Goal: Task Accomplishment & Management: Manage account settings

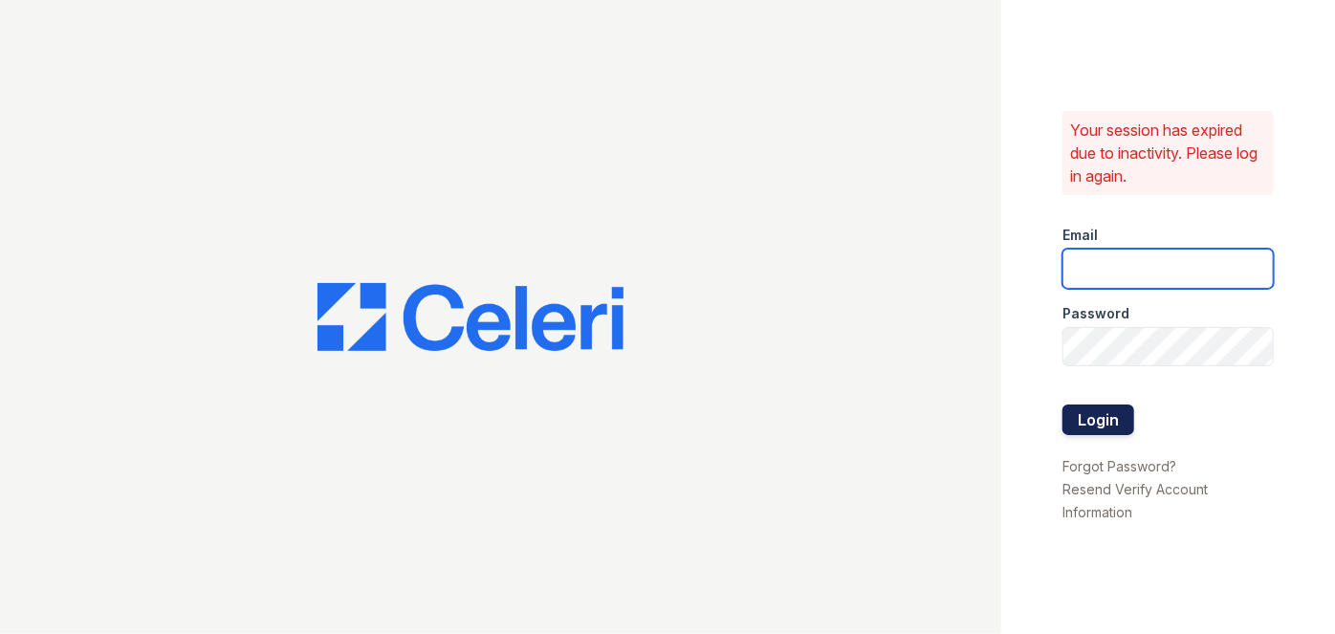
type input "[EMAIL_ADDRESS][PERSON_NAME][DOMAIN_NAME]"
click at [1108, 425] on button "Login" at bounding box center [1098, 419] width 72 height 31
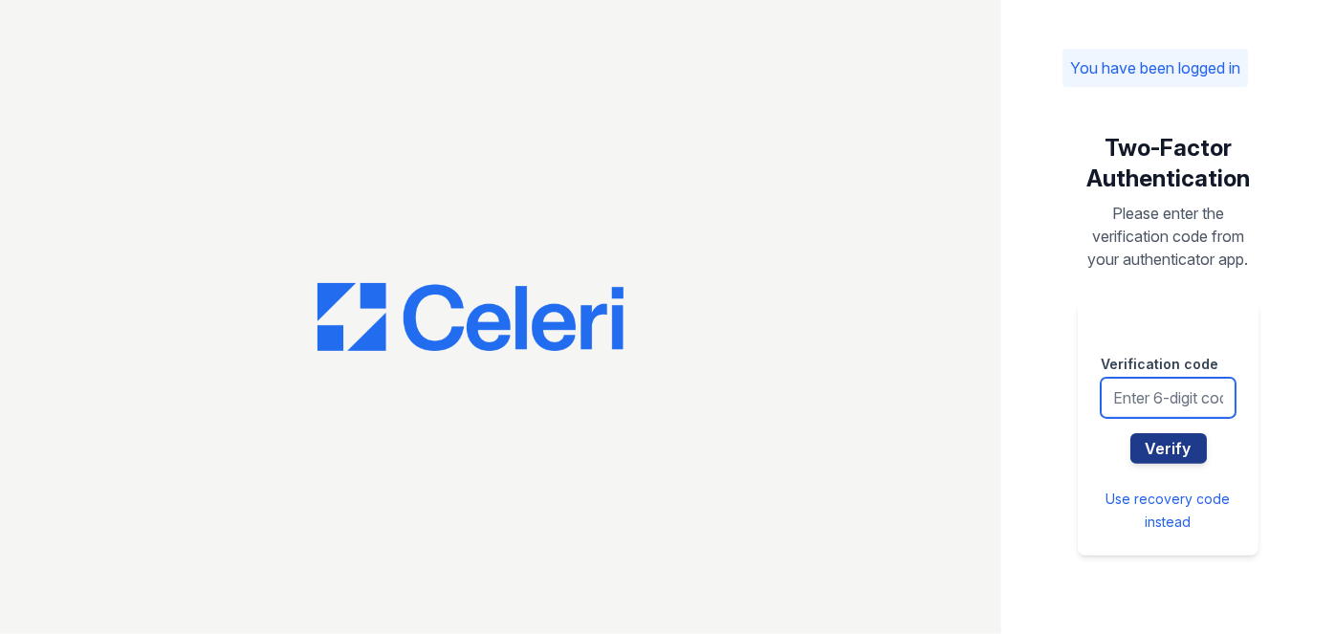
click at [1147, 399] on input "text" at bounding box center [1168, 398] width 135 height 40
type input "596184"
click at [1130, 433] on button "Verify" at bounding box center [1168, 448] width 76 height 31
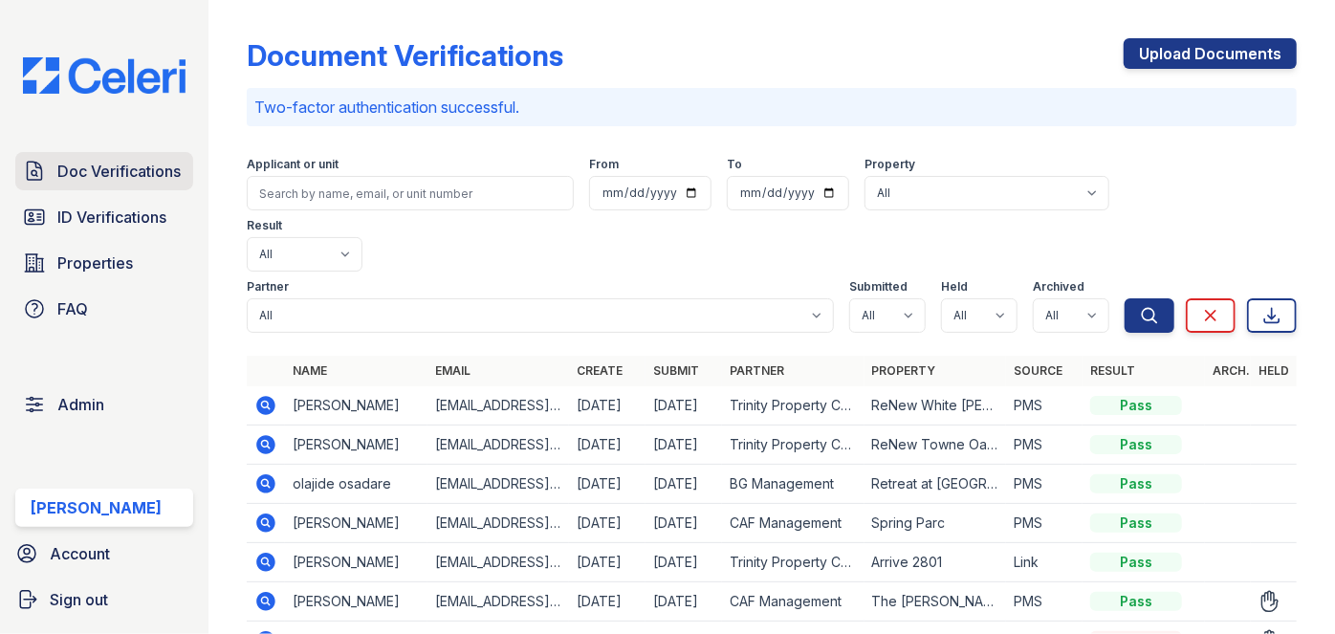
click at [145, 184] on link "Doc Verifications" at bounding box center [104, 171] width 178 height 38
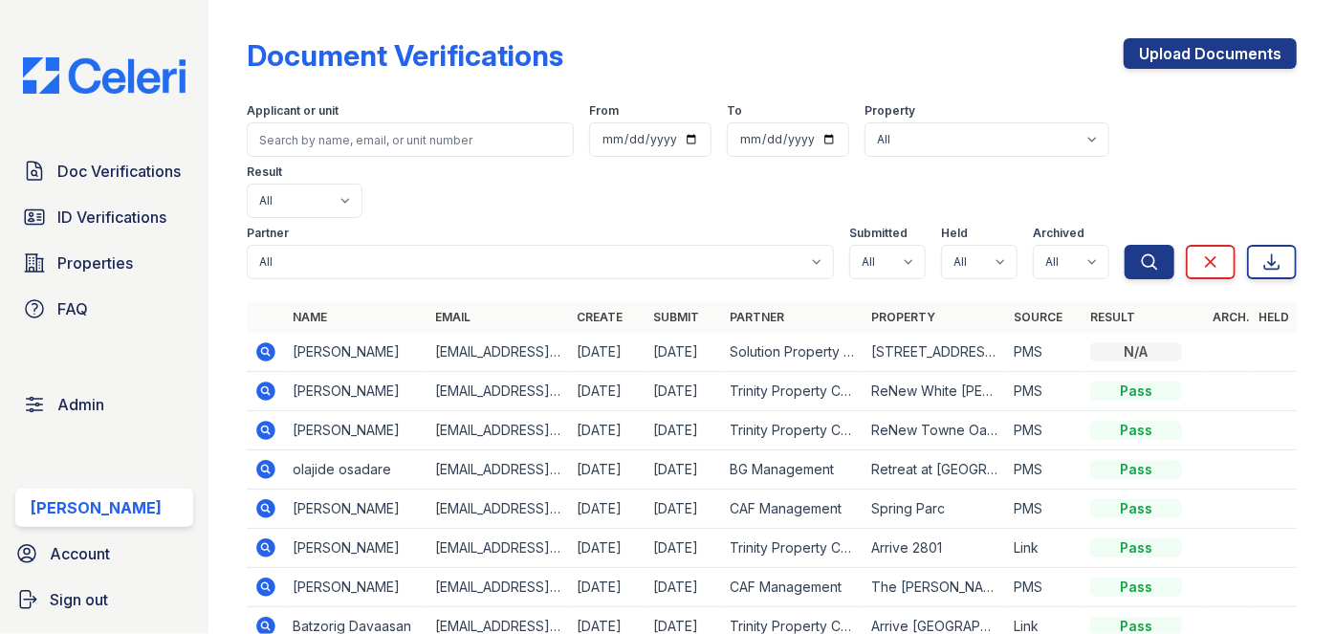
click at [265, 382] on icon at bounding box center [266, 391] width 19 height 19
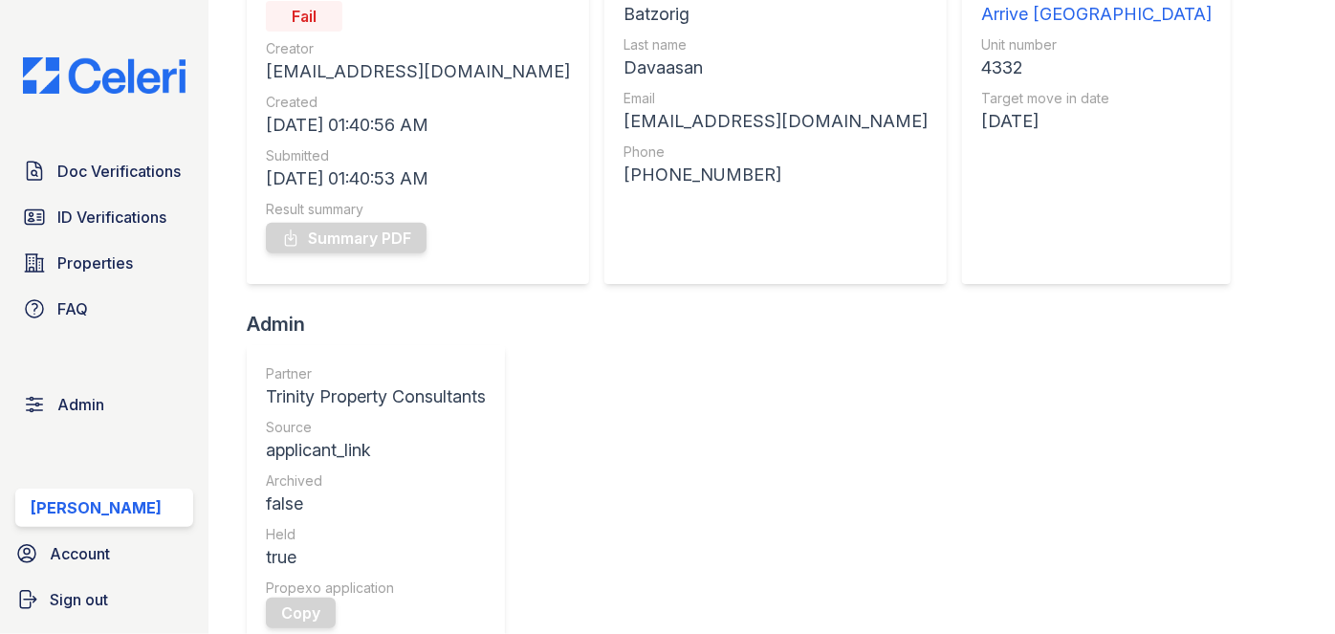
scroll to position [86, 0]
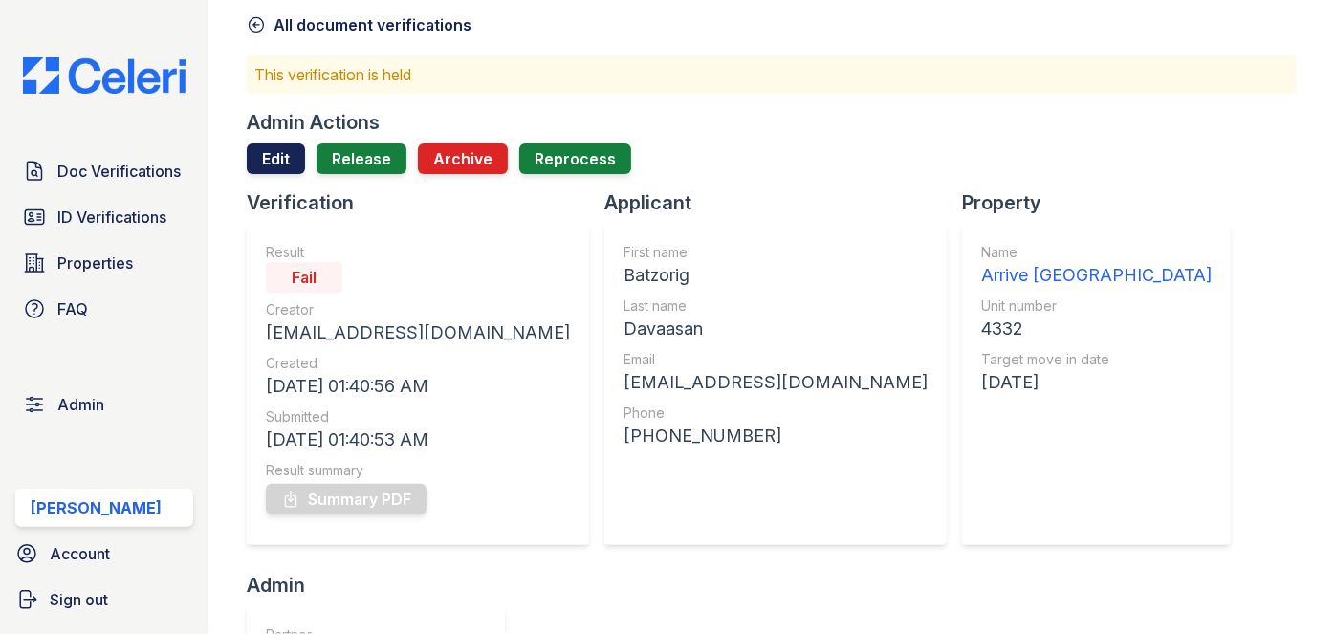
click at [273, 149] on link "Edit" at bounding box center [276, 158] width 58 height 31
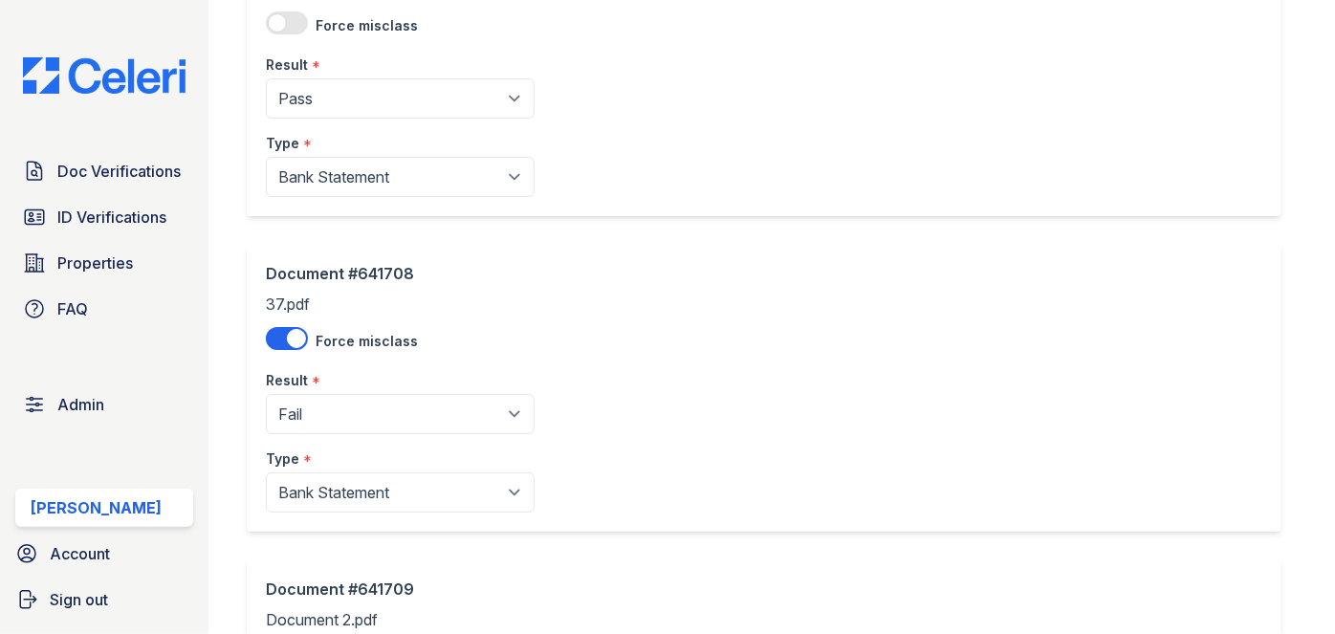
scroll to position [863, 0]
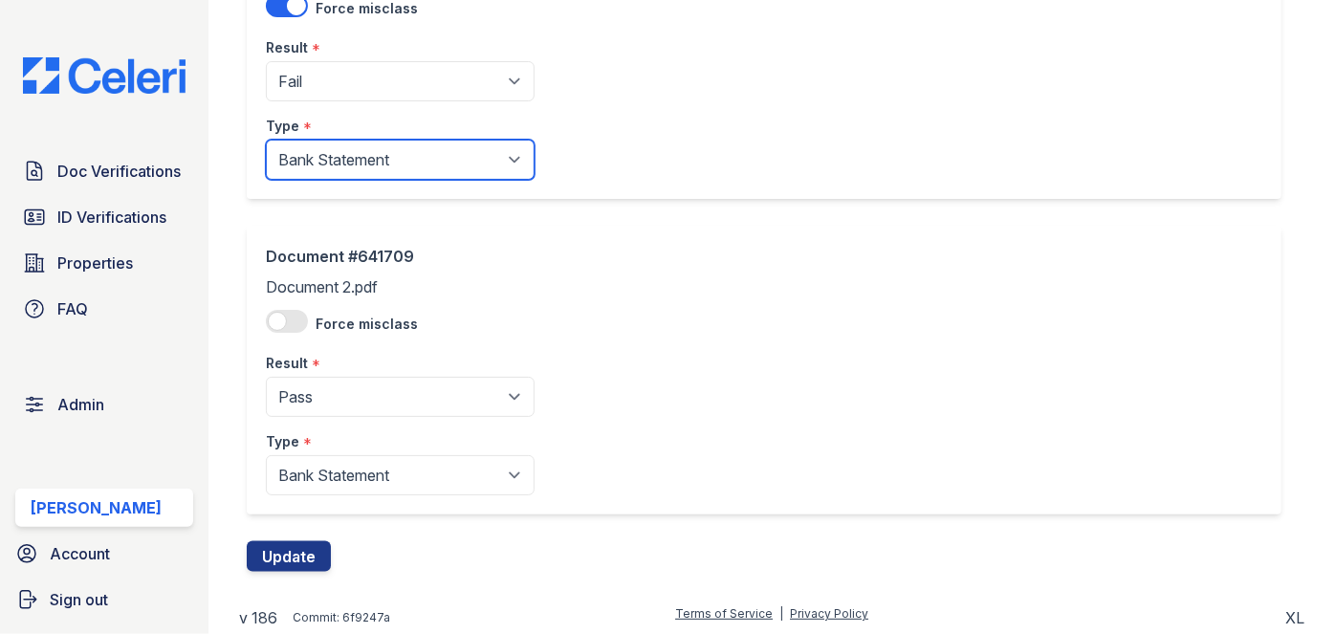
click at [328, 155] on select "Paystub Bank Statement Offer Letter Tax Documents Benefit Award Letter Investme…" at bounding box center [400, 160] width 269 height 40
select select "other"
click at [266, 140] on select "Paystub Bank Statement Offer Letter Tax Documents Benefit Award Letter Investme…" at bounding box center [400, 160] width 269 height 40
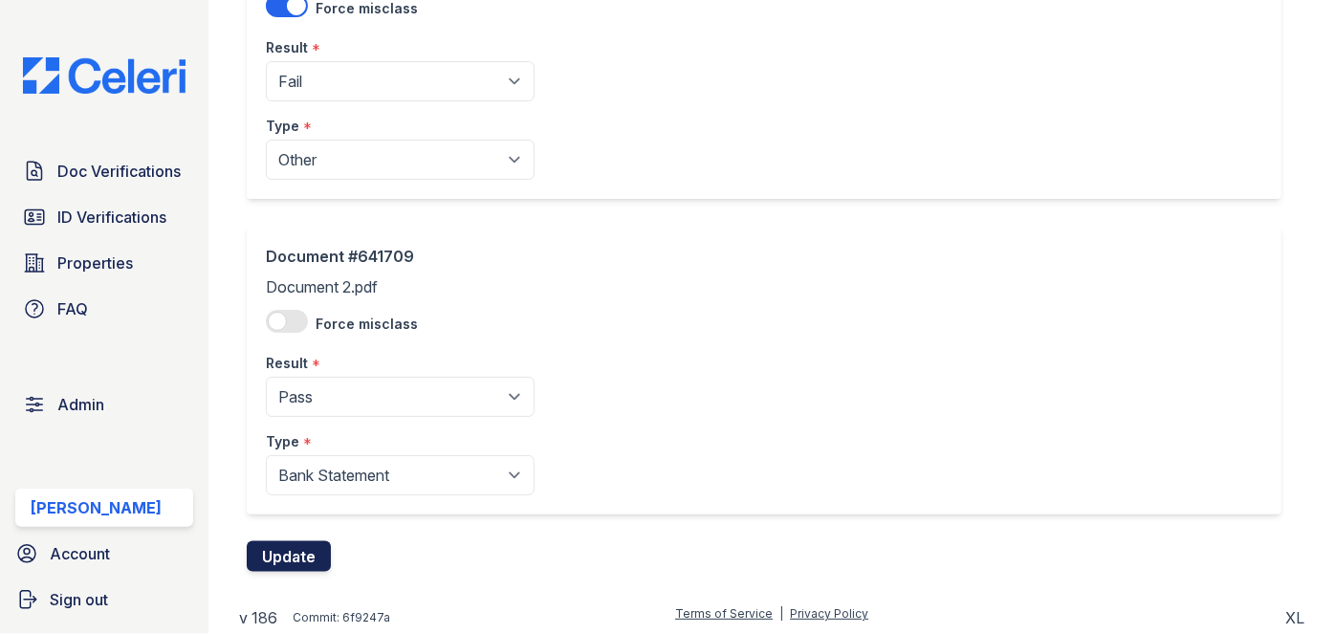
click at [300, 555] on button "Update" at bounding box center [289, 556] width 84 height 31
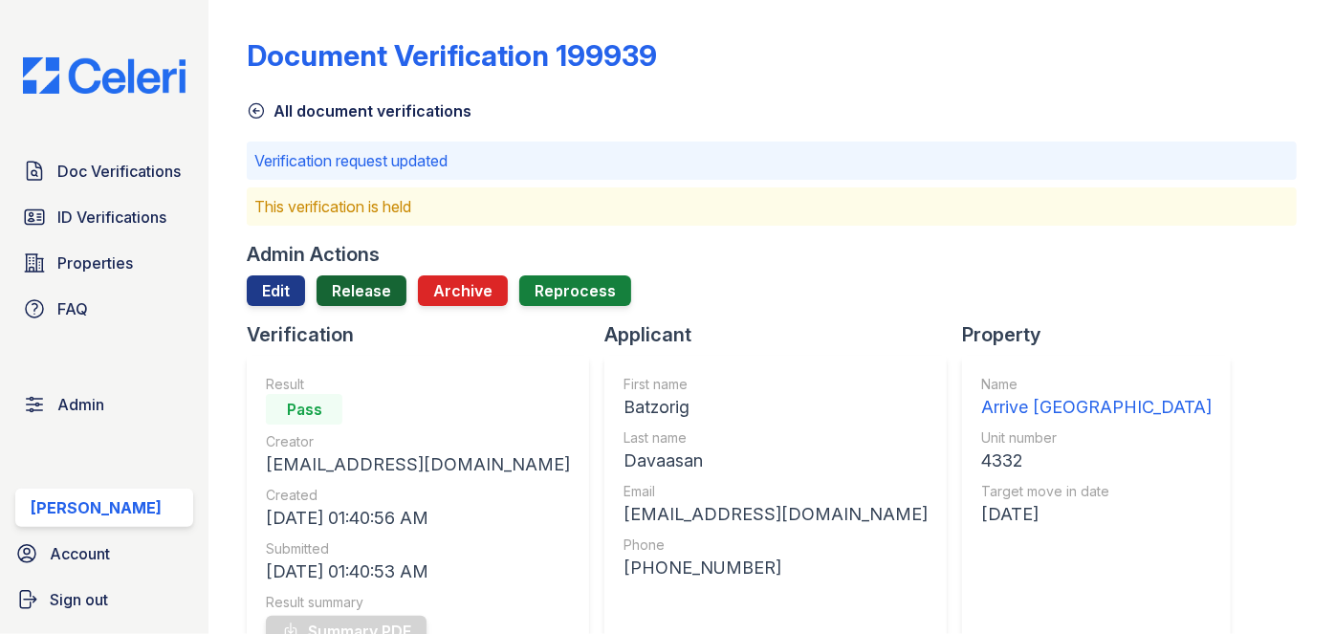
click at [372, 286] on link "Release" at bounding box center [362, 290] width 90 height 31
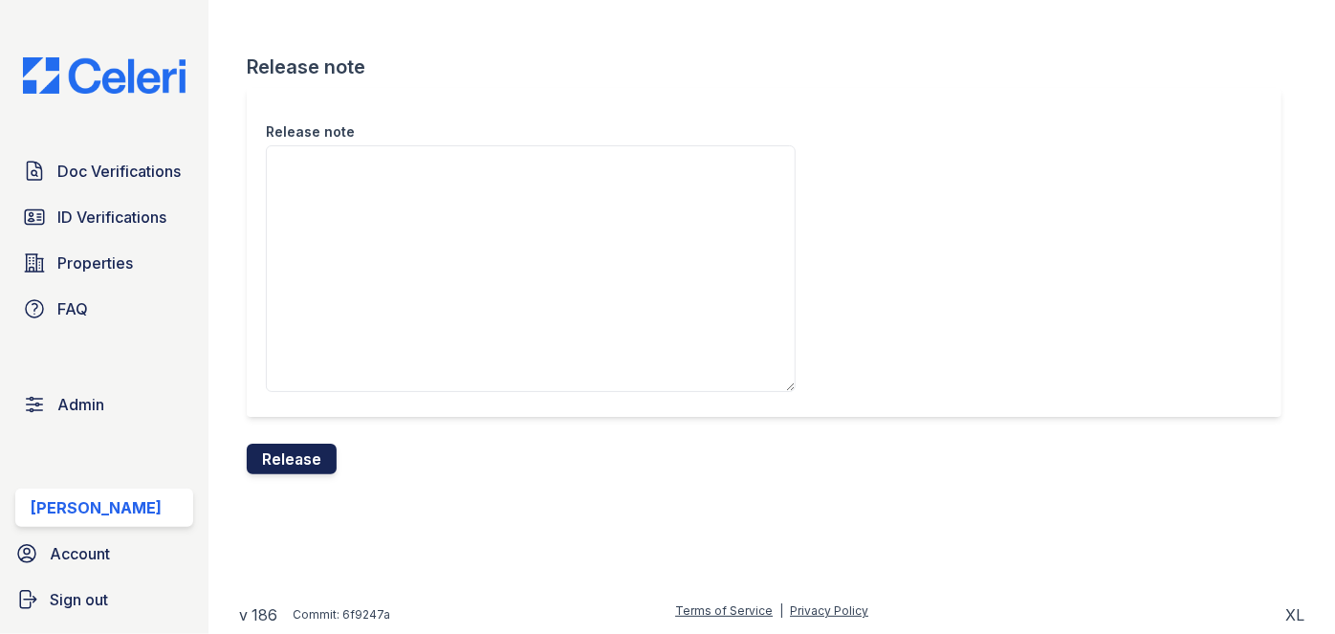
click at [308, 447] on button "Release" at bounding box center [292, 459] width 90 height 31
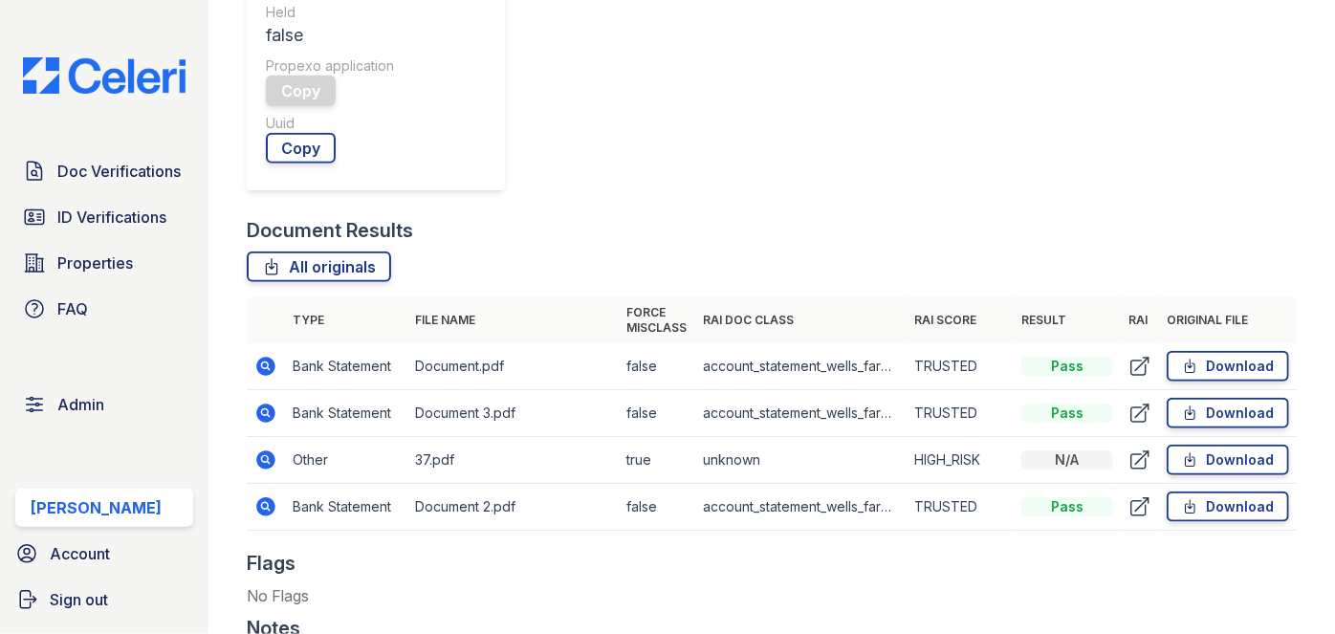
scroll to position [1216, 0]
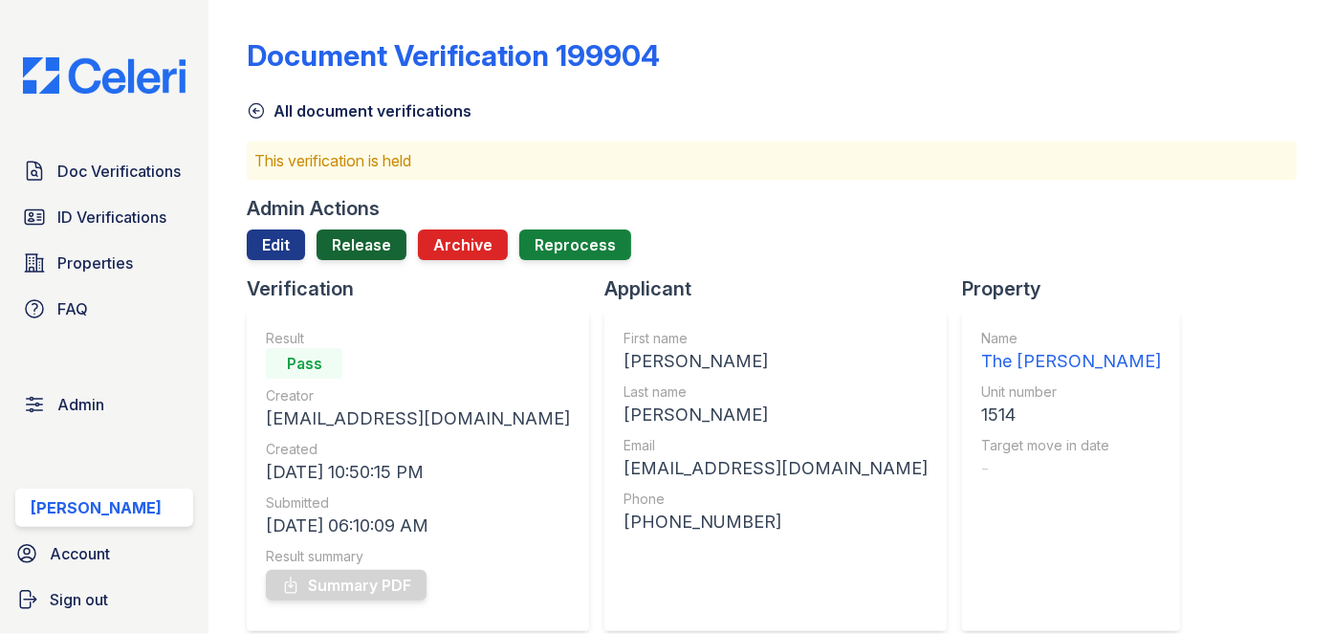
click at [352, 241] on link "Release" at bounding box center [362, 244] width 90 height 31
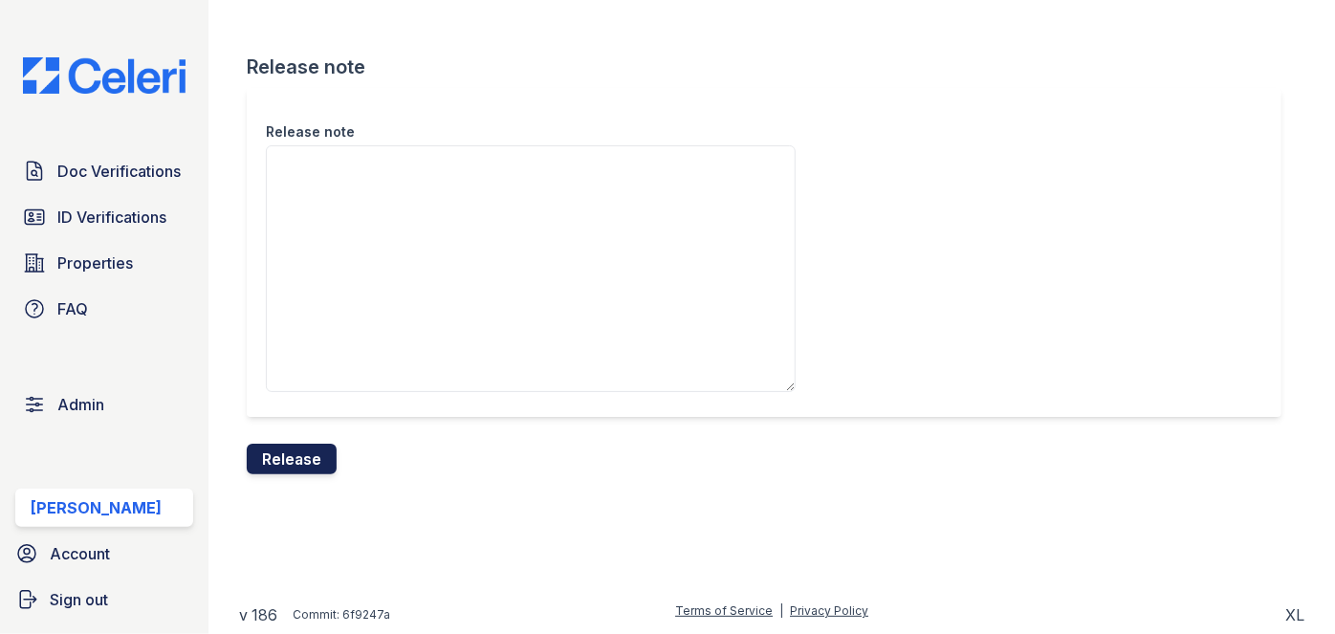
click at [312, 462] on button "Release" at bounding box center [292, 459] width 90 height 31
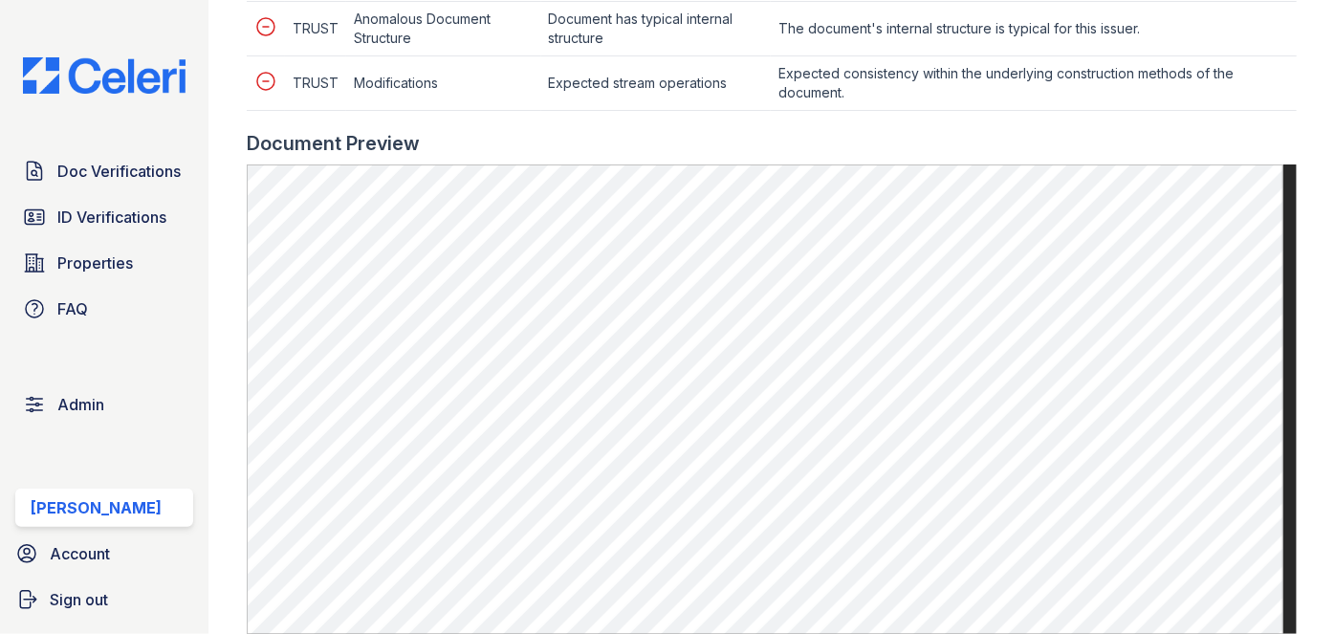
scroll to position [956, 0]
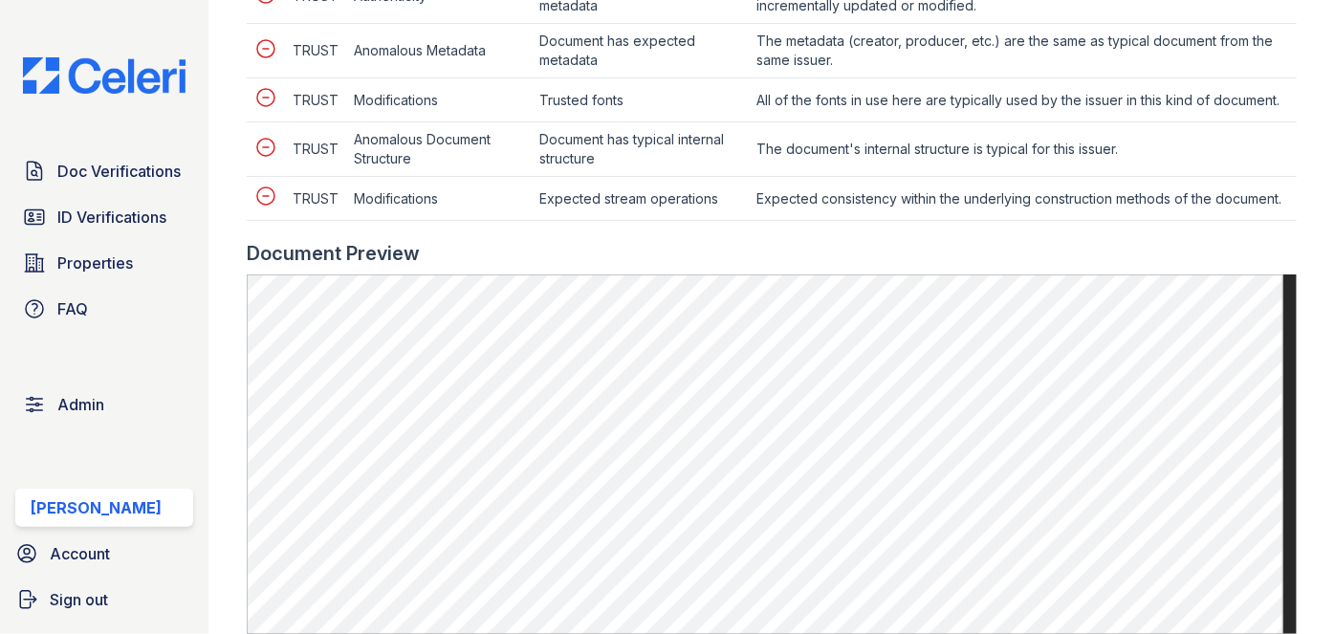
scroll to position [869, 0]
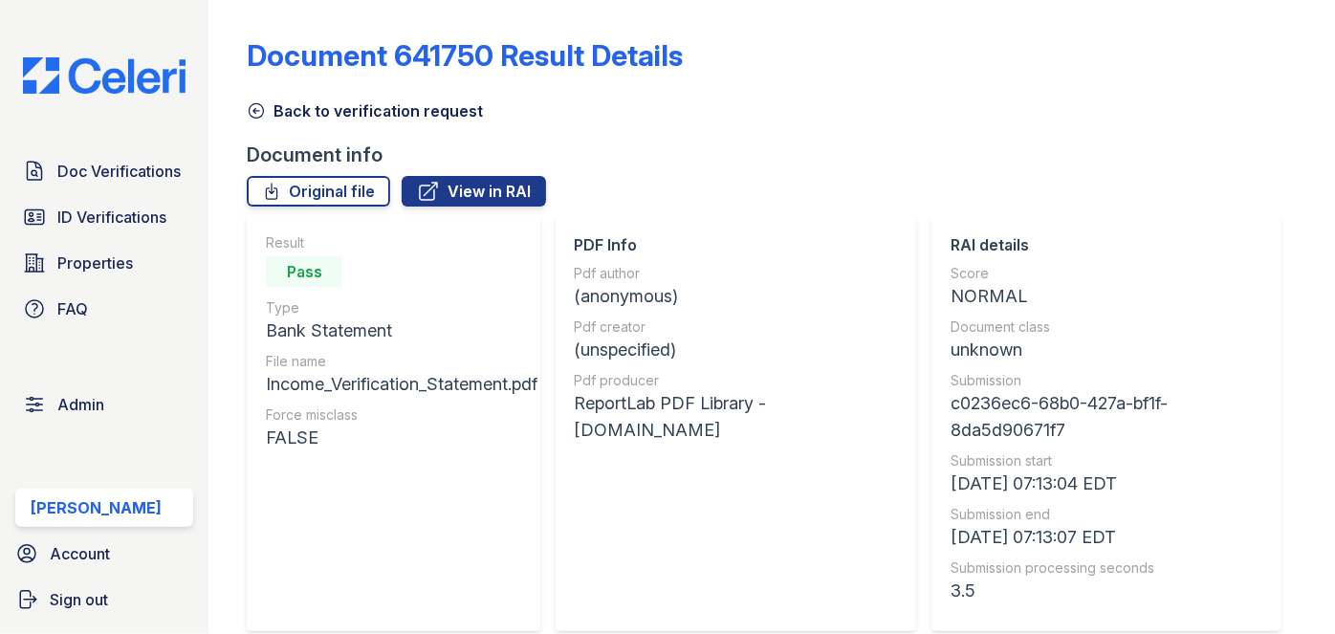
click at [257, 107] on icon at bounding box center [256, 110] width 19 height 19
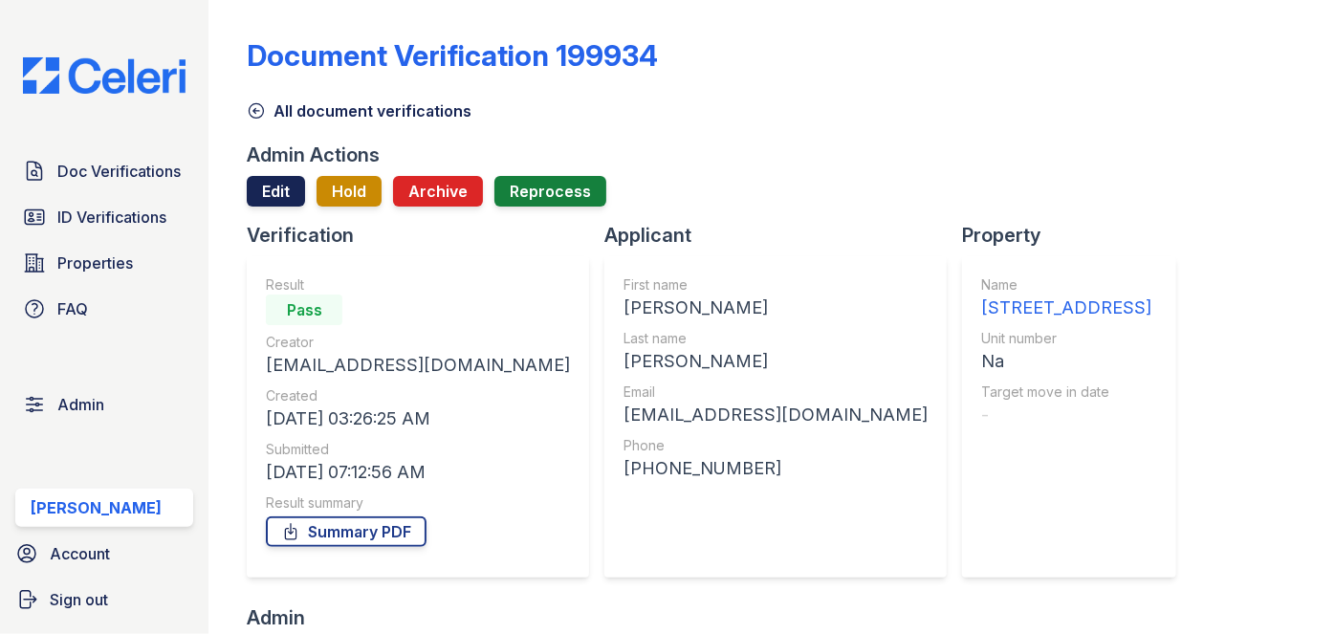
click at [265, 186] on link "Edit" at bounding box center [276, 191] width 58 height 31
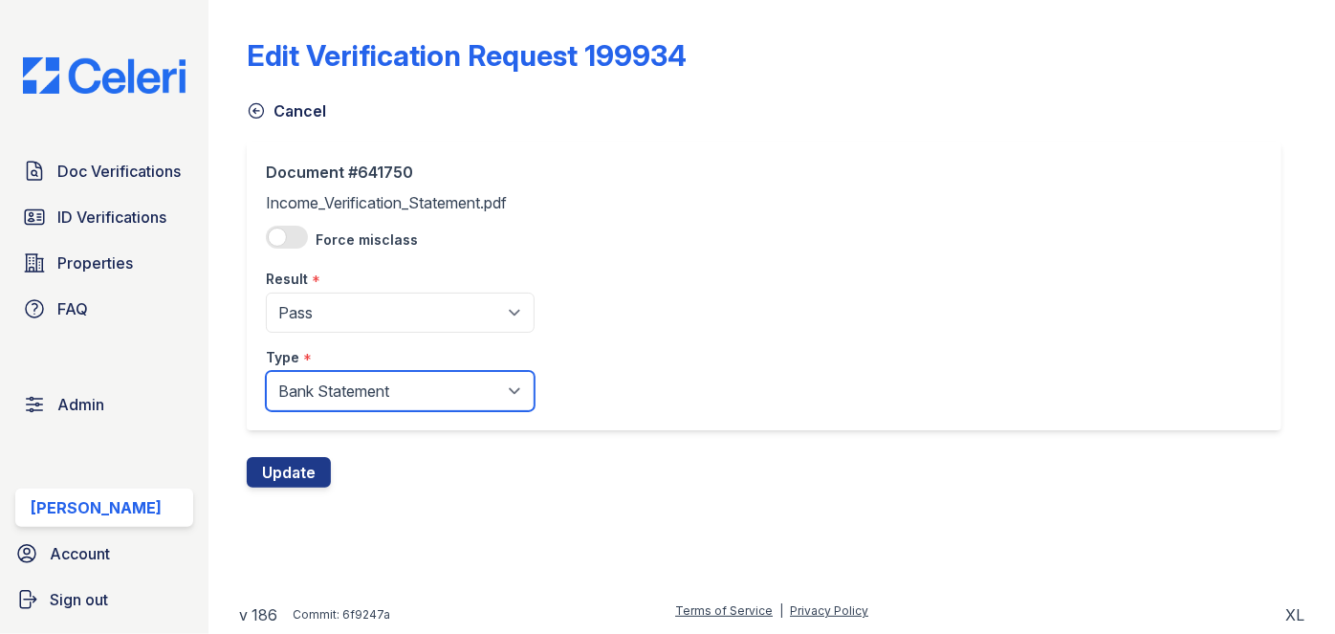
click at [323, 382] on select "Paystub Bank Statement Offer Letter Tax Documents Benefit Award Letter Investme…" at bounding box center [400, 391] width 269 height 40
select select "other"
click at [266, 371] on select "Paystub Bank Statement Offer Letter Tax Documents Benefit Award Letter Investme…" at bounding box center [400, 391] width 269 height 40
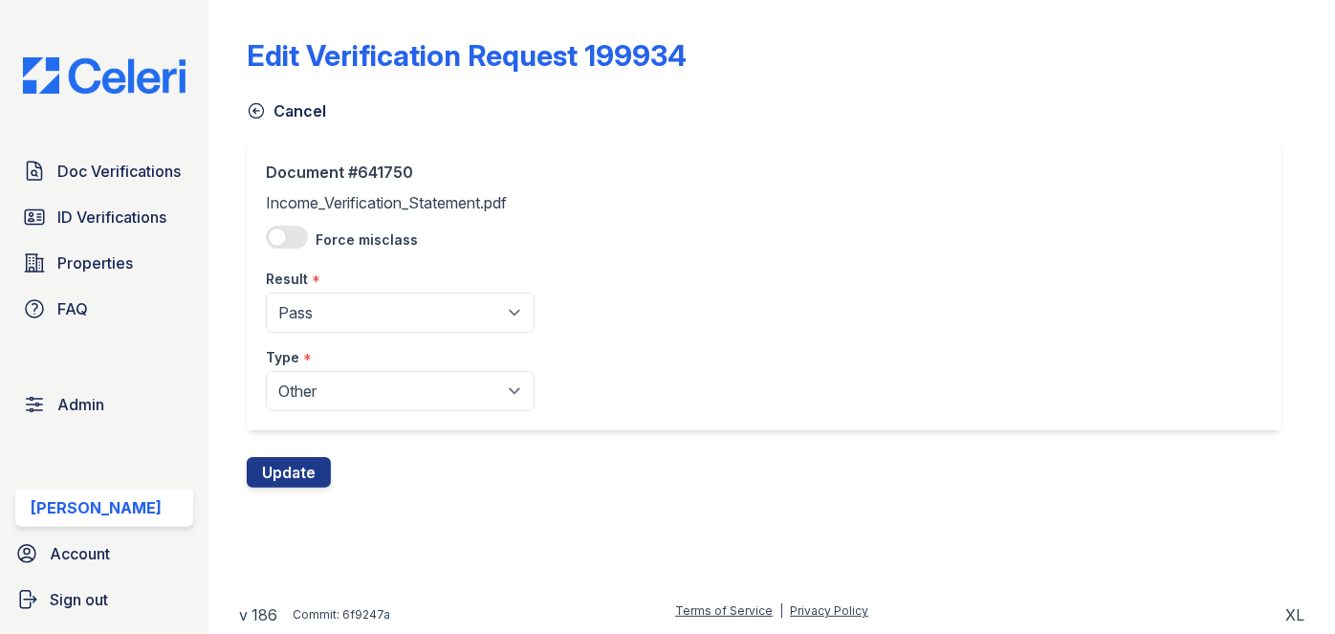
click at [286, 442] on div "Document #641750 Income_Verification_Statement.pdf Force misclass Result * Pend…" at bounding box center [772, 300] width 1050 height 316
click at [282, 470] on button "Update" at bounding box center [289, 472] width 84 height 31
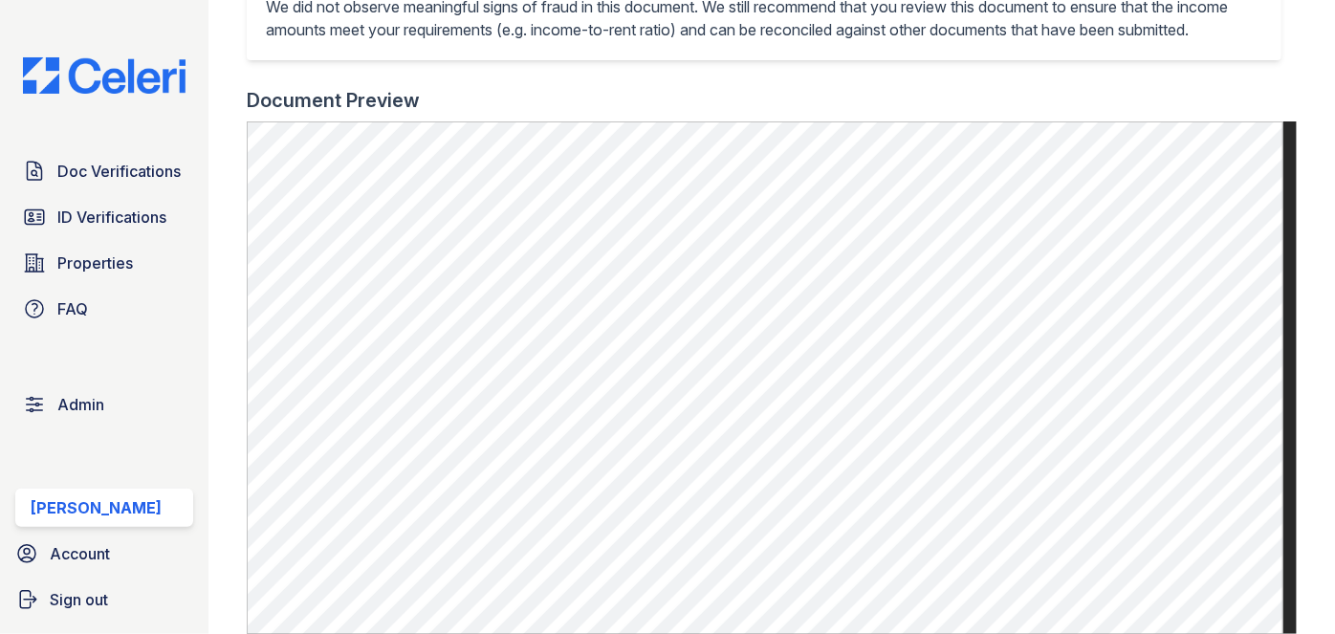
scroll to position [956, 0]
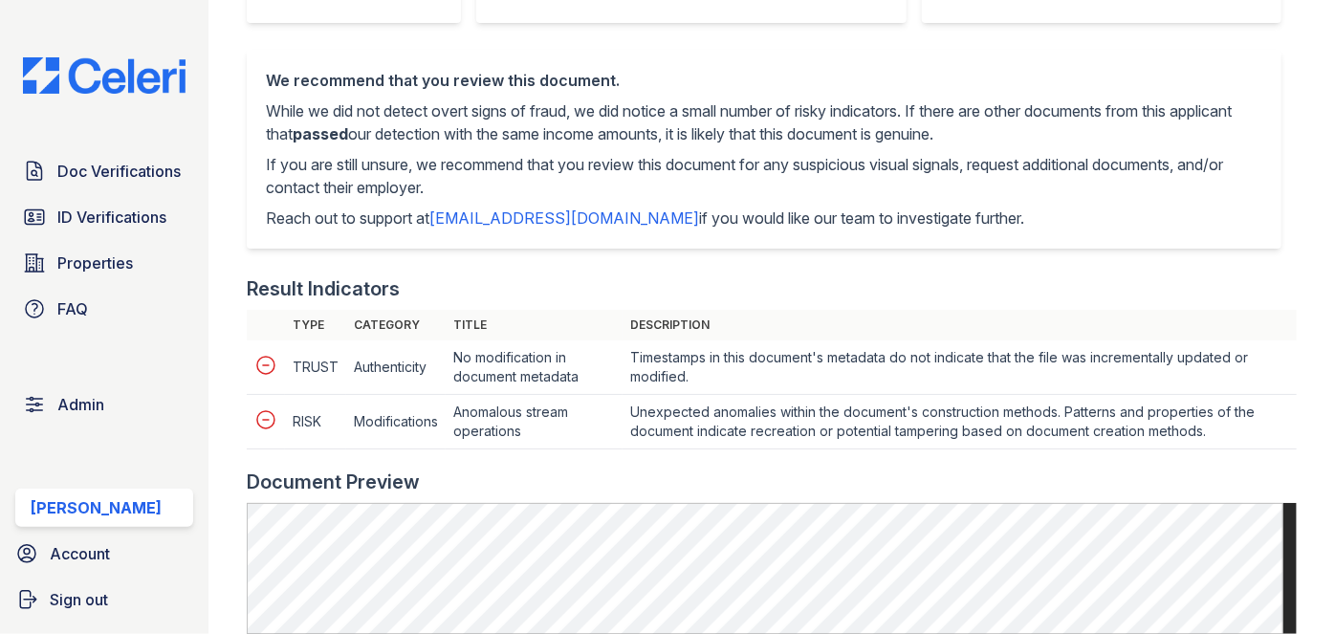
scroll to position [869, 0]
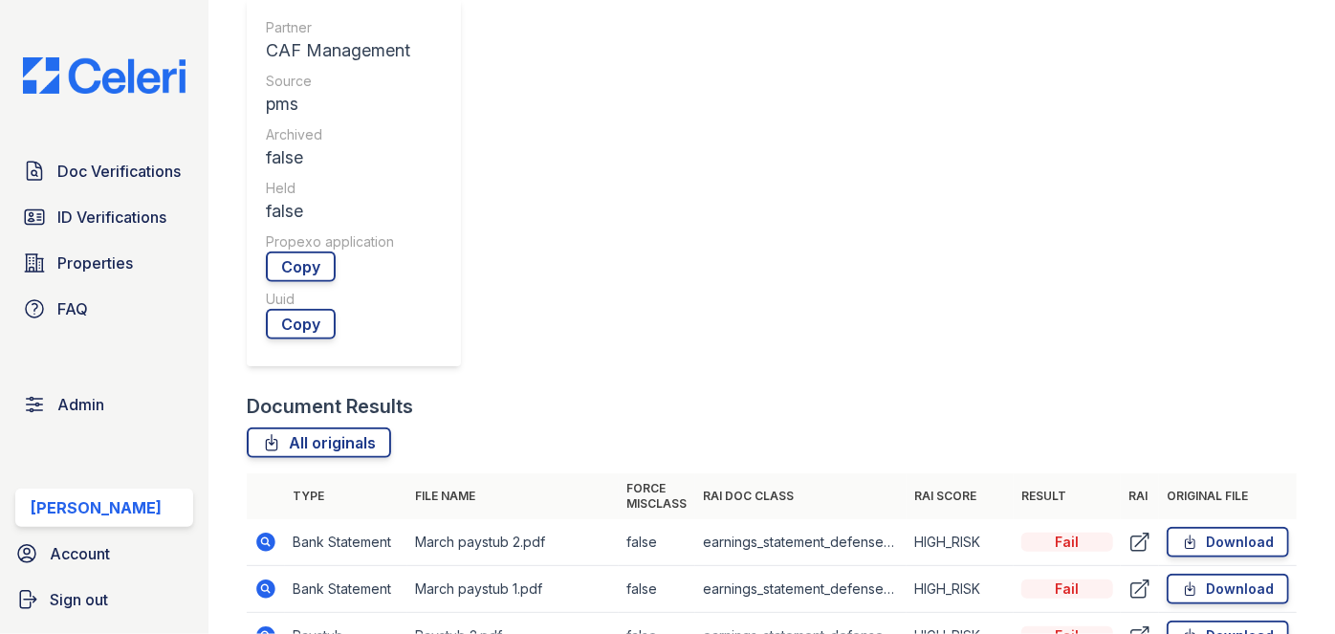
scroll to position [608, 0]
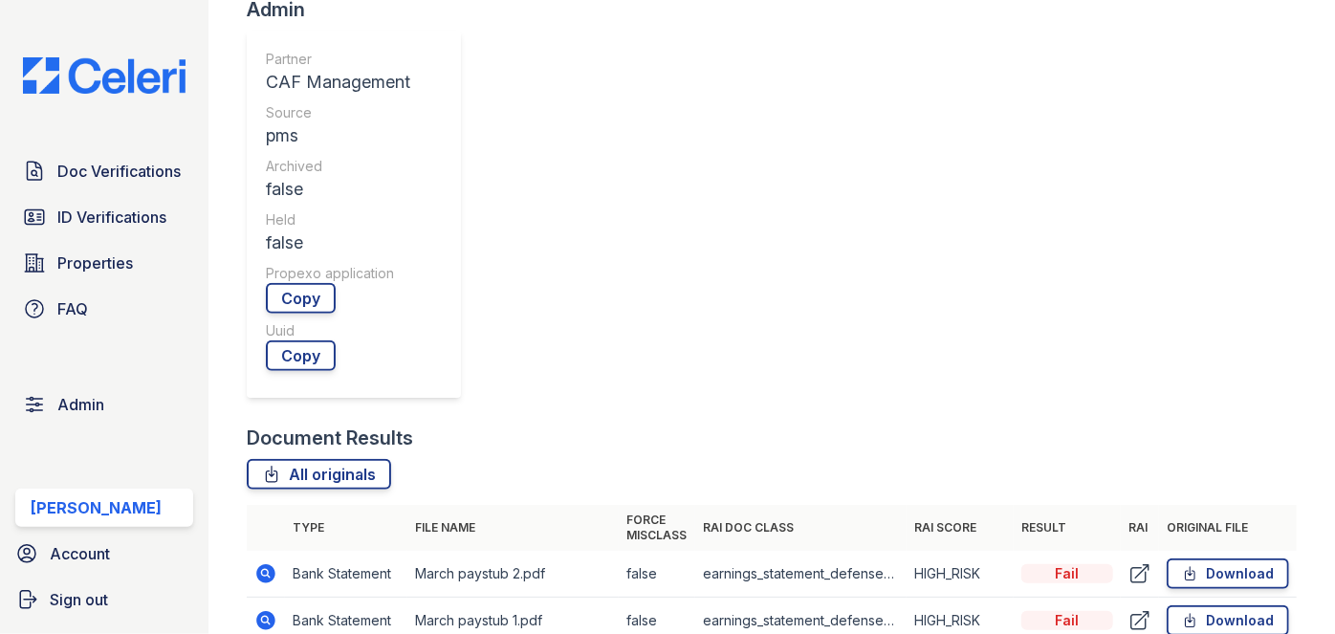
click at [263, 570] on icon at bounding box center [265, 572] width 5 height 5
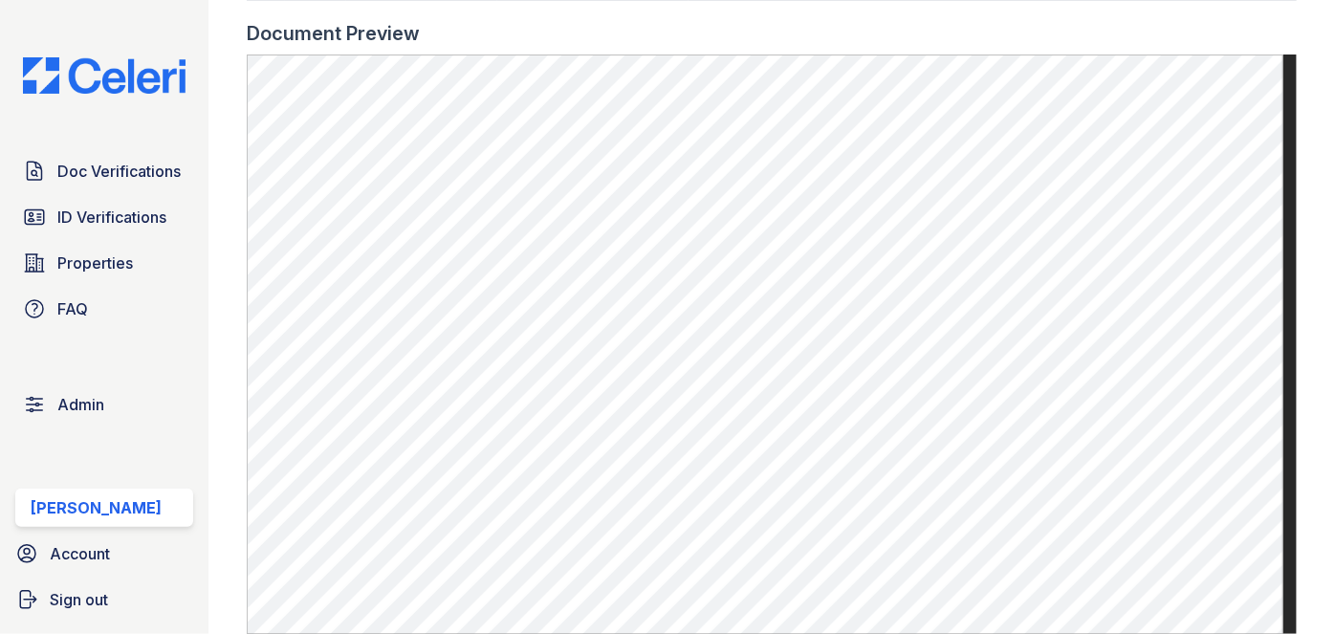
scroll to position [1477, 0]
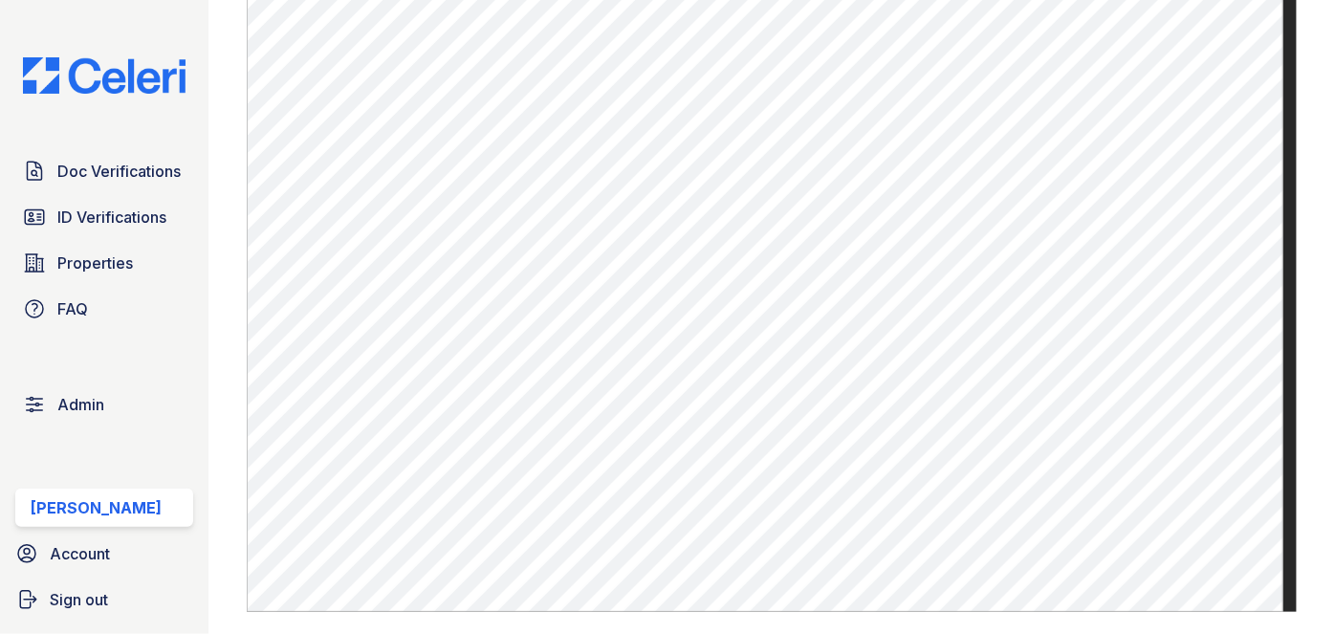
scroll to position [1477, 0]
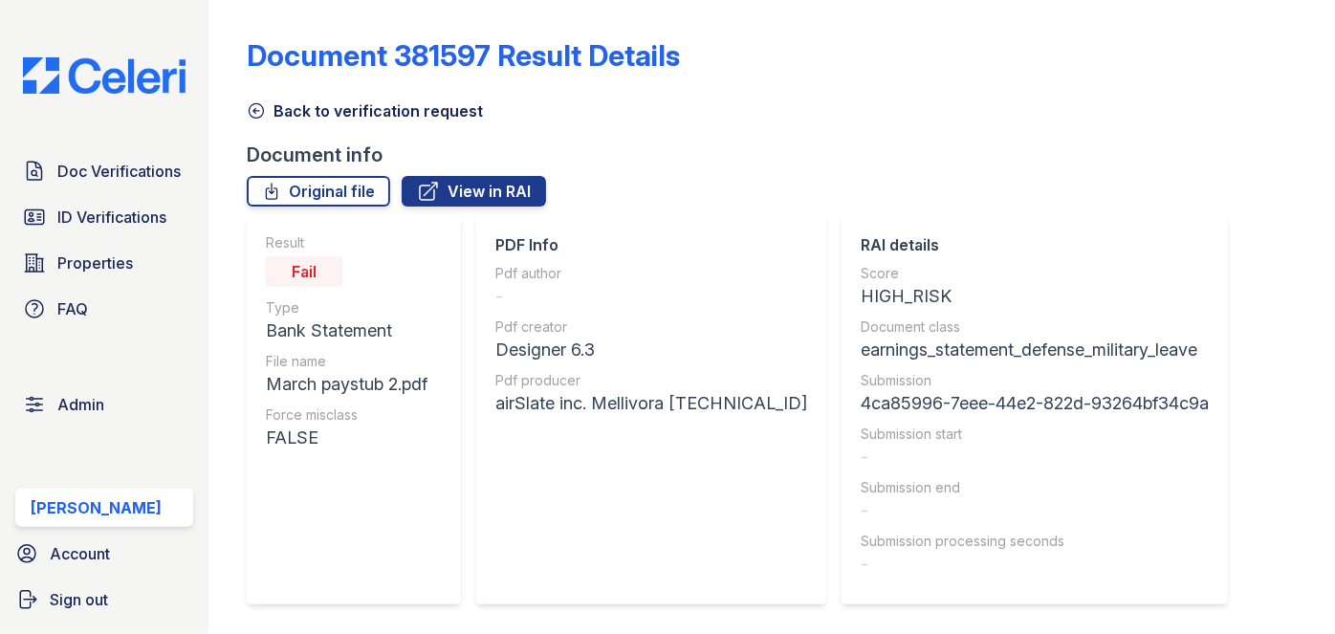
click at [262, 108] on icon at bounding box center [257, 111] width 14 height 14
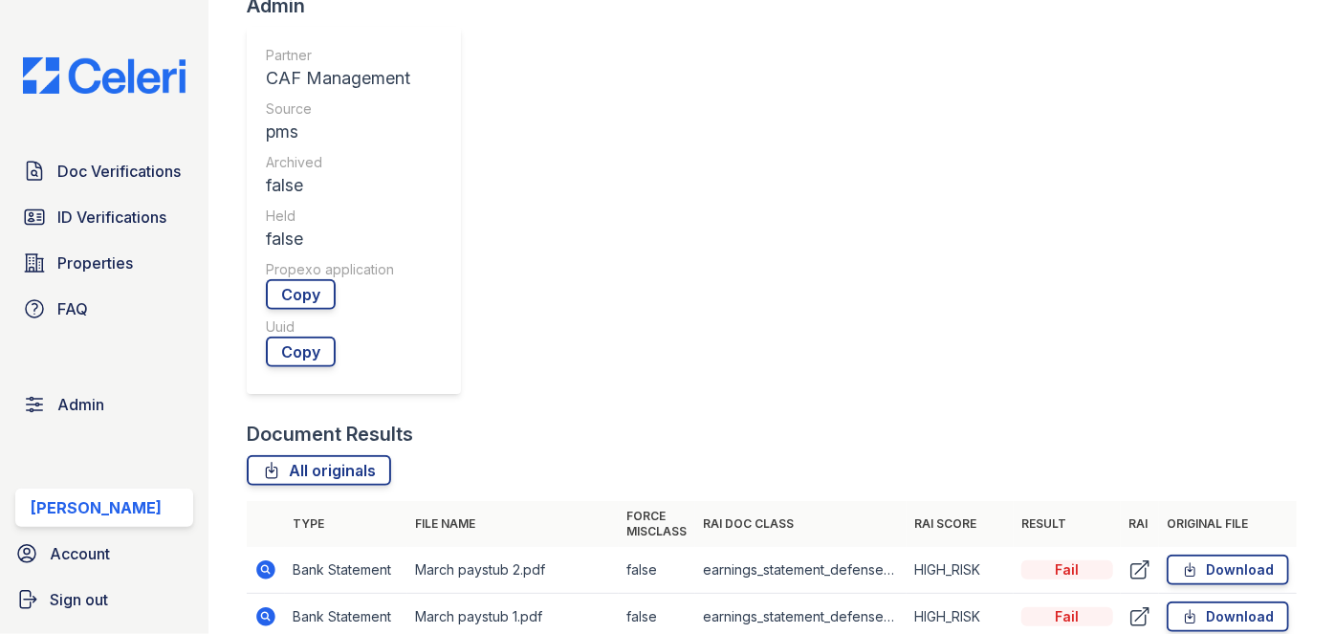
scroll to position [608, 0]
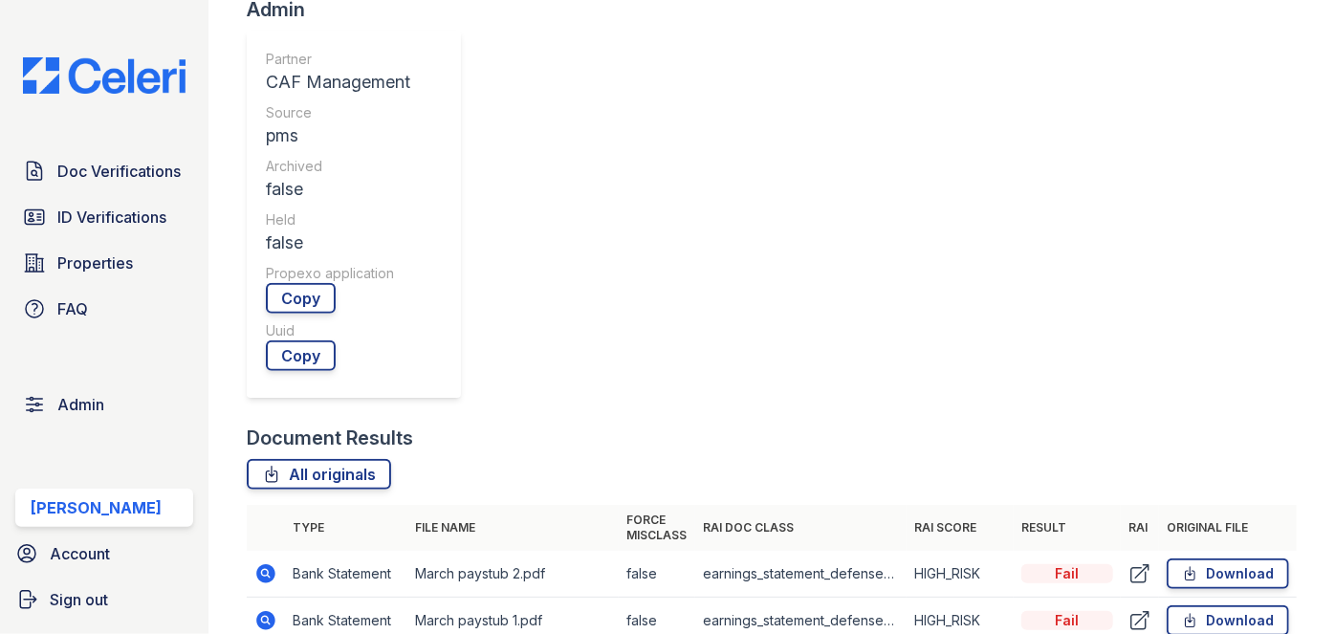
click at [271, 611] on icon at bounding box center [266, 620] width 19 height 19
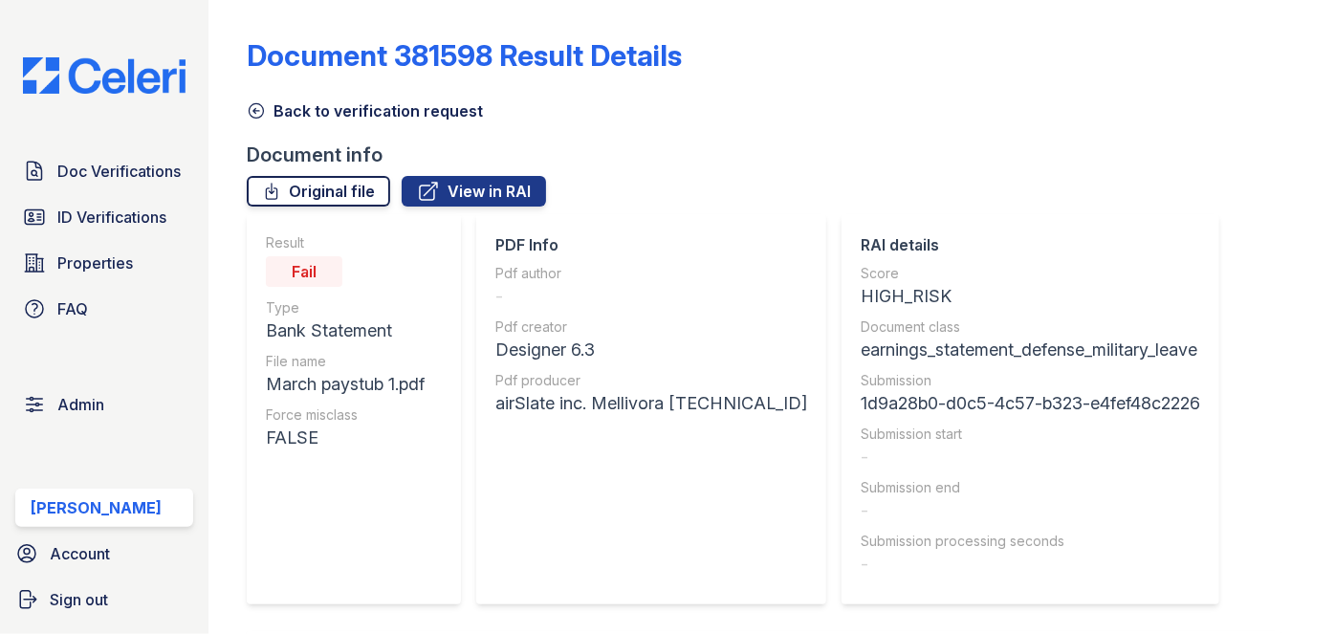
click at [361, 186] on link "Original file" at bounding box center [318, 191] width 143 height 31
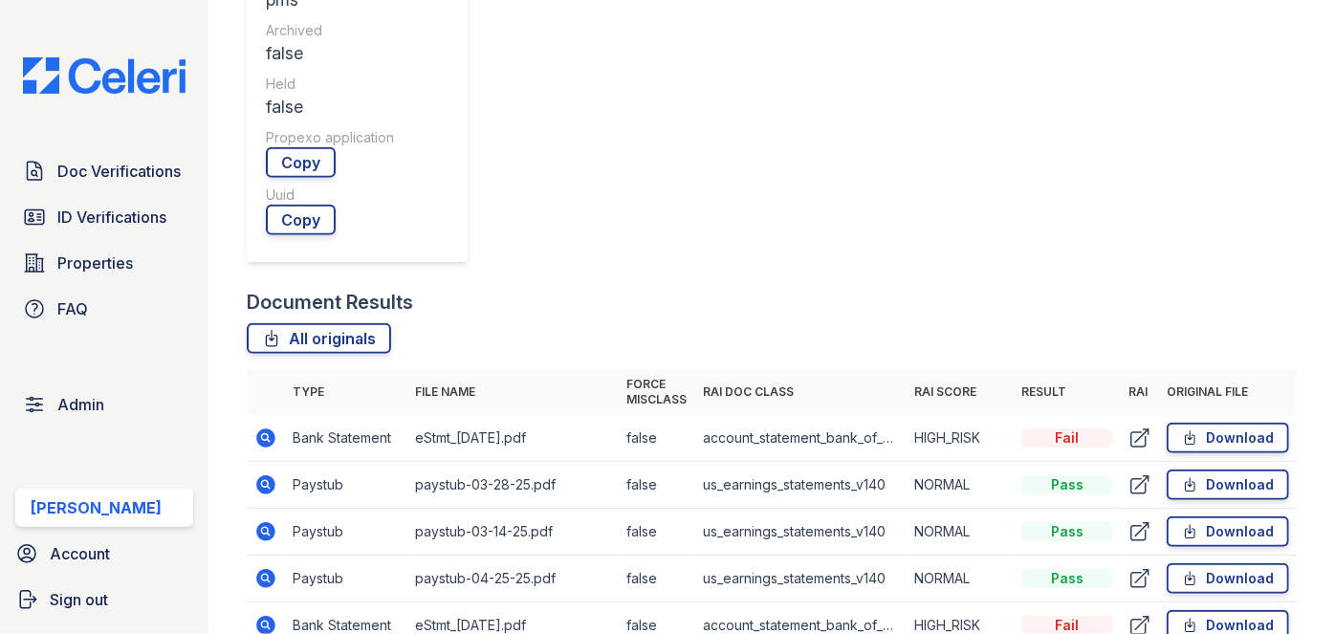
scroll to position [782, 0]
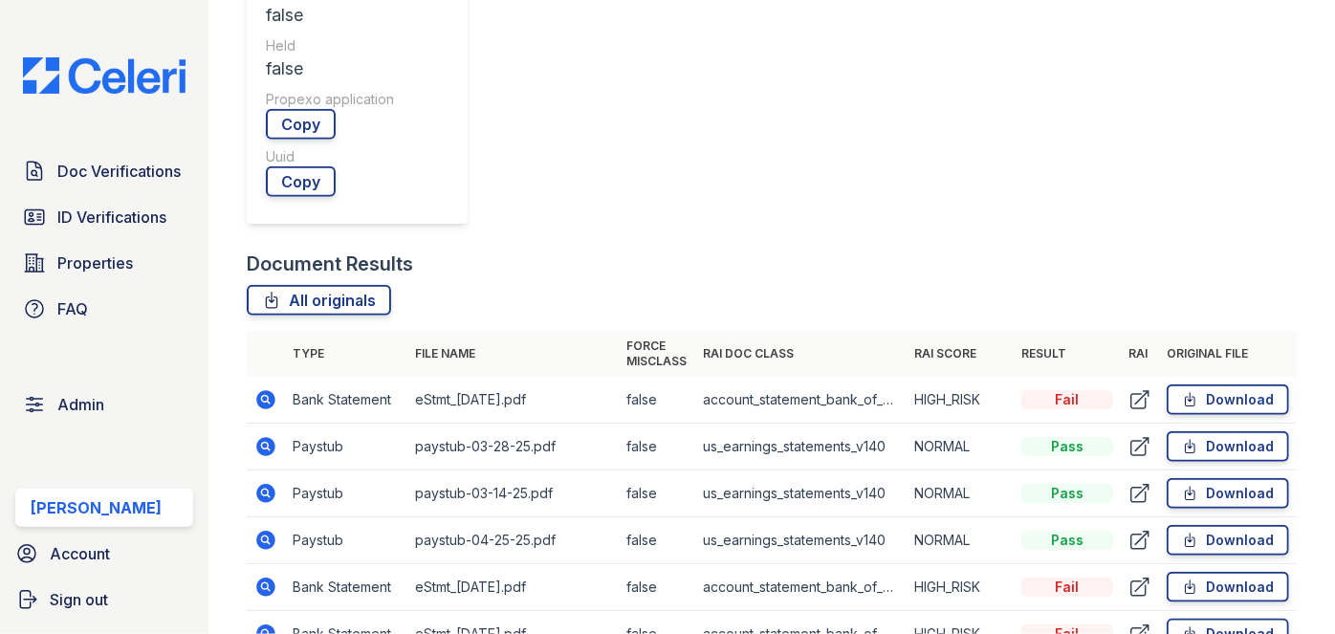
drag, startPoint x: 268, startPoint y: 188, endPoint x: 261, endPoint y: 199, distance: 12.5
click at [1128, 576] on icon at bounding box center [1139, 587] width 23 height 23
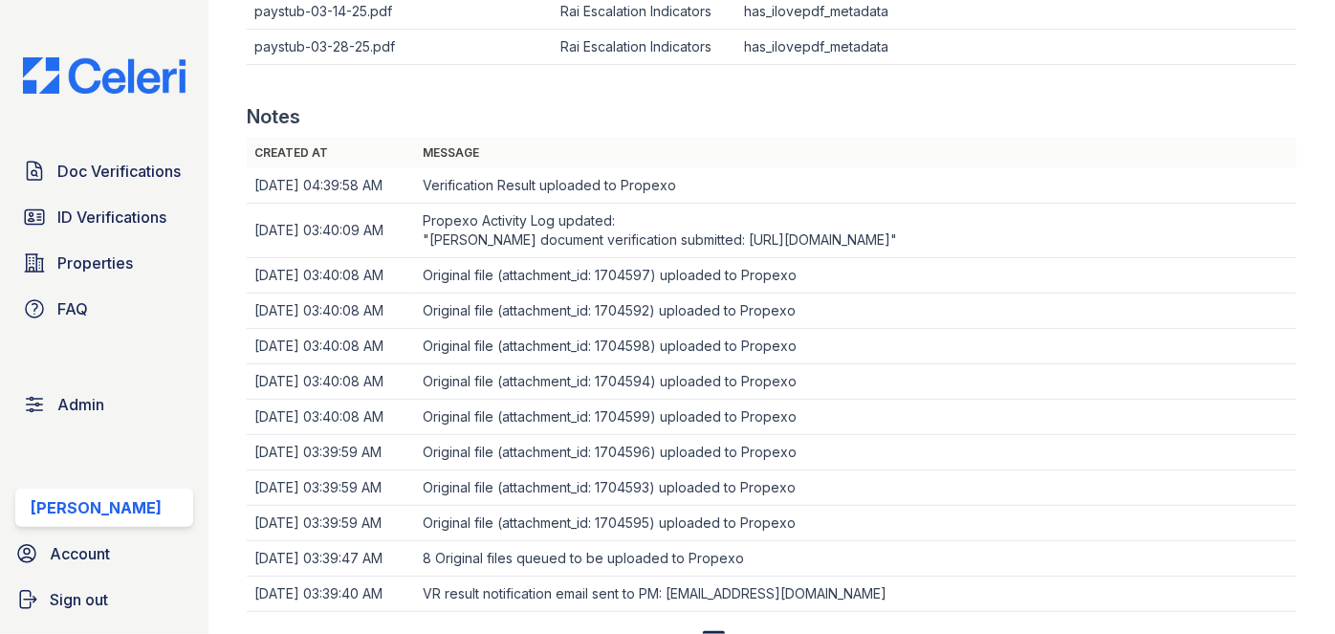
scroll to position [1259, 0]
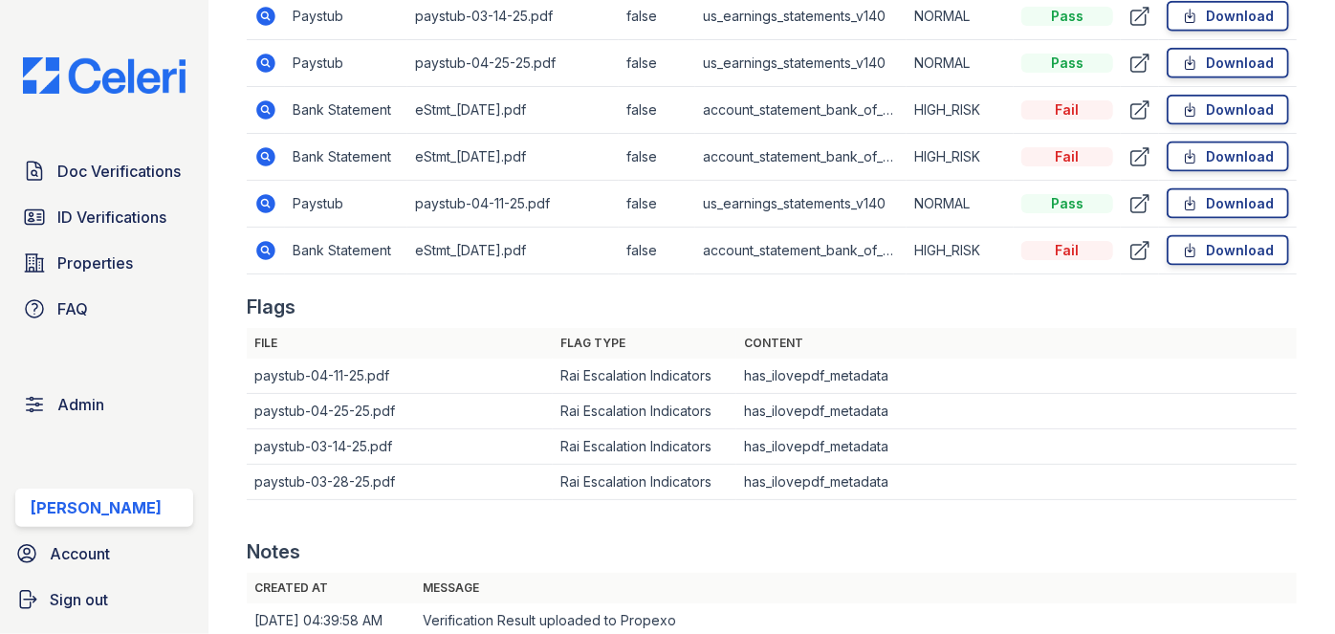
click at [1316, 76] on main "Document Verification 124115 All document verifications Admin Actions Edit Hold…" at bounding box center [771, 317] width 1126 height 634
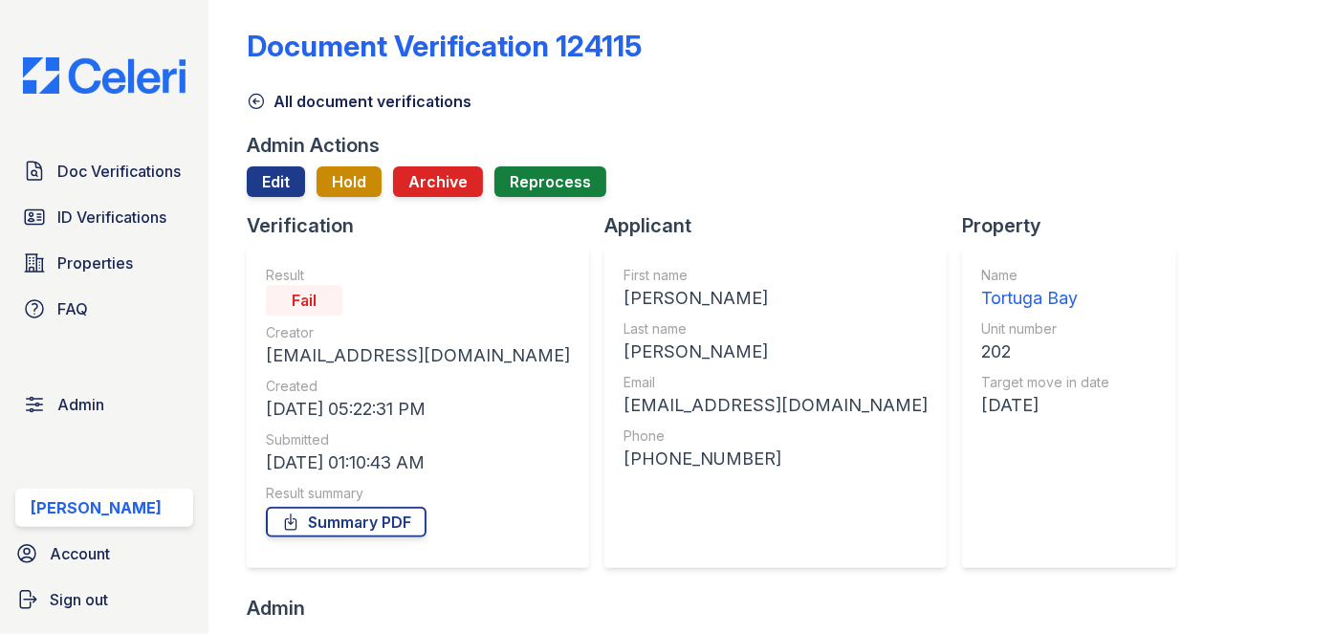
scroll to position [0, 0]
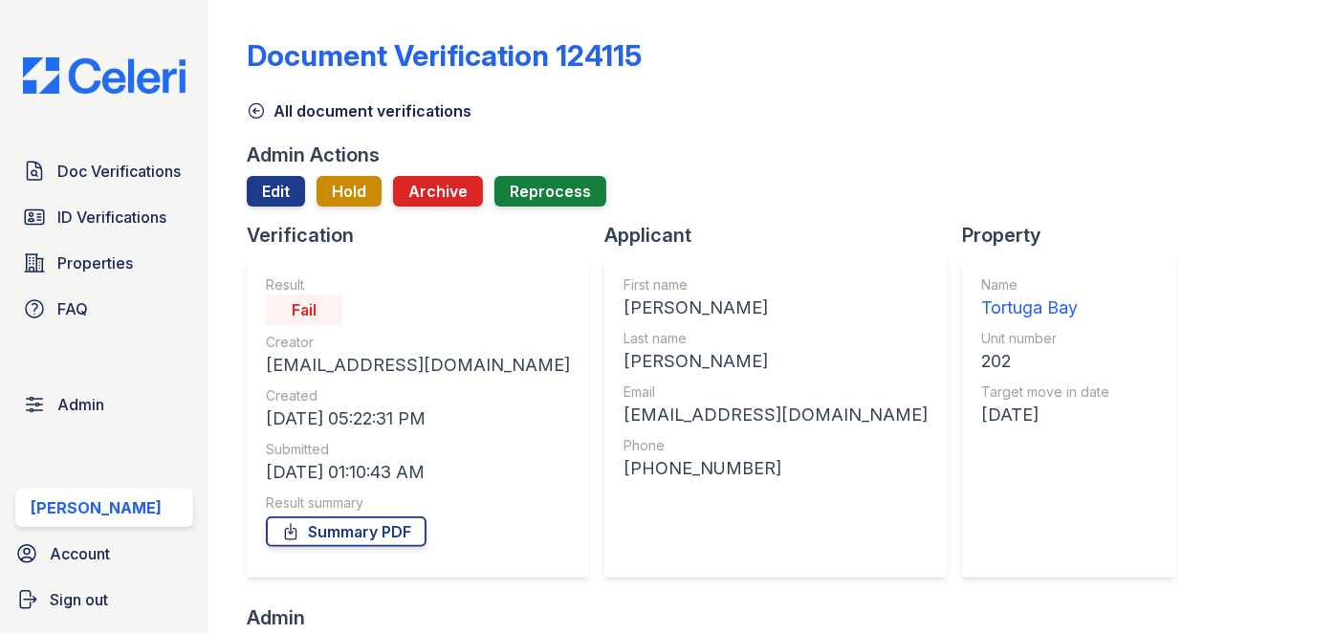
drag, startPoint x: 782, startPoint y: 107, endPoint x: 812, endPoint y: 86, distance: 36.3
click at [782, 106] on div "All document verifications" at bounding box center [772, 105] width 1050 height 34
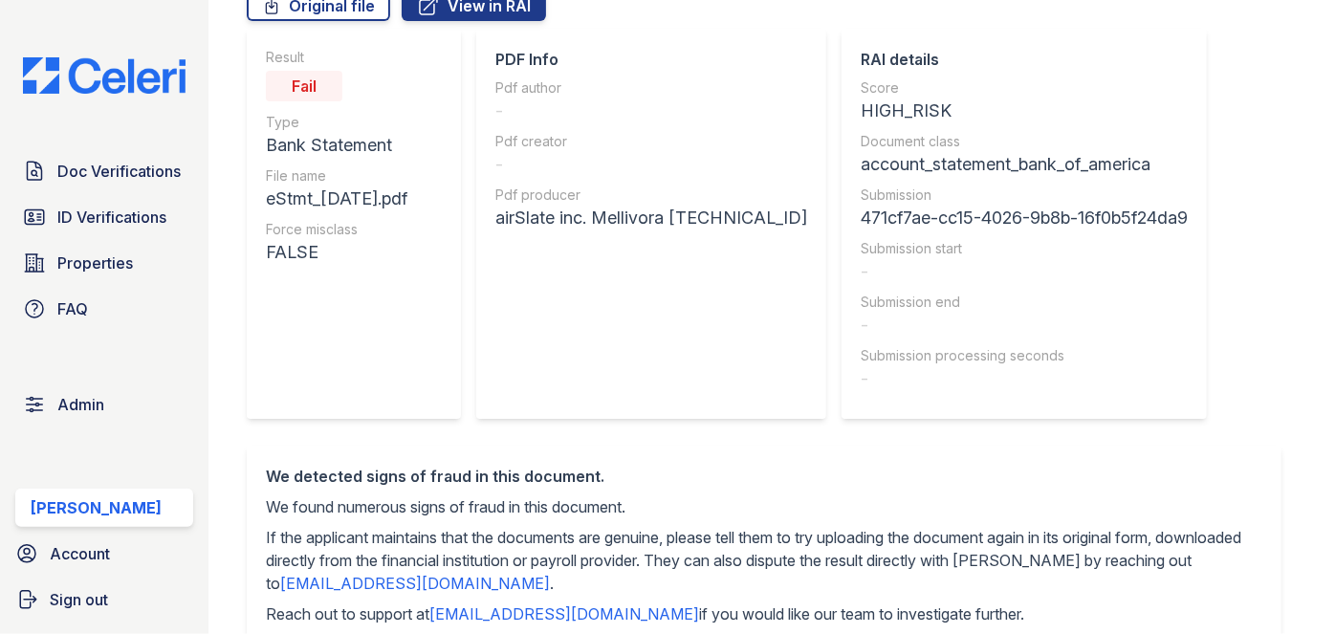
scroll to position [86, 0]
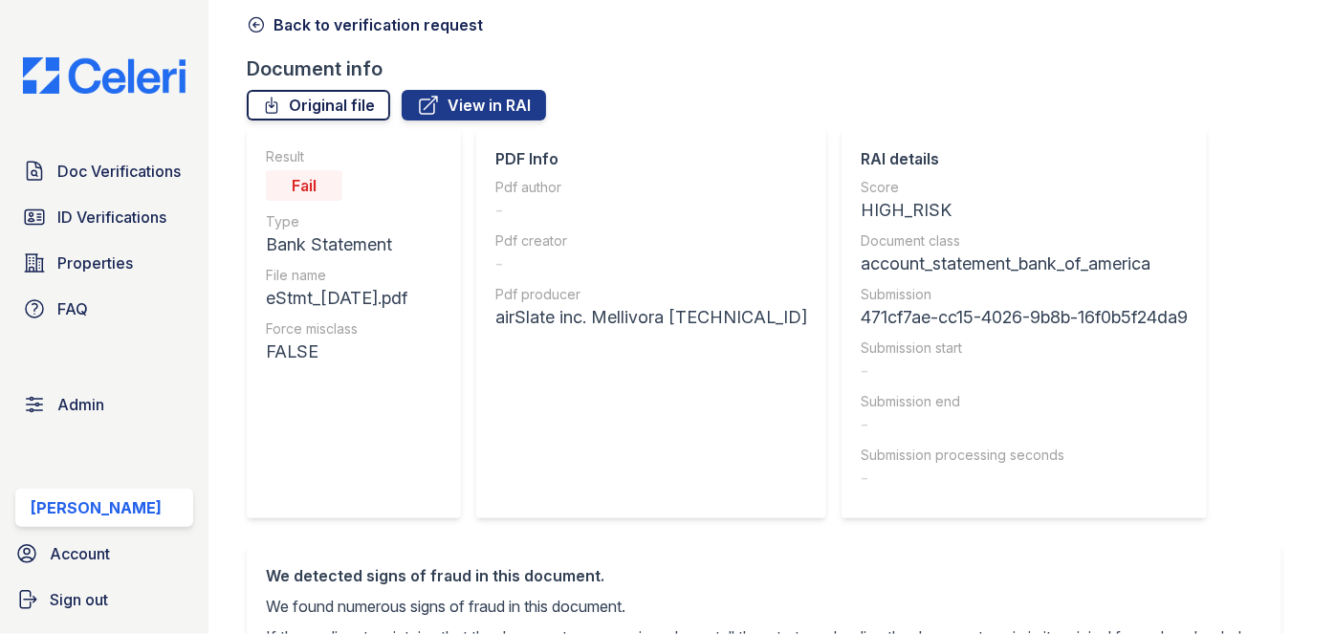
click at [352, 113] on link "Original file" at bounding box center [318, 105] width 143 height 31
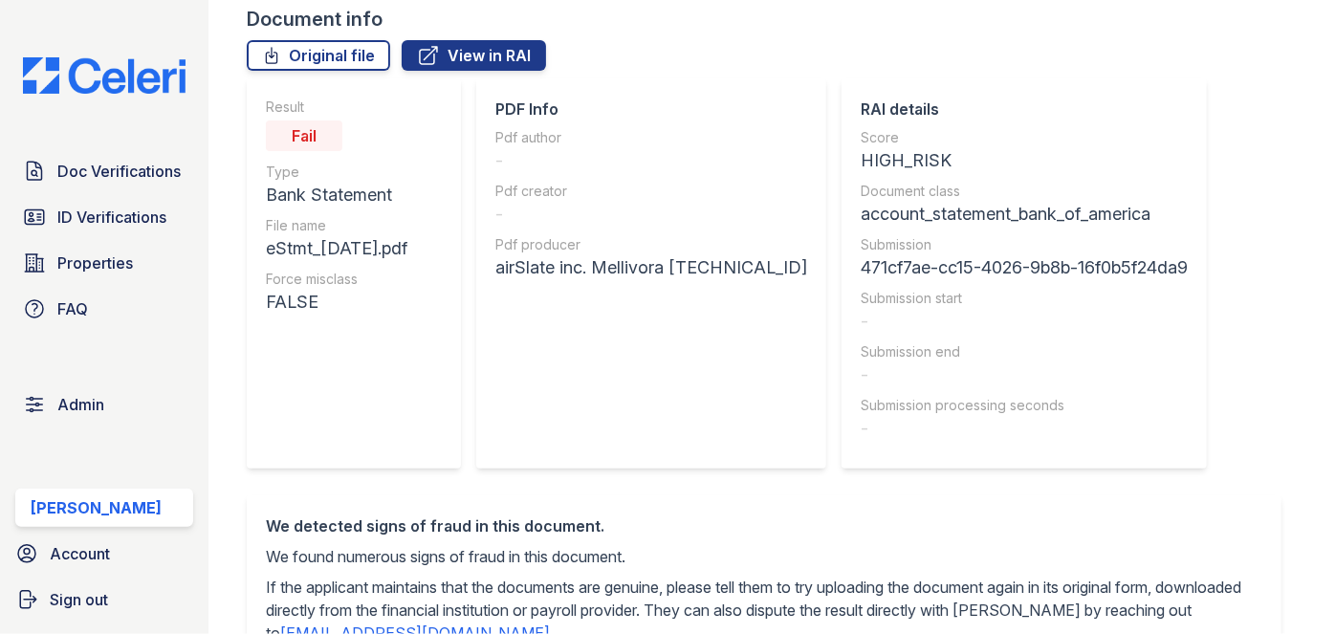
scroll to position [173, 0]
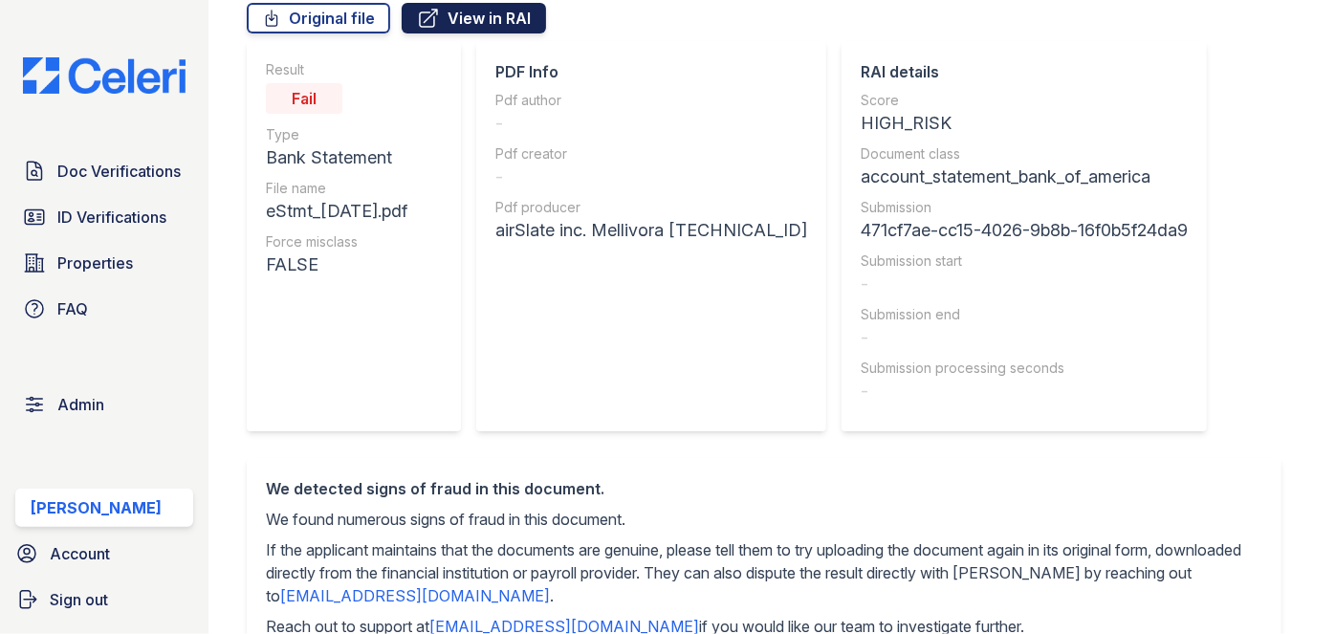
click at [496, 20] on link "View in RAI" at bounding box center [474, 18] width 144 height 31
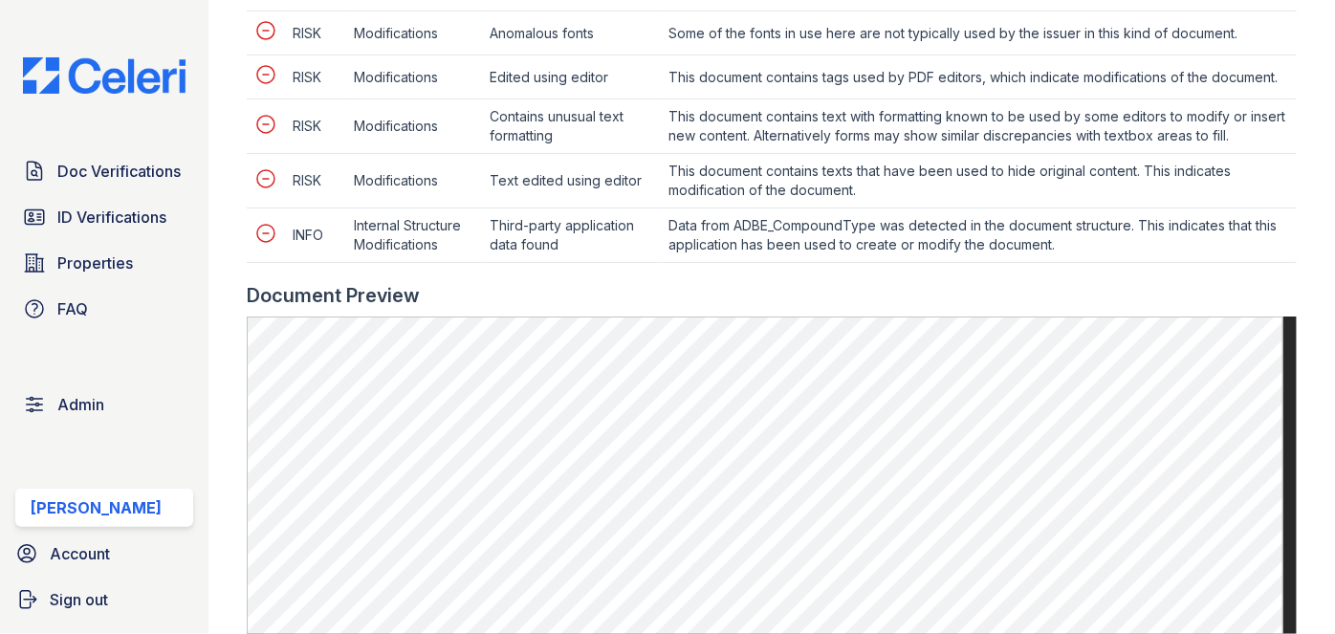
scroll to position [1912, 0]
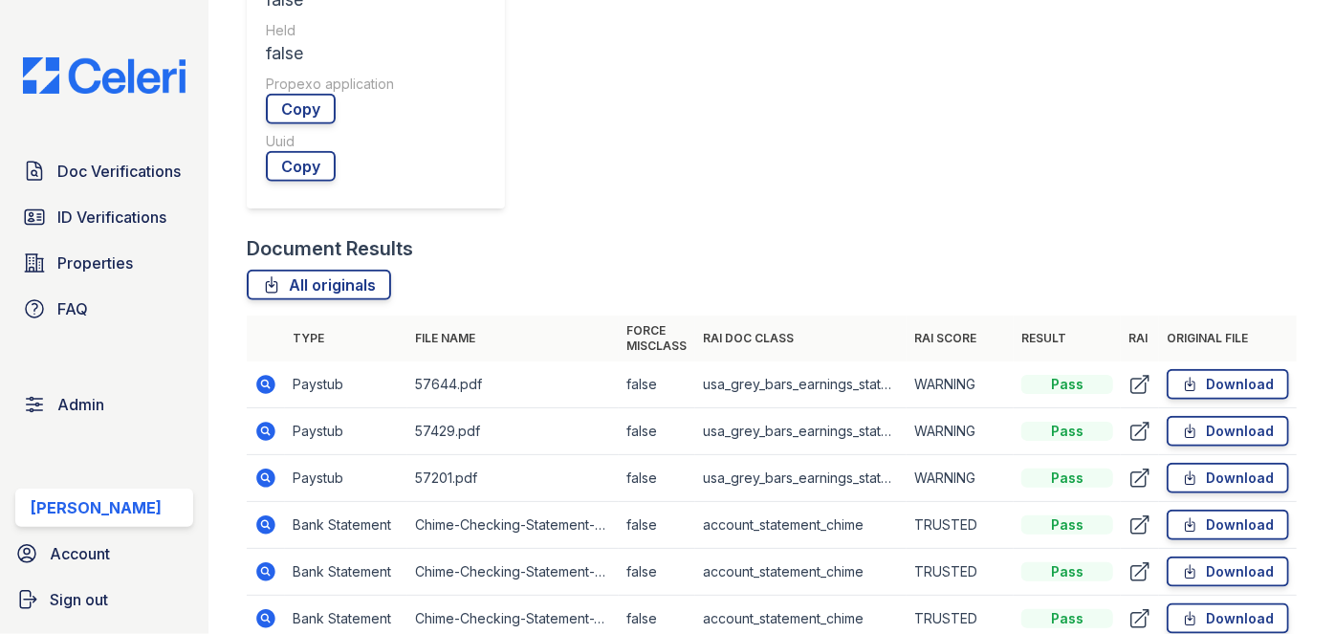
scroll to position [869, 0]
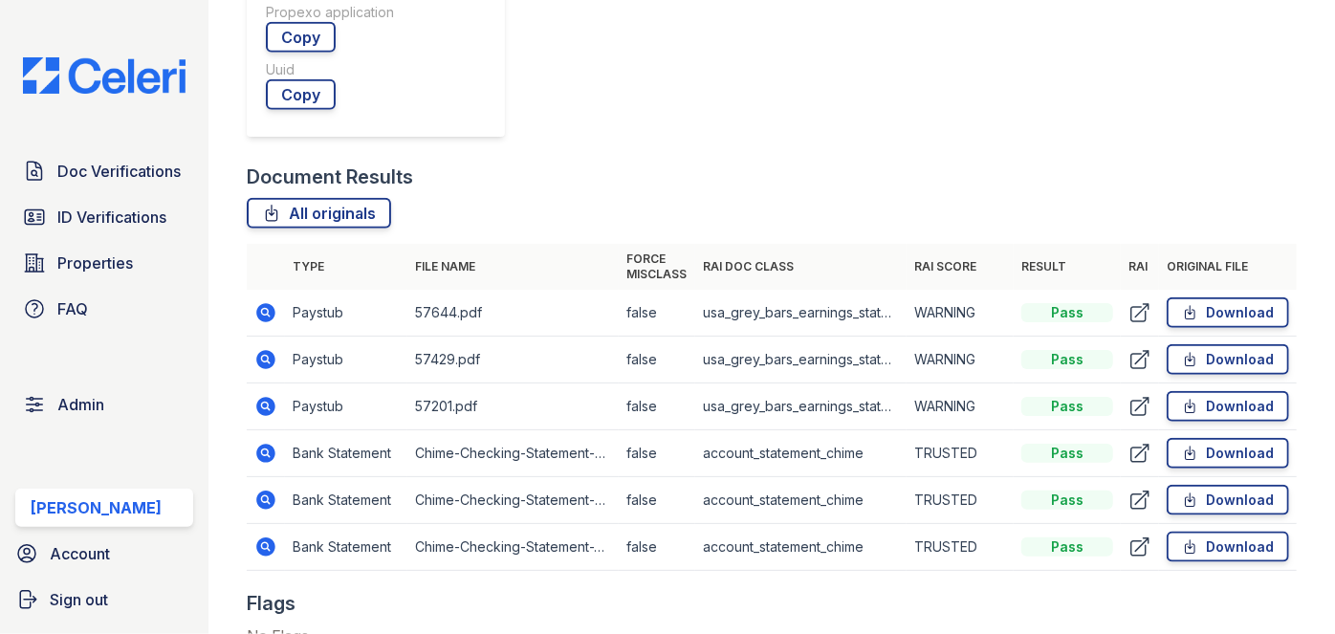
click at [1131, 306] on icon at bounding box center [1139, 312] width 23 height 23
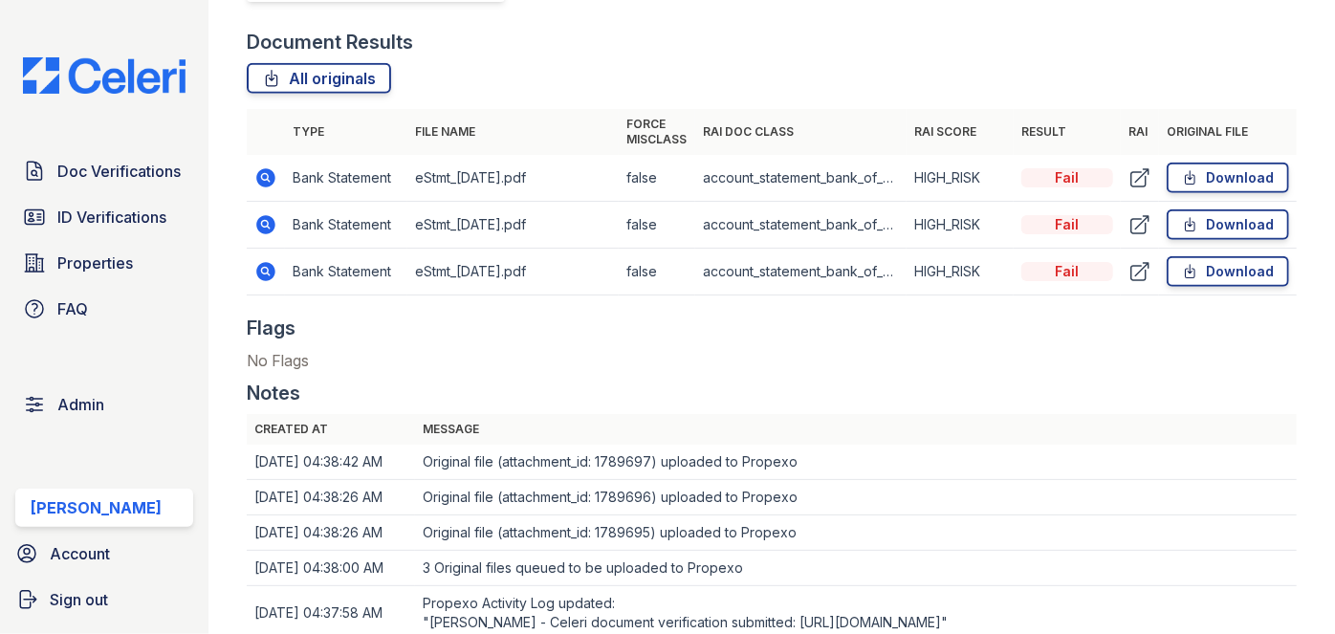
scroll to position [1129, 0]
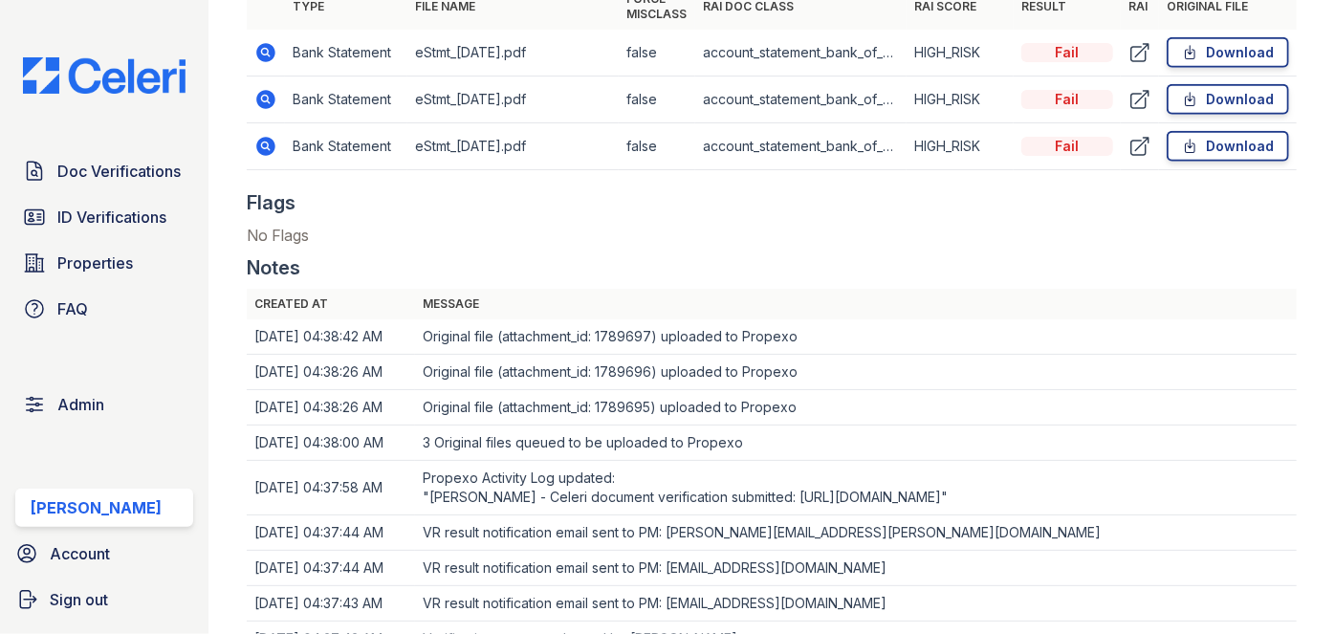
click at [1138, 99] on icon at bounding box center [1139, 99] width 23 height 23
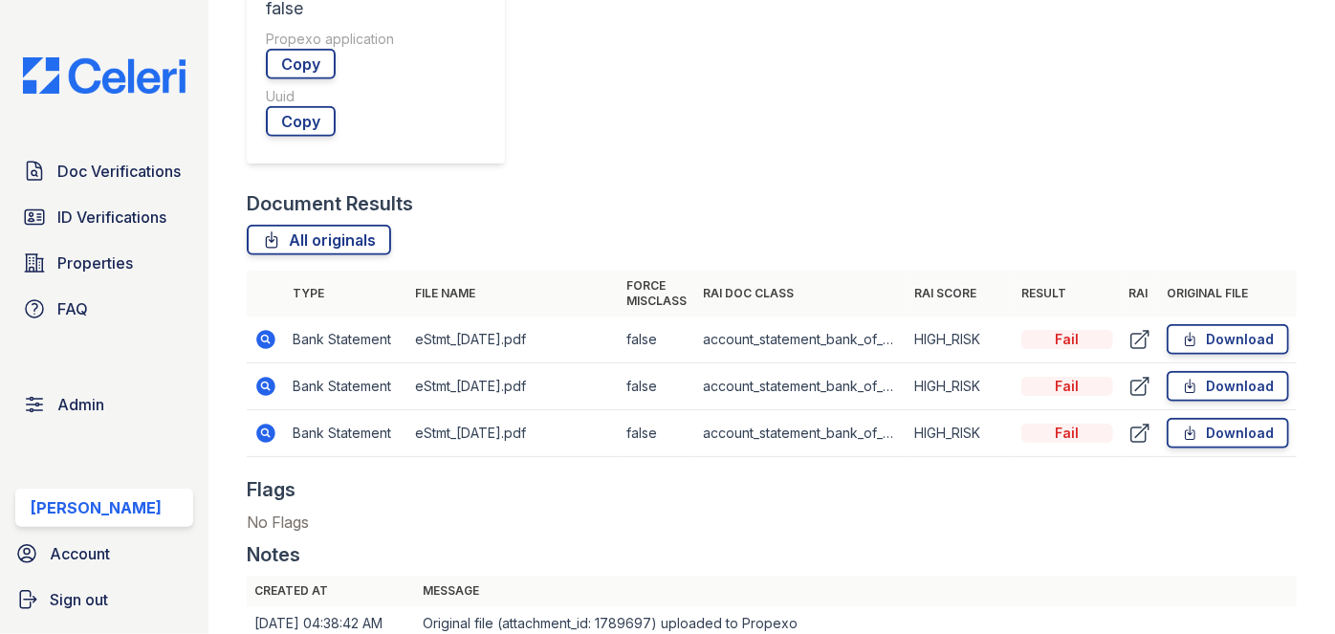
scroll to position [869, 0]
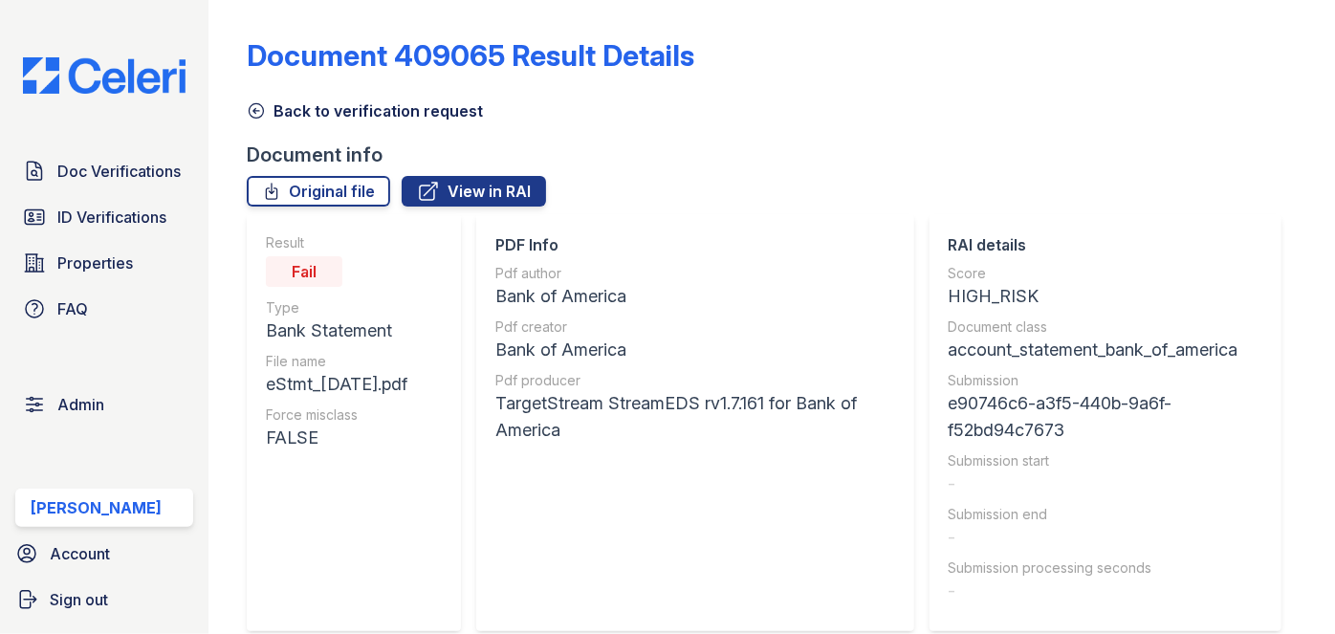
click at [308, 214] on div "Result Fail Type Bank Statement File name eStmt_[DATE].pdf Force misclass FALSE" at bounding box center [354, 422] width 214 height 417
click at [331, 191] on link "Original file" at bounding box center [318, 191] width 143 height 31
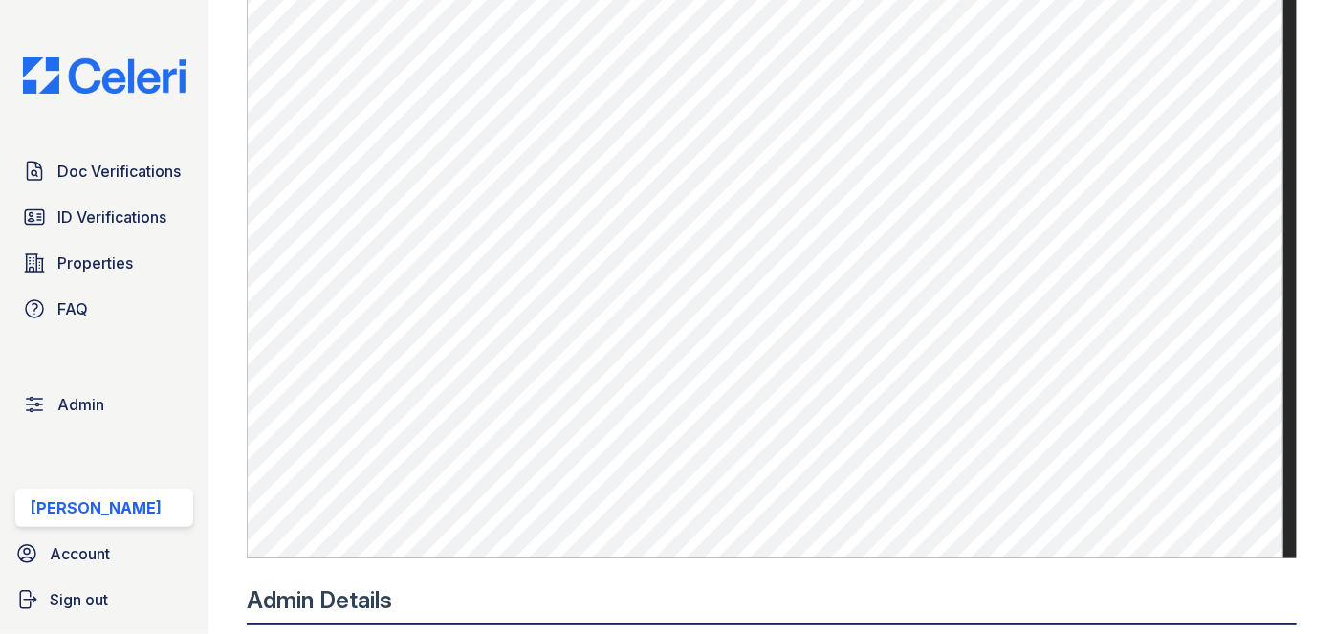
scroll to position [1738, 0]
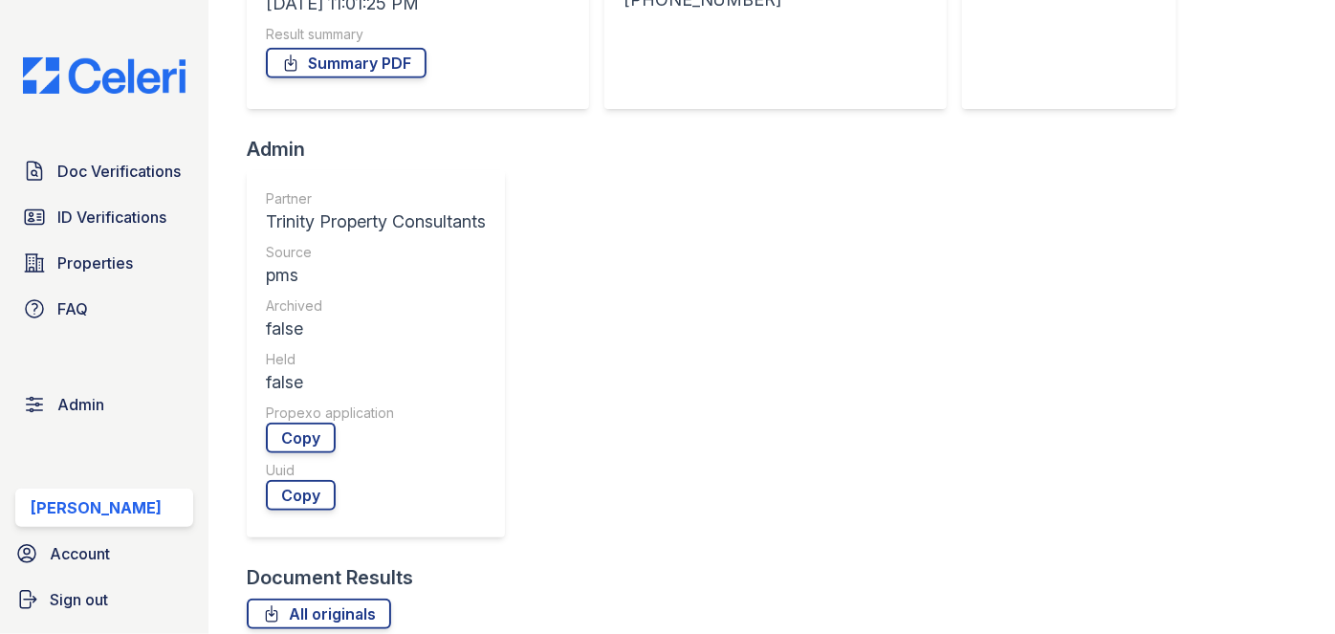
scroll to position [347, 0]
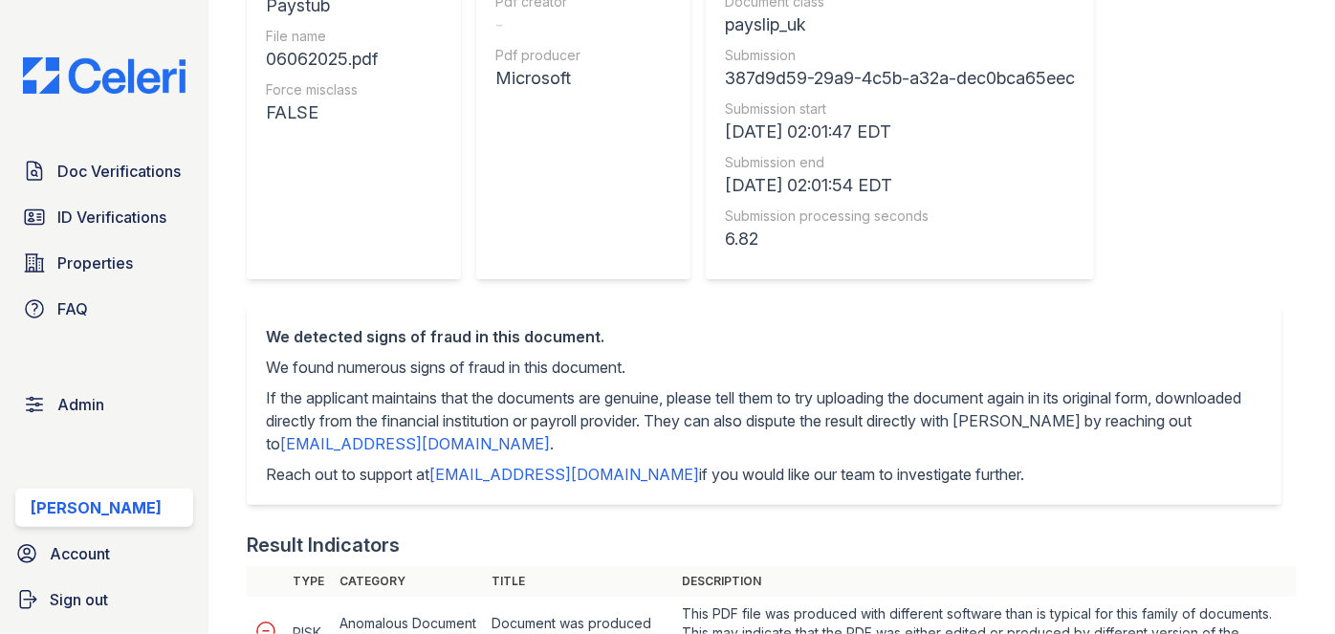
scroll to position [173, 0]
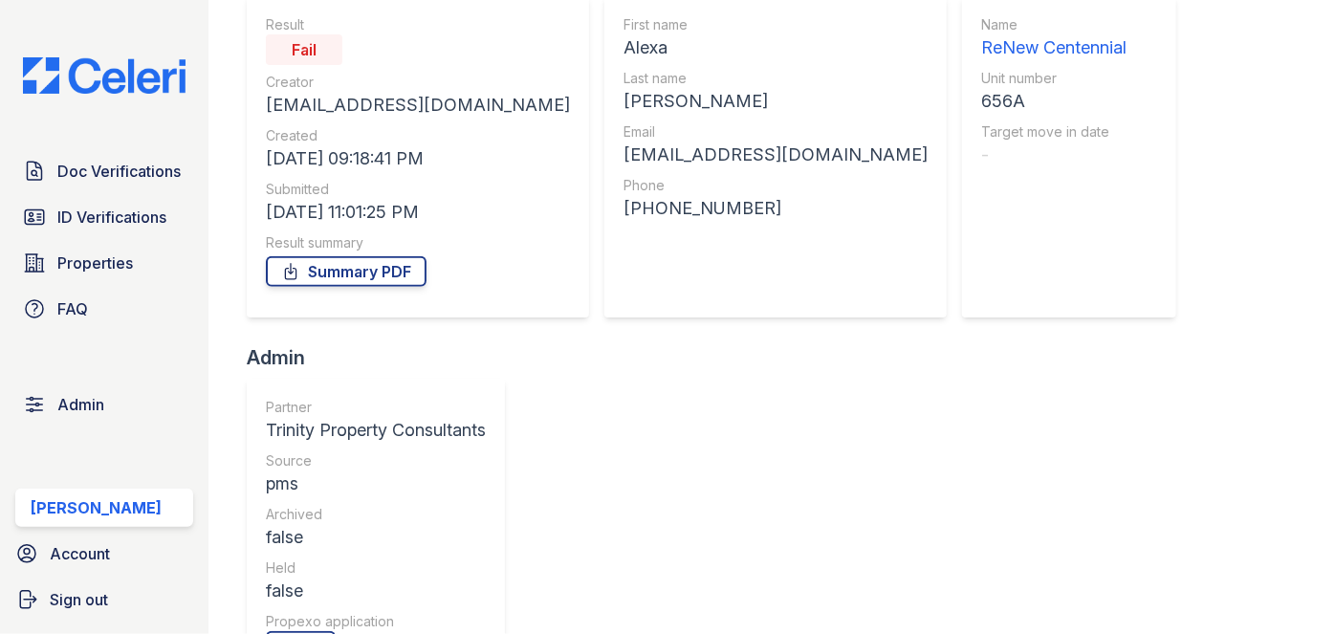
scroll to position [608, 0]
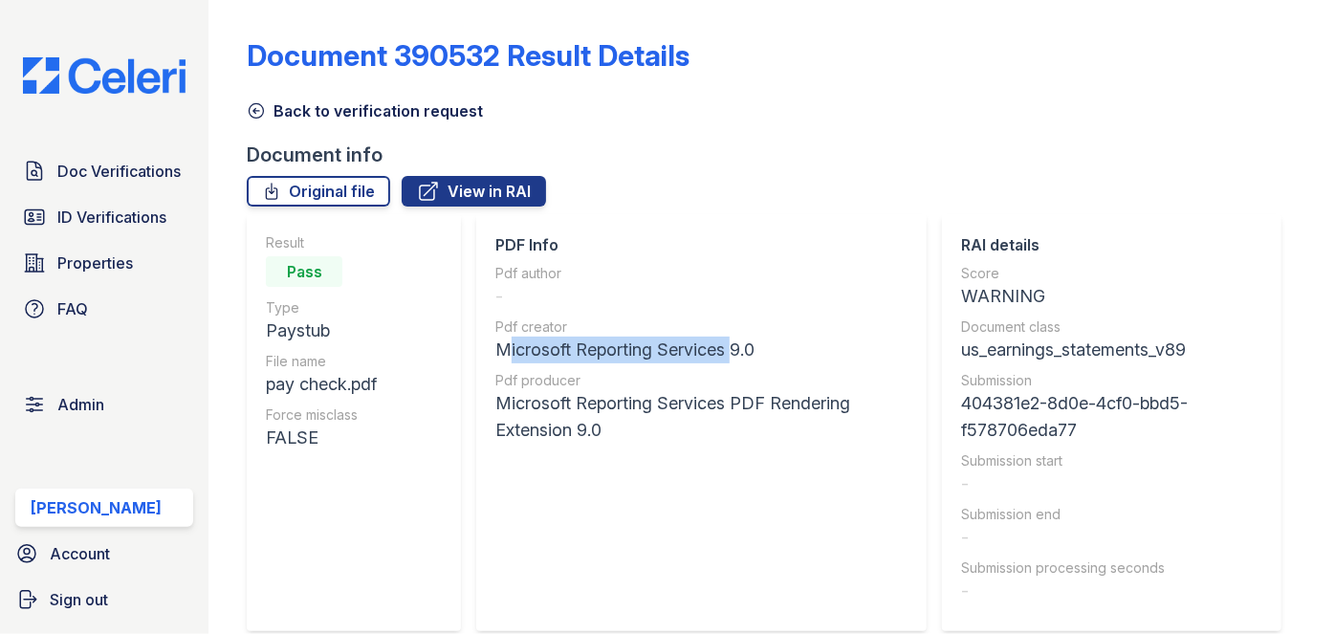
drag, startPoint x: 545, startPoint y: 352, endPoint x: 726, endPoint y: 348, distance: 180.8
click at [726, 348] on div "Microsoft Reporting Services 9.0" at bounding box center [701, 350] width 412 height 27
drag, startPoint x: 498, startPoint y: 352, endPoint x: 724, endPoint y: 360, distance: 225.8
click at [724, 360] on div "Microsoft Reporting Services 9.0" at bounding box center [701, 350] width 412 height 27
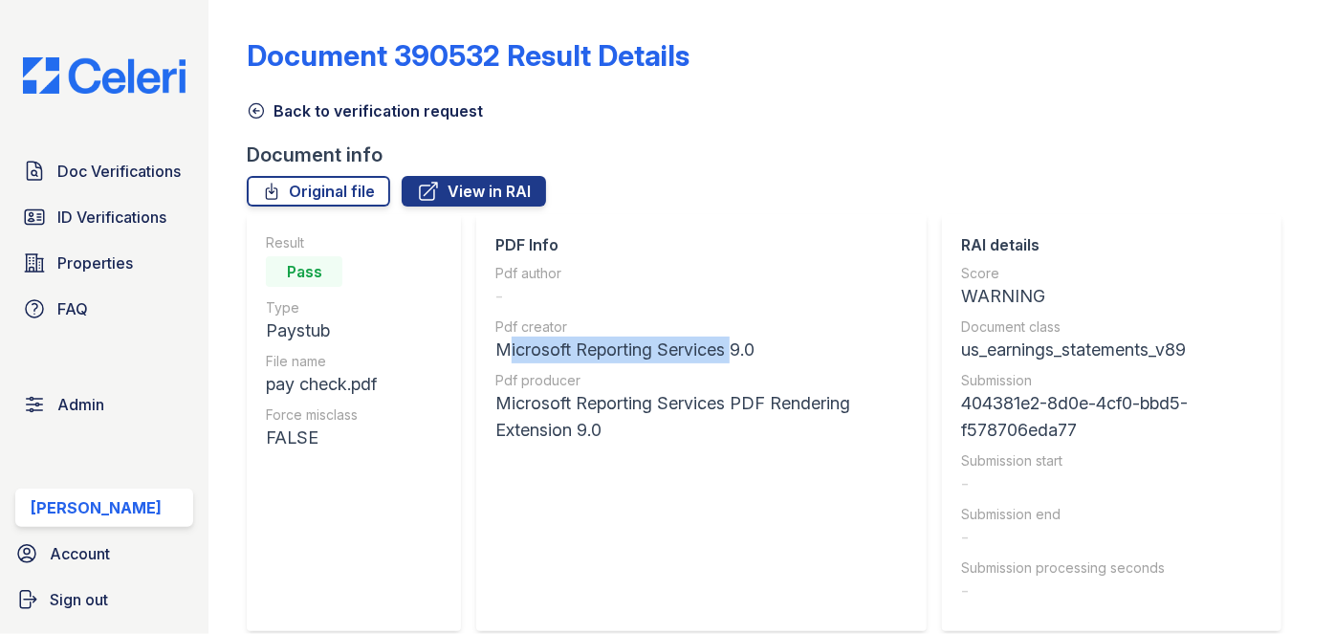
copy div "Microsoft Reporting Services"
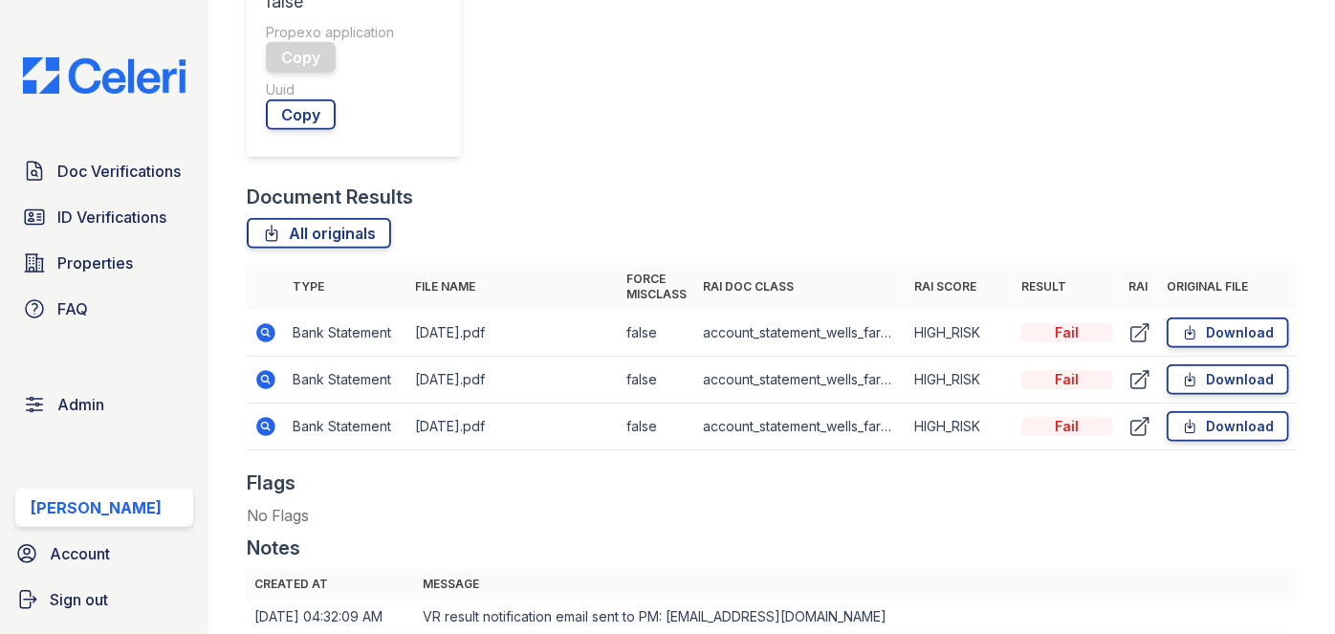
scroll to position [695, 0]
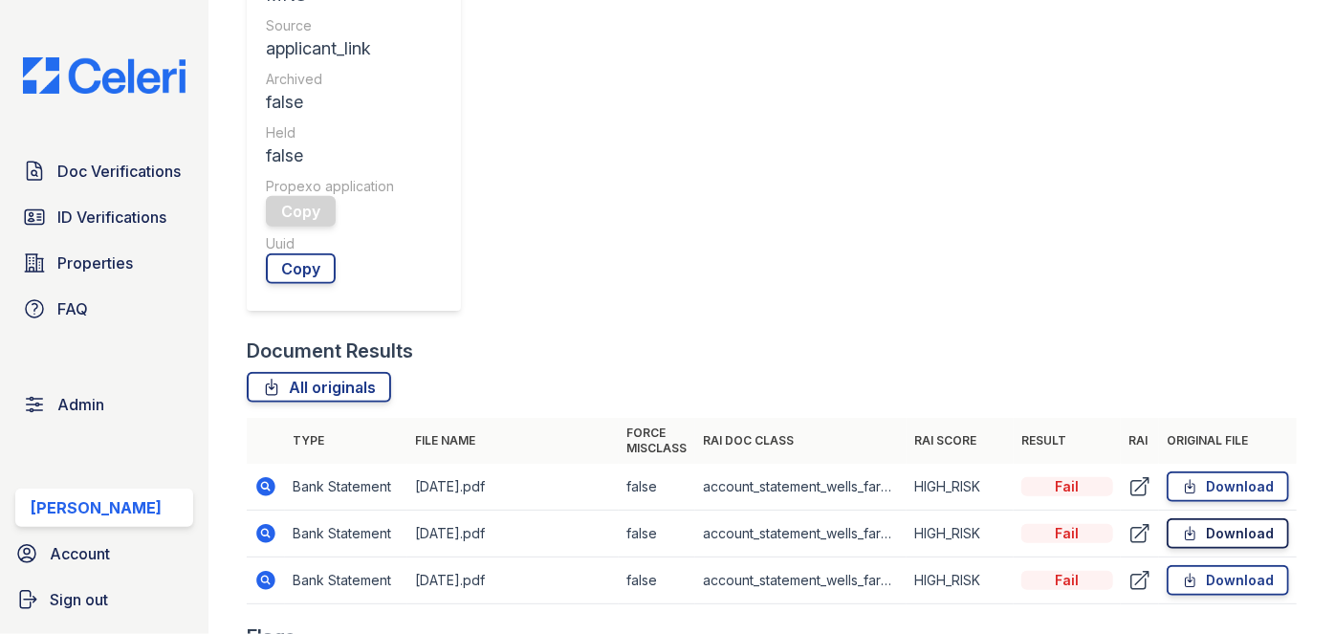
click at [1198, 518] on link "Download" at bounding box center [1228, 533] width 122 height 31
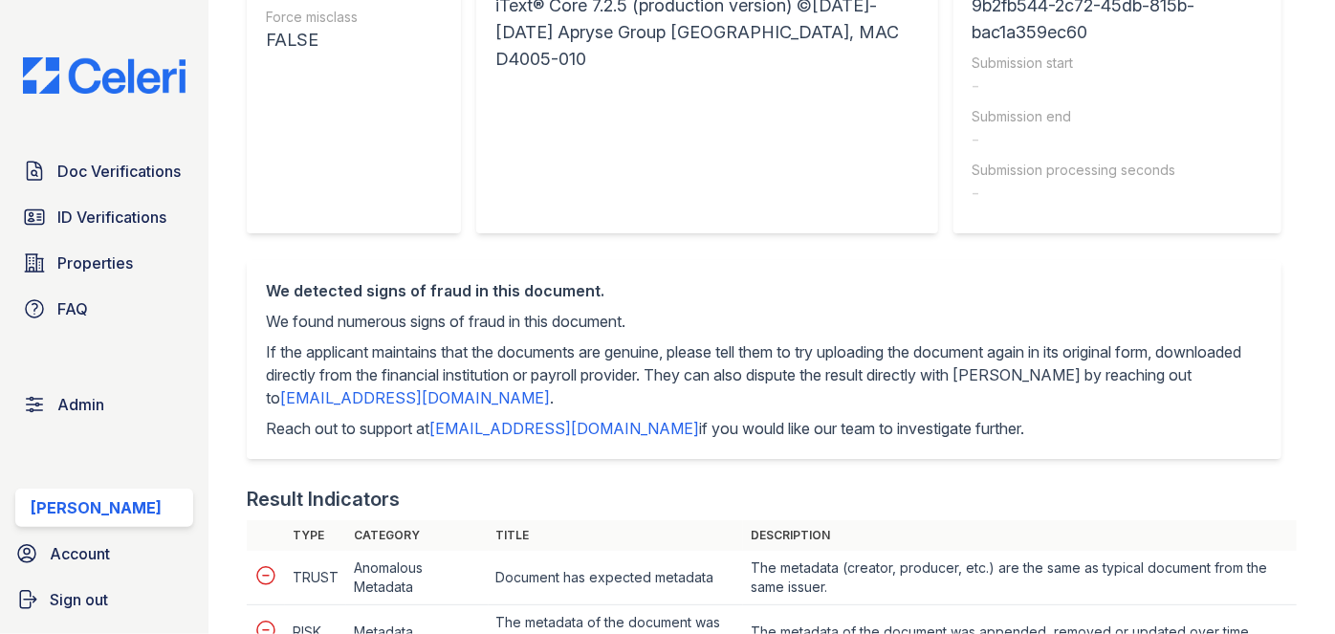
scroll to position [173, 0]
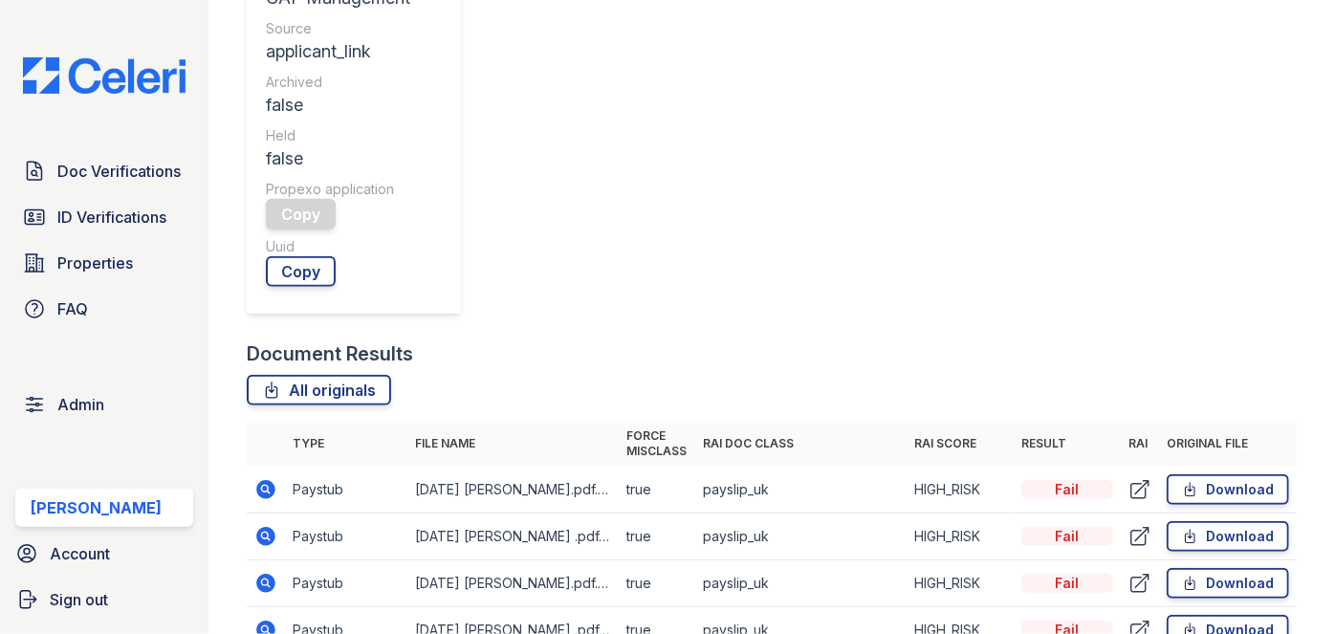
scroll to position [869, 0]
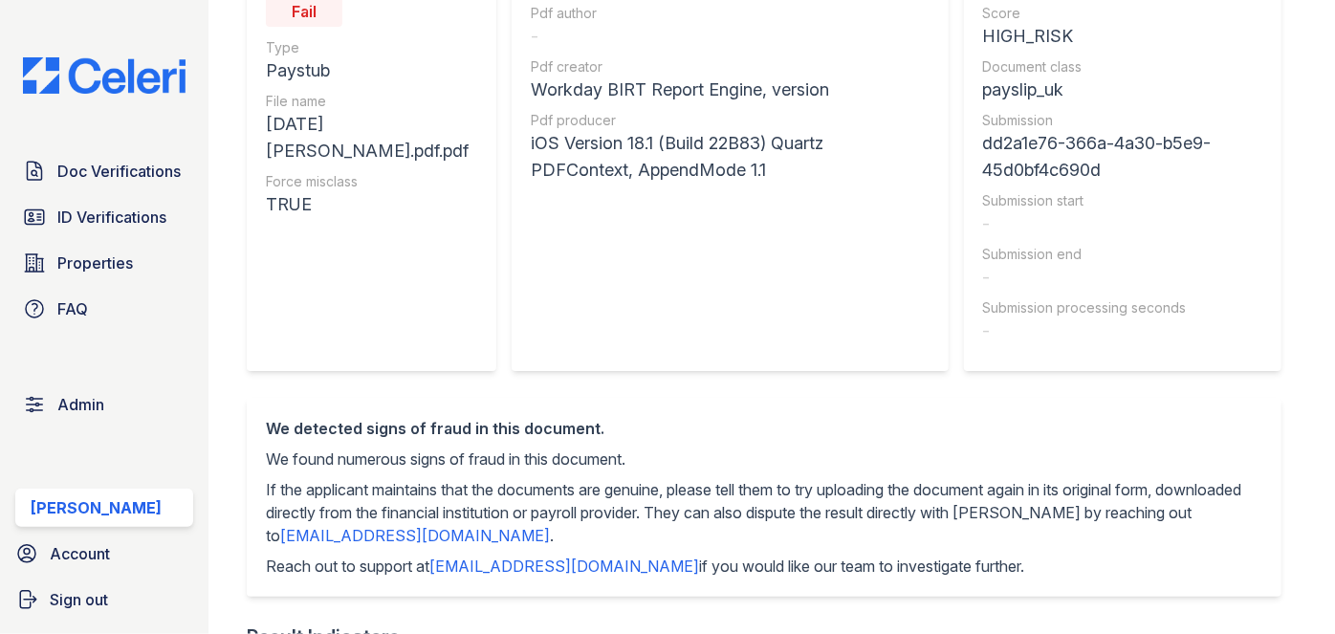
click at [518, 137] on div "PDF Info Pdf author - Pdf creator Workday BIRT Report Engine, version Pdf produ…" at bounding box center [730, 162] width 436 height 417
drag, startPoint x: 530, startPoint y: 141, endPoint x: 545, endPoint y: 145, distance: 16.0
click at [545, 145] on div "PDF Info Pdf author - Pdf creator Workday BIRT Report Engine, version Pdf produ…" at bounding box center [730, 162] width 436 height 417
copy div "iOS"
click at [540, 146] on div "iOS Version 18.1 (Build 22B83) Quartz PDFContext, AppendMode 1.1" at bounding box center [730, 157] width 398 height 54
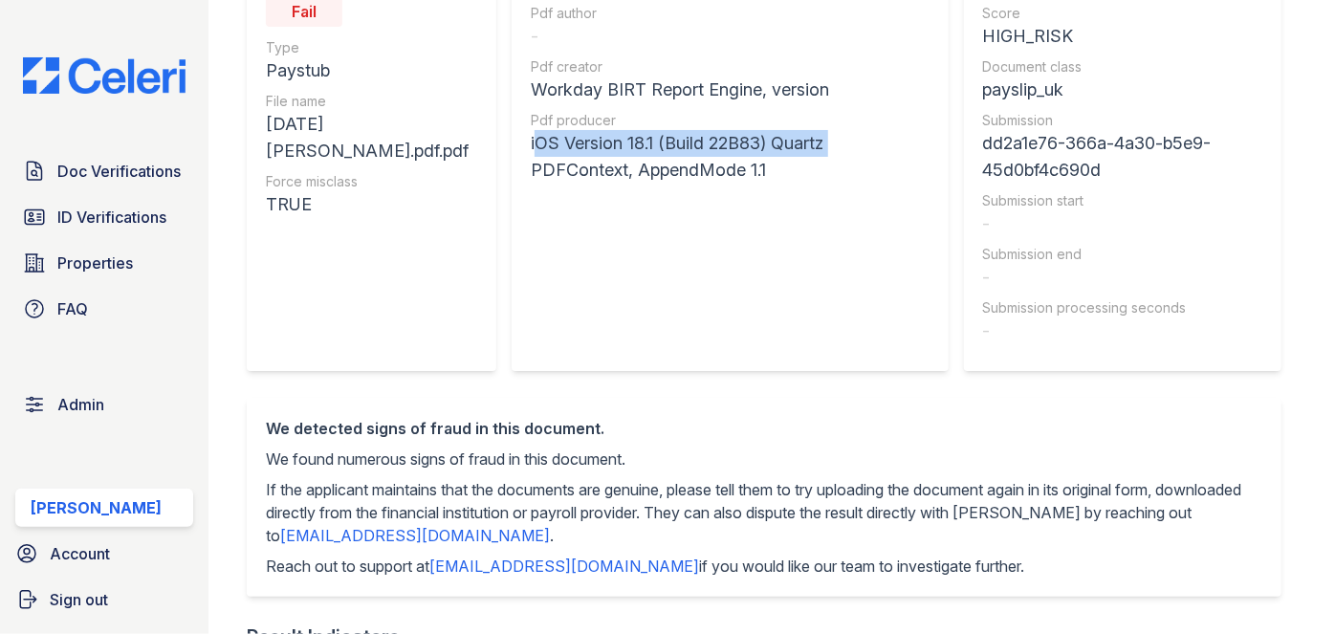
drag, startPoint x: 523, startPoint y: 142, endPoint x: 828, endPoint y: 151, distance: 305.2
click at [828, 151] on div "iOS Version 18.1 (Build 22B83) Quartz PDFContext, AppendMode 1.1" at bounding box center [730, 157] width 398 height 54
copy div "iOS Version 18.1 (Build 22B83) Quartz"
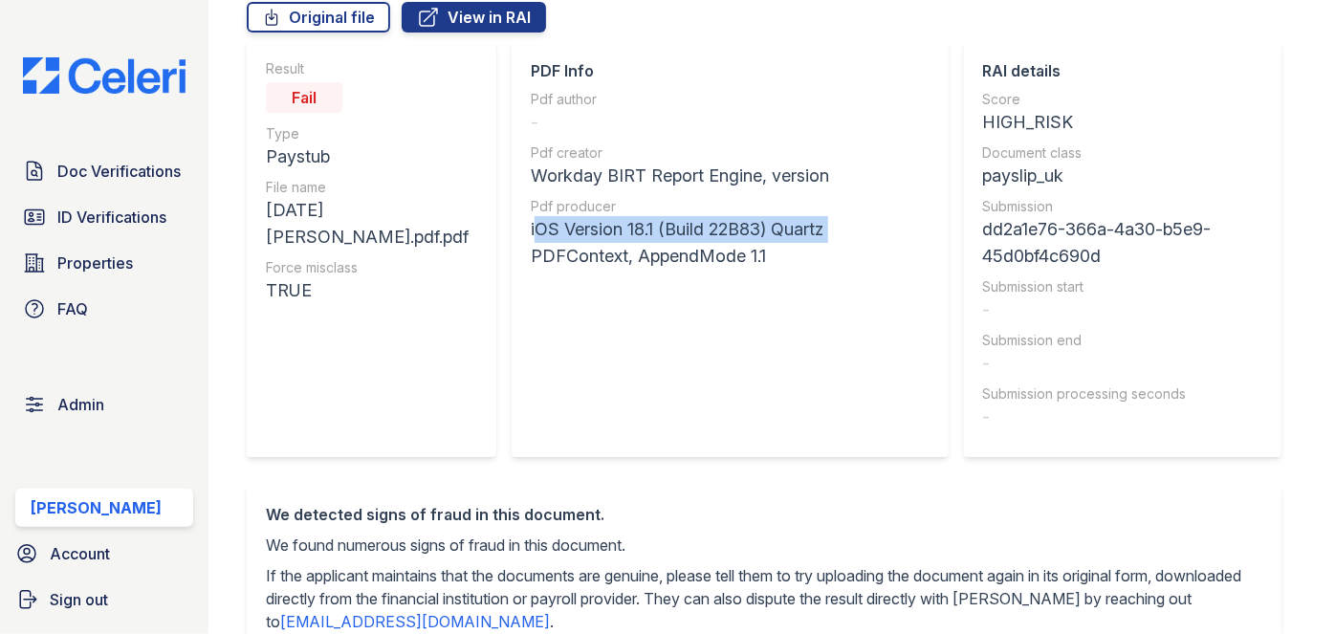
scroll to position [173, 0]
click at [341, 23] on link "Original file" at bounding box center [318, 18] width 143 height 31
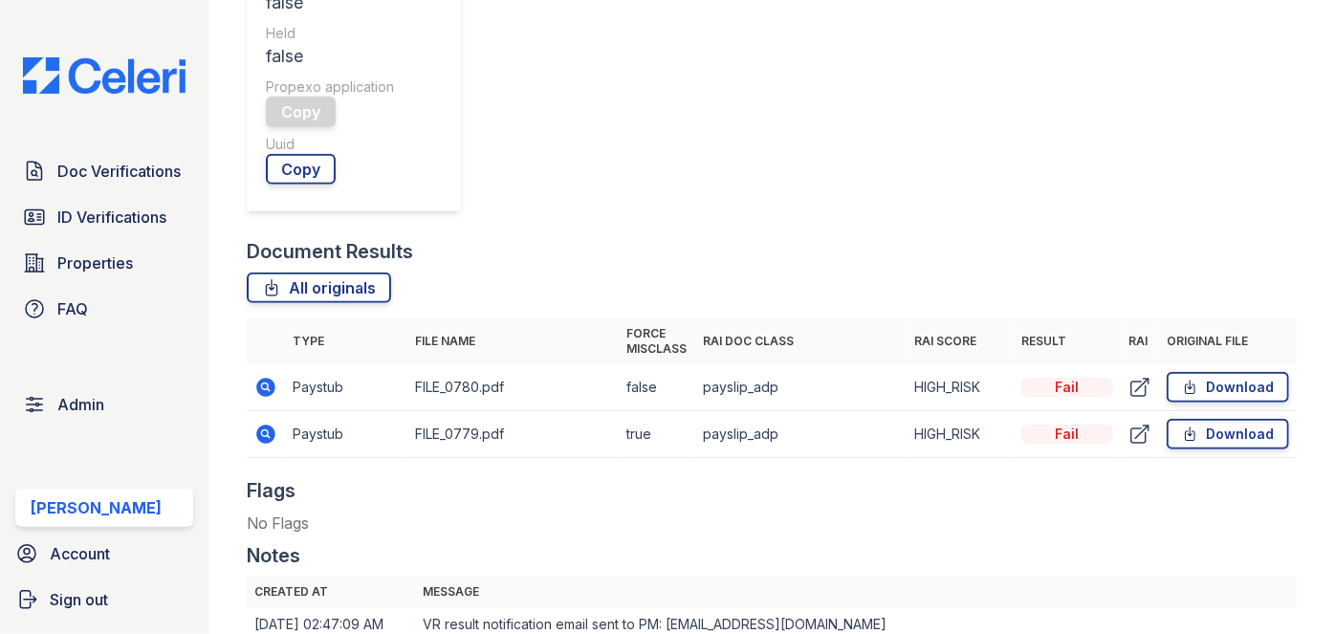
scroll to position [869, 0]
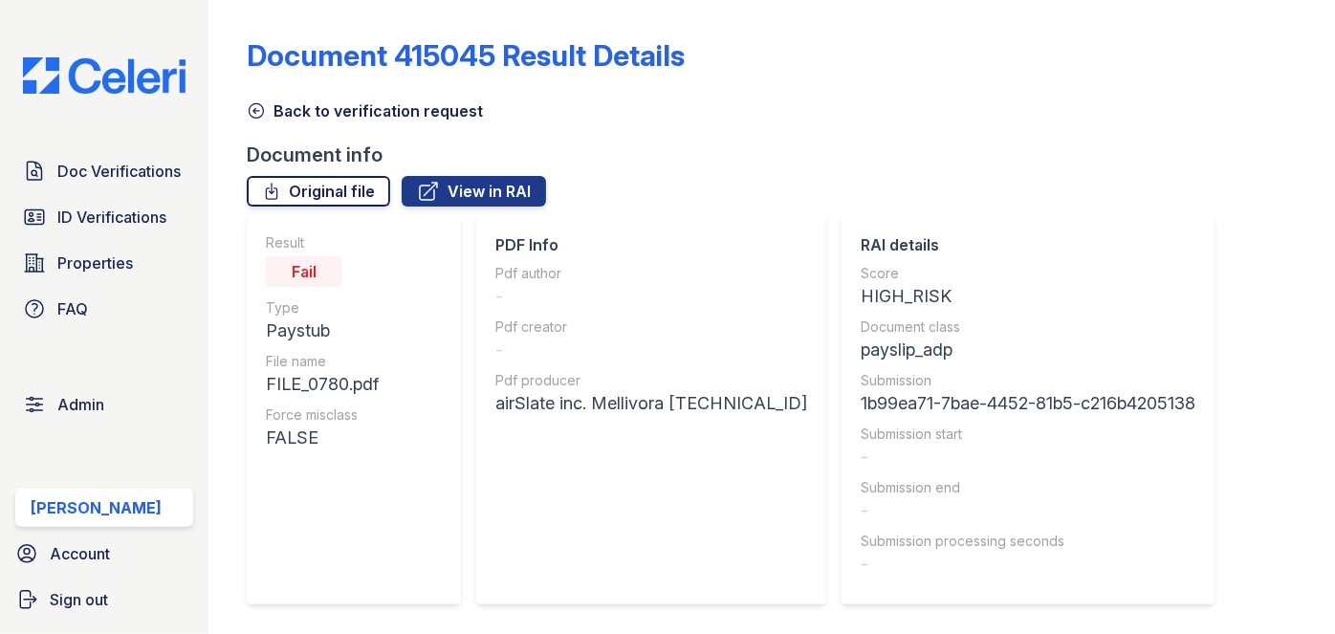
click at [346, 192] on link "Original file" at bounding box center [318, 191] width 143 height 31
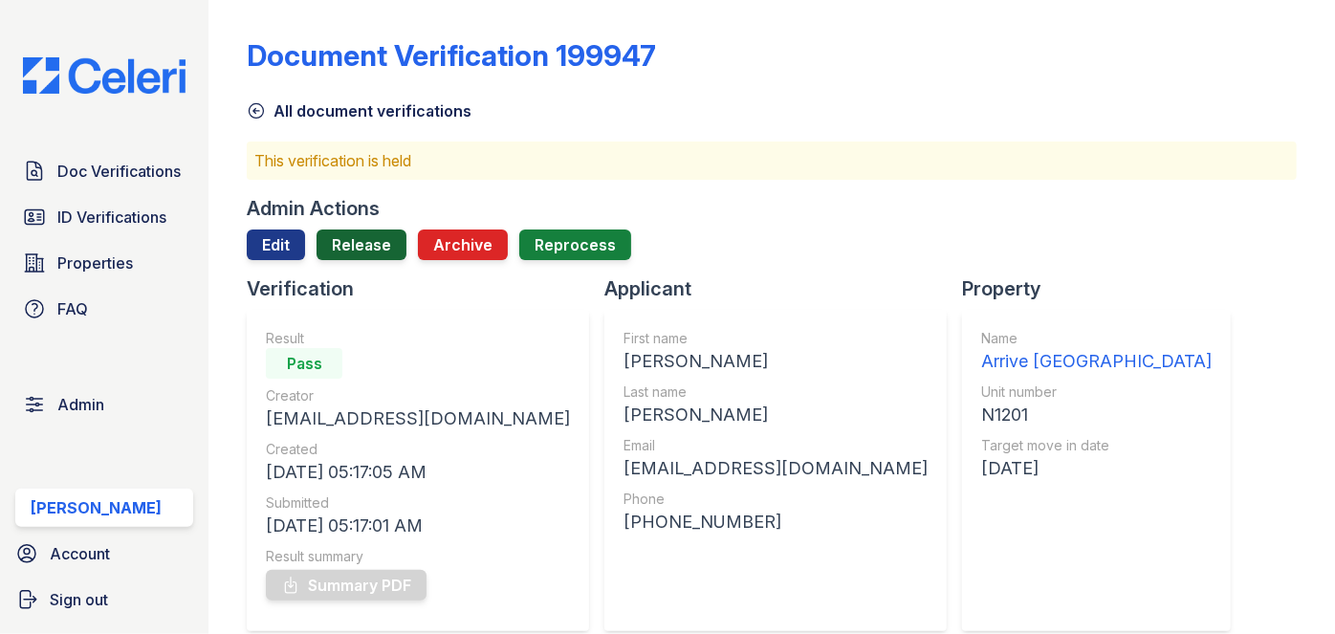
click at [354, 235] on link "Release" at bounding box center [362, 244] width 90 height 31
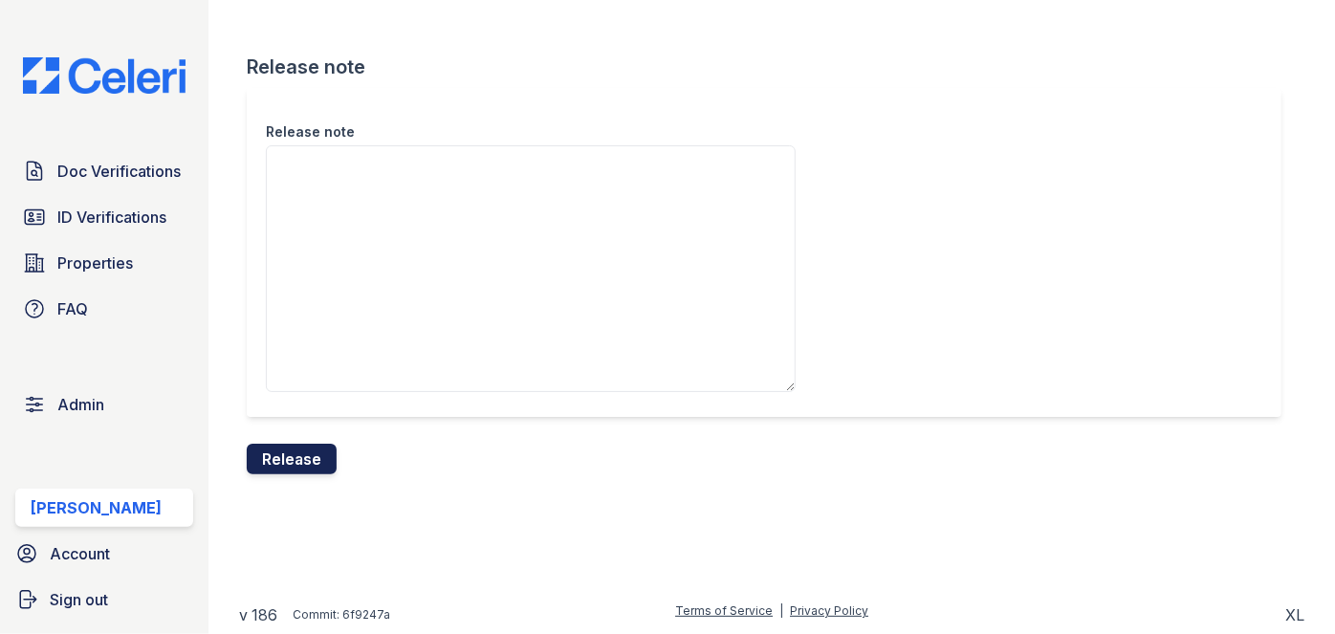
click at [307, 449] on button "Release" at bounding box center [292, 459] width 90 height 31
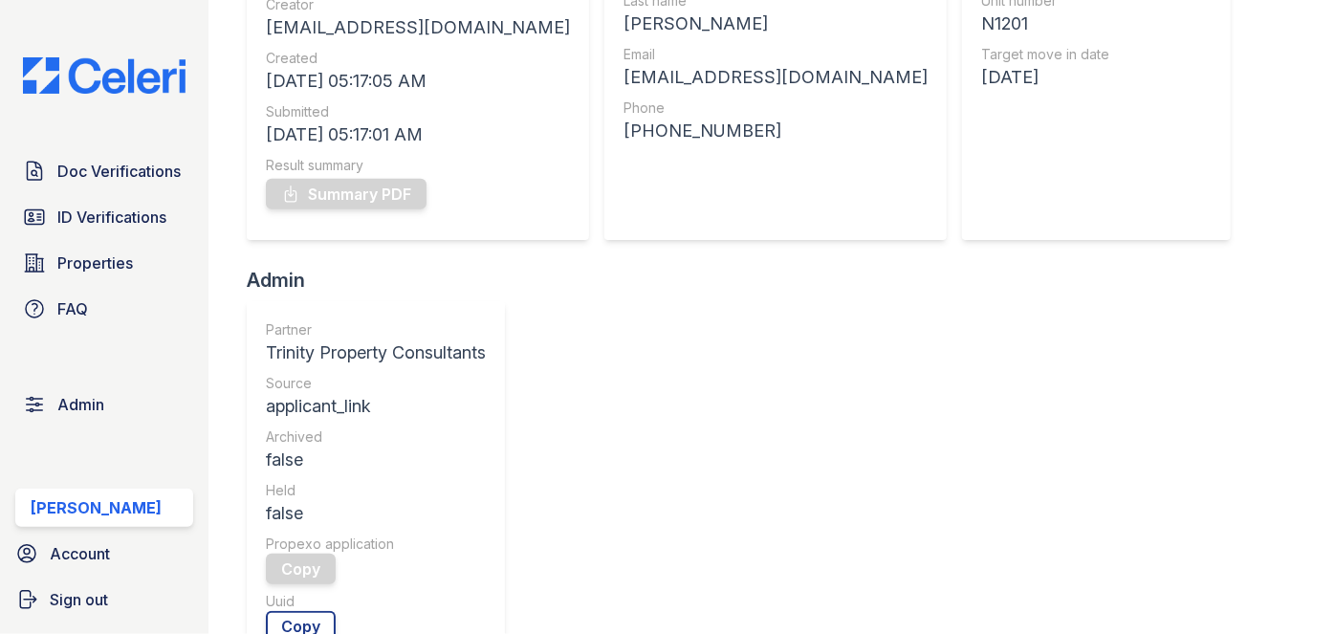
scroll to position [173, 0]
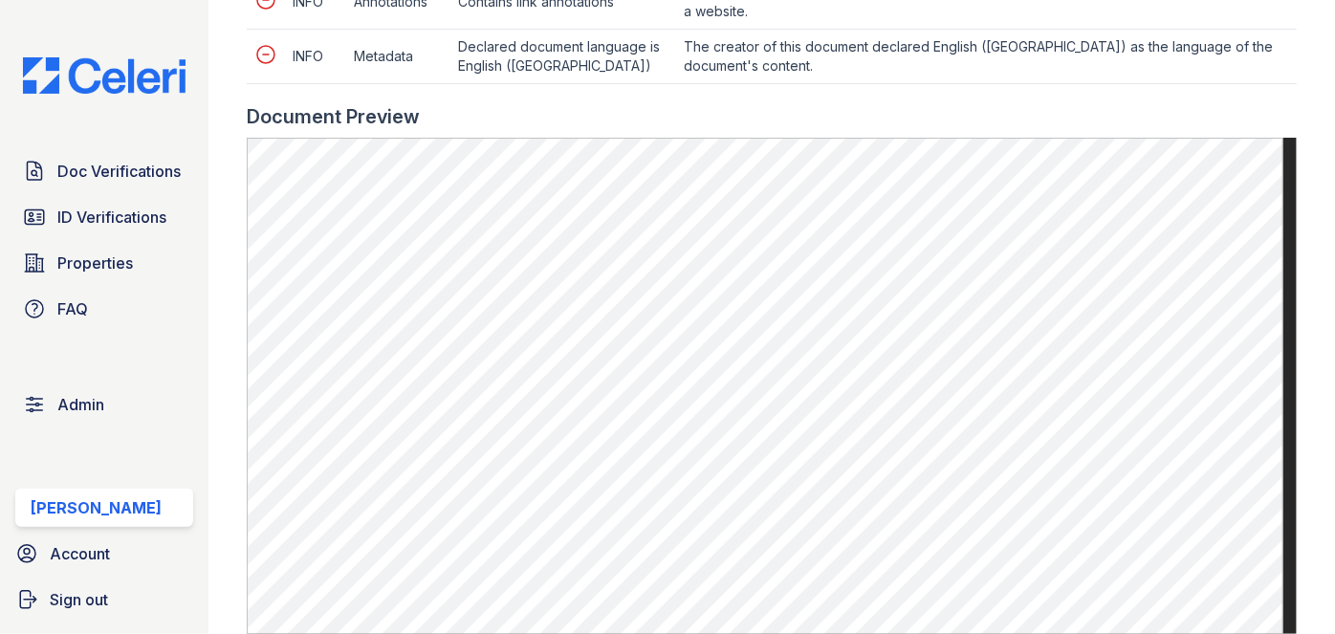
scroll to position [1216, 0]
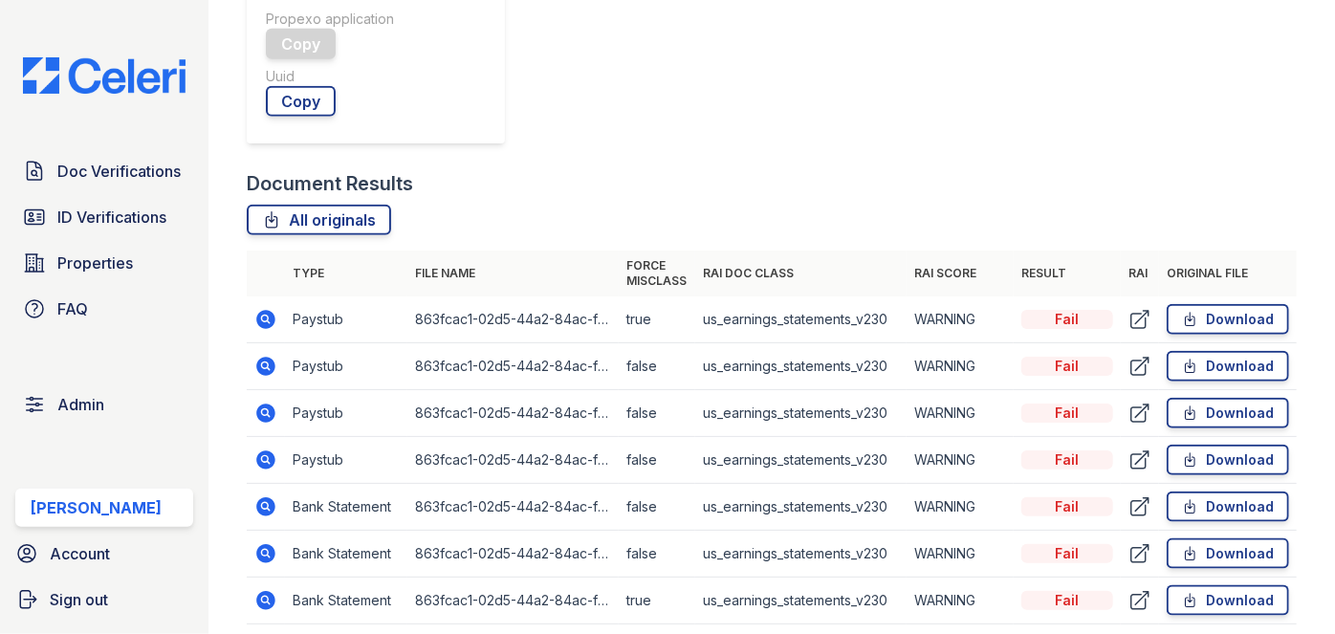
scroll to position [956, 0]
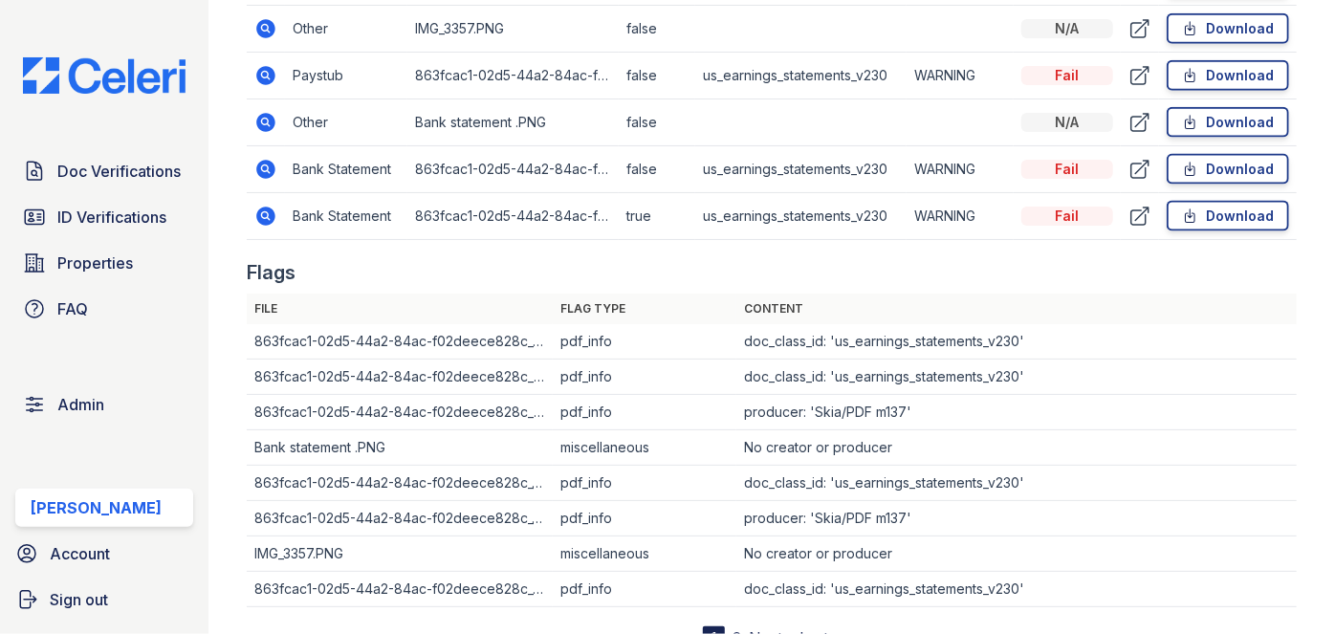
scroll to position [1216, 0]
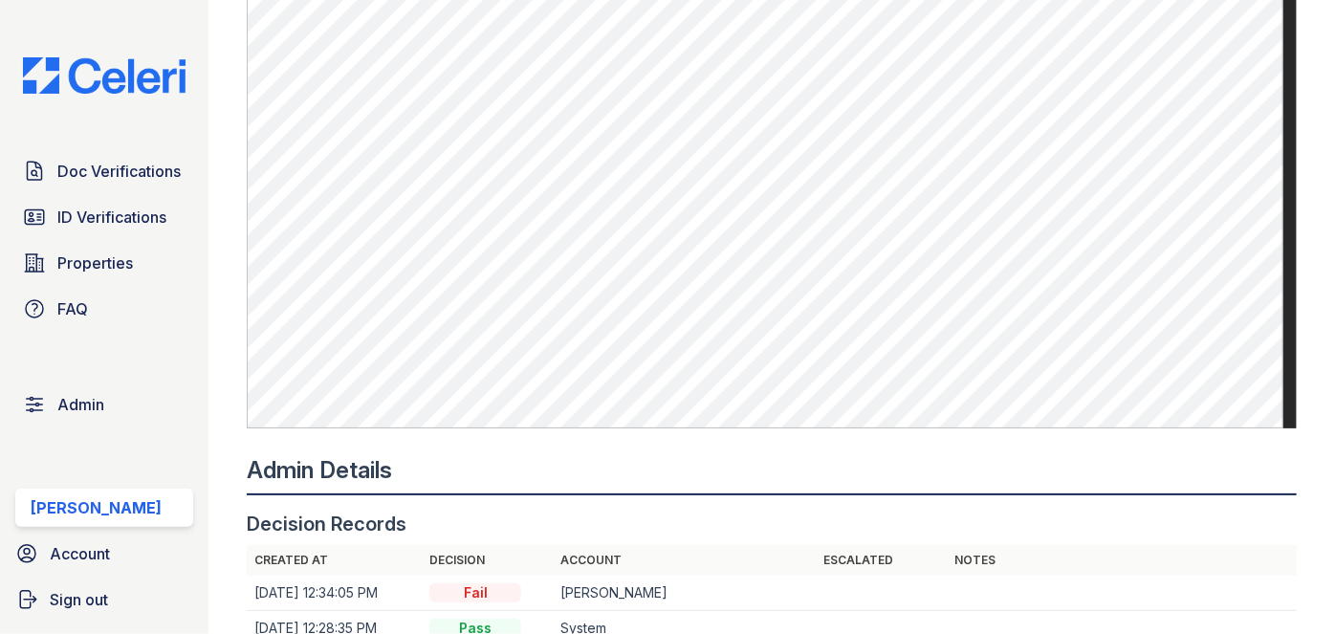
scroll to position [1825, 0]
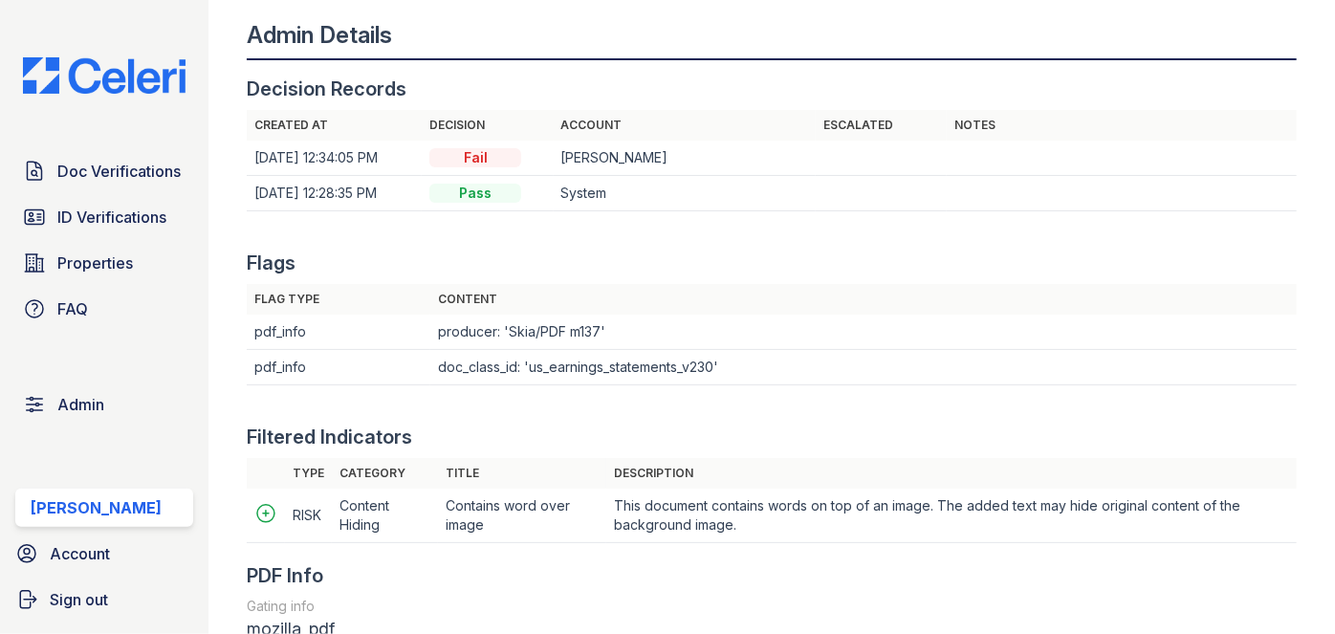
drag, startPoint x: 1299, startPoint y: 323, endPoint x: 1254, endPoint y: 263, distance: 75.2
click at [1299, 323] on main "Document 468613 Result Details Back to verification request Document info Origi…" at bounding box center [771, 317] width 1126 height 634
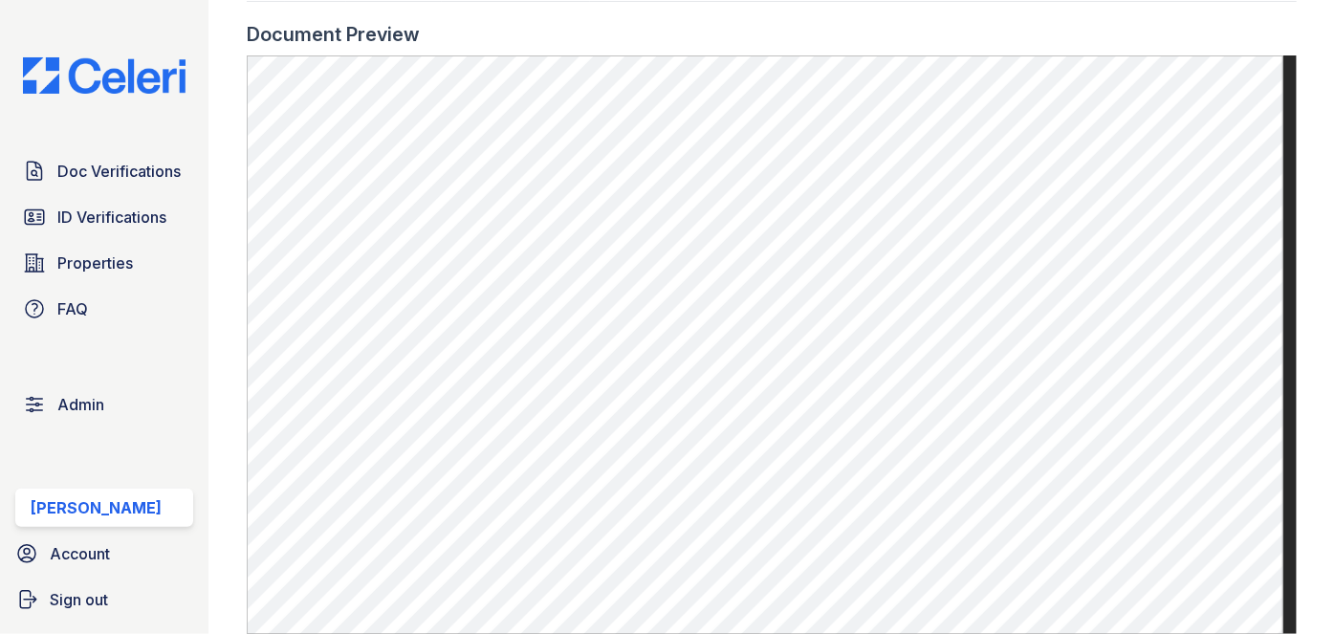
scroll to position [782, 0]
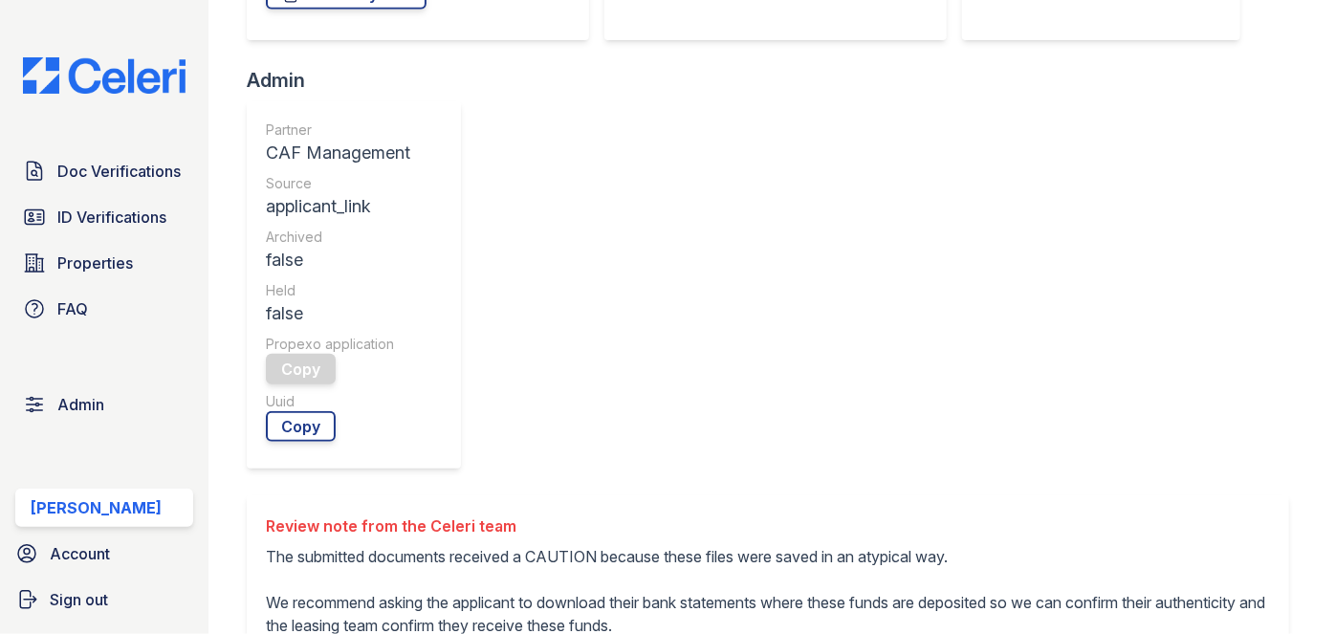
scroll to position [546, 0]
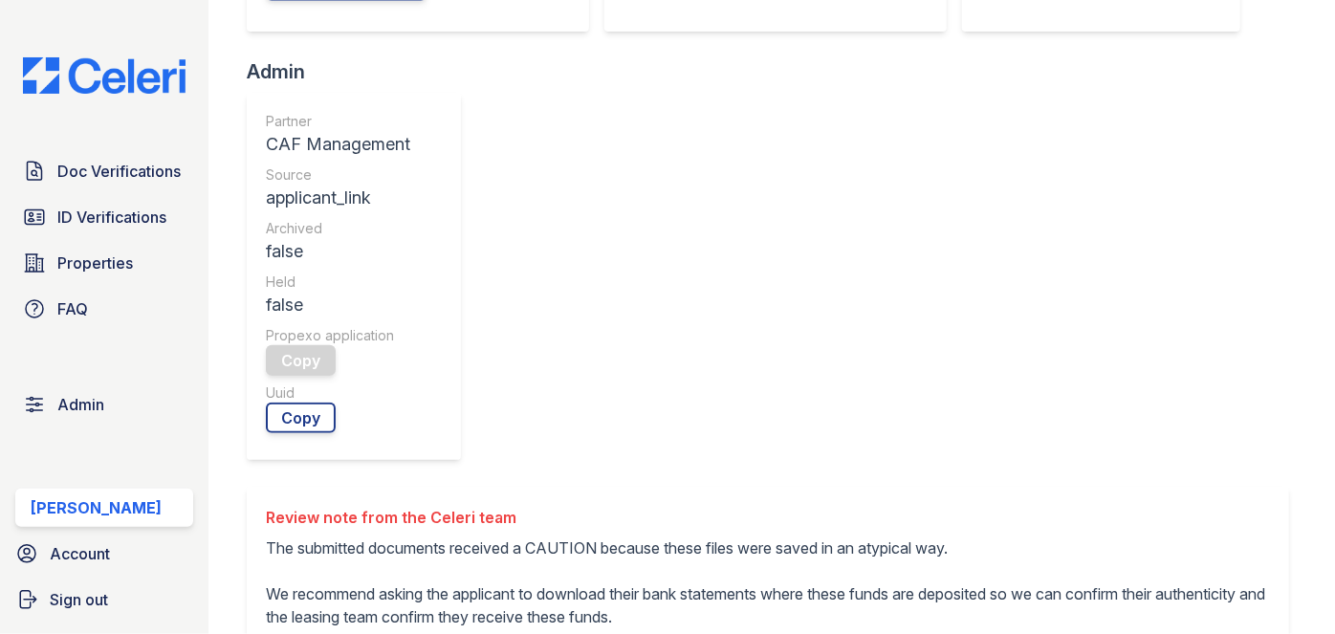
click at [67, 396] on span "Admin" at bounding box center [80, 404] width 47 height 23
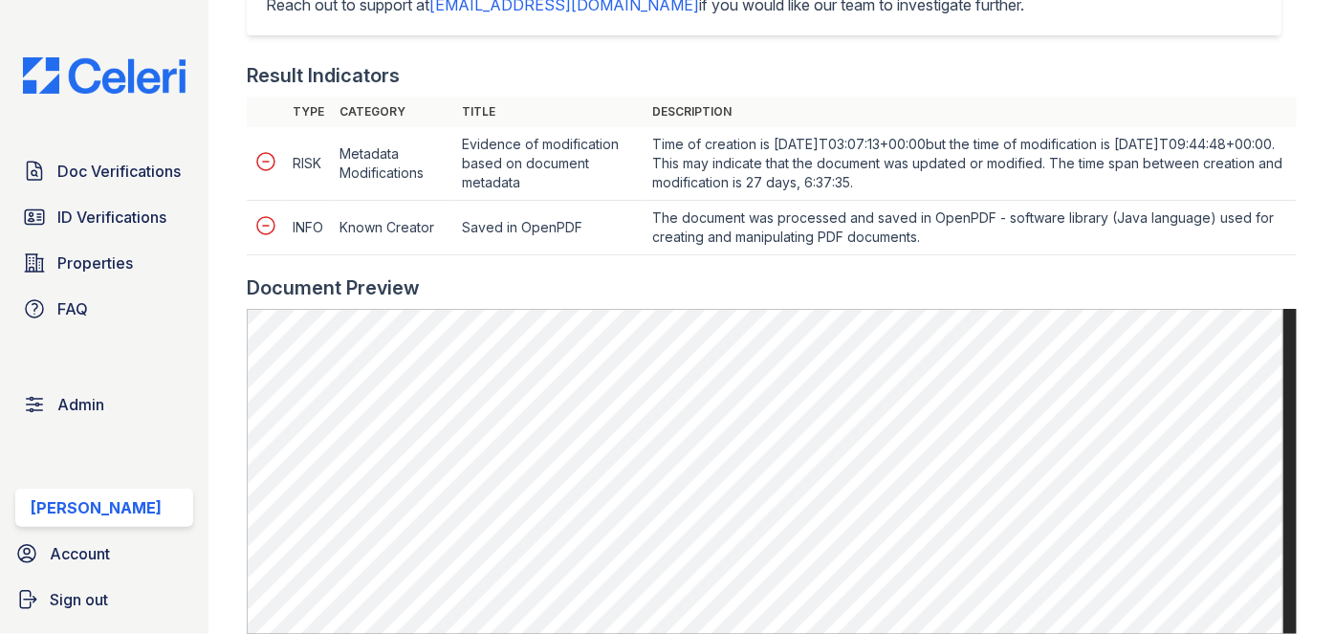
scroll to position [782, 0]
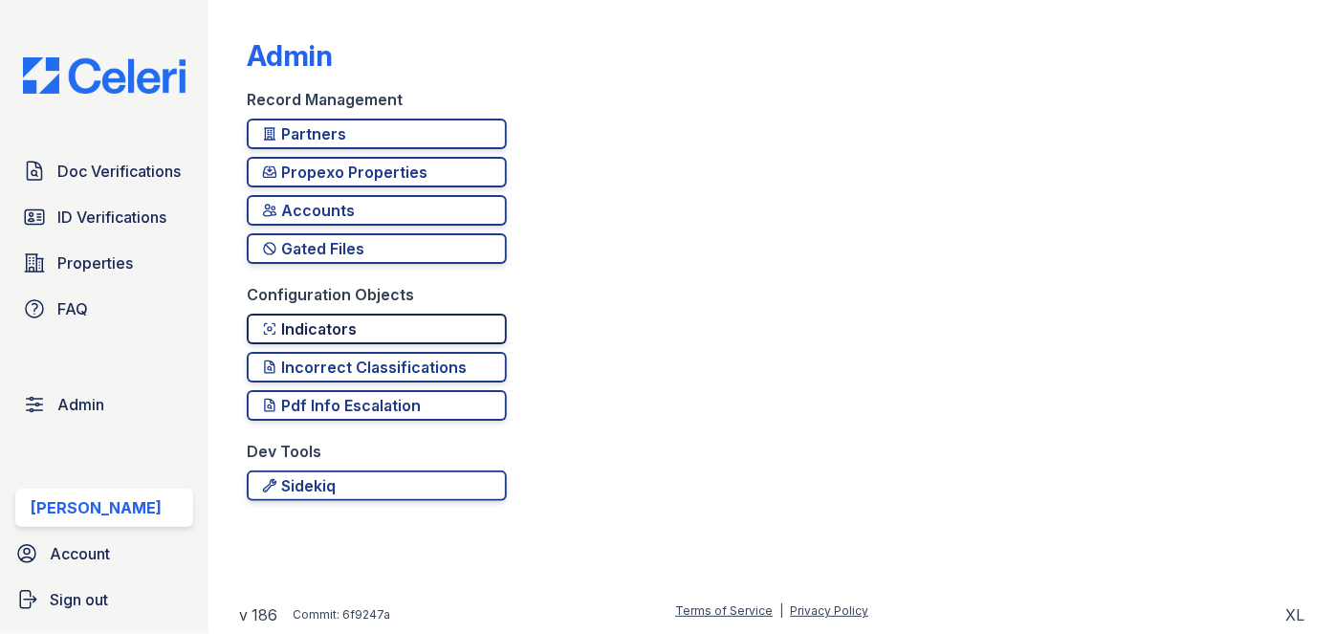
click at [321, 327] on div "Indicators" at bounding box center [376, 328] width 229 height 23
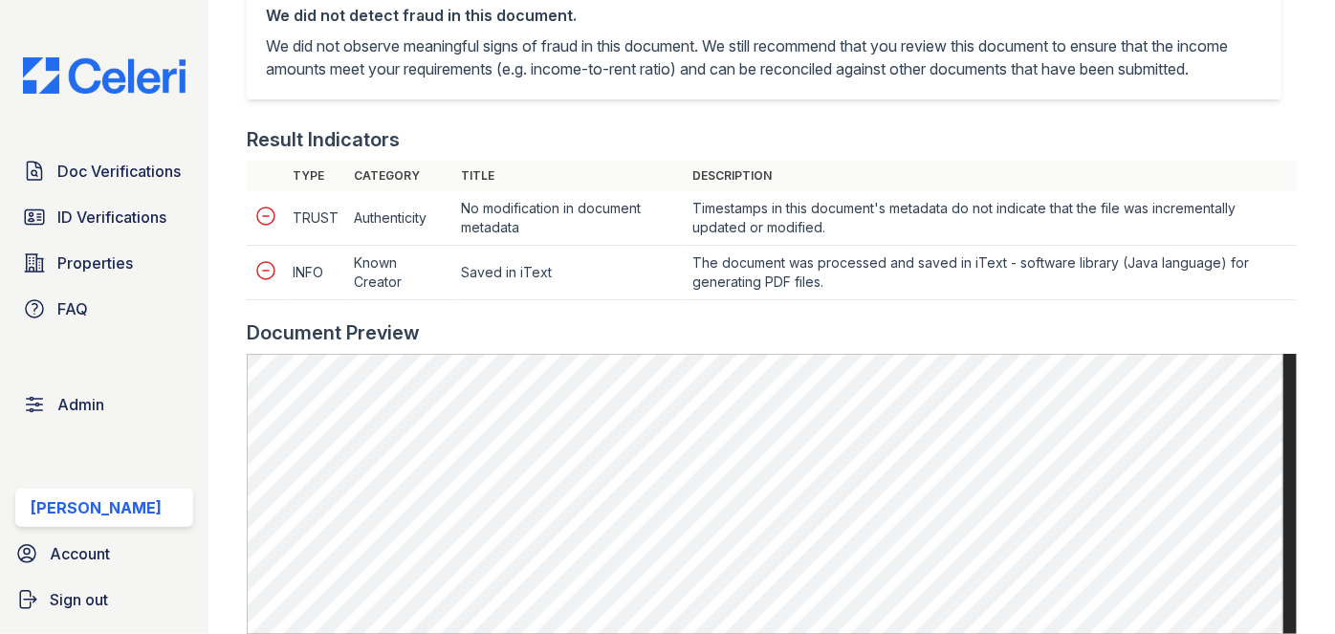
scroll to position [782, 0]
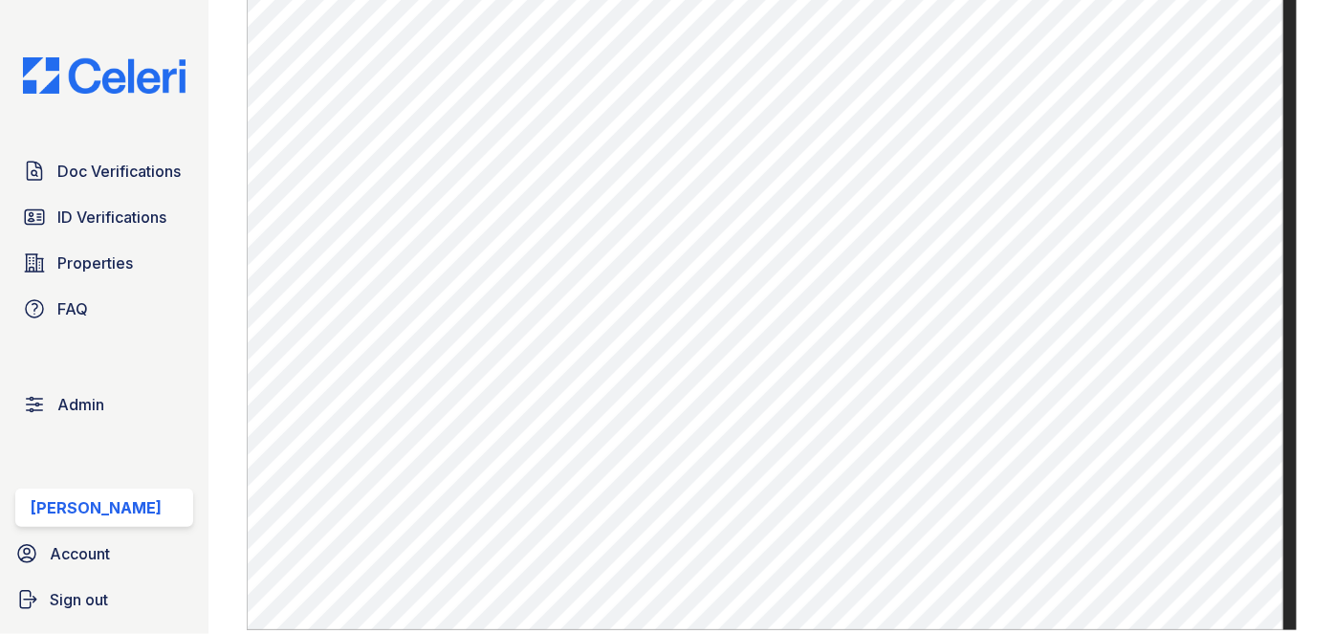
scroll to position [1042, 0]
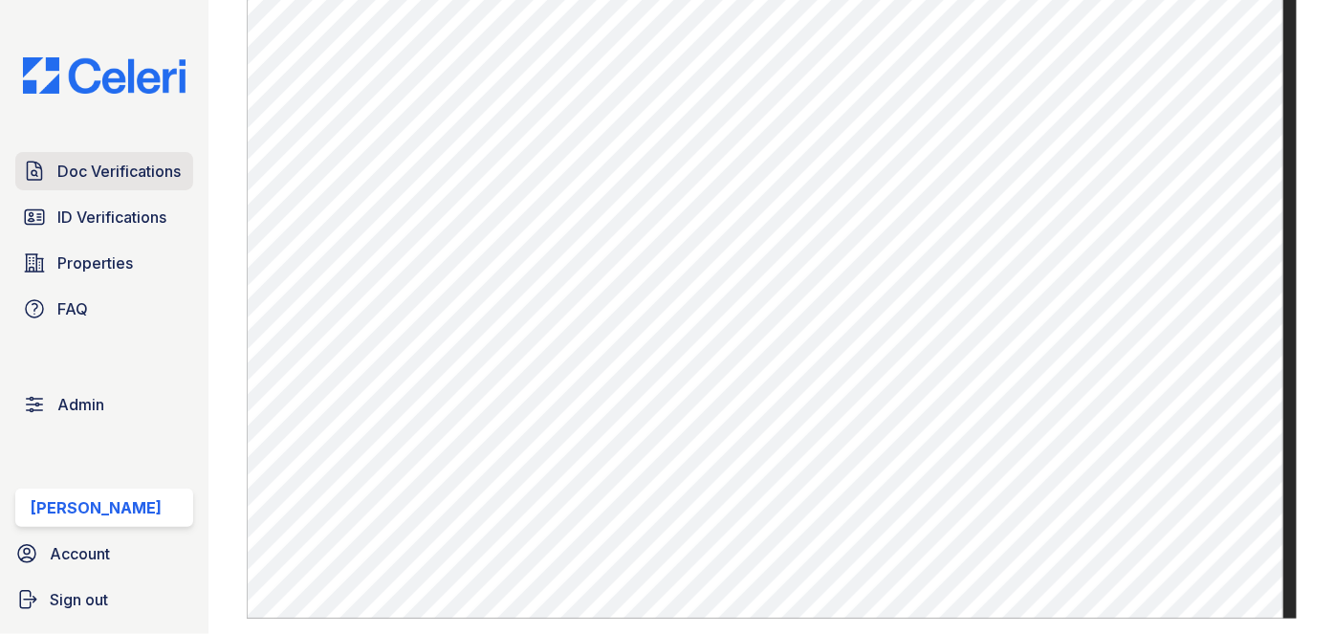
click at [115, 166] on span "Doc Verifications" at bounding box center [118, 171] width 123 height 23
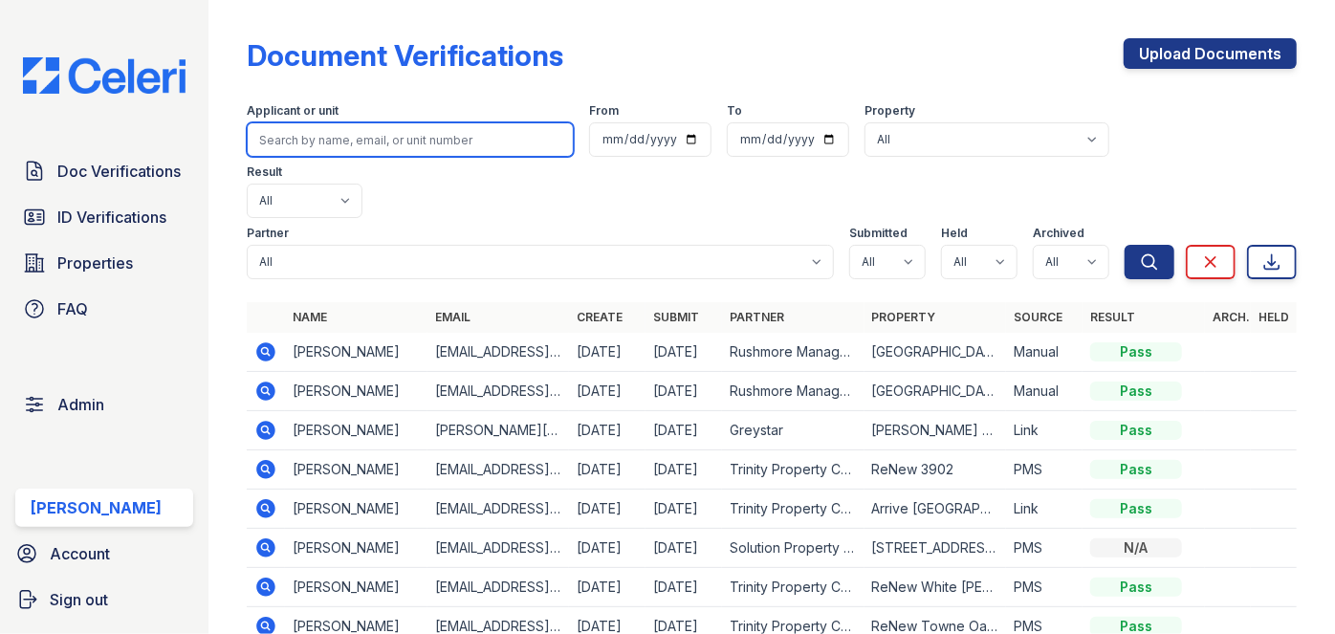
click at [339, 128] on input "search" at bounding box center [410, 139] width 327 height 34
paste input "denniseromero95@icloud.com"
type input "denniseromero95@icloud.com"
click at [1125, 245] on button "Search" at bounding box center [1150, 262] width 50 height 34
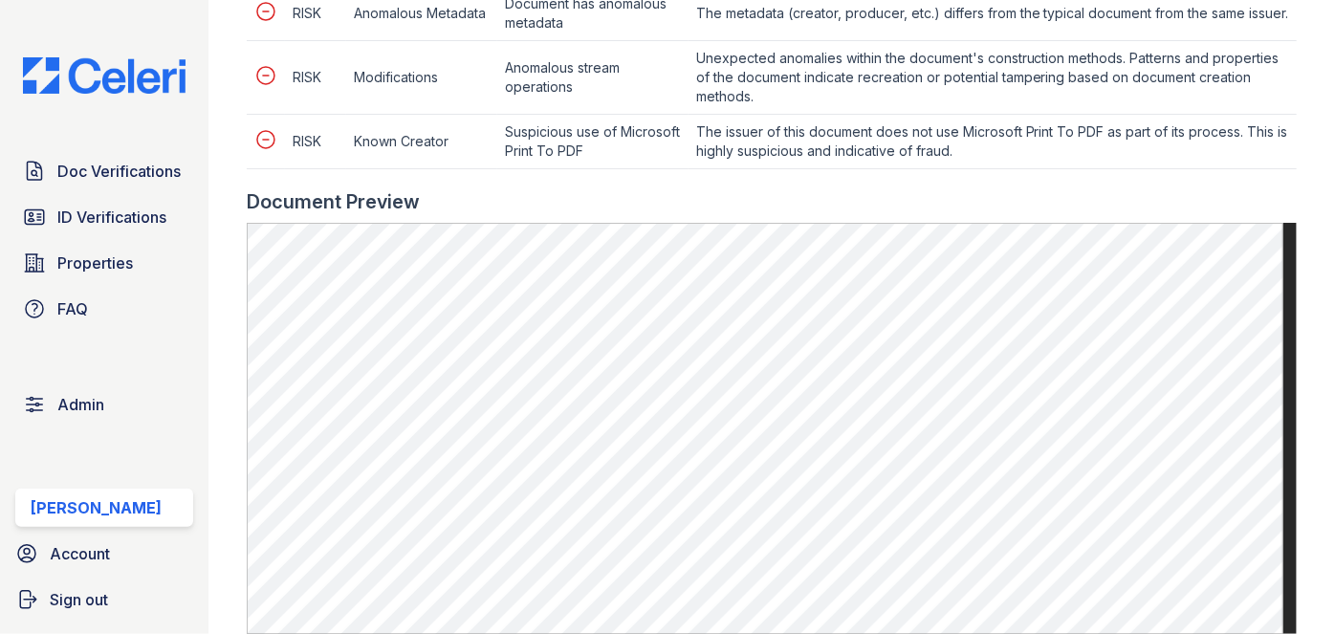
scroll to position [1303, 0]
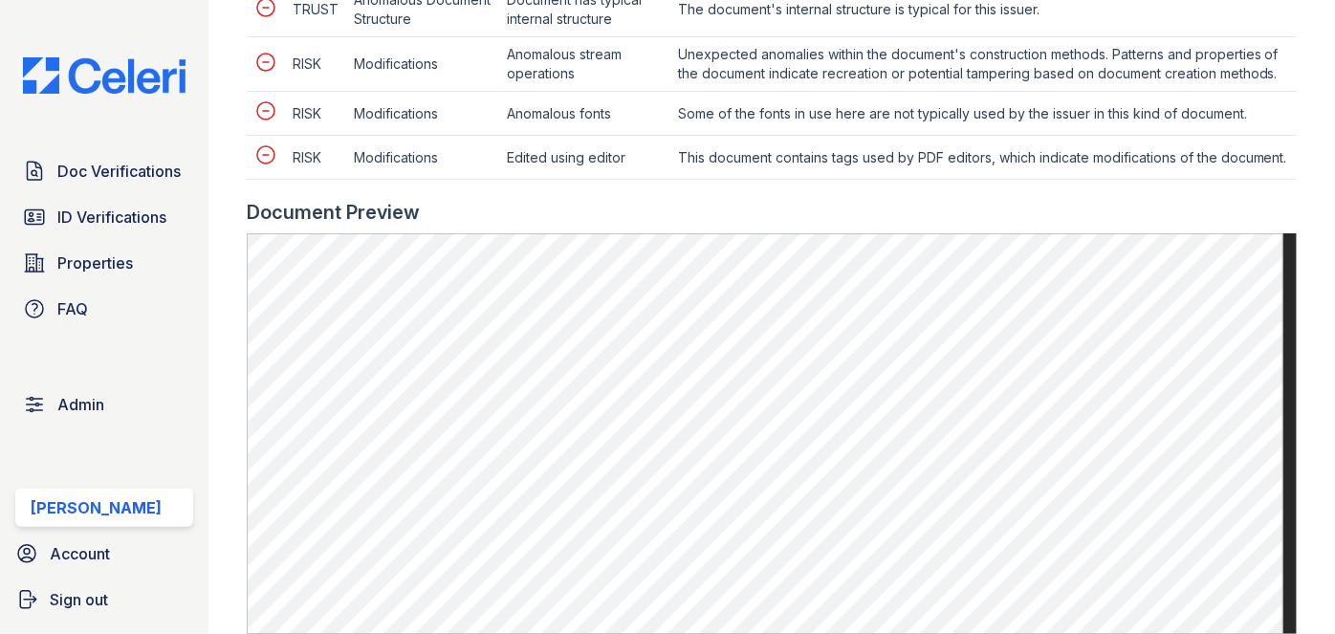
scroll to position [1477, 0]
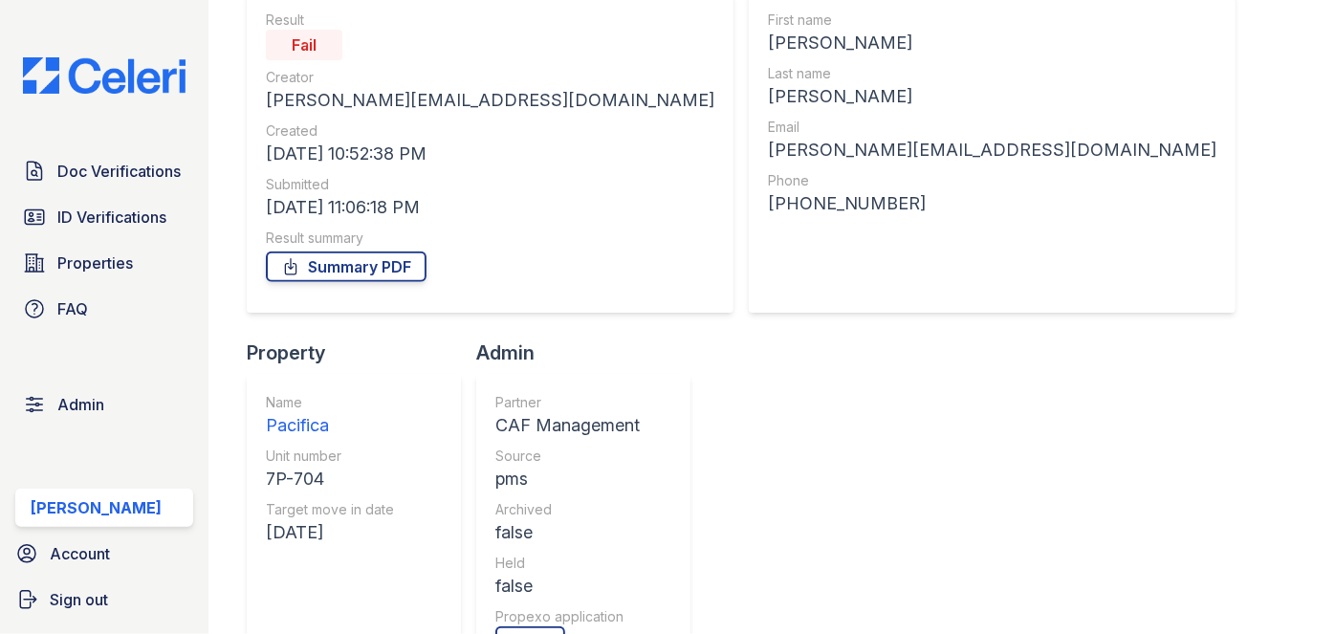
scroll to position [173, 0]
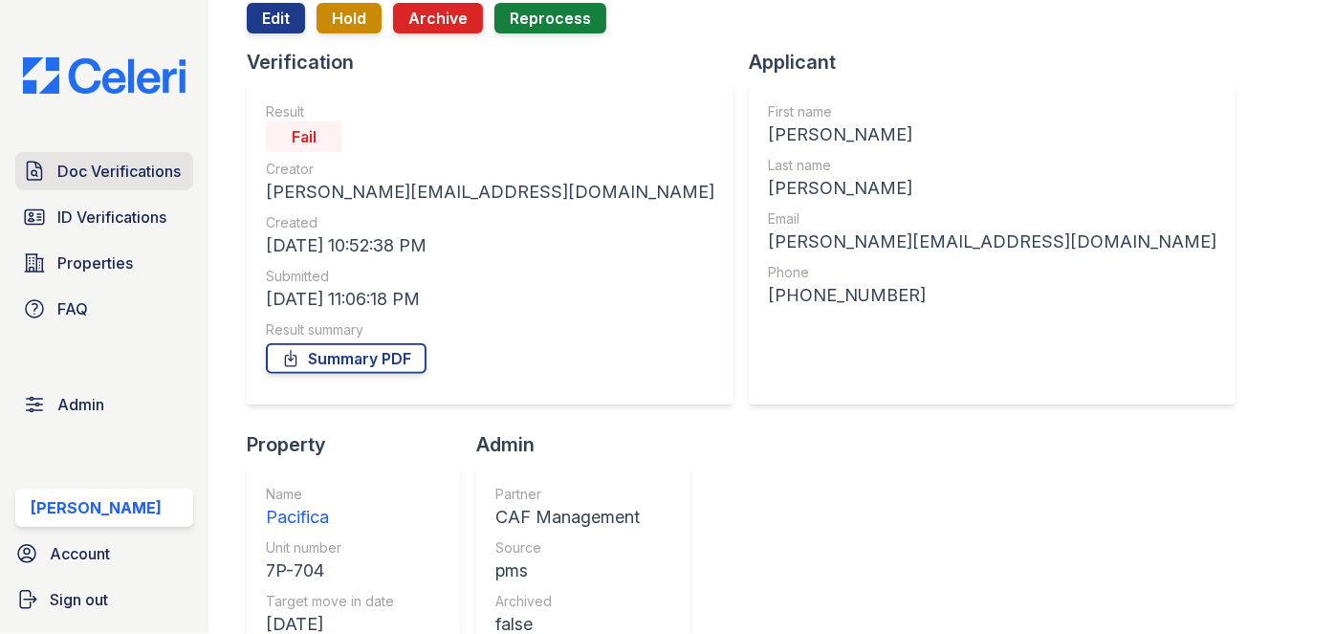
click at [130, 162] on span "Doc Verifications" at bounding box center [118, 171] width 123 height 23
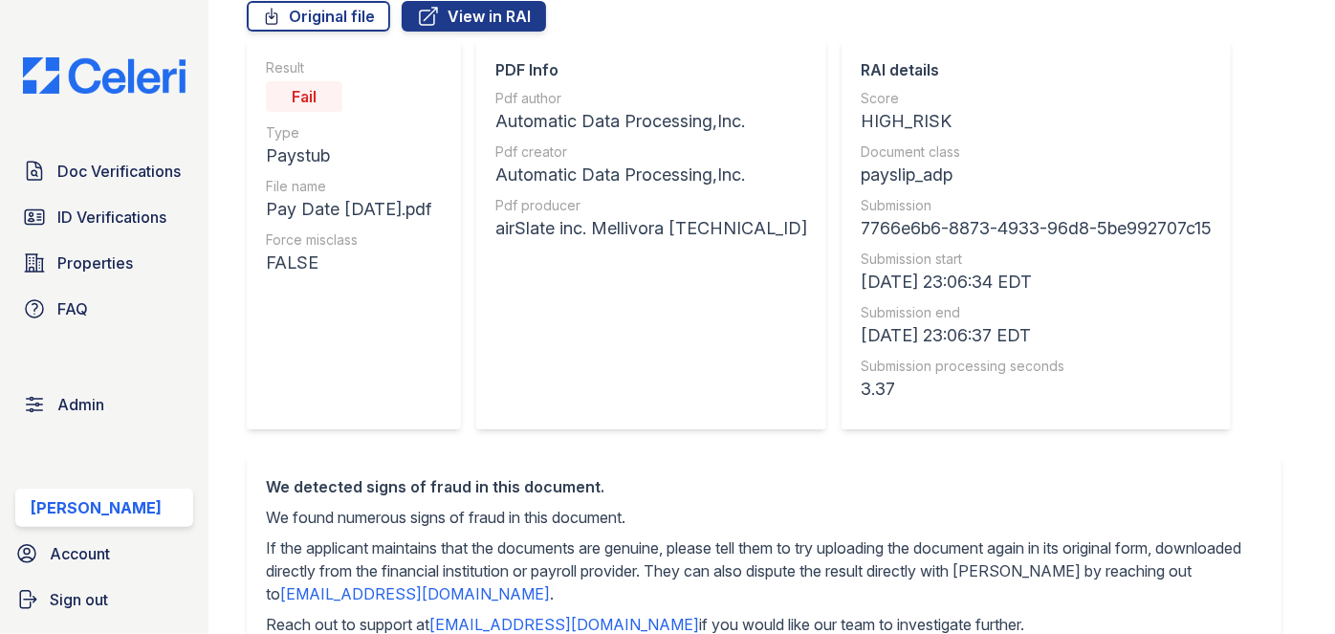
scroll to position [173, 0]
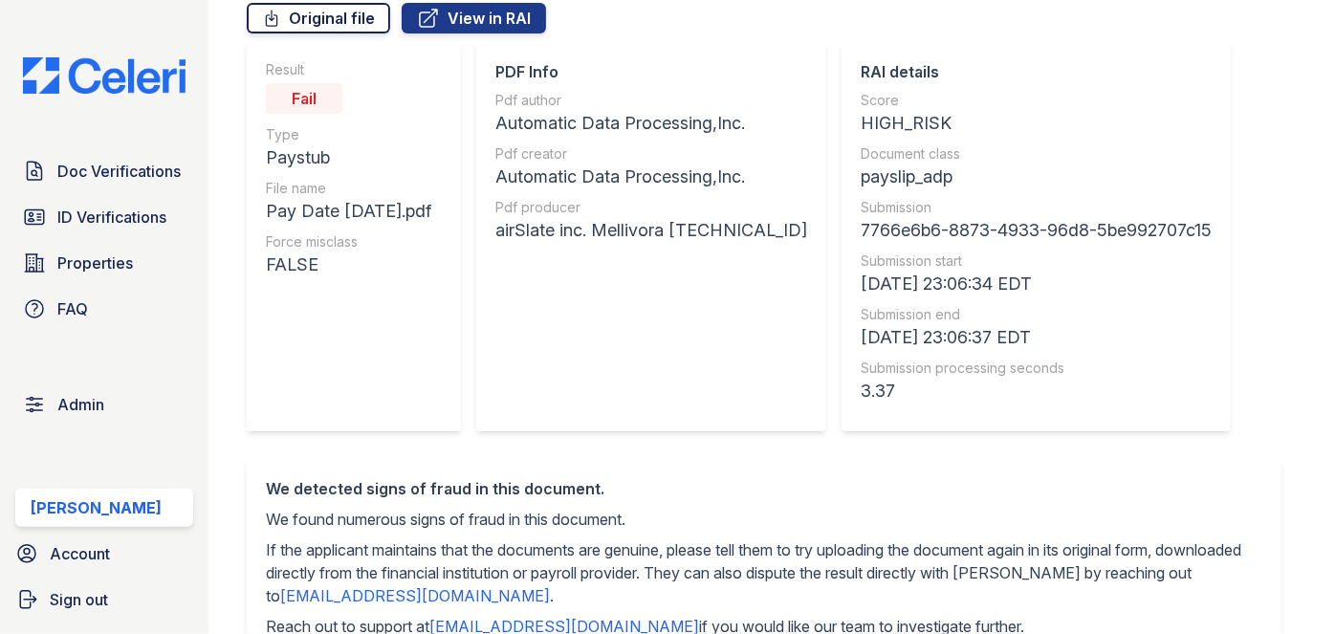
click at [339, 16] on link "Original file" at bounding box center [318, 18] width 143 height 31
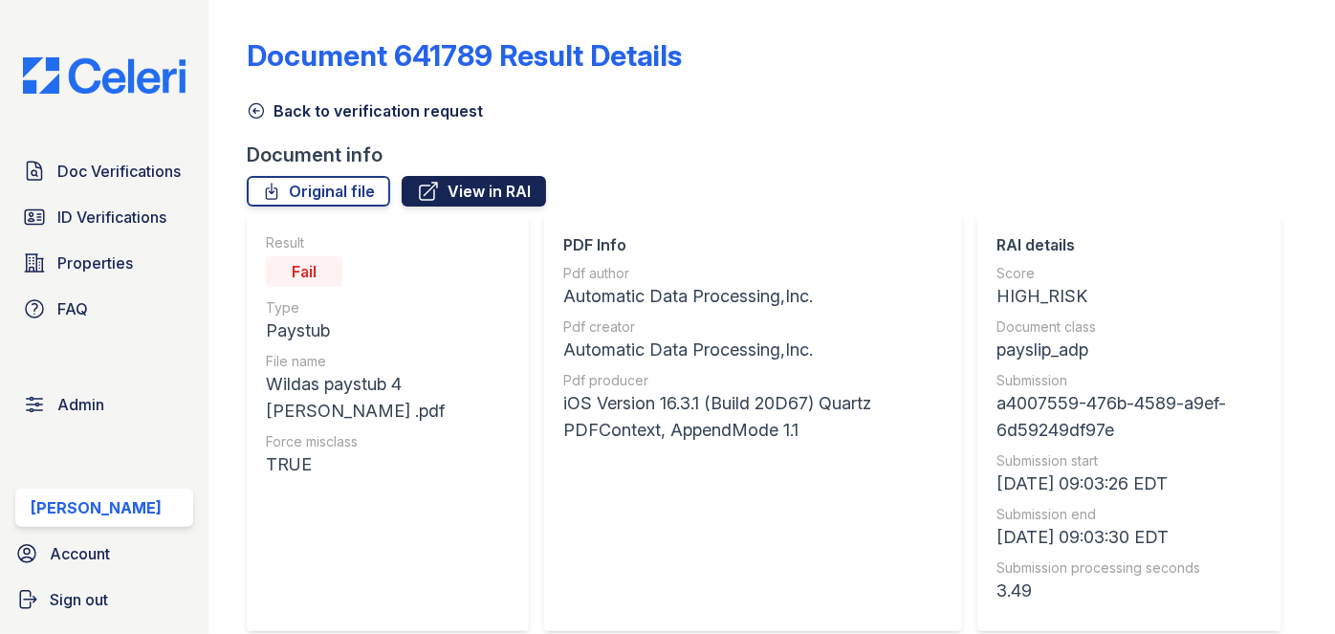
click at [514, 199] on link "View in RAI" at bounding box center [474, 191] width 144 height 31
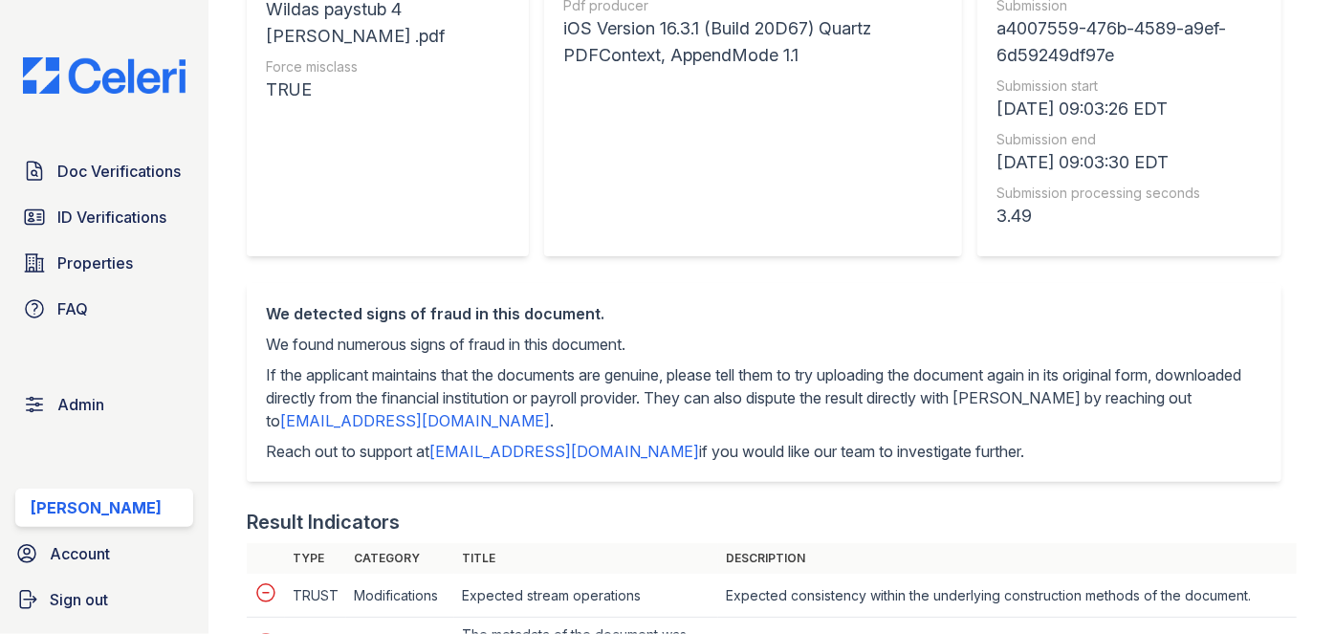
scroll to position [173, 0]
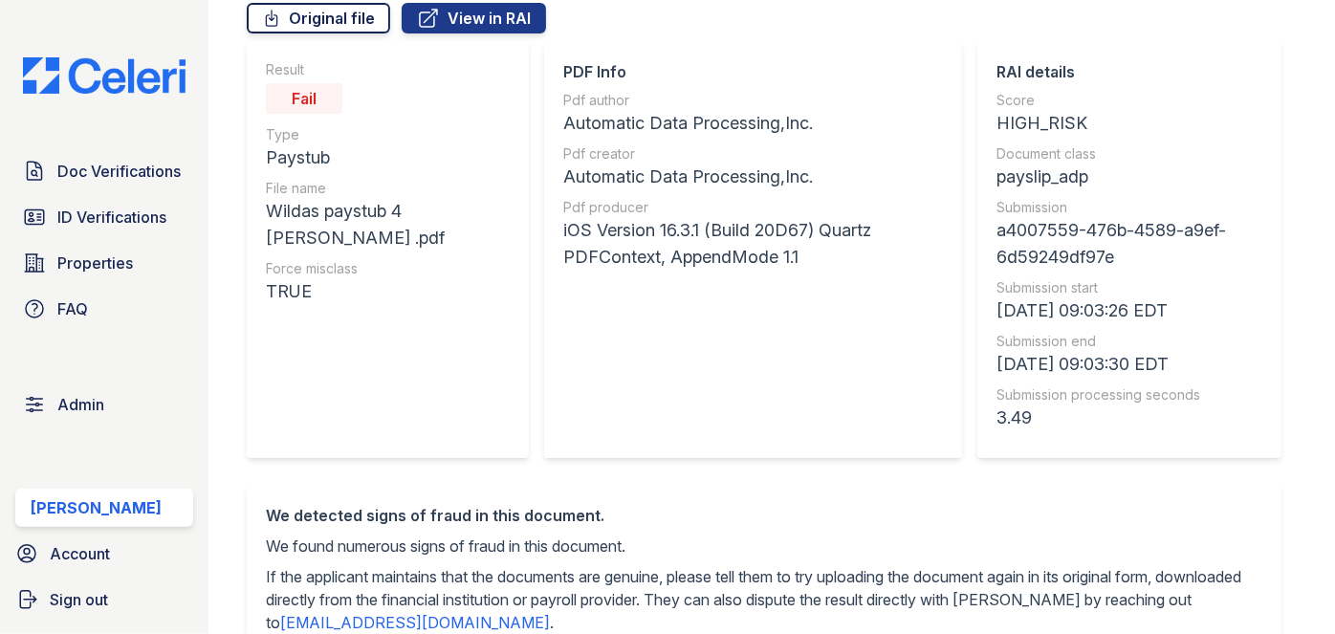
click at [329, 12] on link "Original file" at bounding box center [318, 18] width 143 height 31
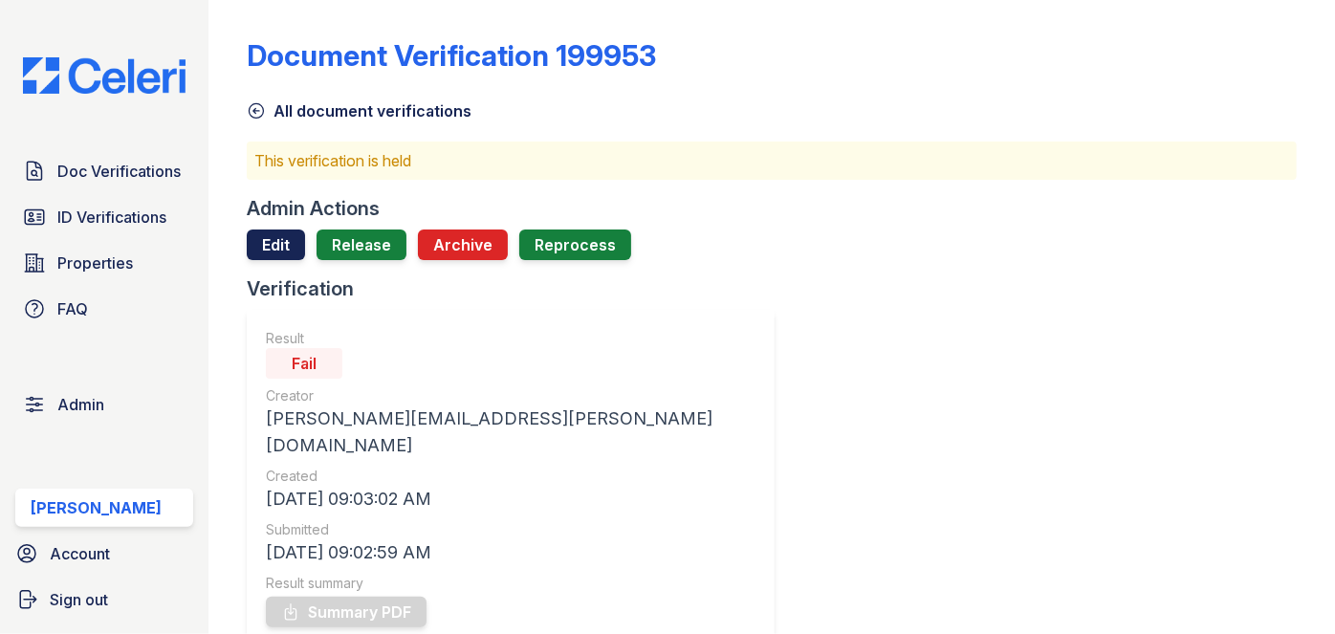
click at [279, 232] on link "Edit" at bounding box center [276, 244] width 58 height 31
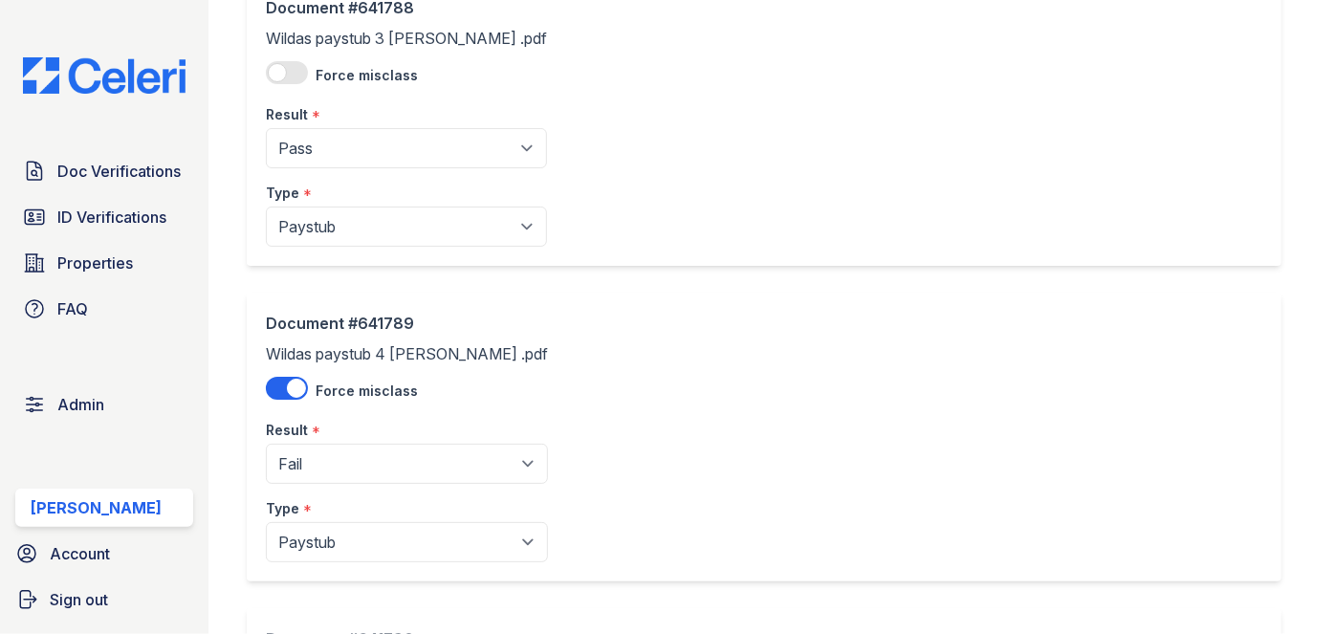
scroll to position [869, 0]
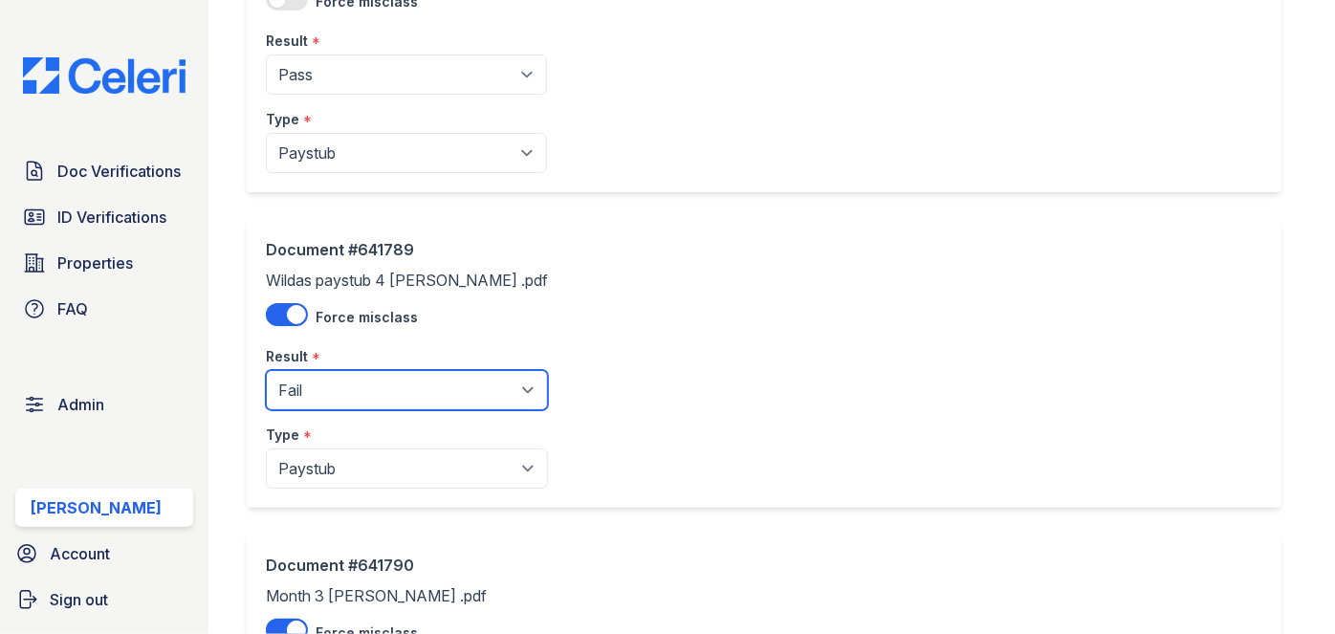
click at [323, 393] on select "Pending Sent Started Processing Pass Fail Caution Error N/A" at bounding box center [407, 390] width 282 height 40
drag, startPoint x: 323, startPoint y: 393, endPoint x: 322, endPoint y: 376, distance: 17.2
click at [323, 393] on select "Pending Sent Started Processing Pass Fail Caution Error N/A" at bounding box center [407, 390] width 282 height 40
click at [323, 388] on select "Pending Sent Started Processing Pass Fail Caution Error N/A" at bounding box center [407, 390] width 282 height 40
select select "caution"
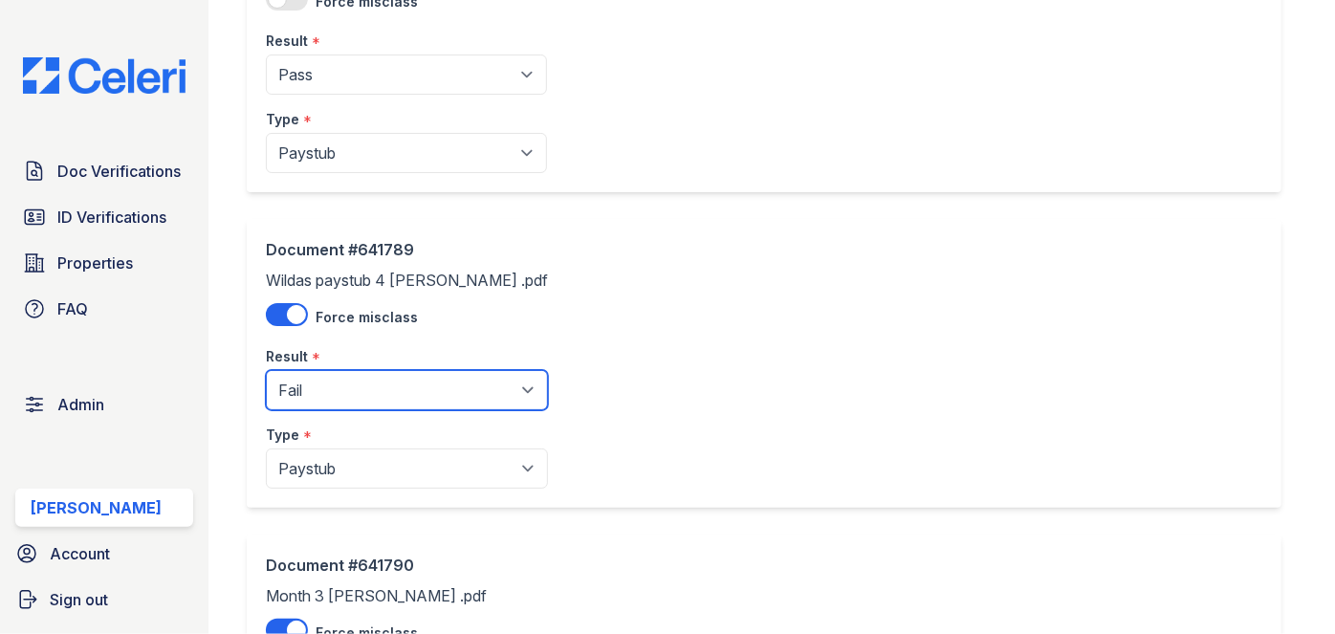
click at [266, 370] on select "Pending Sent Started Processing Pass Fail Caution Error N/A" at bounding box center [407, 390] width 282 height 40
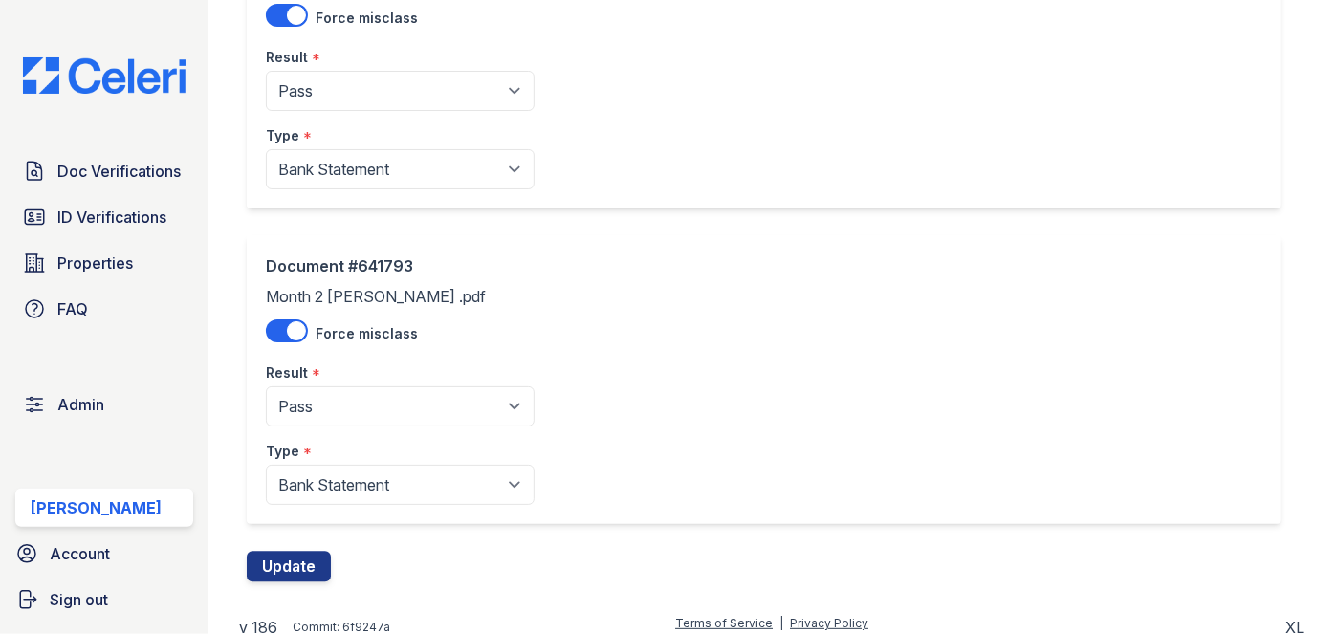
scroll to position [2123, 0]
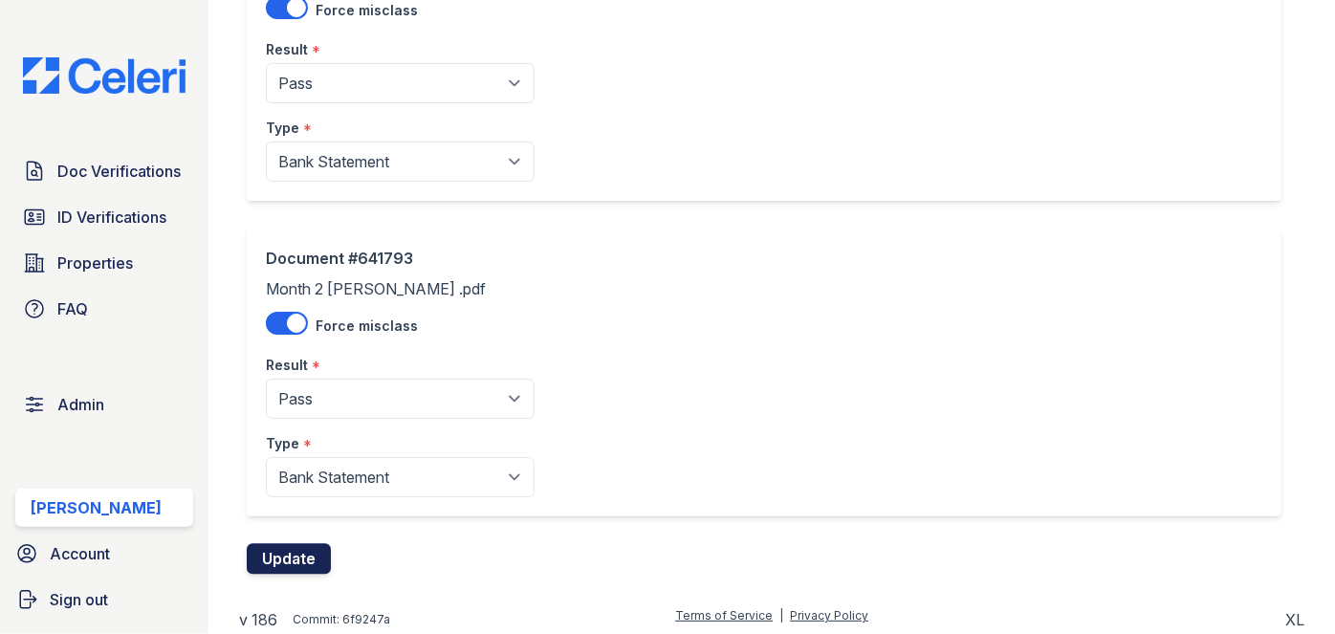
click at [285, 549] on button "Update" at bounding box center [289, 558] width 84 height 31
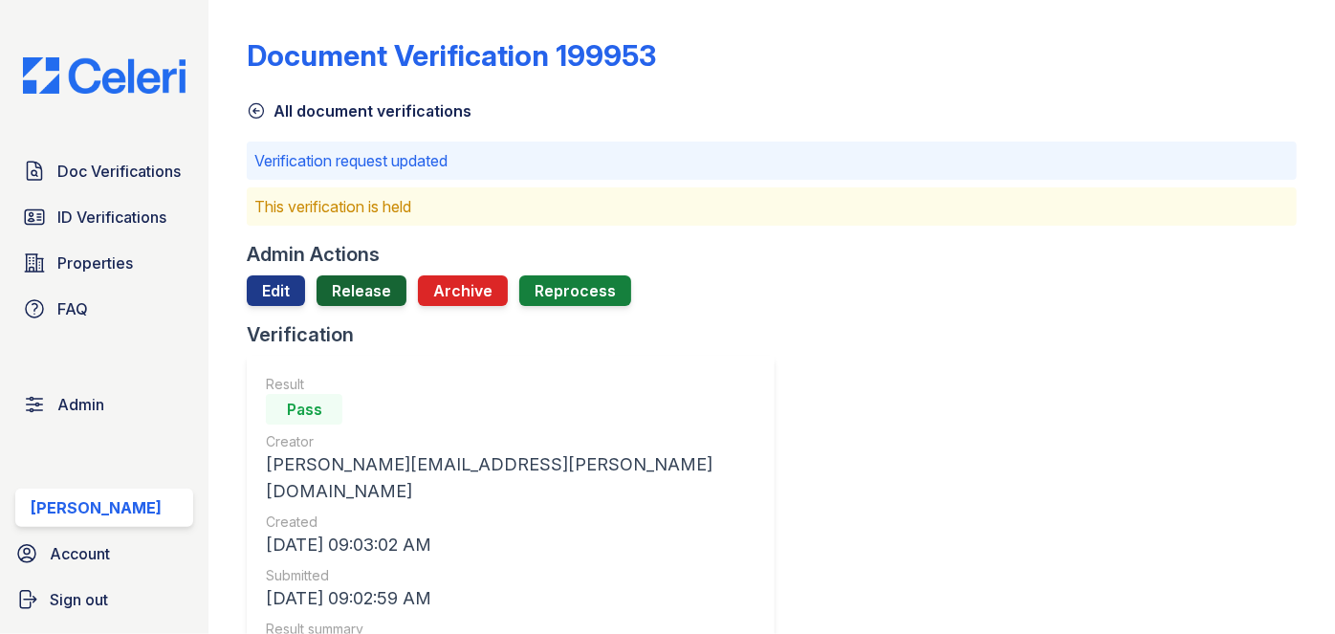
click at [378, 287] on link "Release" at bounding box center [362, 290] width 90 height 31
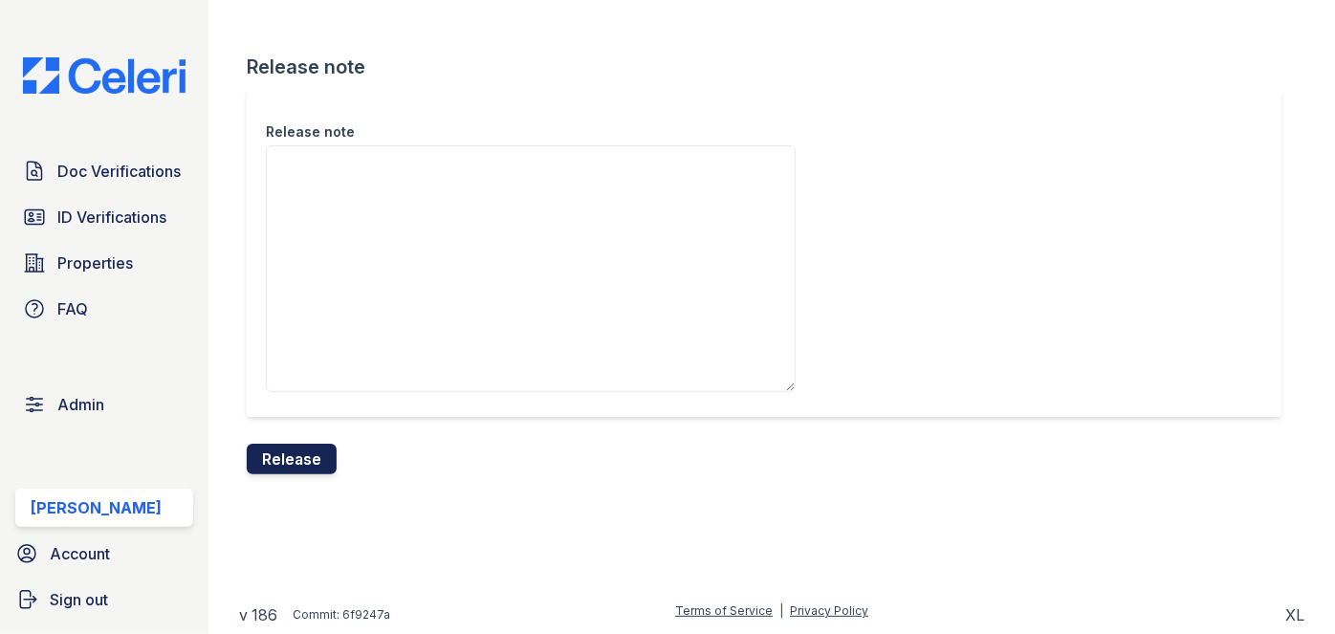
click at [316, 456] on button "Release" at bounding box center [292, 459] width 90 height 31
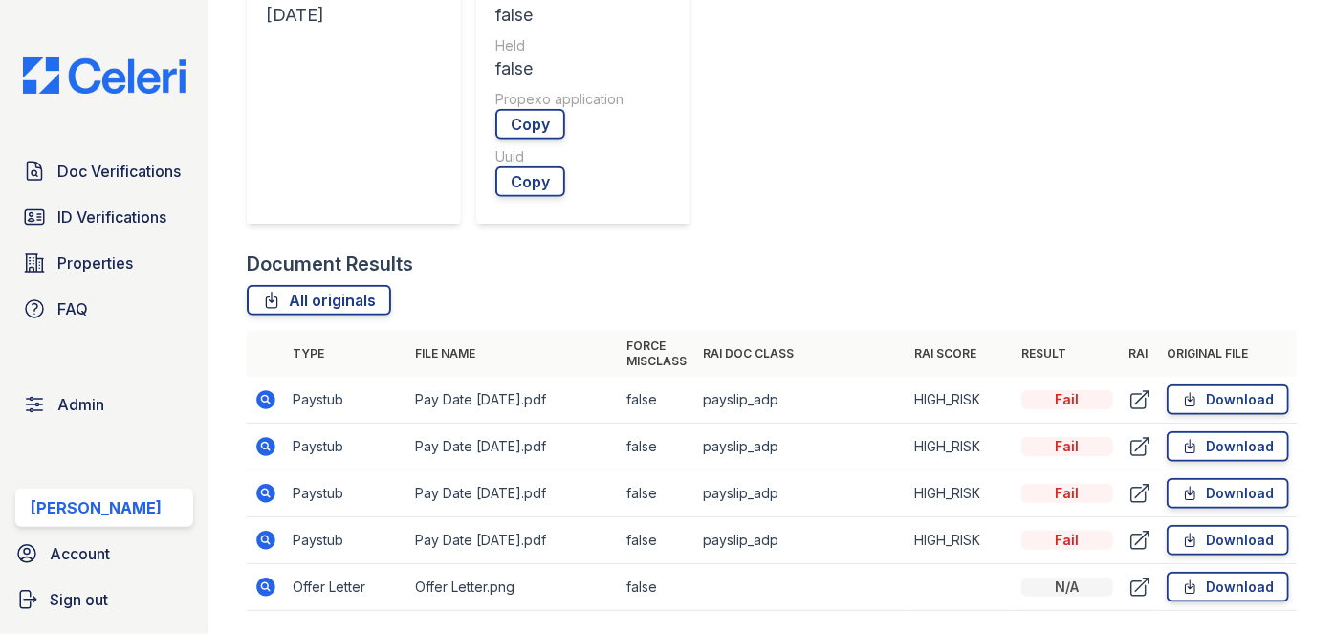
scroll to position [1042, 0]
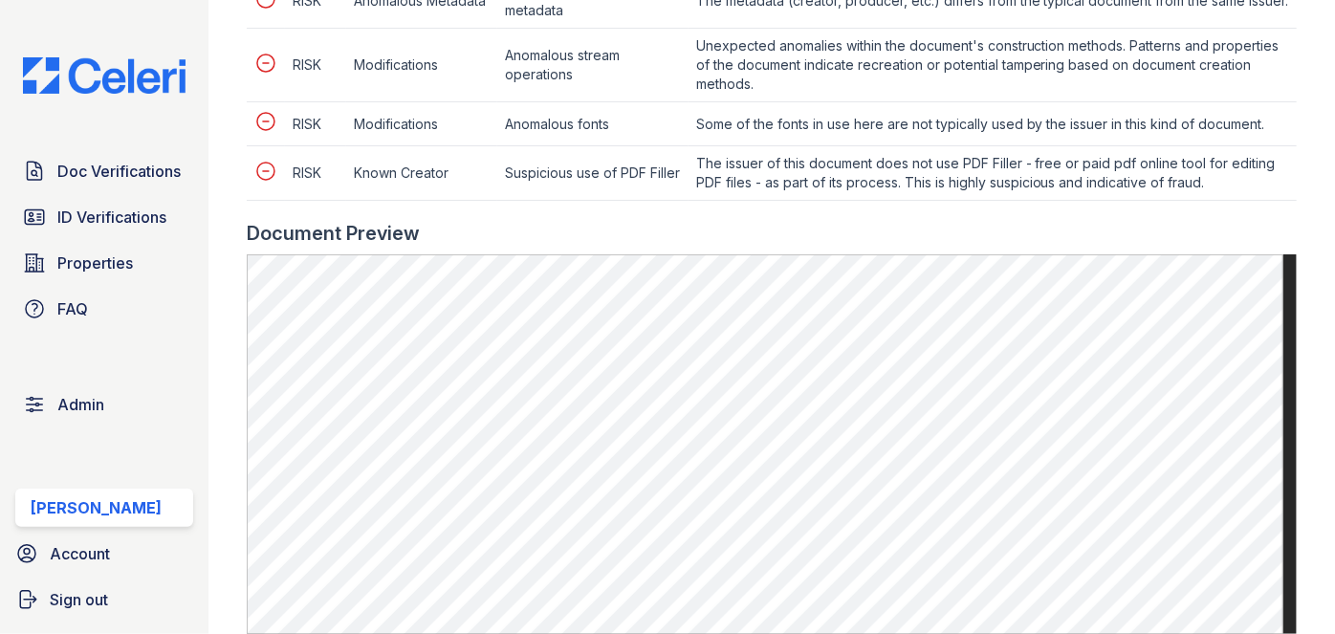
scroll to position [1303, 0]
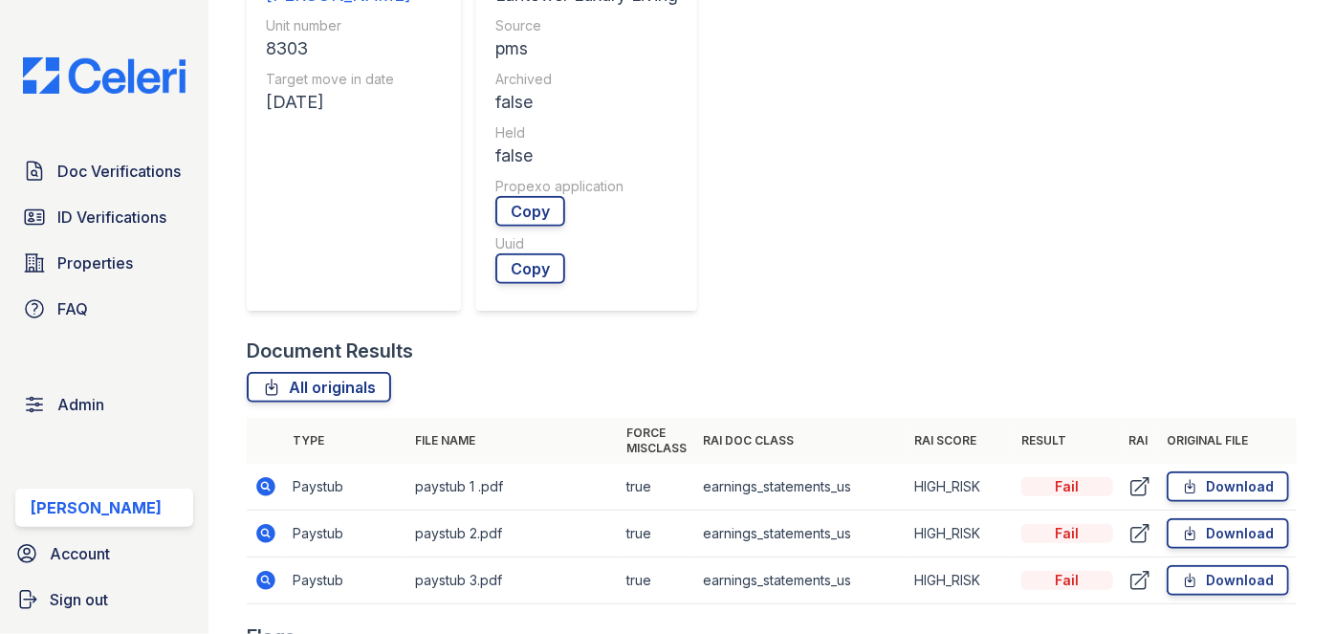
scroll to position [956, 0]
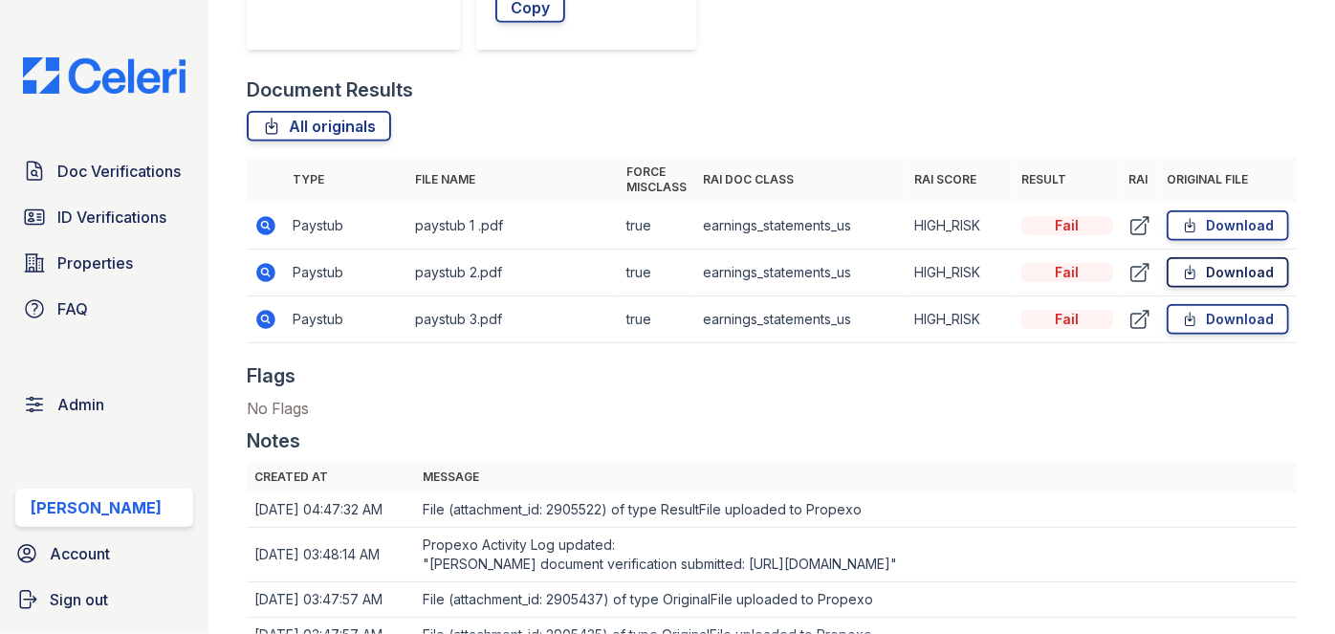
click at [1256, 281] on link "Download" at bounding box center [1228, 272] width 122 height 31
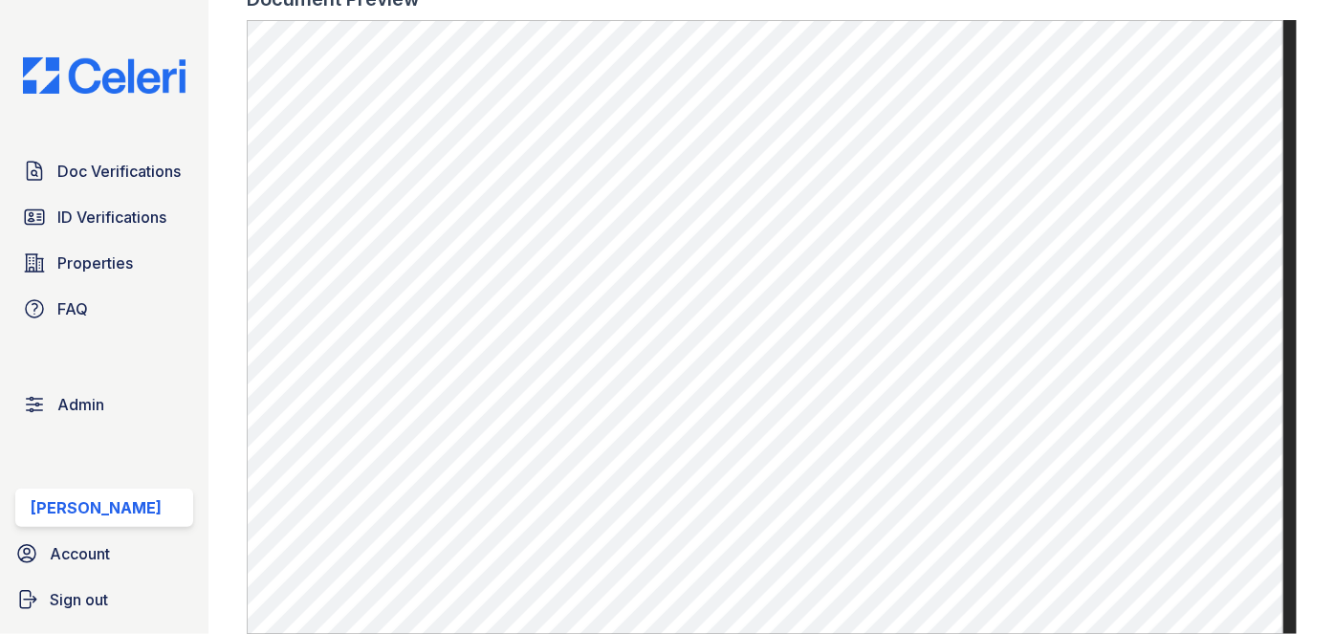
scroll to position [1129, 0]
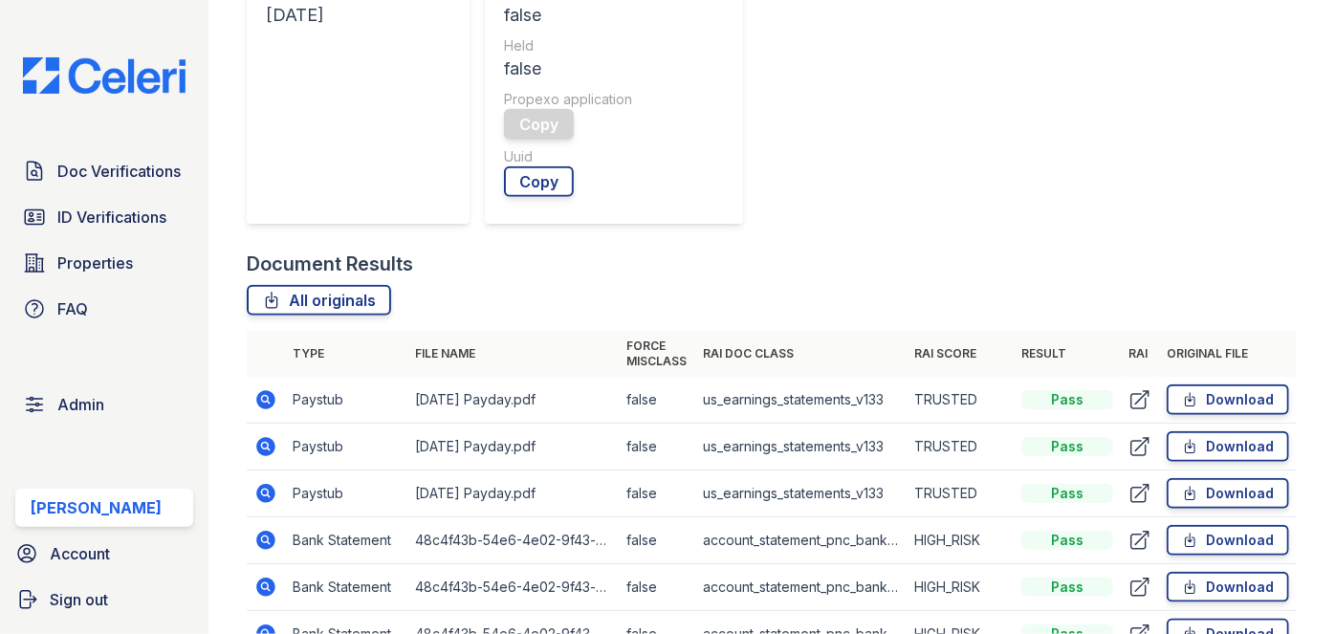
scroll to position [1042, 0]
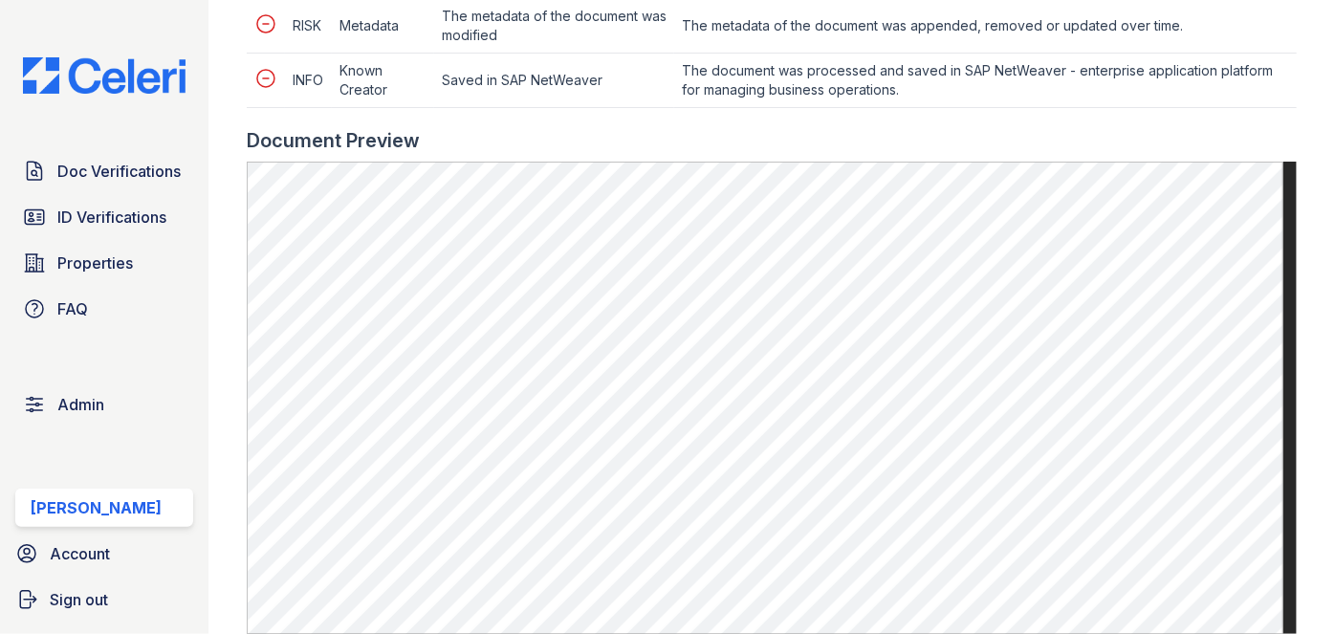
scroll to position [869, 0]
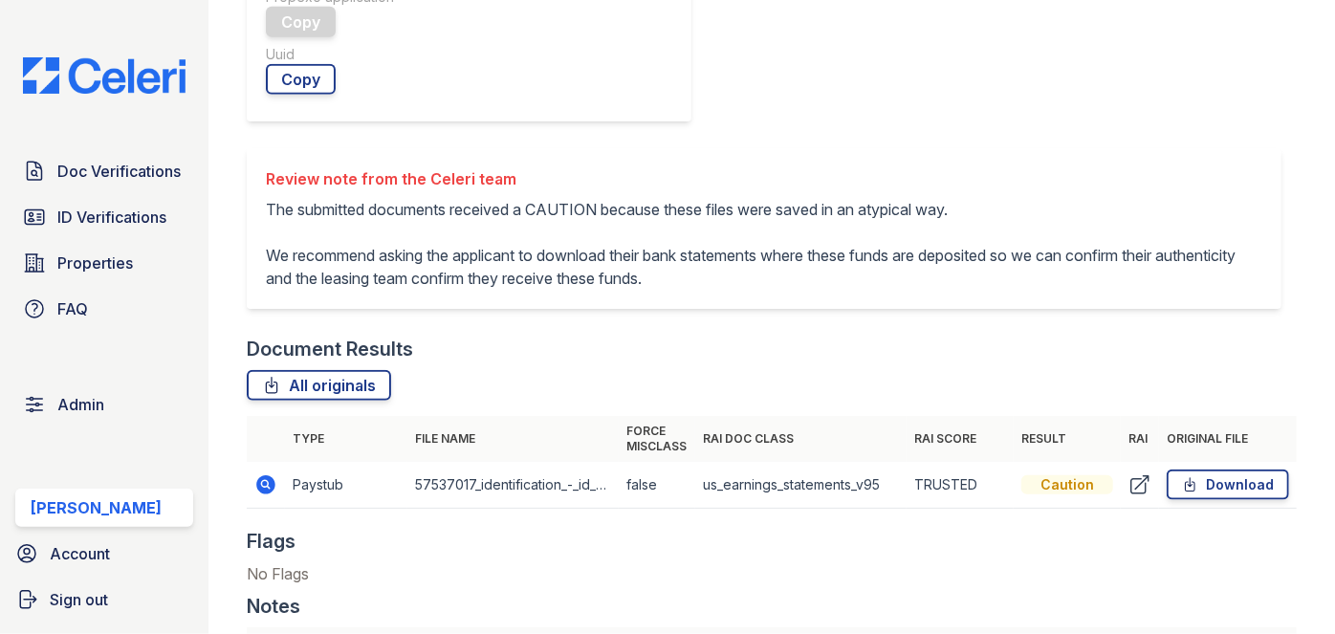
scroll to position [956, 0]
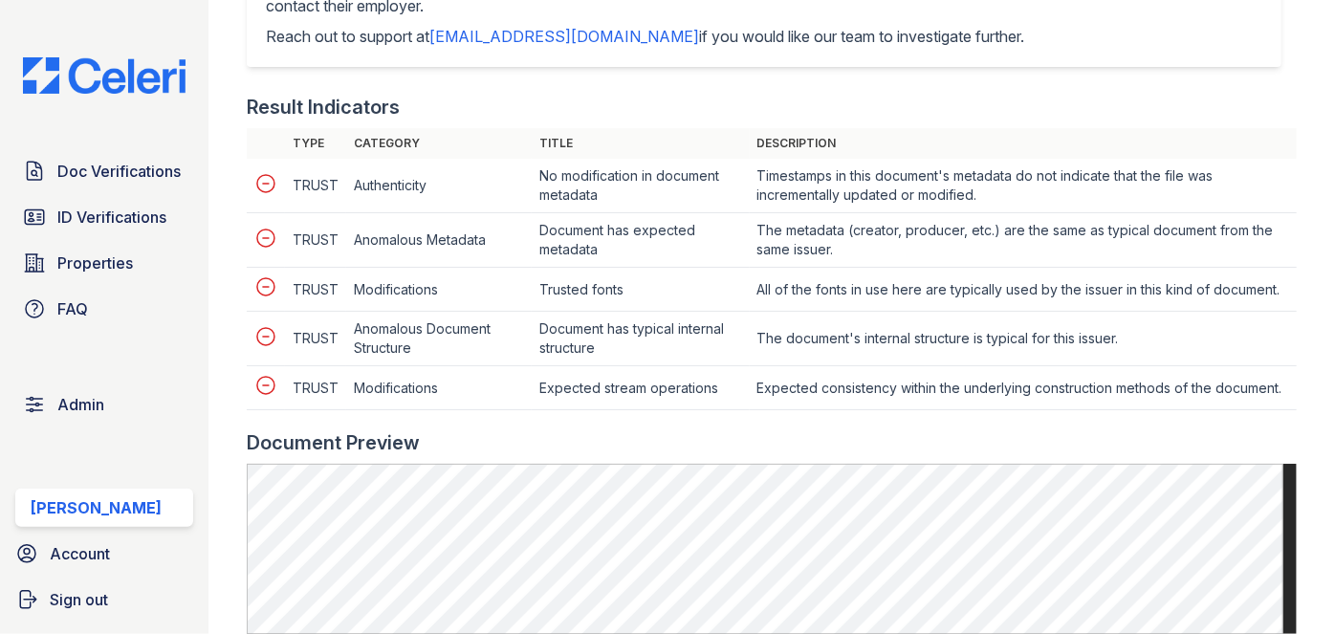
scroll to position [782, 0]
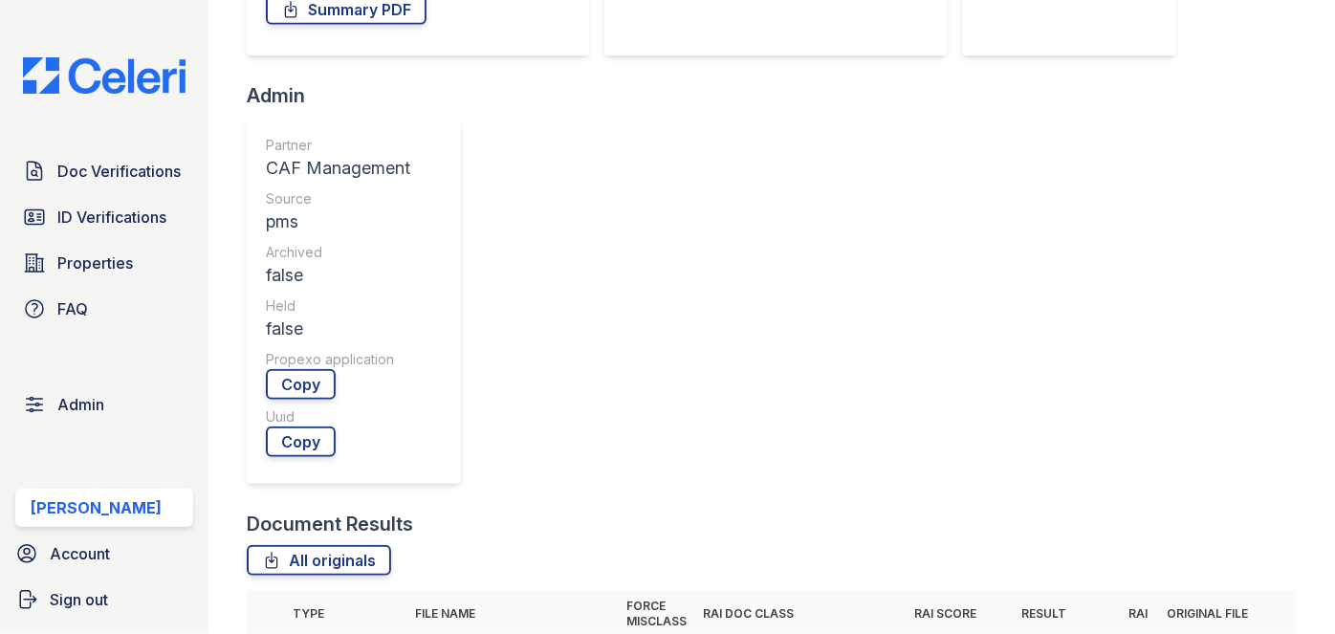
scroll to position [521, 0]
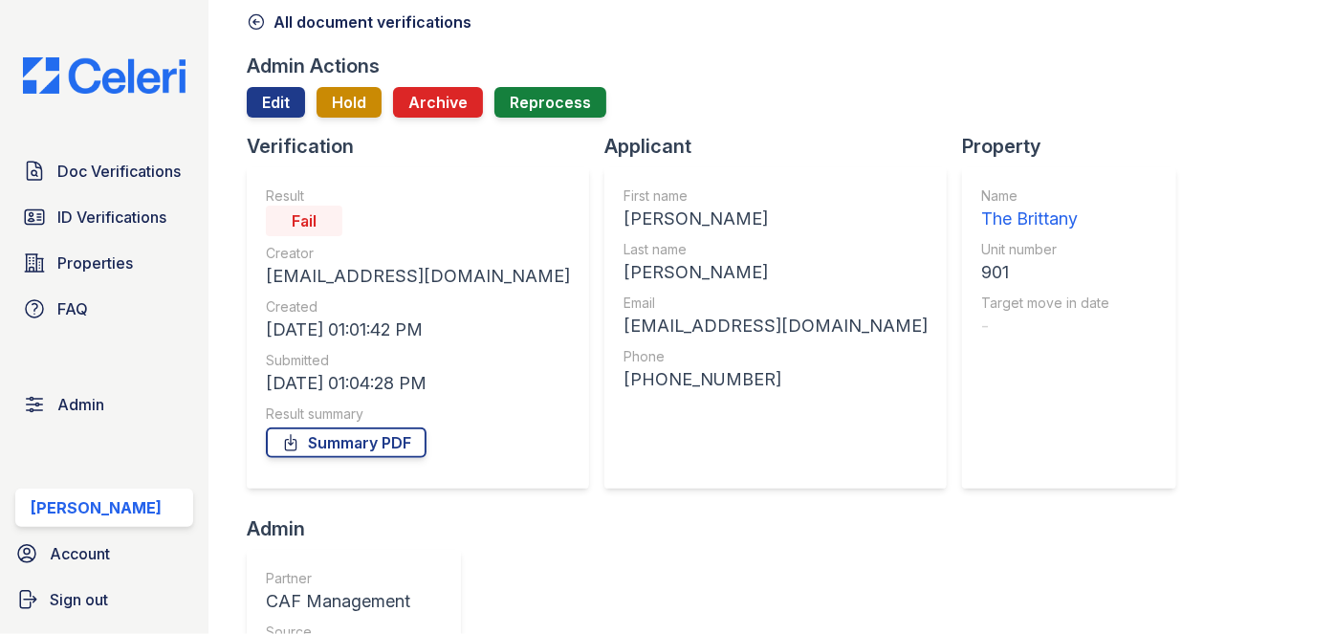
scroll to position [0, 0]
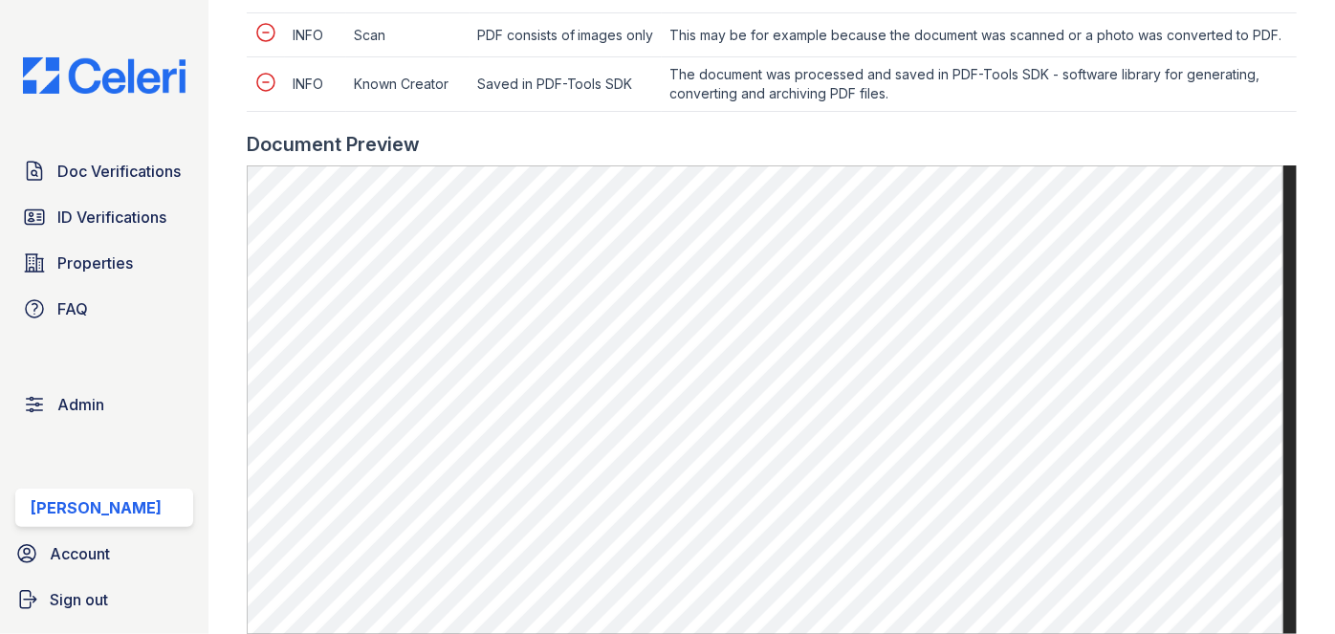
scroll to position [1216, 0]
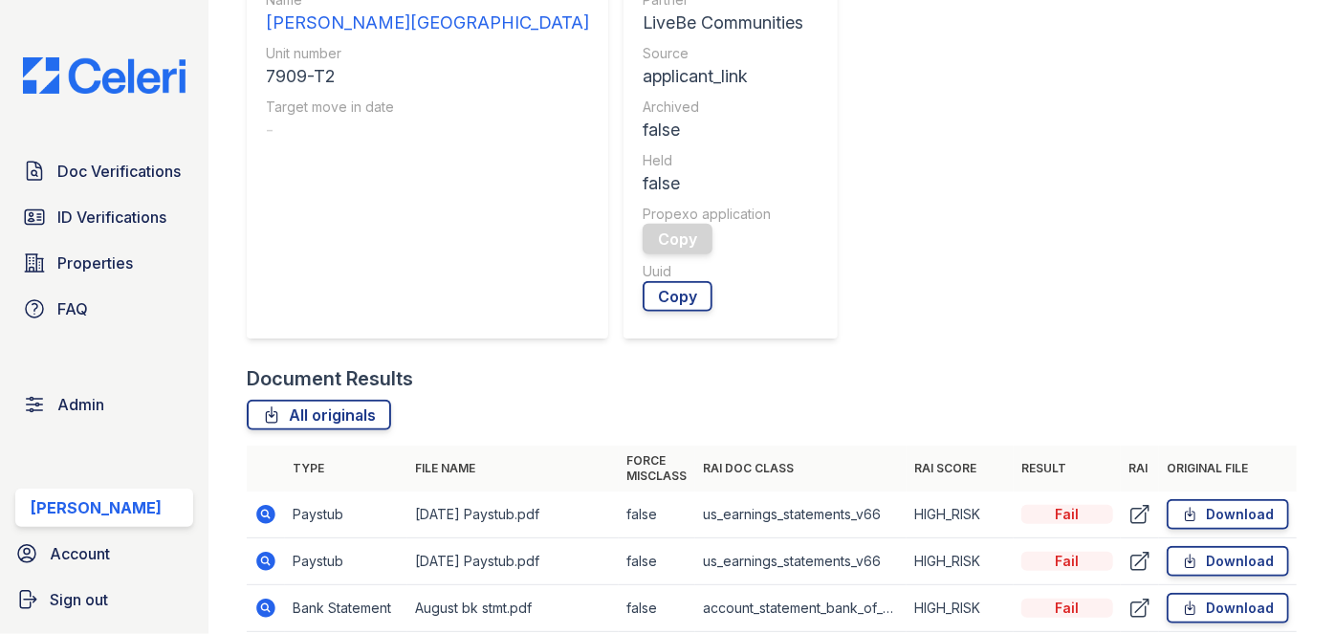
scroll to position [782, 0]
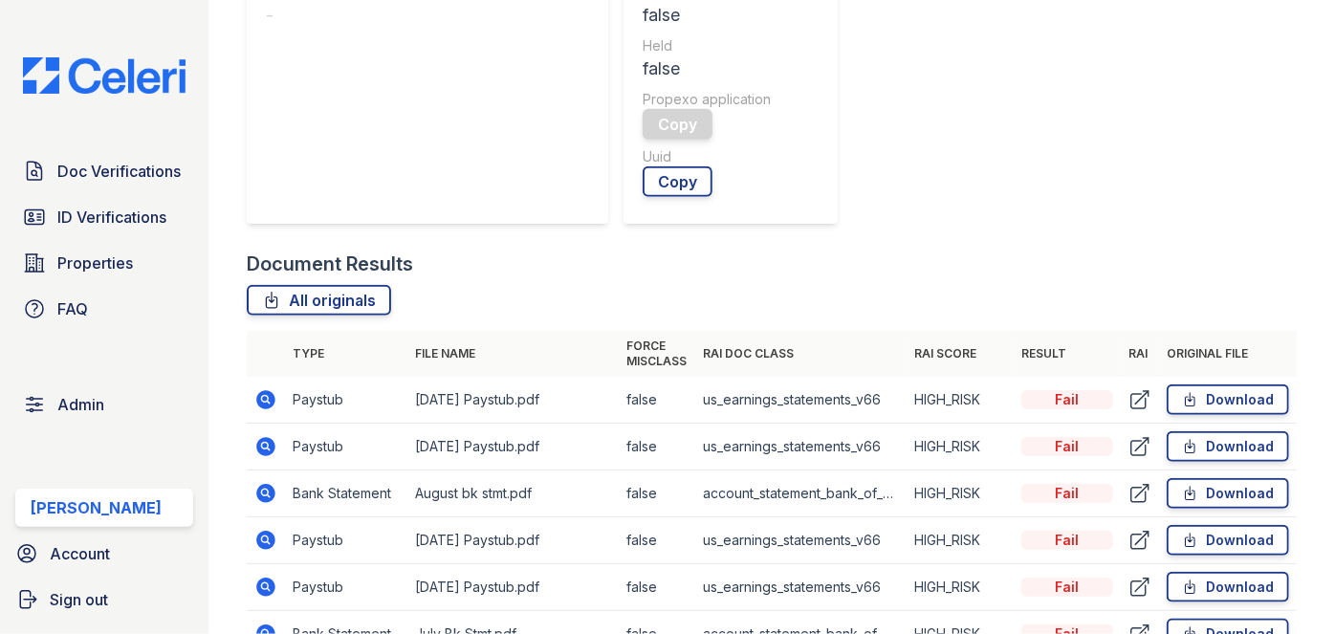
click at [259, 484] on icon at bounding box center [266, 493] width 19 height 19
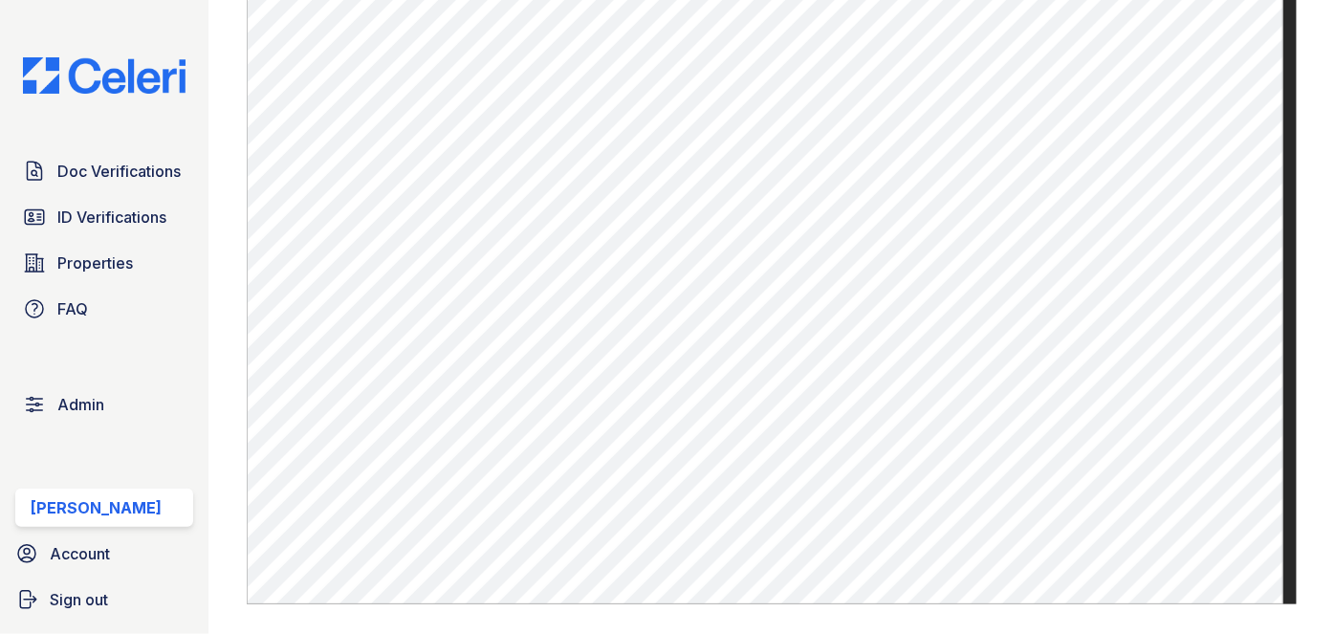
scroll to position [1477, 0]
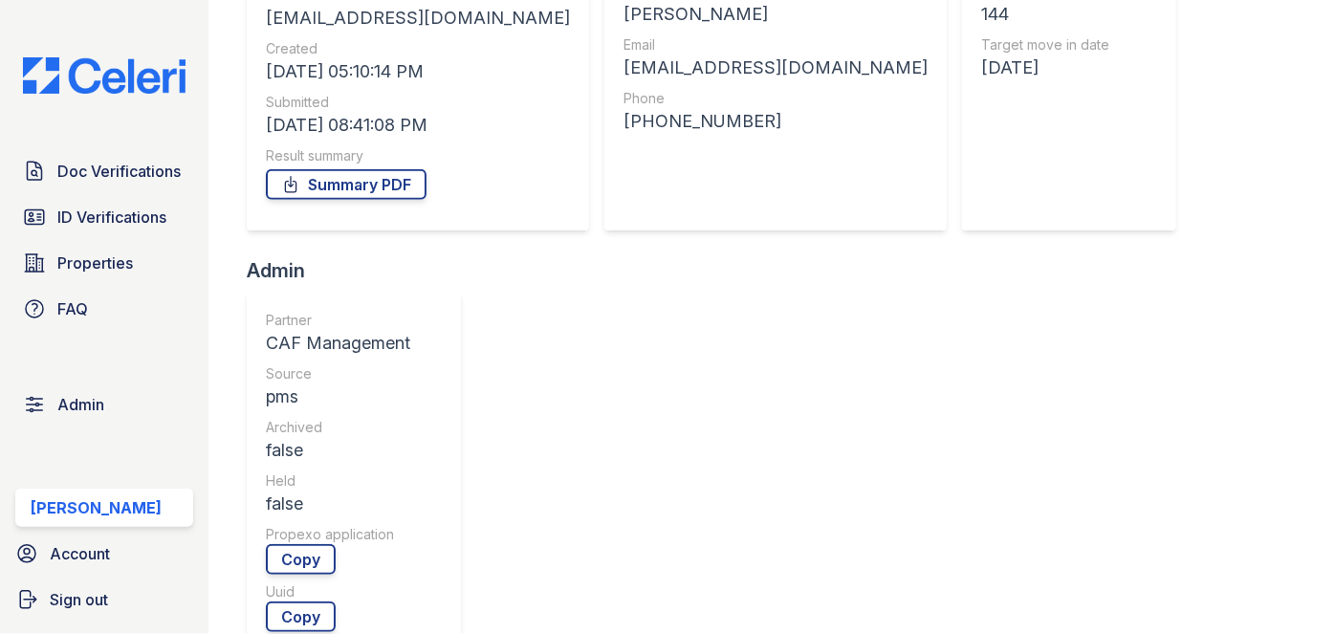
scroll to position [695, 0]
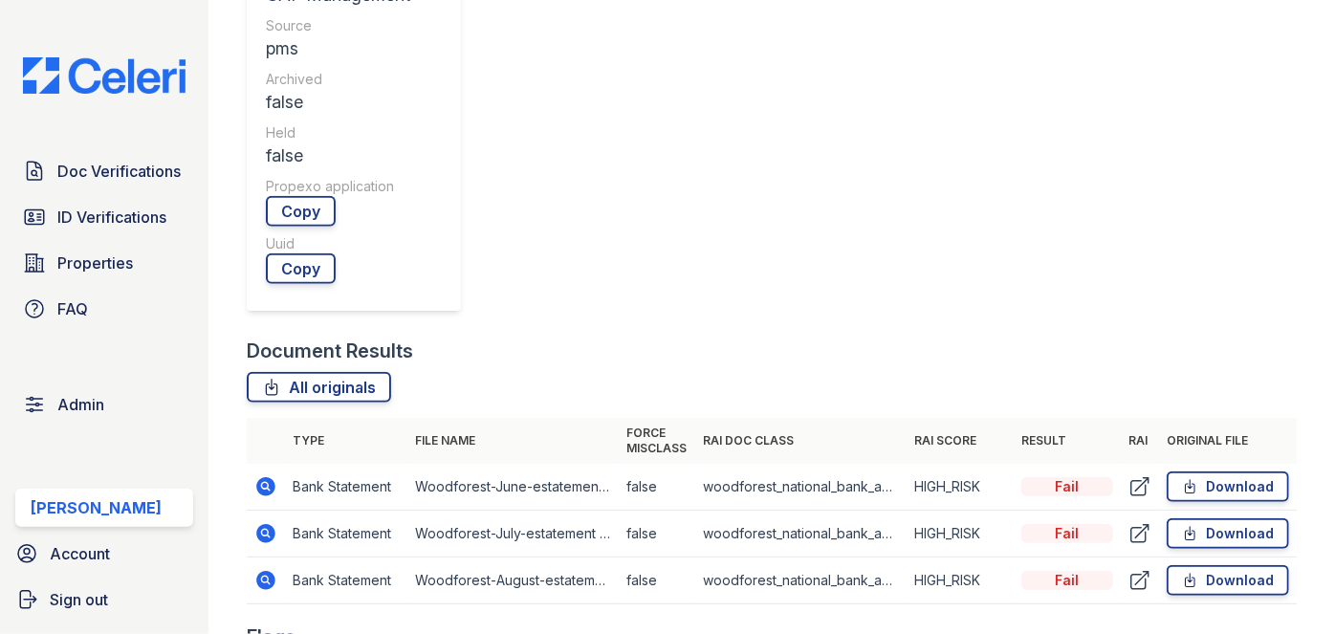
drag, startPoint x: 1203, startPoint y: 101, endPoint x: 1042, endPoint y: 145, distance: 166.6
click at [1203, 471] on link "Download" at bounding box center [1228, 486] width 122 height 31
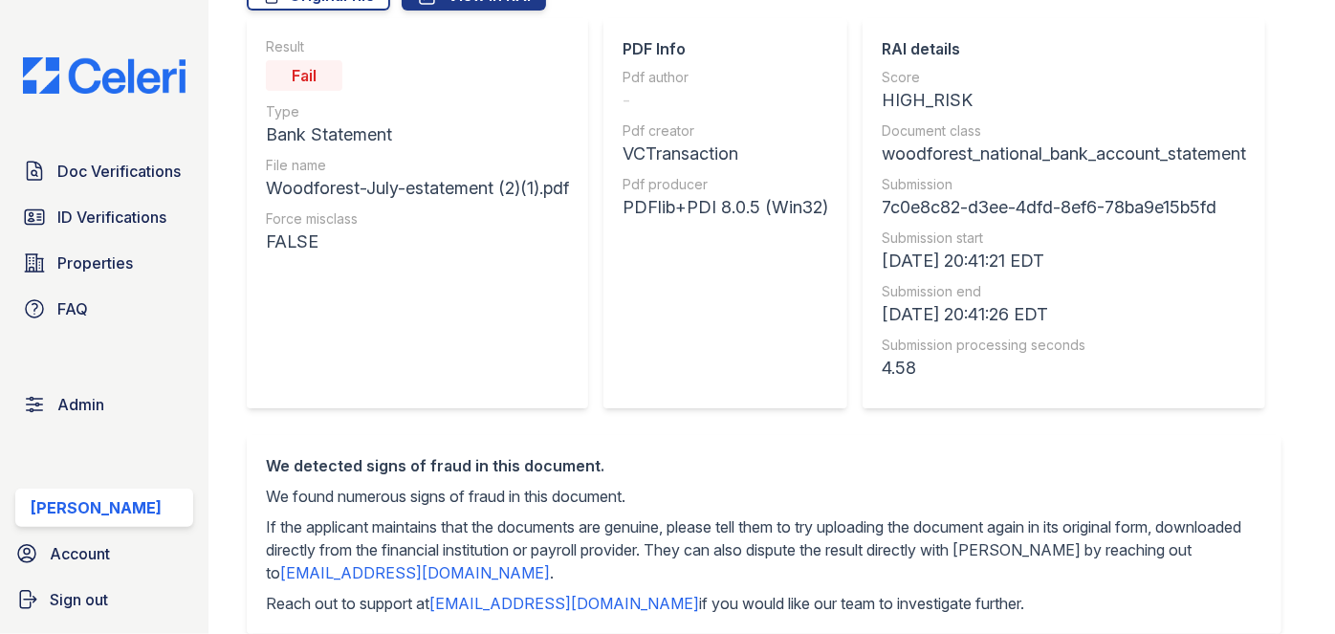
scroll to position [173, 0]
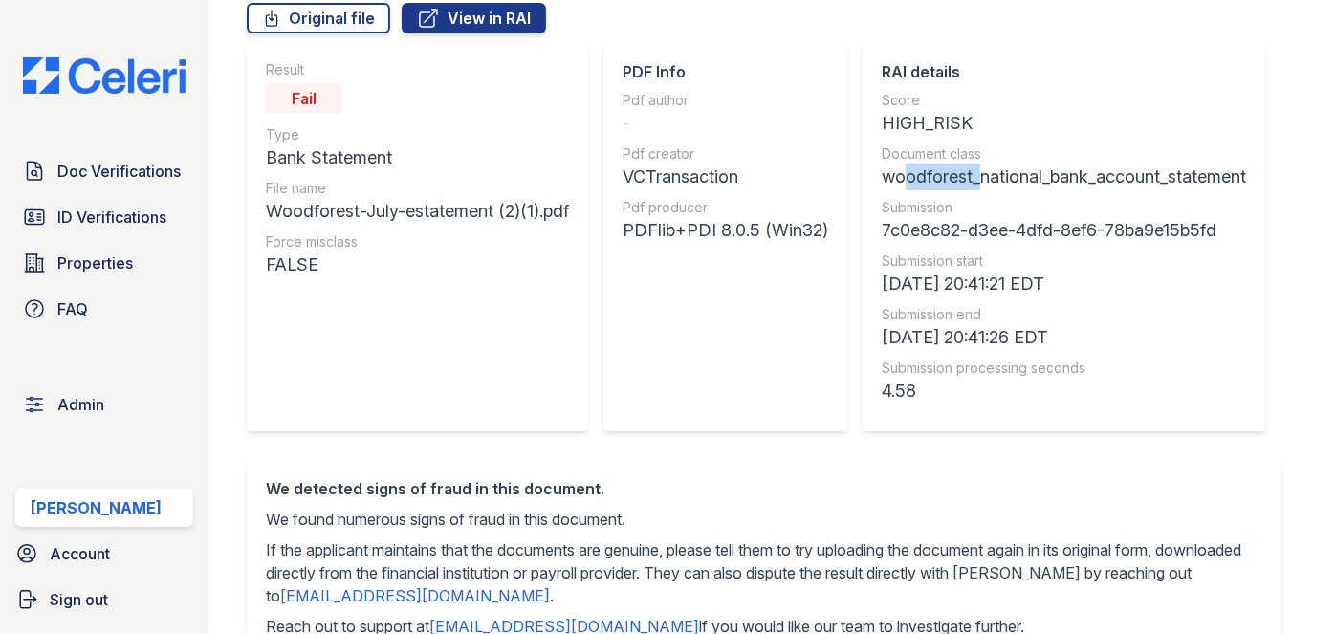
drag, startPoint x: 906, startPoint y: 176, endPoint x: 971, endPoint y: 183, distance: 64.4
click at [971, 183] on div "woodforest_national_bank_account_statement" at bounding box center [1064, 177] width 364 height 27
click at [944, 181] on div "woodforest_national_bank_account_statement" at bounding box center [1064, 177] width 364 height 27
drag, startPoint x: 882, startPoint y: 179, endPoint x: 1091, endPoint y: 181, distance: 209.4
click at [1091, 181] on div "woodforest_national_bank_account_statement" at bounding box center [1064, 177] width 364 height 27
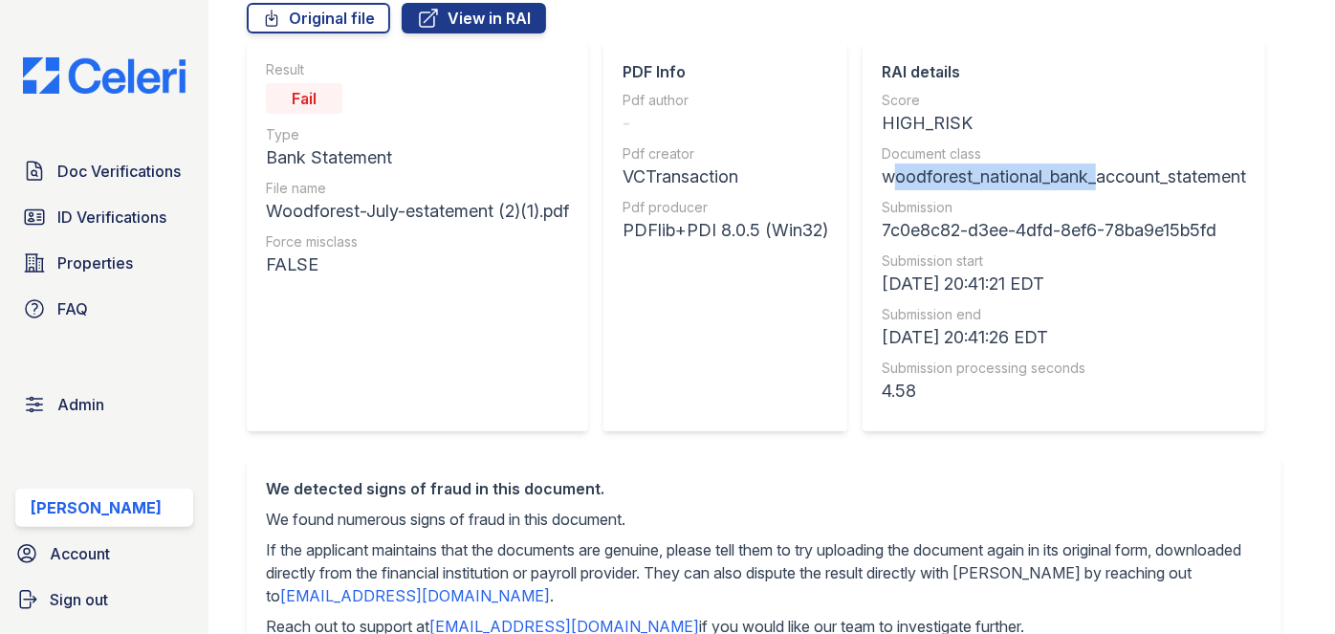
copy div "woodforest_national_bank"
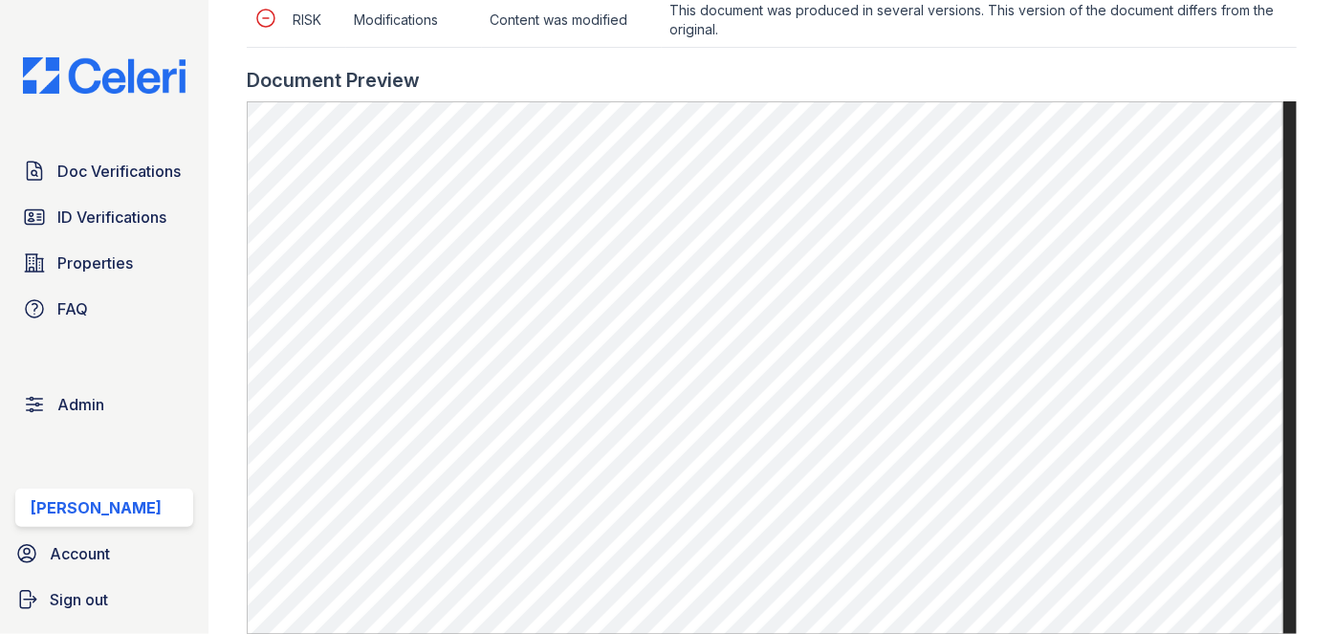
scroll to position [1651, 0]
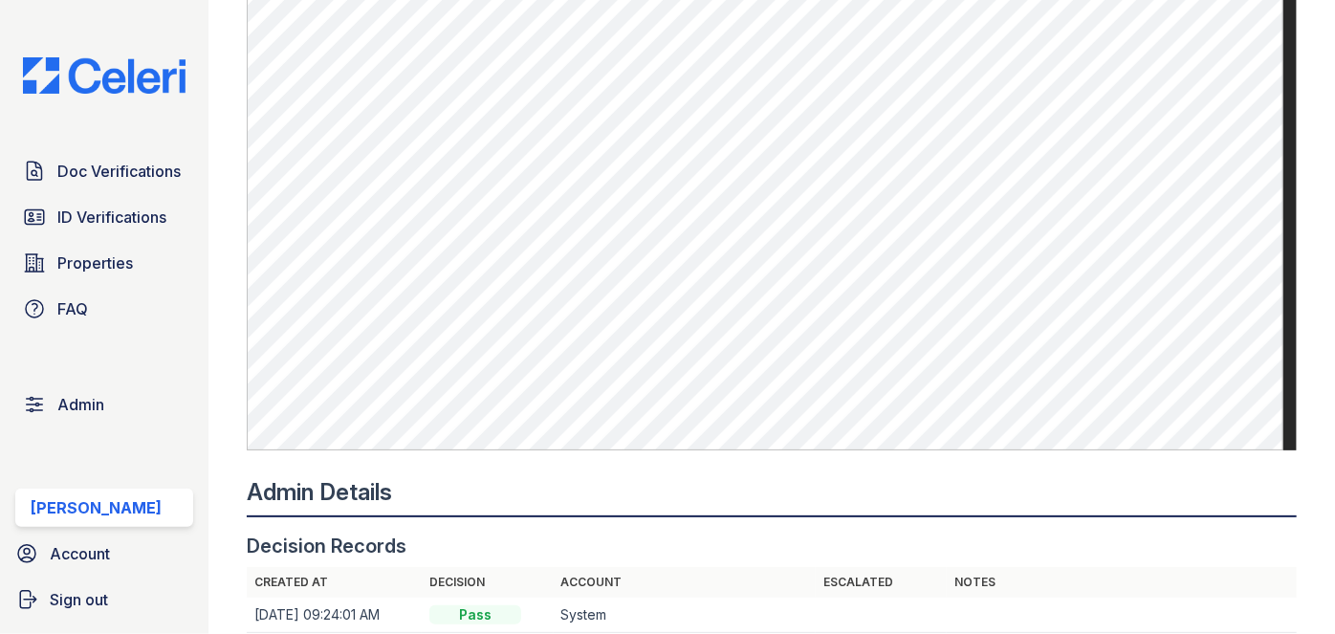
scroll to position [869, 0]
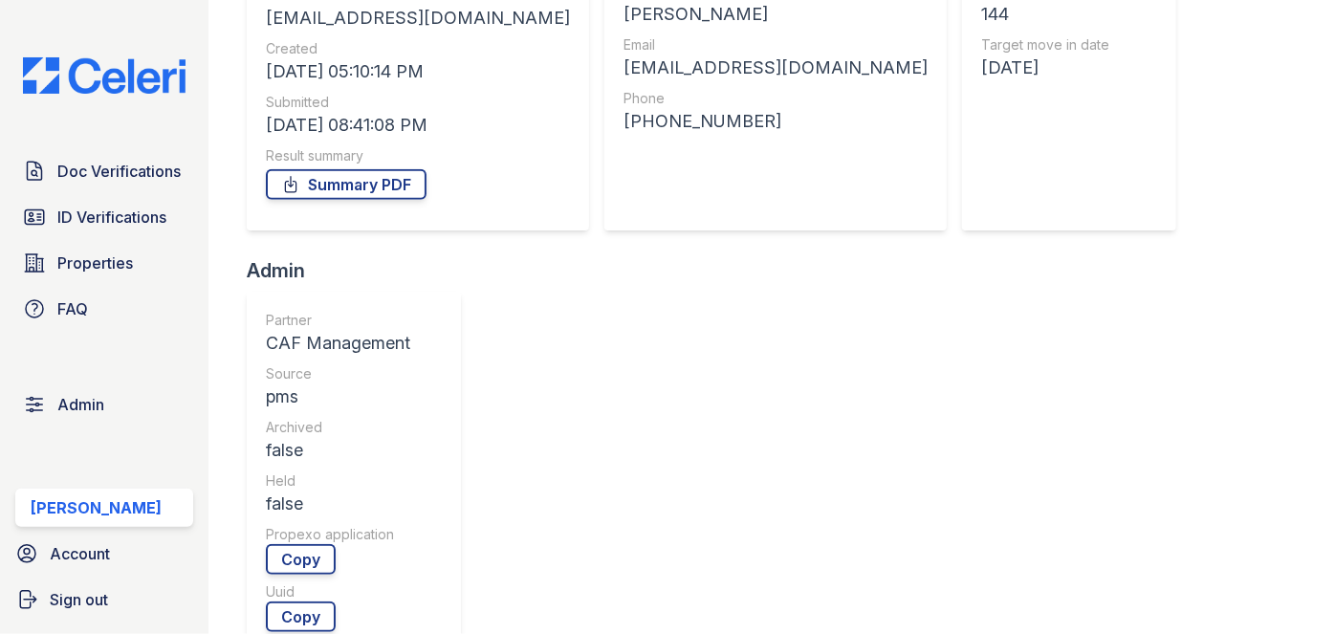
scroll to position [608, 0]
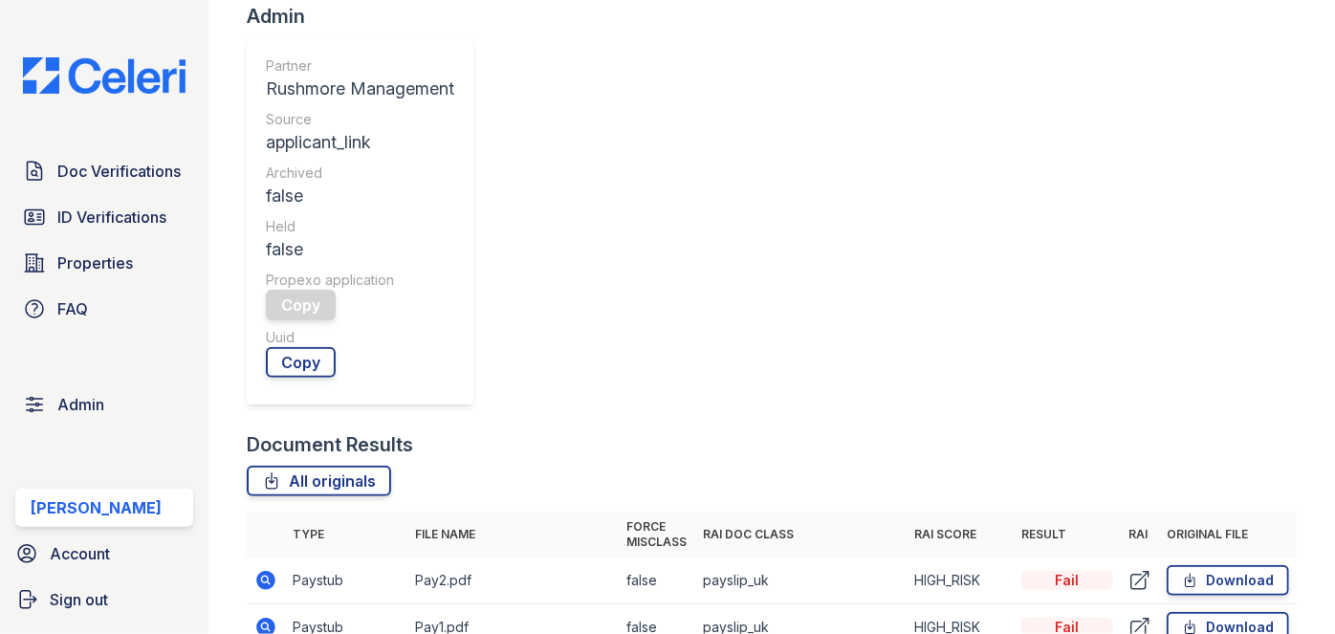
scroll to position [608, 0]
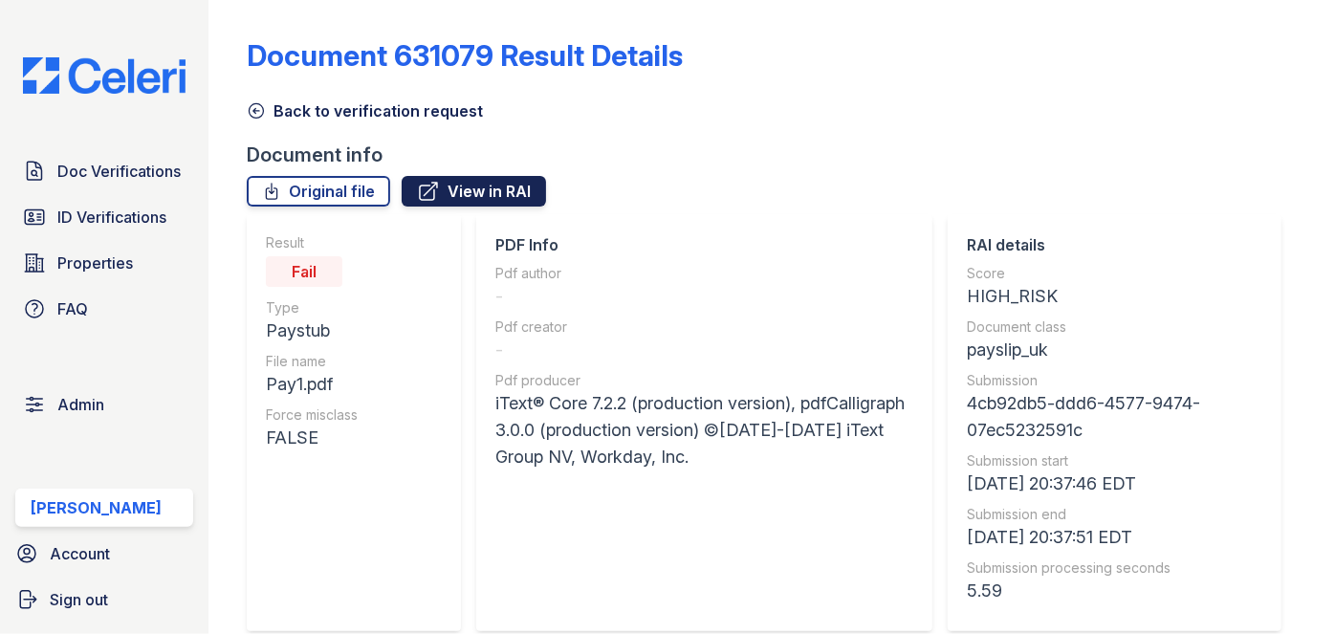
click at [513, 197] on link "View in RAI" at bounding box center [474, 191] width 144 height 31
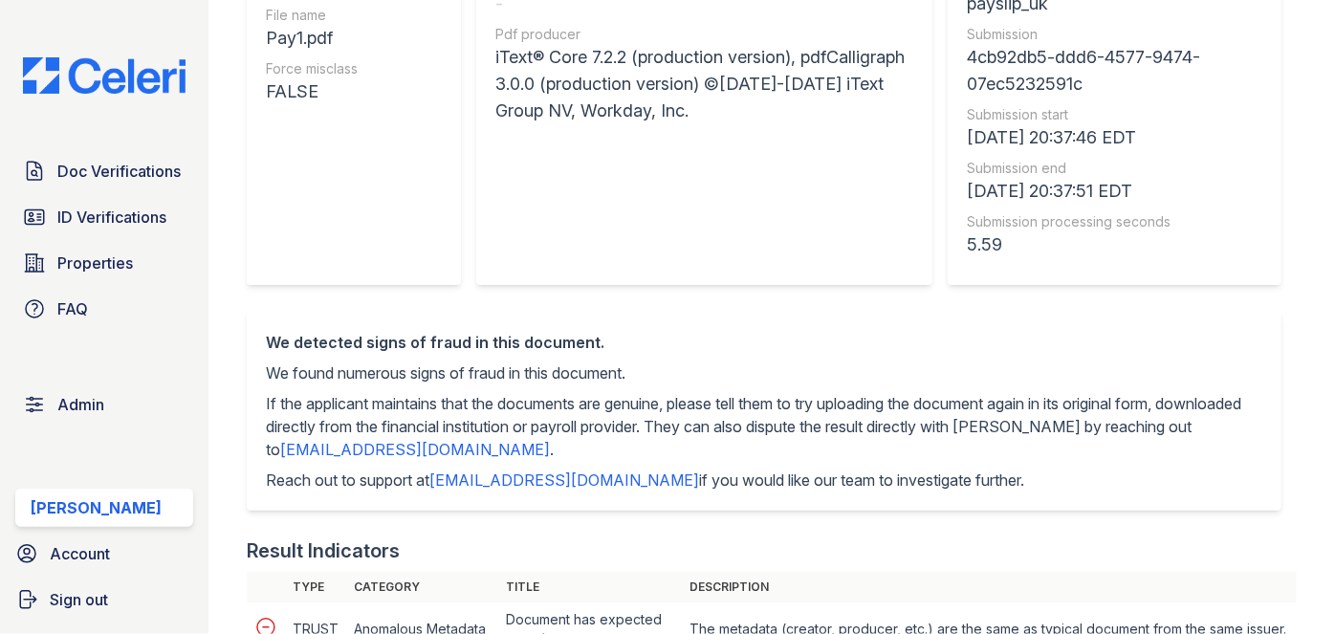
scroll to position [260, 0]
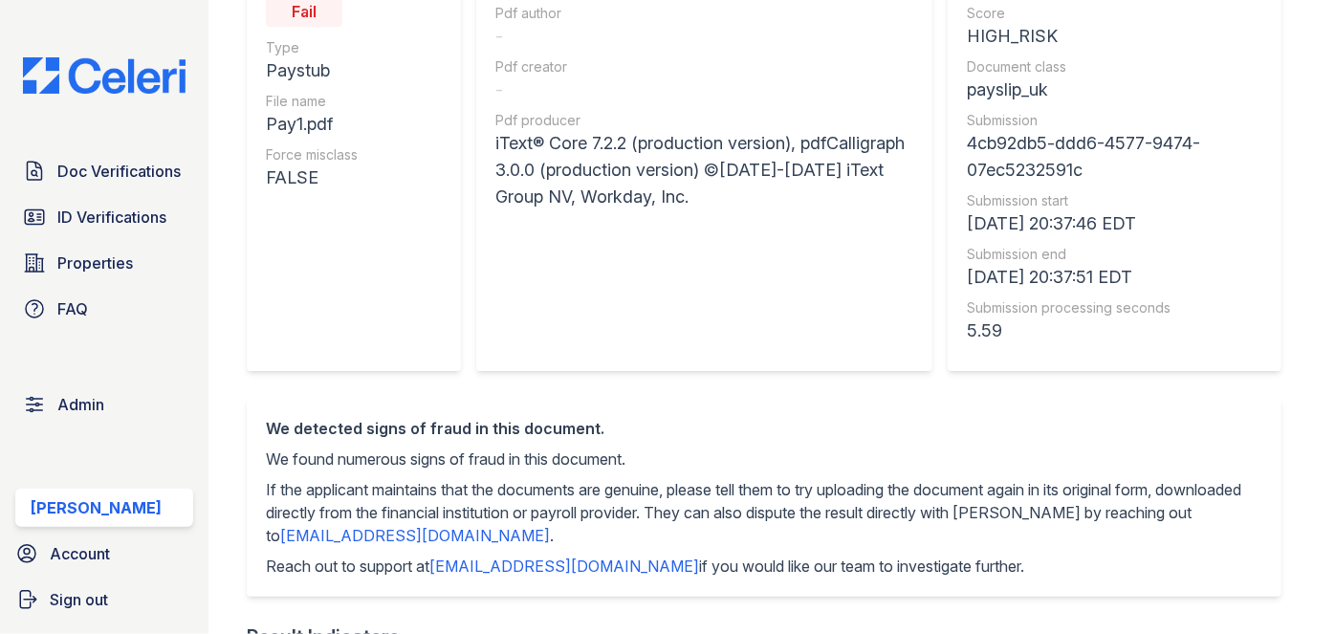
click at [1025, 85] on div "payslip_uk" at bounding box center [1114, 89] width 295 height 27
copy div "payslip_uk"
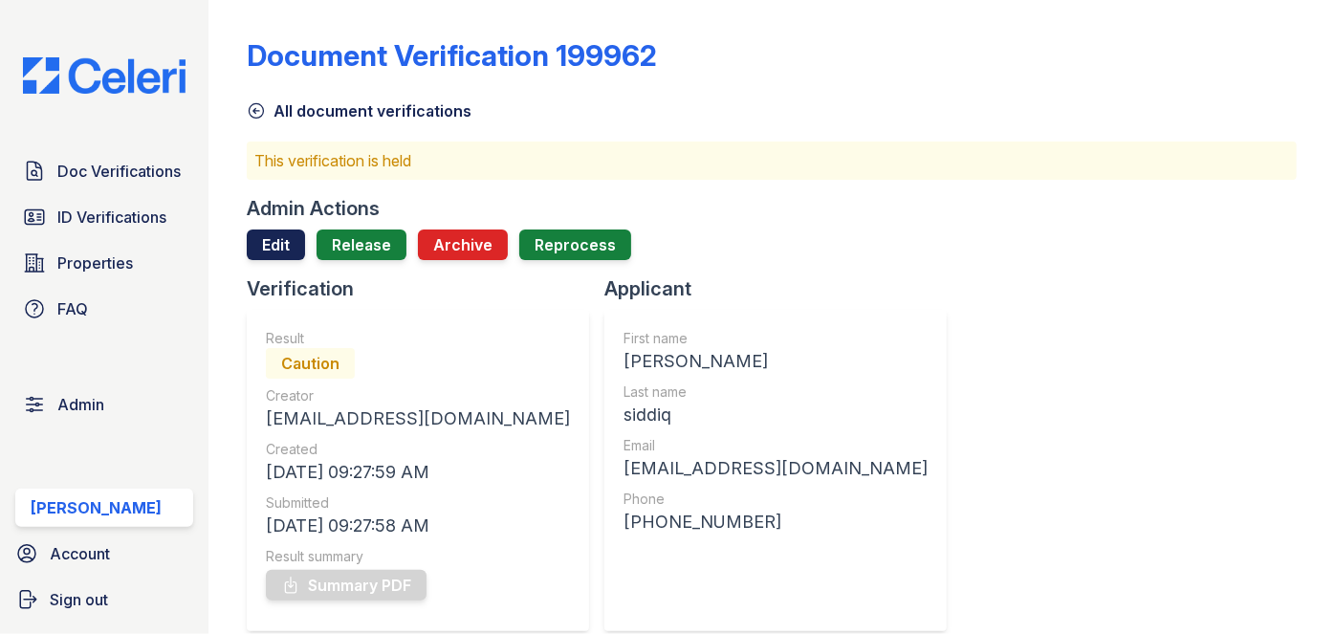
click at [283, 233] on link "Edit" at bounding box center [276, 244] width 58 height 31
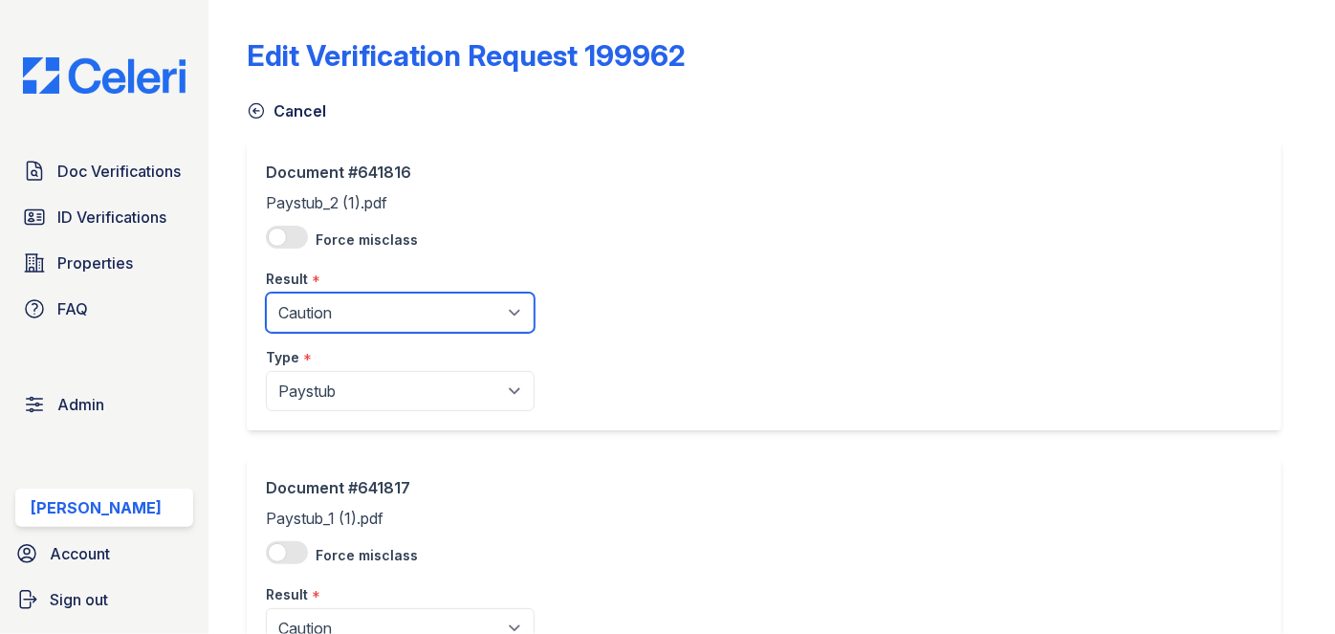
click at [303, 309] on select "Pending Sent Started Processing Pass Fail Caution Error N/A" at bounding box center [400, 313] width 269 height 40
select select "fail"
click at [266, 293] on select "Pending Sent Started Processing Pass Fail Caution Error N/A" at bounding box center [400, 313] width 269 height 40
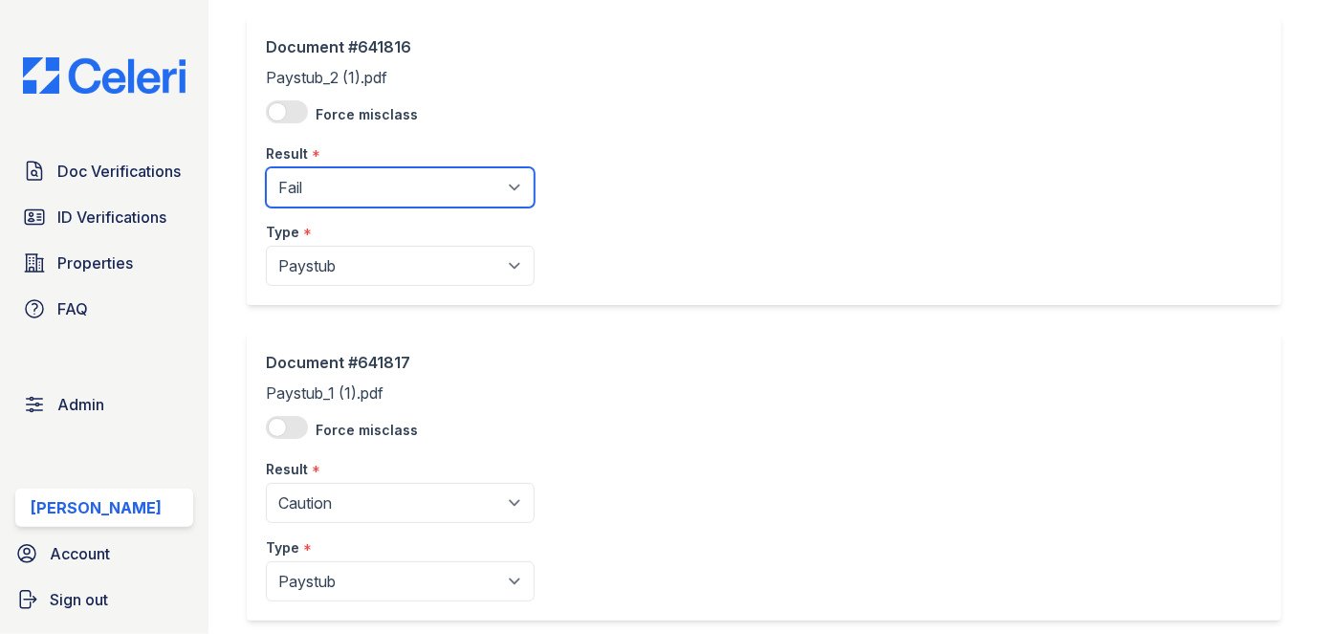
scroll to position [232, 0]
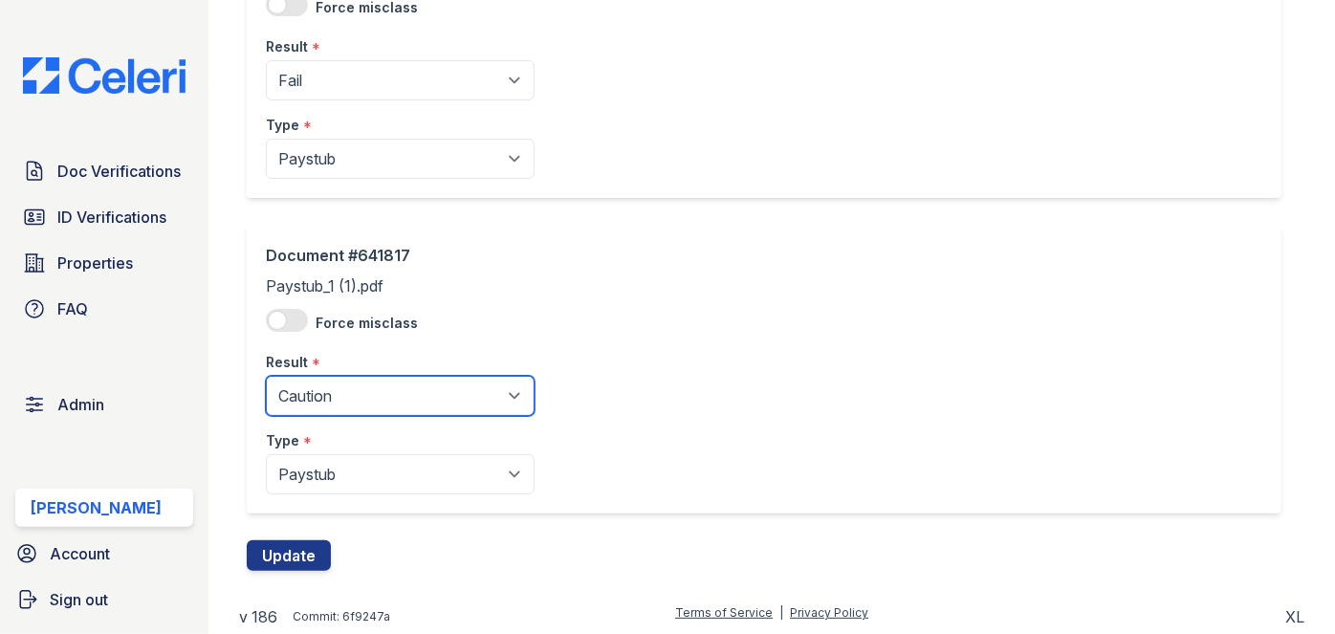
click at [327, 403] on select "Pending Sent Started Processing Pass Fail Caution Error N/A" at bounding box center [400, 396] width 269 height 40
select select "fail"
click at [266, 376] on select "Pending Sent Started Processing Pass Fail Caution Error N/A" at bounding box center [400, 396] width 269 height 40
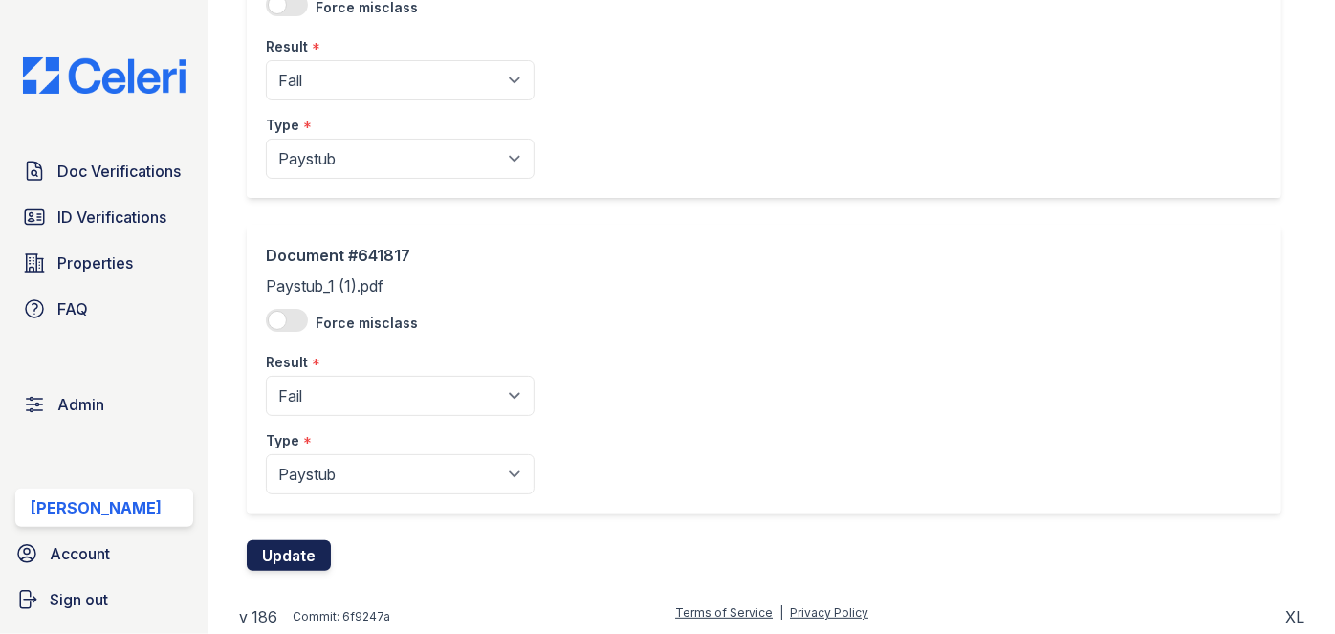
click at [300, 546] on button "Update" at bounding box center [289, 555] width 84 height 31
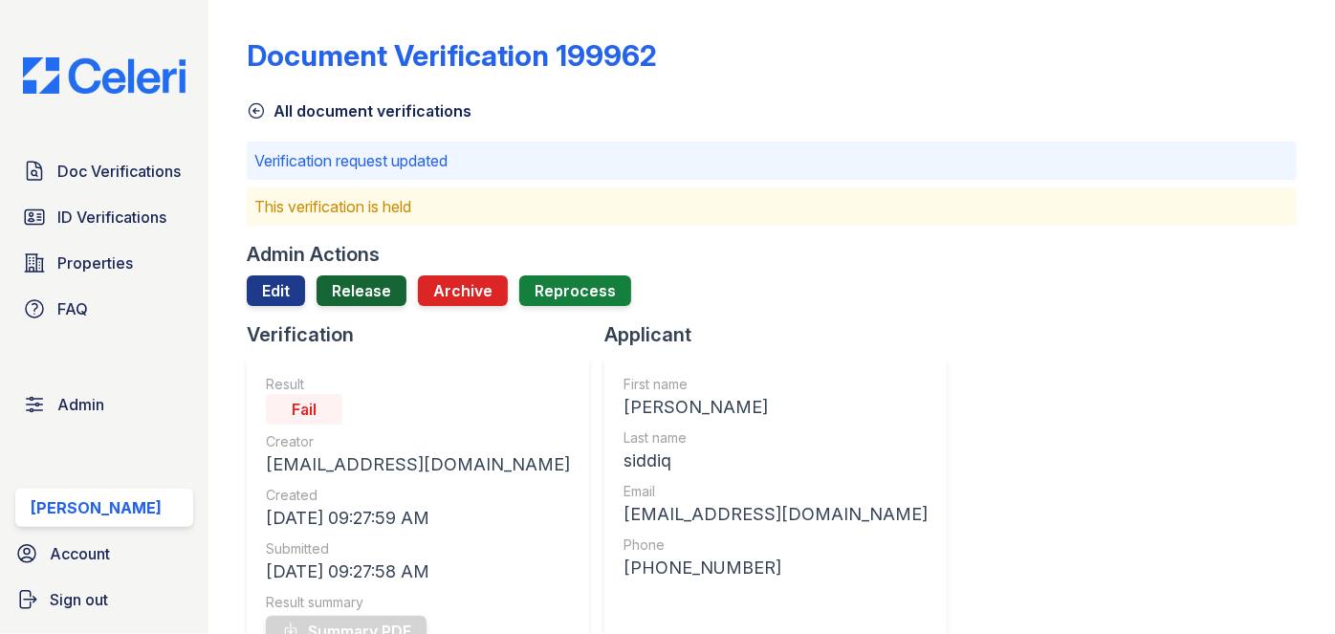
click at [365, 291] on link "Release" at bounding box center [362, 290] width 90 height 31
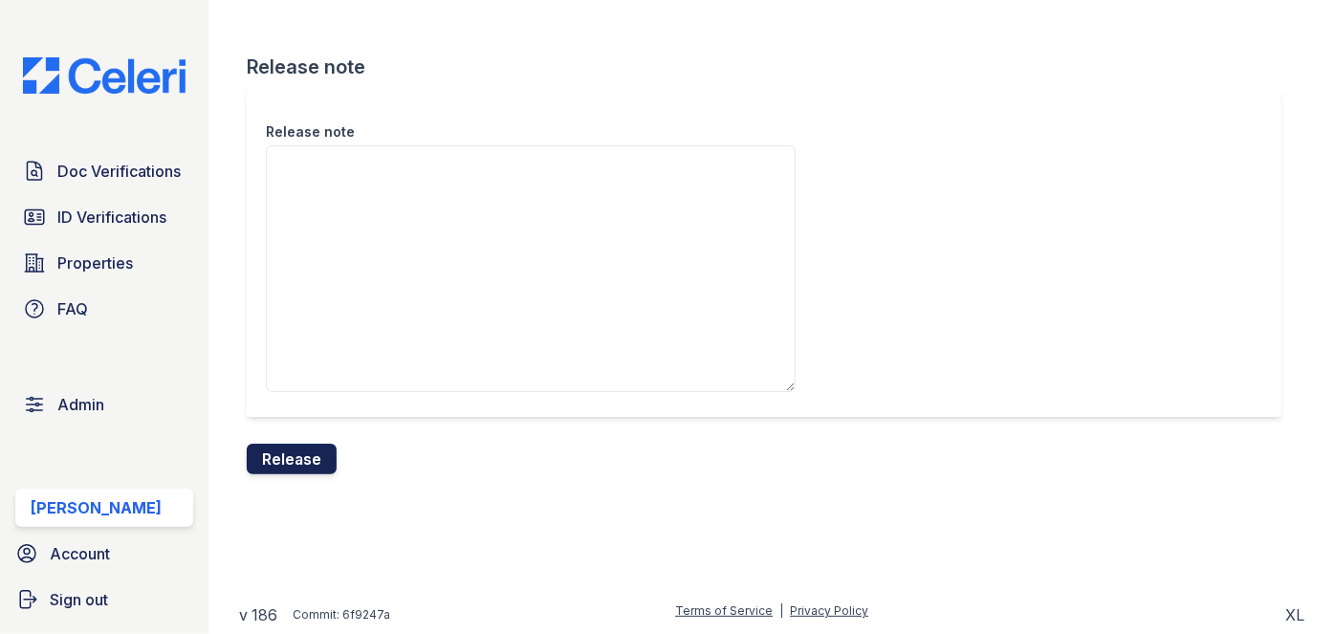
click at [311, 459] on button "Release" at bounding box center [292, 459] width 90 height 31
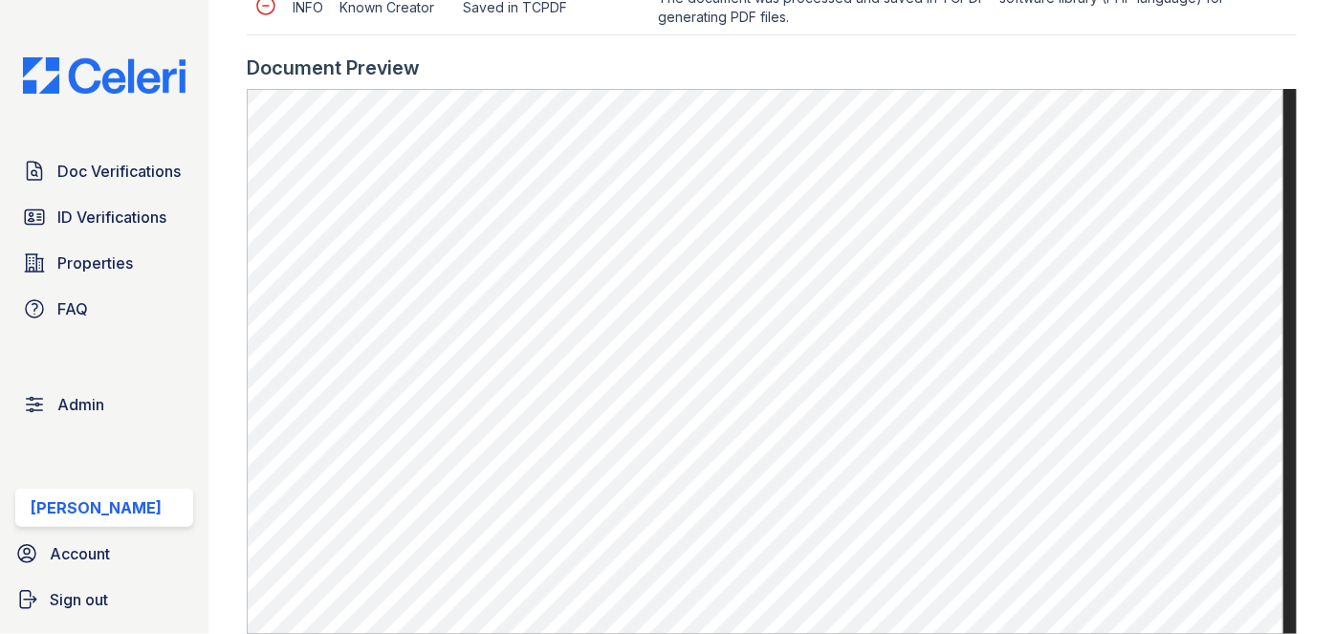
scroll to position [1042, 0]
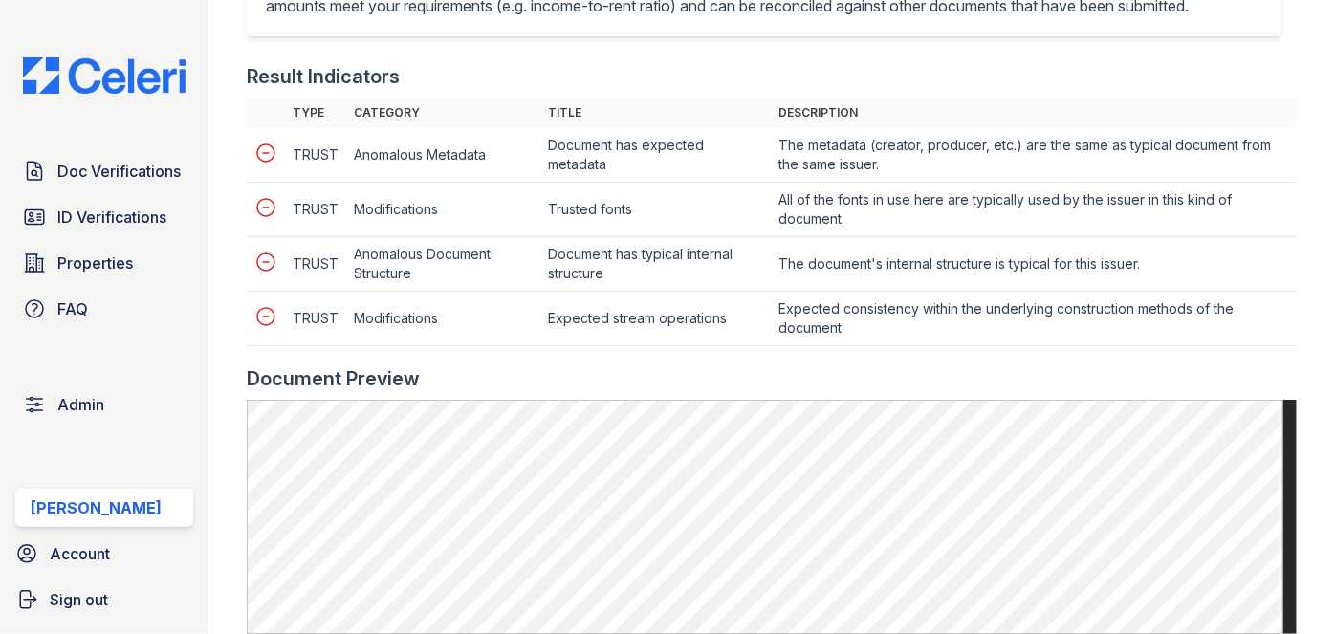
scroll to position [869, 0]
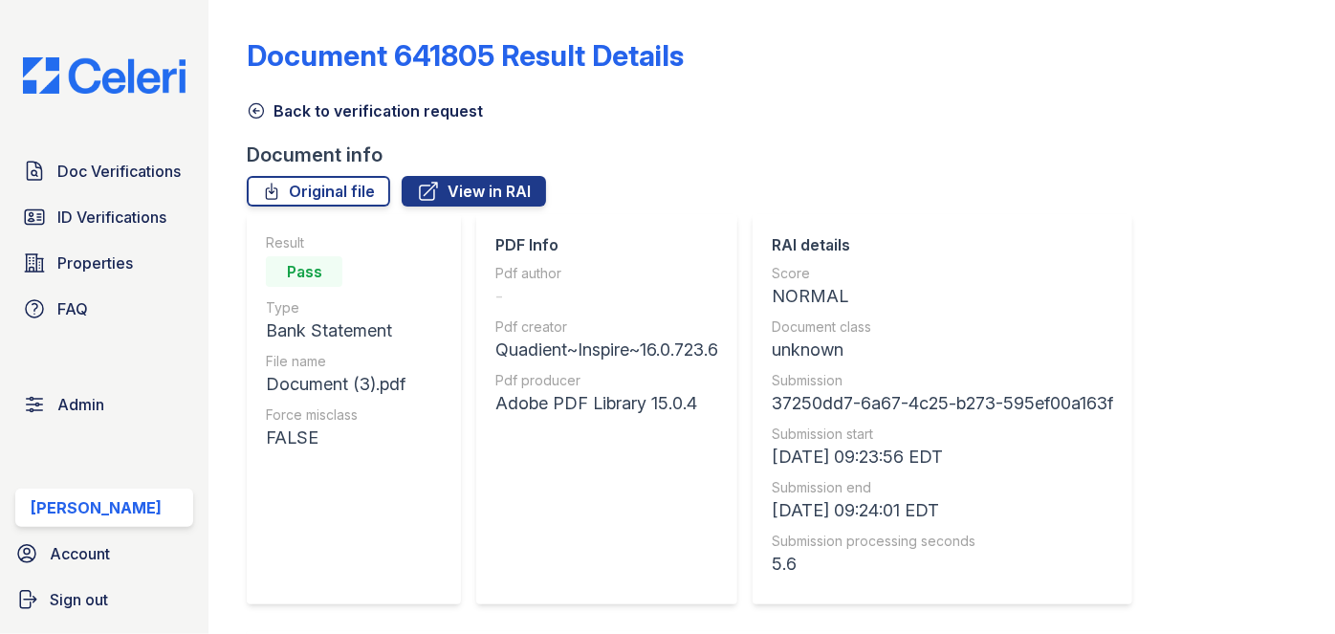
scroll to position [695, 0]
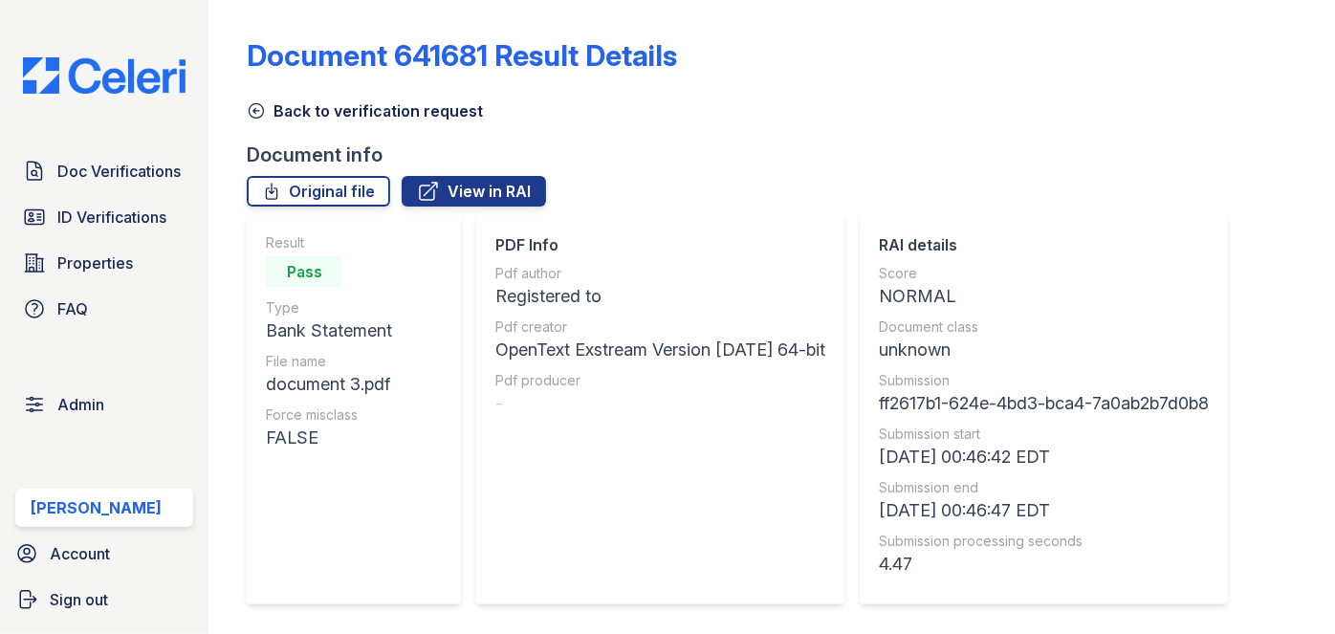
click at [257, 106] on icon at bounding box center [256, 110] width 19 height 19
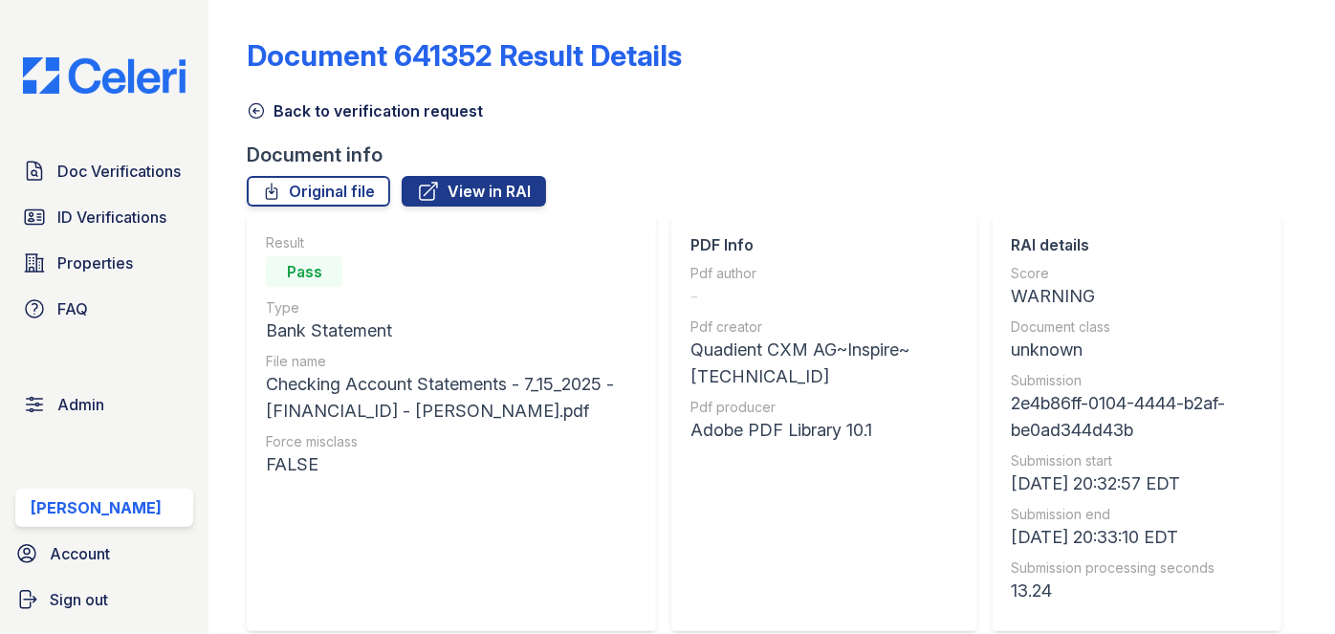
drag, startPoint x: 260, startPoint y: 107, endPoint x: 276, endPoint y: 109, distance: 16.4
click at [260, 107] on icon at bounding box center [256, 110] width 19 height 19
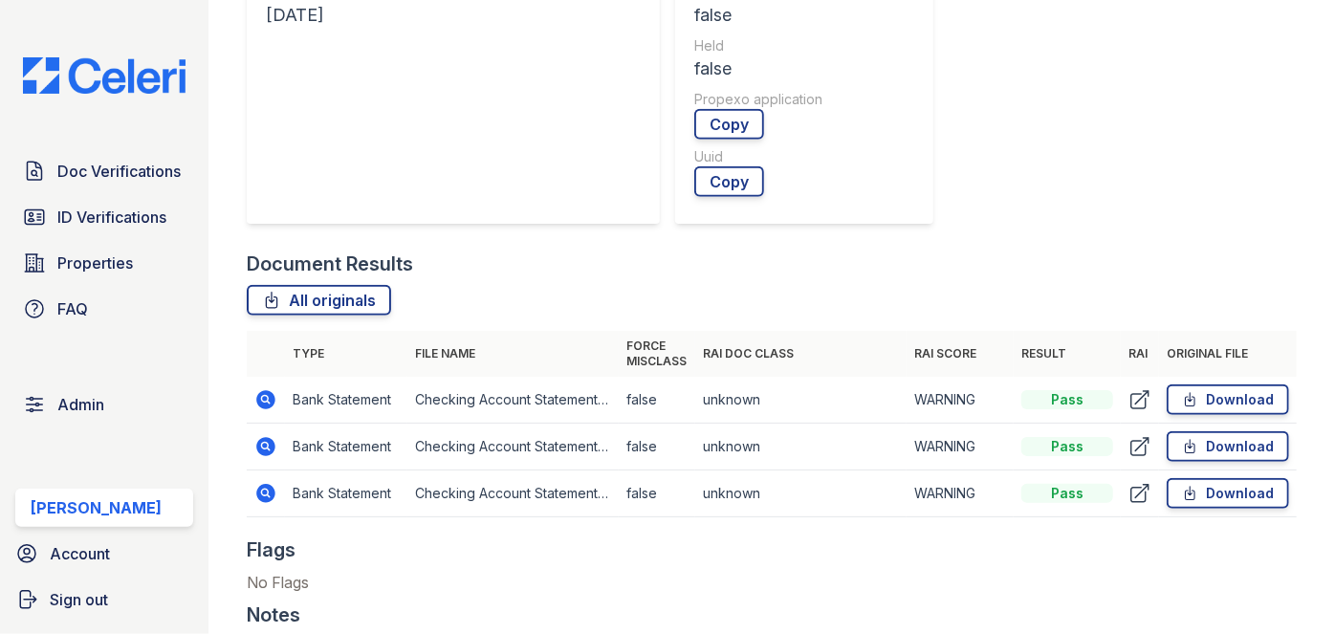
scroll to position [869, 0]
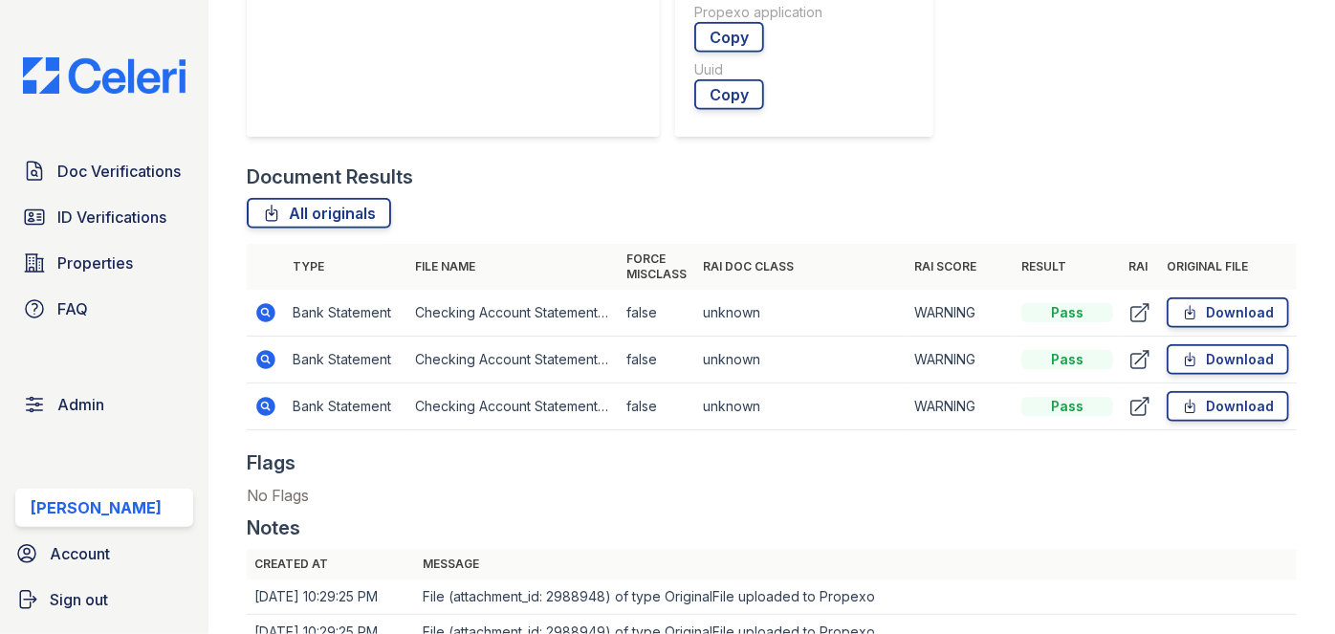
click at [270, 358] on icon at bounding box center [266, 359] width 19 height 19
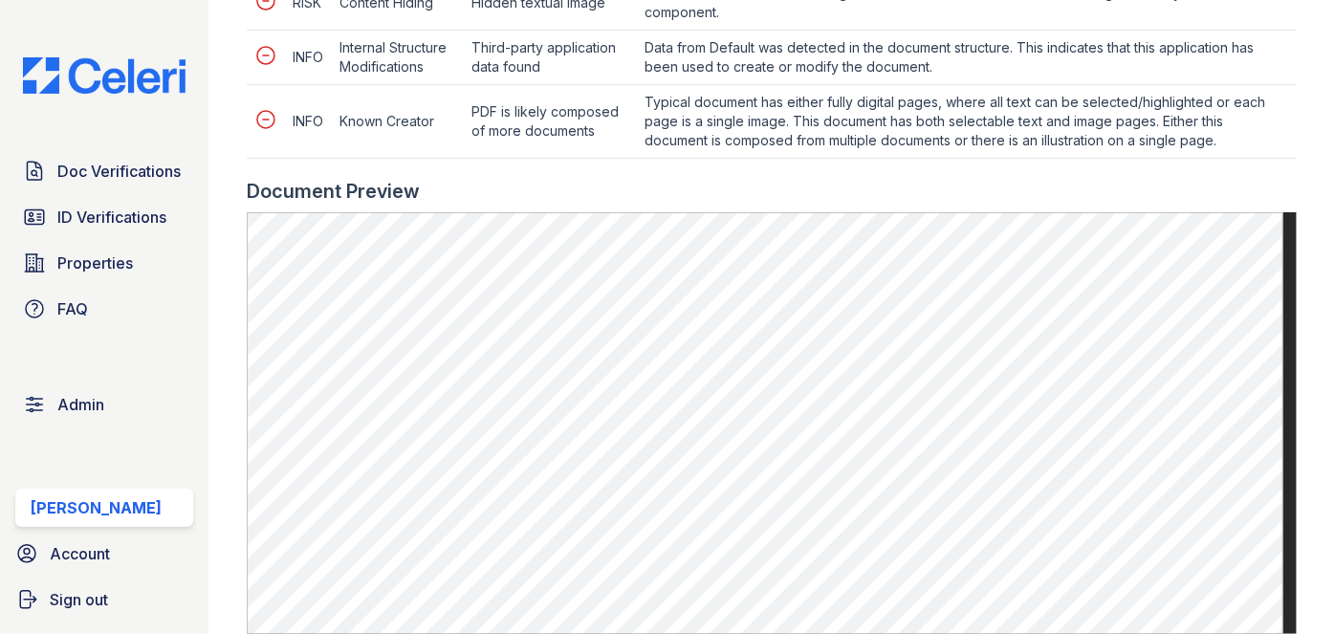
scroll to position [1129, 0]
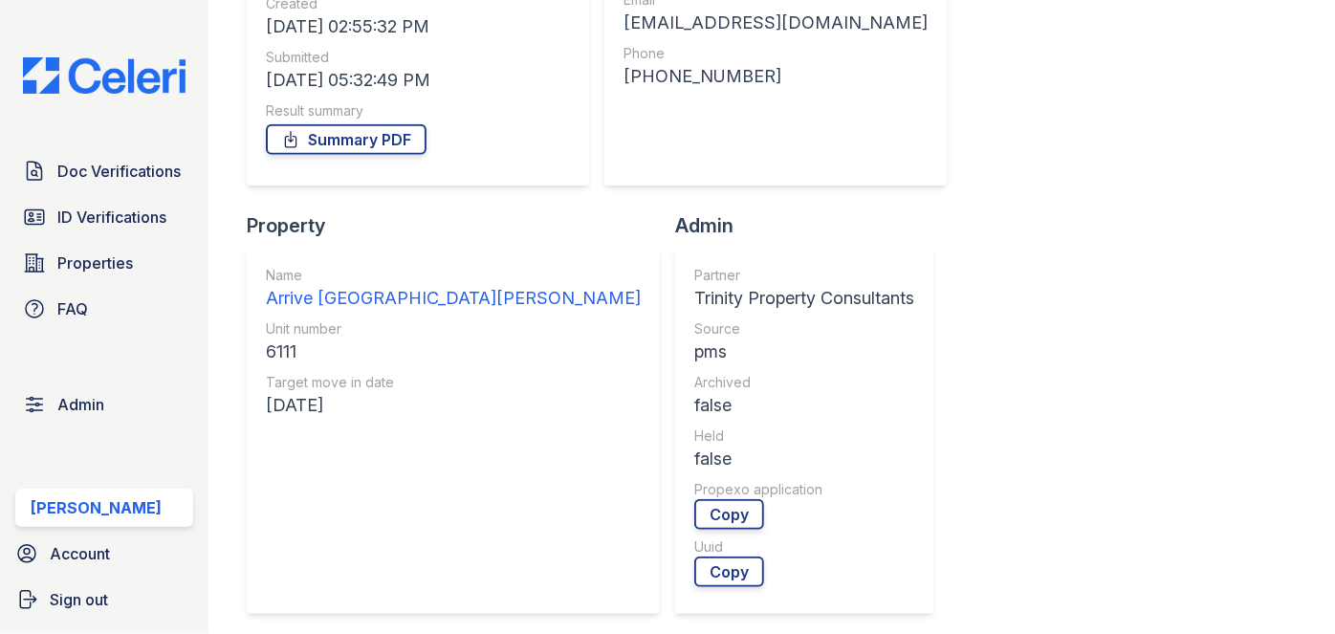
scroll to position [608, 0]
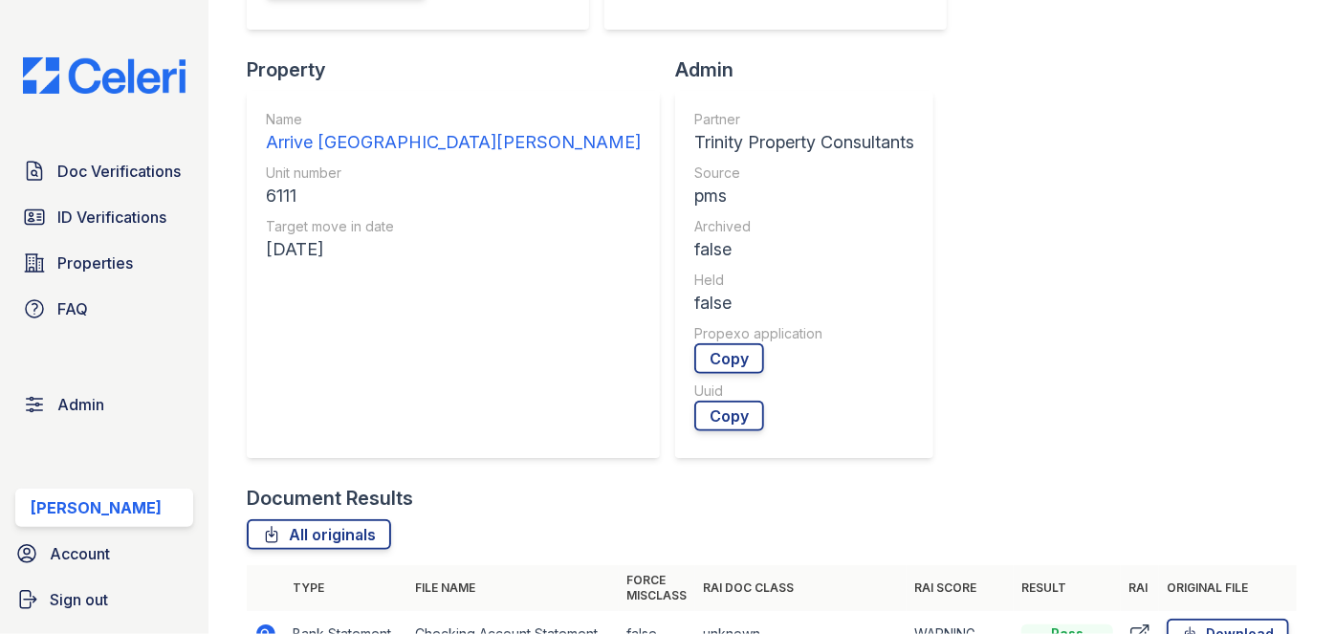
scroll to position [695, 0]
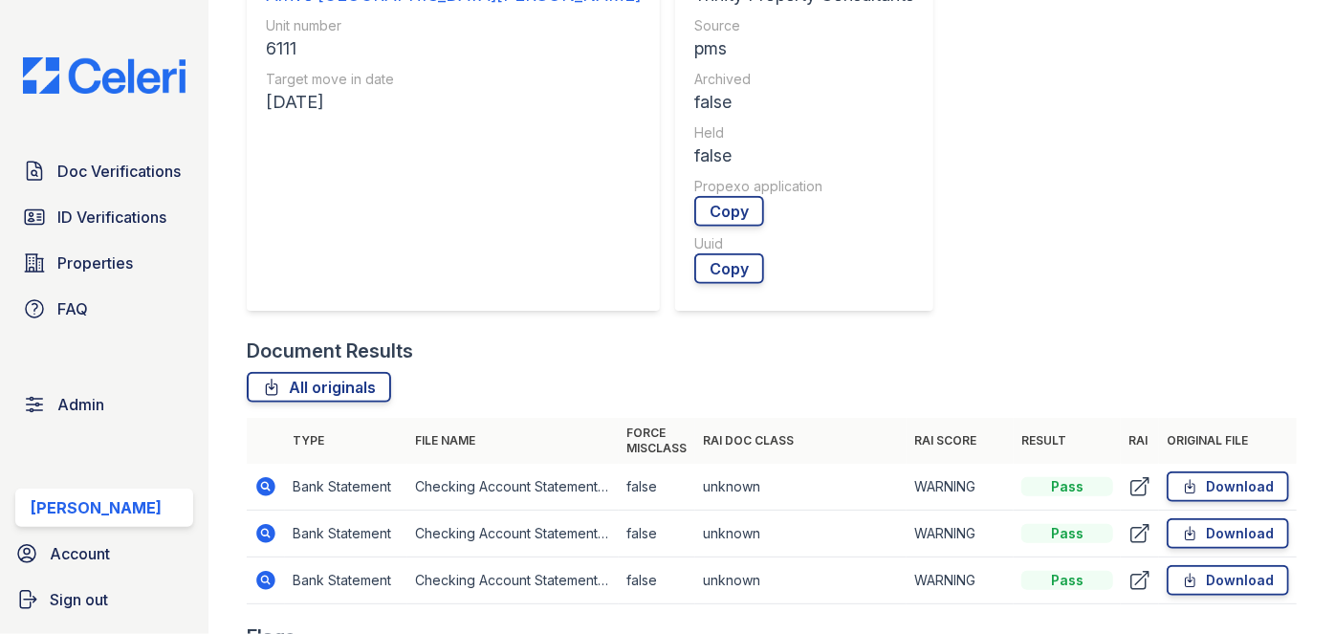
click at [264, 485] on icon at bounding box center [265, 485] width 5 height 5
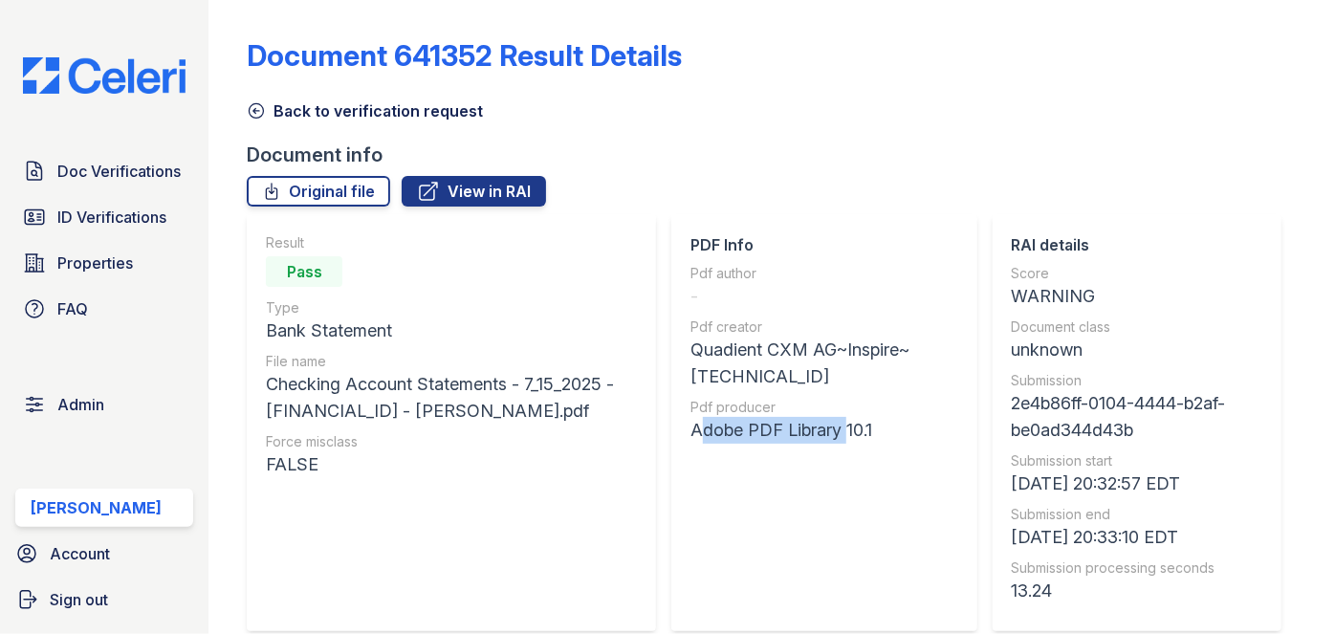
drag, startPoint x: 701, startPoint y: 424, endPoint x: 853, endPoint y: 430, distance: 152.2
click at [853, 430] on div "Adobe PDF Library 10.1" at bounding box center [824, 430] width 268 height 27
copy div "Adobe PDF Library"
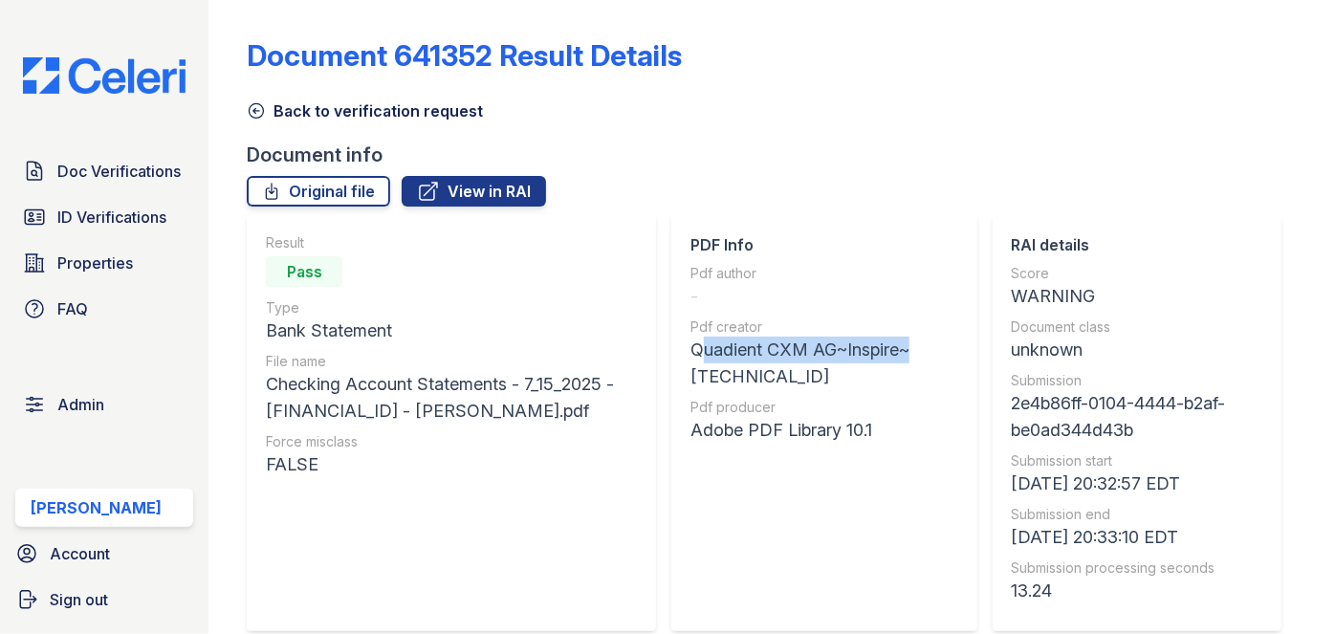
drag, startPoint x: 698, startPoint y: 347, endPoint x: 788, endPoint y: 381, distance: 95.9
click at [788, 381] on div "PDF Info Pdf author - Pdf creator Quadient CXM AG~Inspire~14.0.127.4 Pdf produc…" at bounding box center [824, 422] width 306 height 417
copy div "Quadient CXM AG~Inspire"
drag, startPoint x: 798, startPoint y: 380, endPoint x: 696, endPoint y: 348, distance: 107.1
click at [696, 348] on div "PDF Info Pdf author - Pdf creator Quadient CXM AG~Inspire~14.0.127.4 Pdf produc…" at bounding box center [824, 422] width 306 height 417
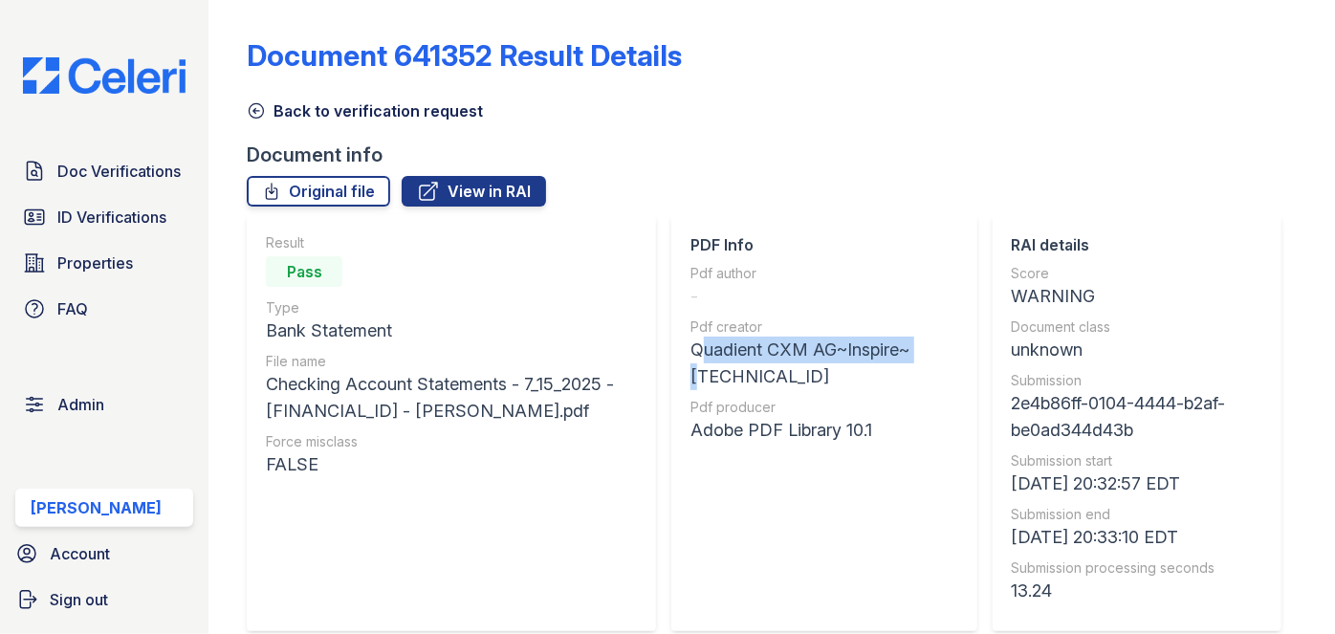
click at [696, 348] on div "PDF Info Pdf author - Pdf creator Quadient CXM AG~Inspire~14.0.127.4 Pdf produc…" at bounding box center [824, 422] width 306 height 417
drag, startPoint x: 743, startPoint y: 367, endPoint x: 800, endPoint y: 374, distance: 57.8
click at [800, 374] on div "Quadient CXM AG~Inspire~14.0.127.4" at bounding box center [824, 364] width 268 height 54
copy div "Quadient CXM AG~Inspire~"
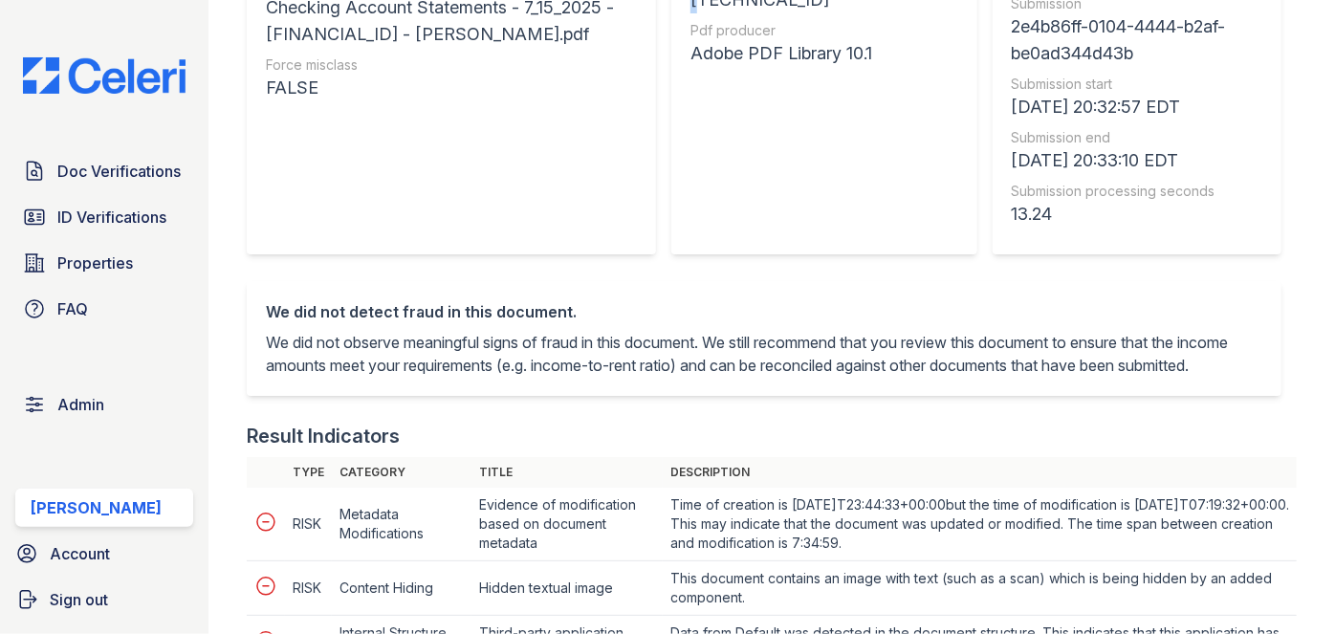
scroll to position [173, 0]
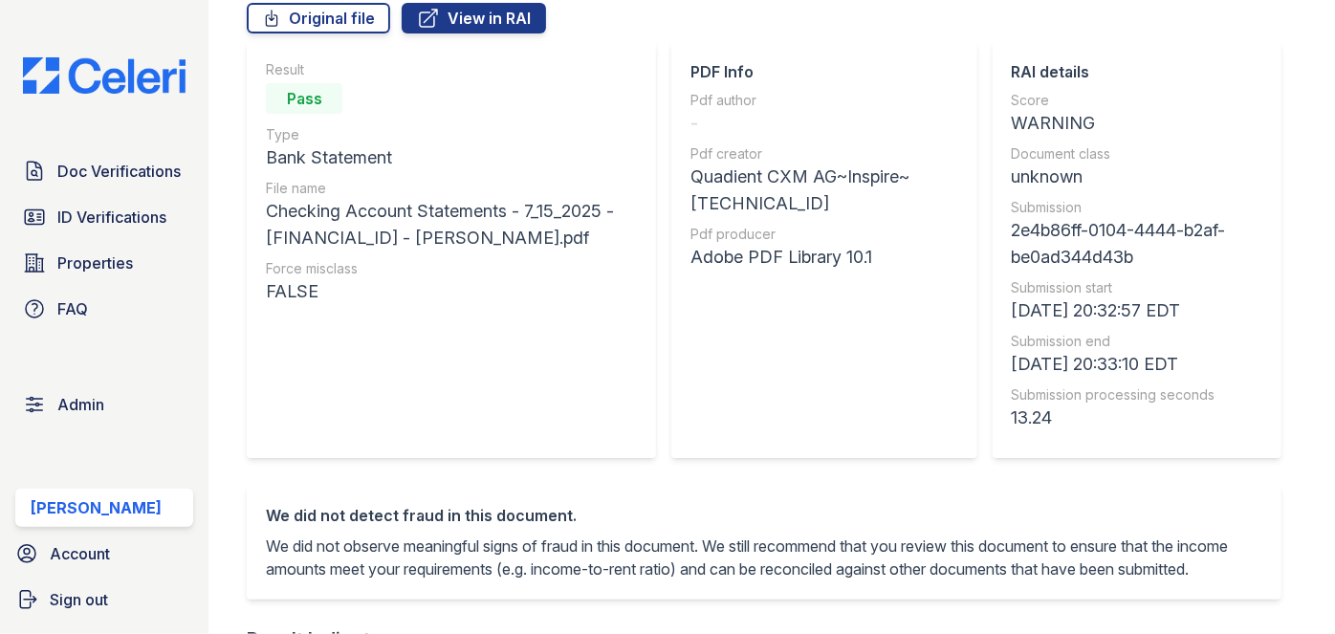
click at [863, 110] on div "-" at bounding box center [824, 123] width 268 height 27
click at [131, 164] on span "Doc Verifications" at bounding box center [118, 171] width 123 height 23
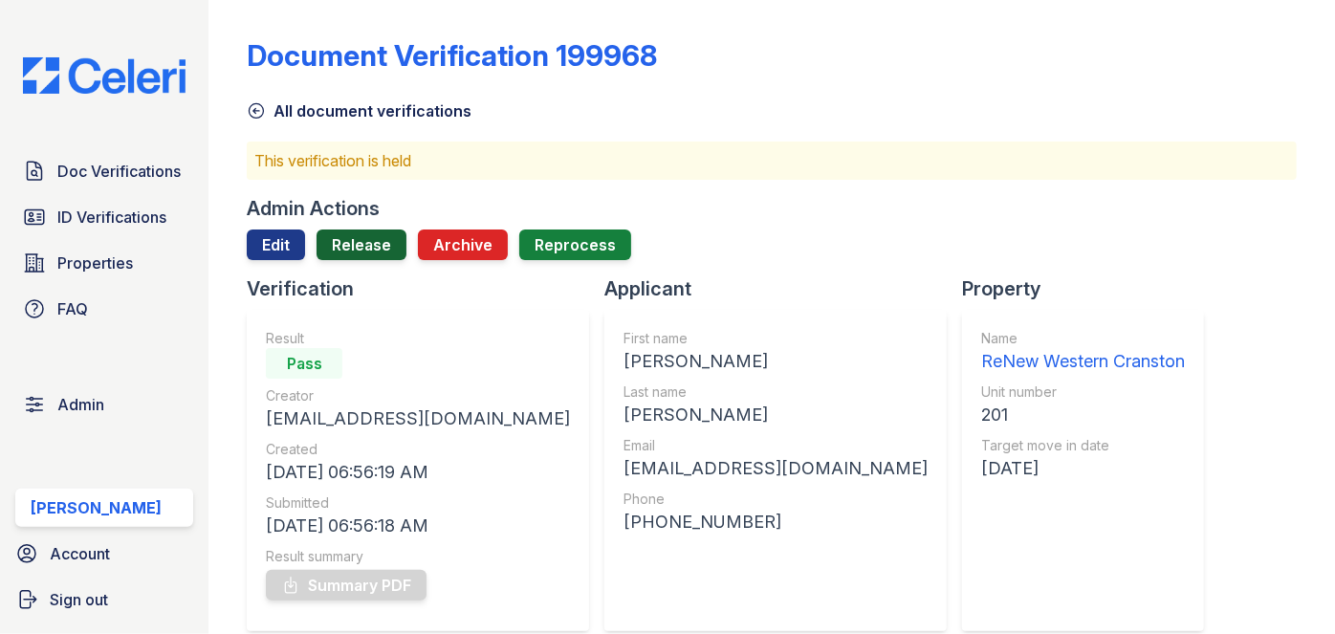
click at [362, 240] on link "Release" at bounding box center [362, 244] width 90 height 31
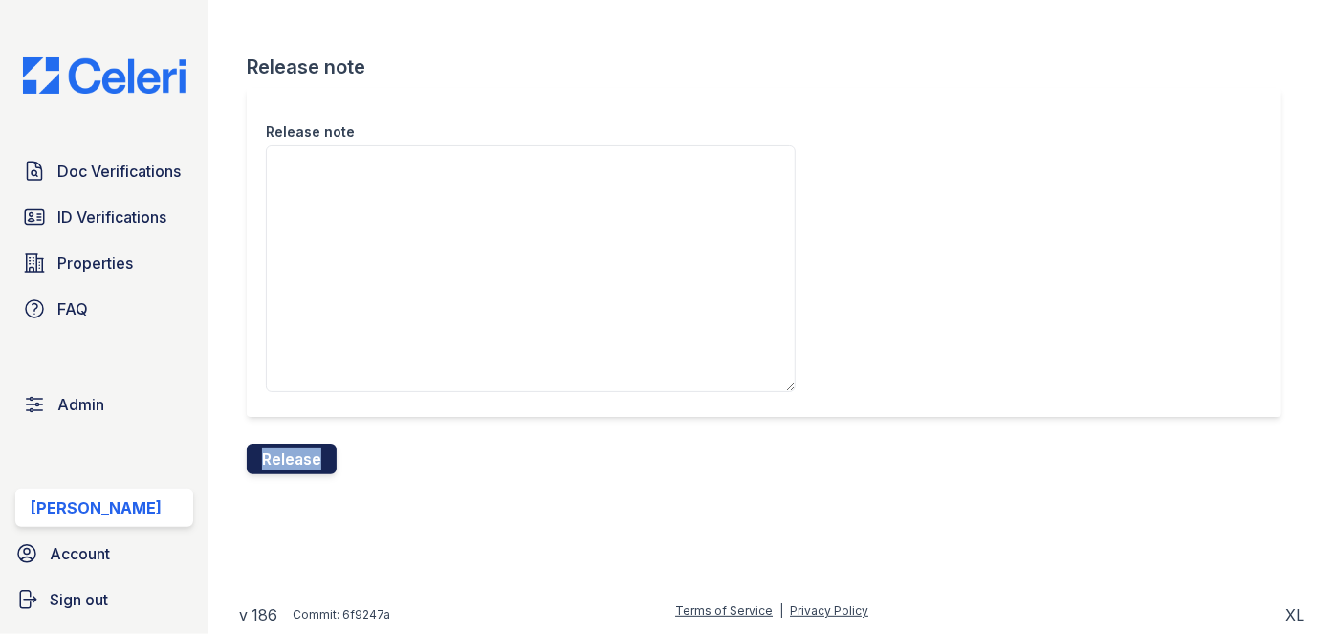
click at [308, 446] on form "Release note Release note Release" at bounding box center [772, 264] width 1050 height 421
click at [306, 449] on button "Release" at bounding box center [292, 459] width 90 height 31
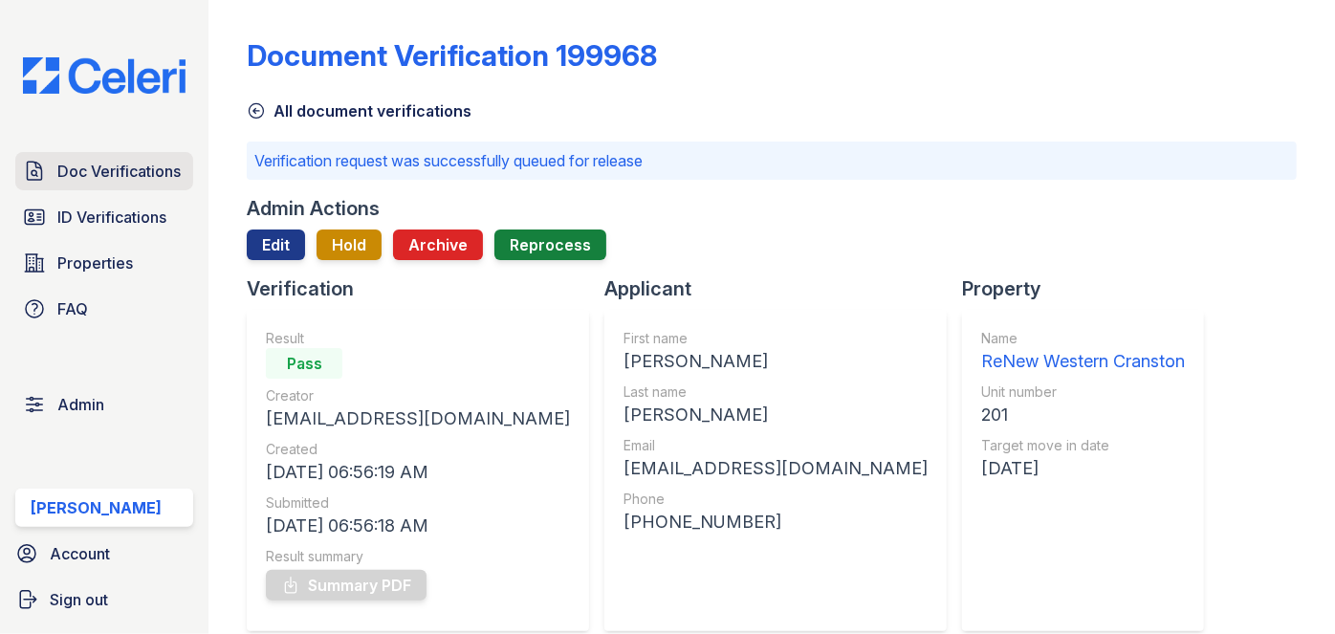
click at [129, 170] on span "Doc Verifications" at bounding box center [118, 171] width 123 height 23
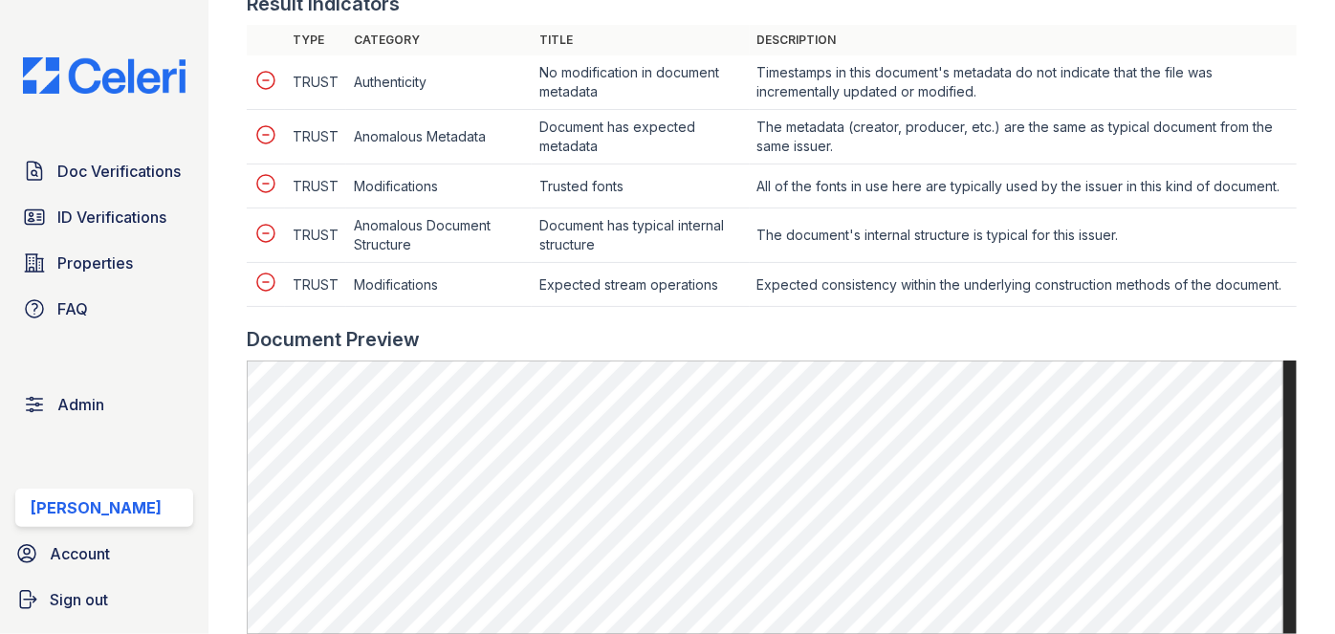
scroll to position [956, 0]
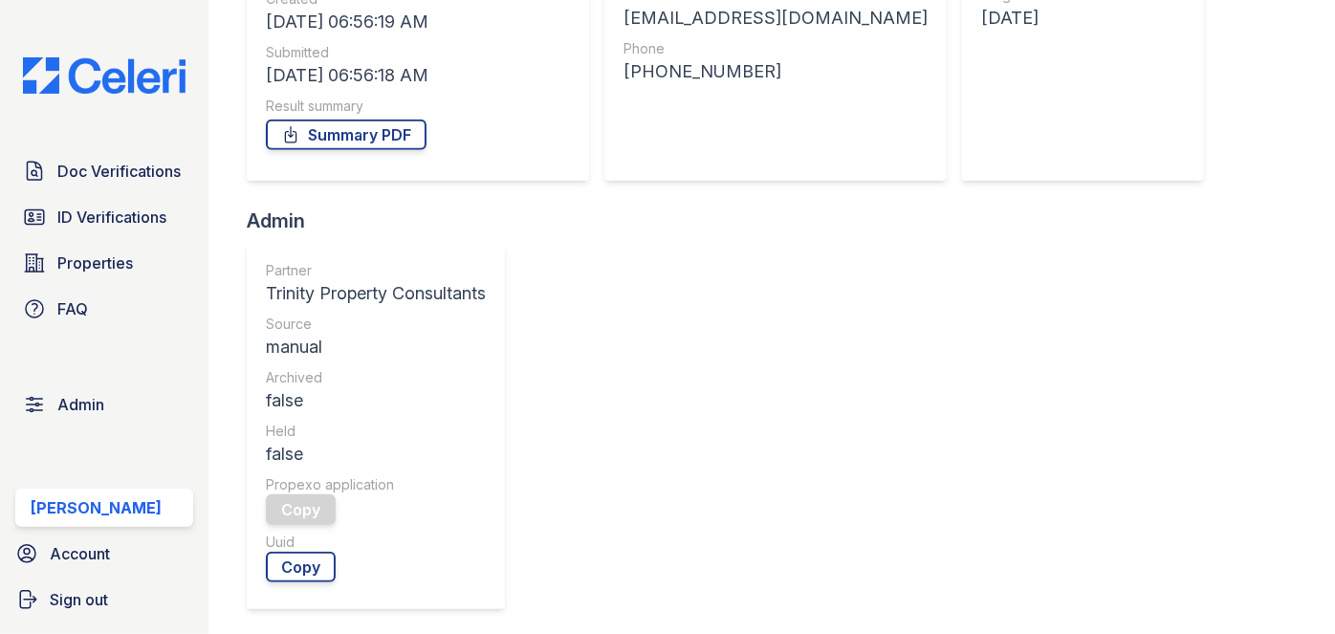
scroll to position [173, 0]
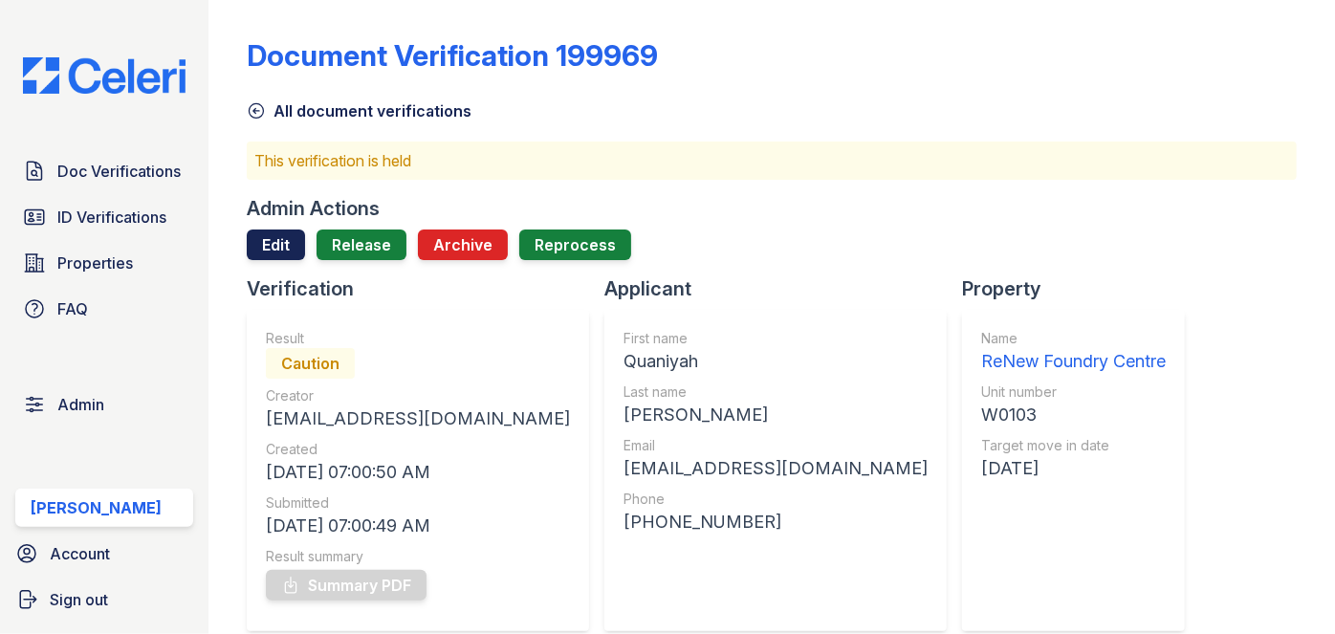
click at [259, 233] on link "Edit" at bounding box center [276, 244] width 58 height 31
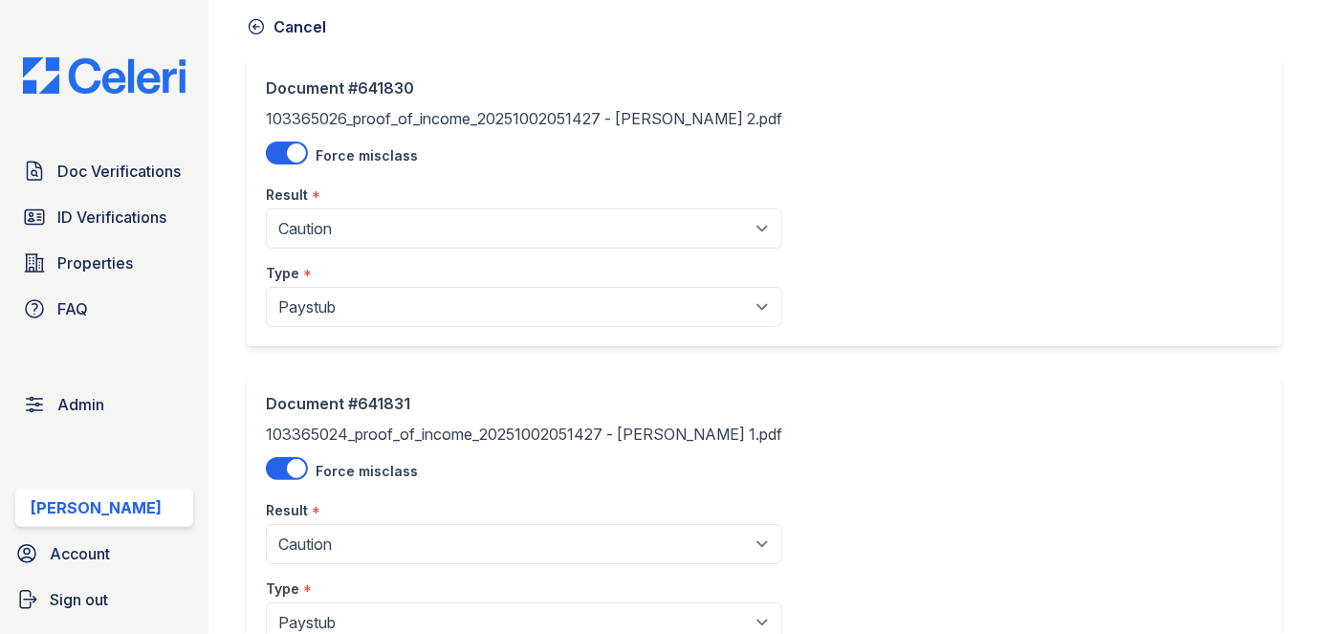
scroll to position [232, 0]
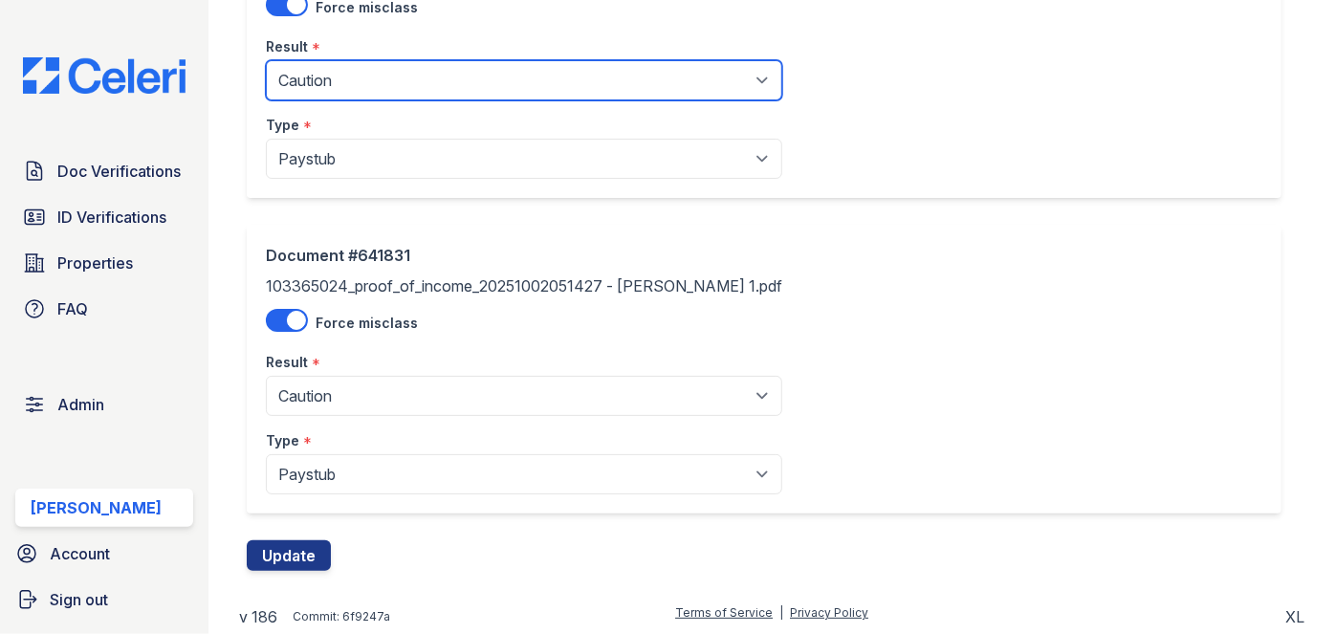
click at [338, 83] on select "Pending Sent Started Processing Pass Fail Caution Error N/A" at bounding box center [524, 80] width 516 height 40
select select "fail"
click at [266, 60] on select "Pending Sent Started Processing Pass Fail Caution Error N/A" at bounding box center [524, 80] width 516 height 40
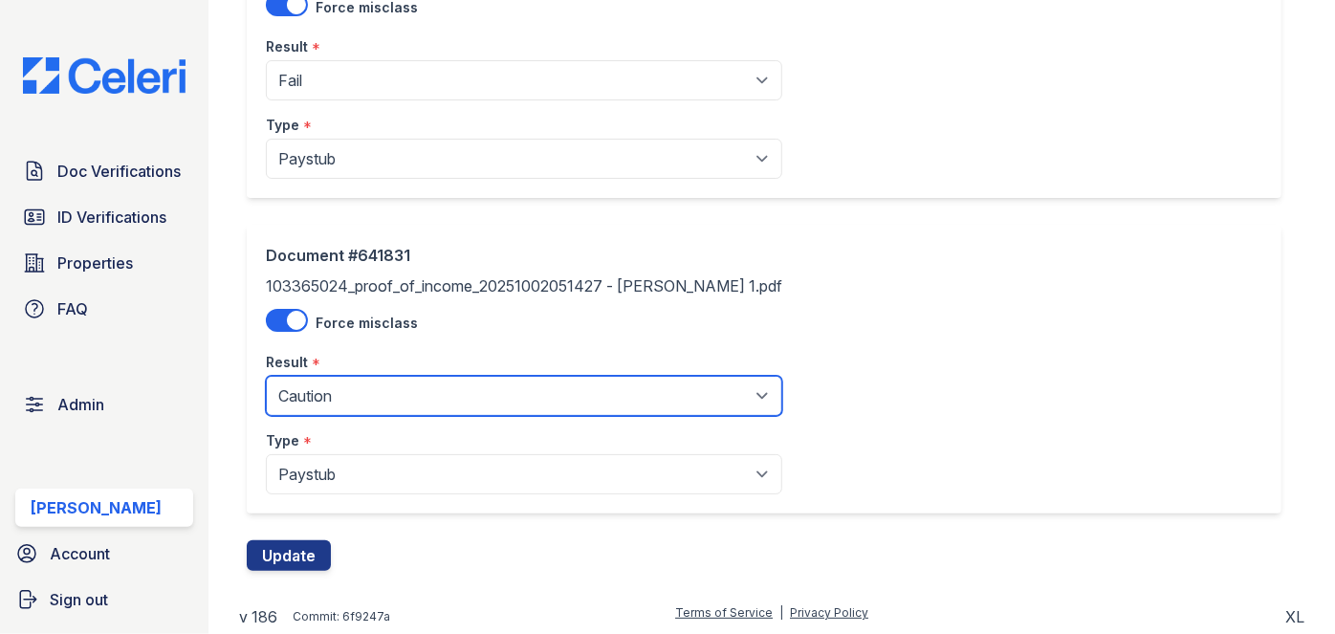
click at [349, 387] on select "Pending Sent Started Processing Pass Fail Caution Error N/A" at bounding box center [524, 396] width 516 height 40
drag, startPoint x: 311, startPoint y: 391, endPoint x: 314, endPoint y: 378, distance: 13.7
click at [311, 391] on select "Pending Sent Started Processing Pass Fail Caution Error N/A" at bounding box center [524, 396] width 516 height 40
select select "fail"
click at [266, 376] on select "Pending Sent Started Processing Pass Fail Caution Error N/A" at bounding box center [524, 396] width 516 height 40
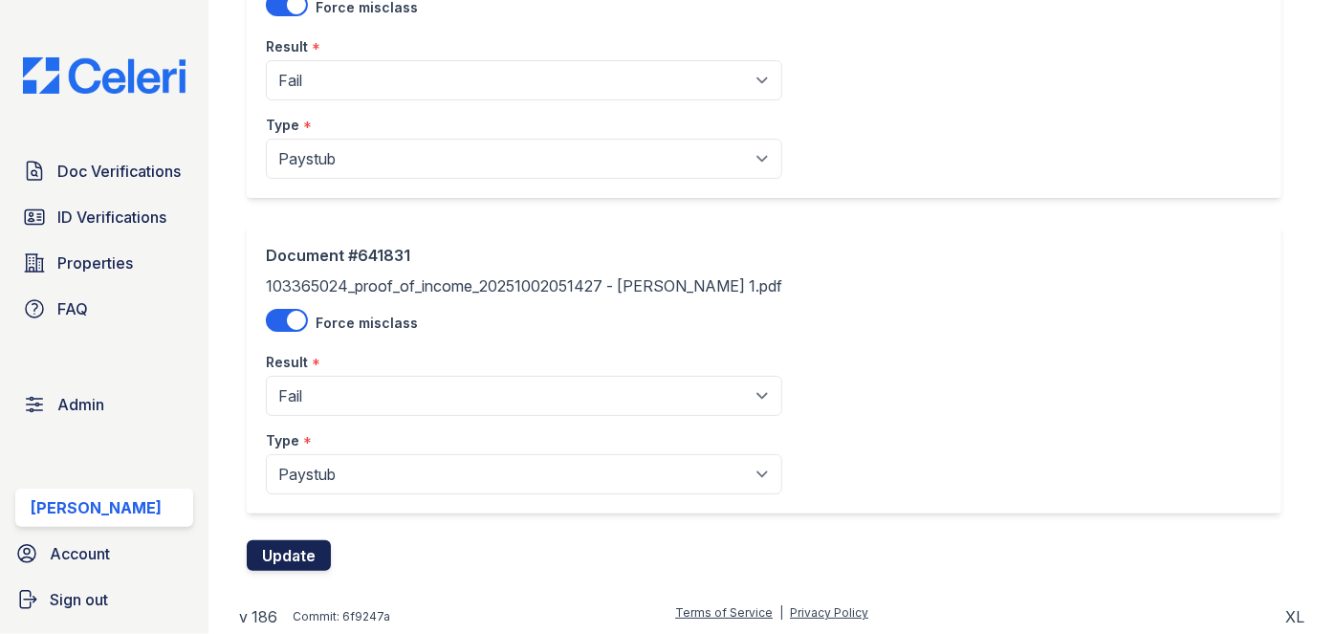
click at [296, 549] on button "Update" at bounding box center [289, 555] width 84 height 31
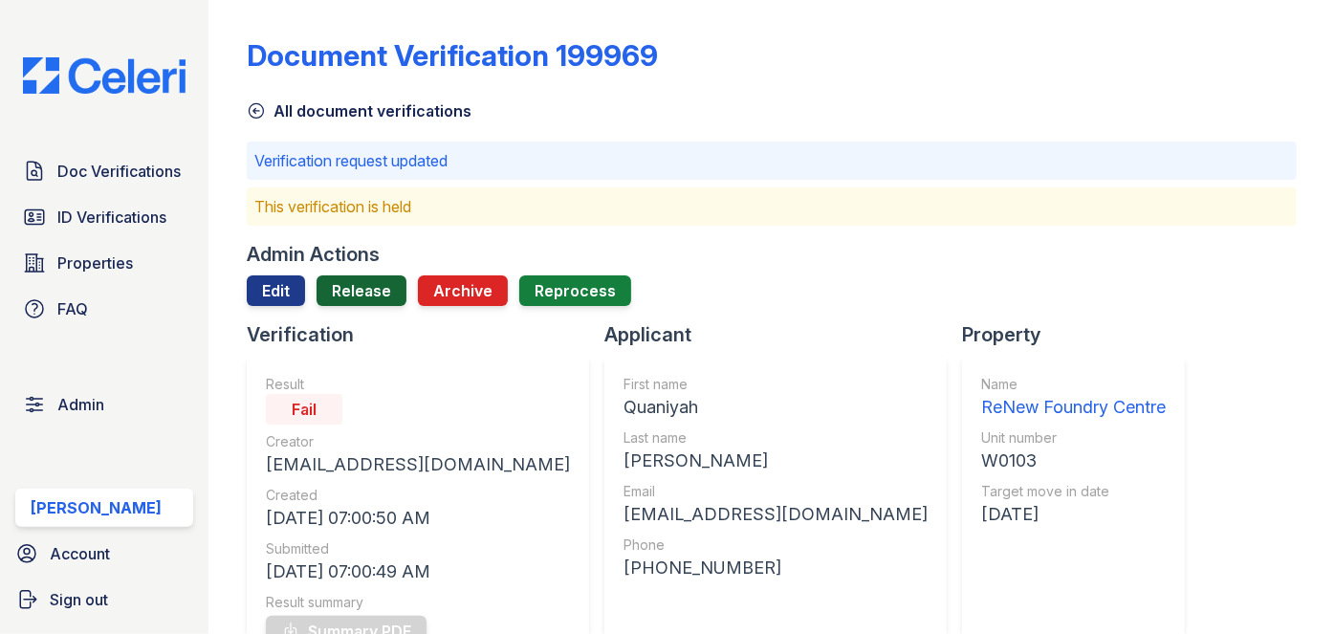
drag, startPoint x: 361, startPoint y: 292, endPoint x: 372, endPoint y: 279, distance: 16.3
click at [361, 292] on link "Release" at bounding box center [362, 290] width 90 height 31
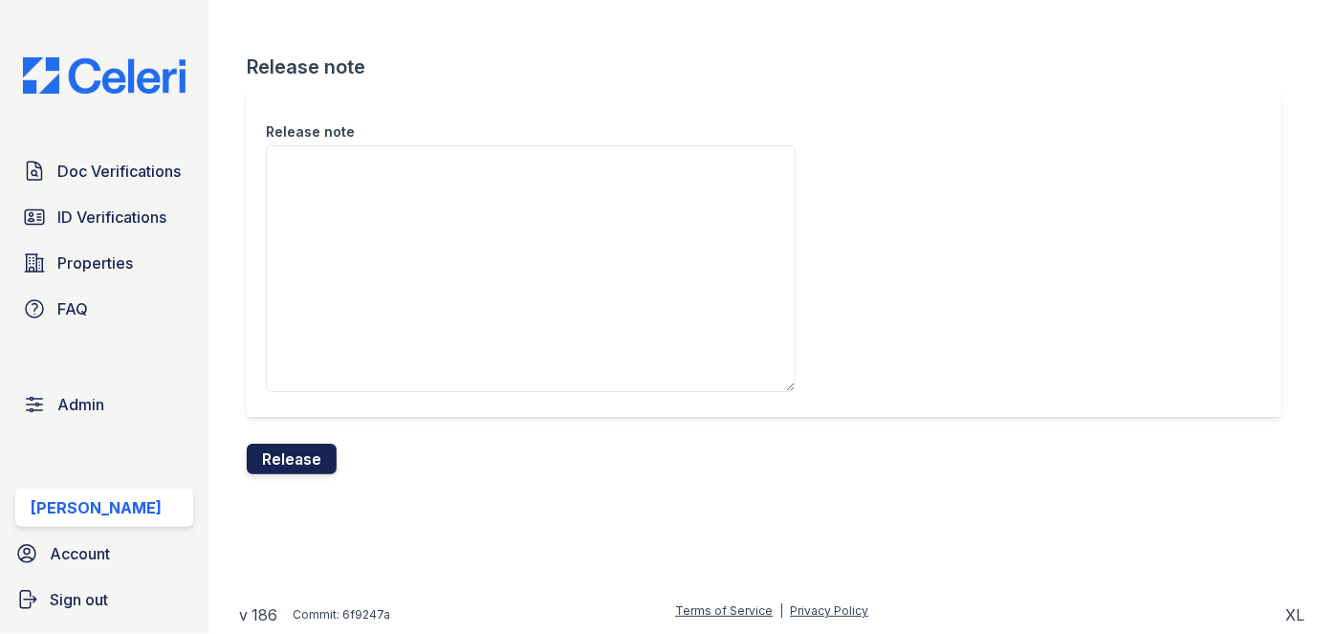
click at [306, 453] on button "Release" at bounding box center [292, 459] width 90 height 31
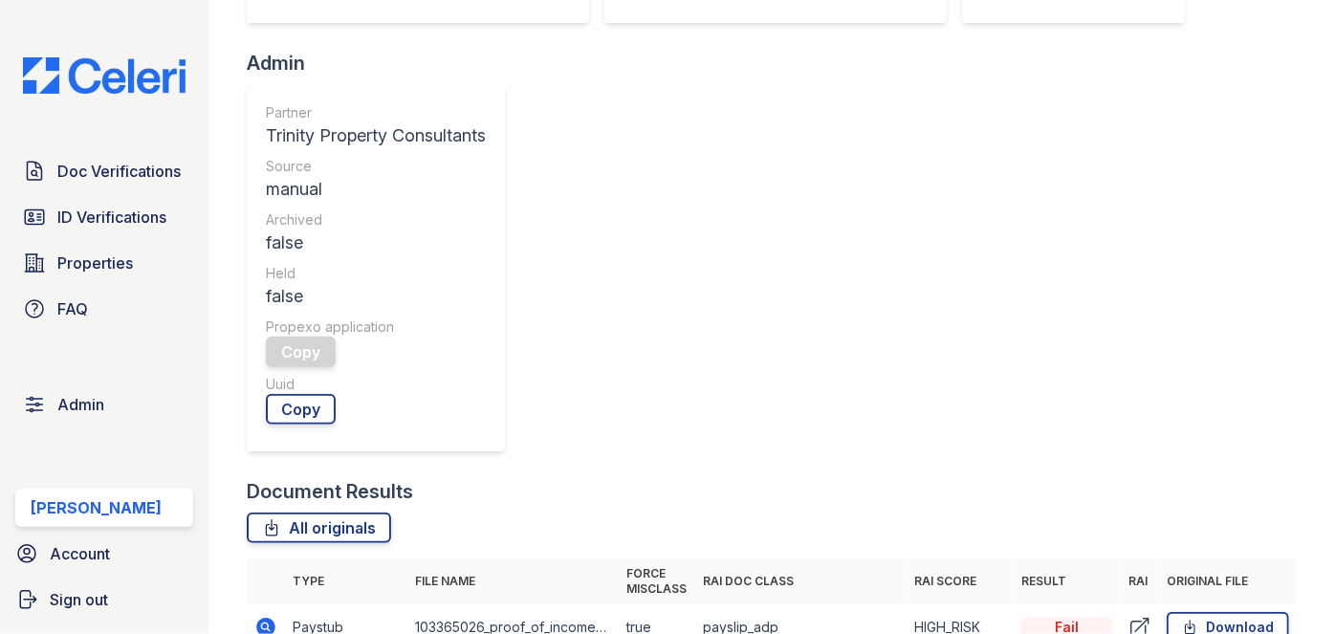
scroll to position [956, 0]
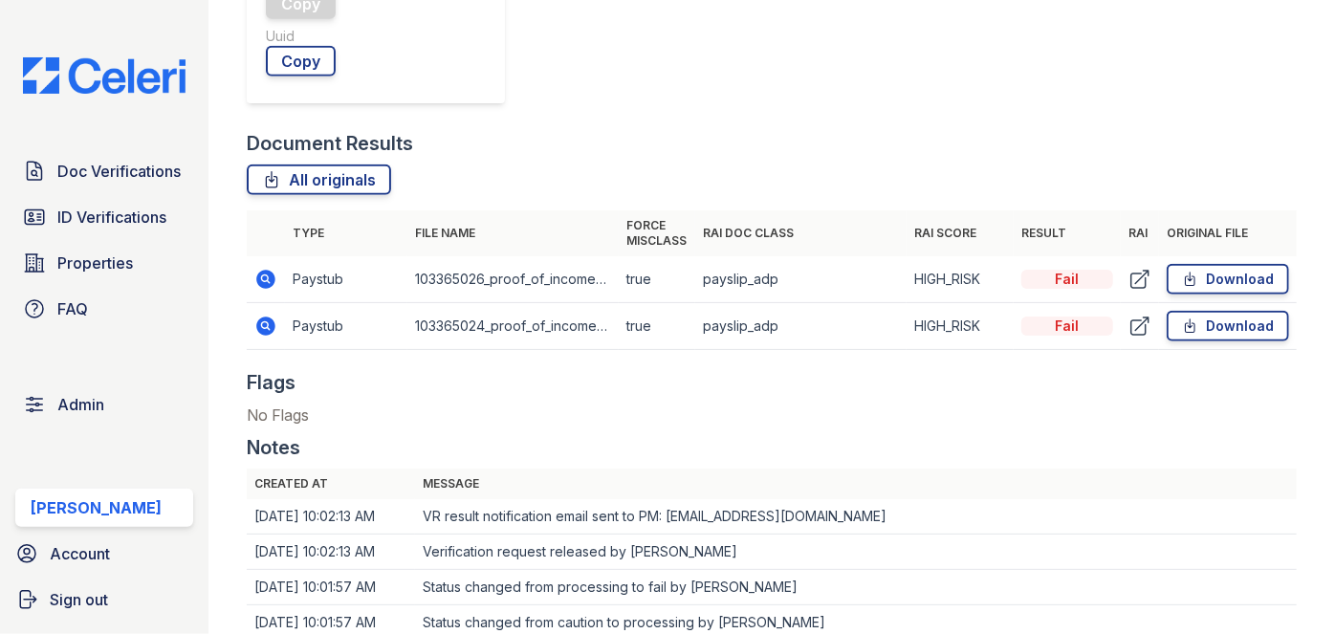
click at [254, 283] on icon at bounding box center [265, 279] width 23 height 23
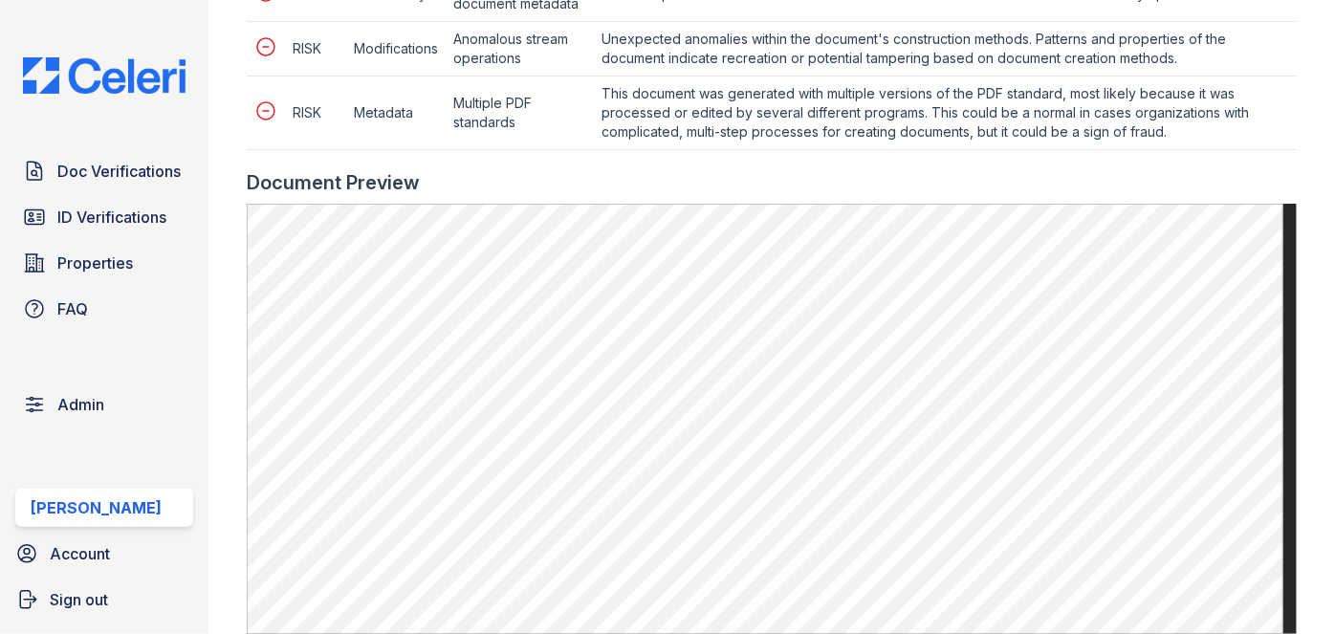
scroll to position [1042, 0]
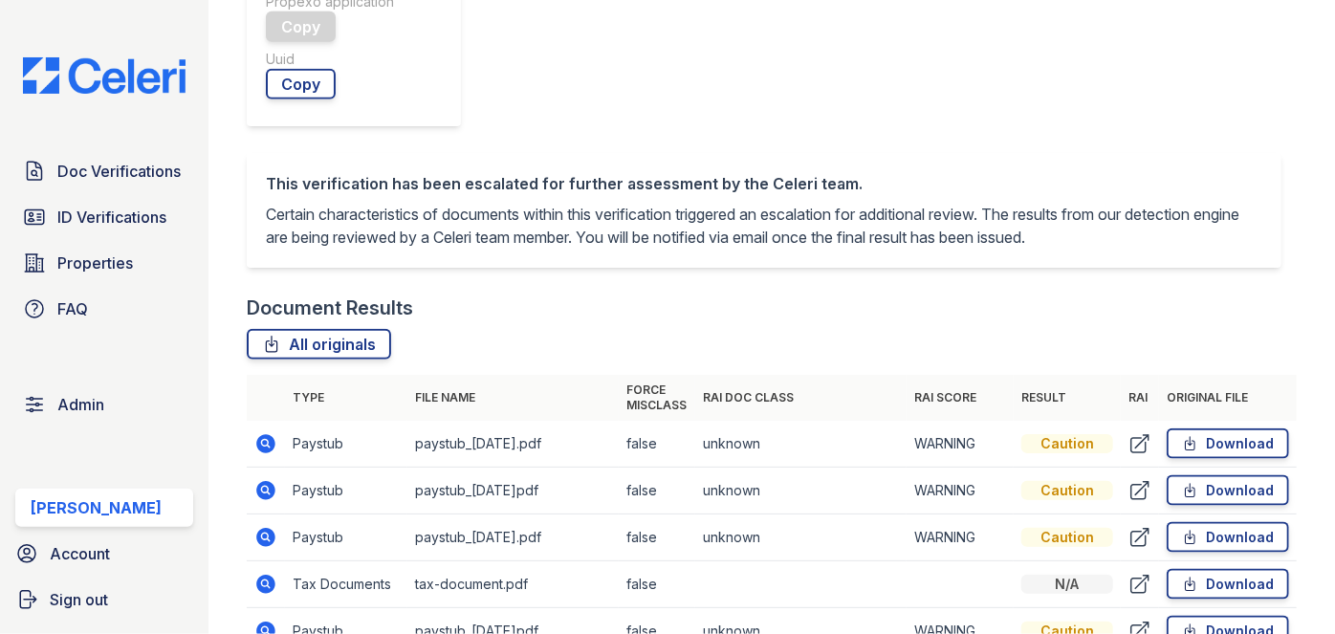
scroll to position [956, 0]
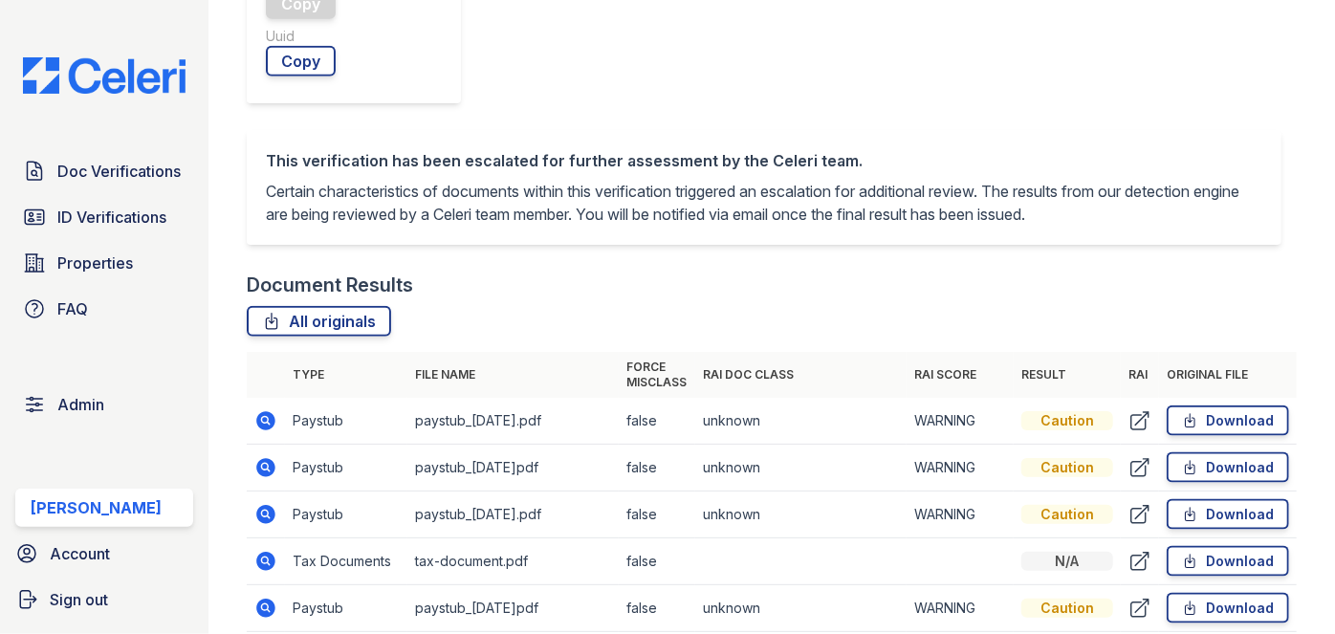
click at [1312, 41] on main "Document Verification 199970 All document verifications This verification is he…" at bounding box center [771, 317] width 1126 height 634
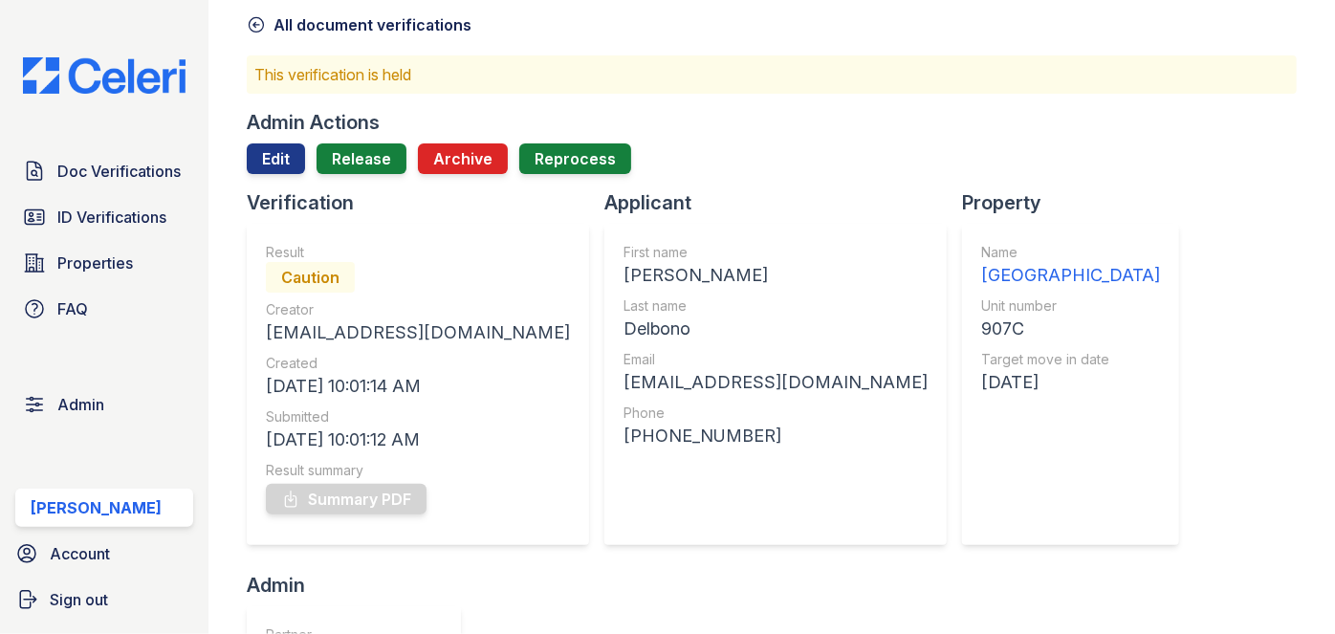
scroll to position [0, 0]
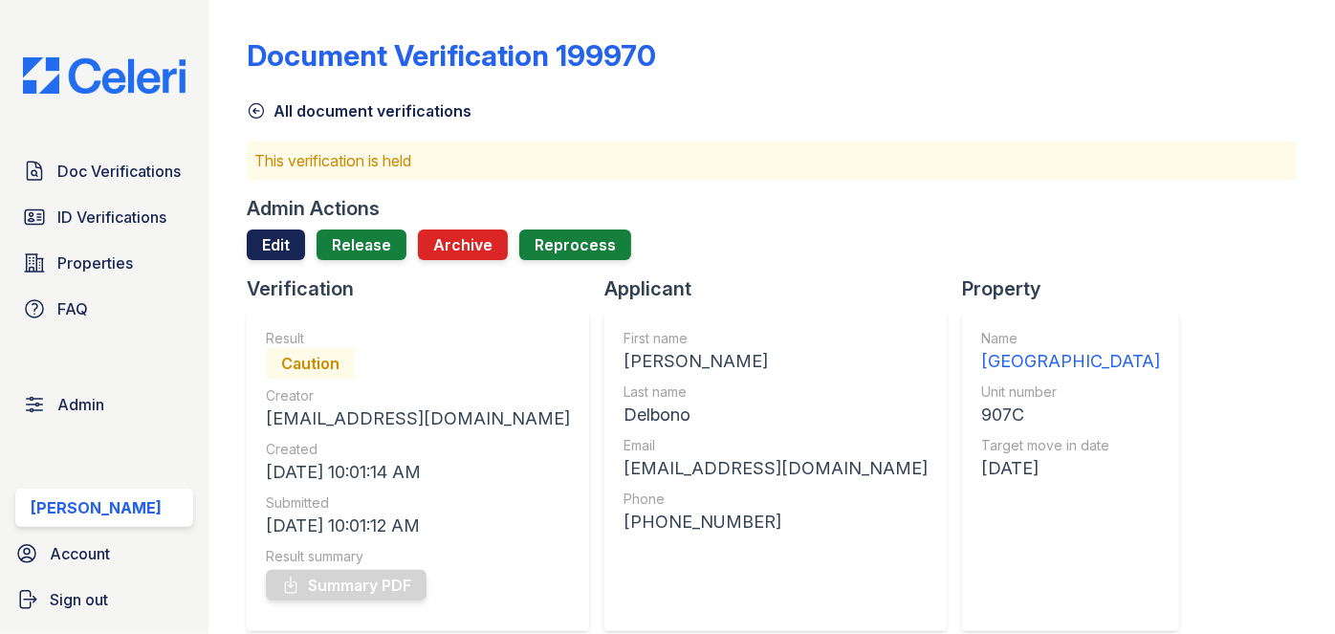
click at [265, 238] on link "Edit" at bounding box center [276, 244] width 58 height 31
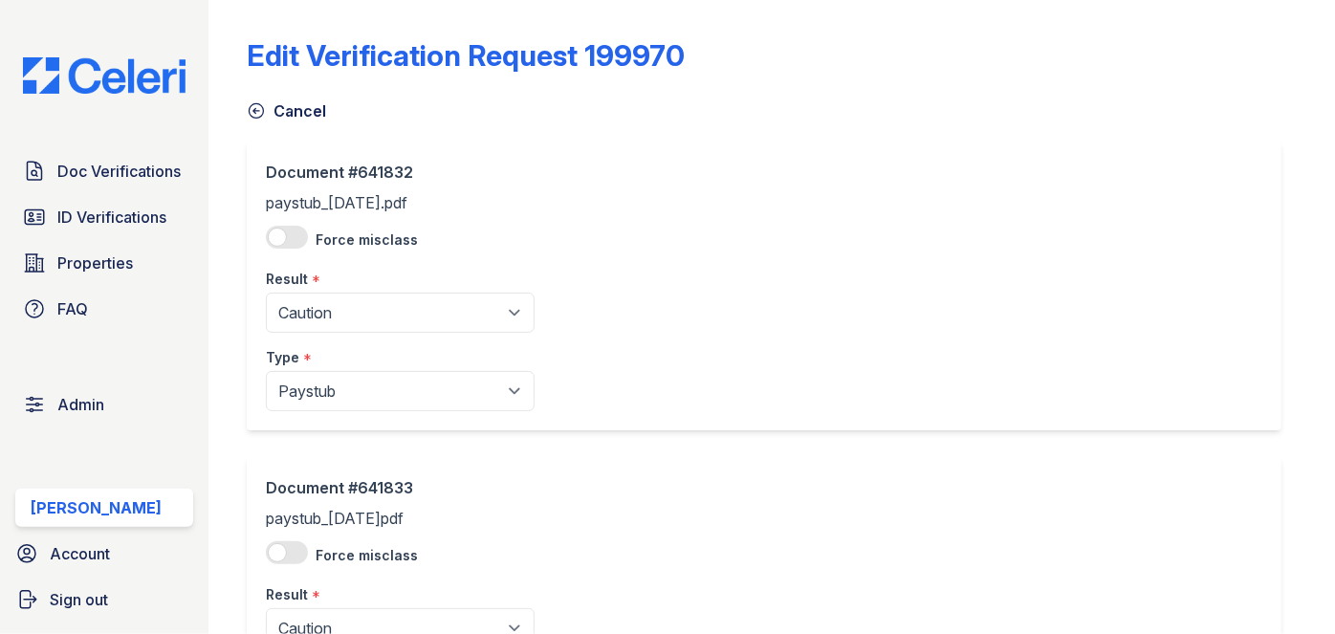
click at [251, 108] on icon at bounding box center [256, 110] width 19 height 19
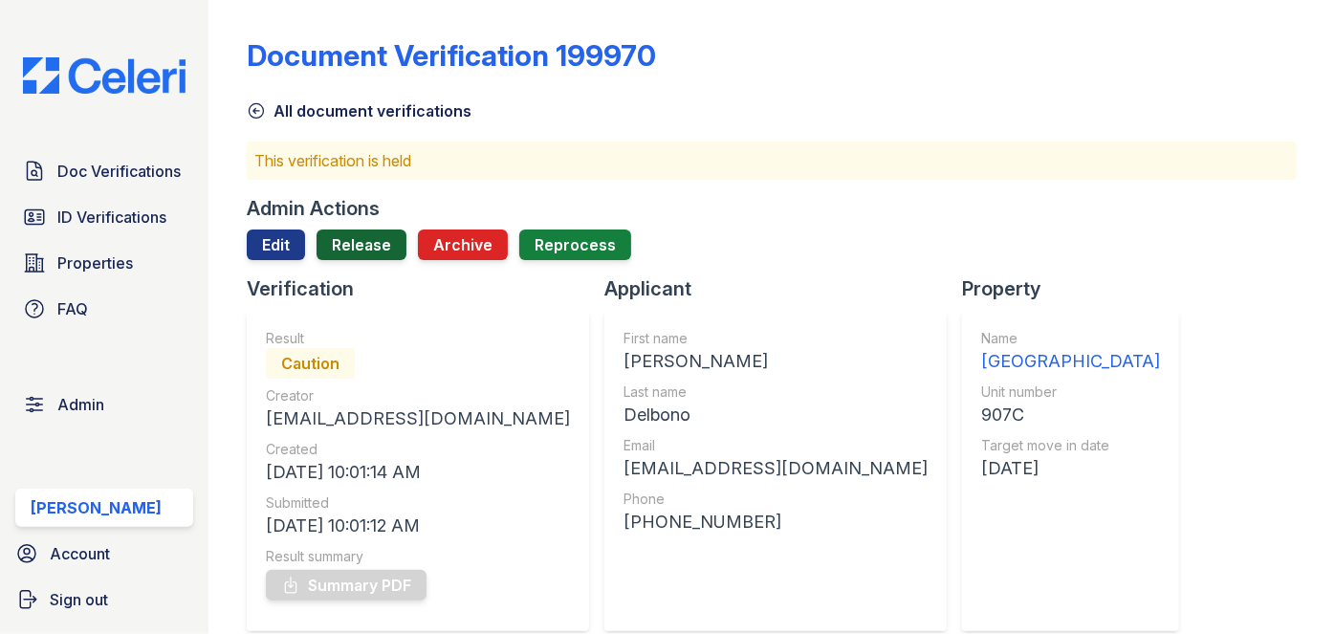
click at [370, 251] on link "Release" at bounding box center [362, 244] width 90 height 31
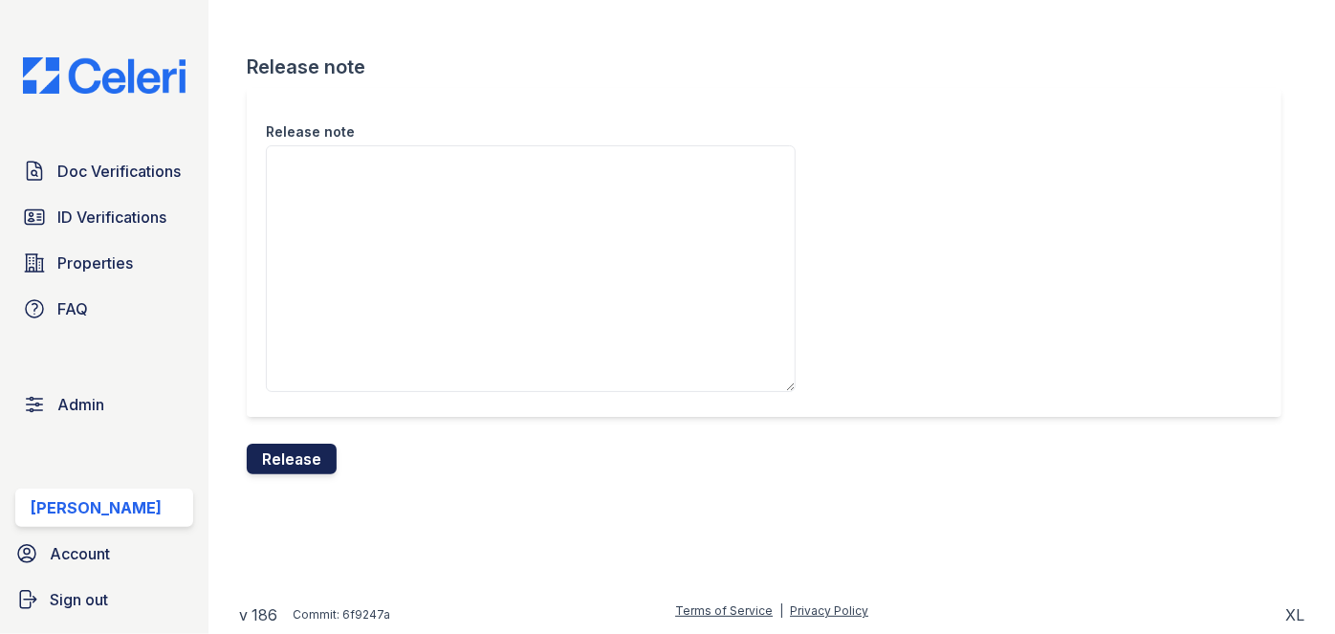
click at [311, 451] on button "Release" at bounding box center [292, 459] width 90 height 31
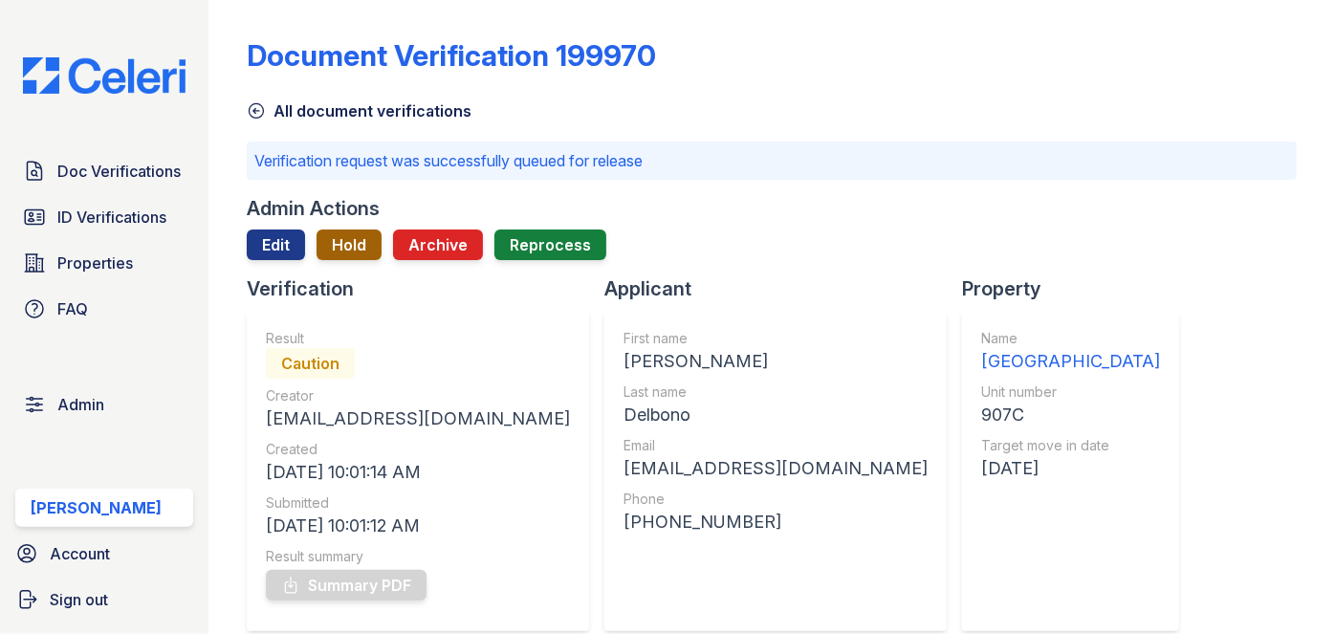
click at [341, 246] on button "Hold" at bounding box center [349, 244] width 65 height 31
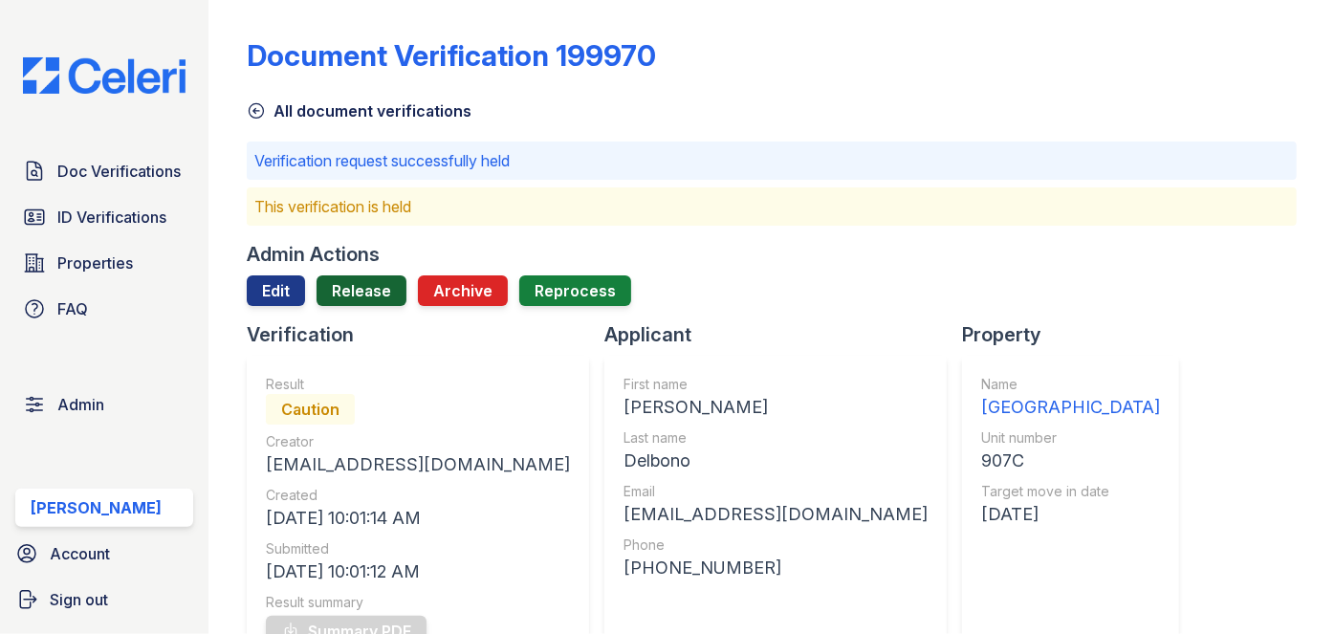
click at [351, 286] on link "Release" at bounding box center [362, 290] width 90 height 31
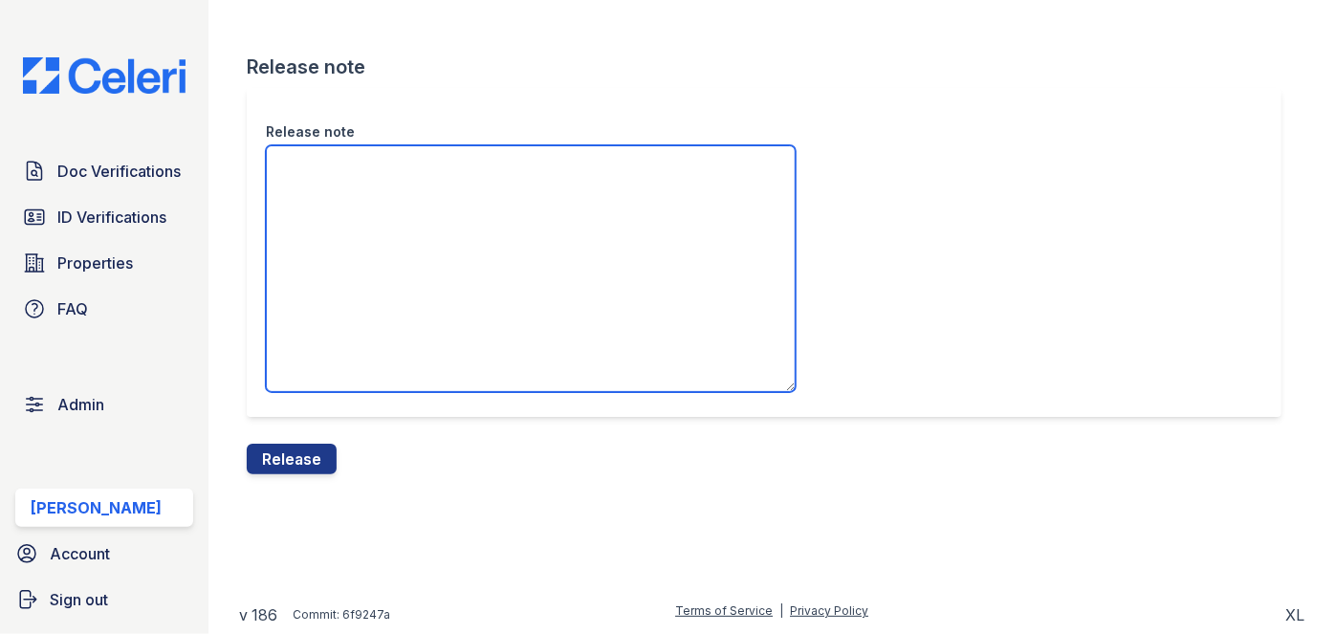
click at [323, 207] on textarea "Release note" at bounding box center [531, 268] width 530 height 247
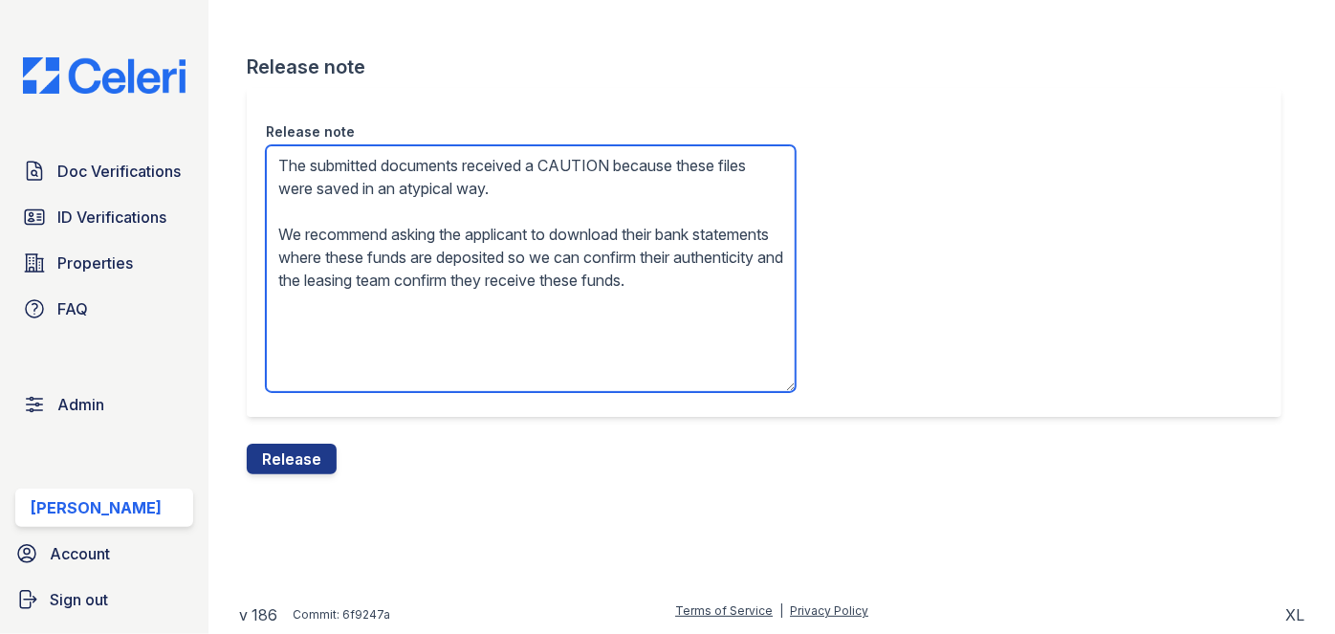
type textarea "The submitted documents received a CAUTION because these files were saved in an…"
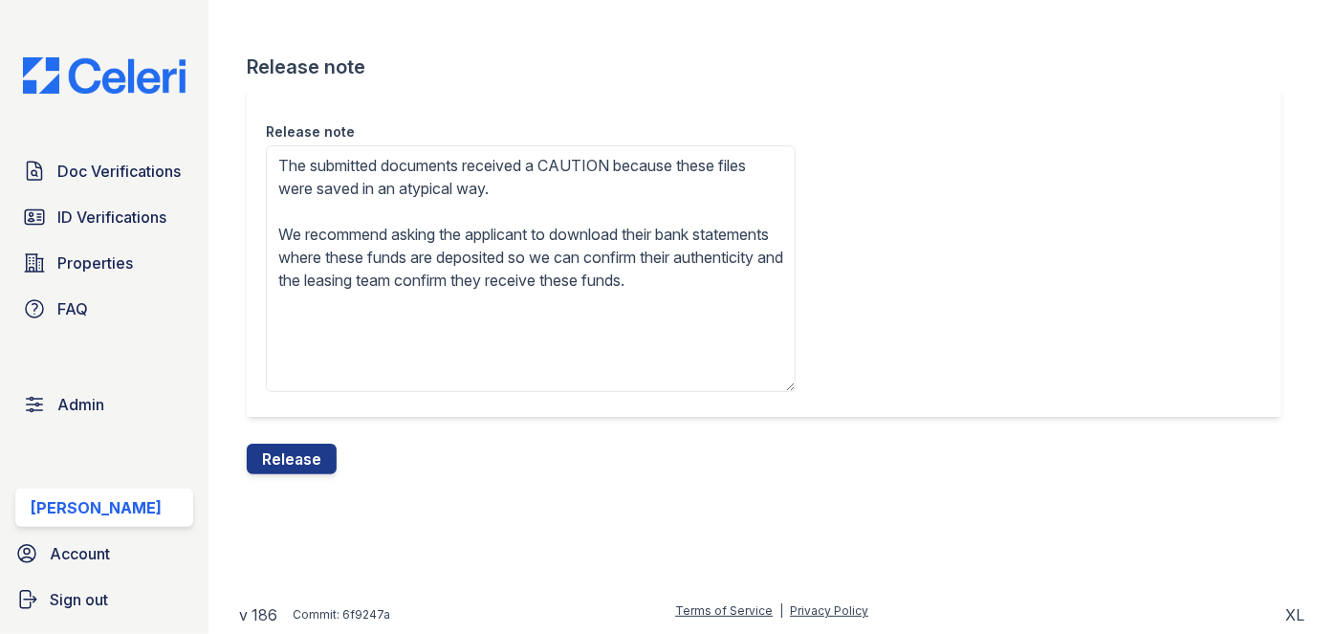
click at [299, 459] on button "Release" at bounding box center [292, 459] width 90 height 31
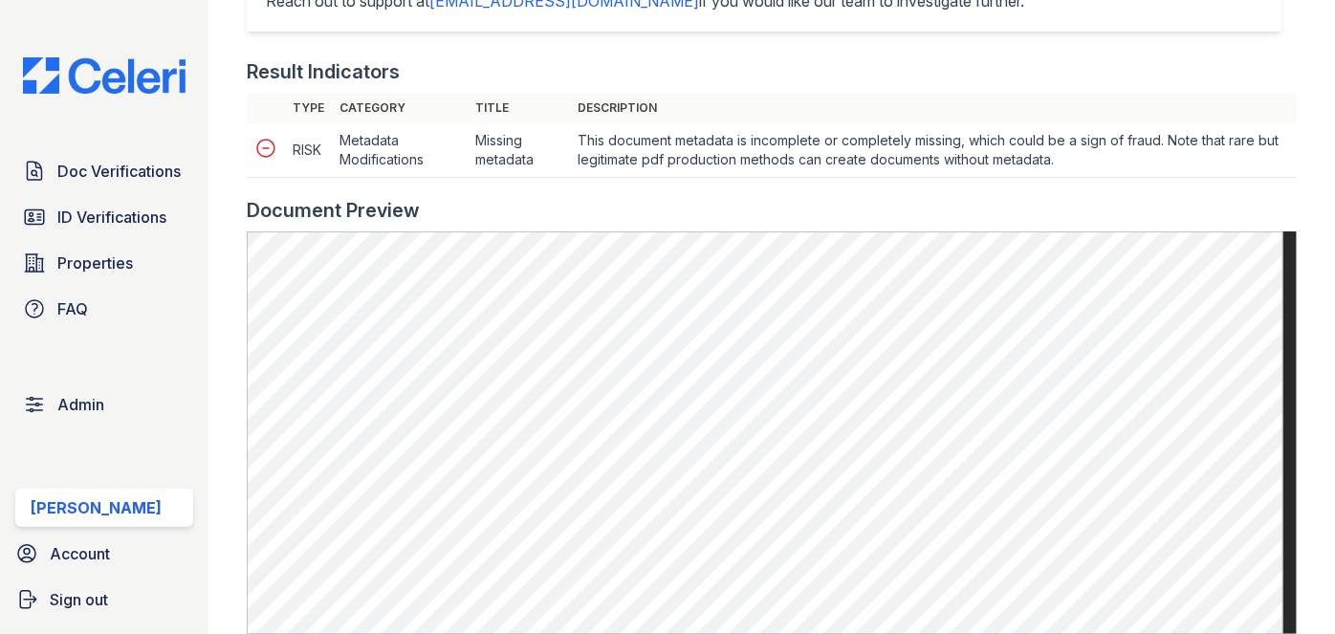
scroll to position [695, 0]
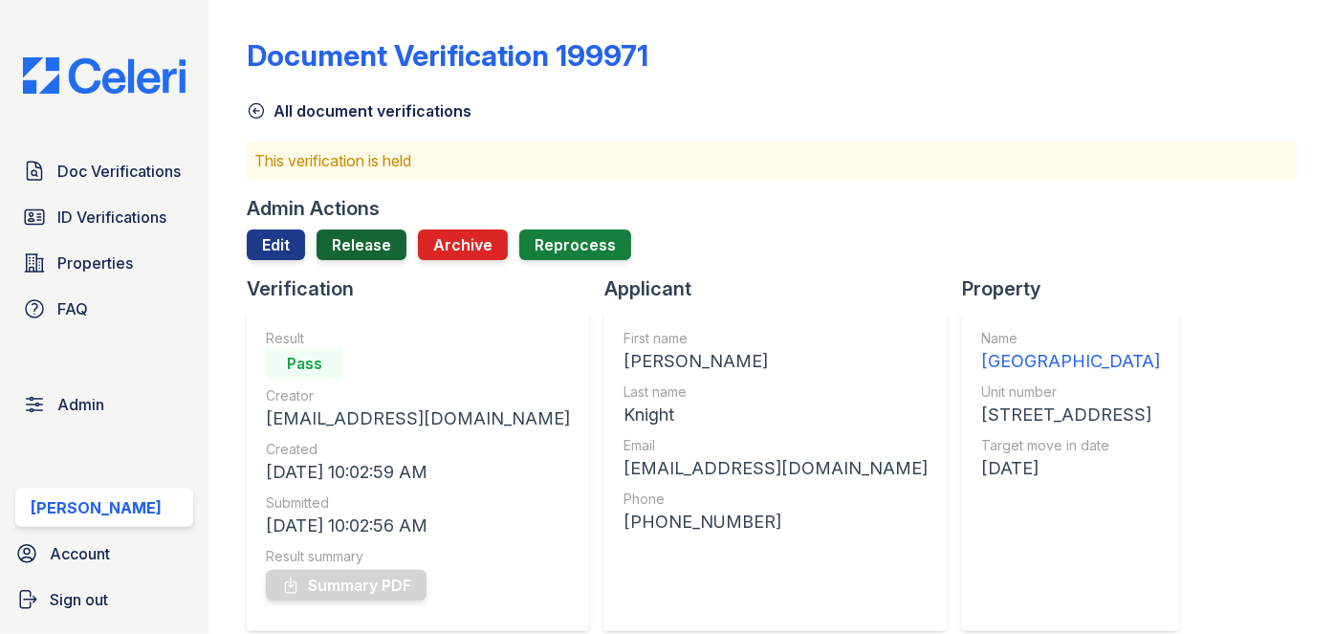
click at [357, 251] on link "Release" at bounding box center [362, 244] width 90 height 31
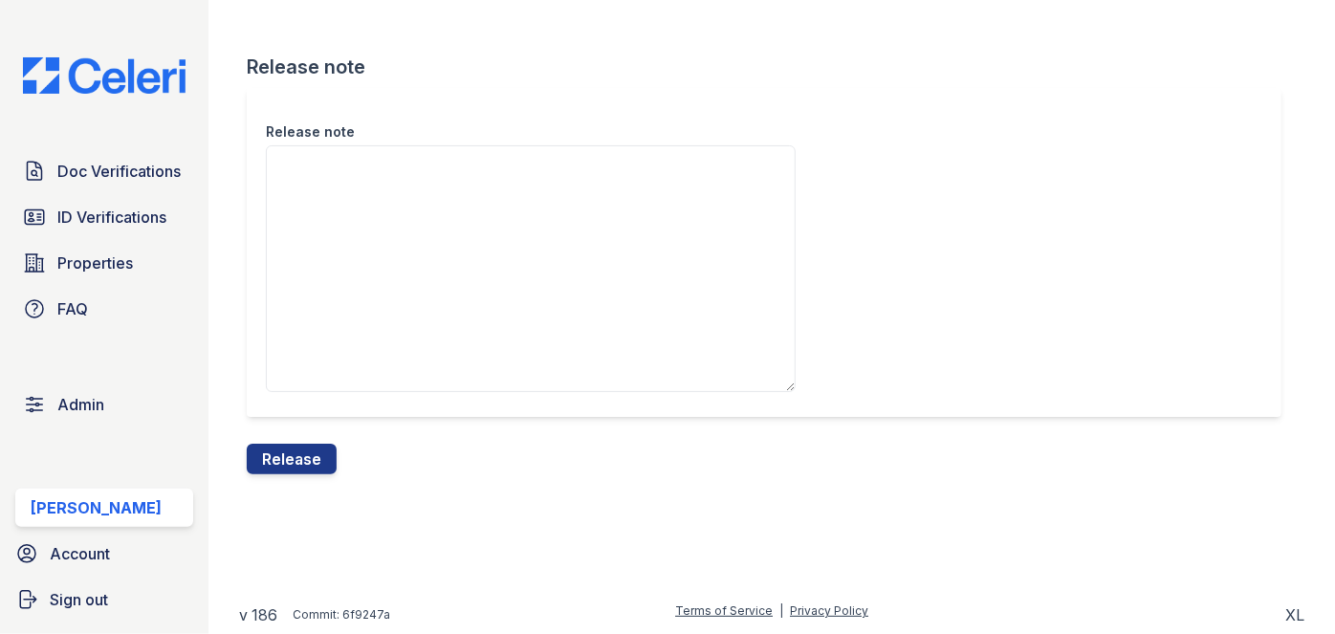
click at [306, 454] on button "Release" at bounding box center [292, 459] width 90 height 31
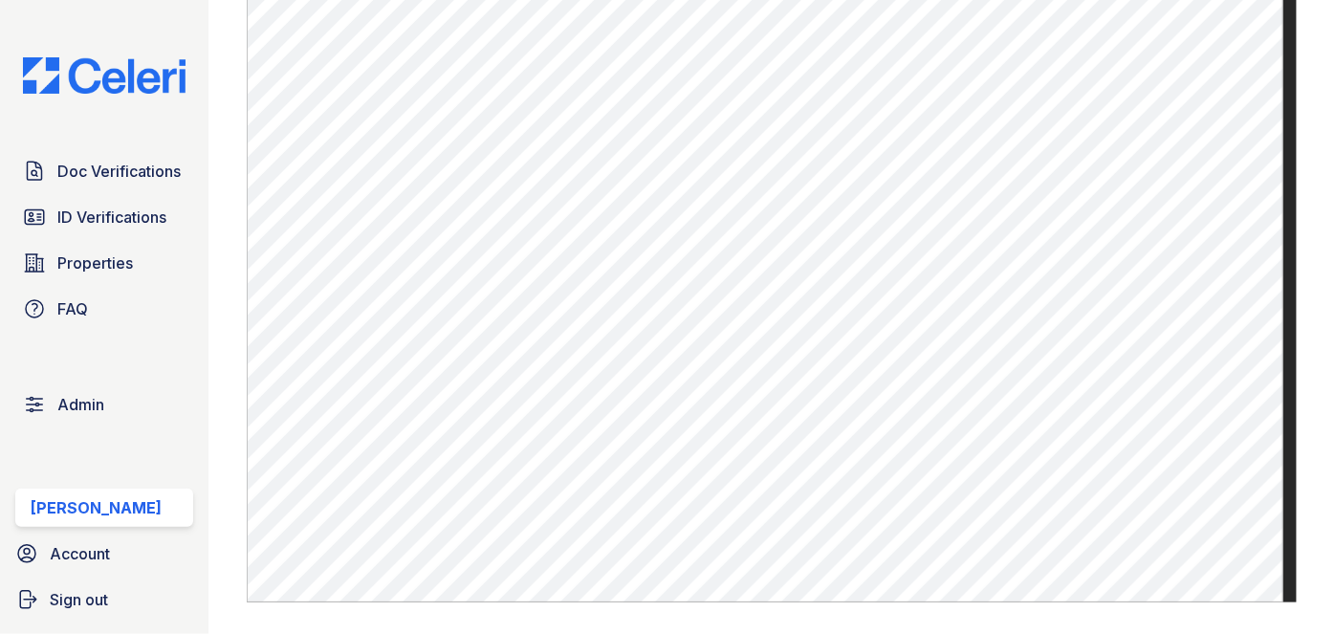
scroll to position [956, 0]
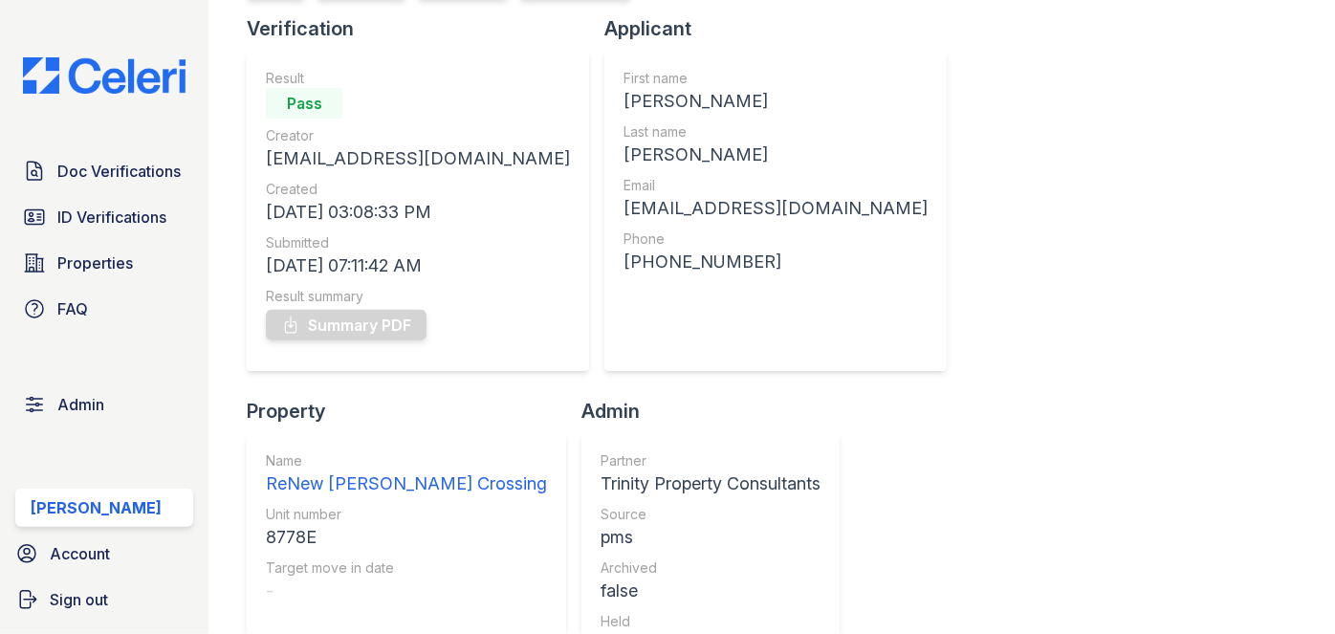
scroll to position [86, 0]
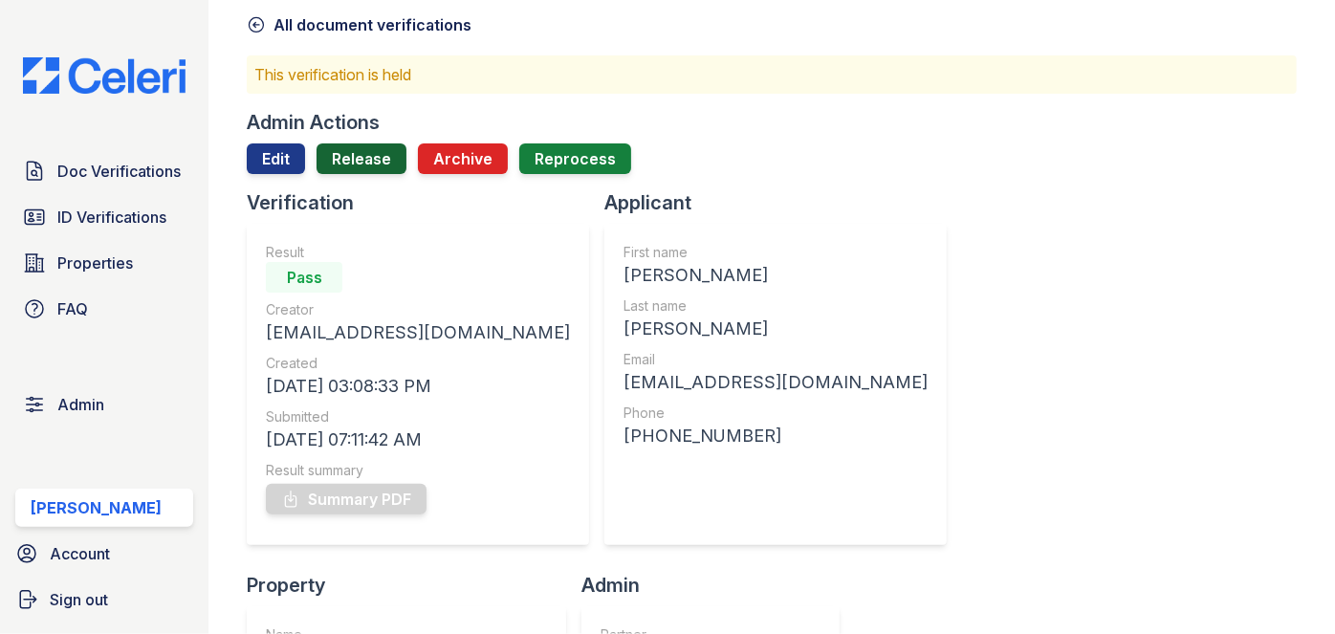
click at [369, 159] on link "Release" at bounding box center [362, 158] width 90 height 31
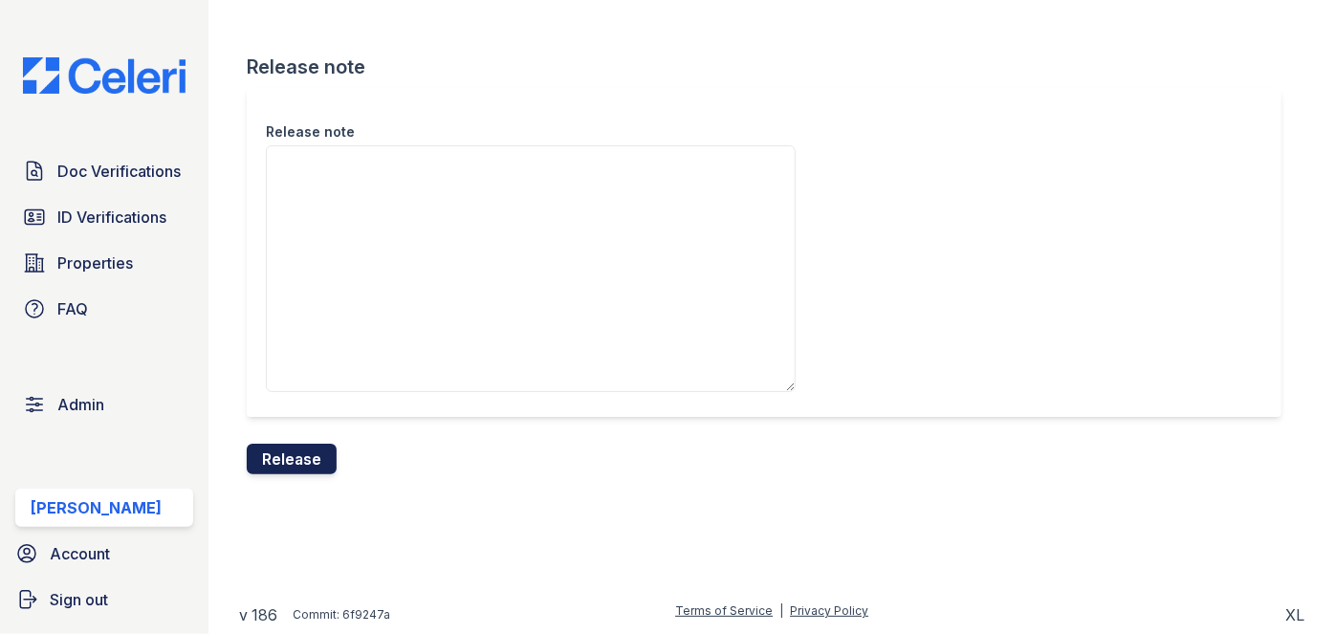
click at [322, 453] on button "Release" at bounding box center [292, 459] width 90 height 31
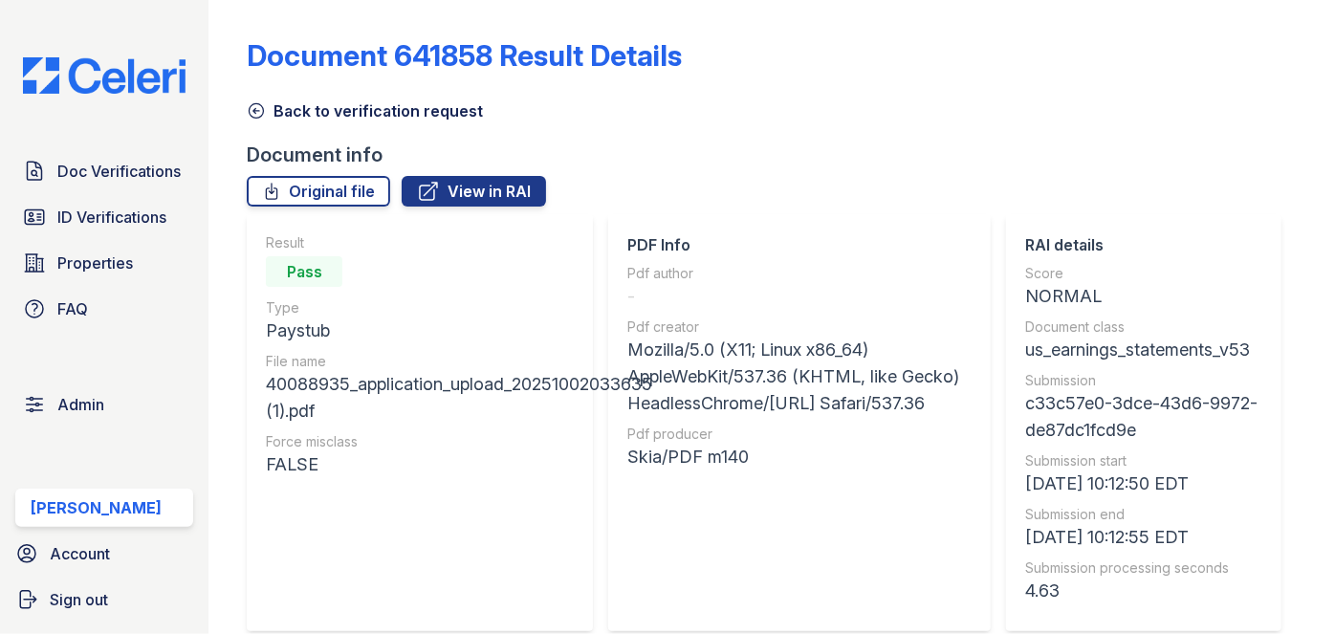
click at [255, 110] on icon at bounding box center [257, 111] width 14 height 14
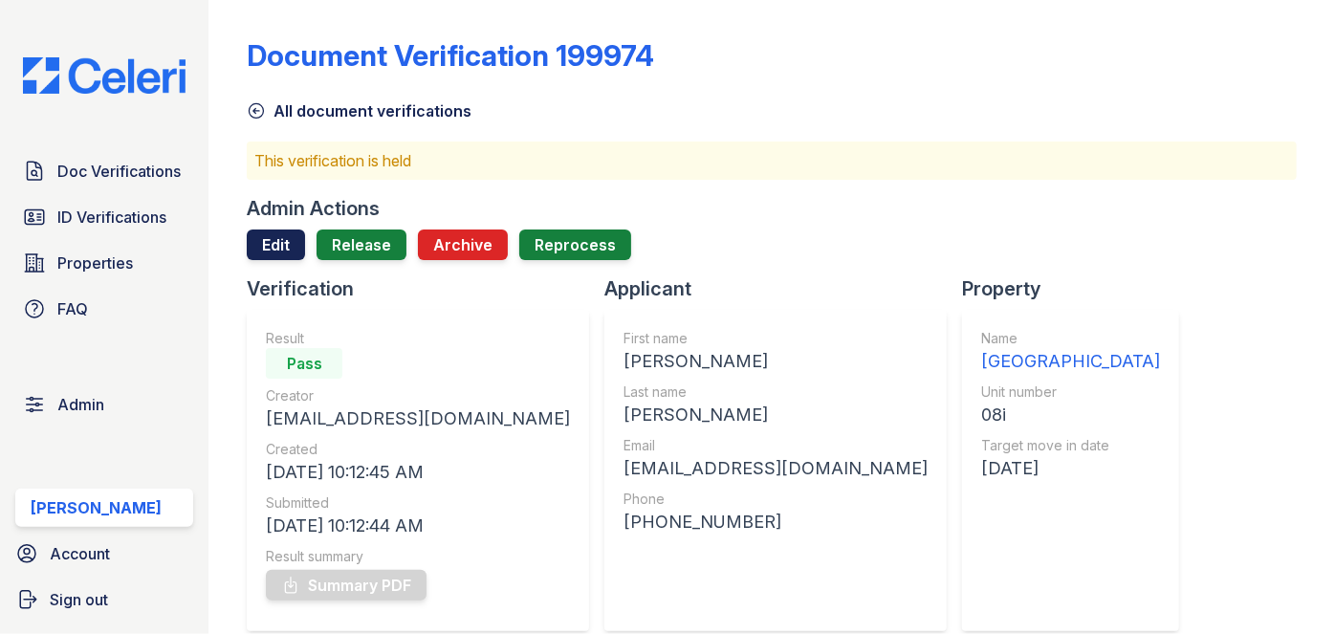
click at [280, 248] on link "Edit" at bounding box center [276, 244] width 58 height 31
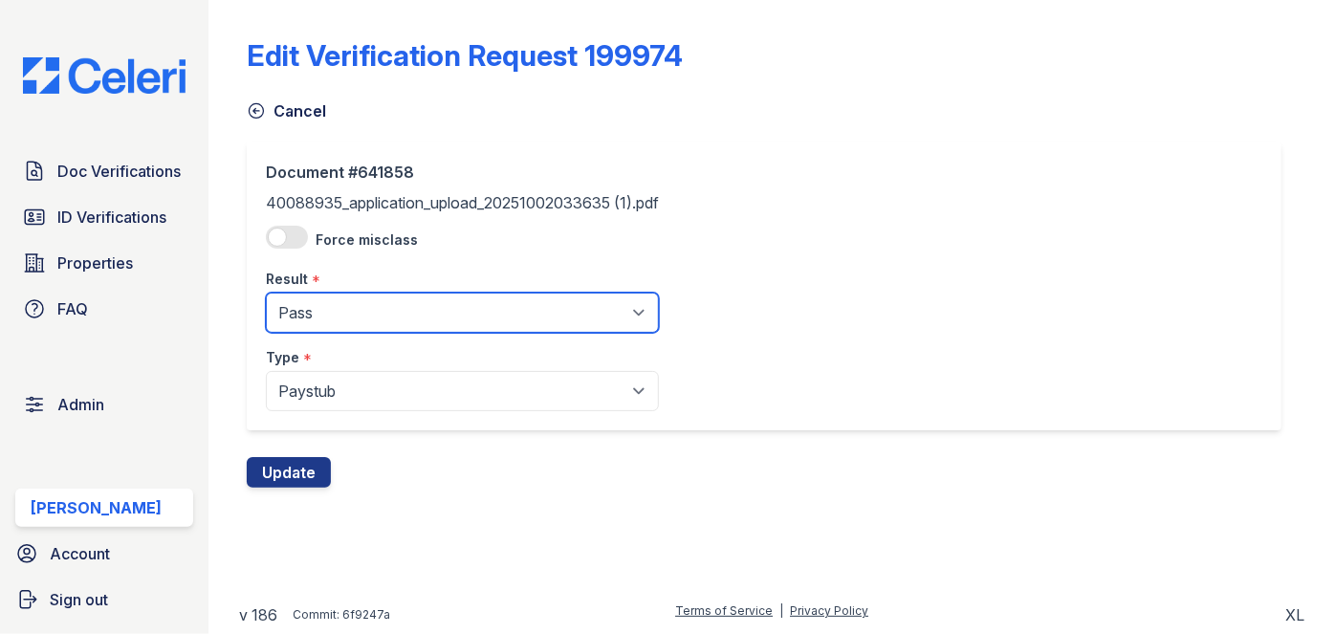
click at [332, 306] on select "Pending Sent Started Processing Pass Fail Caution Error N/A" at bounding box center [462, 313] width 393 height 40
select select "fail"
click at [266, 293] on select "Pending Sent Started Processing Pass Fail Caution Error N/A" at bounding box center [462, 313] width 393 height 40
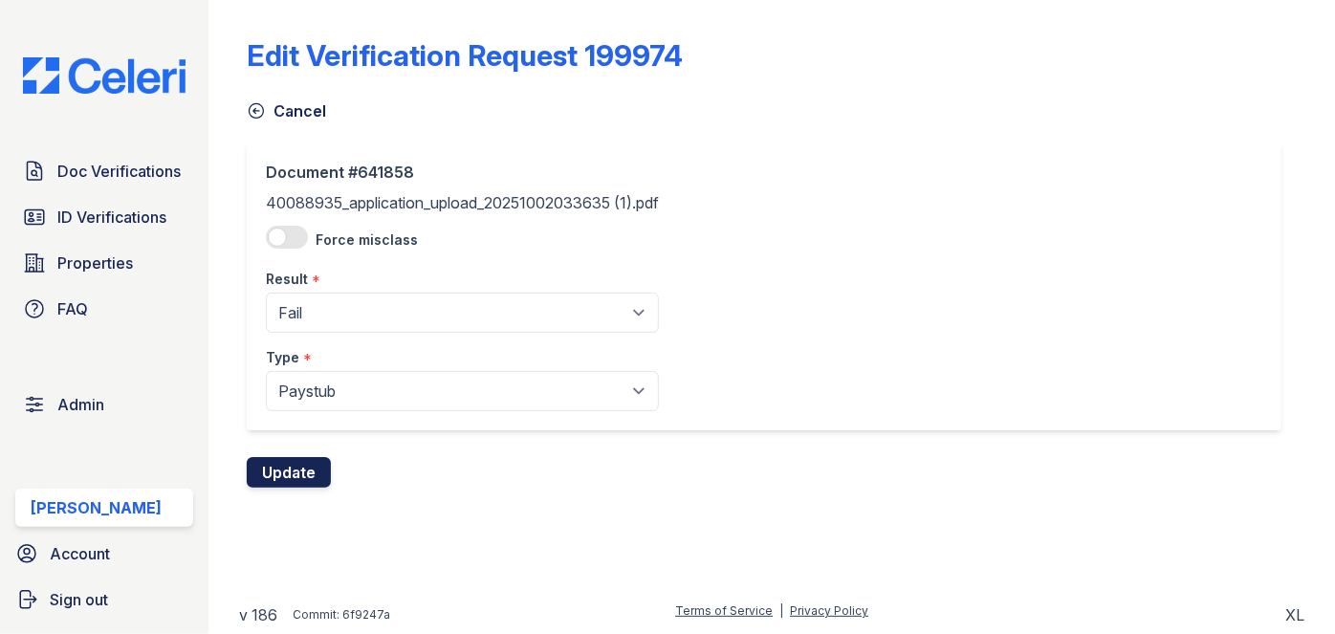
click at [299, 471] on button "Update" at bounding box center [289, 472] width 84 height 31
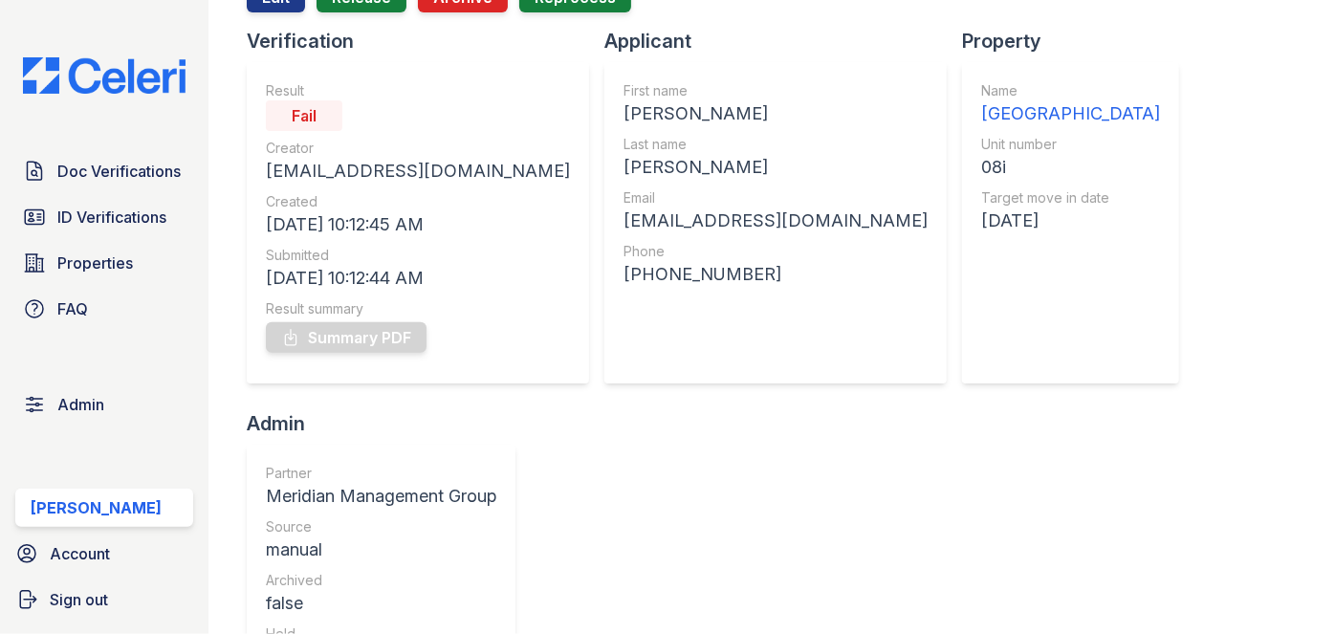
scroll to position [173, 0]
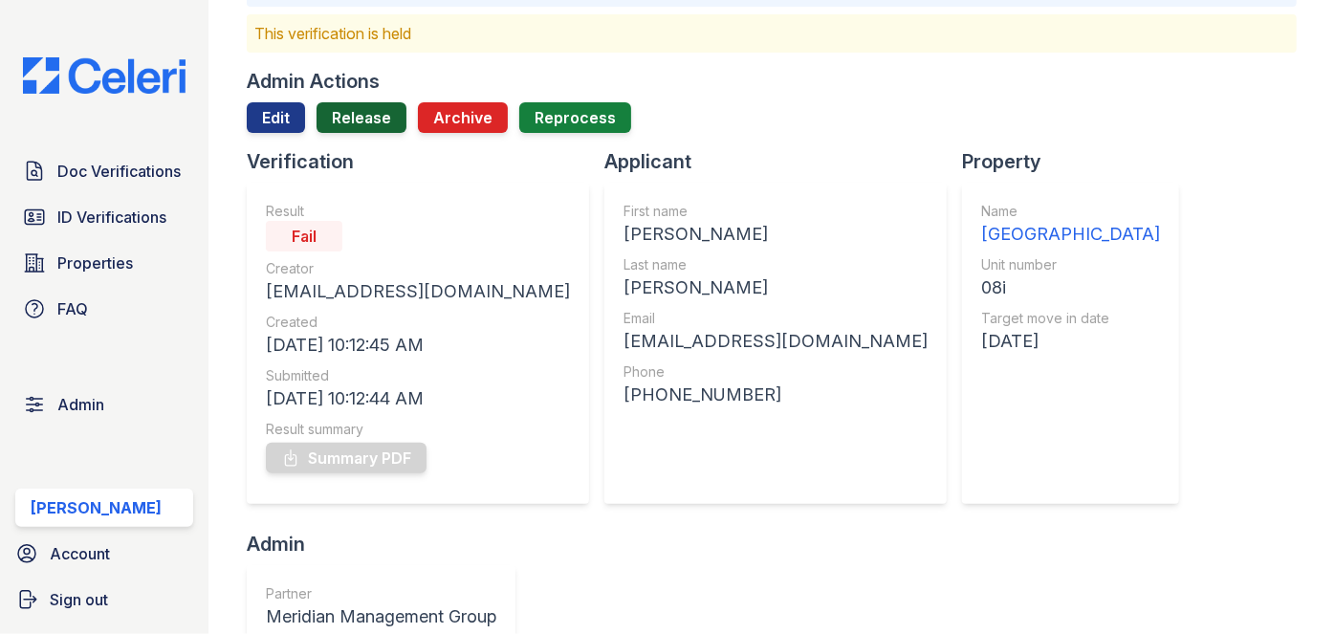
click at [366, 120] on link "Release" at bounding box center [362, 117] width 90 height 31
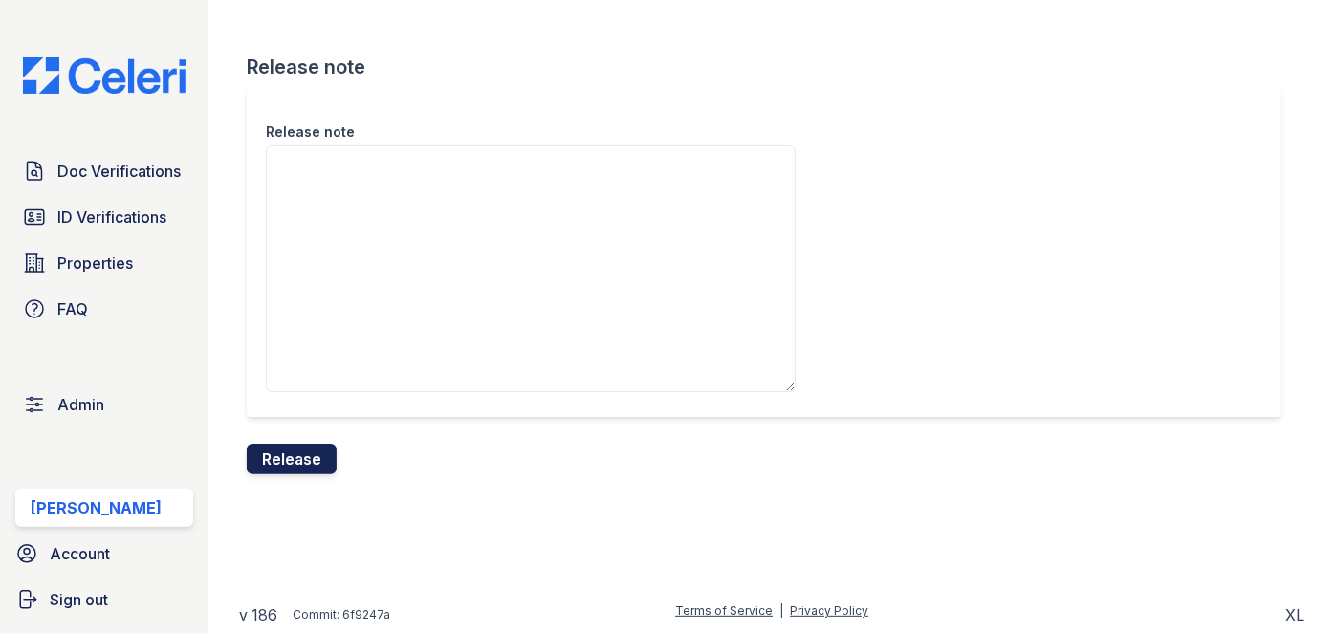
click at [306, 465] on button "Release" at bounding box center [292, 459] width 90 height 31
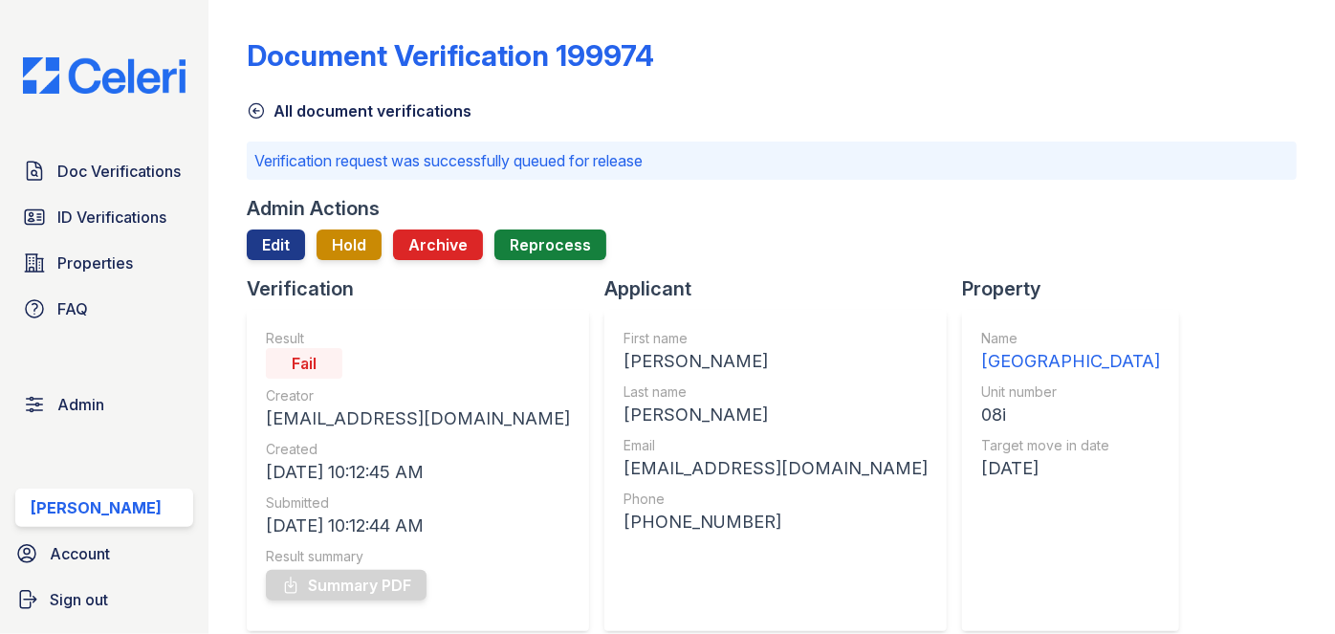
click at [97, 191] on div "Doc Verifications ID Verifications Properties FAQ" at bounding box center [104, 240] width 193 height 176
click at [106, 177] on span "Doc Verifications" at bounding box center [118, 171] width 123 height 23
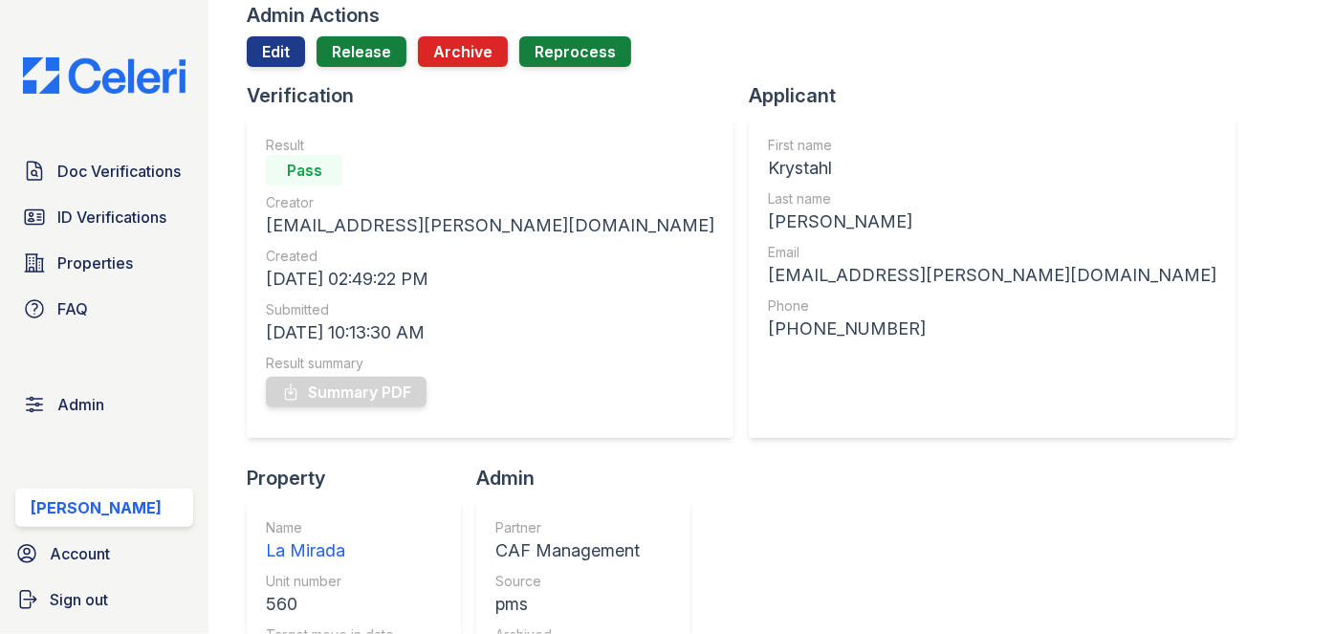
scroll to position [86, 0]
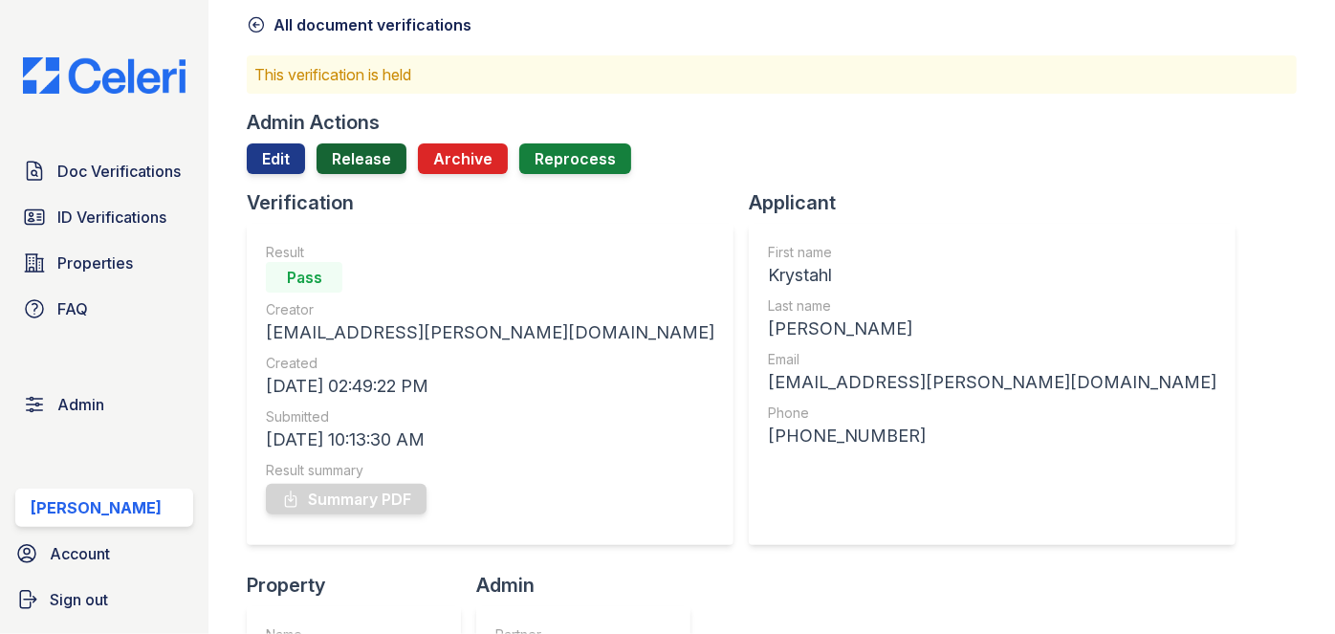
click at [339, 168] on link "Release" at bounding box center [362, 158] width 90 height 31
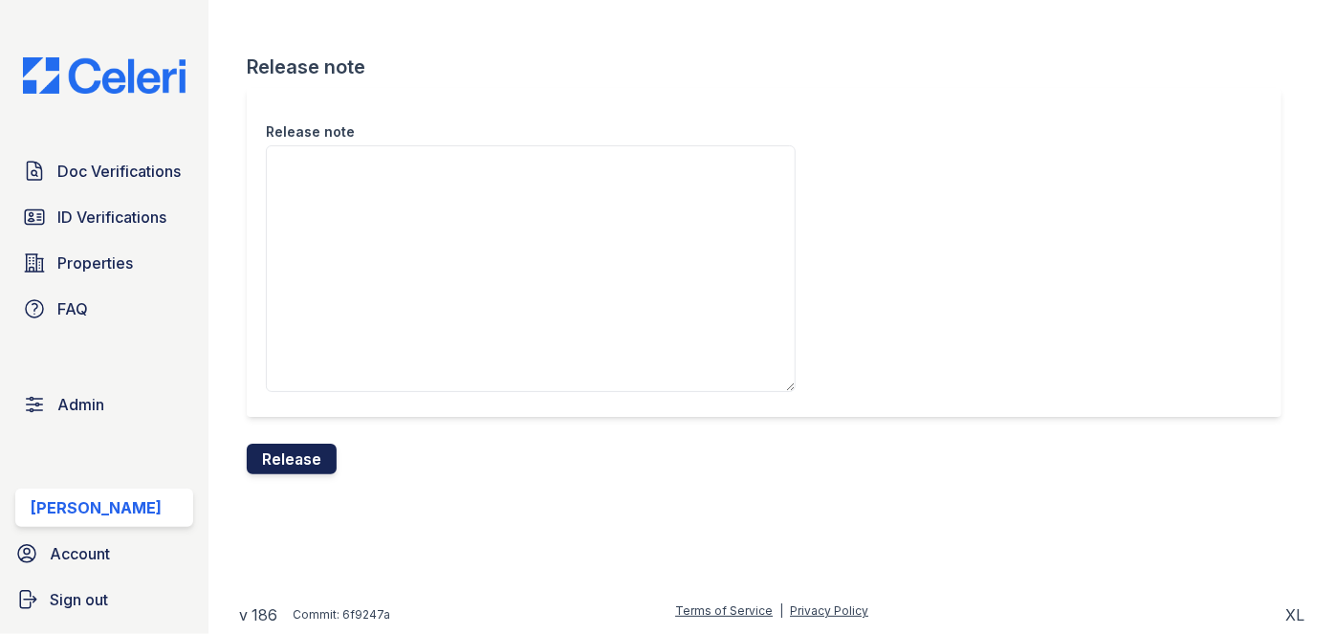
click at [321, 452] on button "Release" at bounding box center [292, 459] width 90 height 31
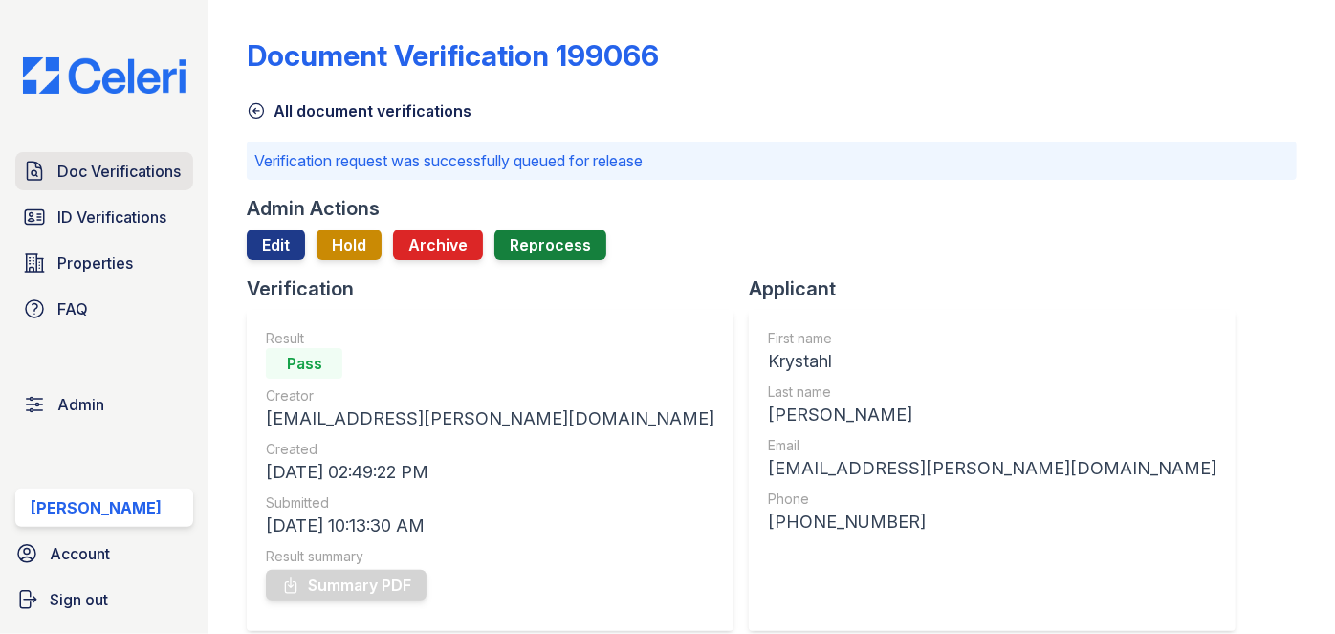
click at [80, 156] on link "Doc Verifications" at bounding box center [104, 171] width 178 height 38
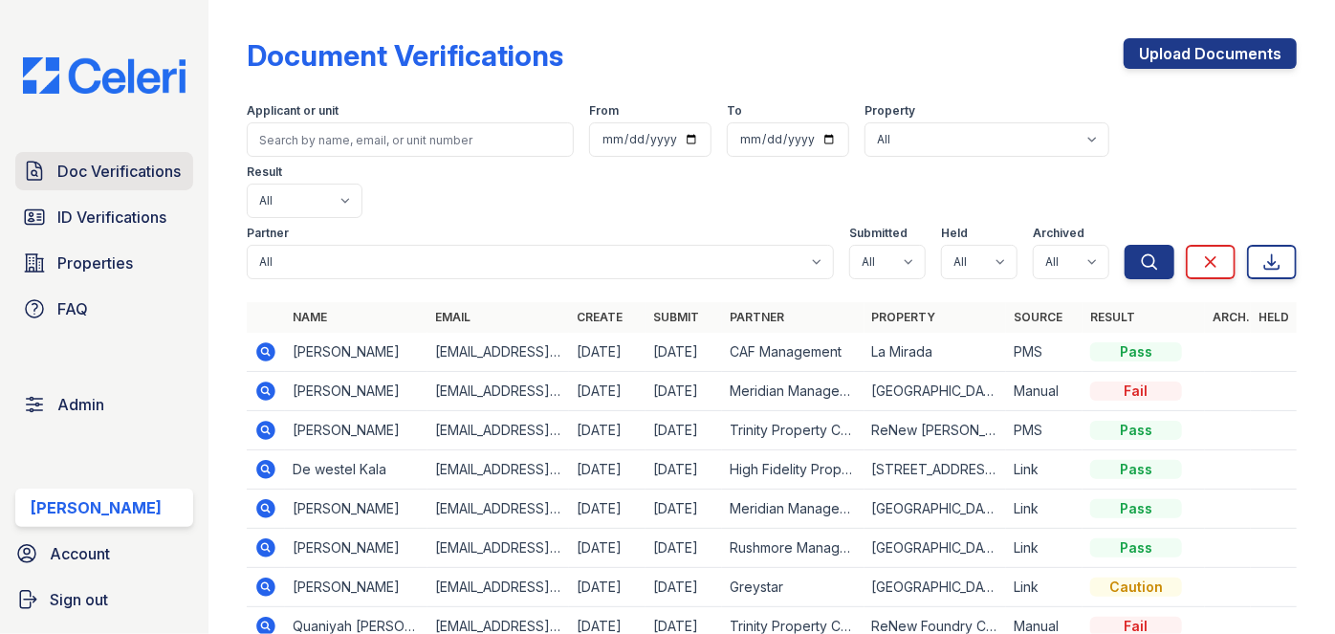
drag, startPoint x: 142, startPoint y: 166, endPoint x: 152, endPoint y: 164, distance: 9.8
click at [142, 166] on span "Doc Verifications" at bounding box center [118, 171] width 123 height 23
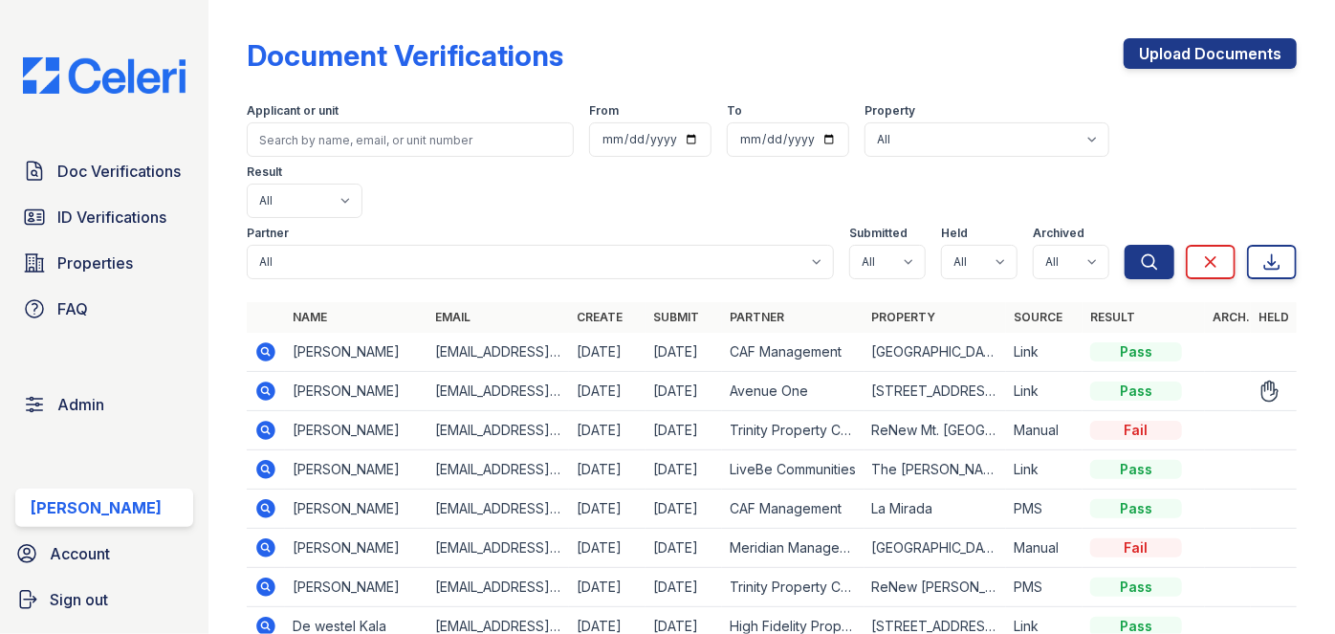
click at [265, 387] on icon at bounding box center [265, 389] width 5 height 5
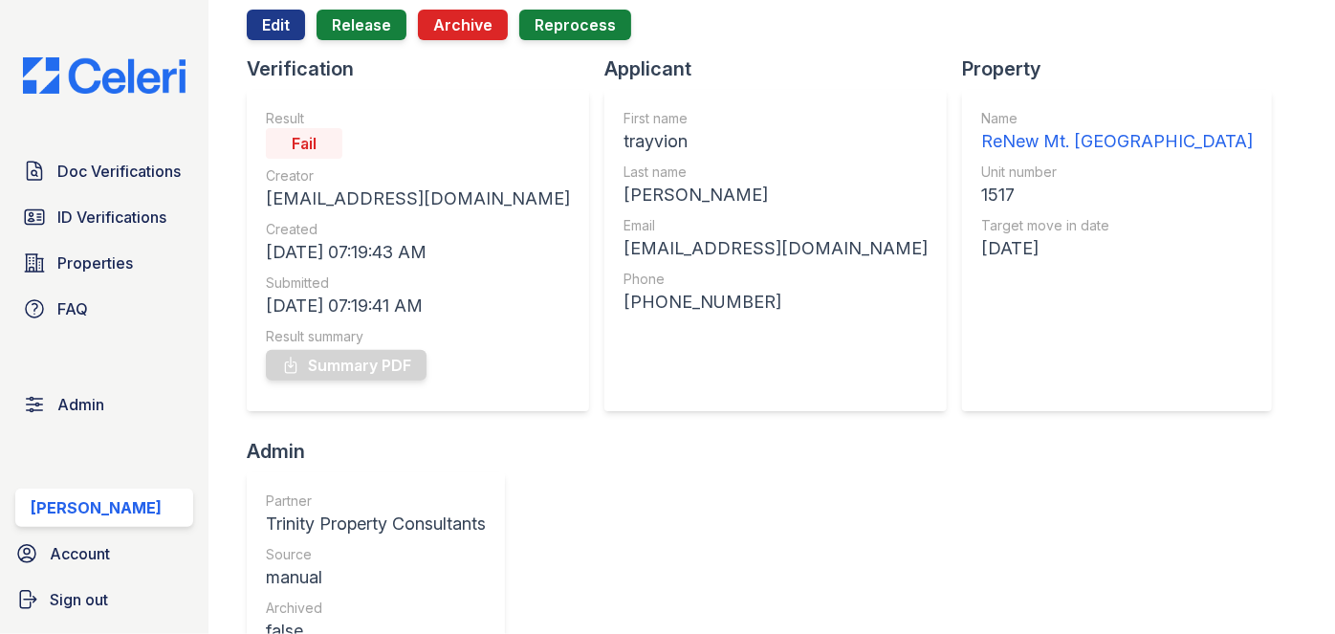
scroll to position [173, 0]
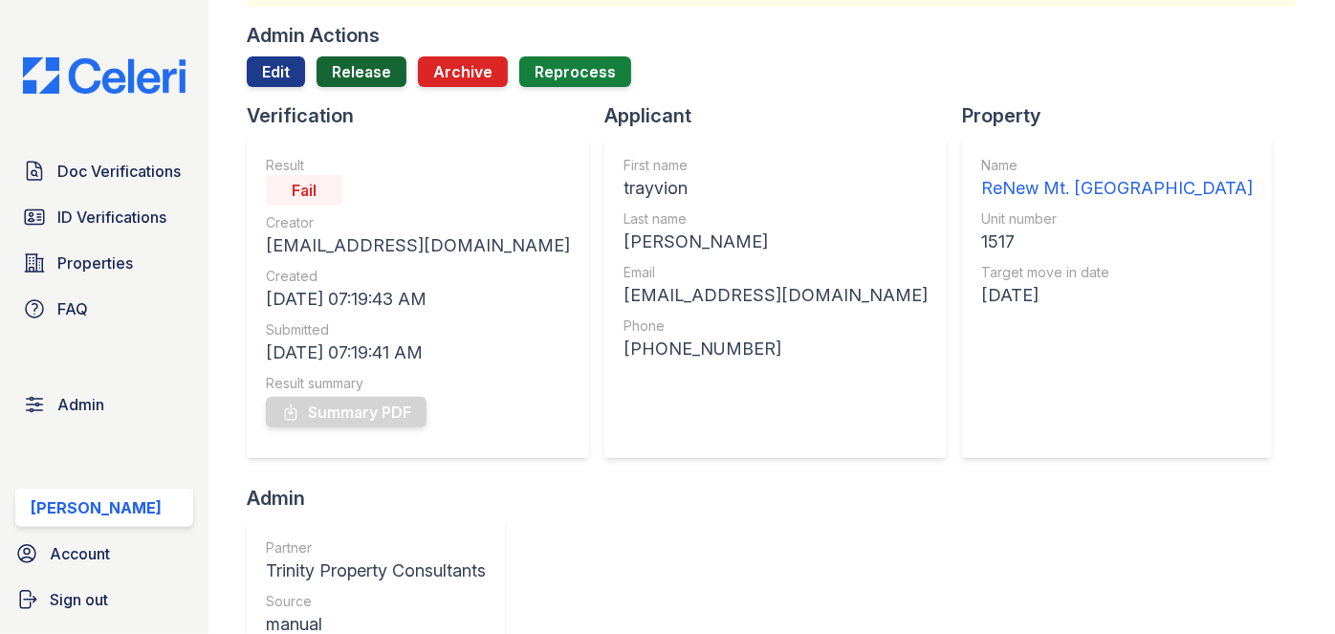
click at [360, 76] on link "Release" at bounding box center [362, 71] width 90 height 31
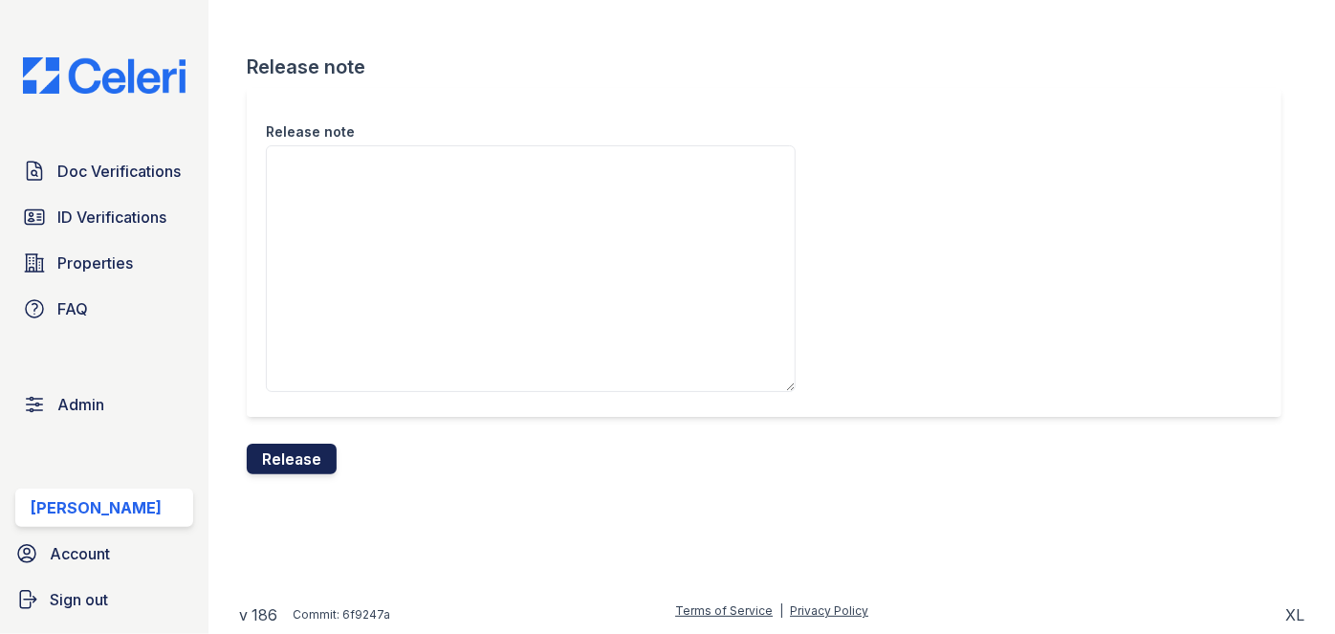
click at [301, 467] on button "Release" at bounding box center [292, 459] width 90 height 31
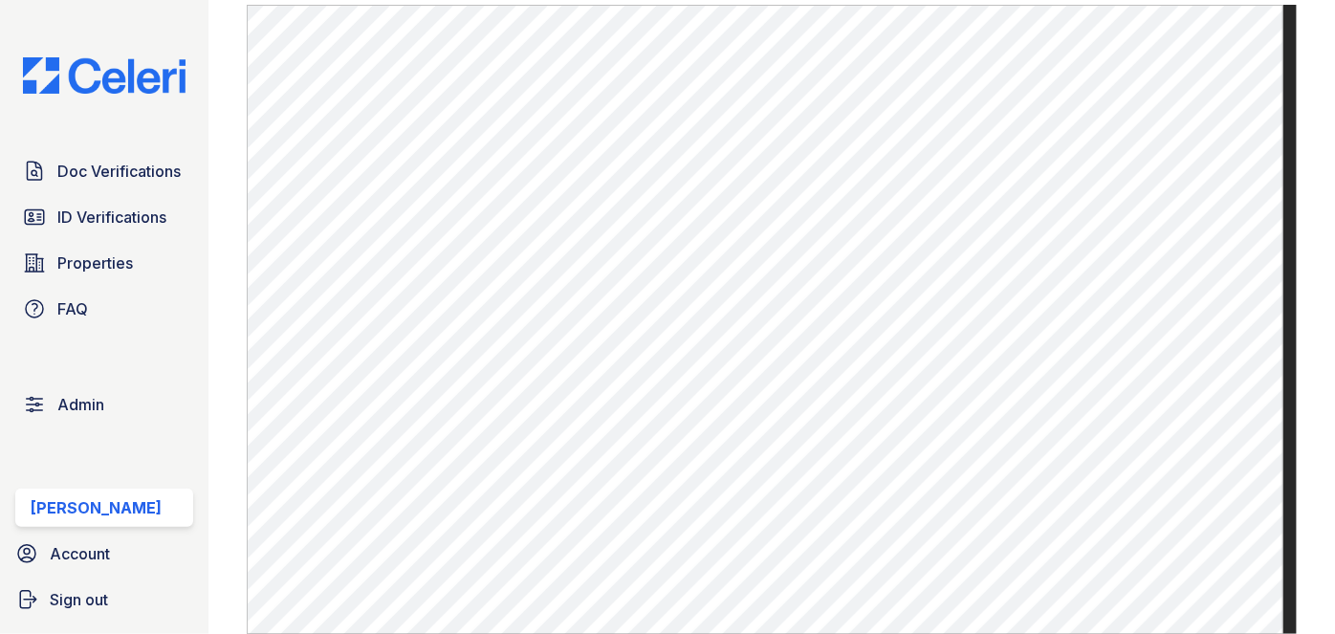
scroll to position [1303, 0]
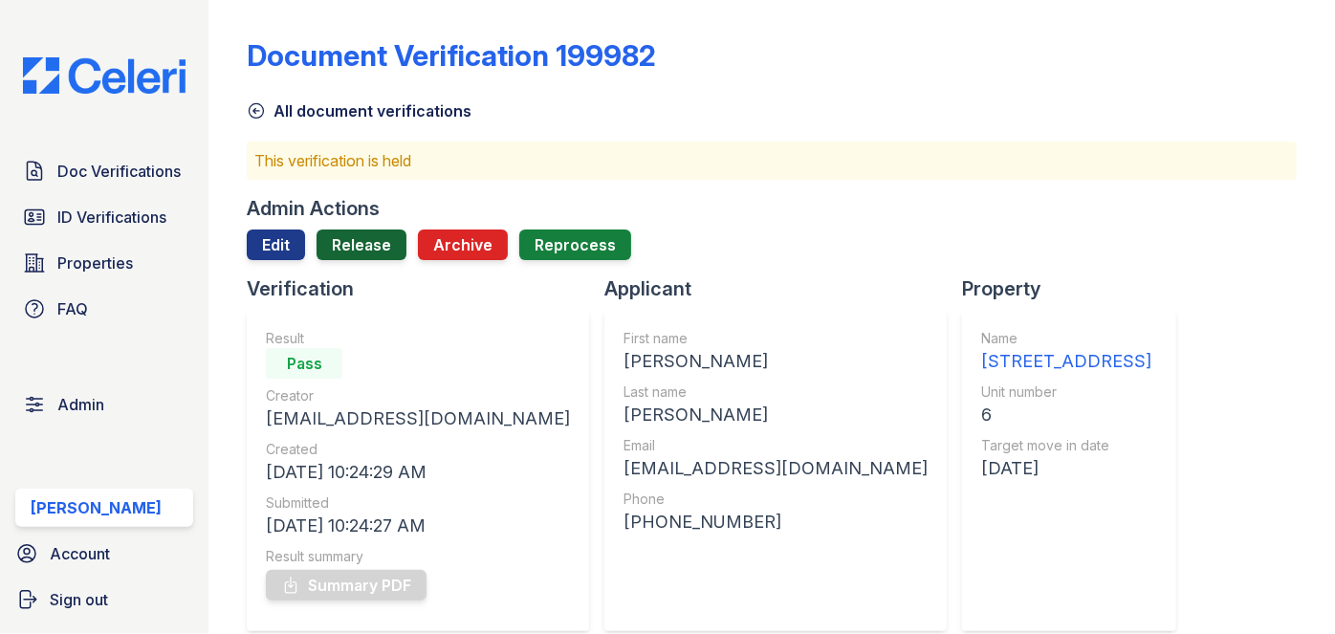
click at [373, 248] on link "Release" at bounding box center [362, 244] width 90 height 31
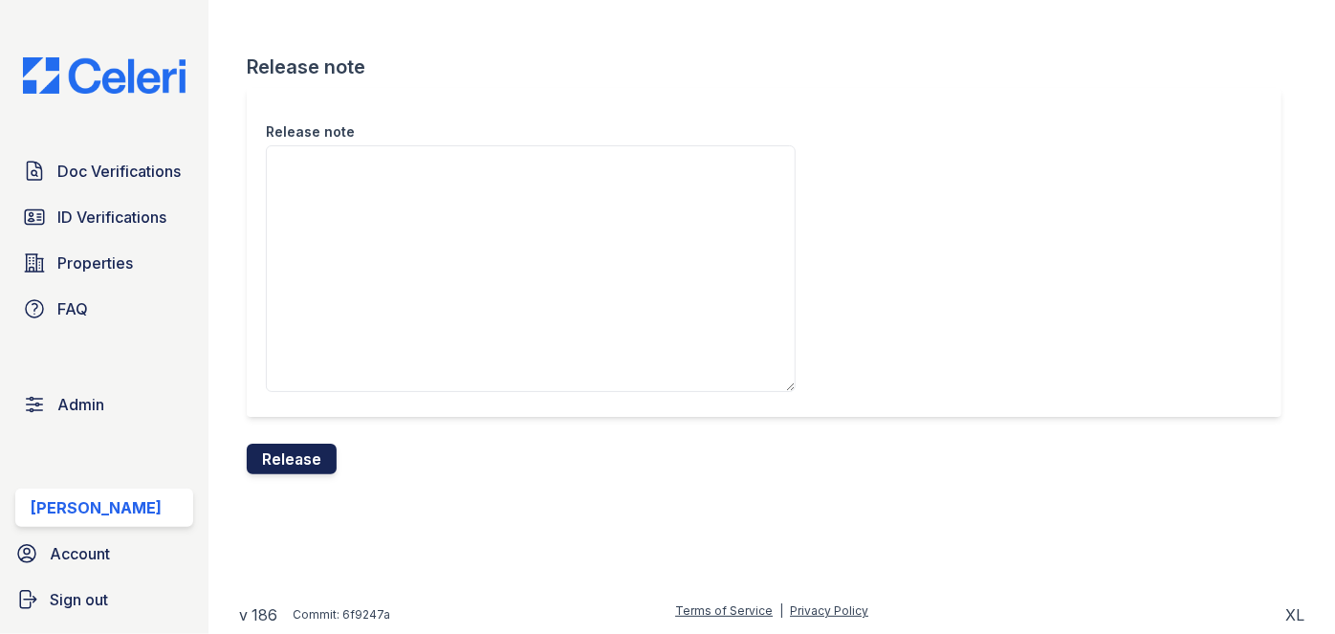
click at [323, 453] on button "Release" at bounding box center [292, 459] width 90 height 31
click at [736, 111] on div "Release note" at bounding box center [764, 252] width 1035 height 329
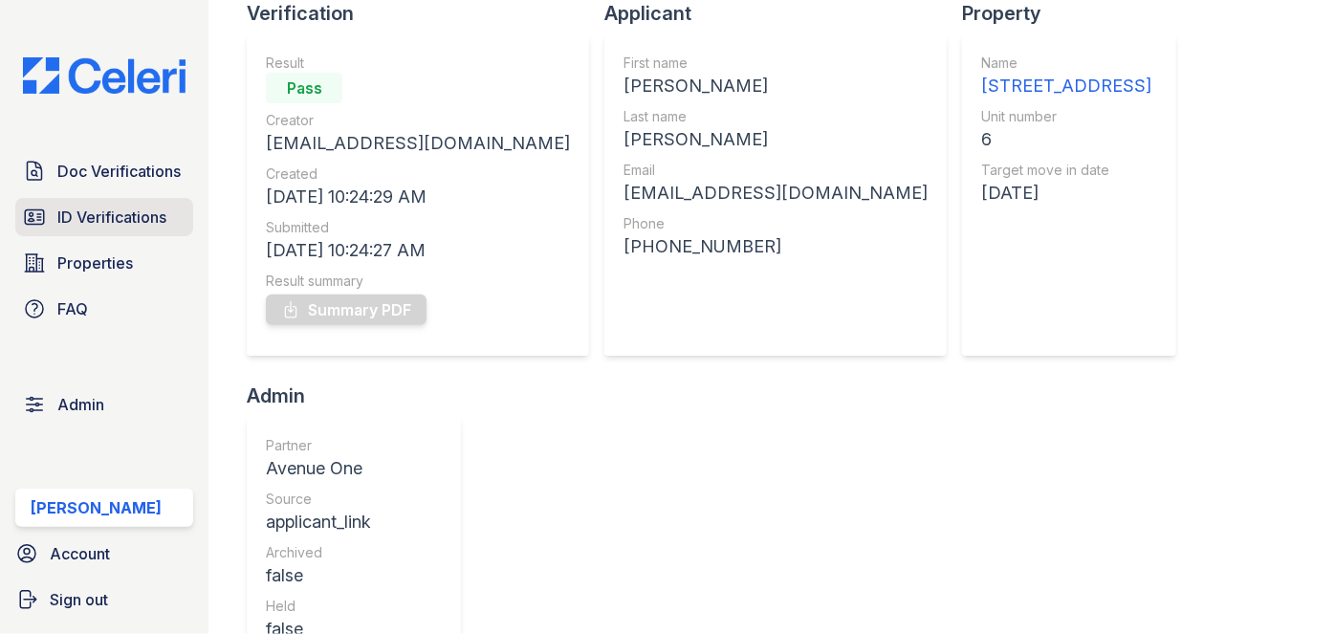
scroll to position [86, 0]
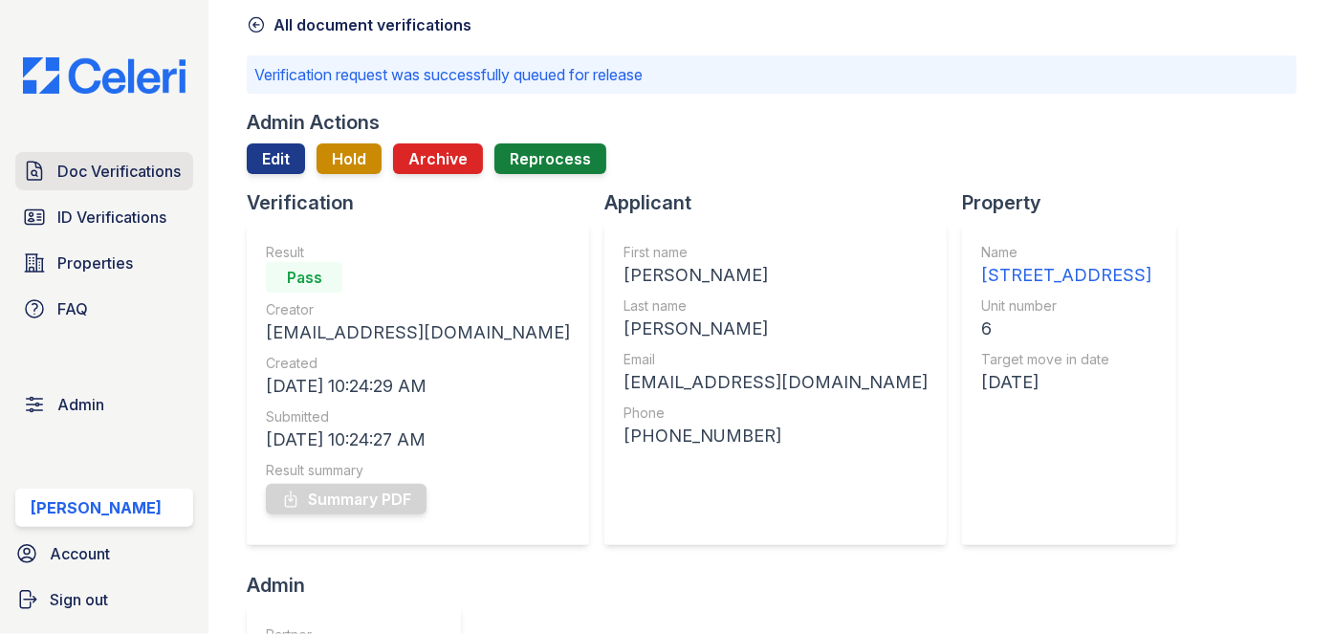
click at [133, 172] on span "Doc Verifications" at bounding box center [118, 171] width 123 height 23
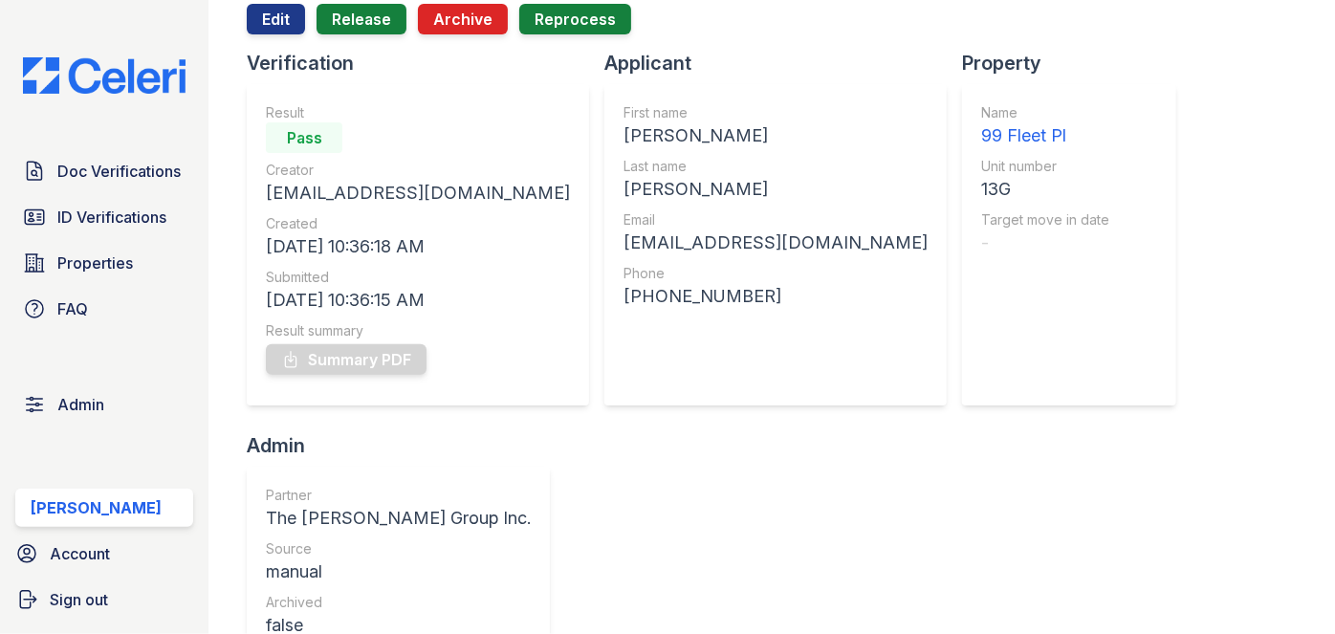
scroll to position [173, 0]
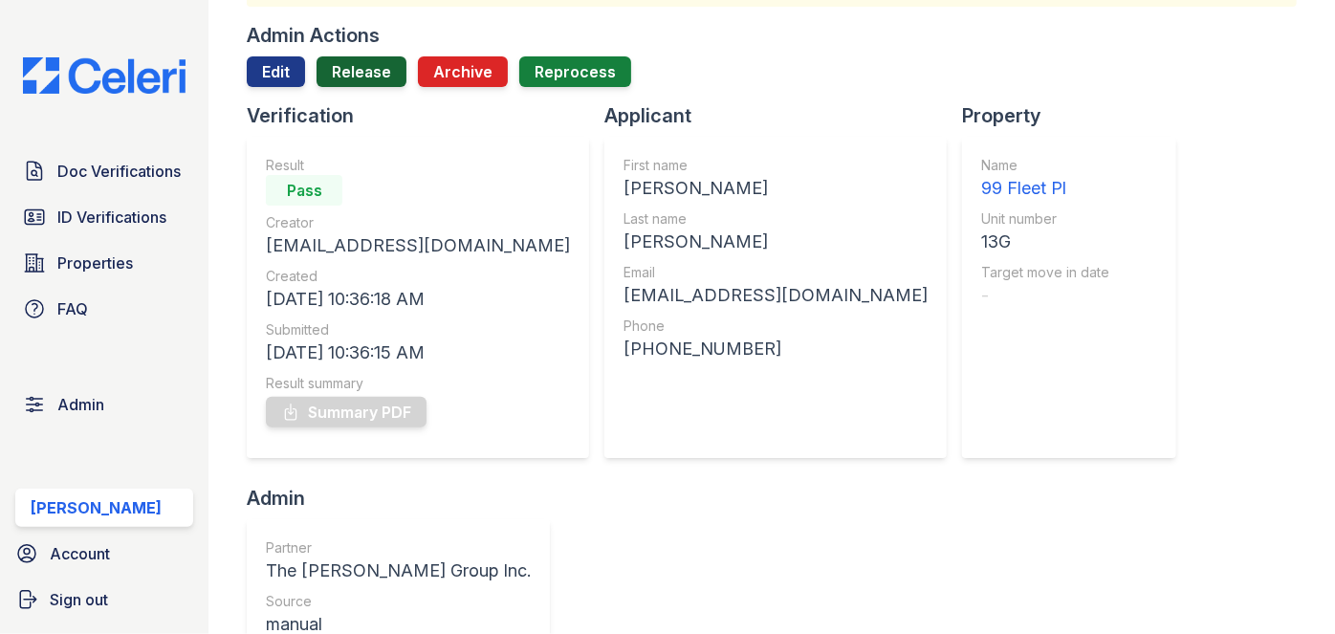
click at [376, 71] on link "Release" at bounding box center [362, 71] width 90 height 31
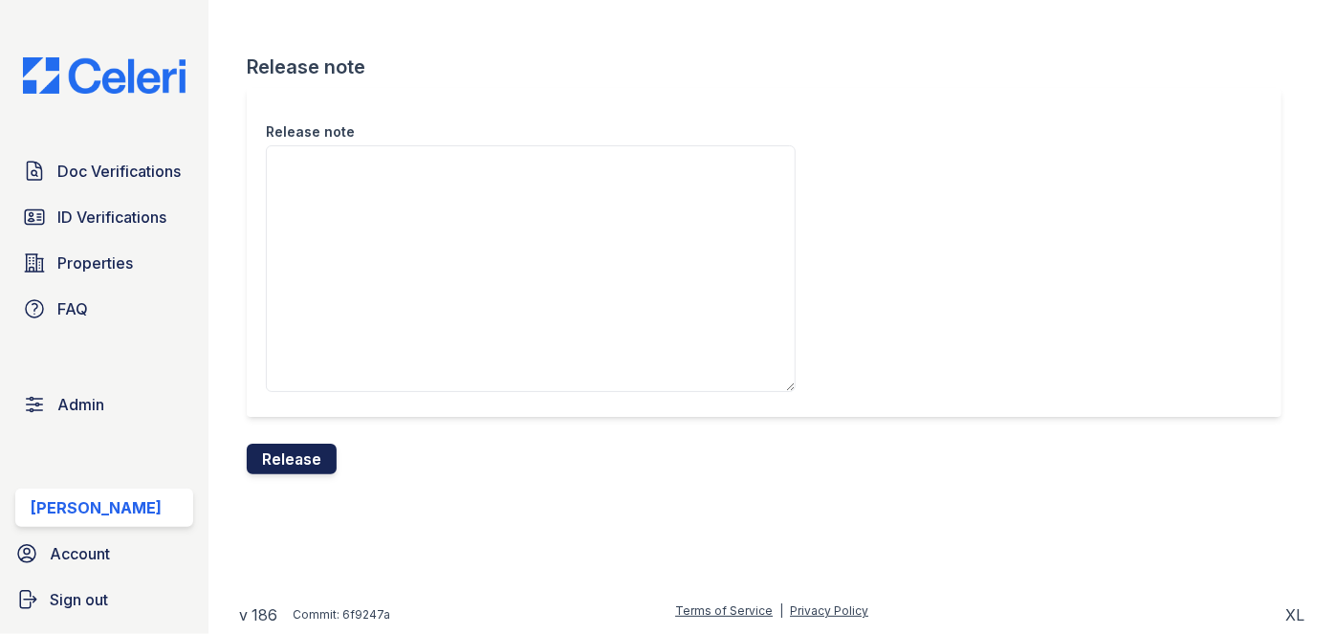
click at [309, 450] on button "Release" at bounding box center [292, 459] width 90 height 31
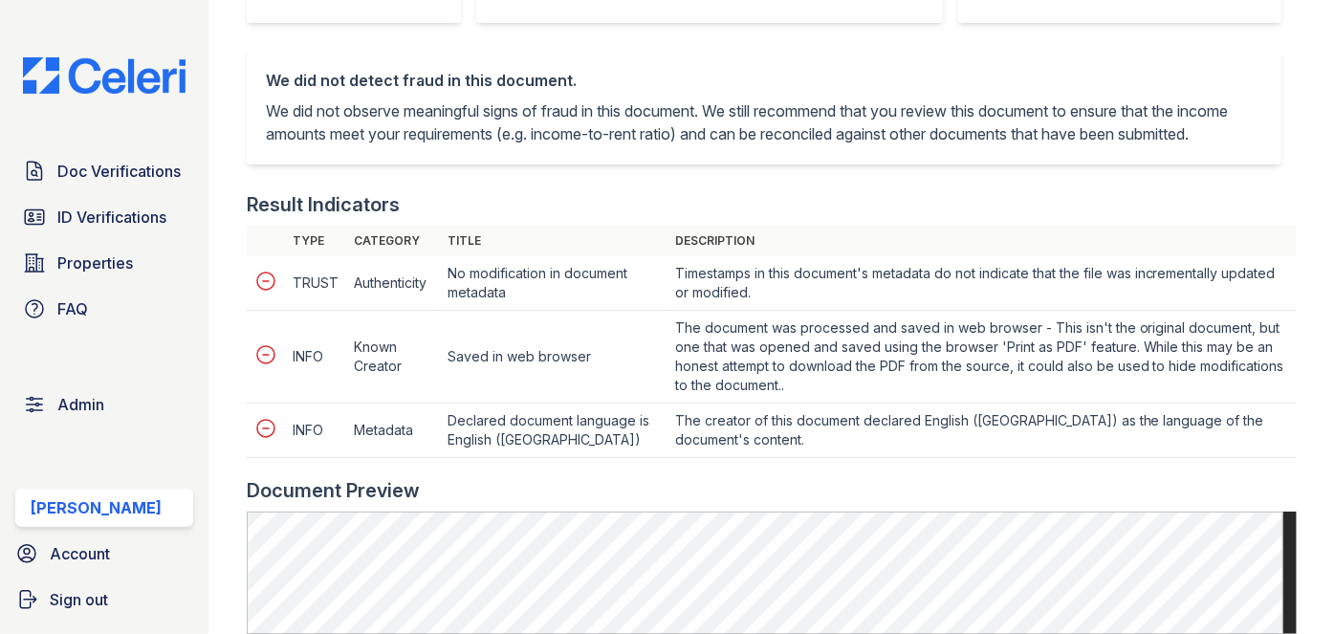
scroll to position [956, 0]
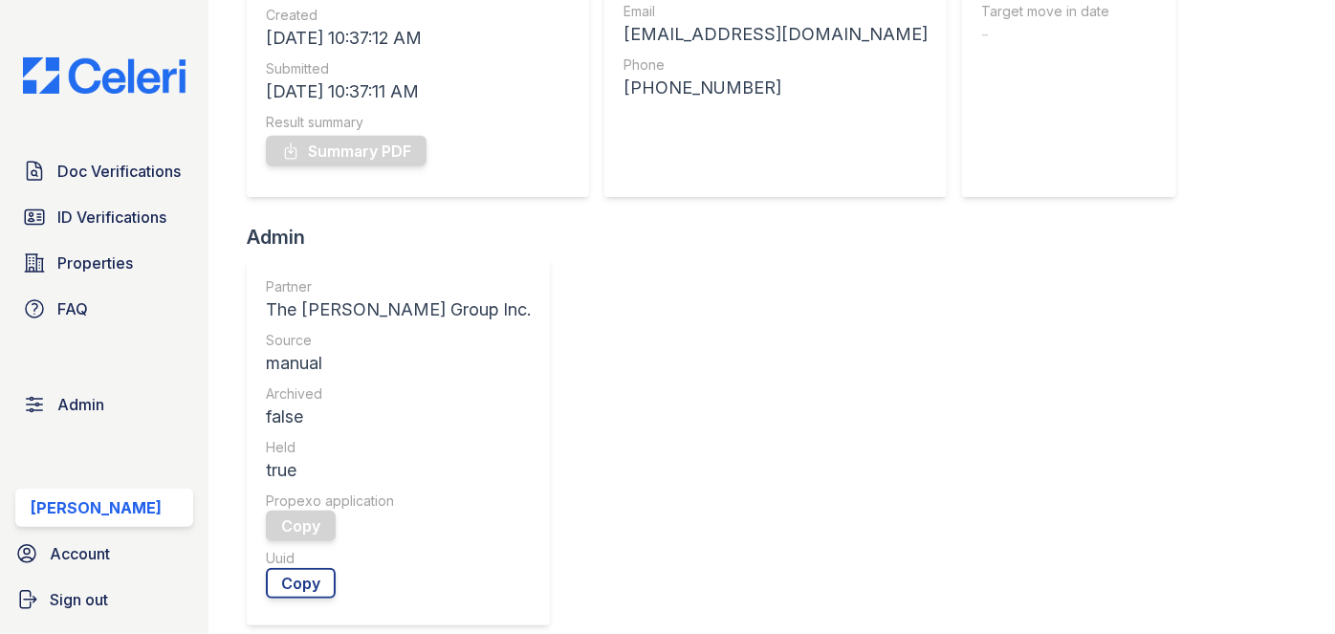
scroll to position [695, 0]
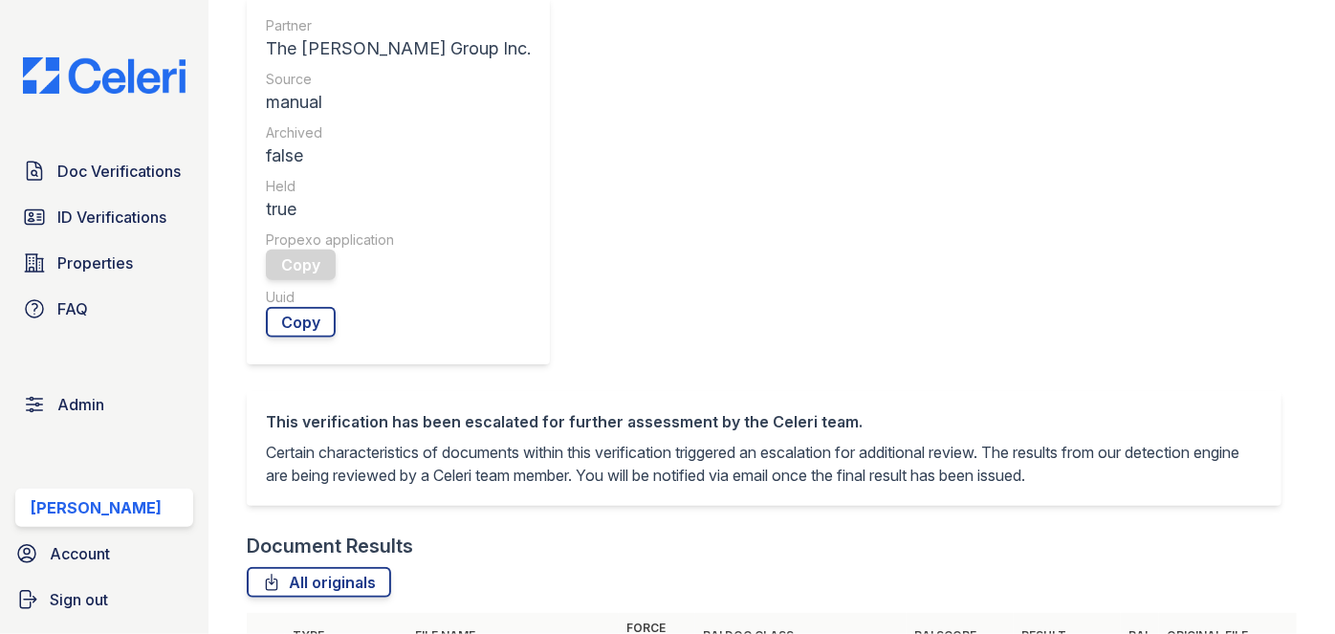
drag, startPoint x: 260, startPoint y: 343, endPoint x: 302, endPoint y: 359, distance: 44.8
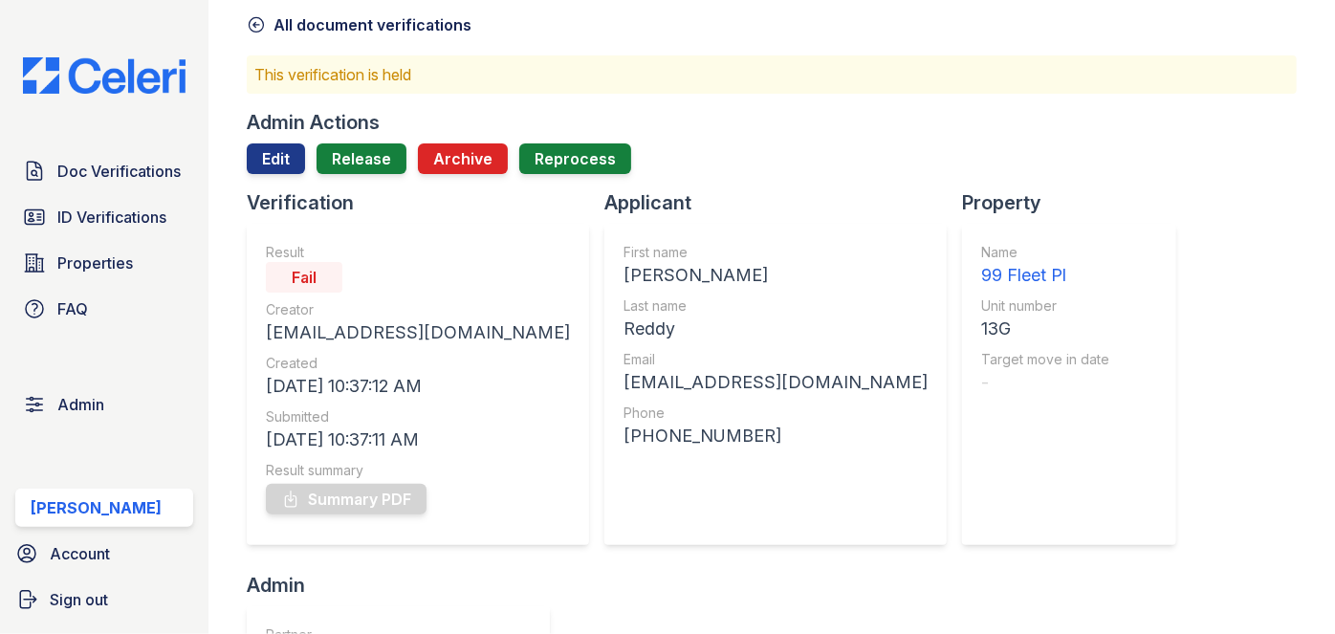
scroll to position [0, 0]
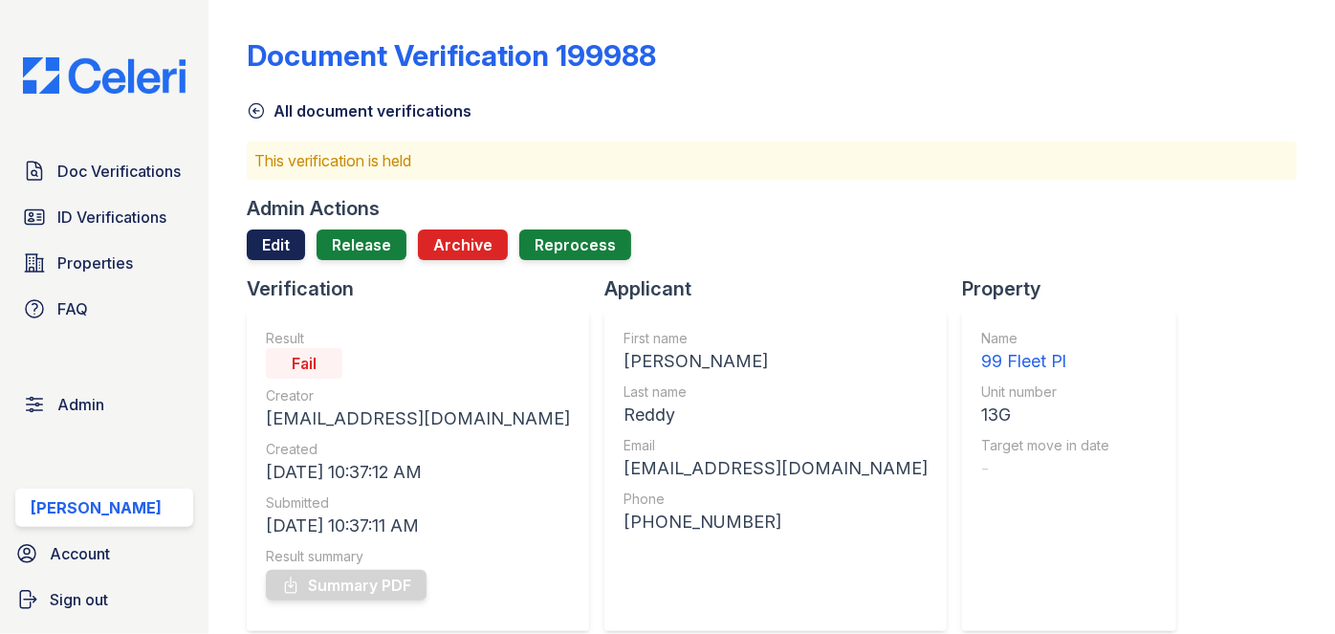
click at [267, 232] on link "Edit" at bounding box center [276, 244] width 58 height 31
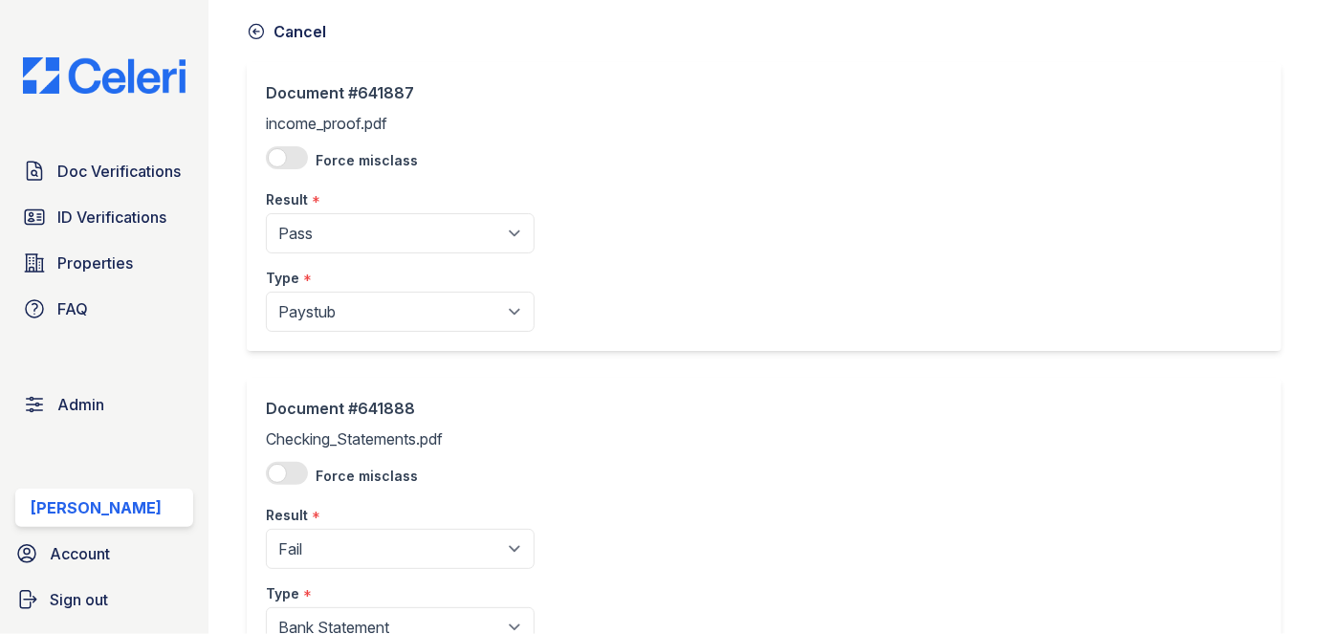
scroll to position [232, 0]
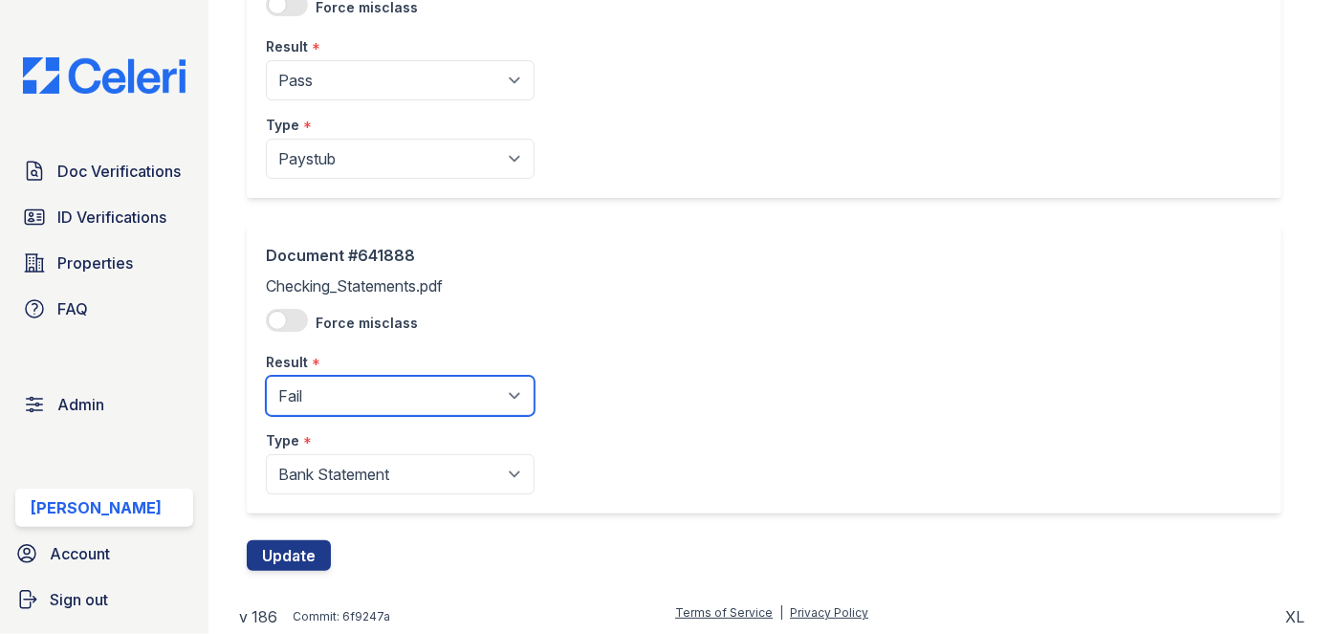
click at [339, 398] on select "Pending Sent Started Processing Pass Fail Caution Error N/A" at bounding box center [400, 396] width 269 height 40
select select "caution"
click at [266, 376] on select "Pending Sent Started Processing Pass Fail Caution Error N/A" at bounding box center [400, 396] width 269 height 40
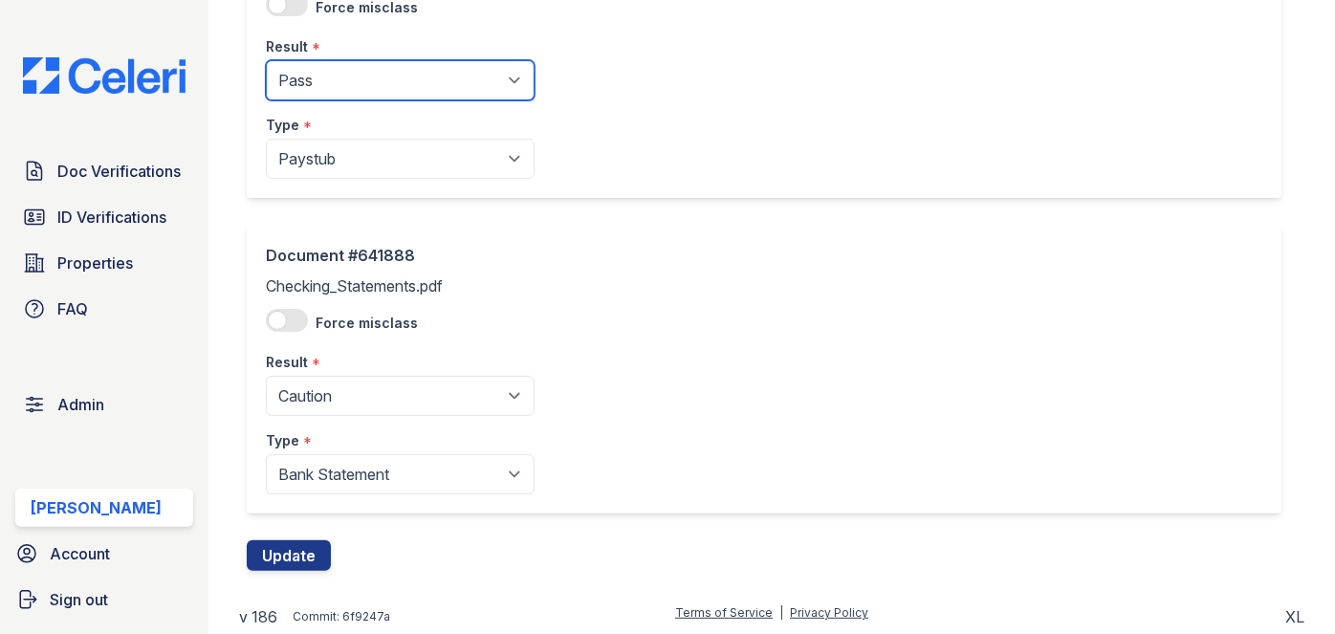
click at [338, 79] on select "Pending Sent Started Processing Pass Fail Caution Error N/A" at bounding box center [400, 80] width 269 height 40
select select "caution"
click at [266, 60] on select "Pending Sent Started Processing Pass Fail Caution Error N/A" at bounding box center [400, 80] width 269 height 40
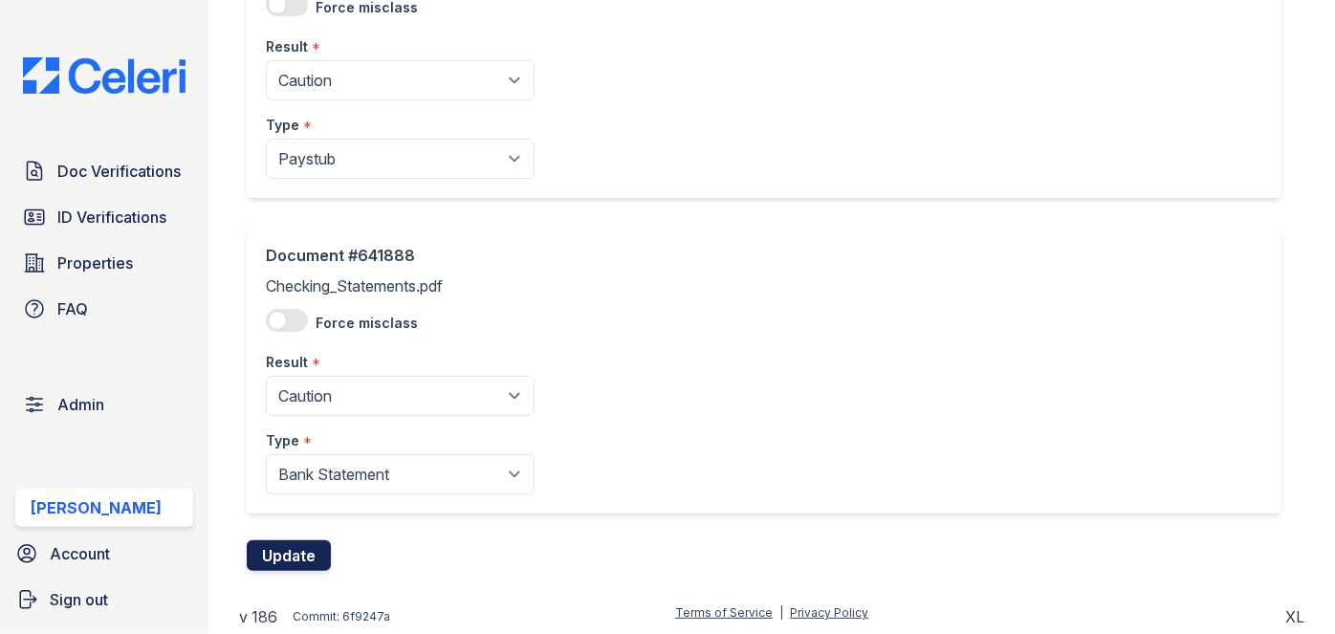
click at [306, 557] on button "Update" at bounding box center [289, 555] width 84 height 31
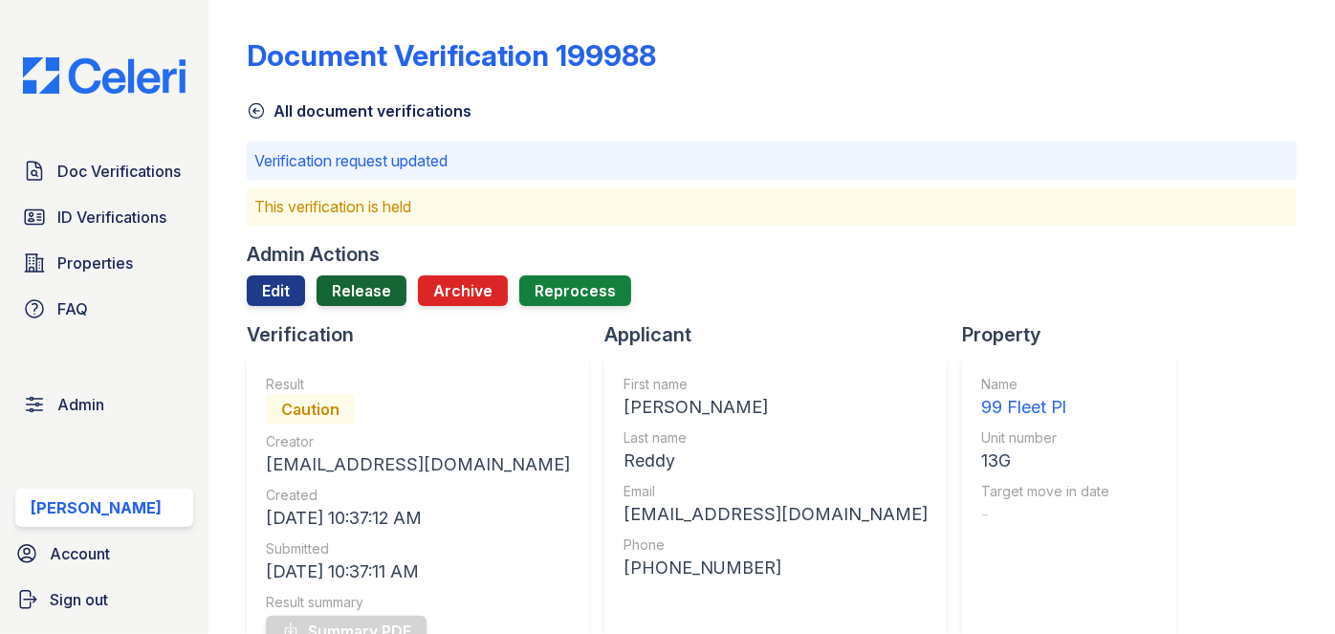
click at [344, 286] on link "Release" at bounding box center [362, 290] width 90 height 31
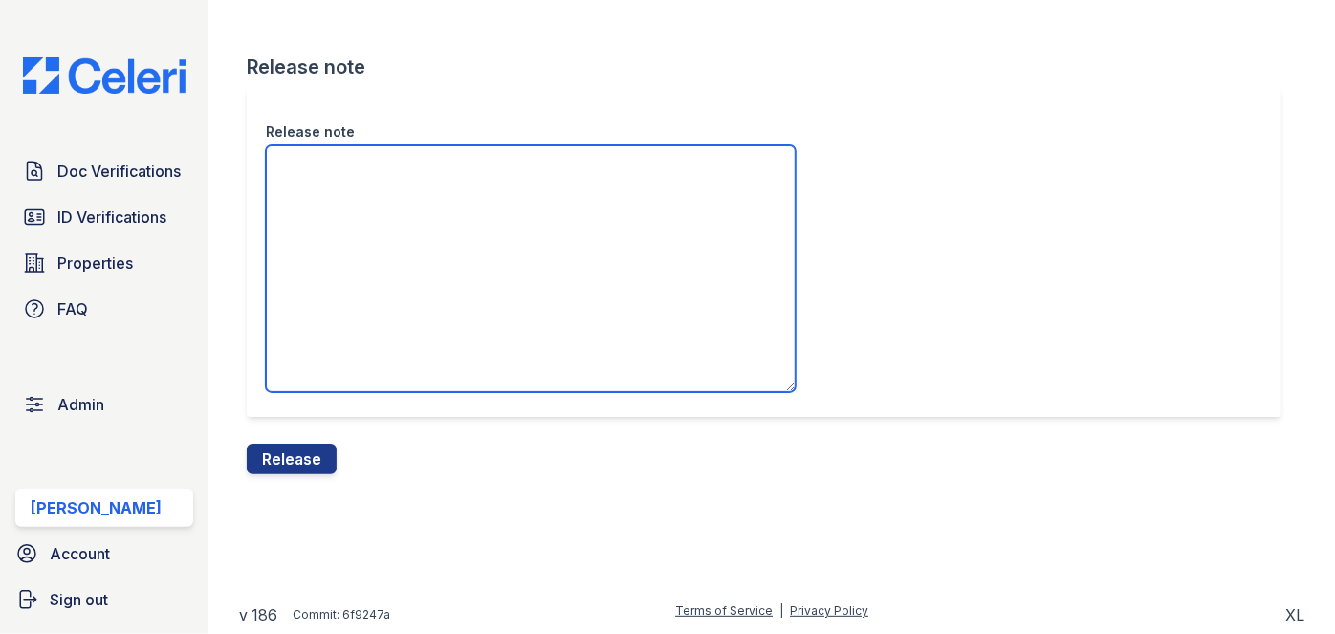
click at [323, 215] on textarea "Release note" at bounding box center [531, 268] width 530 height 247
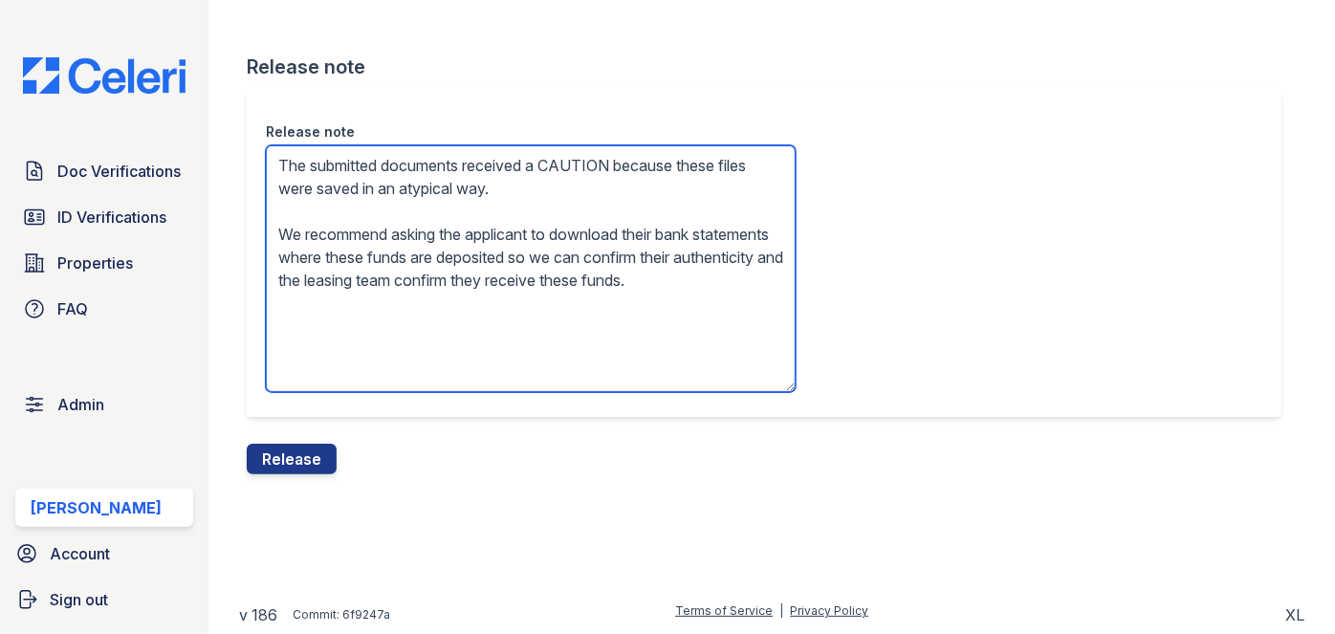
click at [382, 256] on textarea "The submitted documents received a CAUTION because these files were saved in an…" at bounding box center [531, 268] width 530 height 247
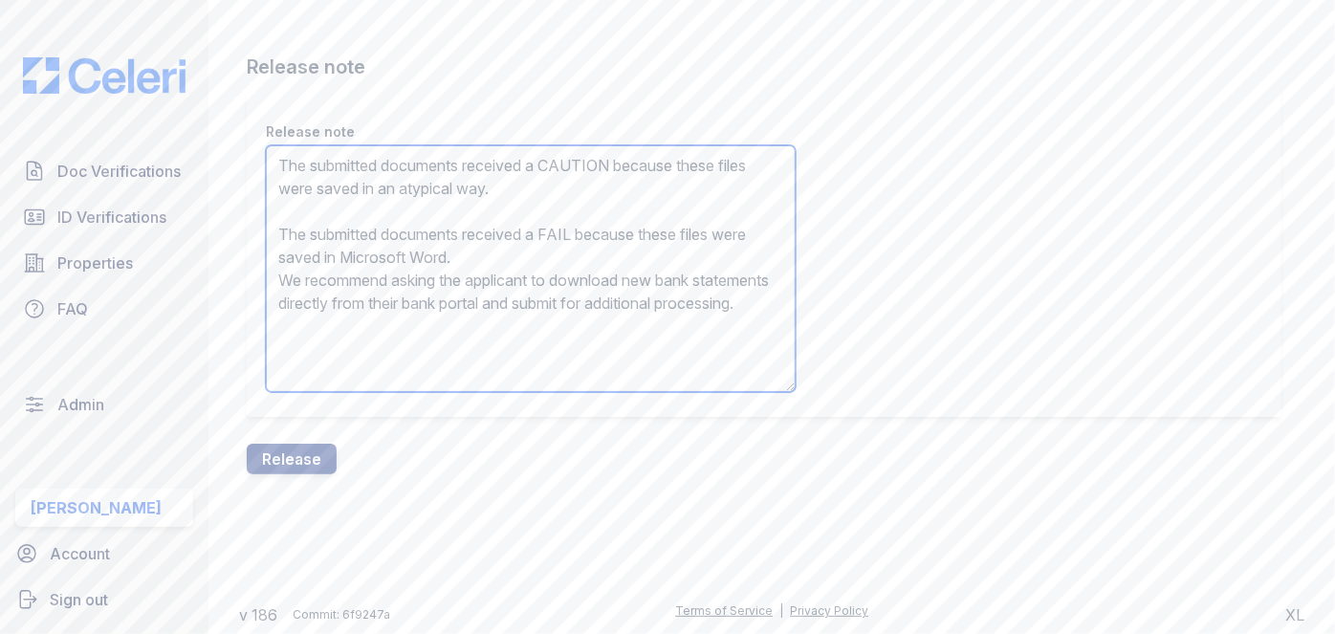
click at [388, 245] on textarea "The submitted documents received a CAUTION because these files were saved in an…" at bounding box center [531, 268] width 530 height 247
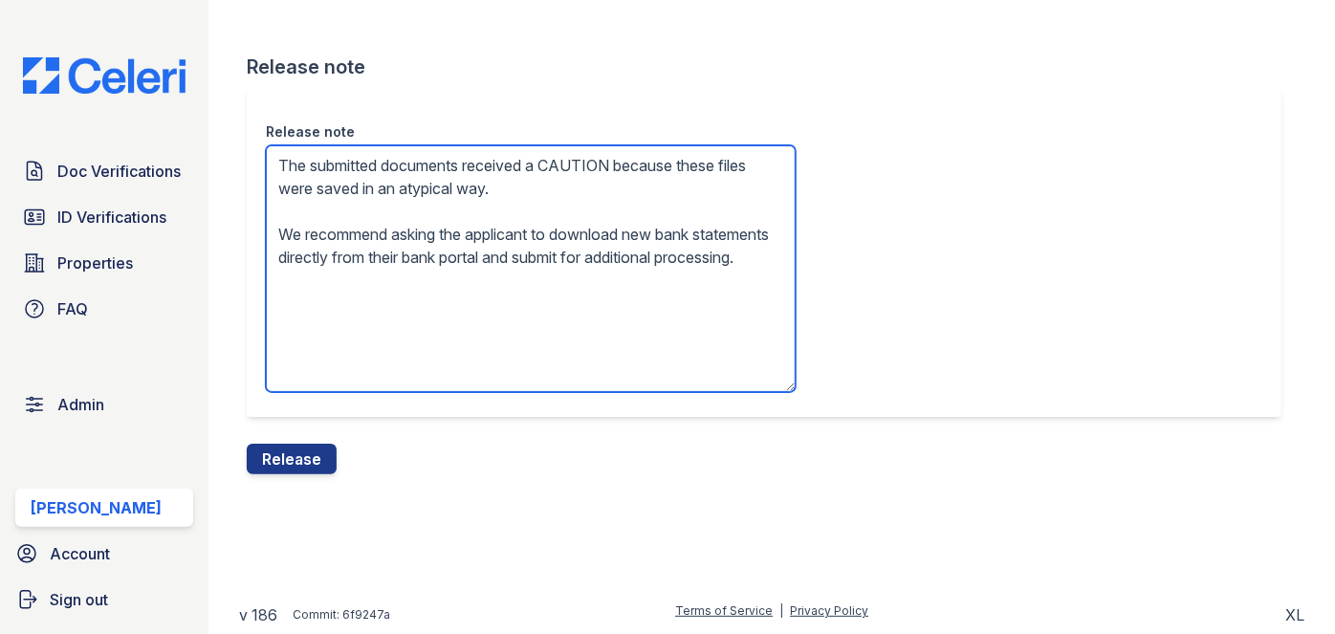
click at [353, 264] on textarea "The submitted documents received a CAUTION because these files were saved in an…" at bounding box center [531, 268] width 530 height 247
click at [417, 286] on textarea "The submitted documents received a CAUTION because these files were saved in an…" at bounding box center [531, 268] width 530 height 247
click at [571, 281] on textarea "The submitted documents received a CAUTION because these files were saved in an…" at bounding box center [531, 268] width 530 height 247
click at [698, 259] on textarea "The submitted documents received a CAUTION because these files were saved in an…" at bounding box center [531, 268] width 530 height 247
type textarea "The submitted documents received a CAUTION because these files were saved in an…"
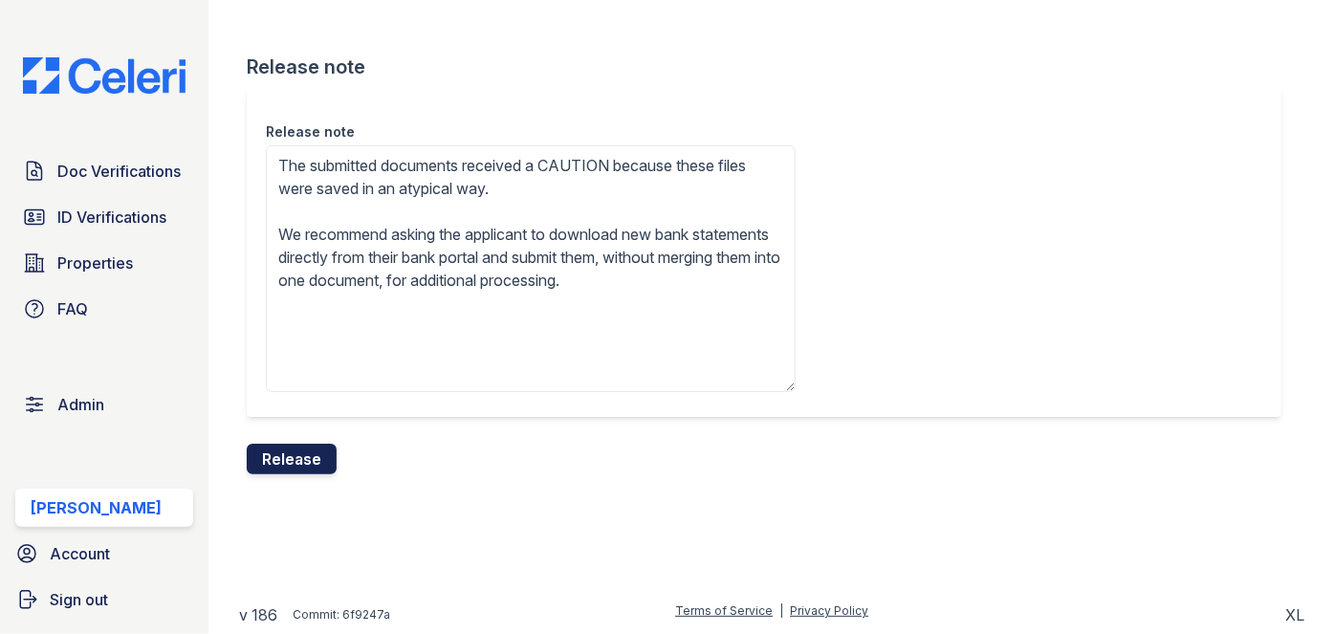
click at [287, 454] on button "Release" at bounding box center [292, 459] width 90 height 31
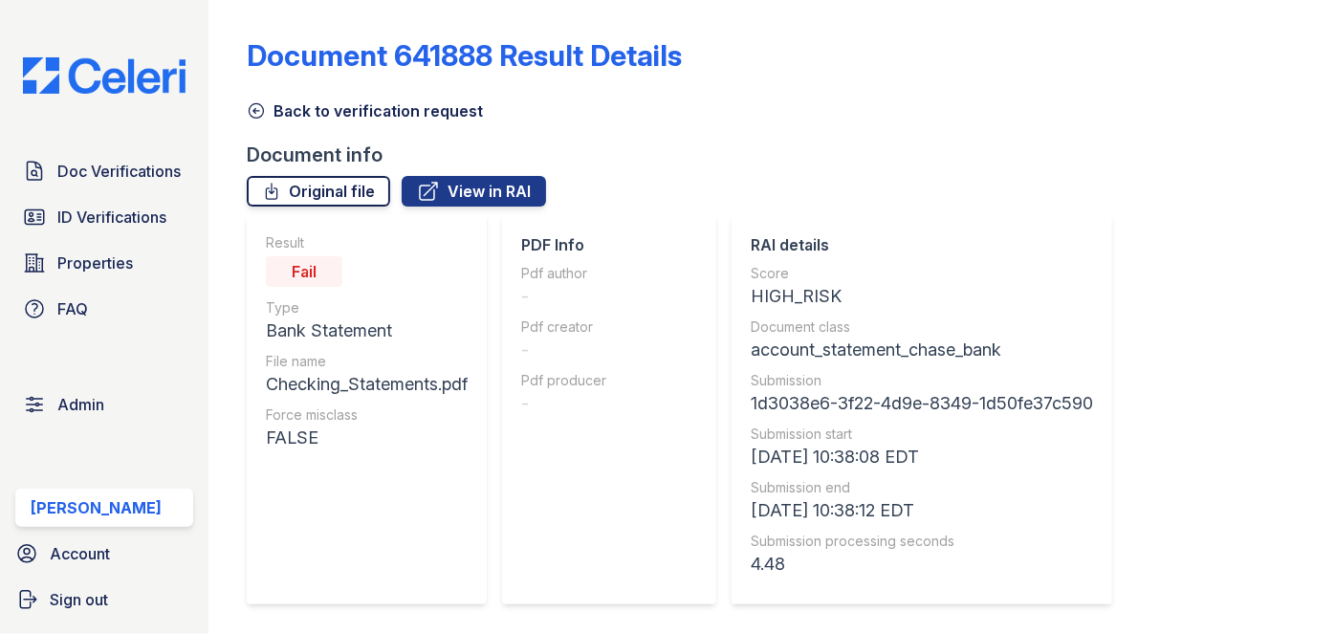
click at [340, 194] on link "Original file" at bounding box center [318, 191] width 143 height 31
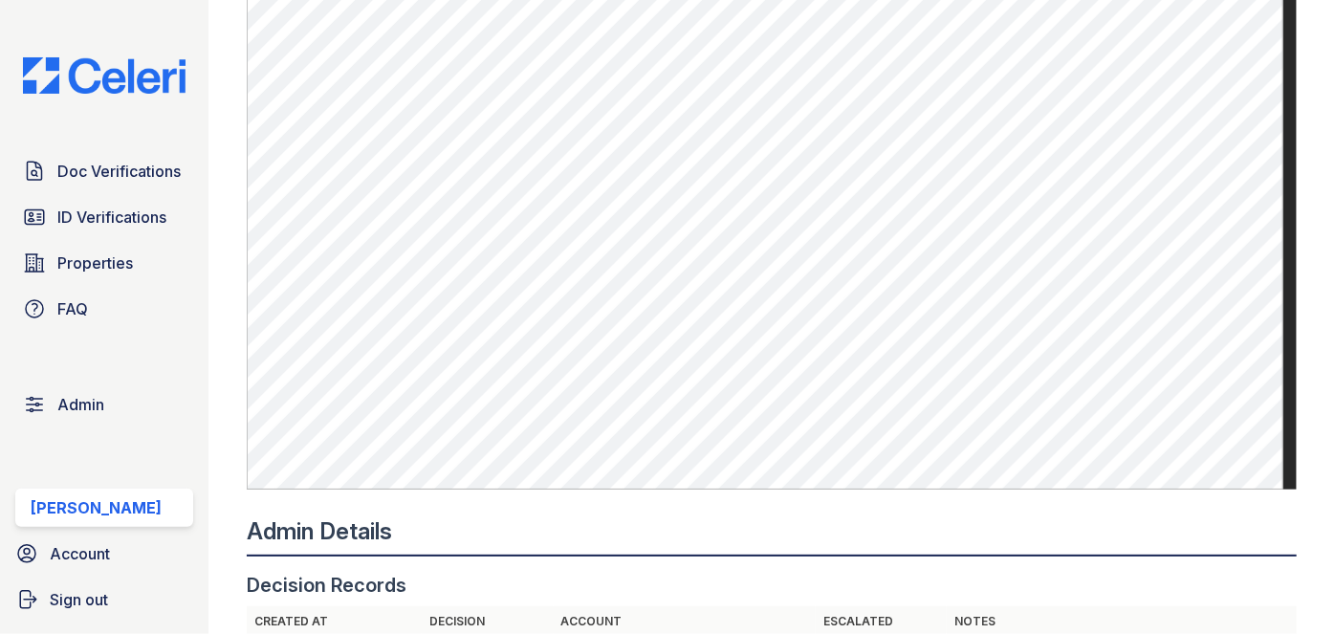
scroll to position [1216, 0]
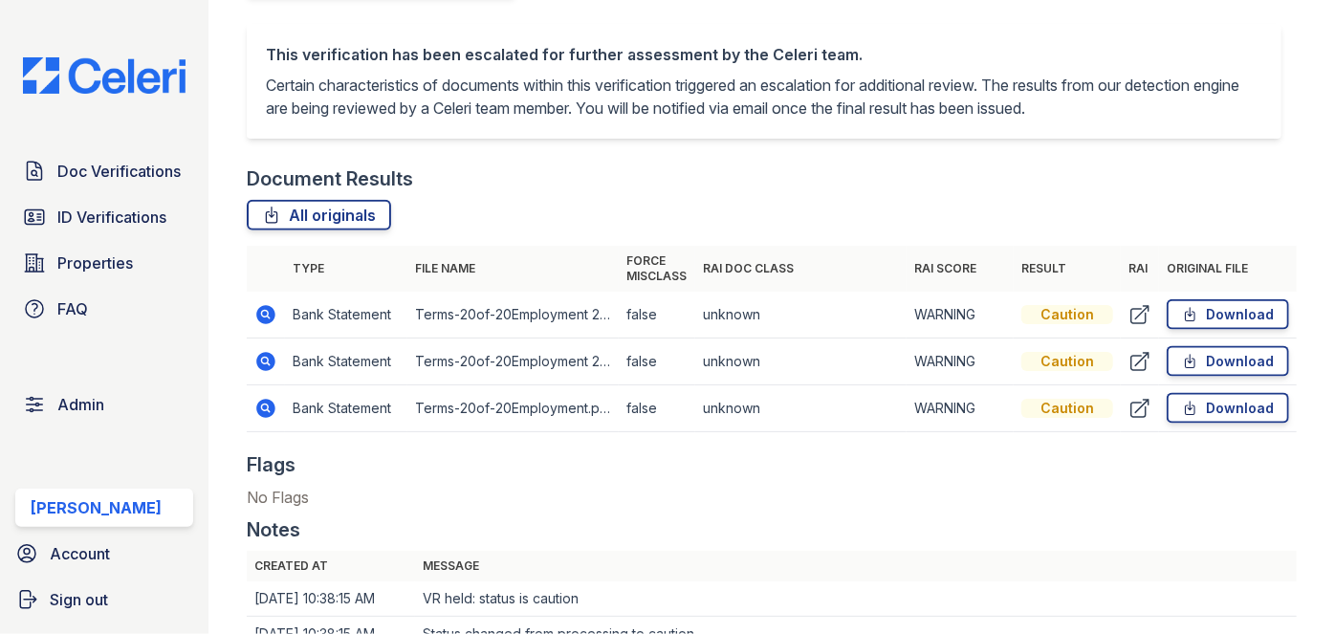
scroll to position [1129, 0]
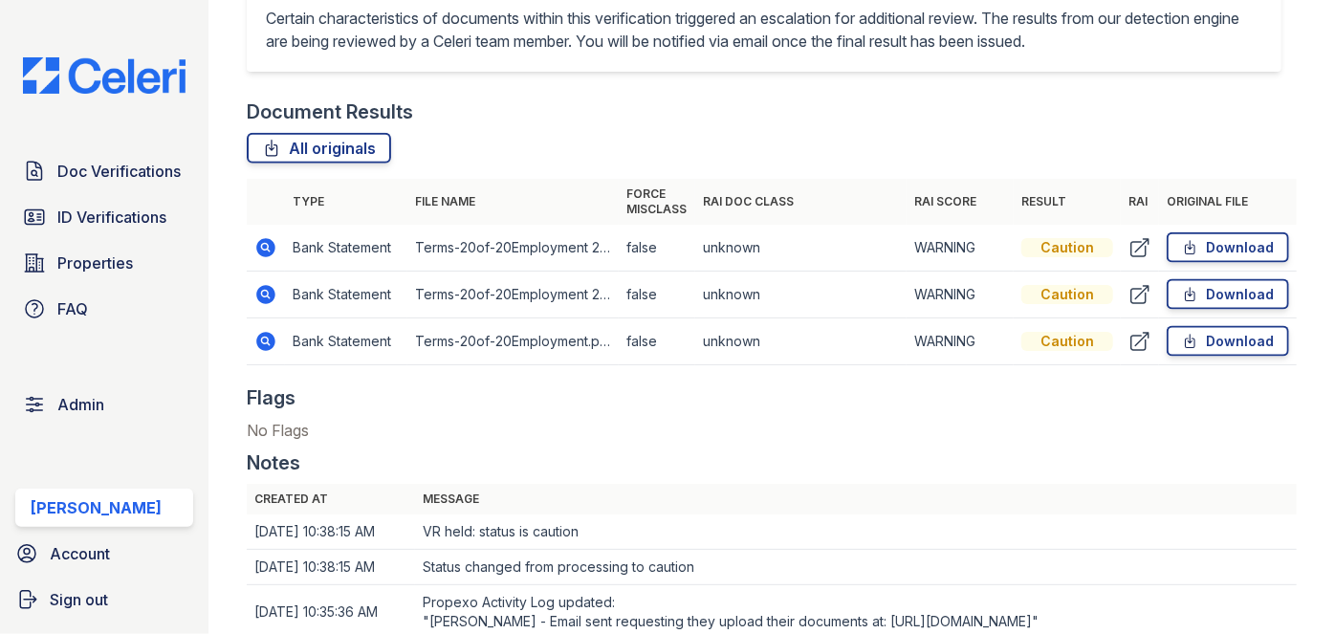
drag, startPoint x: 252, startPoint y: 278, endPoint x: 236, endPoint y: 279, distance: 16.3
click at [236, 279] on main "Document Verification 199985 All document verifications This verification is he…" at bounding box center [771, 317] width 1126 height 634
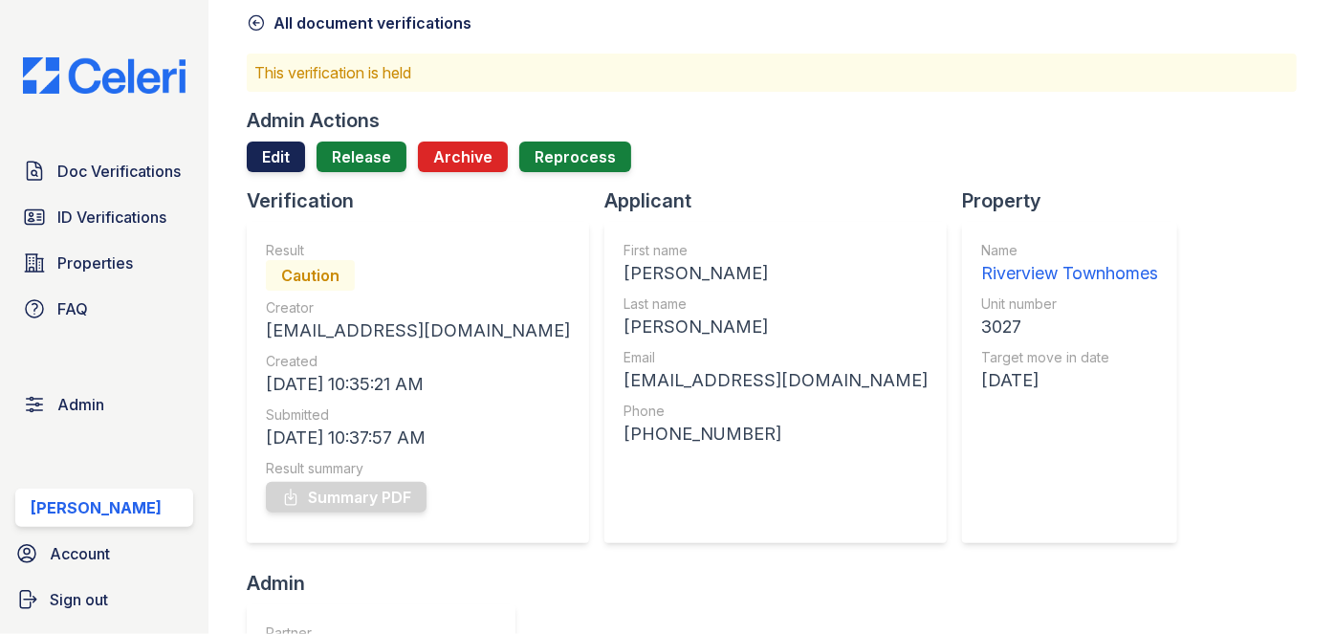
scroll to position [86, 0]
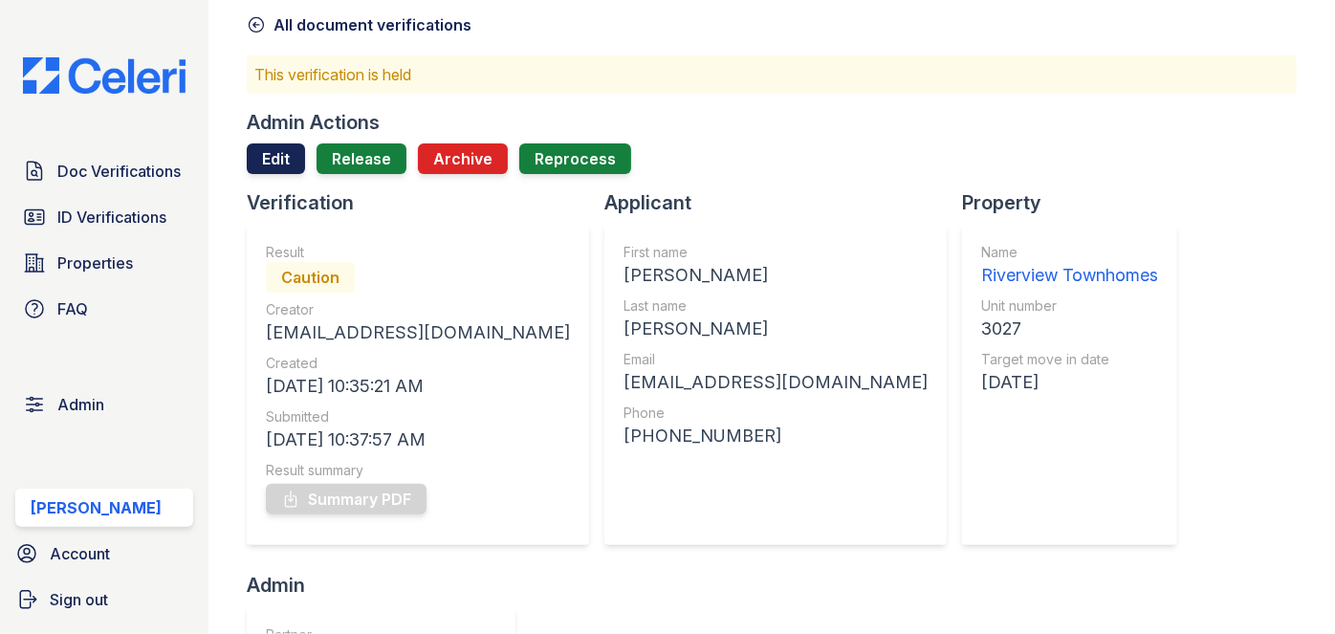
click at [270, 147] on link "Edit" at bounding box center [276, 158] width 58 height 31
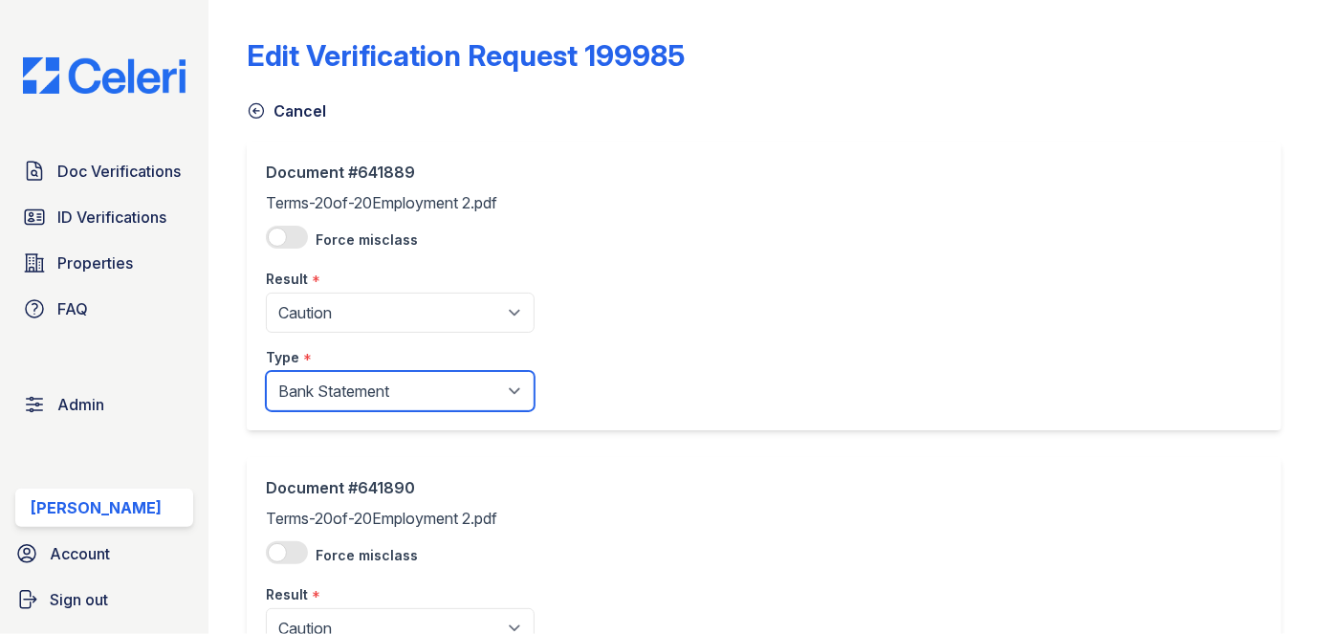
click at [326, 377] on select "Paystub Bank Statement Offer Letter Tax Documents Benefit Award Letter Investme…" at bounding box center [400, 391] width 269 height 40
select select "offer_letter"
click at [266, 371] on select "Paystub Bank Statement Offer Letter Tax Documents Benefit Award Letter Investme…" at bounding box center [400, 391] width 269 height 40
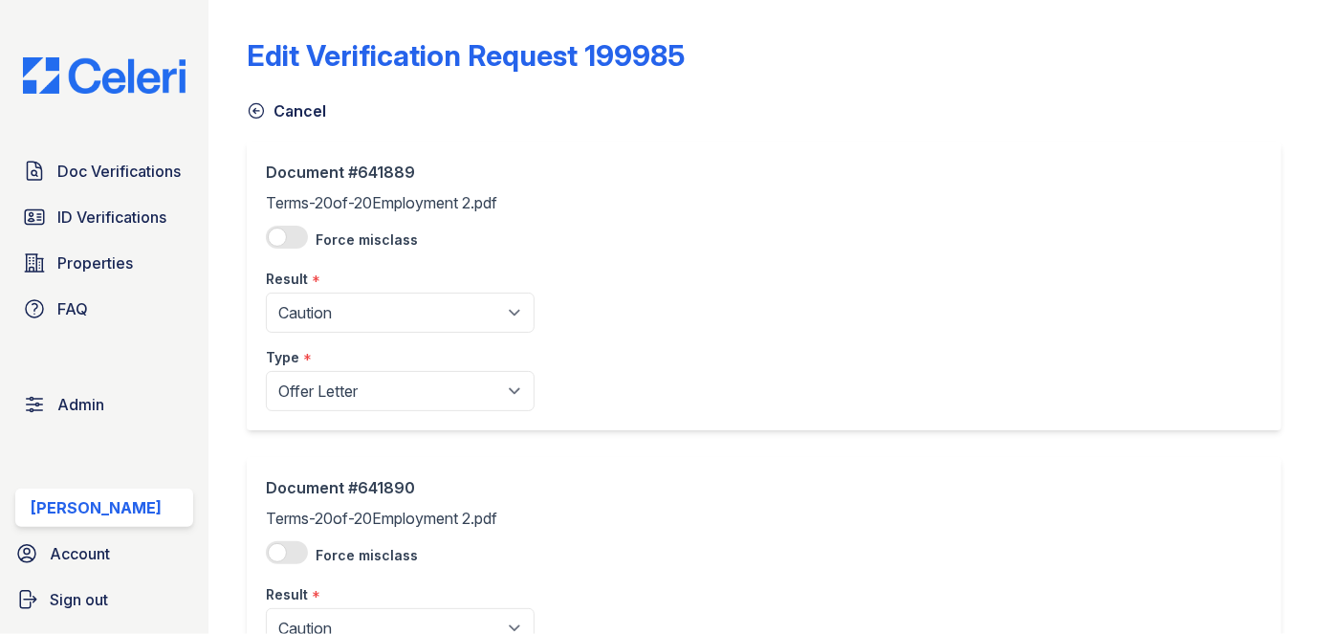
drag, startPoint x: 321, startPoint y: 405, endPoint x: 334, endPoint y: 488, distance: 83.2
click at [334, 488] on div "Document #641890" at bounding box center [400, 487] width 269 height 23
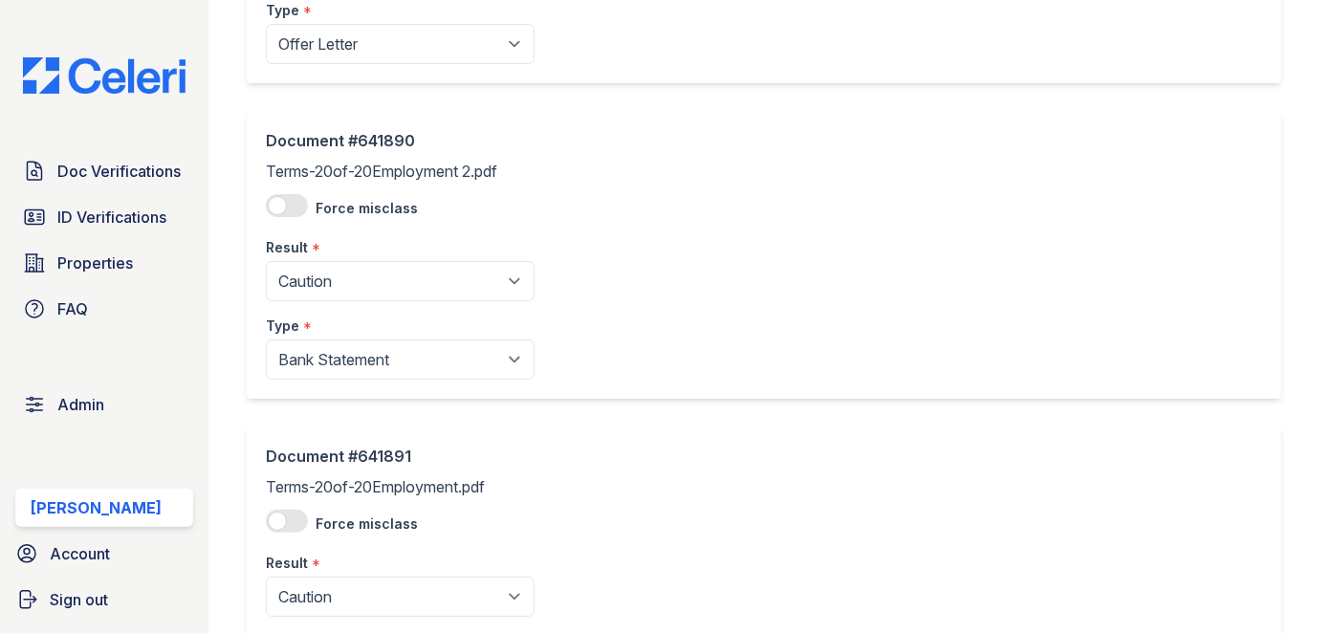
scroll to position [521, 0]
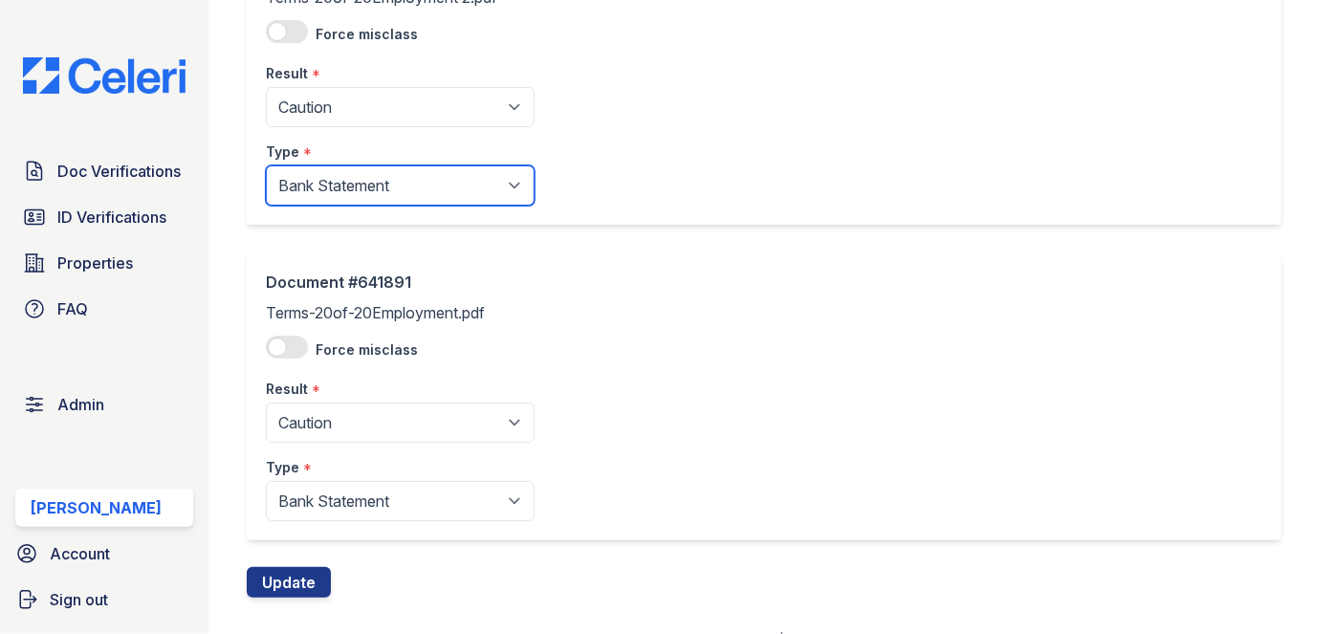
click at [346, 184] on select "Paystub Bank Statement Offer Letter Tax Documents Benefit Award Letter Investme…" at bounding box center [400, 185] width 269 height 40
select select "offer_letter"
click at [266, 165] on select "Paystub Bank Statement Offer Letter Tax Documents Benefit Award Letter Investme…" at bounding box center [400, 185] width 269 height 40
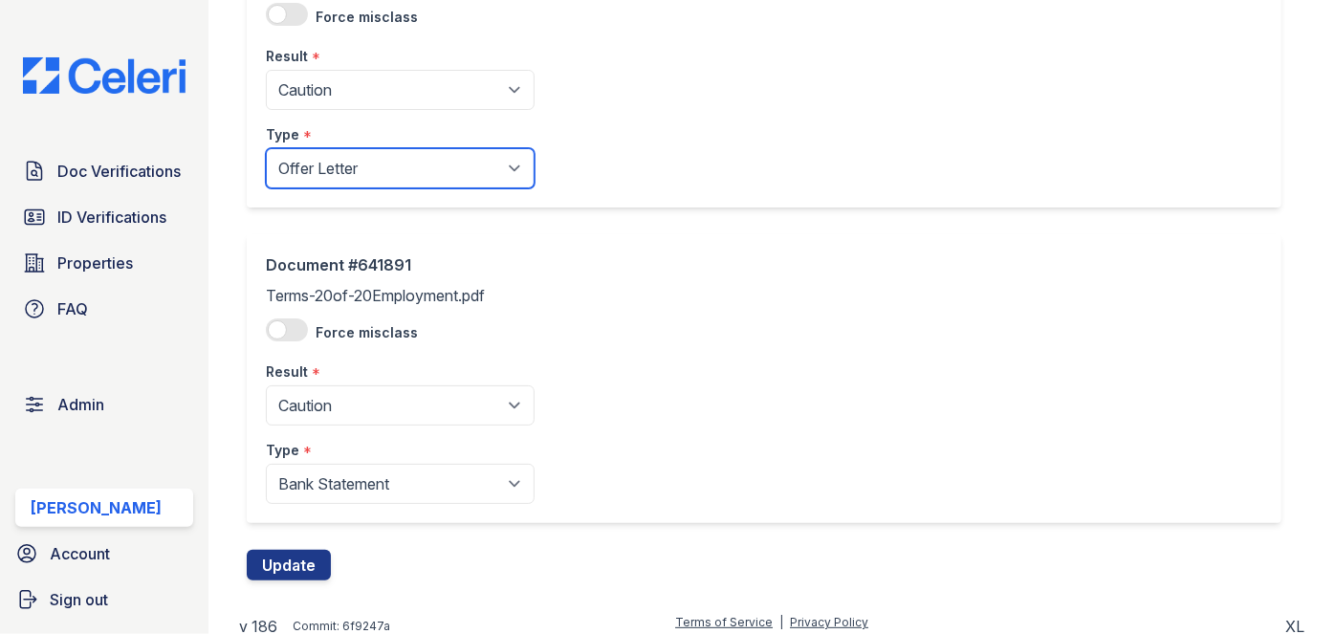
scroll to position [548, 0]
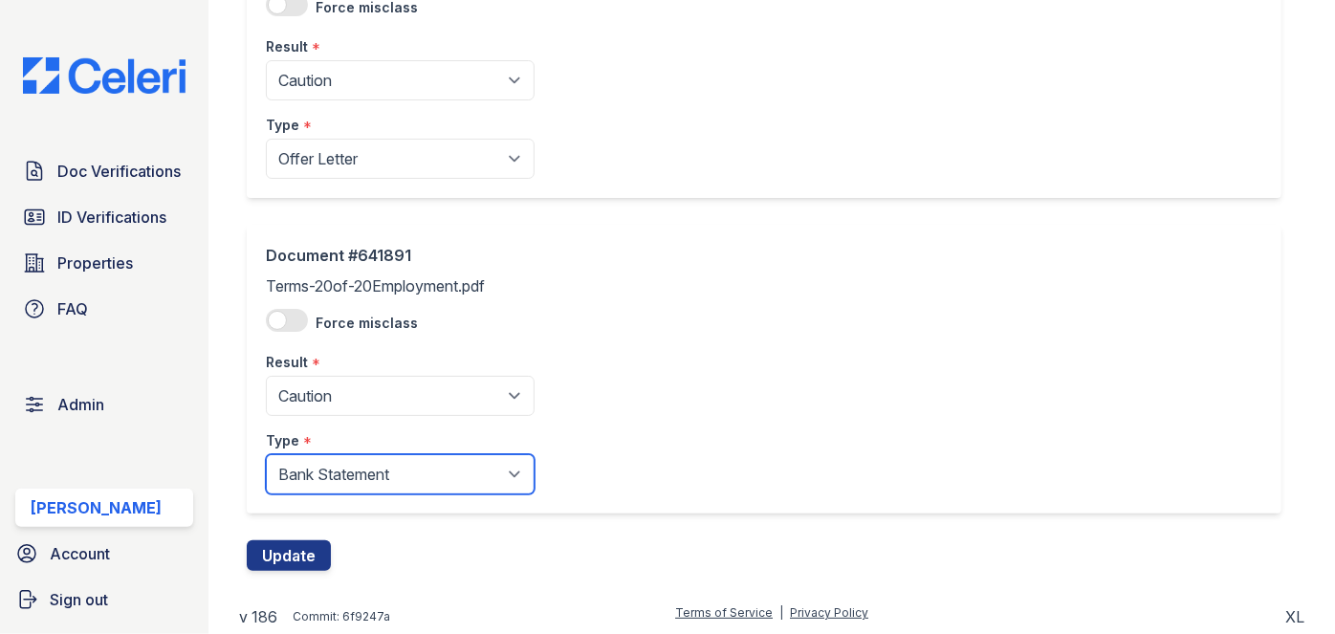
click at [347, 472] on select "Paystub Bank Statement Offer Letter Tax Documents Benefit Award Letter Investme…" at bounding box center [400, 474] width 269 height 40
select select "offer_letter"
click at [266, 454] on select "Paystub Bank Statement Offer Letter Tax Documents Benefit Award Letter Investme…" at bounding box center [400, 474] width 269 height 40
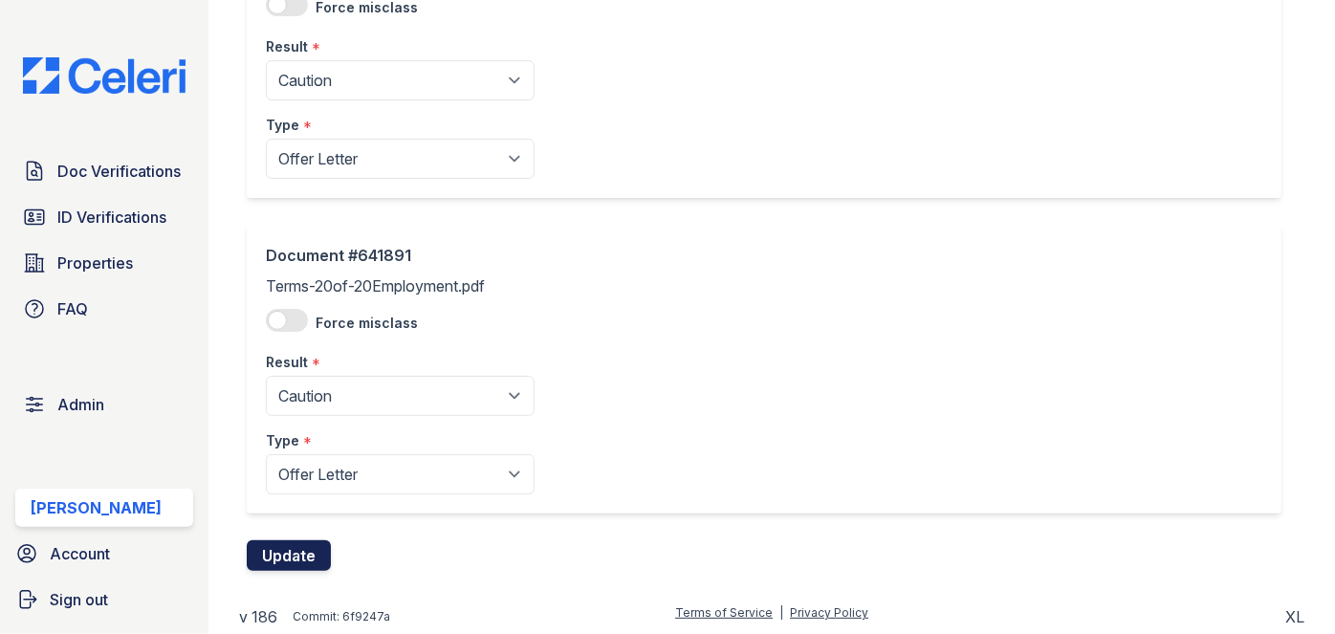
click at [298, 561] on button "Update" at bounding box center [289, 555] width 84 height 31
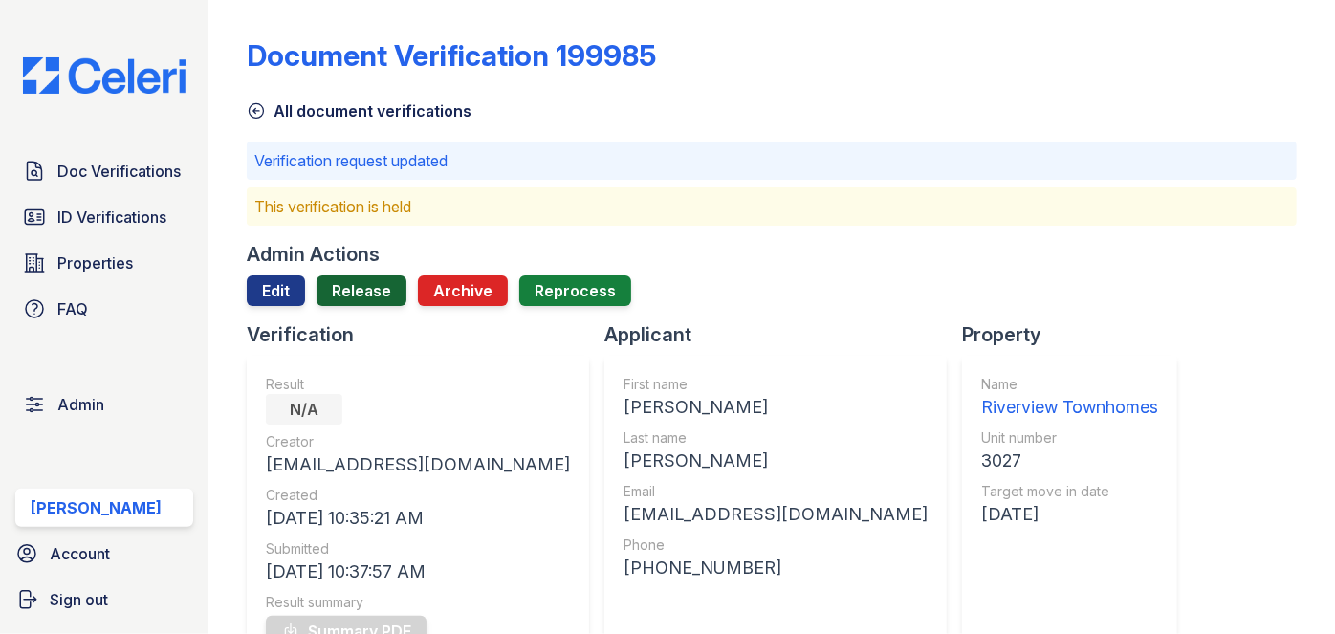
click at [361, 283] on link "Release" at bounding box center [362, 290] width 90 height 31
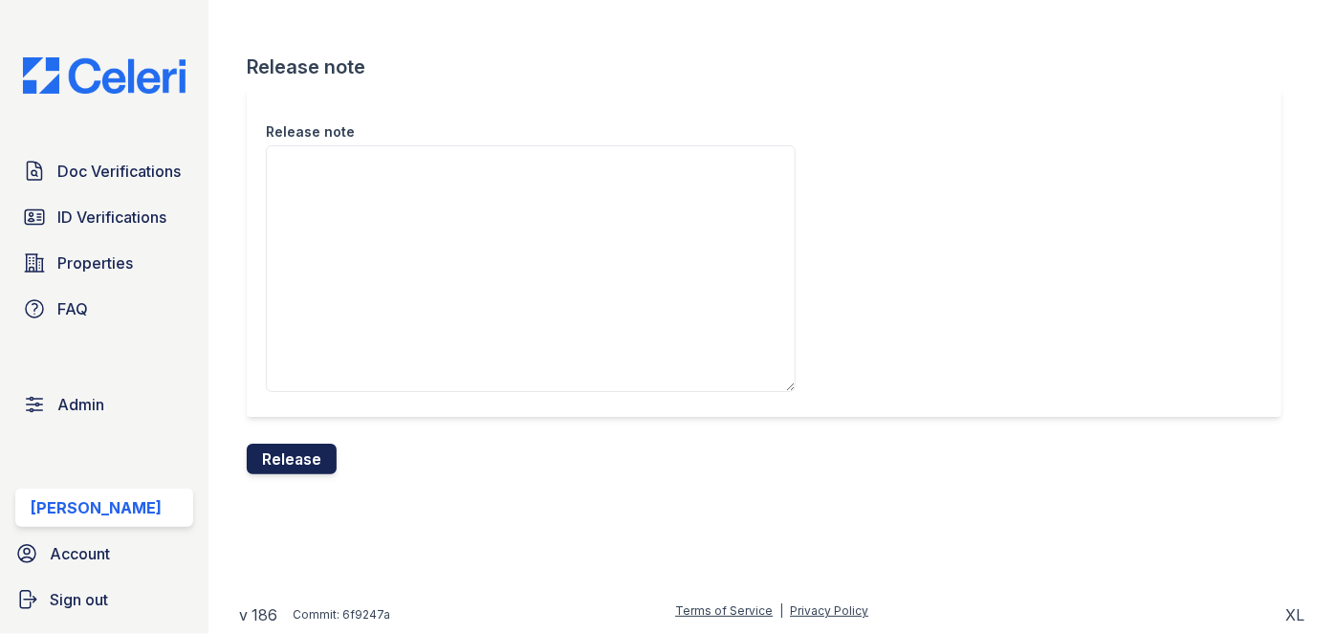
click at [301, 459] on button "Release" at bounding box center [292, 459] width 90 height 31
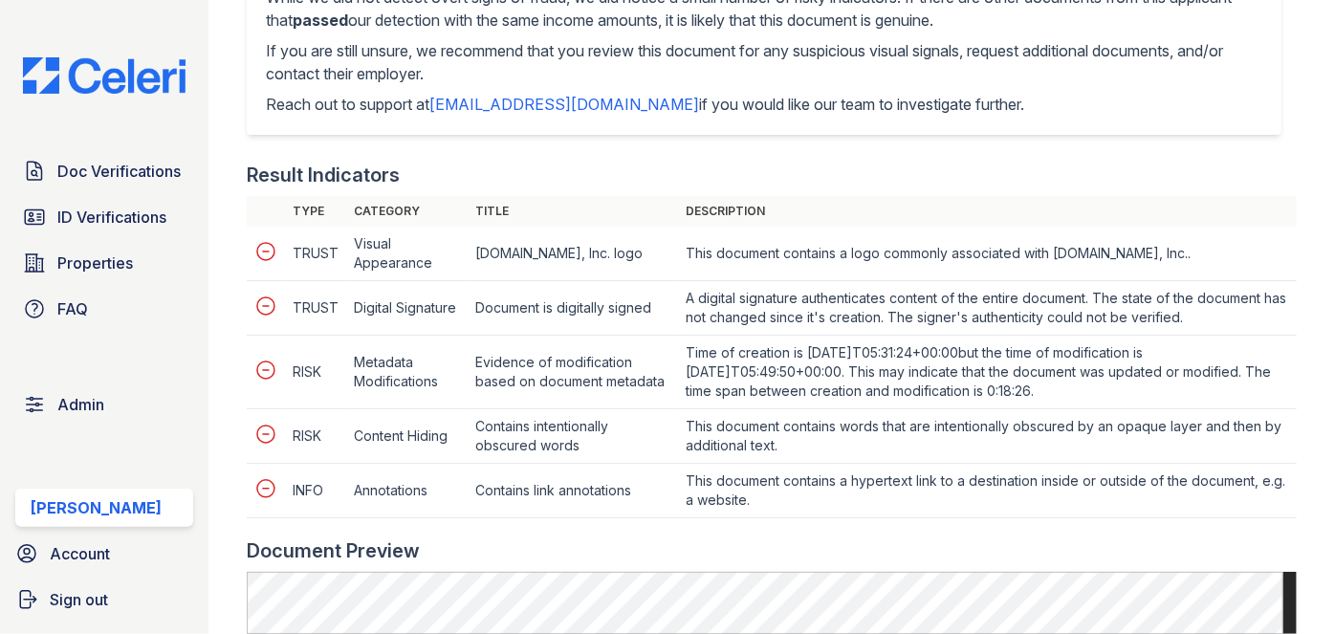
scroll to position [1042, 0]
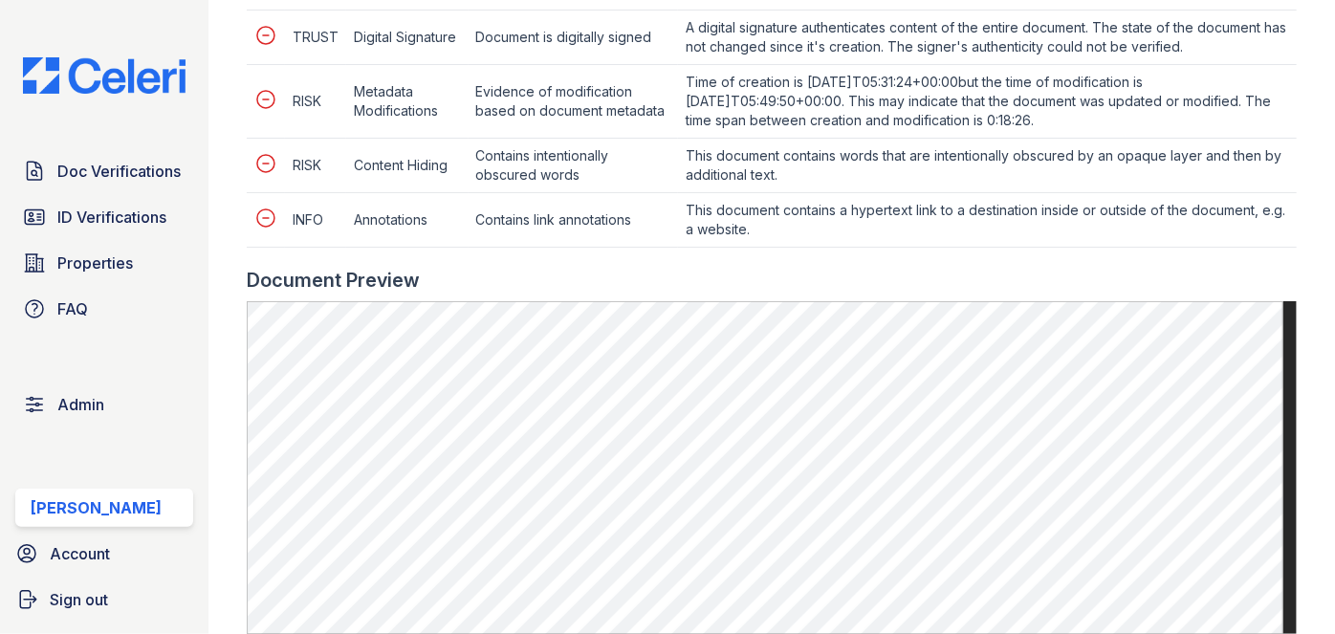
scroll to position [1129, 0]
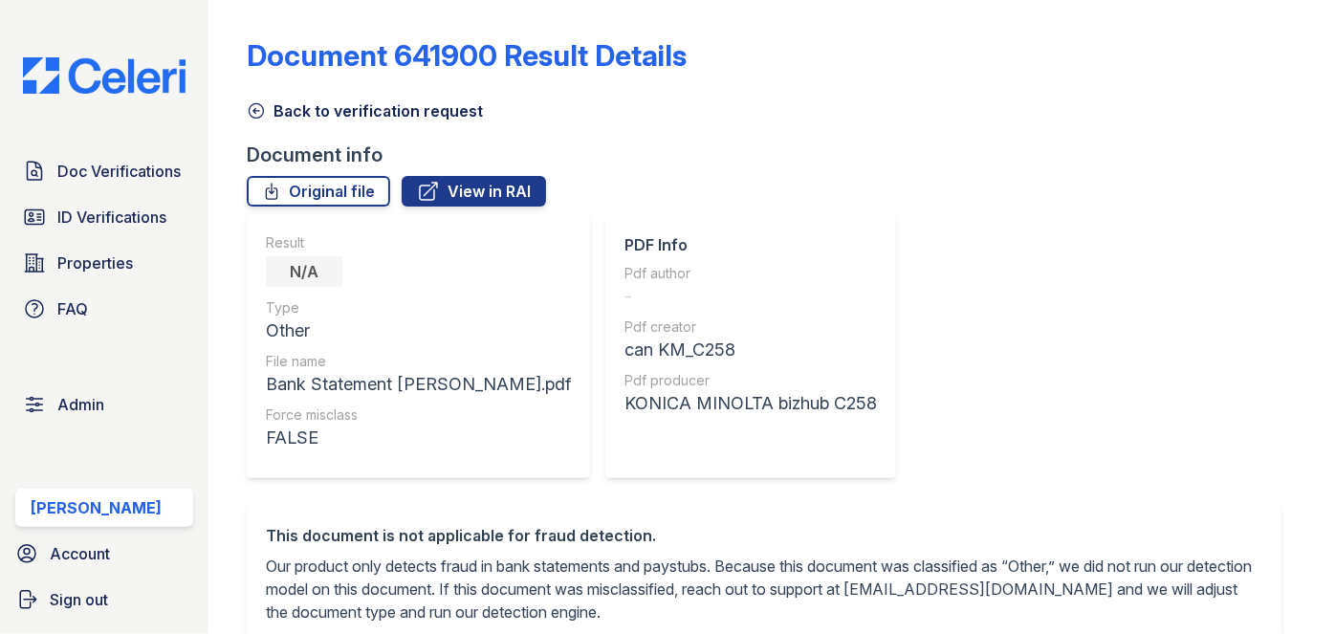
click at [262, 106] on icon at bounding box center [257, 111] width 14 height 14
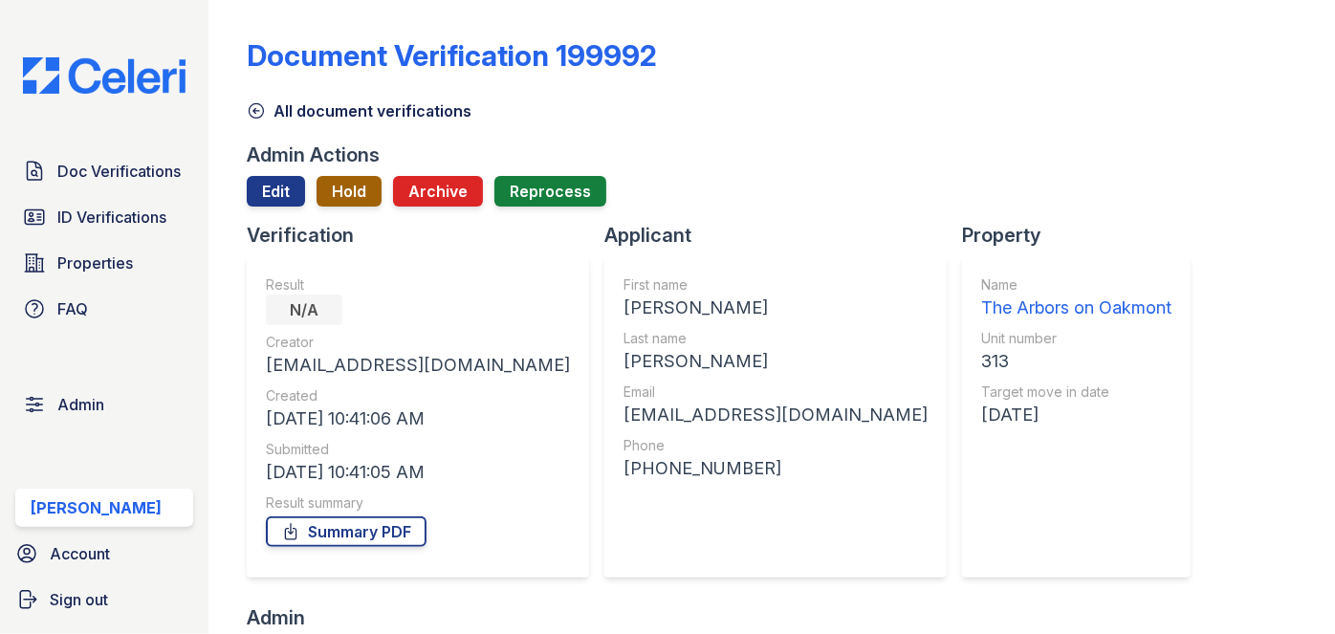
click at [349, 194] on button "Hold" at bounding box center [349, 191] width 65 height 31
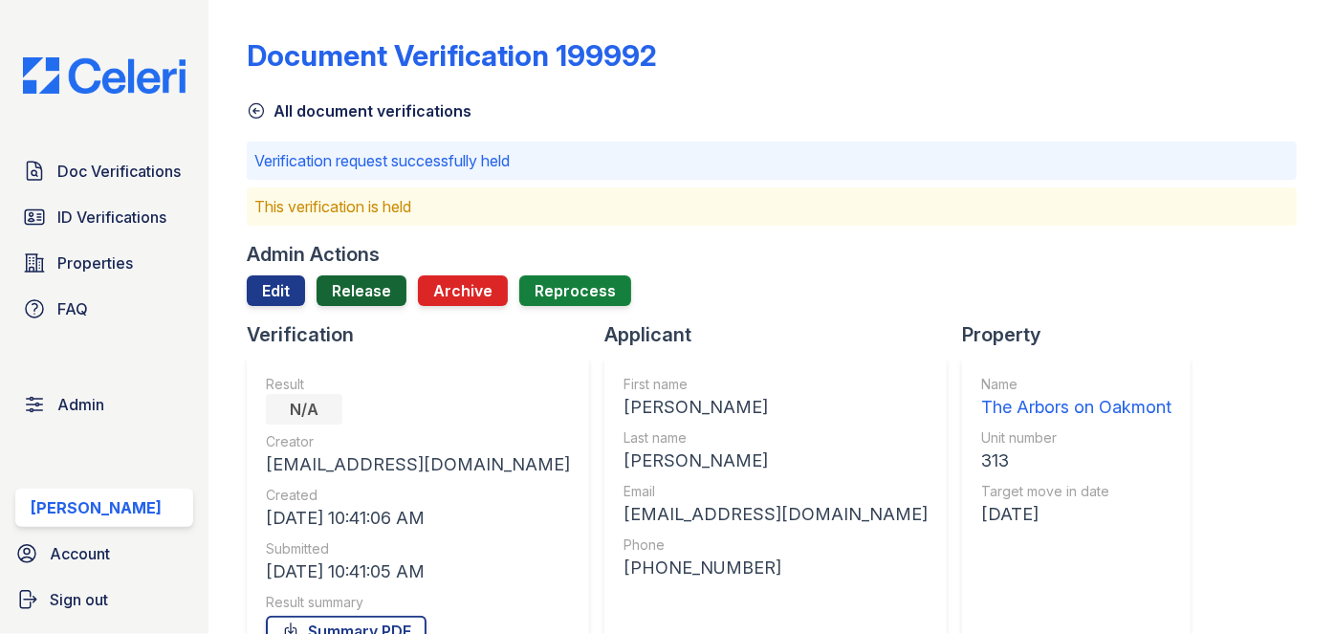
click at [352, 280] on link "Release" at bounding box center [362, 290] width 90 height 31
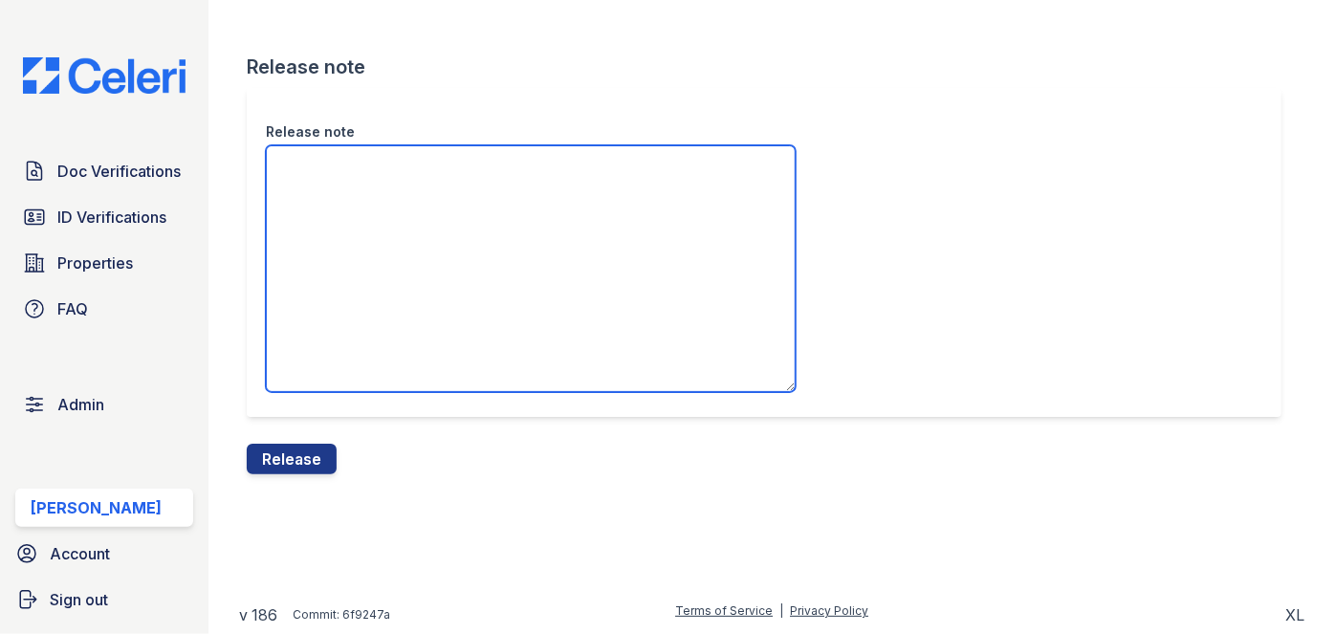
click at [337, 224] on textarea "Release note" at bounding box center [531, 268] width 530 height 247
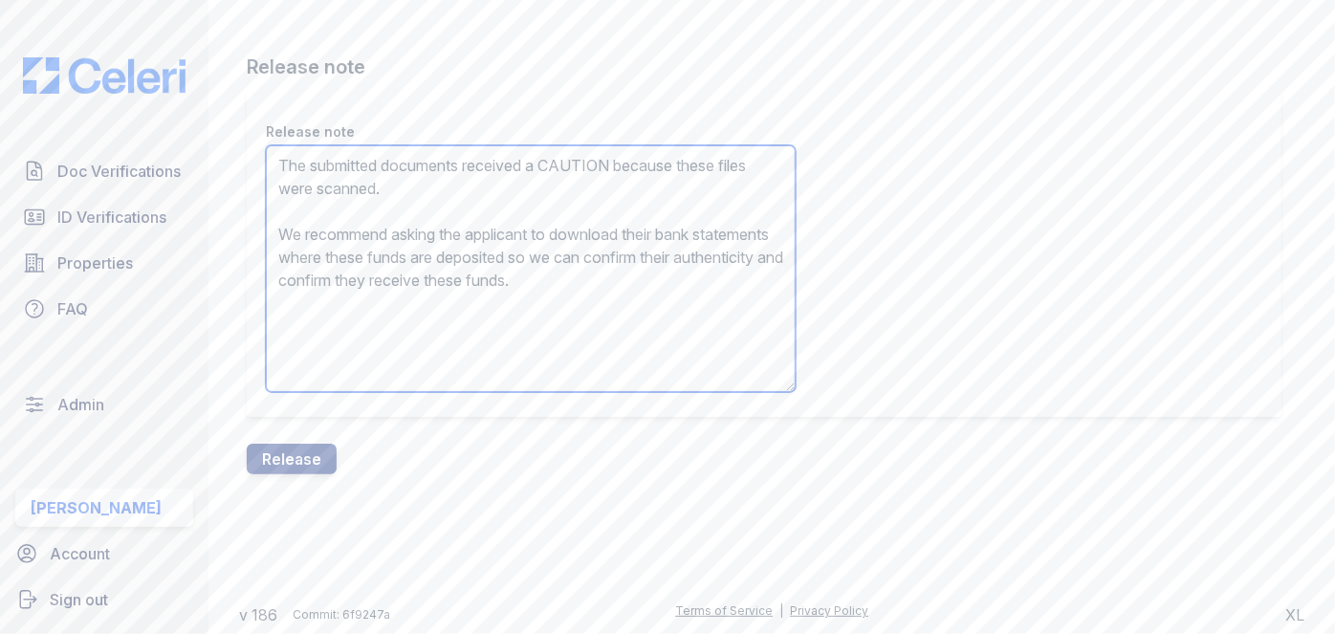
click at [579, 155] on textarea "The submitted documents received a CAUTION because these files were scanned. We…" at bounding box center [531, 268] width 530 height 247
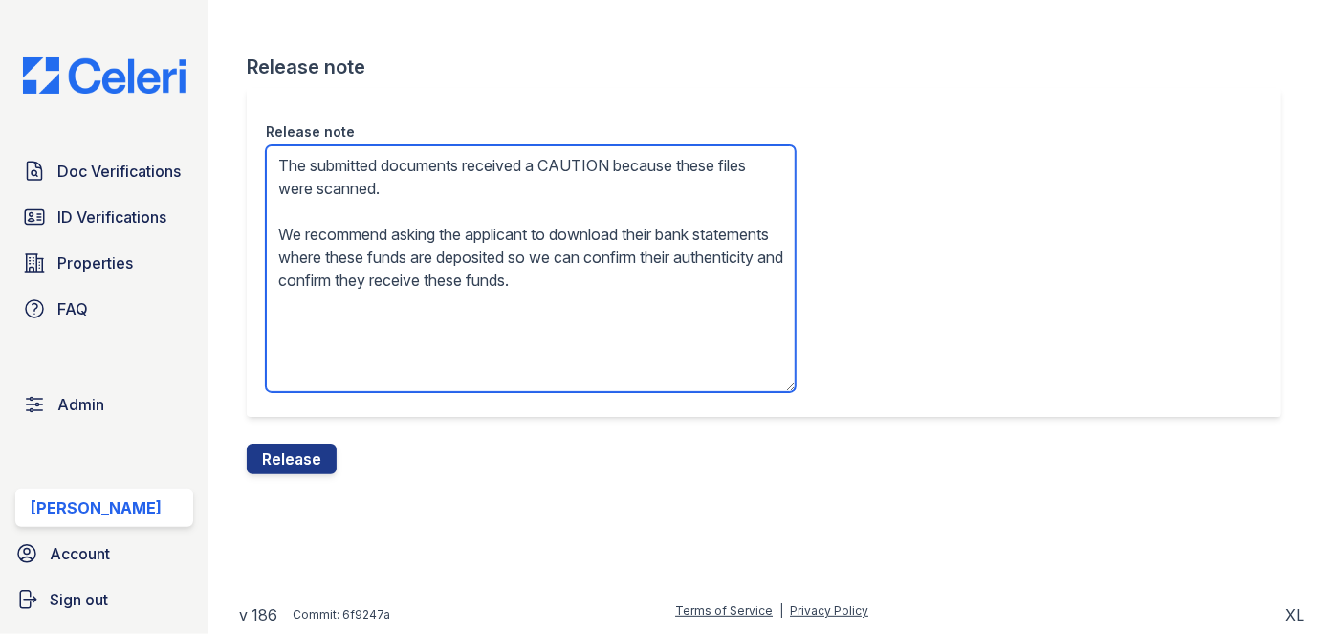
click at [579, 155] on textarea "The submitted documents received a CAUTION because these files were scanned. We…" at bounding box center [531, 268] width 530 height 247
click at [579, 162] on textarea "The submitted documents received a CAUTION because these files were scanned. We…" at bounding box center [531, 268] width 530 height 247
click at [578, 164] on textarea "The submitted documents received a CAUTION because these files were scanned. We…" at bounding box center [531, 268] width 530 height 247
click at [380, 292] on textarea "The submitted documents received a N/A because these files were scanned. We rec…" at bounding box center [531, 268] width 530 height 247
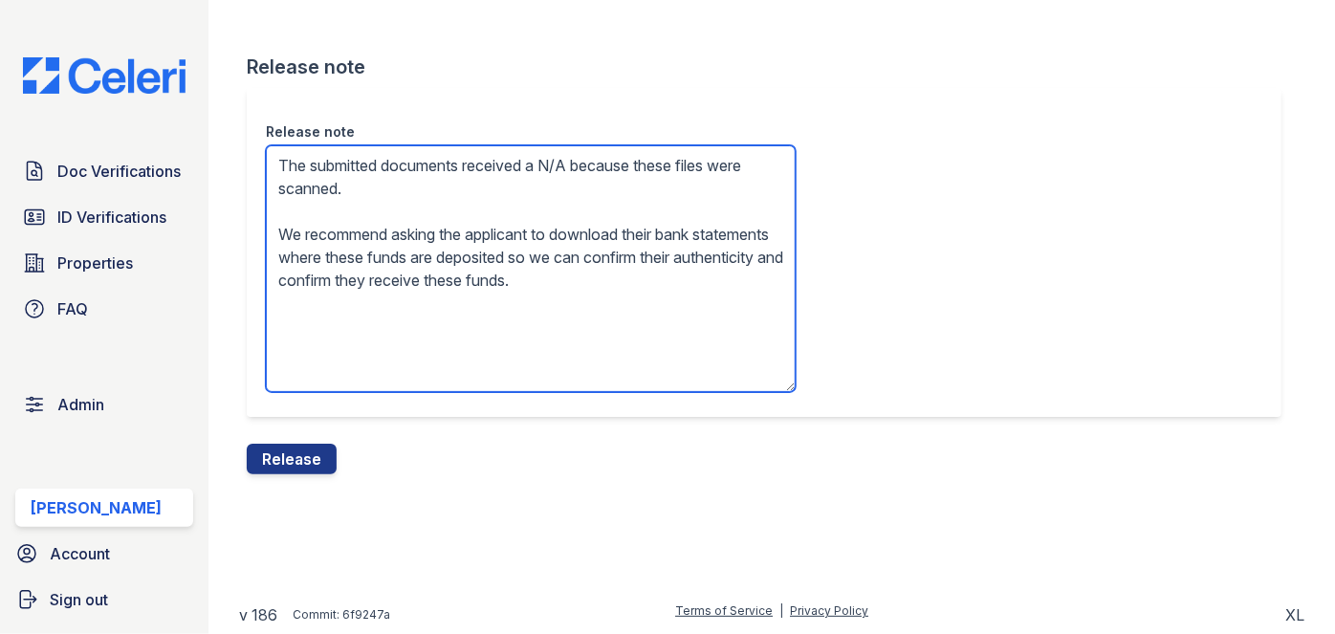
click at [380, 292] on textarea "The submitted documents received a N/A because these files were scanned. We rec…" at bounding box center [531, 268] width 530 height 247
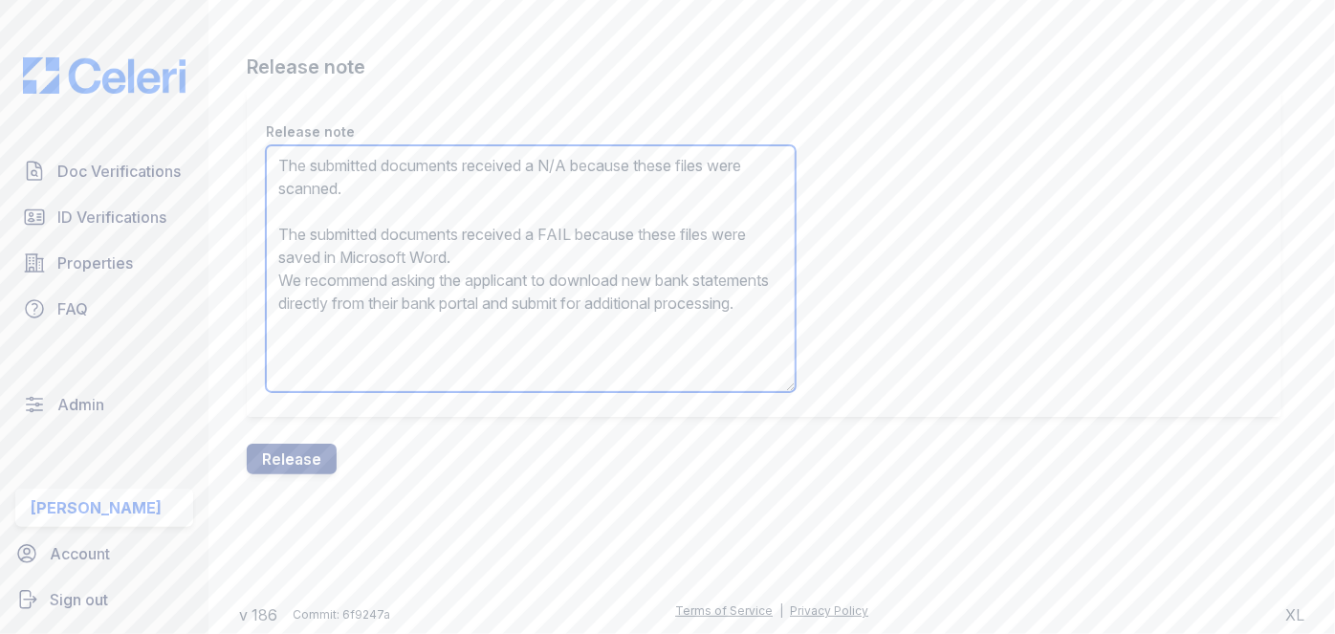
click at [367, 244] on textarea "The submitted documents received a N/A because these files were scanned. The su…" at bounding box center [531, 268] width 530 height 247
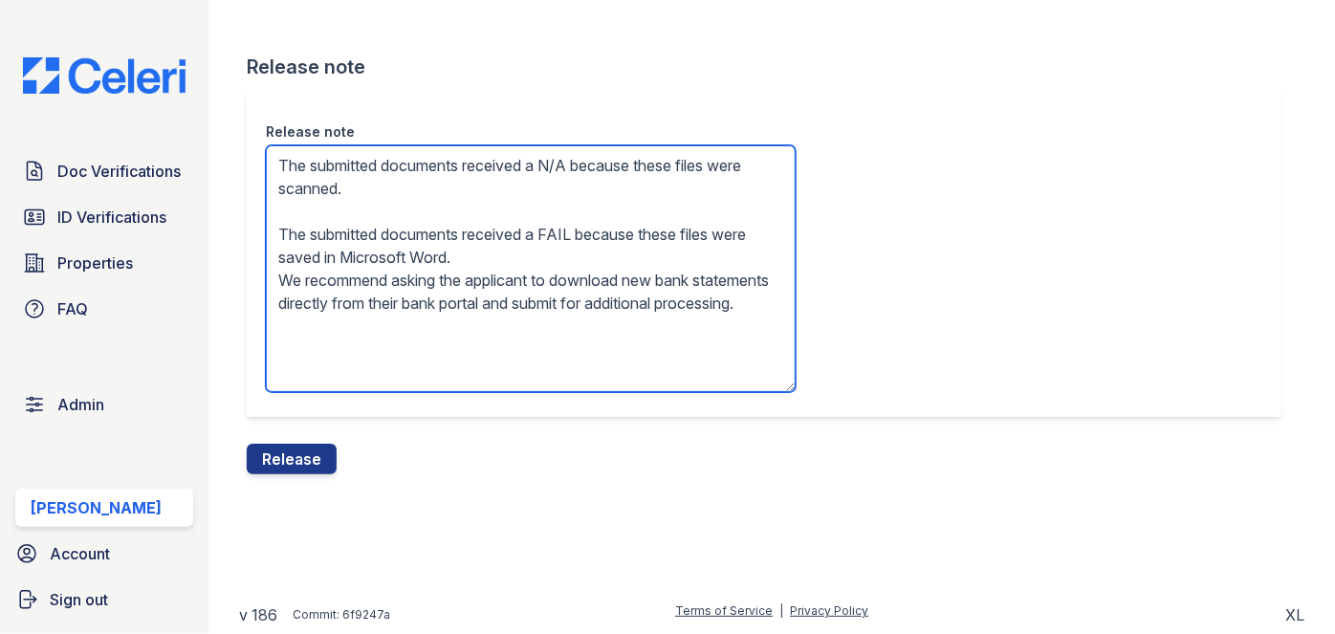
click at [367, 244] on textarea "The submitted documents received a N/A because these files were scanned. The su…" at bounding box center [531, 268] width 530 height 247
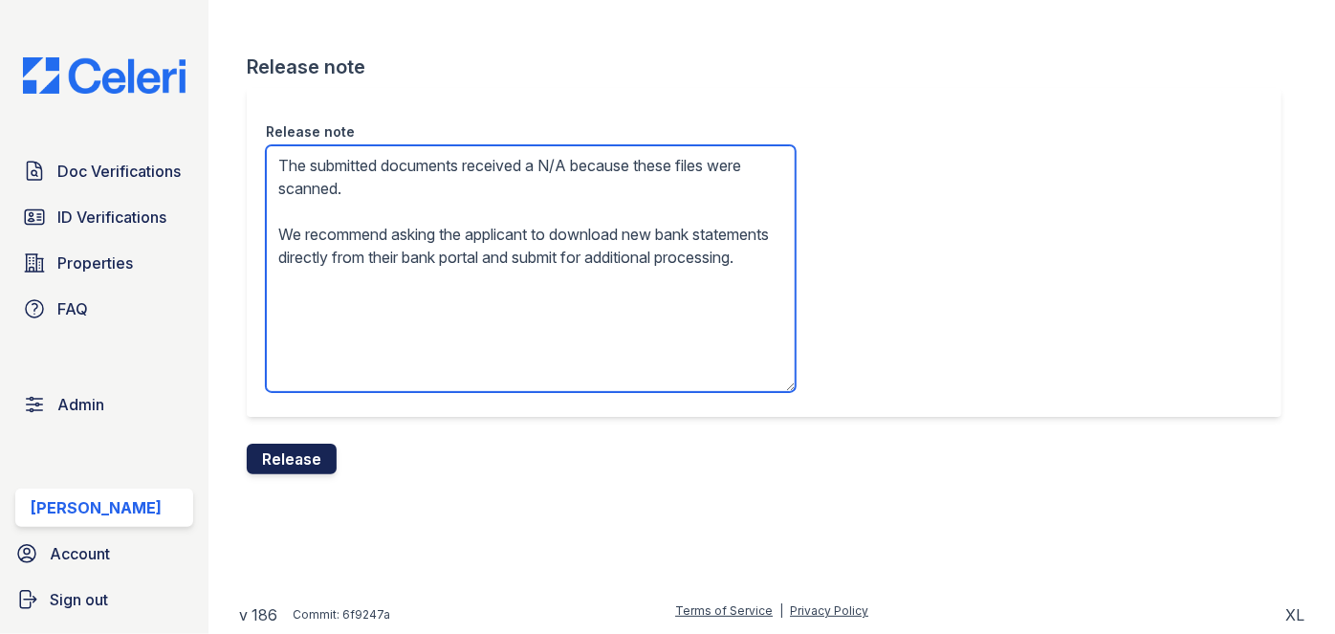
type textarea "The submitted documents received a N/A because these files were scanned. We rec…"
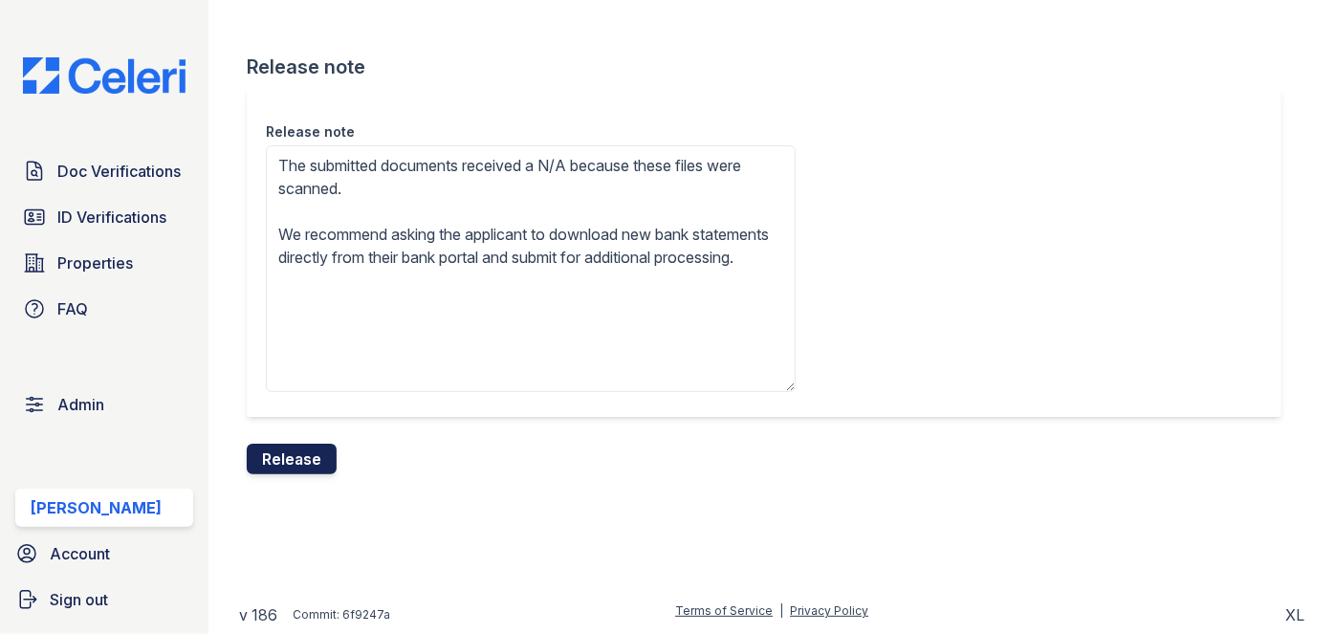
click at [315, 452] on button "Release" at bounding box center [292, 459] width 90 height 31
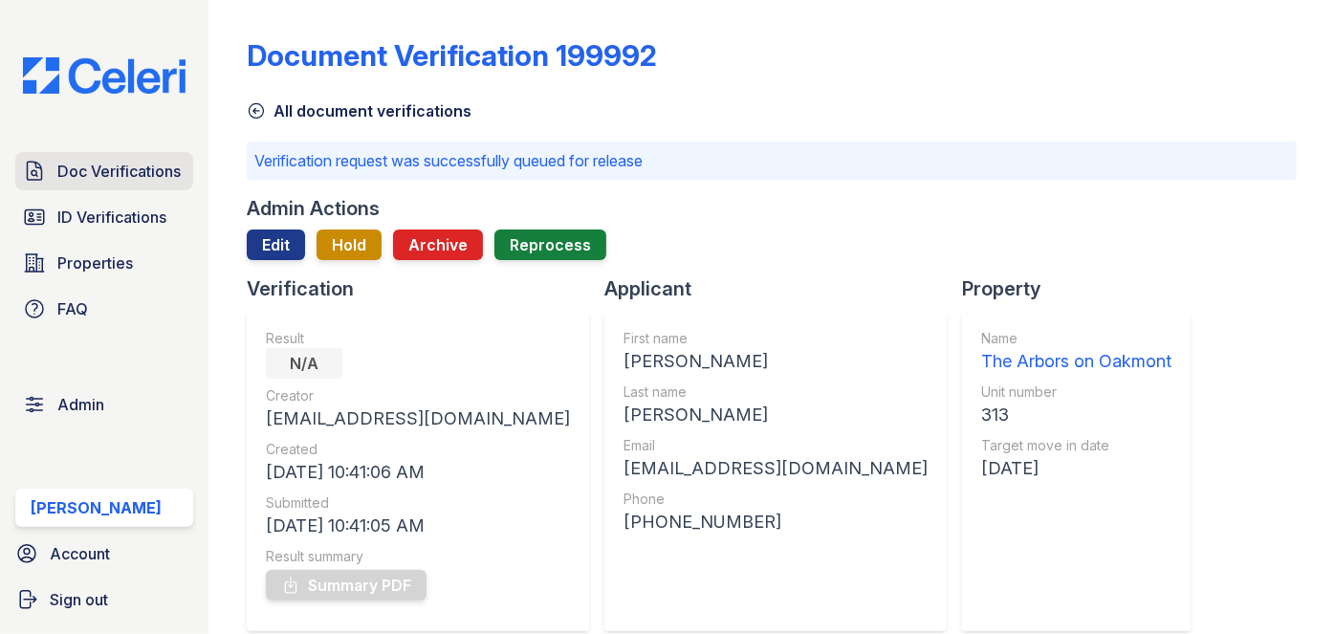
click at [174, 171] on span "Doc Verifications" at bounding box center [118, 171] width 123 height 23
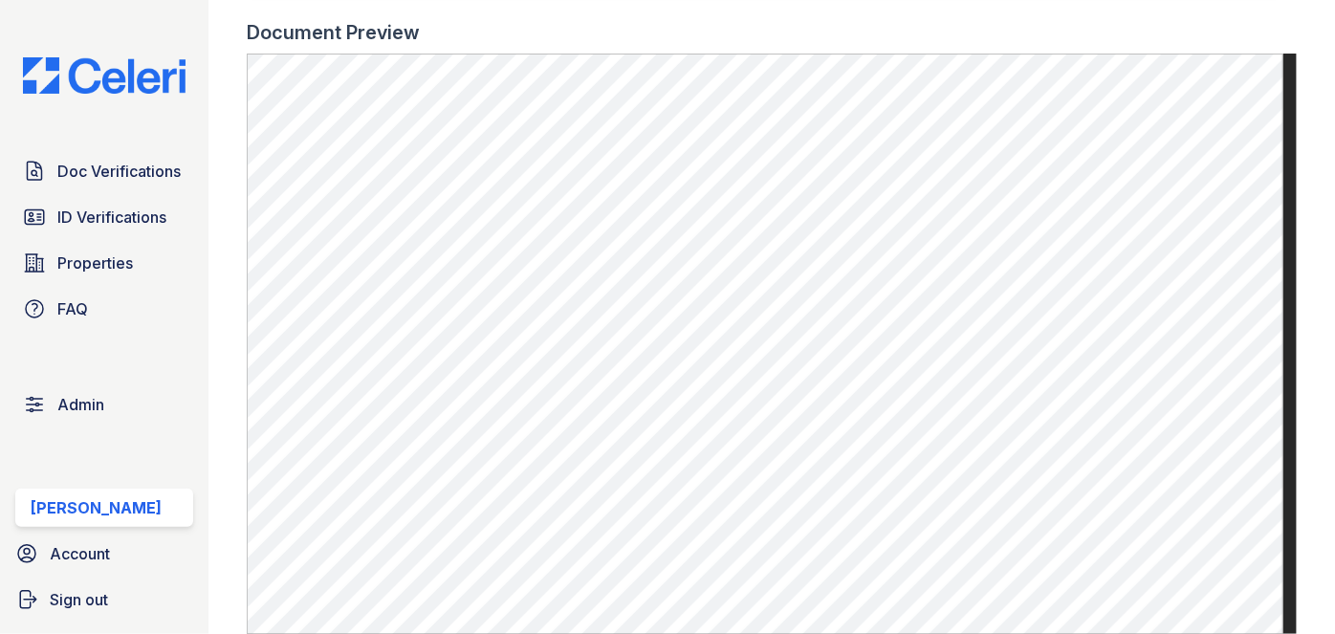
scroll to position [695, 0]
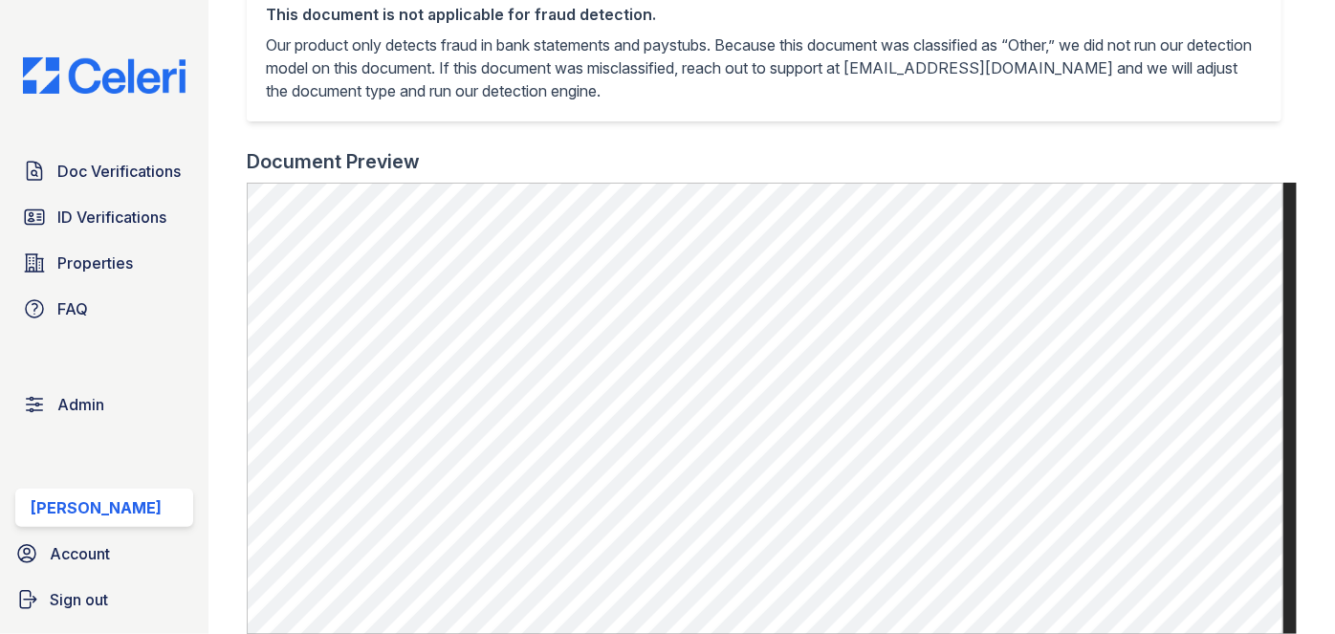
scroll to position [869, 0]
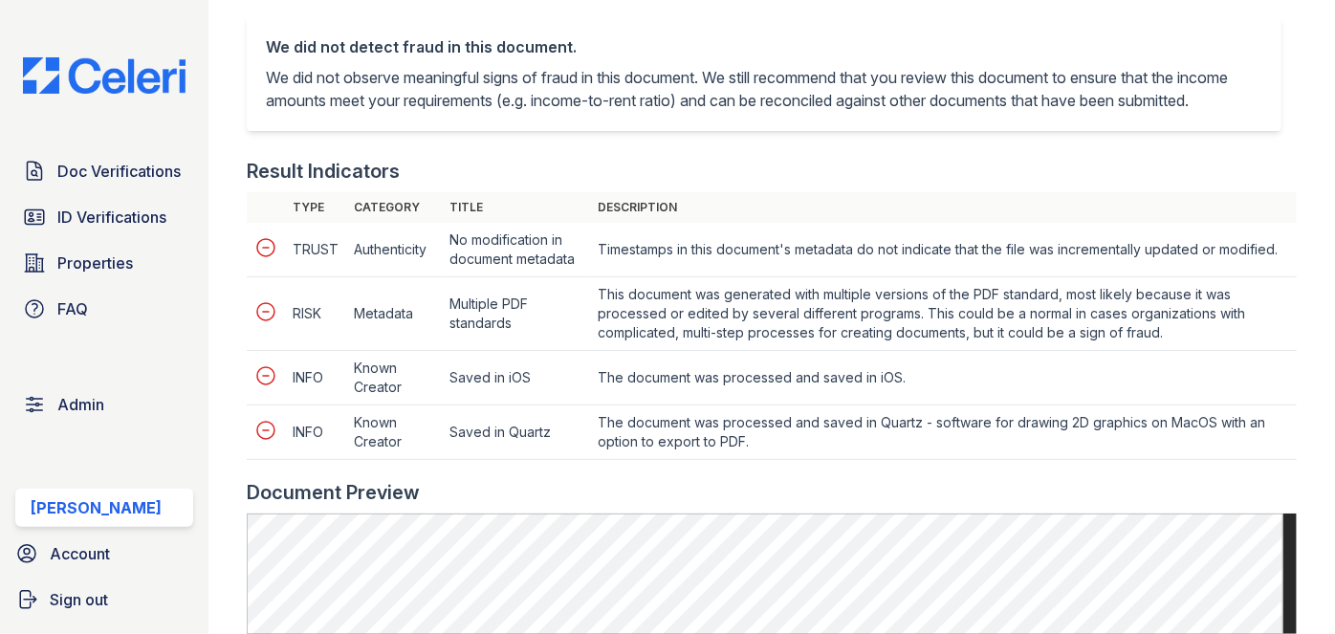
scroll to position [869, 0]
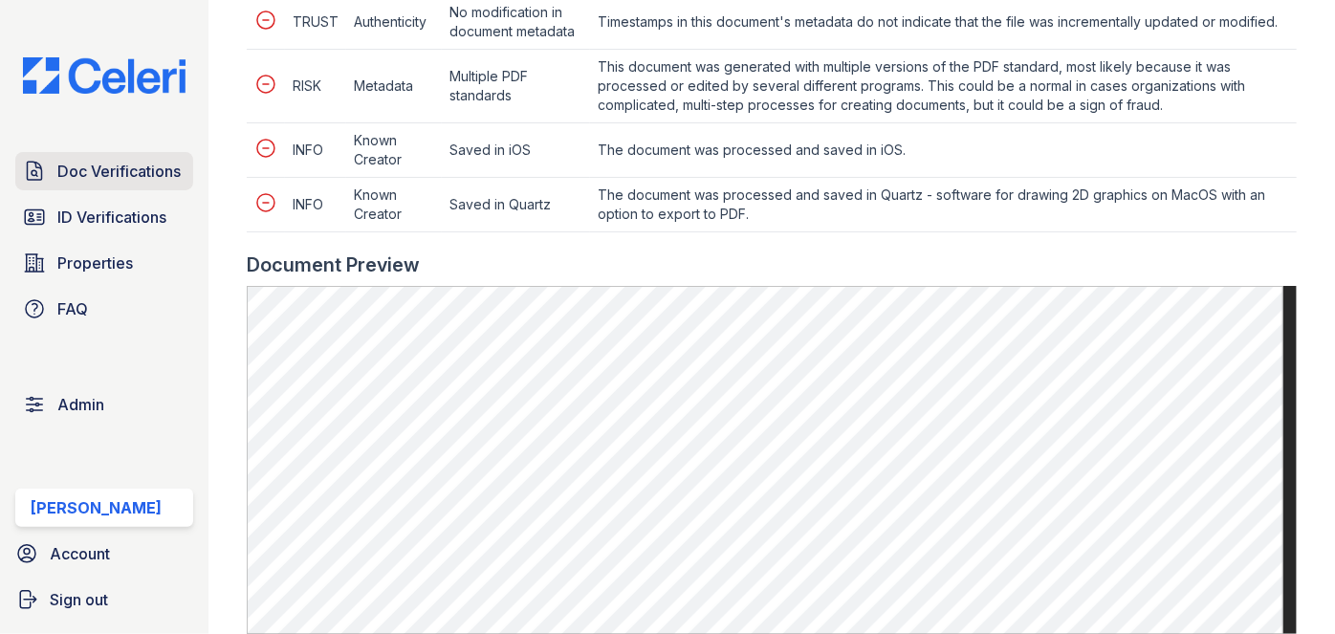
click at [130, 155] on link "Doc Verifications" at bounding box center [104, 171] width 178 height 38
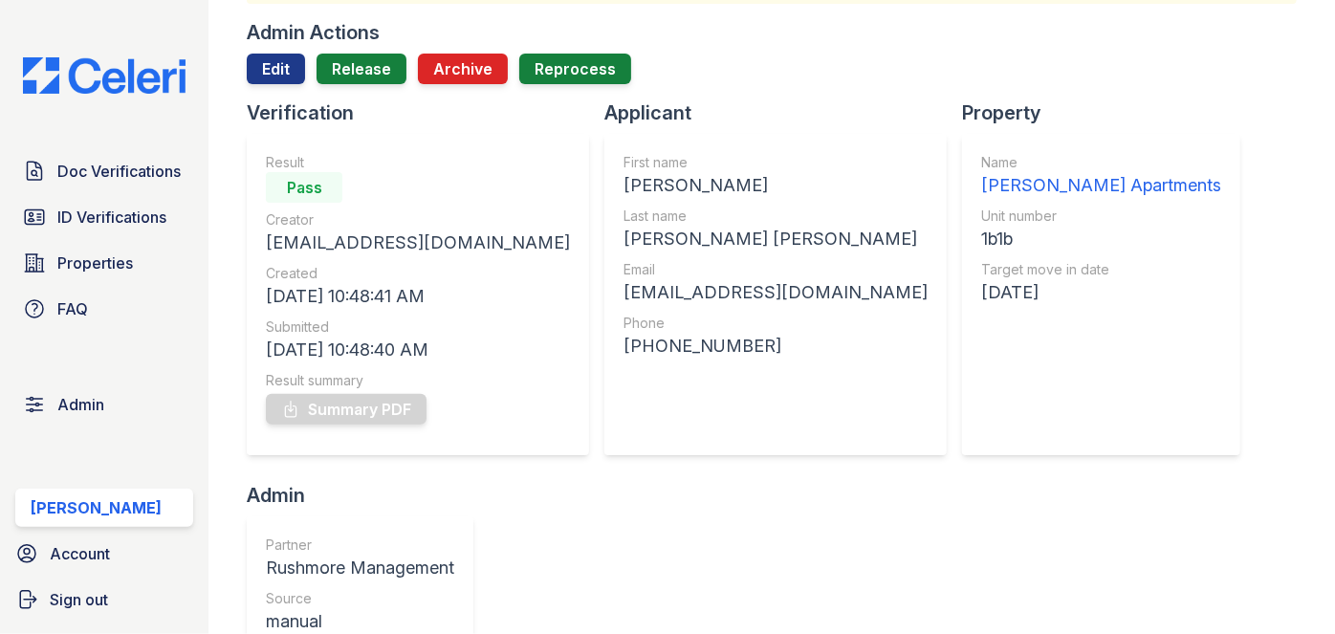
scroll to position [173, 0]
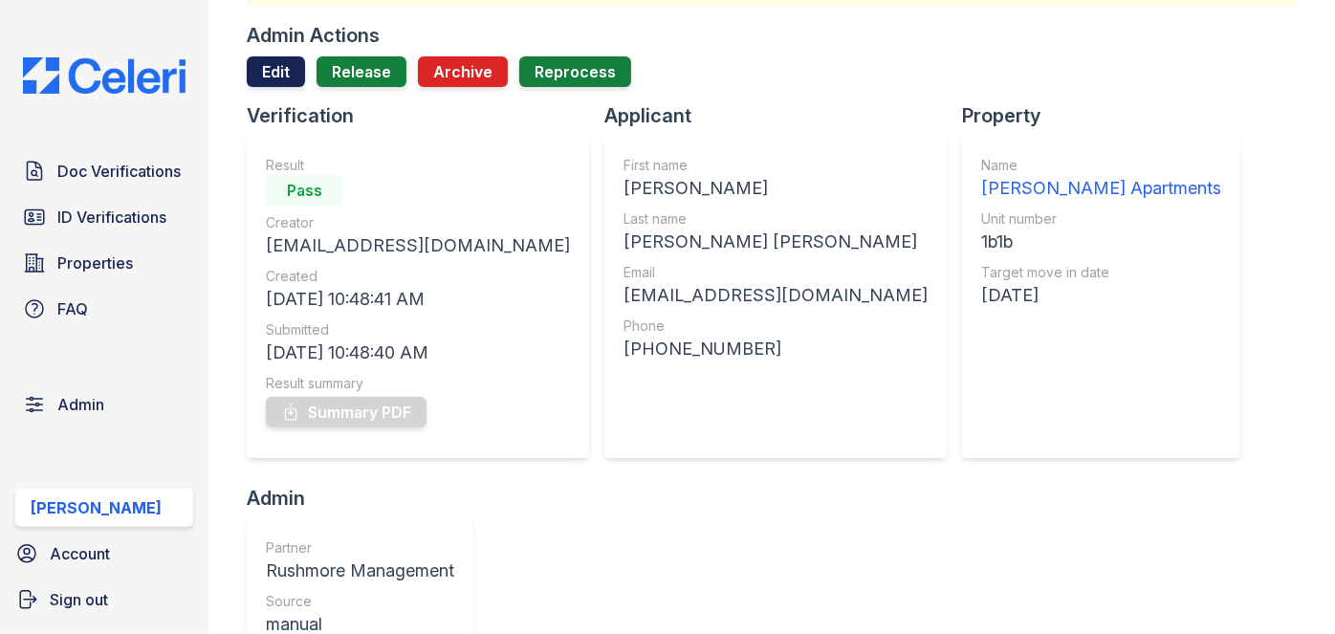
click at [268, 83] on link "Edit" at bounding box center [276, 71] width 58 height 31
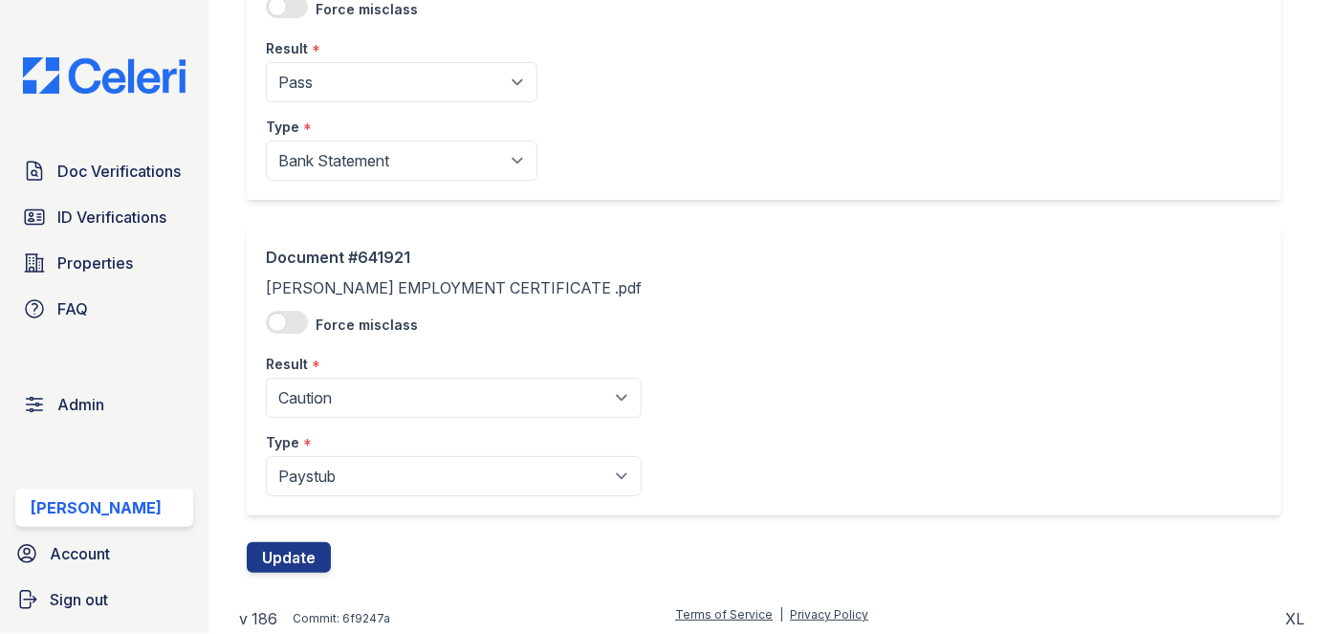
scroll to position [232, 0]
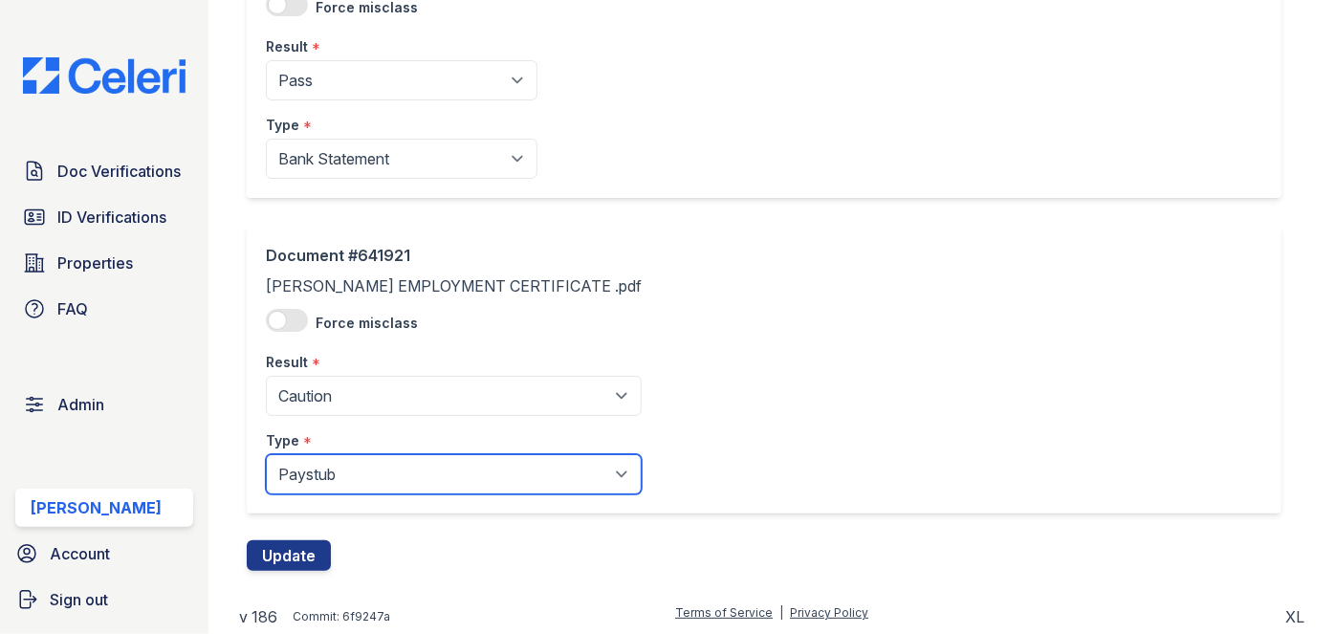
click at [308, 473] on select "Paystub Bank Statement Offer Letter Tax Documents Benefit Award Letter Investme…" at bounding box center [454, 474] width 376 height 40
select select "other"
click at [266, 454] on select "Paystub Bank Statement Offer Letter Tax Documents Benefit Award Letter Investme…" at bounding box center [454, 474] width 376 height 40
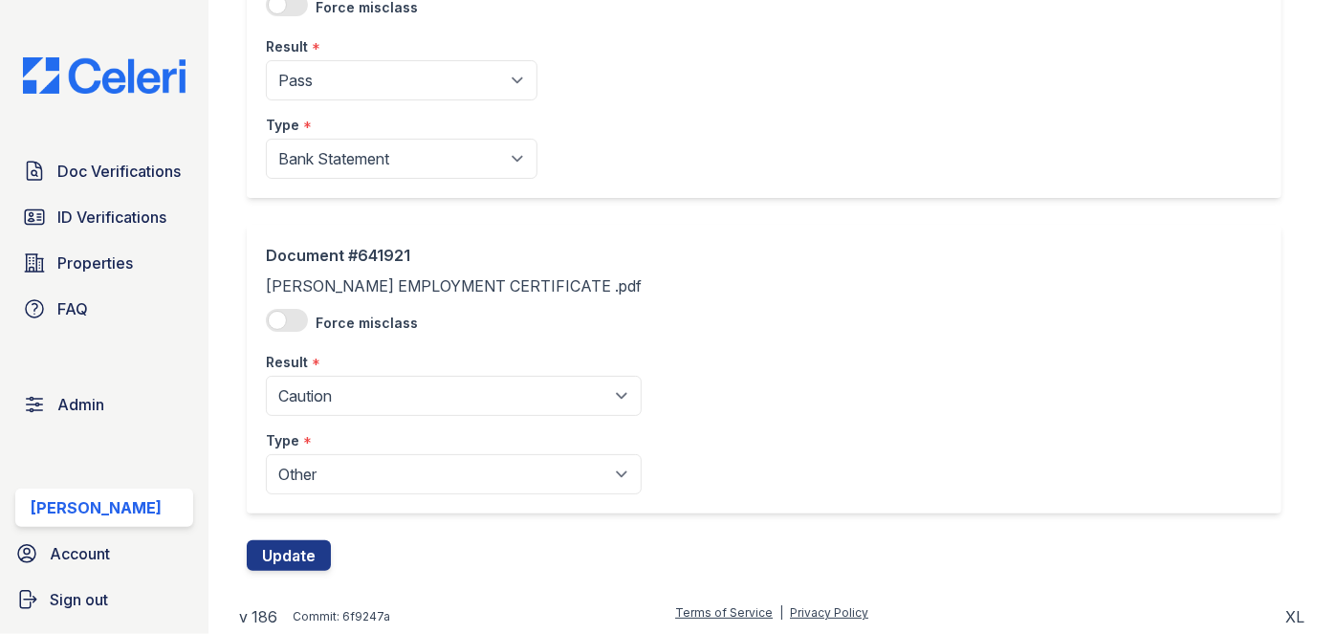
click at [297, 436] on label "Type" at bounding box center [282, 440] width 33 height 19
click at [297, 454] on select "Paystub Bank Statement Offer Letter Tax Documents Benefit Award Letter Investme…" at bounding box center [454, 474] width 376 height 40
click at [285, 562] on button "Update" at bounding box center [289, 555] width 84 height 31
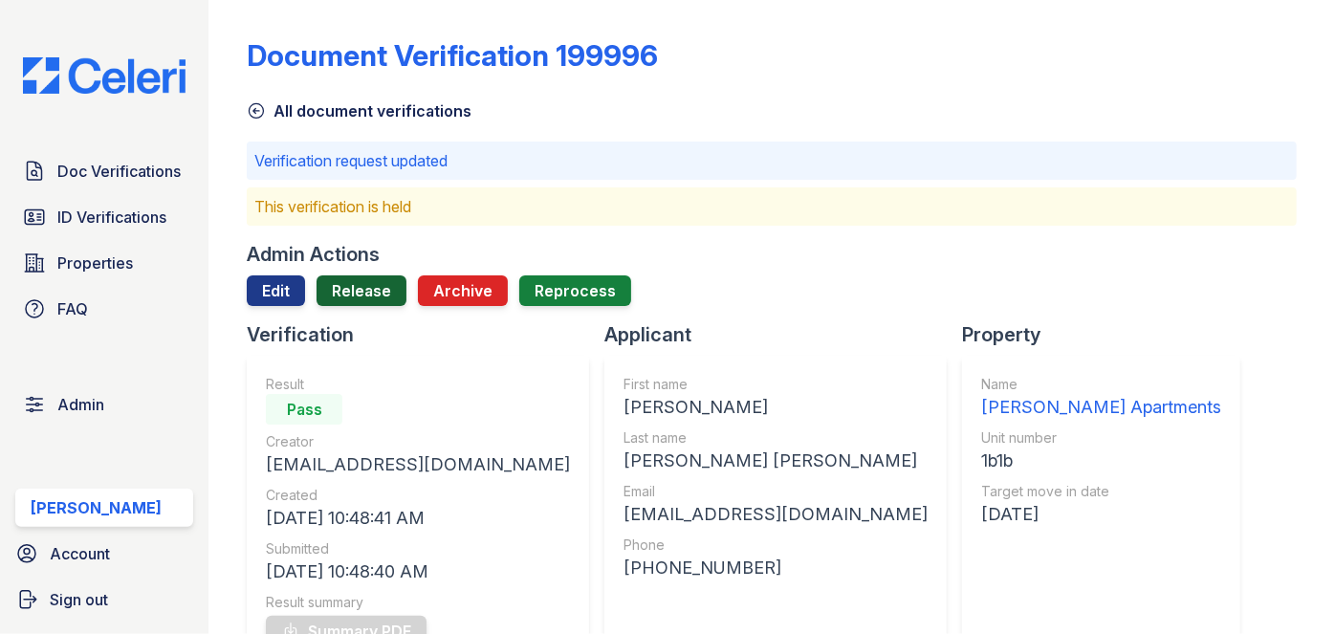
click at [357, 289] on link "Release" at bounding box center [362, 290] width 90 height 31
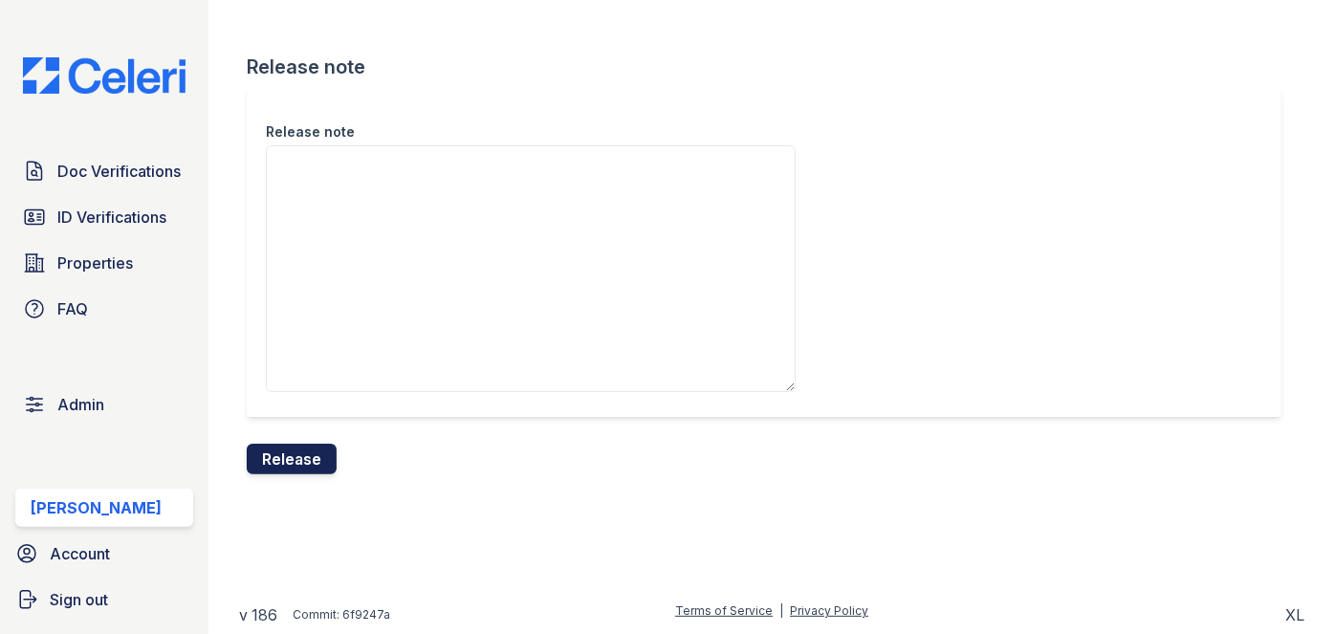
click at [293, 461] on button "Release" at bounding box center [292, 459] width 90 height 31
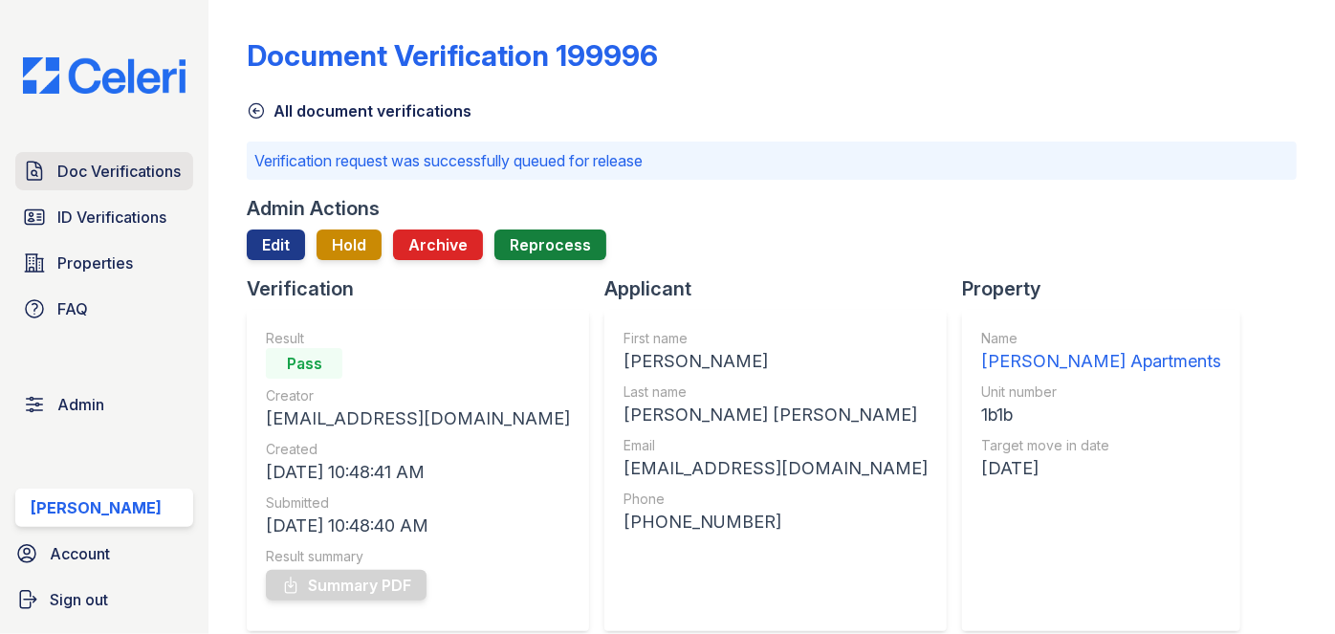
click at [151, 174] on span "Doc Verifications" at bounding box center [118, 171] width 123 height 23
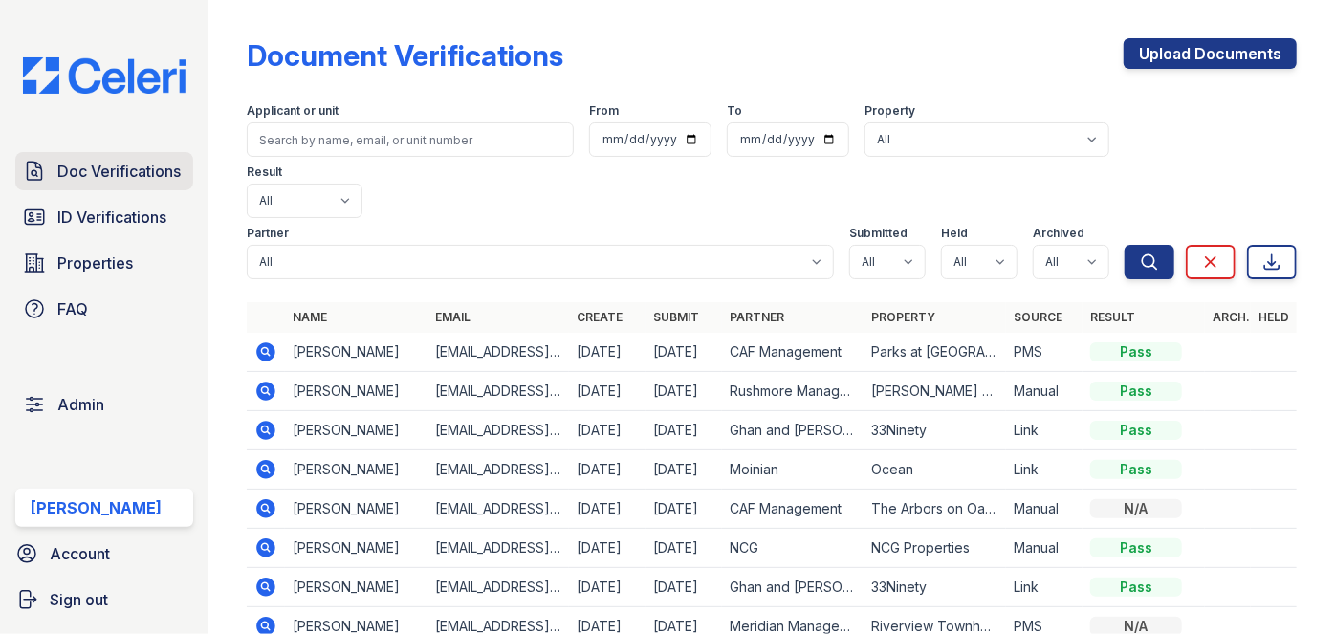
click at [163, 164] on span "Doc Verifications" at bounding box center [118, 171] width 123 height 23
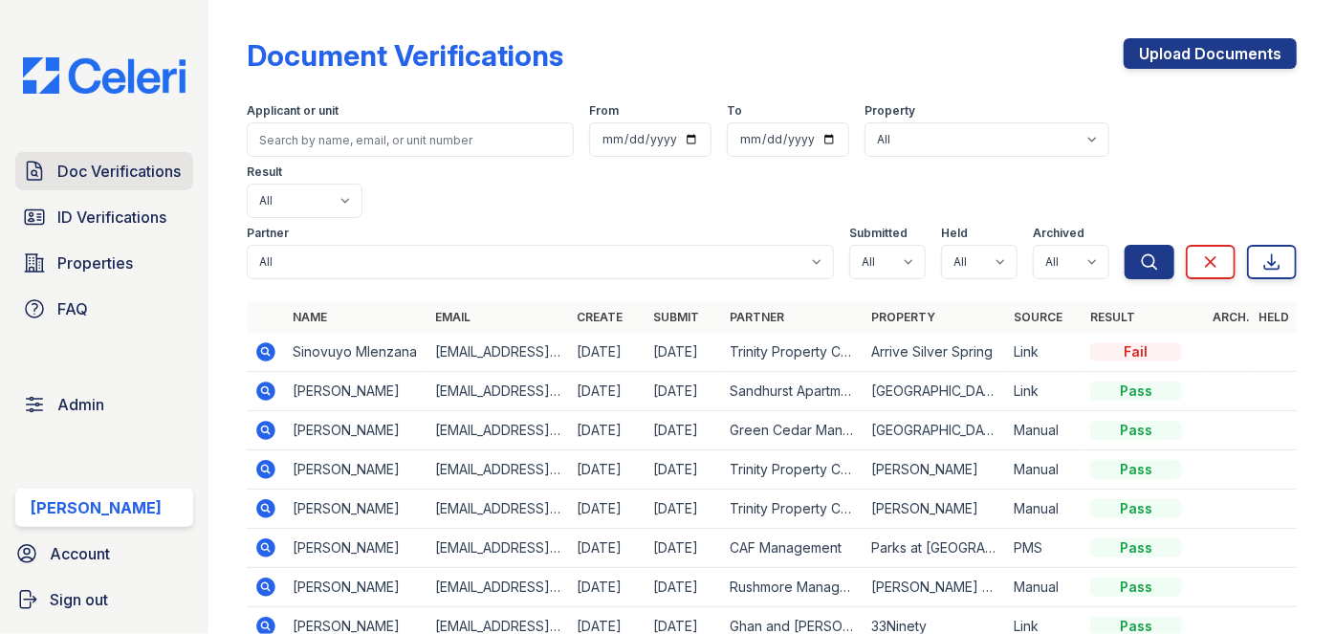
click at [120, 167] on span "Doc Verifications" at bounding box center [118, 171] width 123 height 23
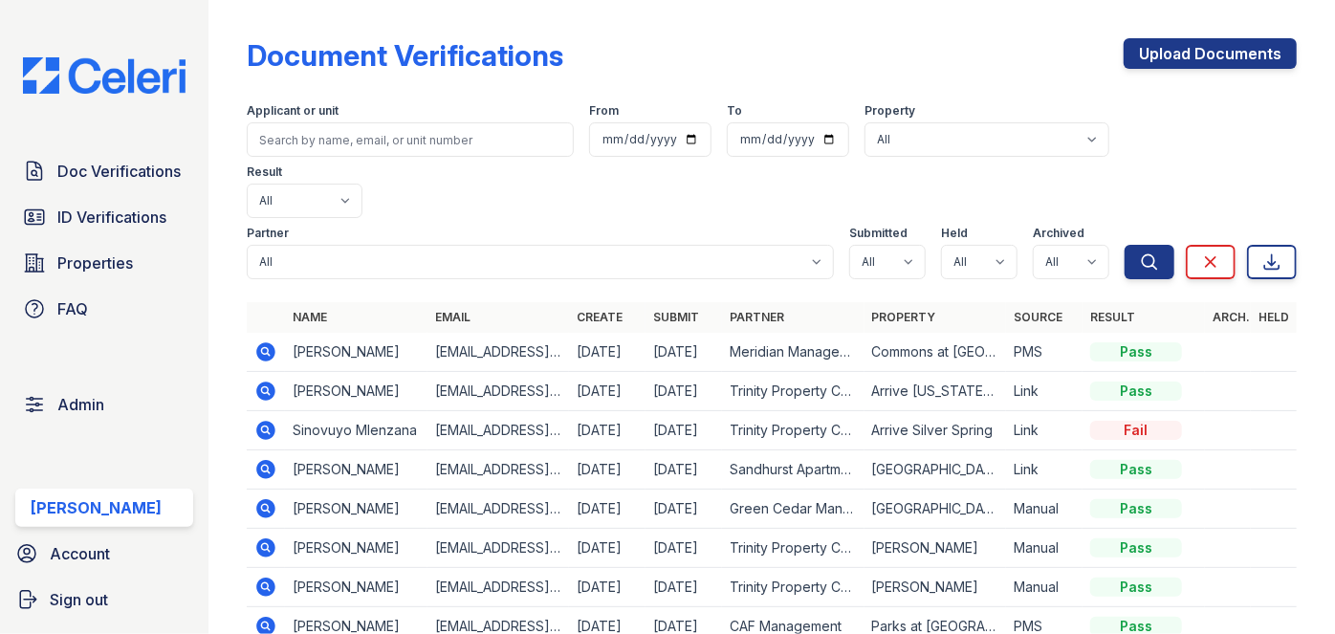
click at [97, 21] on div "Doc Verifications ID Verifications Properties FAQ Admin Darija Dedic Account Si…" at bounding box center [104, 317] width 208 height 634
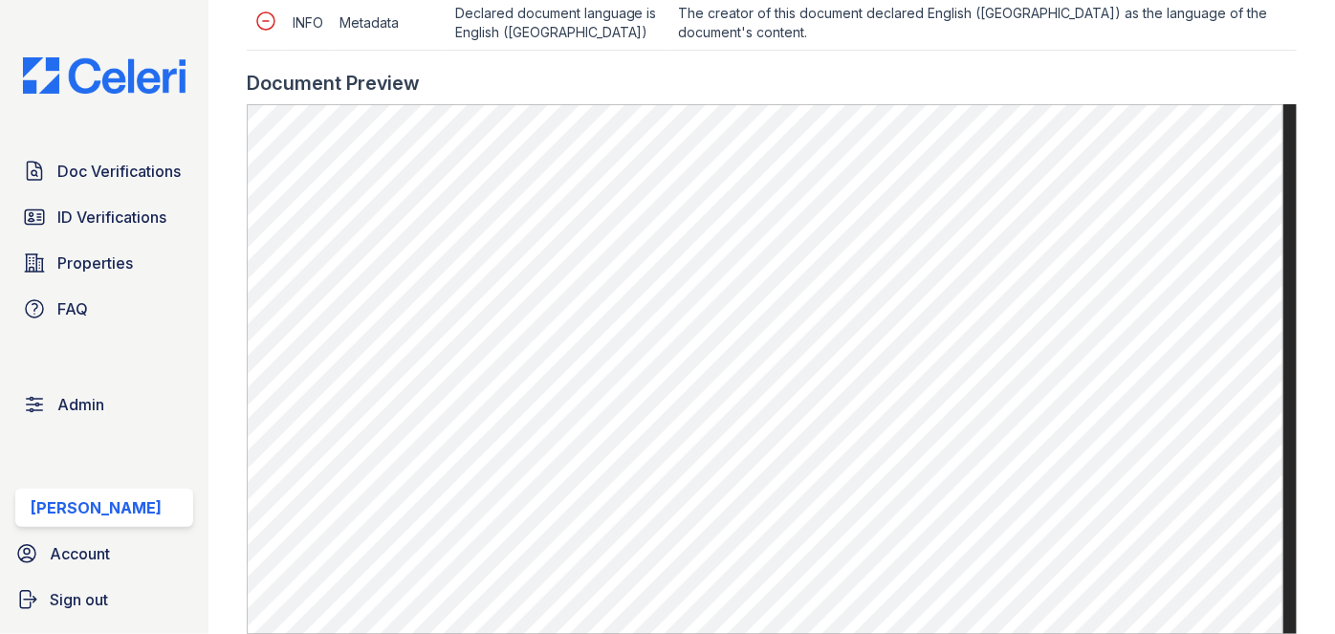
scroll to position [1390, 0]
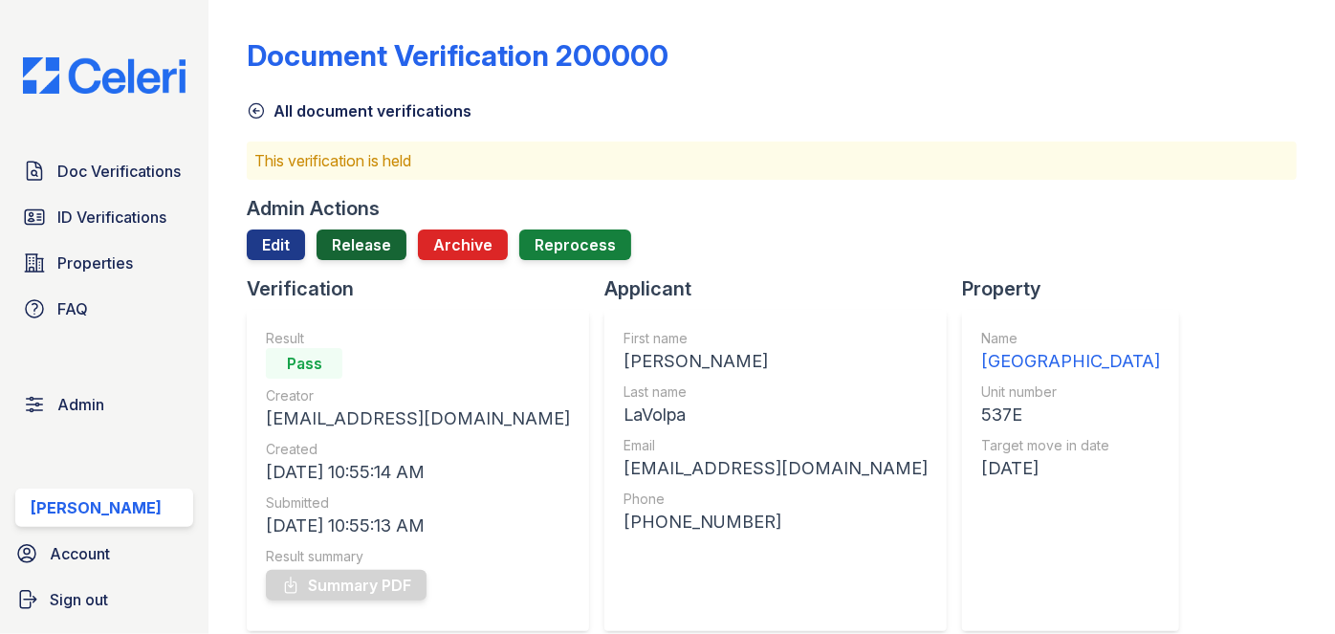
click at [355, 236] on link "Release" at bounding box center [362, 244] width 90 height 31
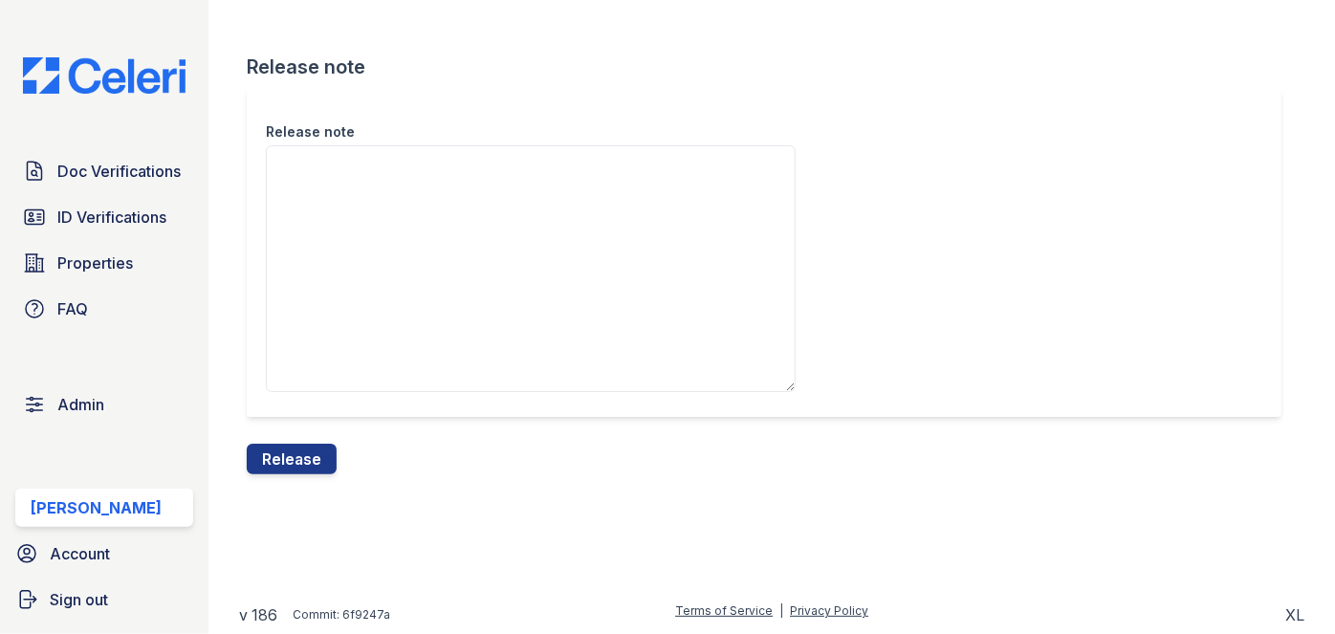
click at [311, 479] on div "Release note Release note Release" at bounding box center [771, 252] width 1065 height 505
click at [314, 462] on button "Release" at bounding box center [292, 459] width 90 height 31
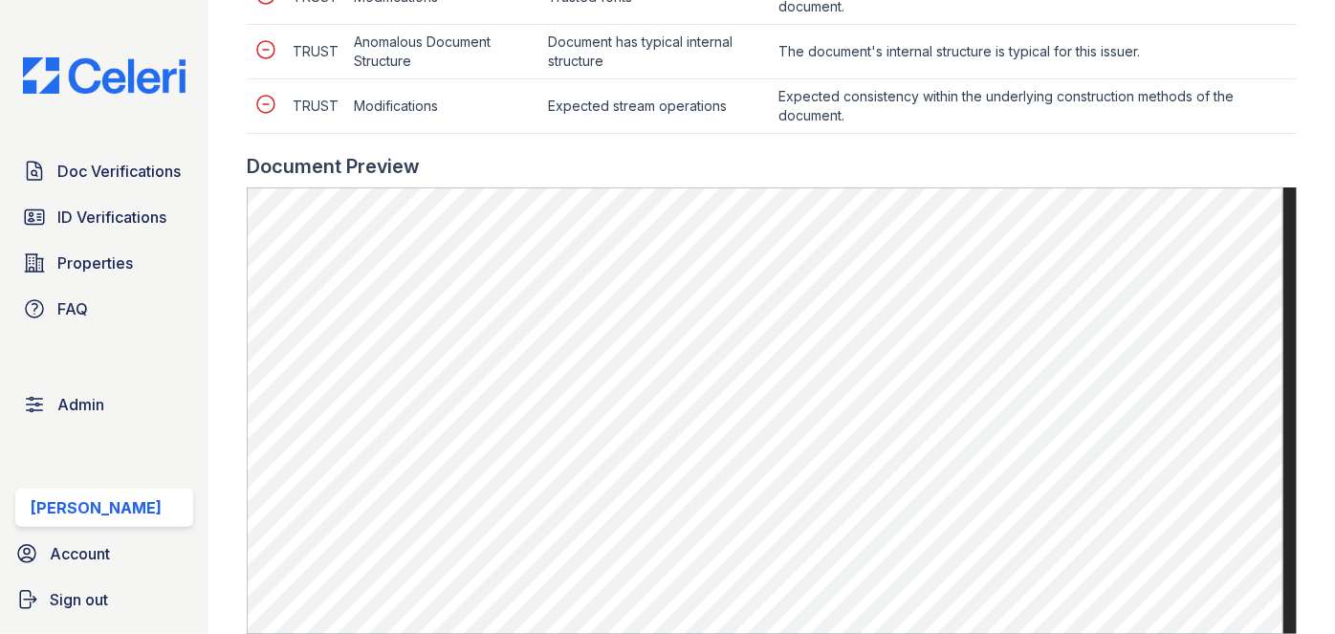
scroll to position [1042, 0]
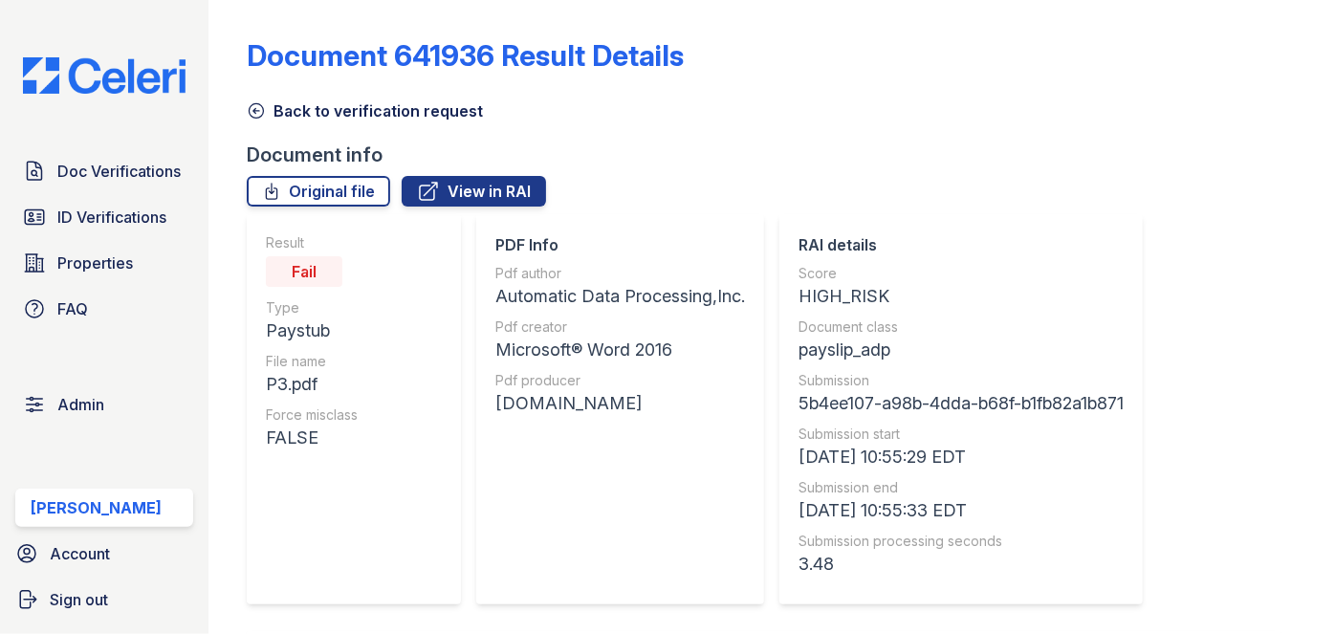
click at [260, 113] on icon at bounding box center [256, 110] width 19 height 19
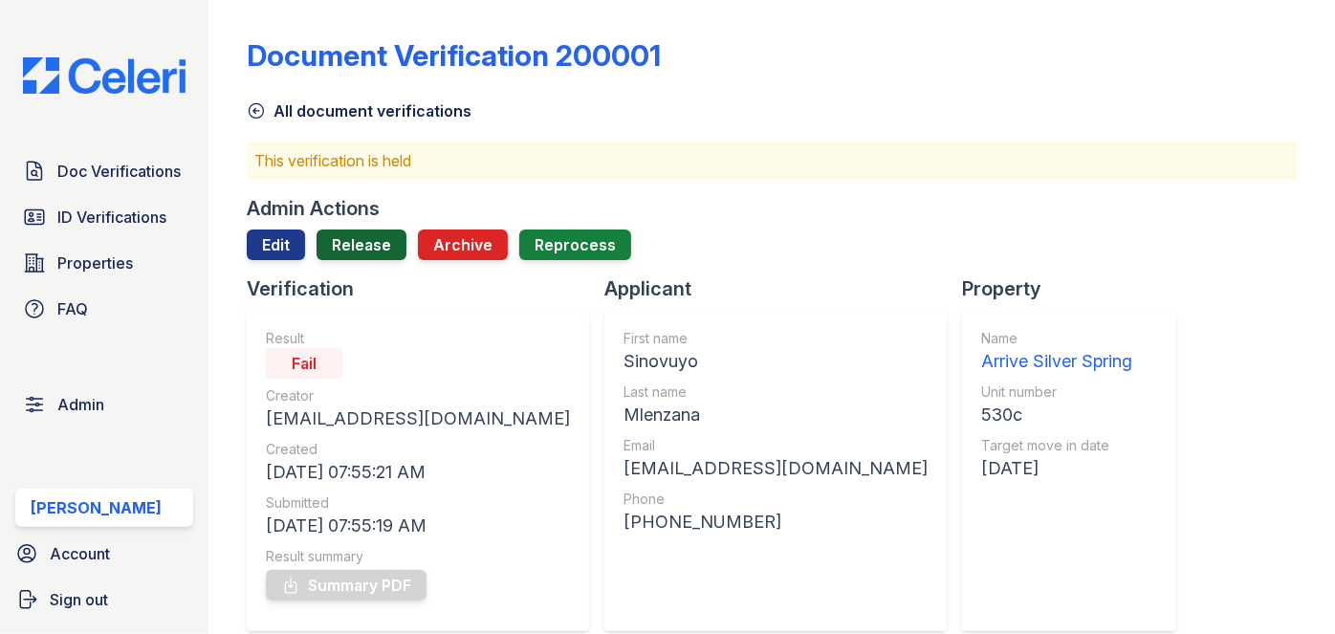
click at [365, 248] on link "Release" at bounding box center [362, 244] width 90 height 31
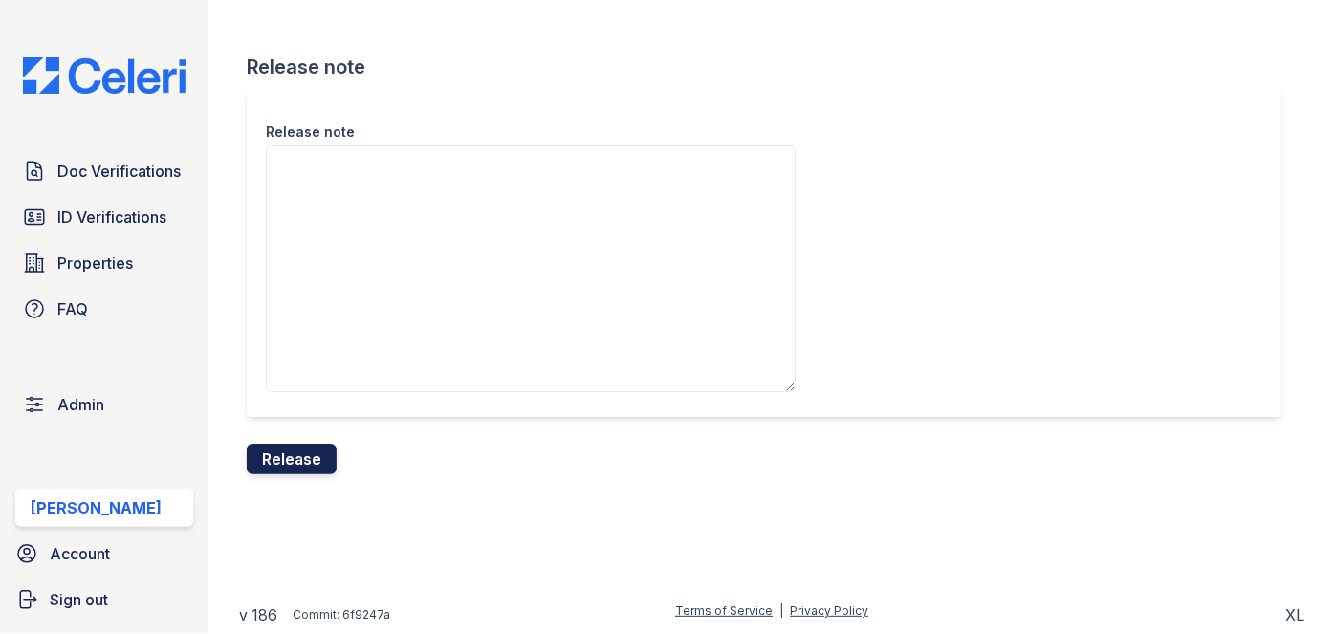
click at [324, 452] on button "Release" at bounding box center [292, 459] width 90 height 31
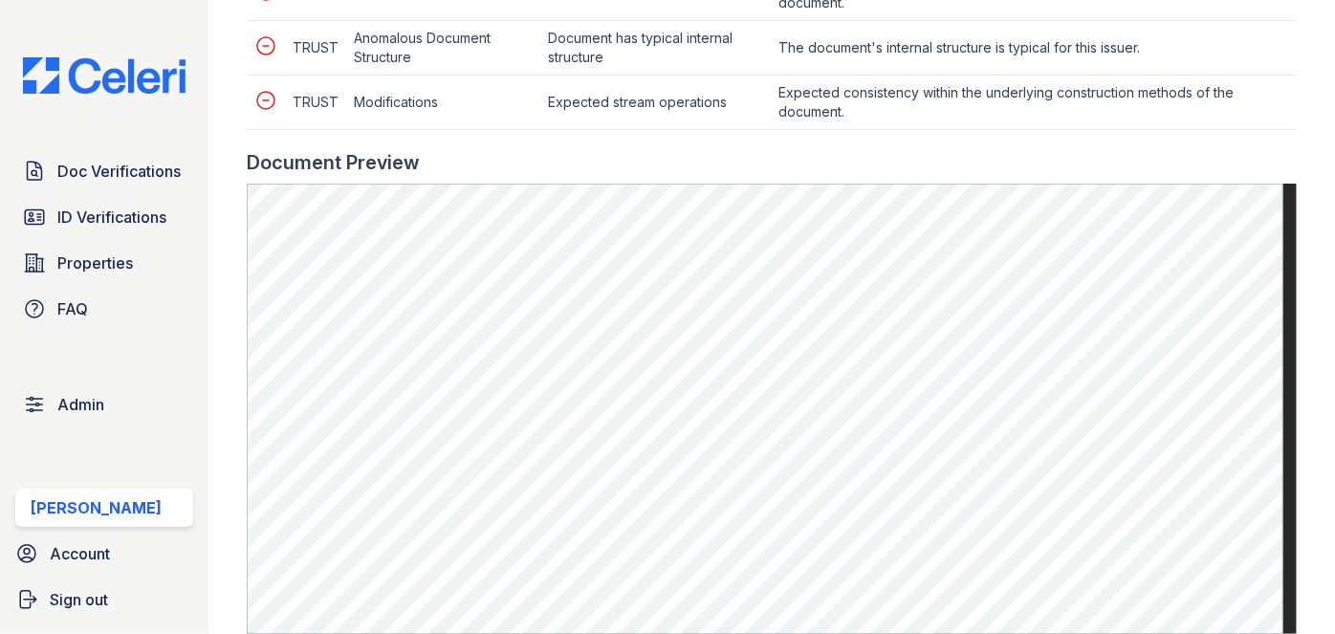
scroll to position [956, 0]
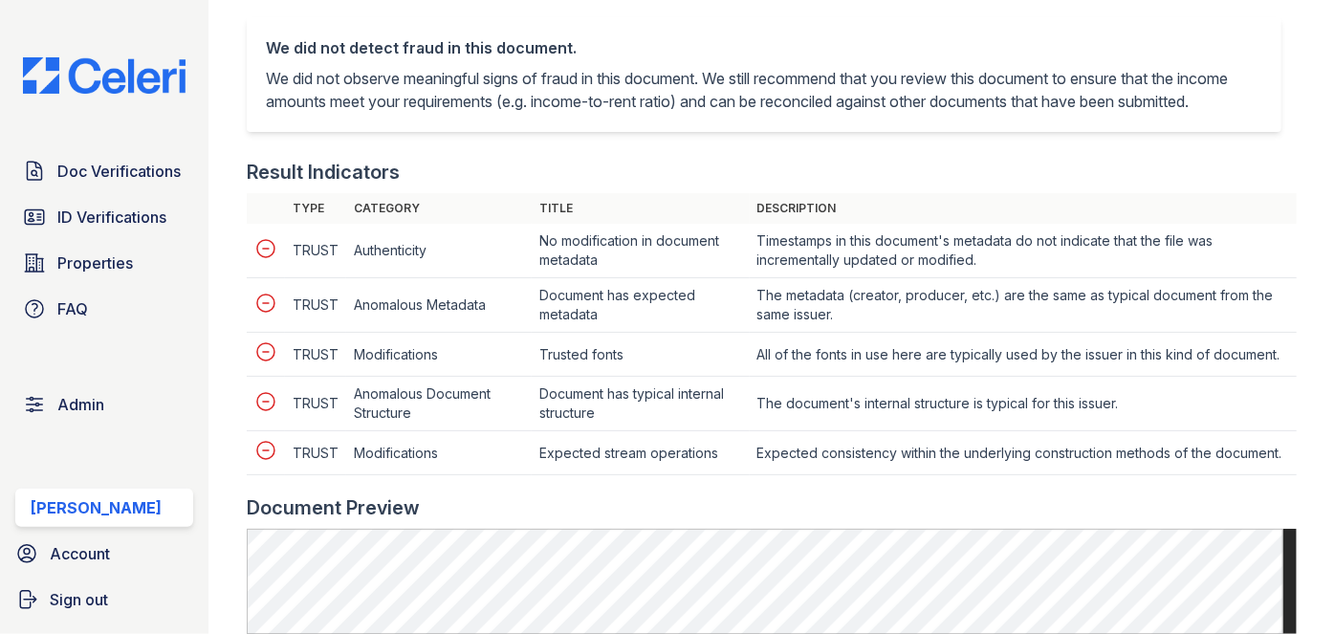
scroll to position [869, 0]
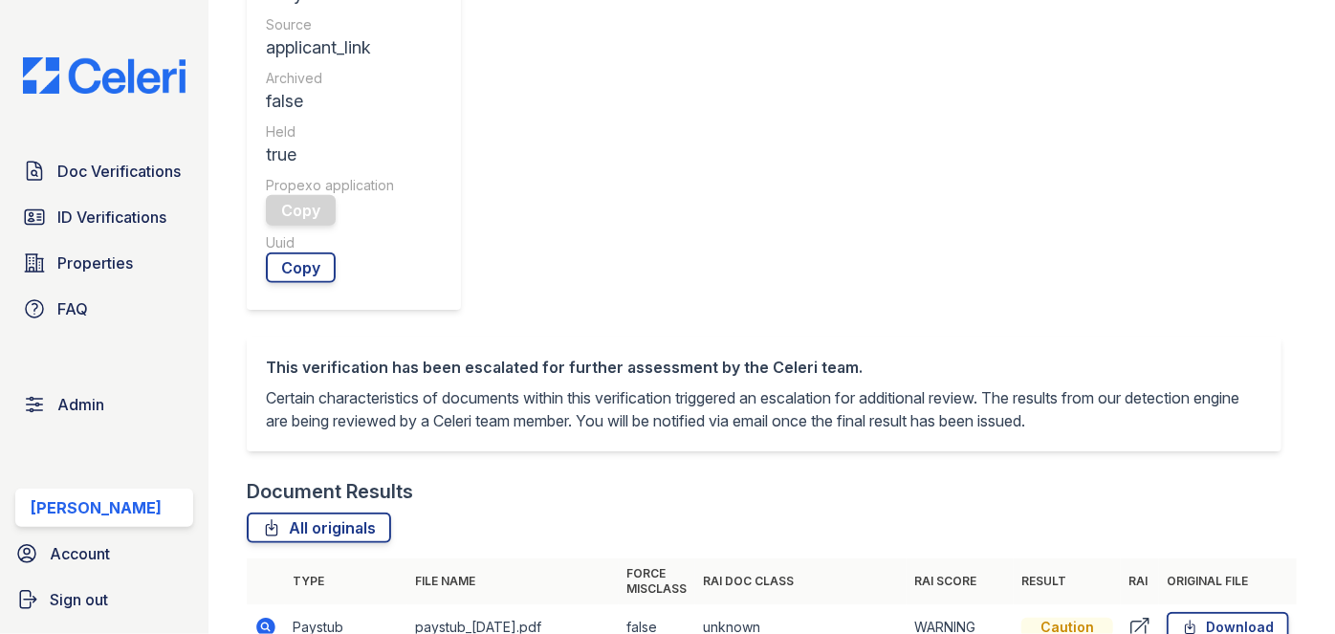
scroll to position [869, 0]
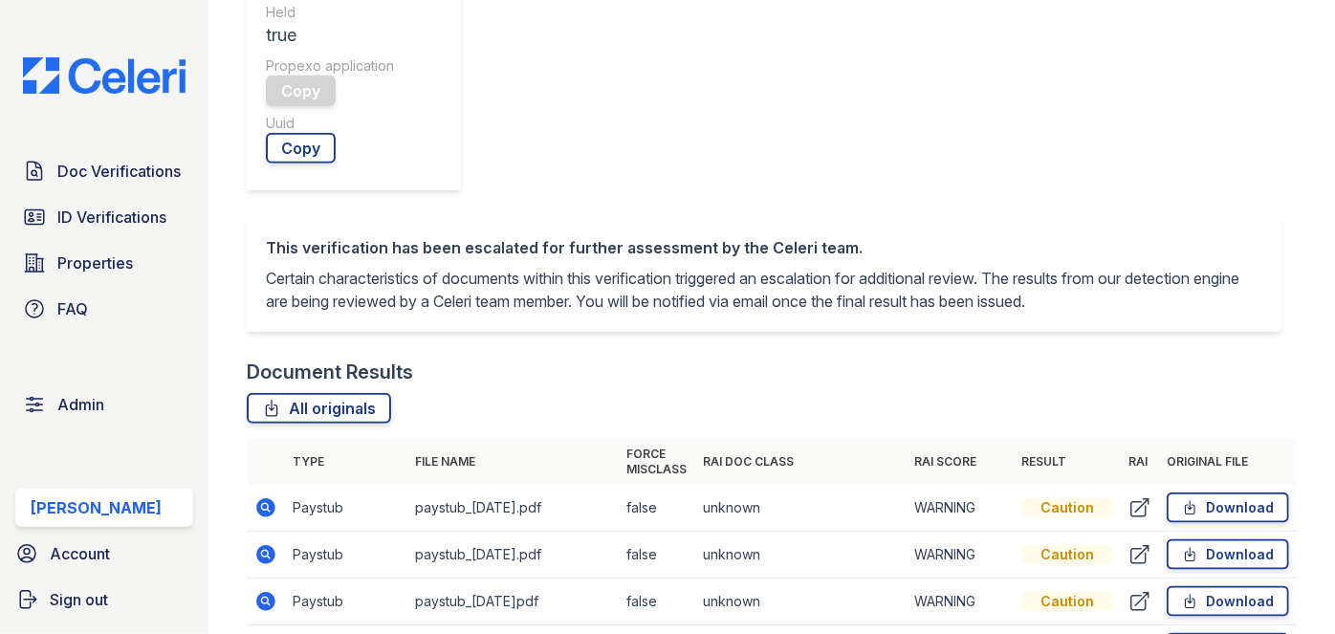
click at [320, 532] on td "Paystub" at bounding box center [346, 555] width 122 height 47
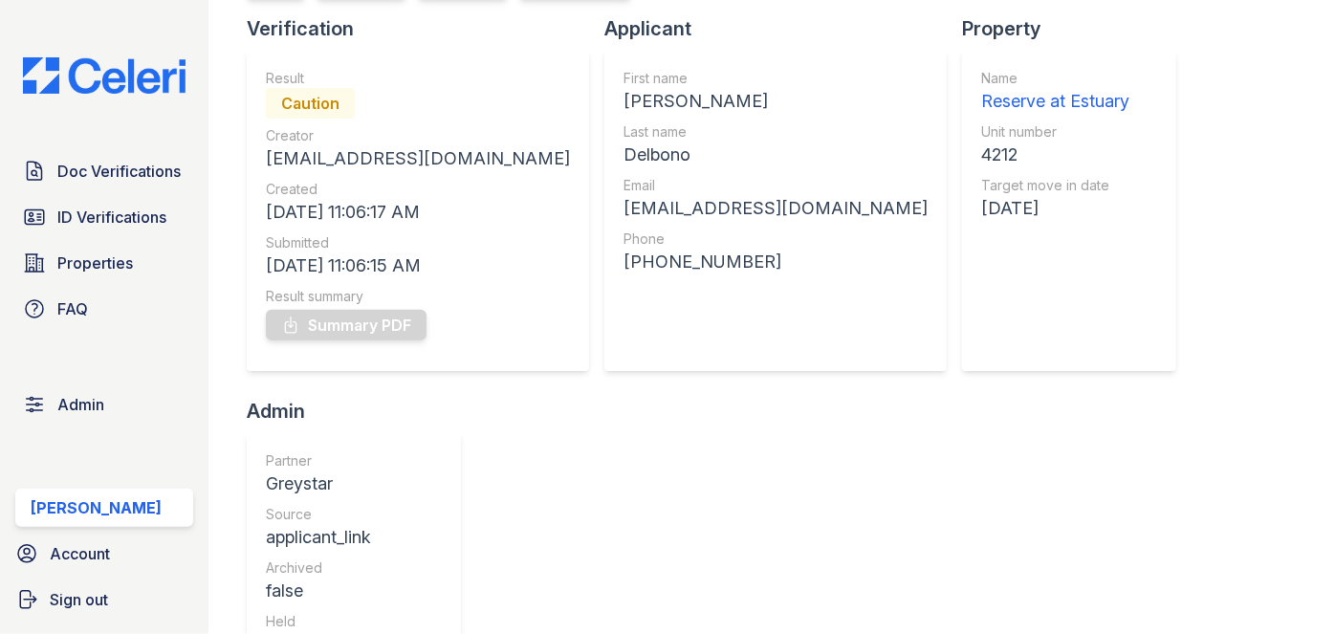
scroll to position [0, 0]
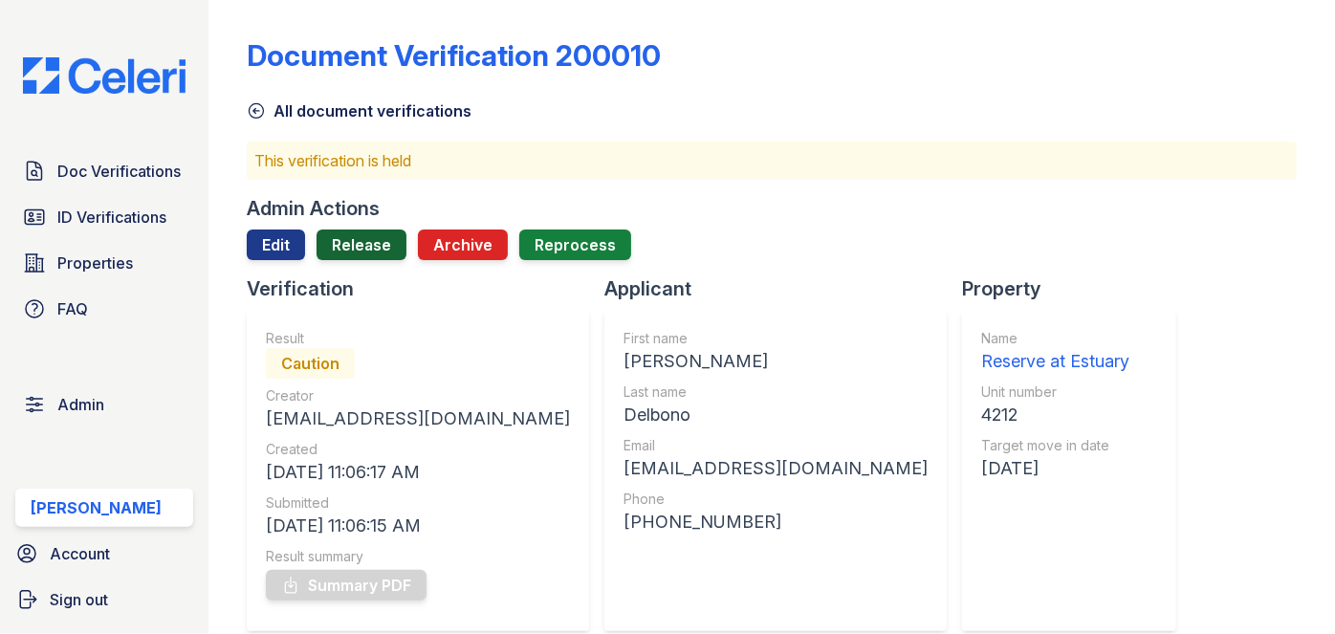
click at [368, 238] on link "Release" at bounding box center [362, 244] width 90 height 31
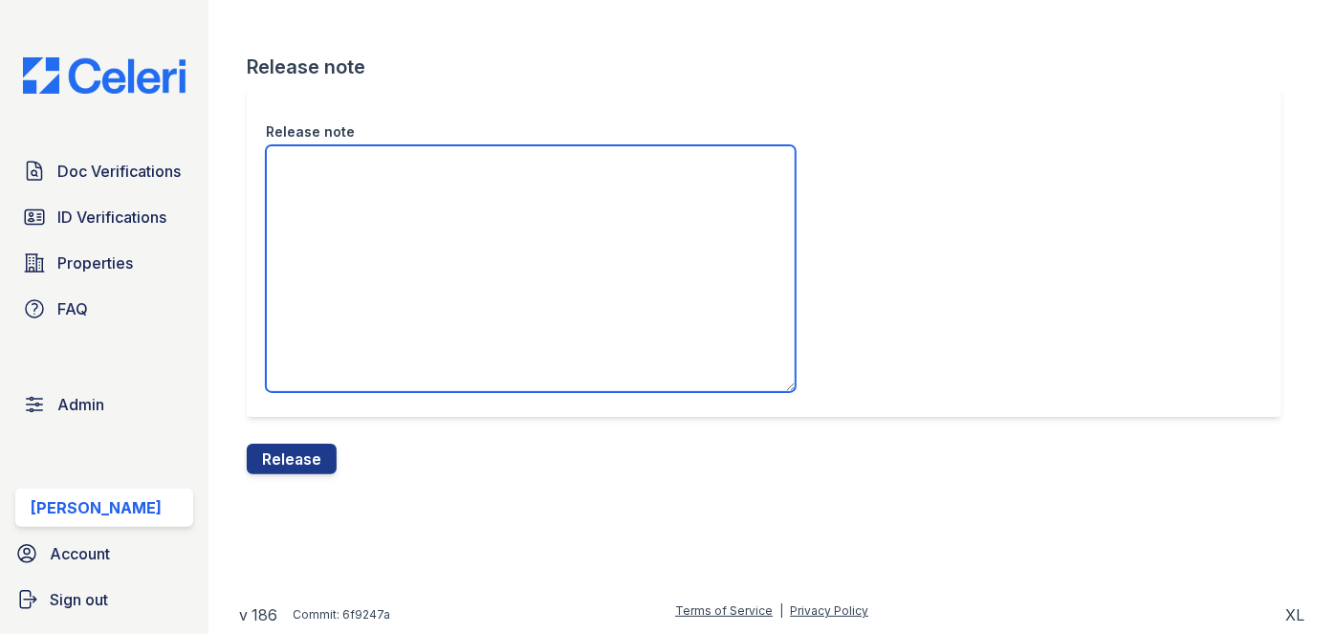
click at [372, 158] on textarea "Release note" at bounding box center [531, 268] width 530 height 247
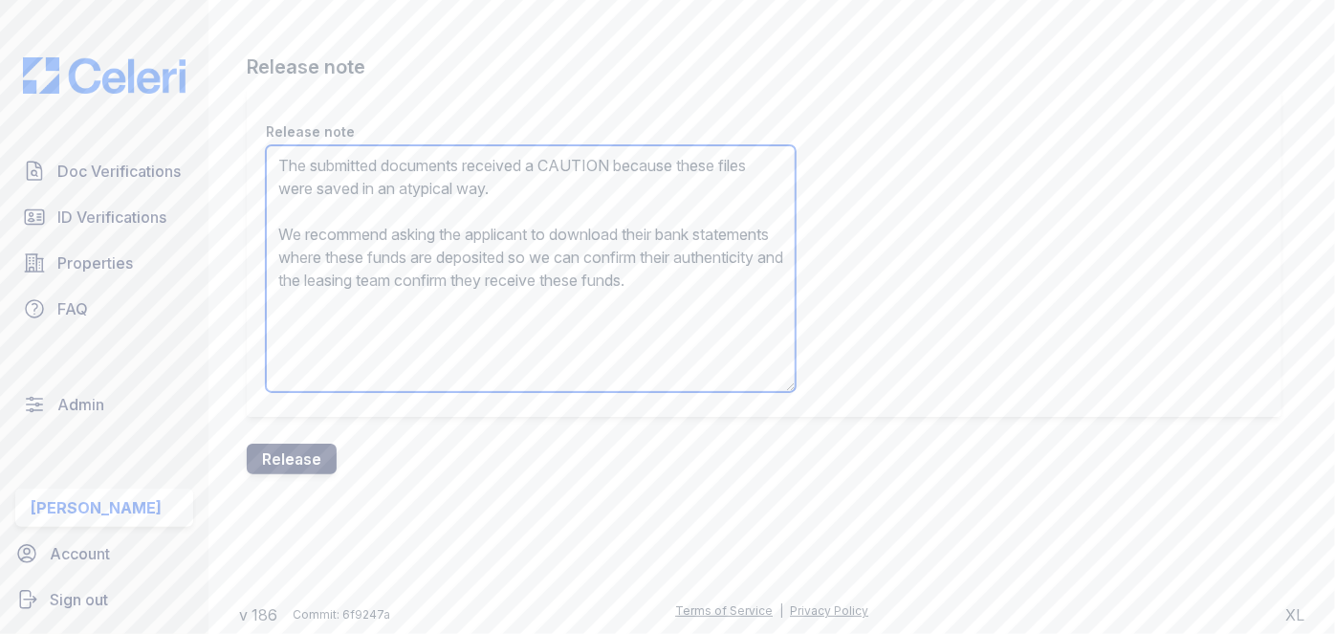
type textarea "The submitted documents received a CAUTION because these files were saved in an…"
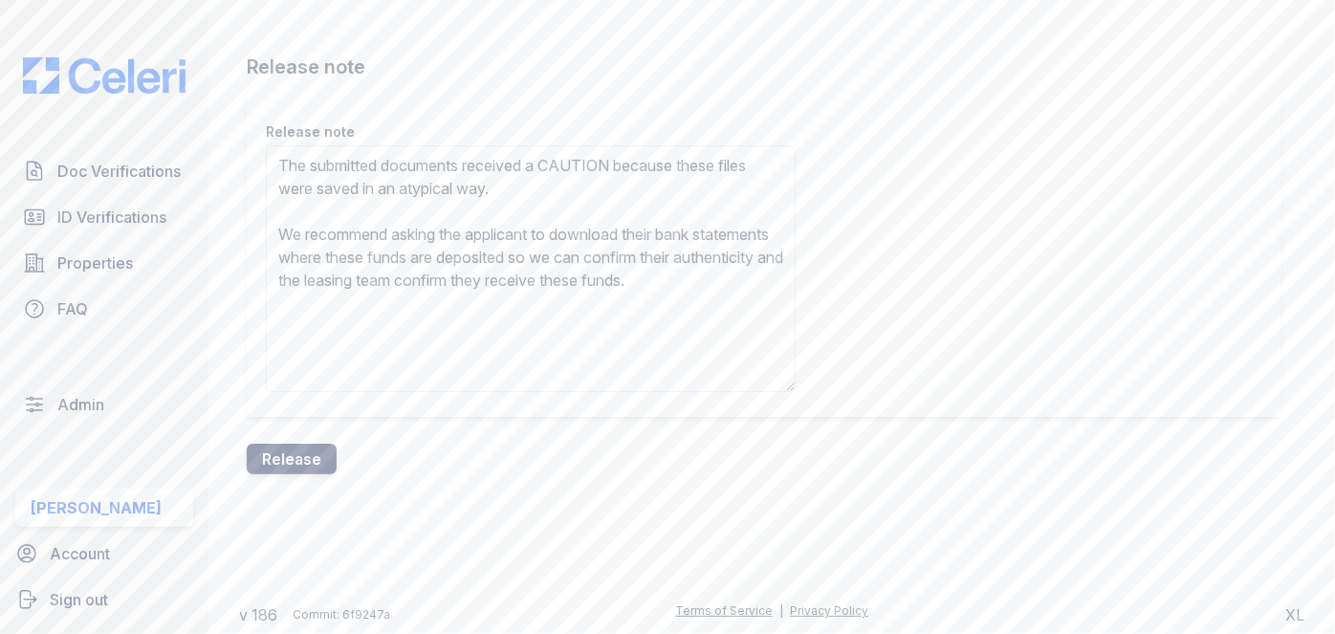
click at [324, 451] on button "Release" at bounding box center [292, 459] width 90 height 31
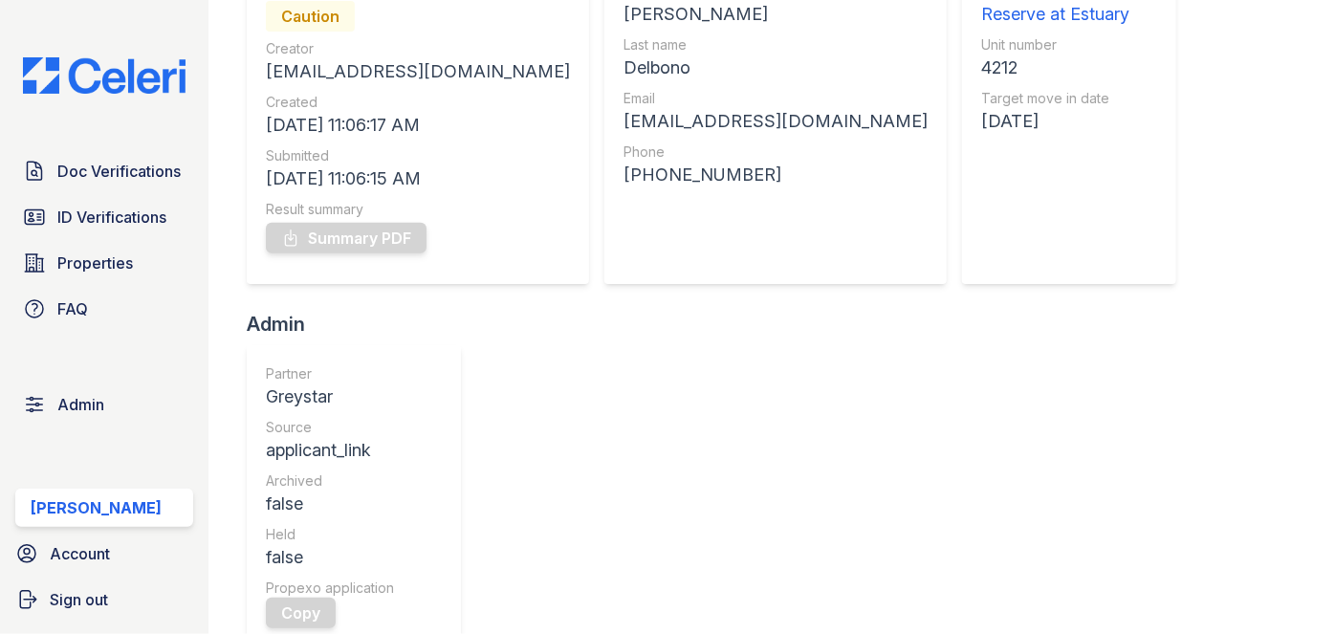
scroll to position [260, 0]
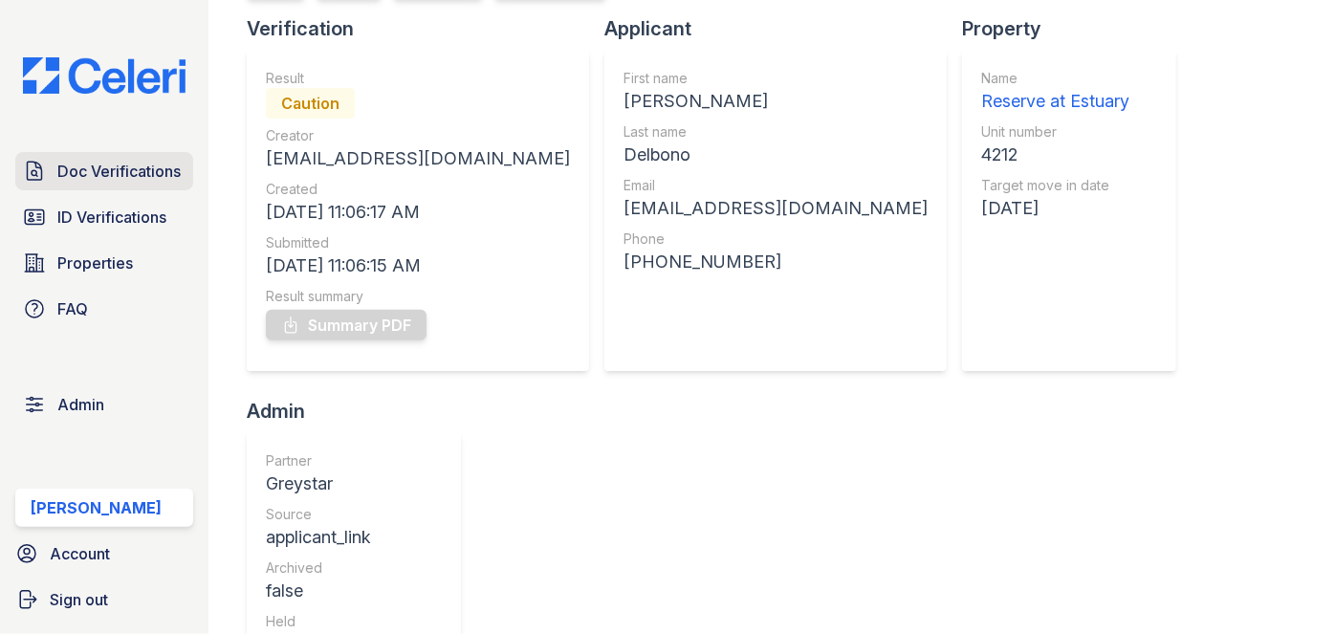
click at [131, 156] on link "Doc Verifications" at bounding box center [104, 171] width 178 height 38
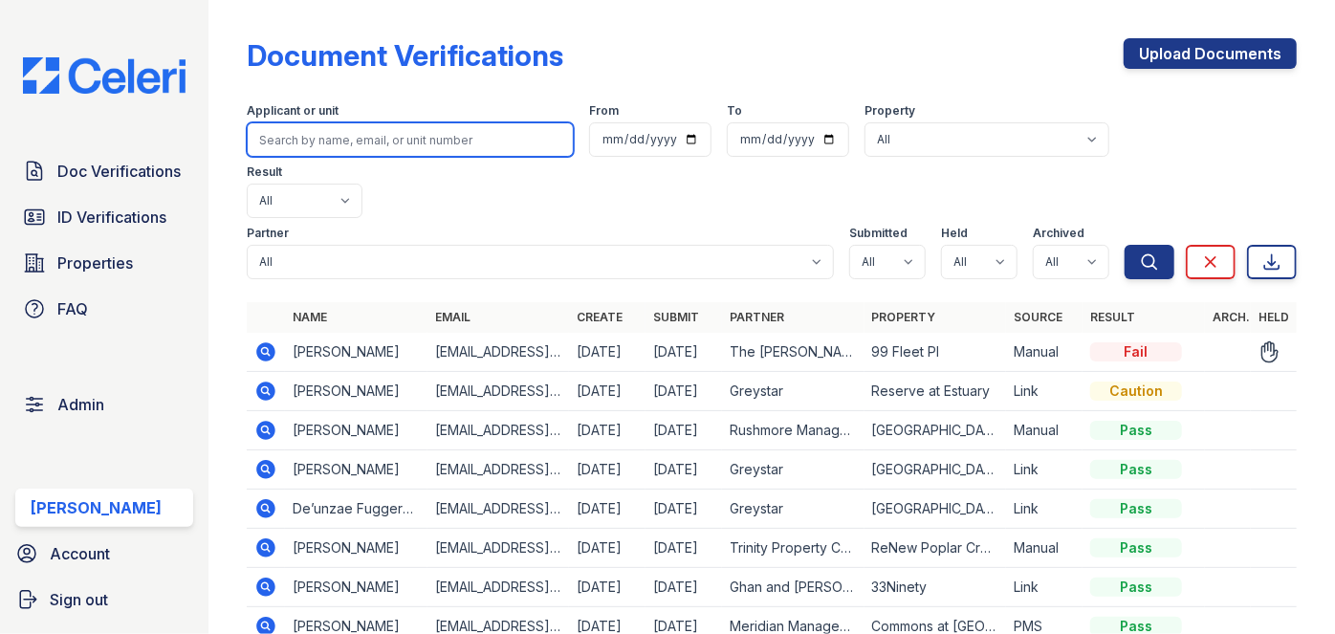
click at [320, 135] on input "search" at bounding box center [410, 139] width 327 height 34
paste input "Gabrie.gerrg@gmail.com"
type input "Gabrie.gerrg@gmail.com"
click at [1125, 245] on button "Search" at bounding box center [1150, 262] width 50 height 34
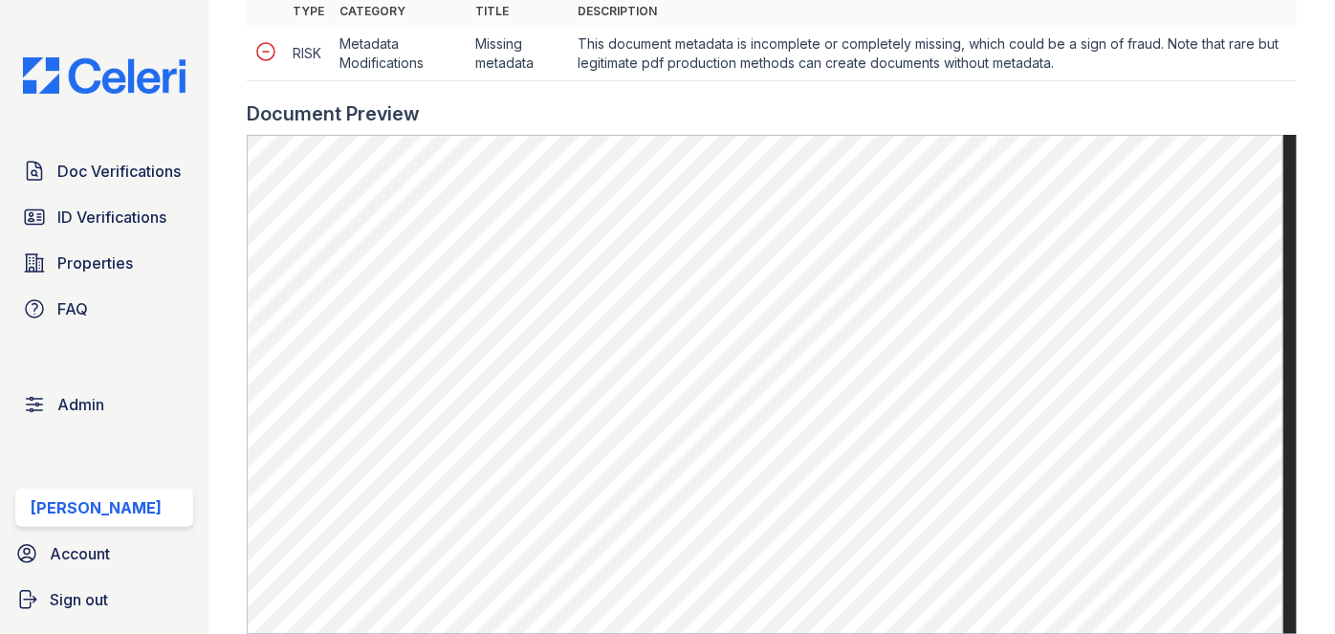
scroll to position [1042, 0]
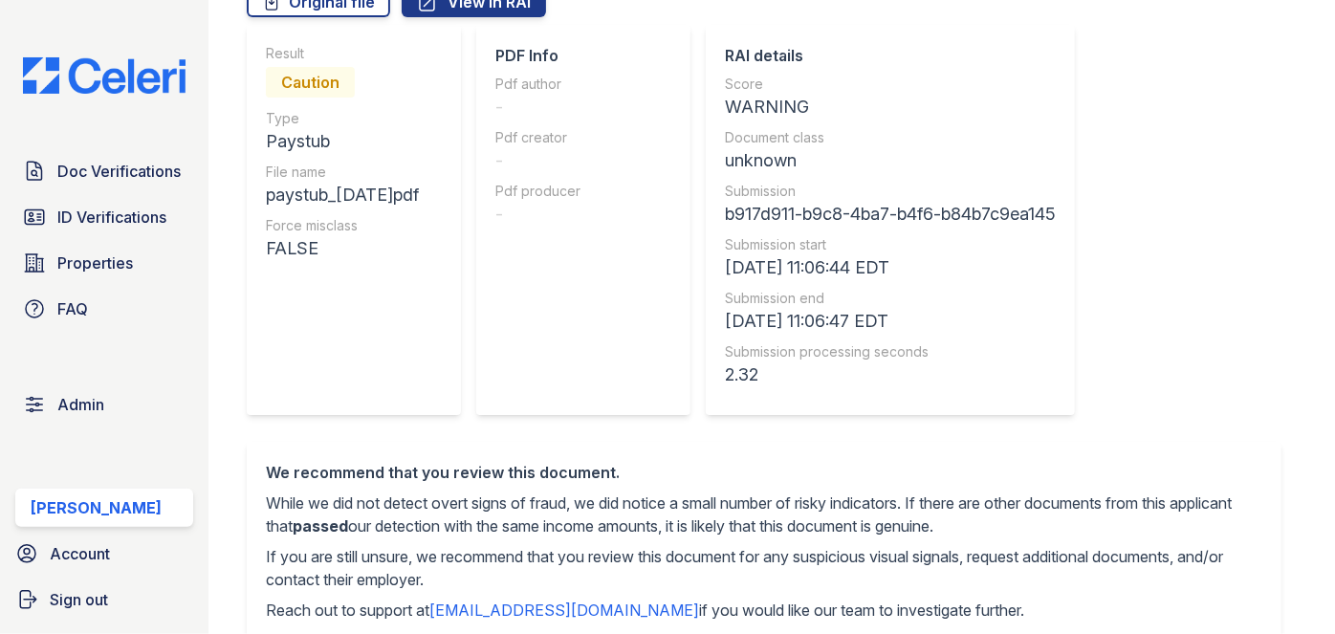
scroll to position [86, 0]
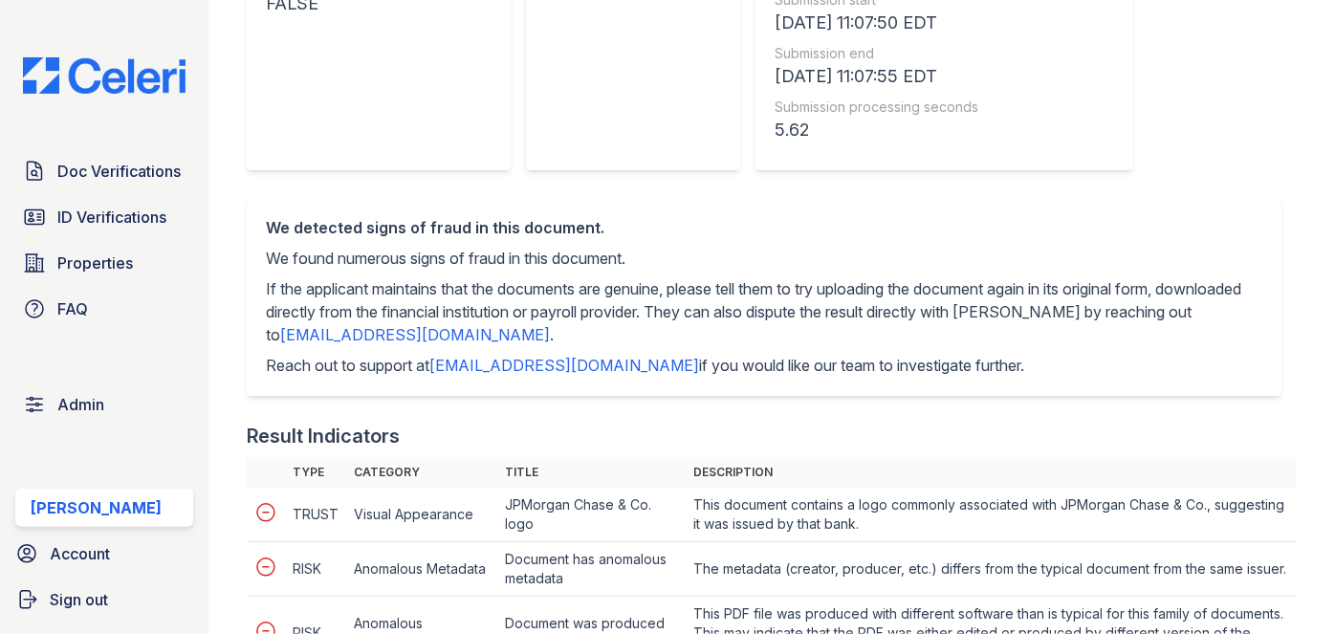
scroll to position [86, 0]
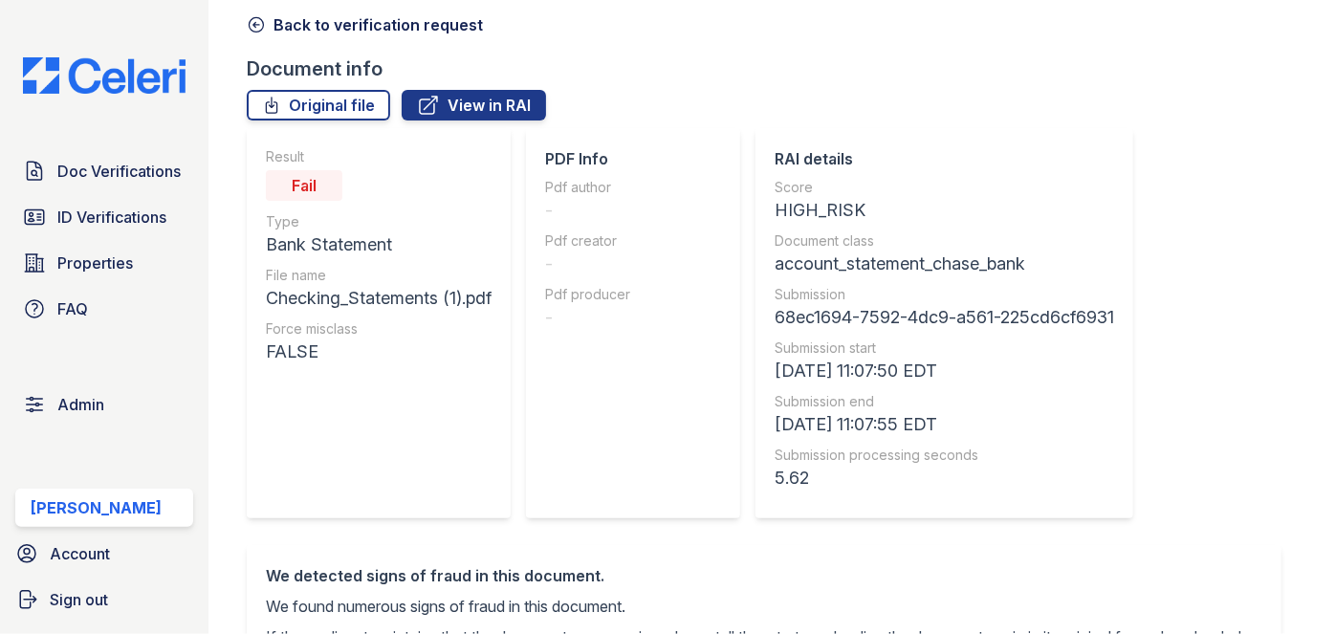
drag, startPoint x: 352, startPoint y: 101, endPoint x: 370, endPoint y: 135, distance: 38.1
click at [352, 101] on link "Original file" at bounding box center [318, 105] width 143 height 31
click at [250, 22] on icon at bounding box center [256, 24] width 19 height 19
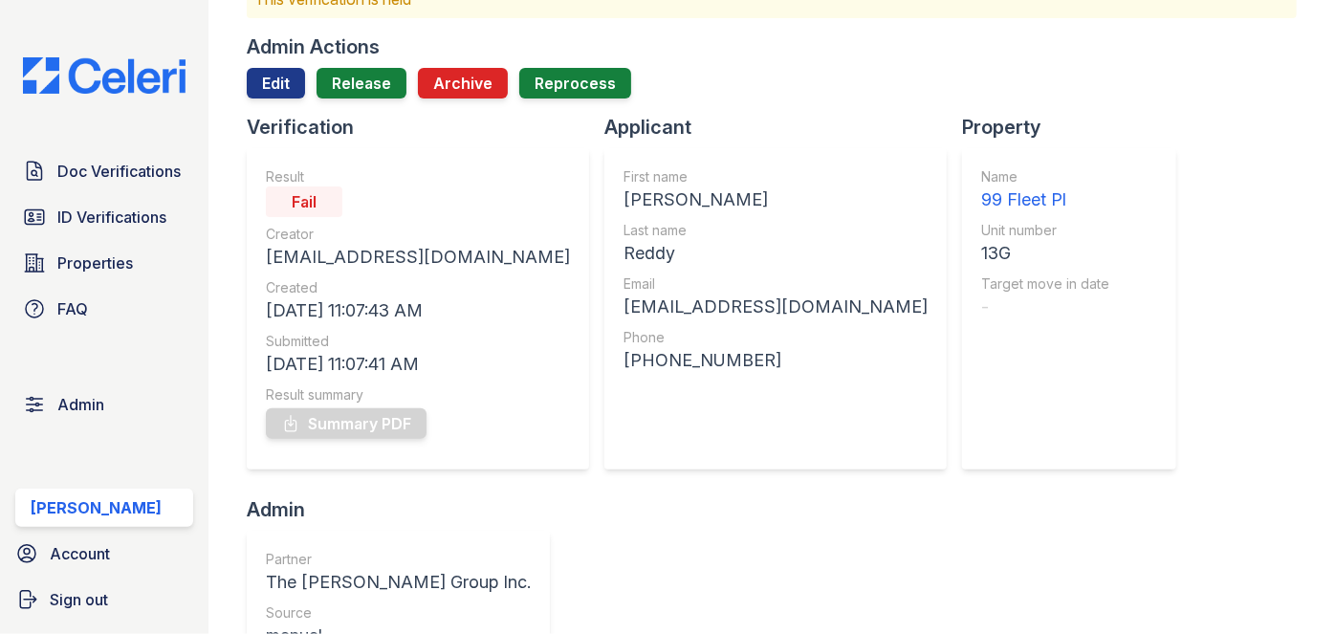
scroll to position [86, 0]
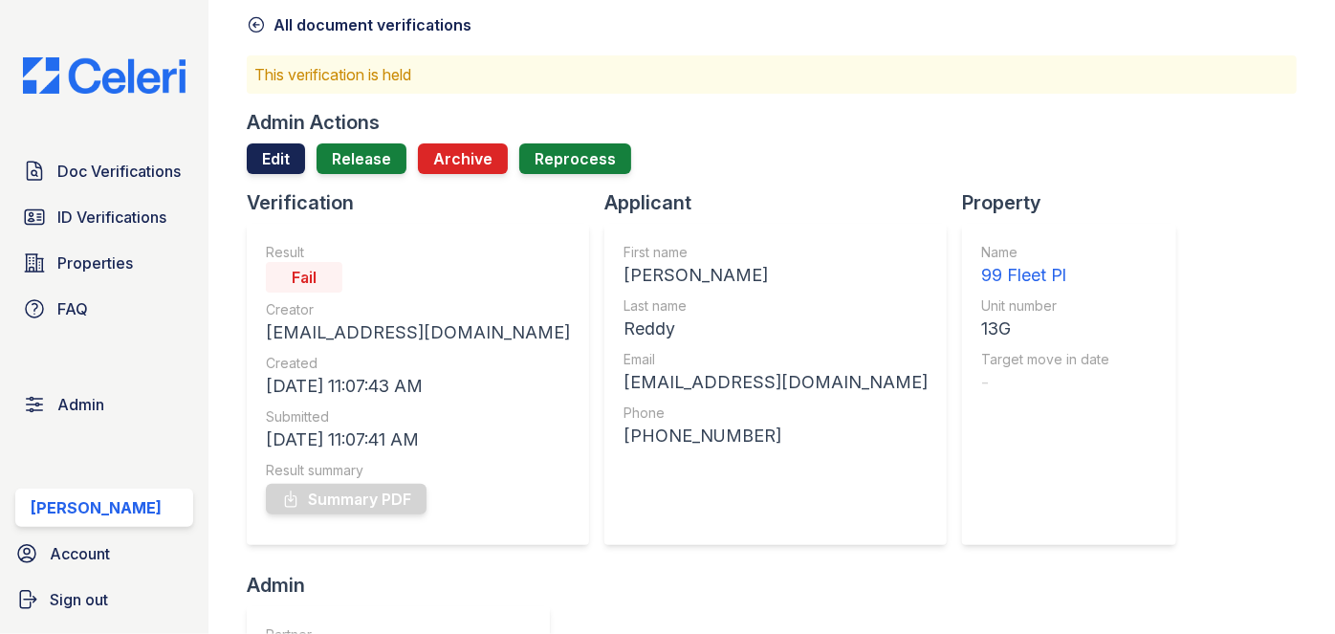
click at [266, 153] on link "Edit" at bounding box center [276, 158] width 58 height 31
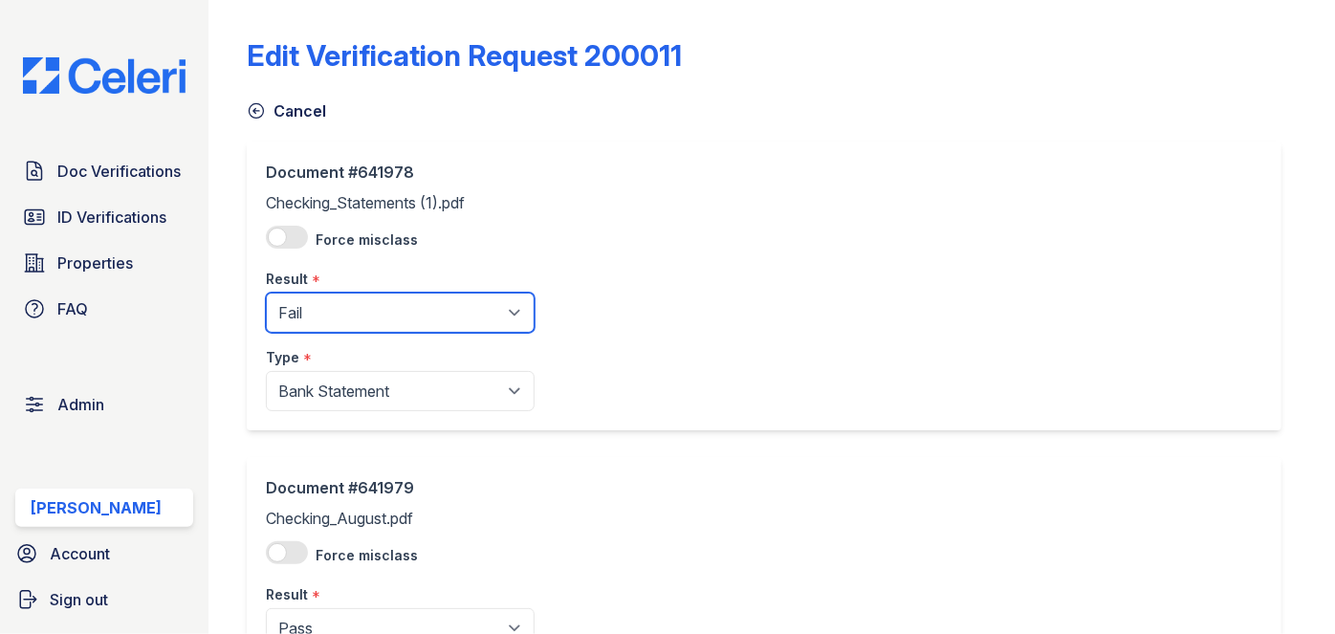
click at [333, 296] on select "Pending Sent Started Processing Pass Fail Caution Error N/A" at bounding box center [400, 313] width 269 height 40
select select "caution"
click at [266, 293] on select "Pending Sent Started Processing Pass Fail Caution Error N/A" at bounding box center [400, 313] width 269 height 40
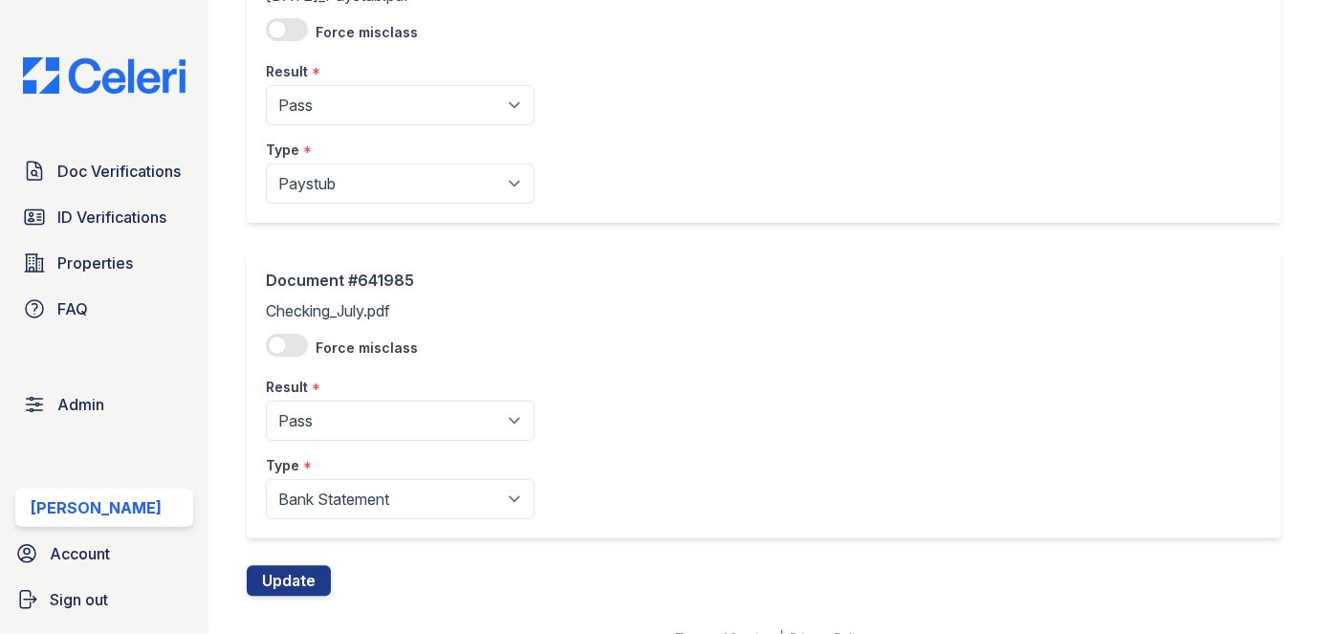
scroll to position [2123, 0]
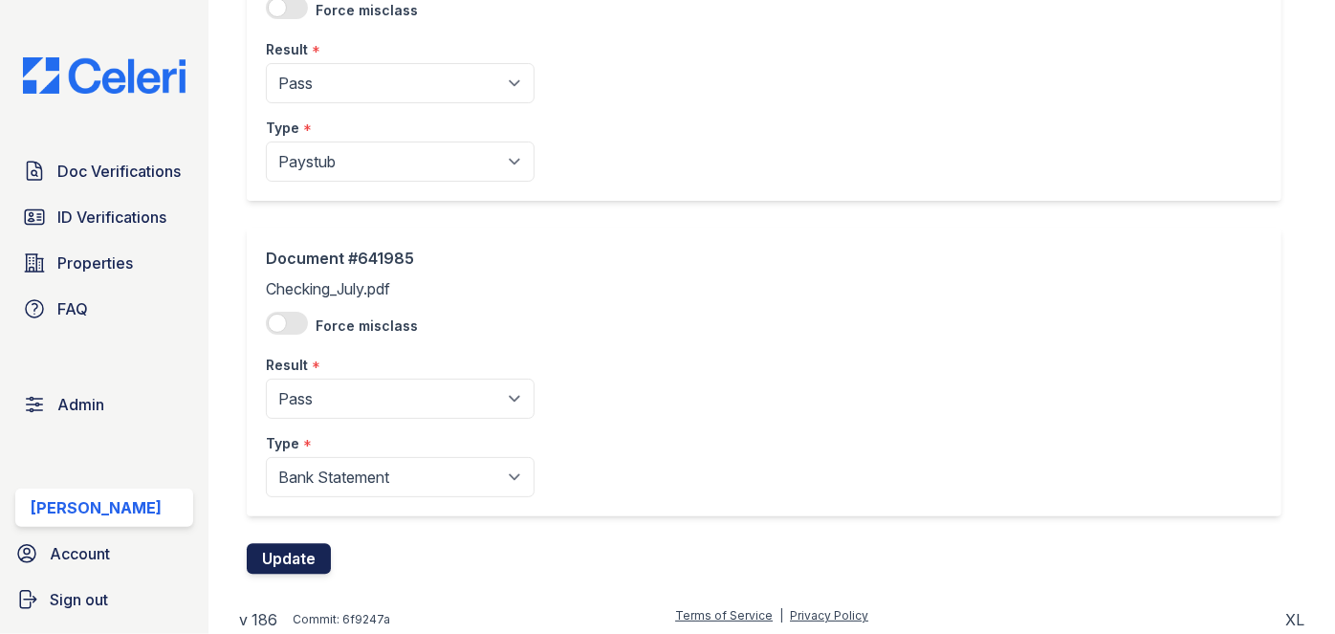
click at [289, 545] on button "Update" at bounding box center [289, 558] width 84 height 31
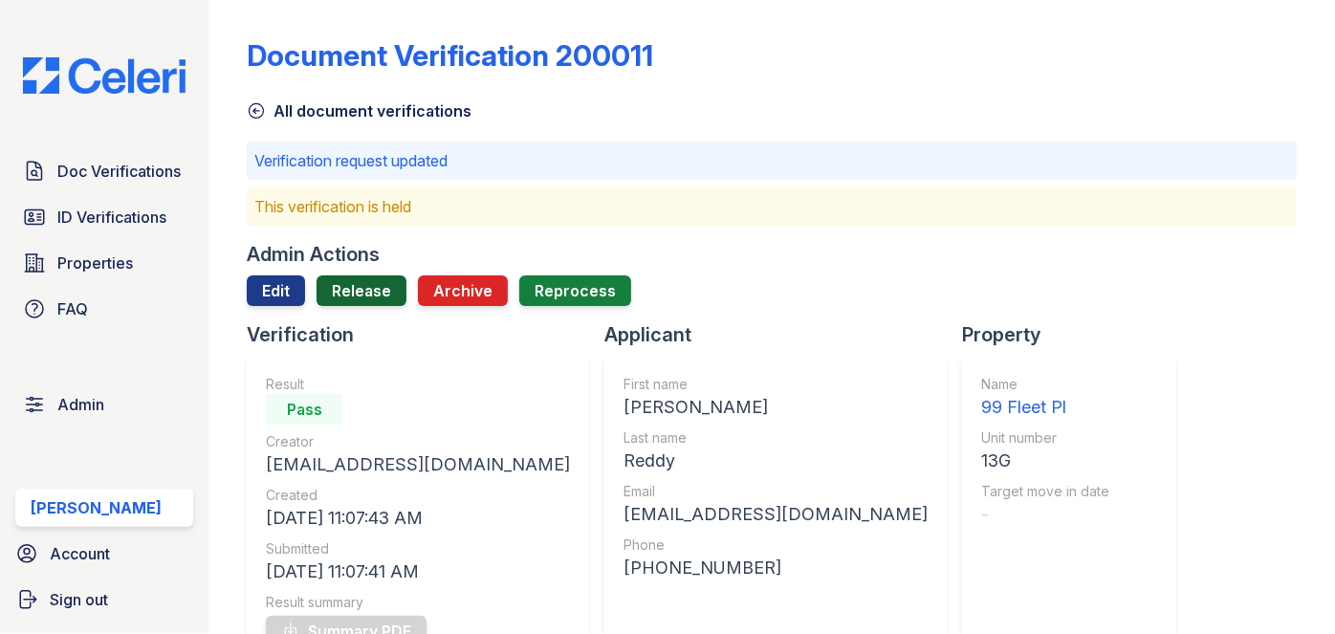
click at [375, 287] on link "Release" at bounding box center [362, 290] width 90 height 31
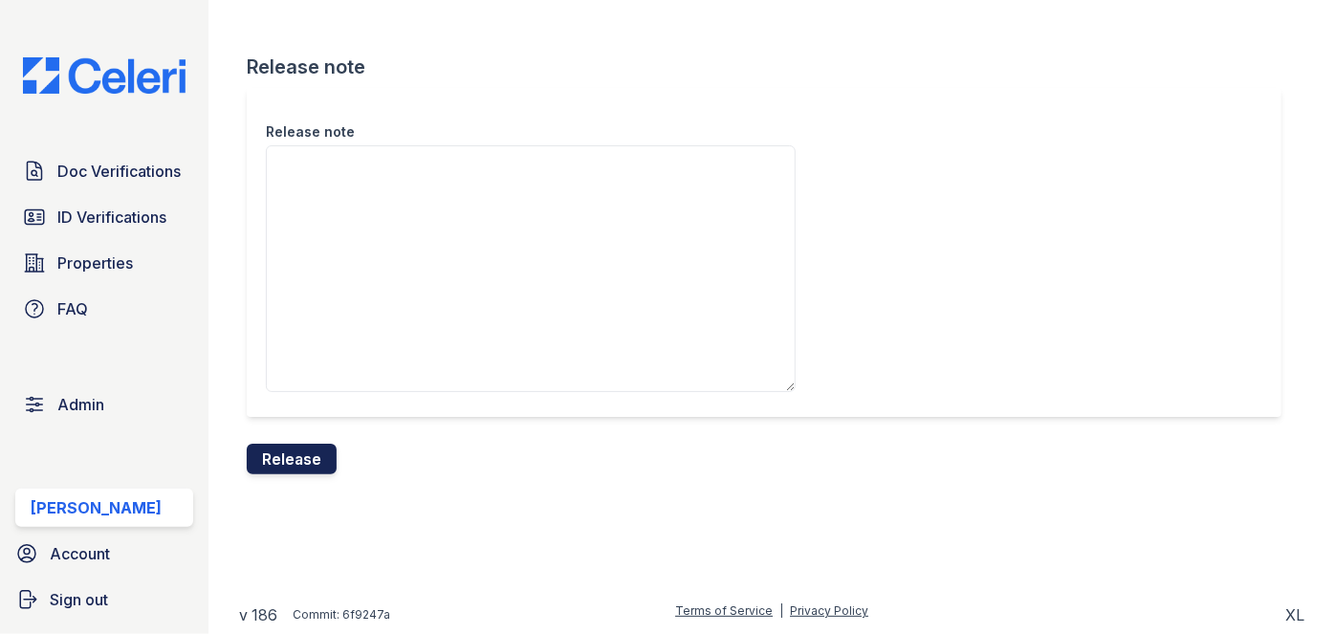
click at [322, 466] on button "Release" at bounding box center [292, 459] width 90 height 31
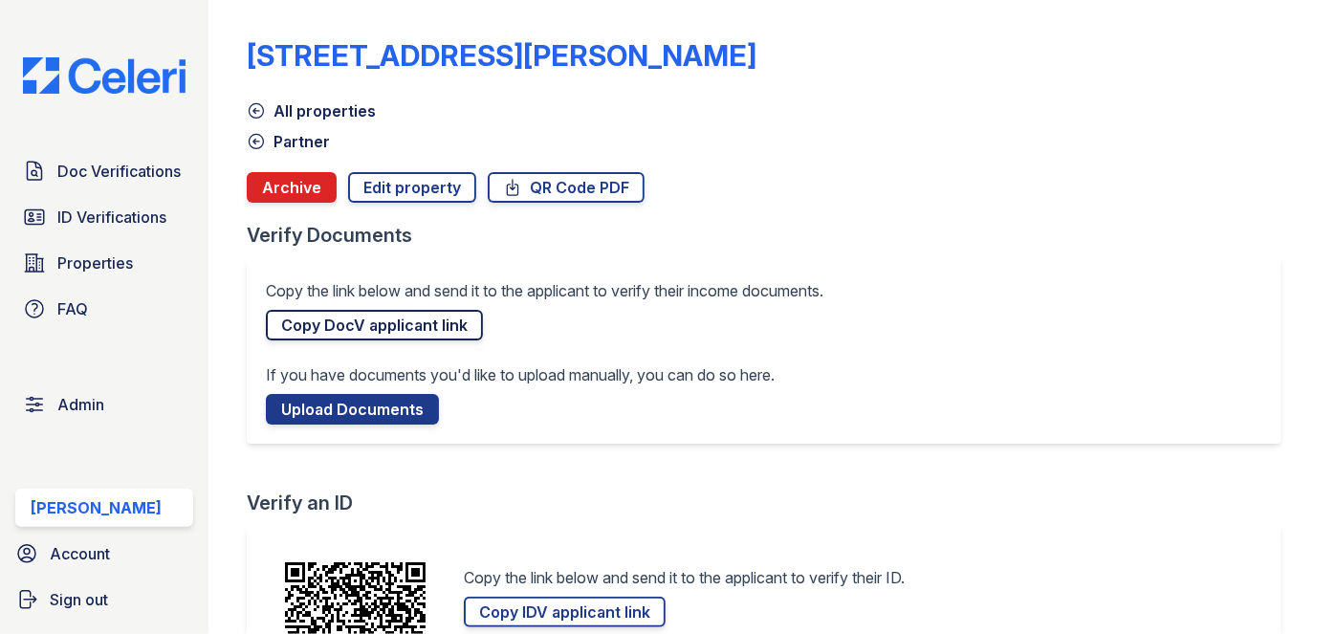
click at [405, 317] on link "Copy DocV applicant link" at bounding box center [374, 325] width 217 height 31
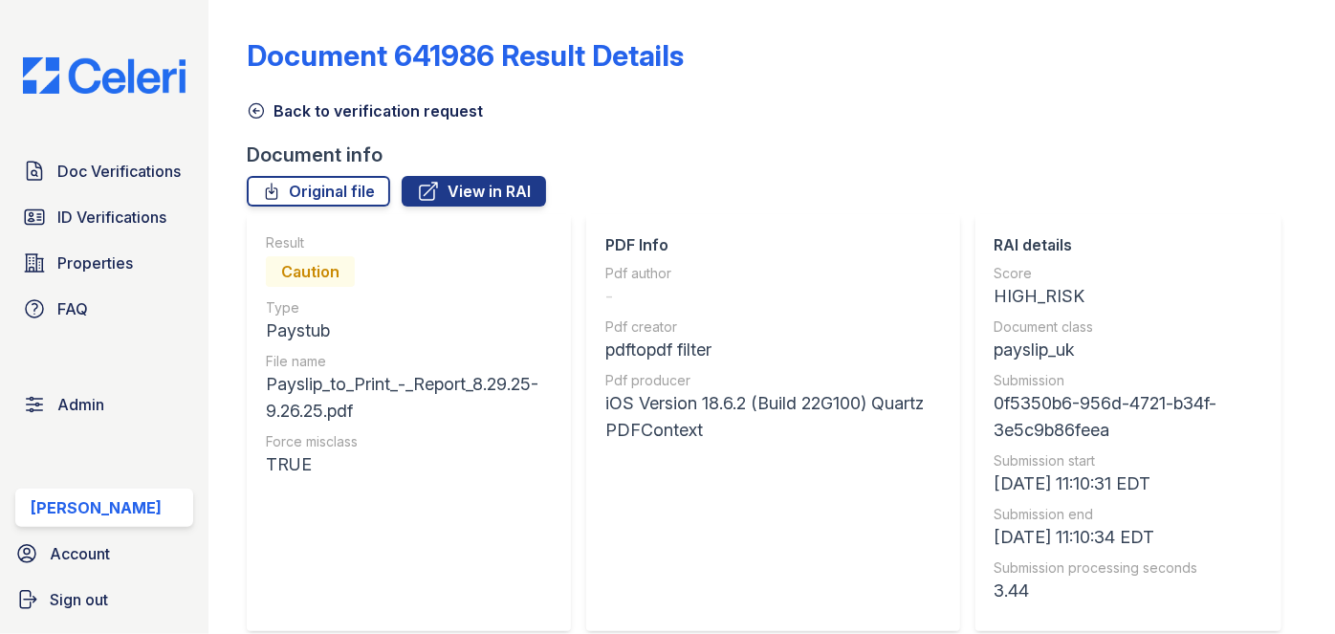
click at [260, 110] on icon at bounding box center [257, 111] width 14 height 14
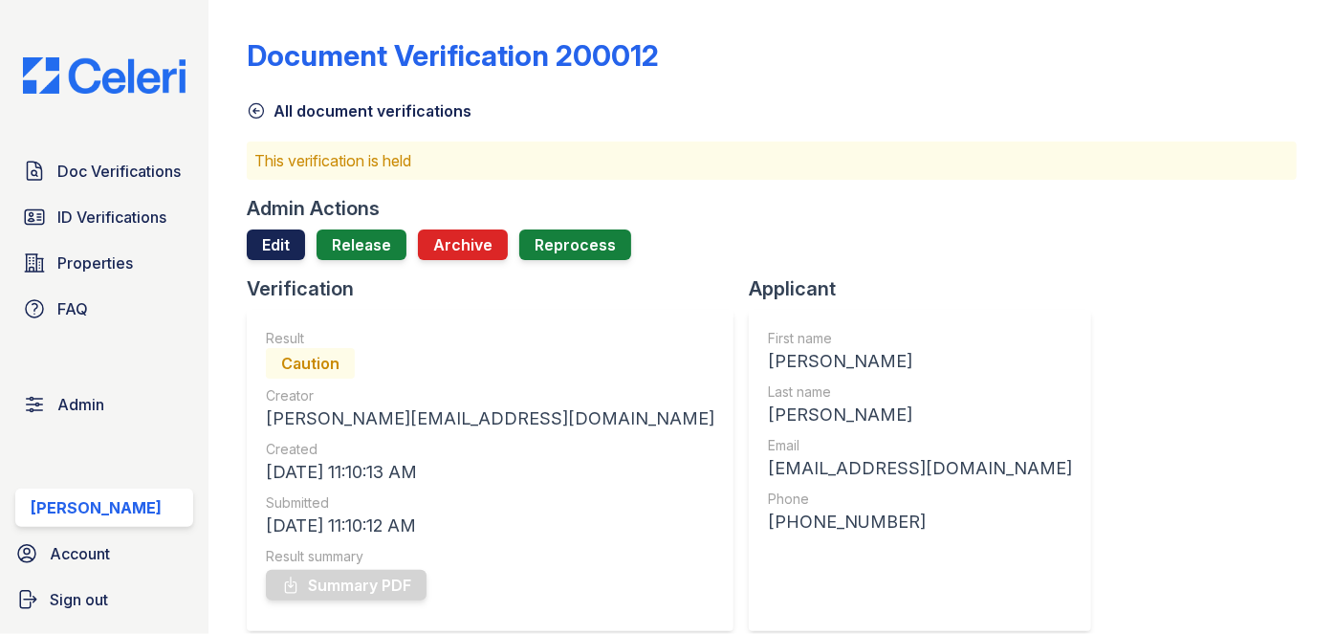
click at [280, 237] on link "Edit" at bounding box center [276, 244] width 58 height 31
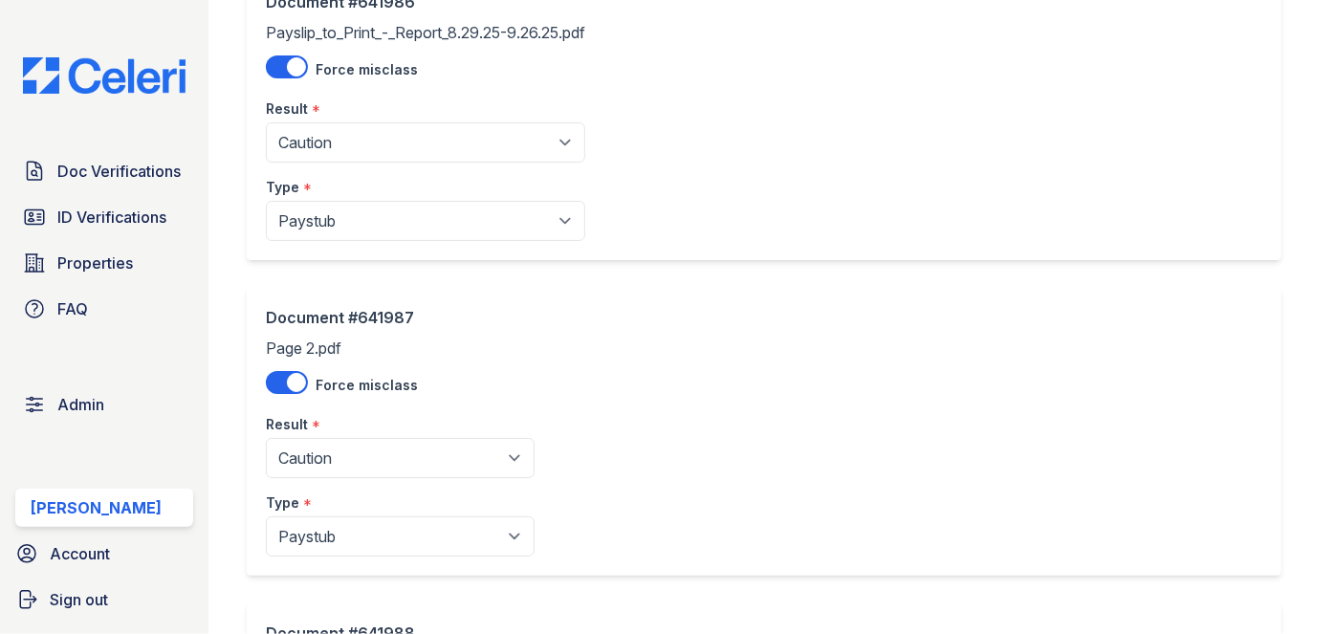
scroll to position [173, 0]
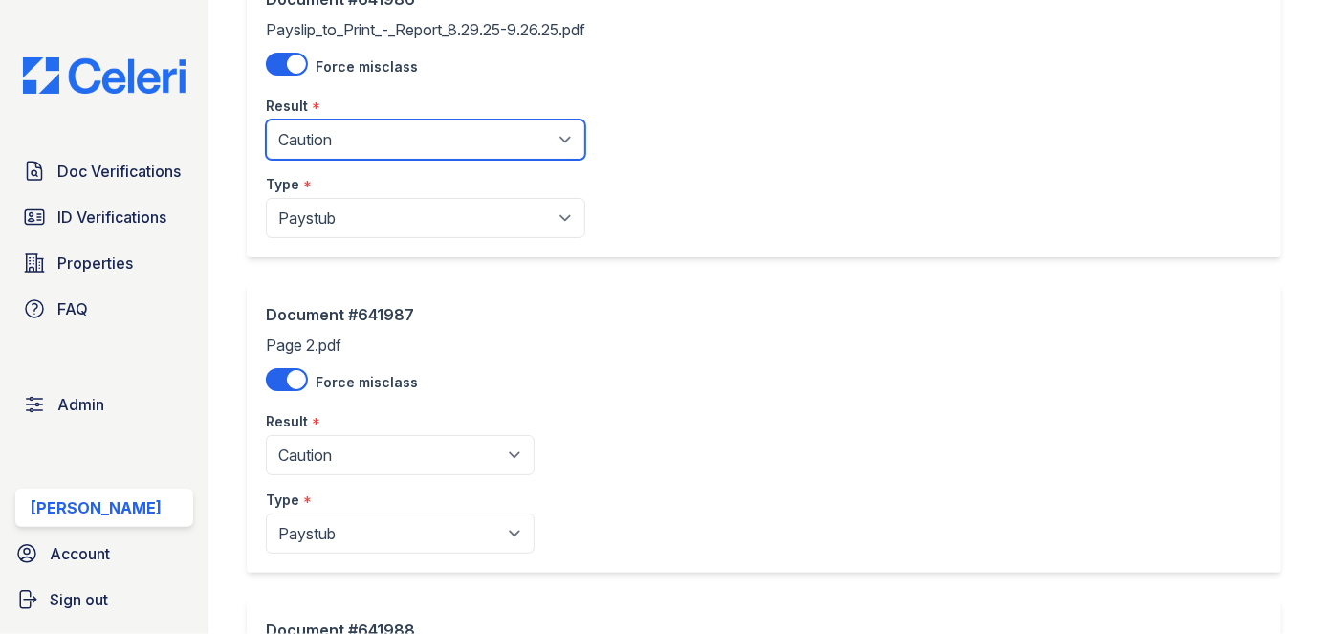
click at [359, 133] on select "Pending Sent Started Processing Pass Fail Caution Error N/A" at bounding box center [425, 140] width 319 height 40
select select "pass"
click at [266, 120] on select "Pending Sent Started Processing Pass Fail Caution Error N/A" at bounding box center [425, 140] width 319 height 40
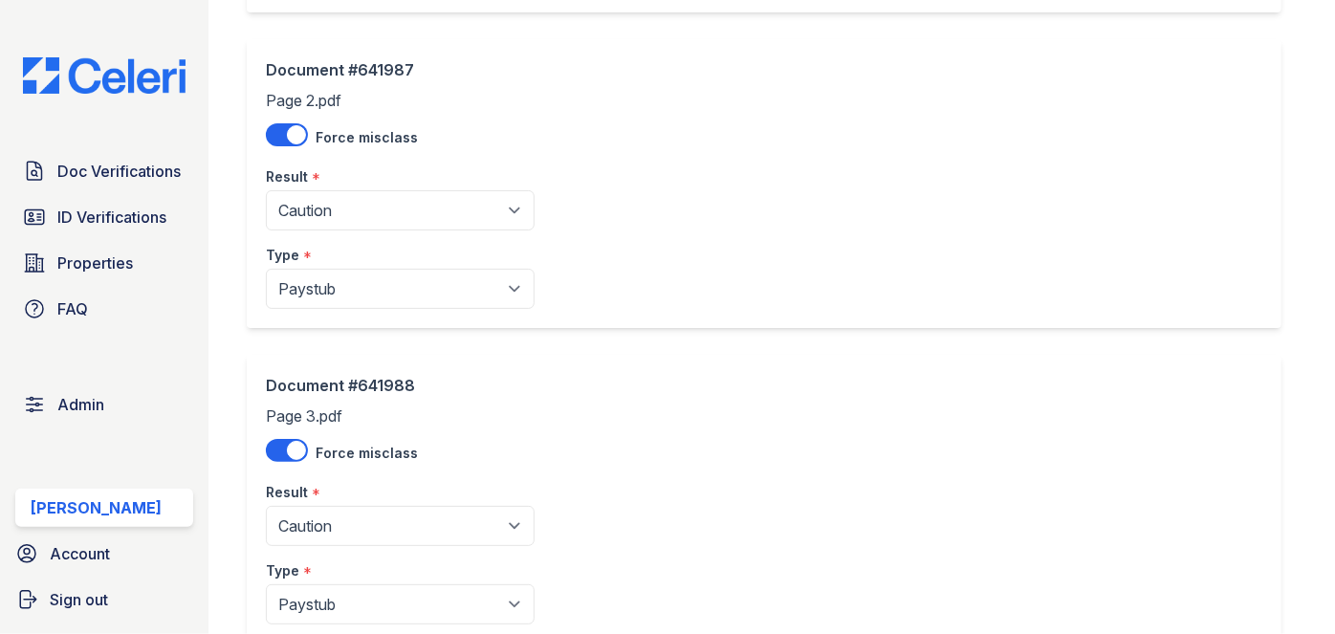
scroll to position [434, 0]
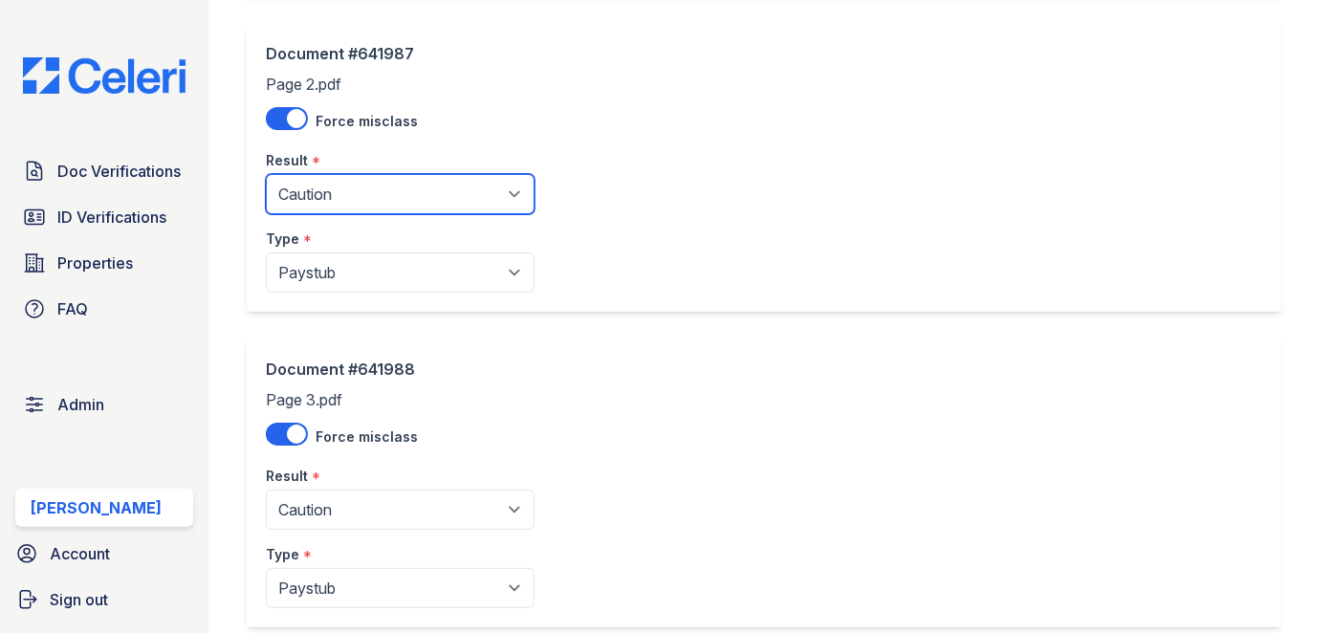
click at [346, 187] on select "Pending Sent Started Processing Pass Fail Caution Error N/A" at bounding box center [400, 194] width 269 height 40
select select "pass"
click at [266, 174] on select "Pending Sent Started Processing Pass Fail Caution Error N/A" at bounding box center [400, 194] width 269 height 40
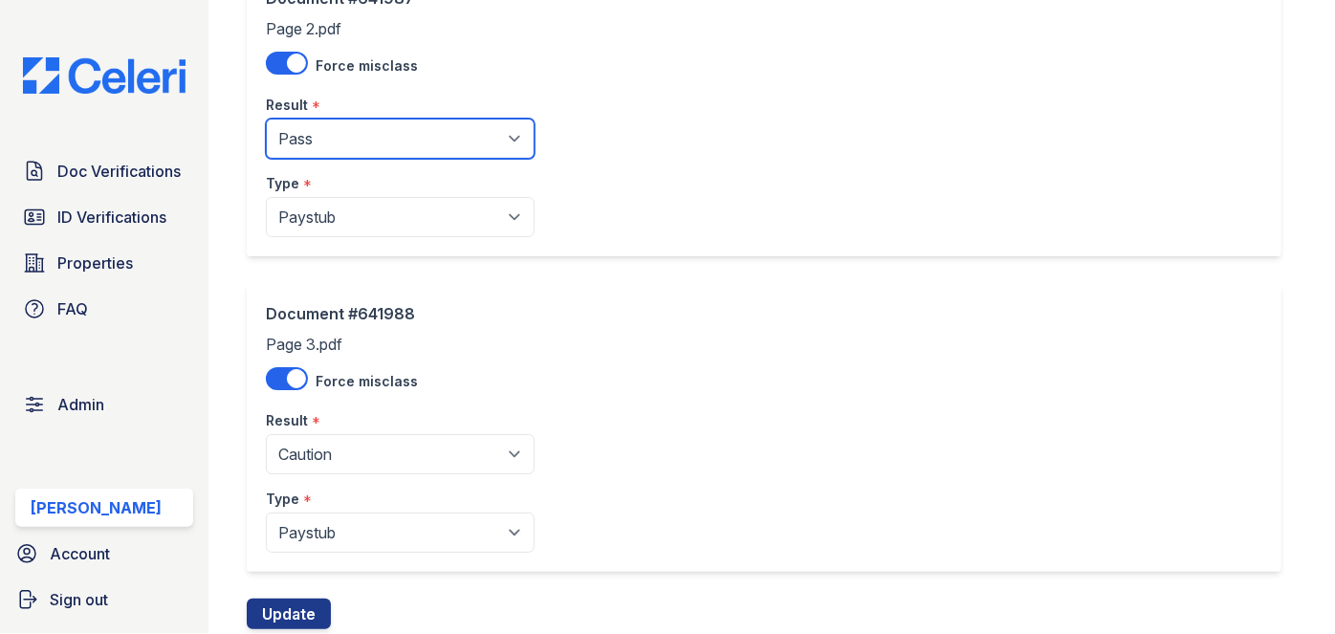
scroll to position [548, 0]
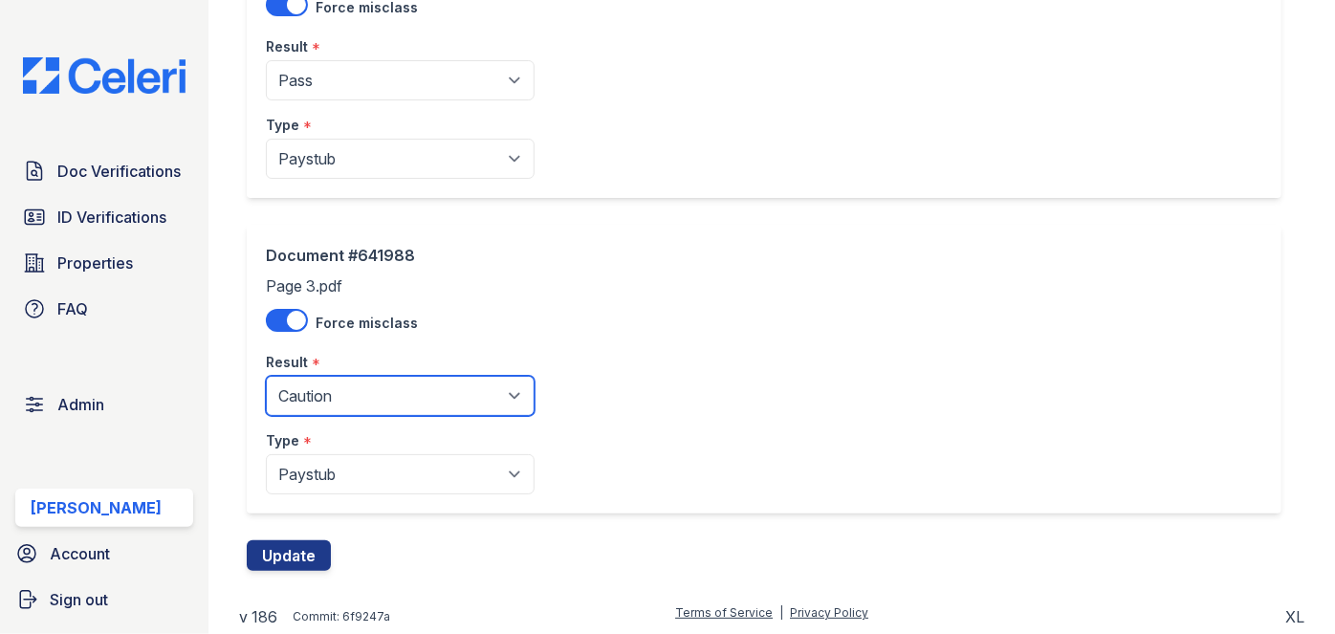
click at [336, 382] on select "Pending Sent Started Processing Pass Fail Caution Error N/A" at bounding box center [400, 396] width 269 height 40
click at [326, 382] on select "Pending Sent Started Processing Pass Fail Caution Error N/A" at bounding box center [400, 396] width 269 height 40
select select "pass"
click at [266, 376] on select "Pending Sent Started Processing Pass Fail Caution Error N/A" at bounding box center [400, 396] width 269 height 40
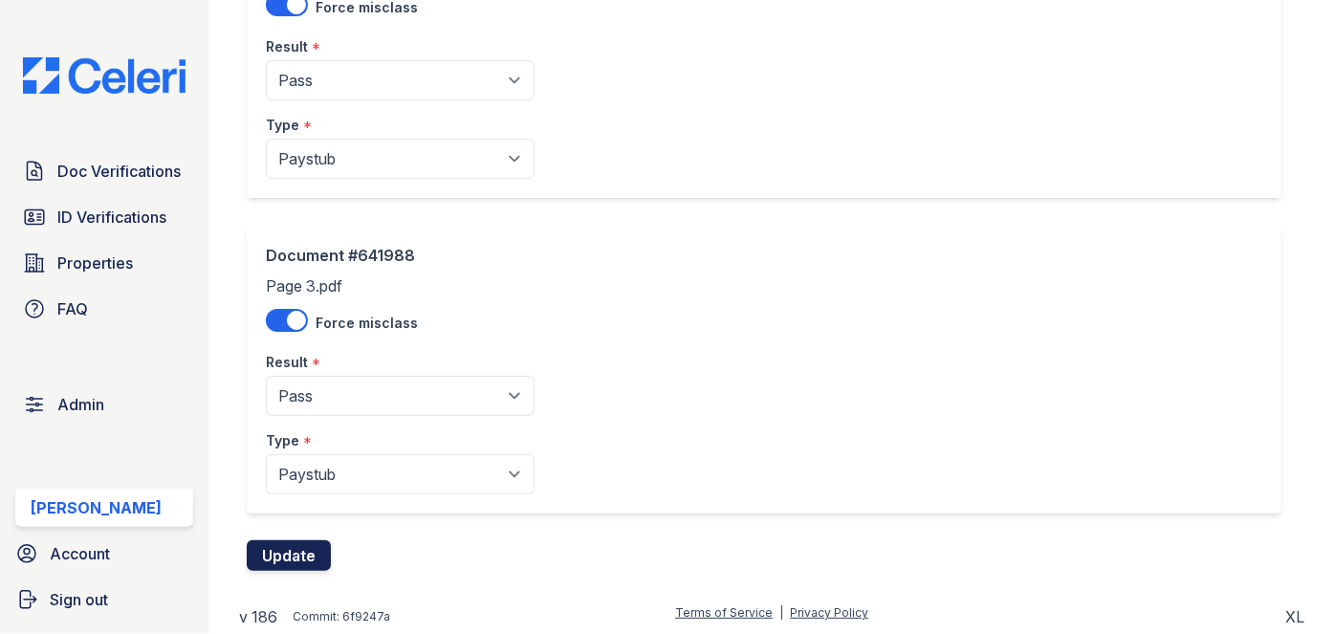
click at [291, 551] on button "Update" at bounding box center [289, 555] width 84 height 31
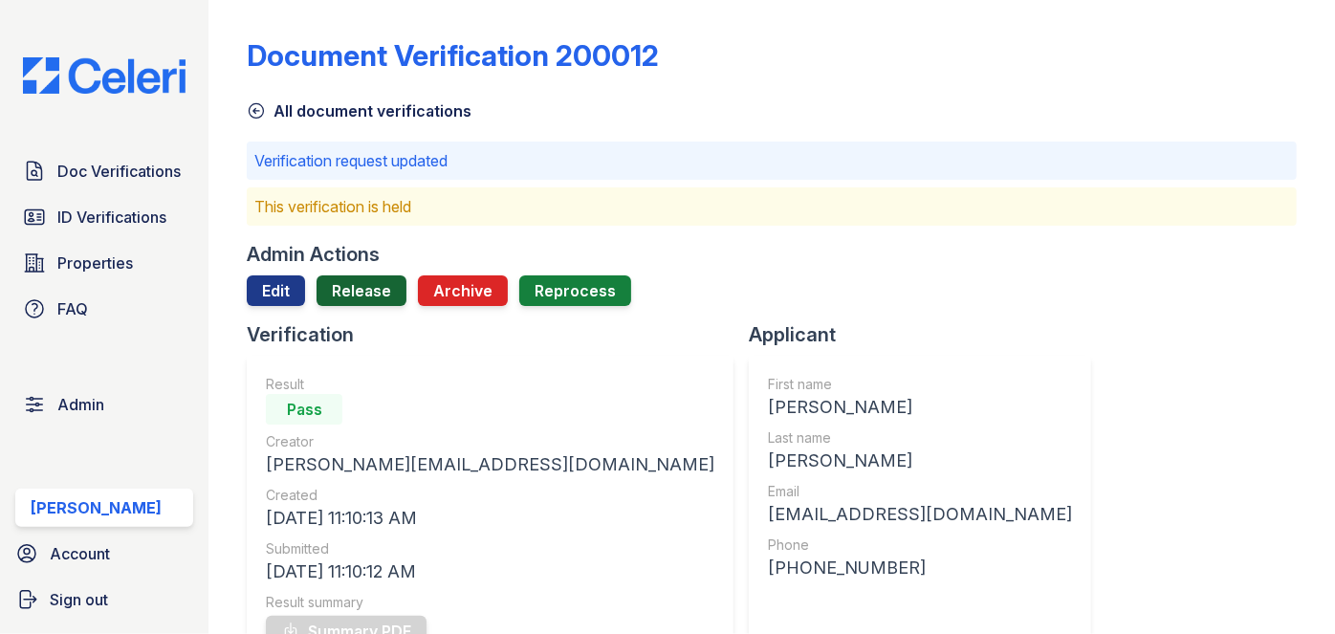
click at [348, 300] on link "Release" at bounding box center [362, 290] width 90 height 31
click at [254, 276] on link "Edit" at bounding box center [276, 290] width 58 height 31
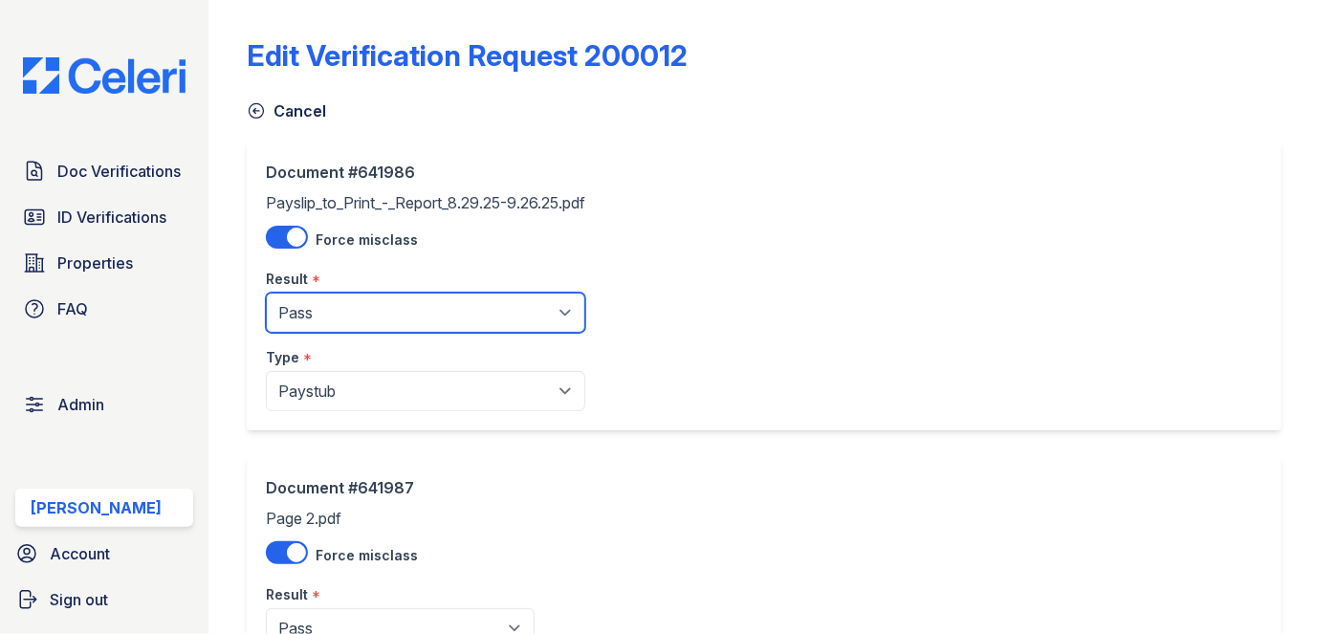
click at [337, 309] on select "Pending Sent Started Processing Pass Fail Caution Error N/A" at bounding box center [425, 313] width 319 height 40
select select "caution"
click at [266, 293] on select "Pending Sent Started Processing Pass Fail Caution Error N/A" at bounding box center [425, 313] width 319 height 40
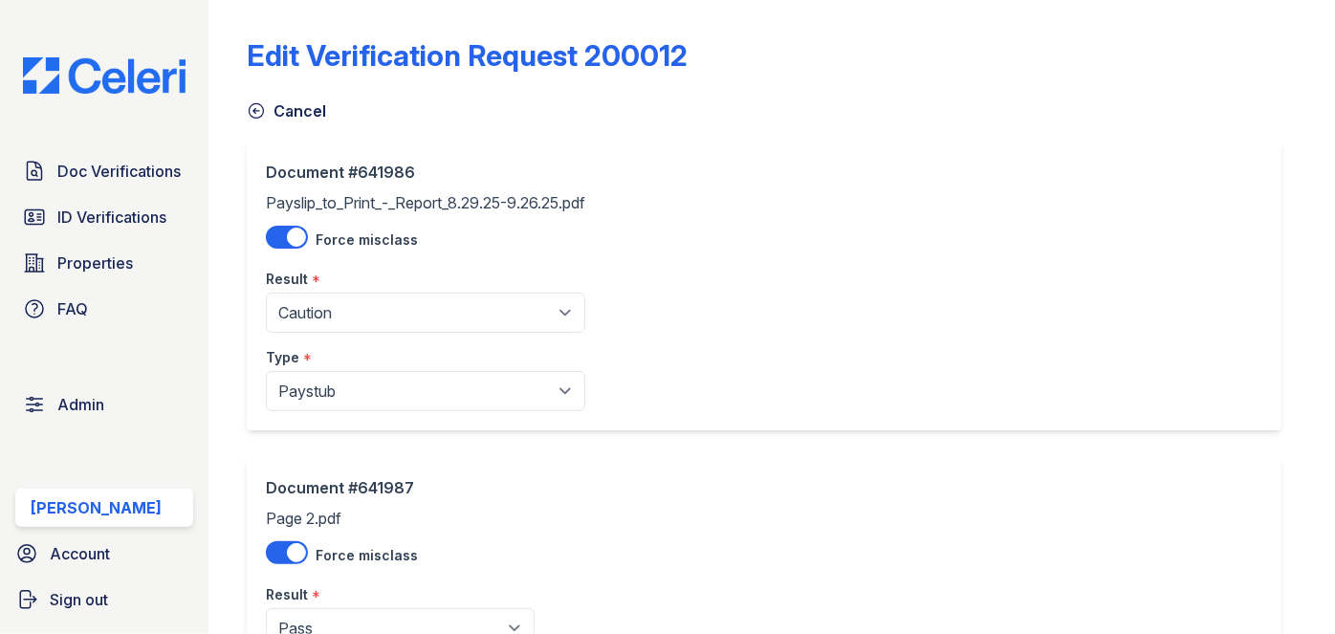
click at [334, 515] on div "Document #641987 Page 2.pdf Force misclass Result * Pending Sent Started Proces…" at bounding box center [400, 601] width 269 height 251
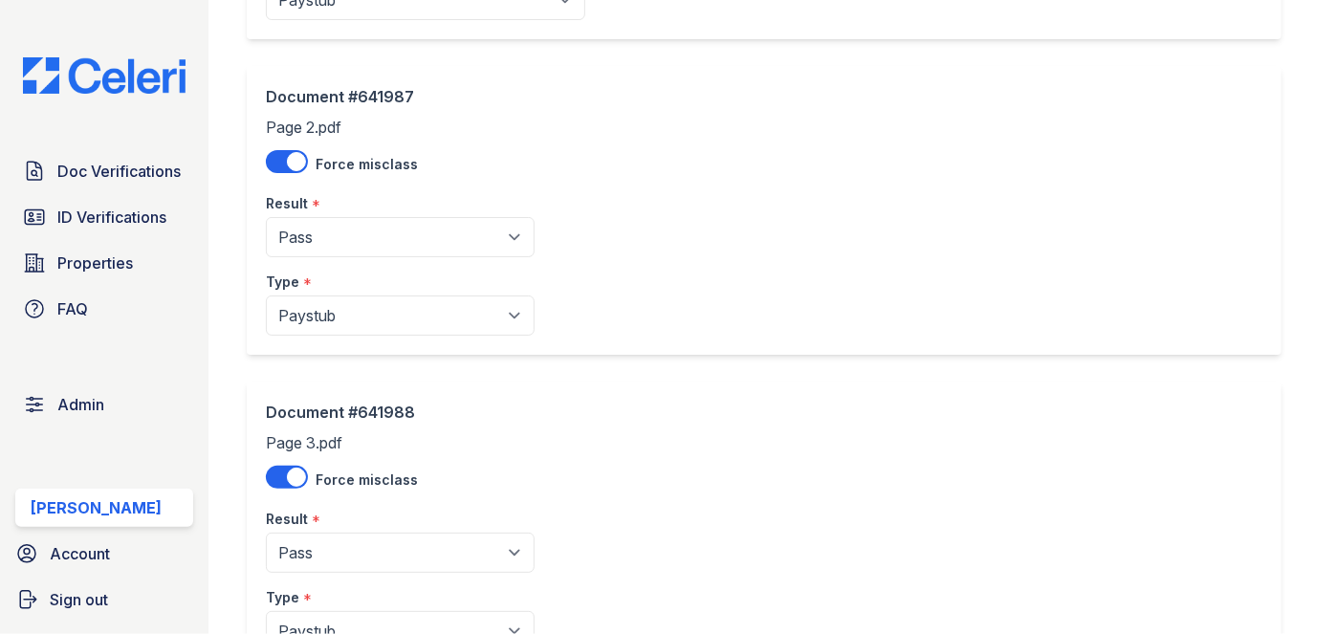
scroll to position [434, 0]
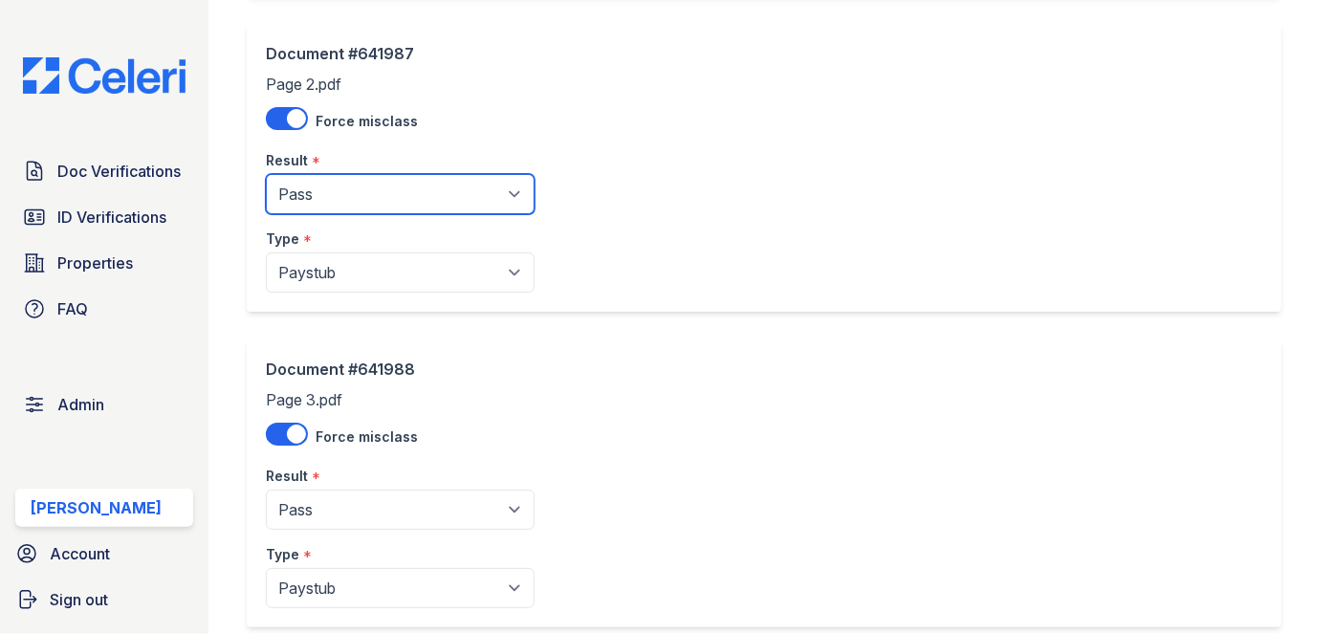
click at [364, 186] on select "Pending Sent Started Processing Pass Fail Caution Error N/A" at bounding box center [400, 194] width 269 height 40
select select "caution"
click at [266, 174] on select "Pending Sent Started Processing Pass Fail Caution Error N/A" at bounding box center [400, 194] width 269 height 40
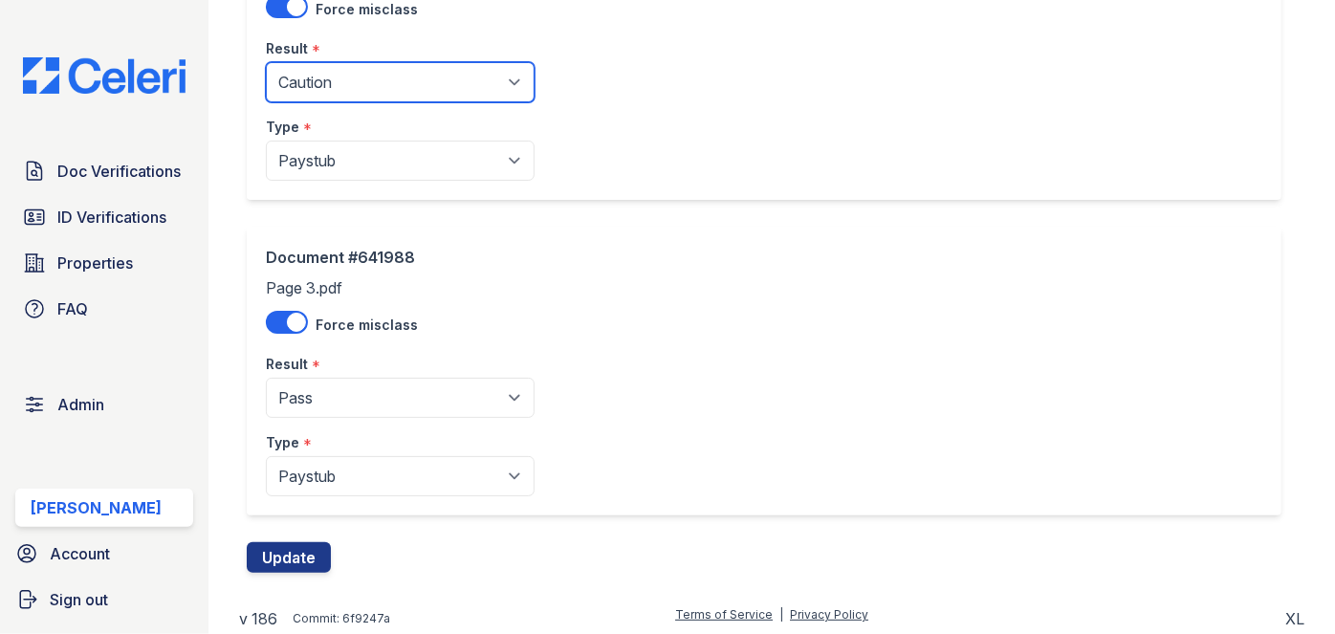
scroll to position [548, 0]
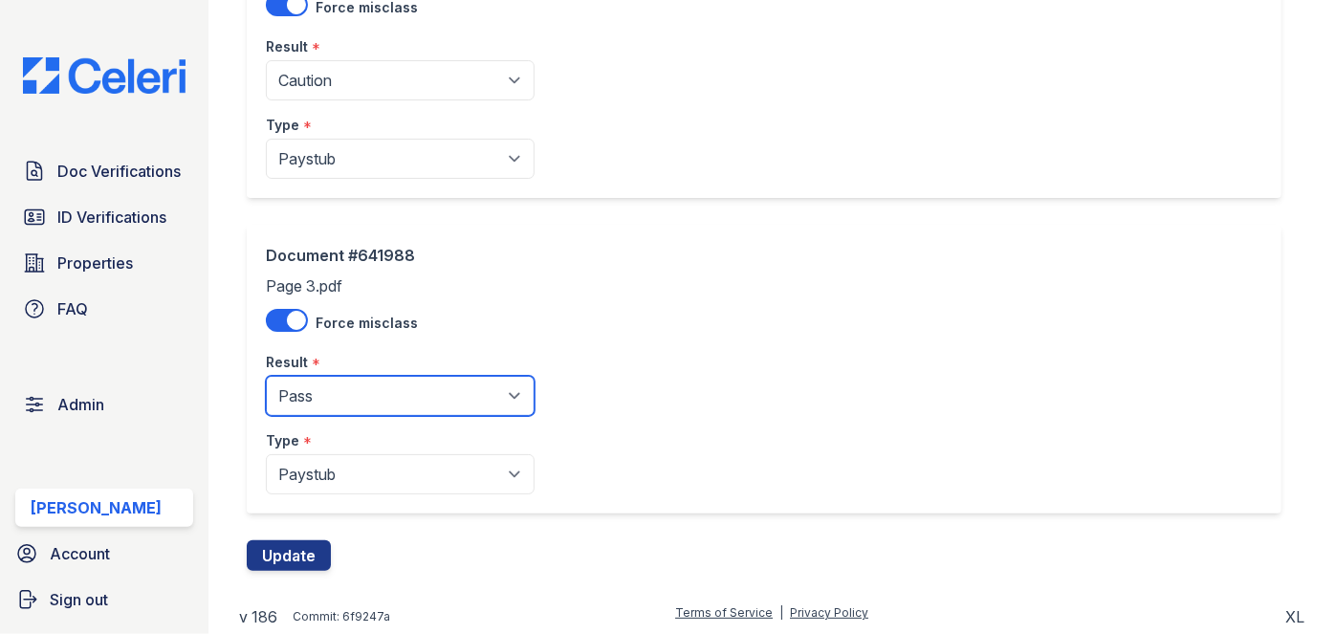
click at [326, 388] on select "Pending Sent Started Processing Pass Fail Caution Error N/A" at bounding box center [400, 396] width 269 height 40
select select "caution"
click at [266, 376] on select "Pending Sent Started Processing Pass Fail Caution Error N/A" at bounding box center [400, 396] width 269 height 40
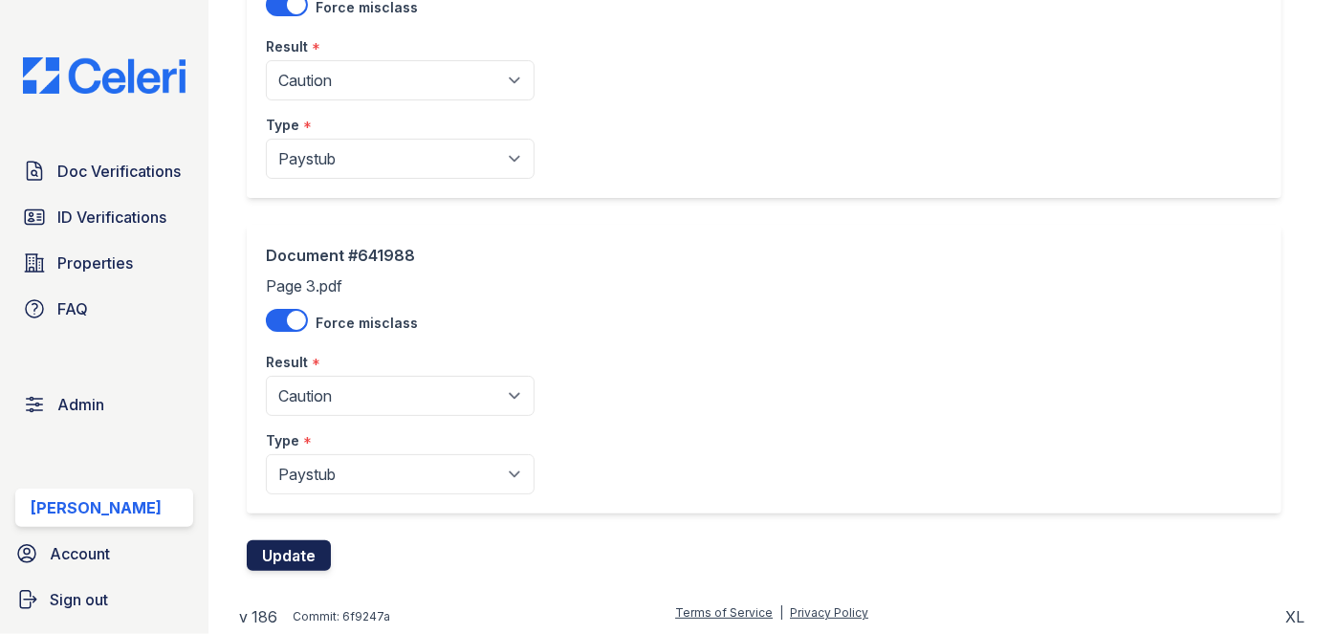
click at [285, 551] on button "Update" at bounding box center [289, 555] width 84 height 31
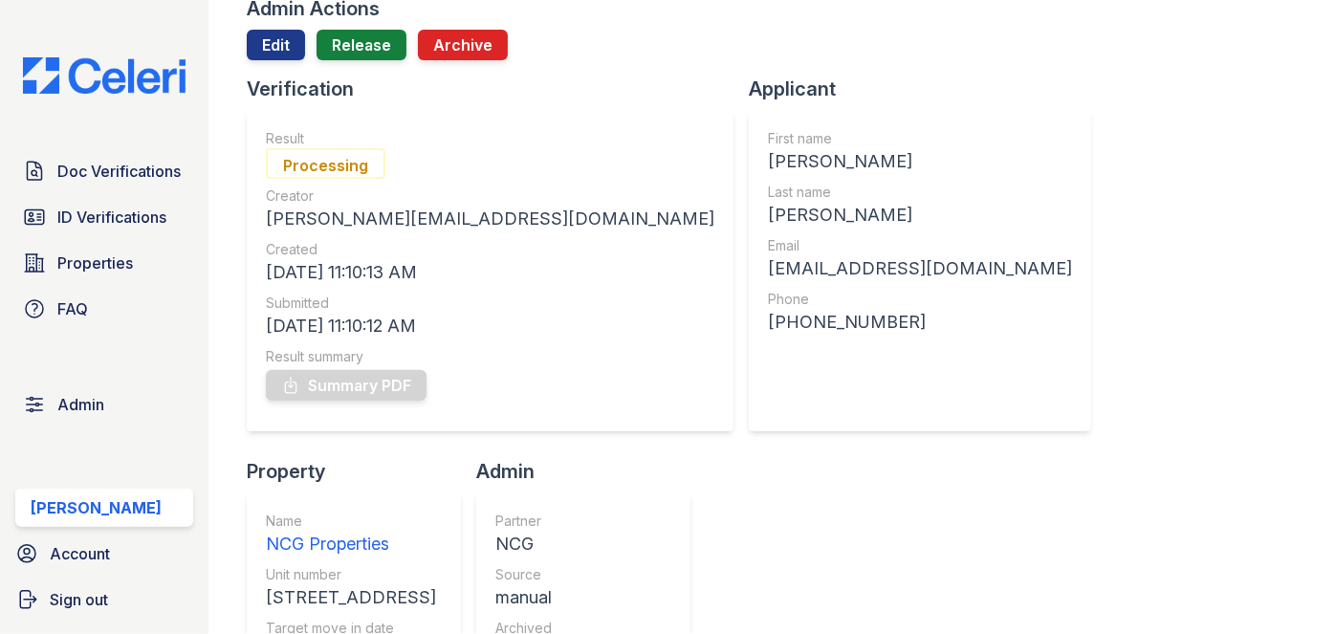
scroll to position [86, 0]
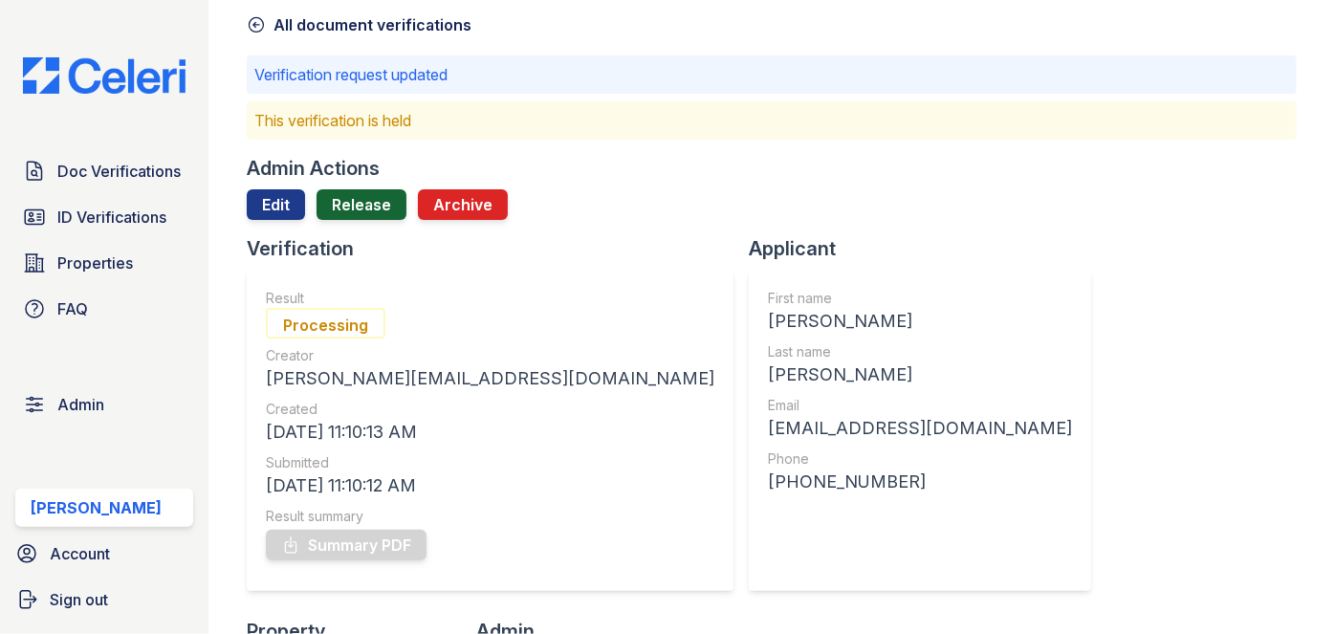
click at [344, 200] on link "Release" at bounding box center [362, 204] width 90 height 31
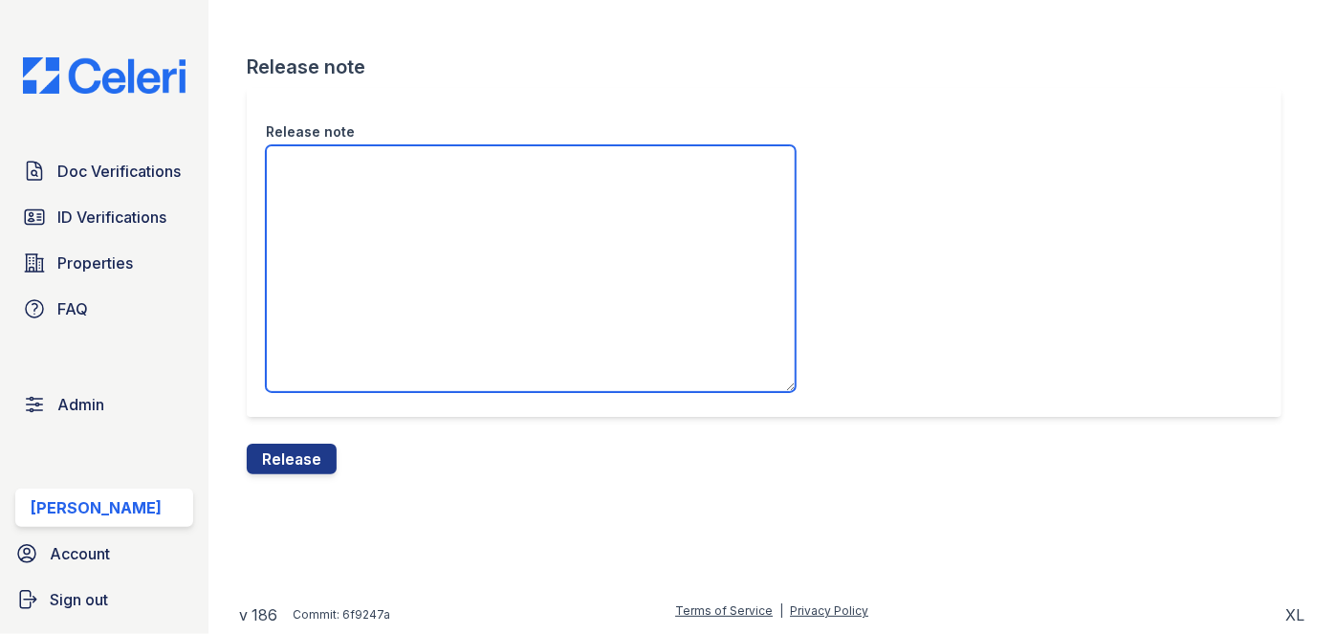
click at [360, 220] on textarea "Release note" at bounding box center [531, 268] width 530 height 247
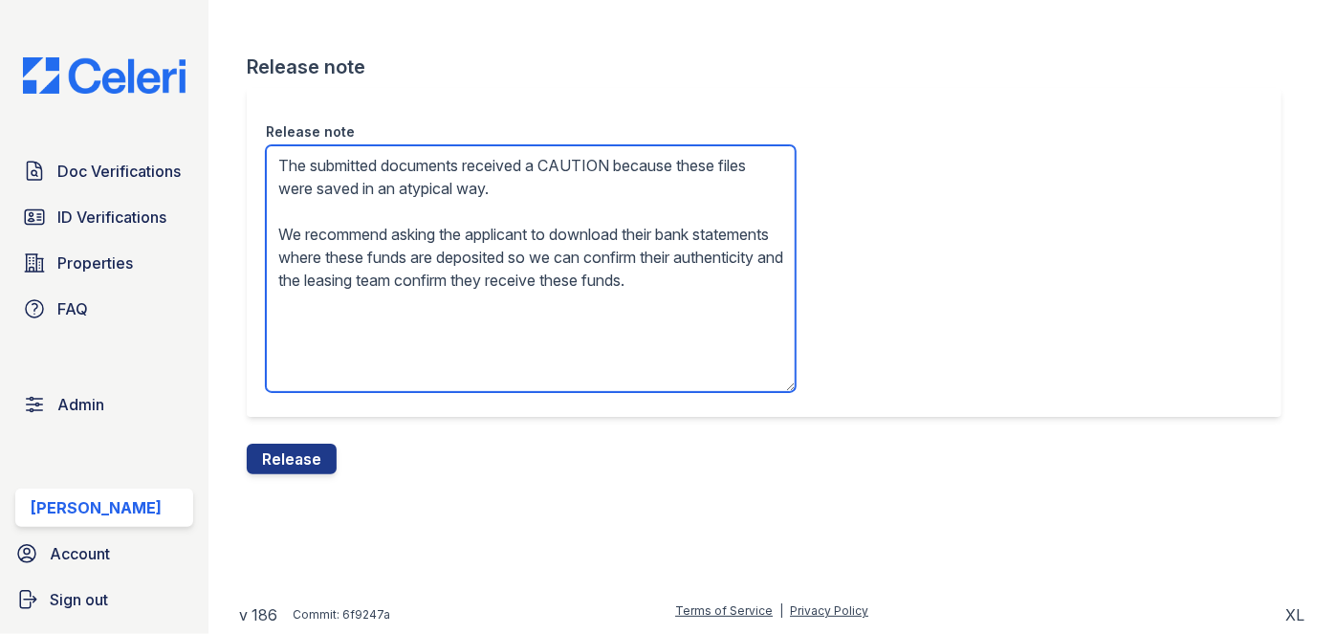
type textarea "The submitted documents received a CAUTION because these files were saved in an…"
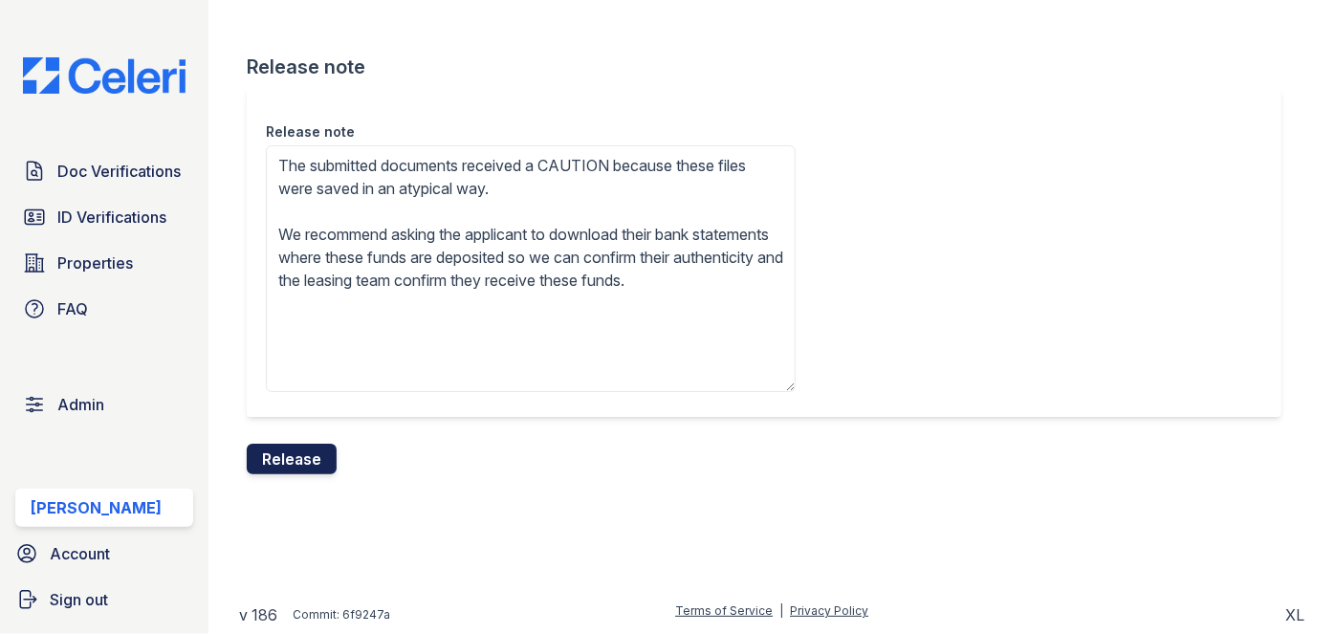
click at [275, 461] on button "Release" at bounding box center [292, 459] width 90 height 31
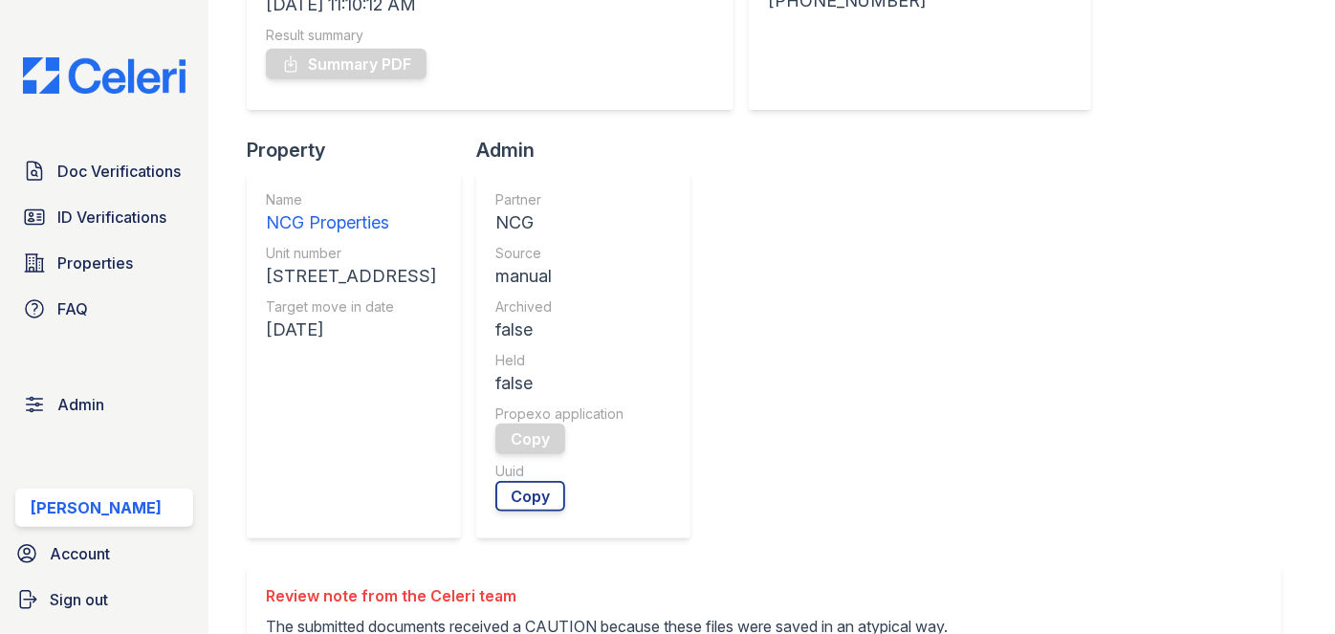
scroll to position [782, 0]
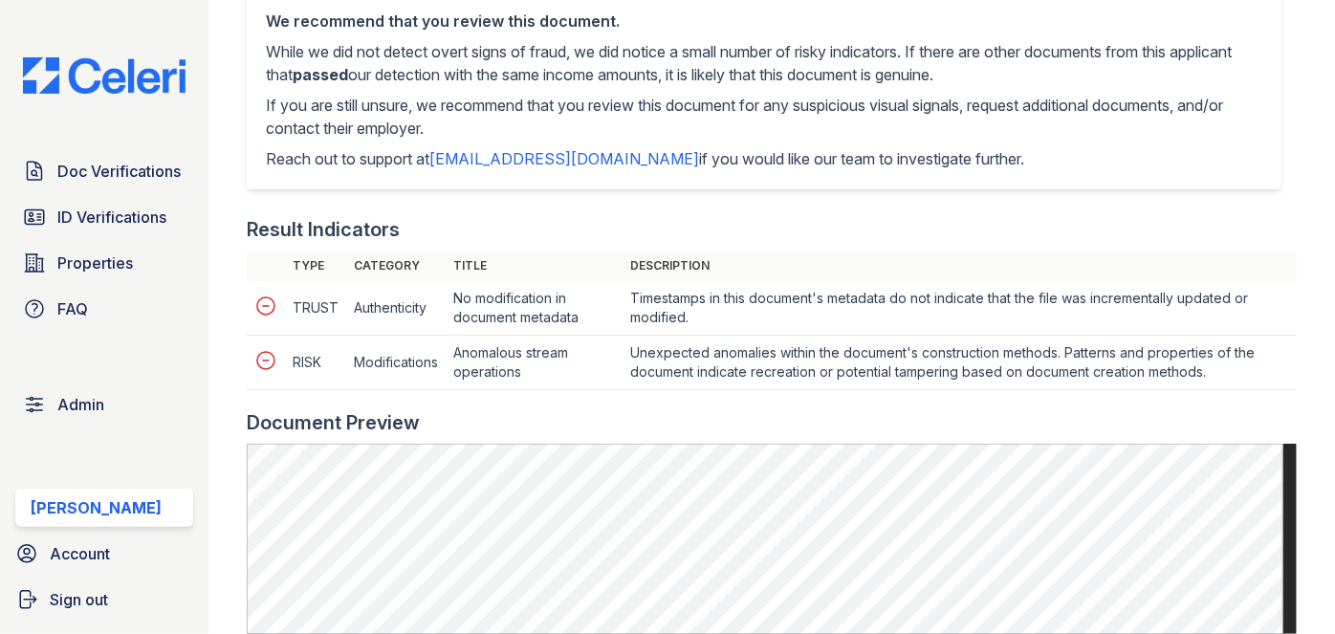
scroll to position [782, 0]
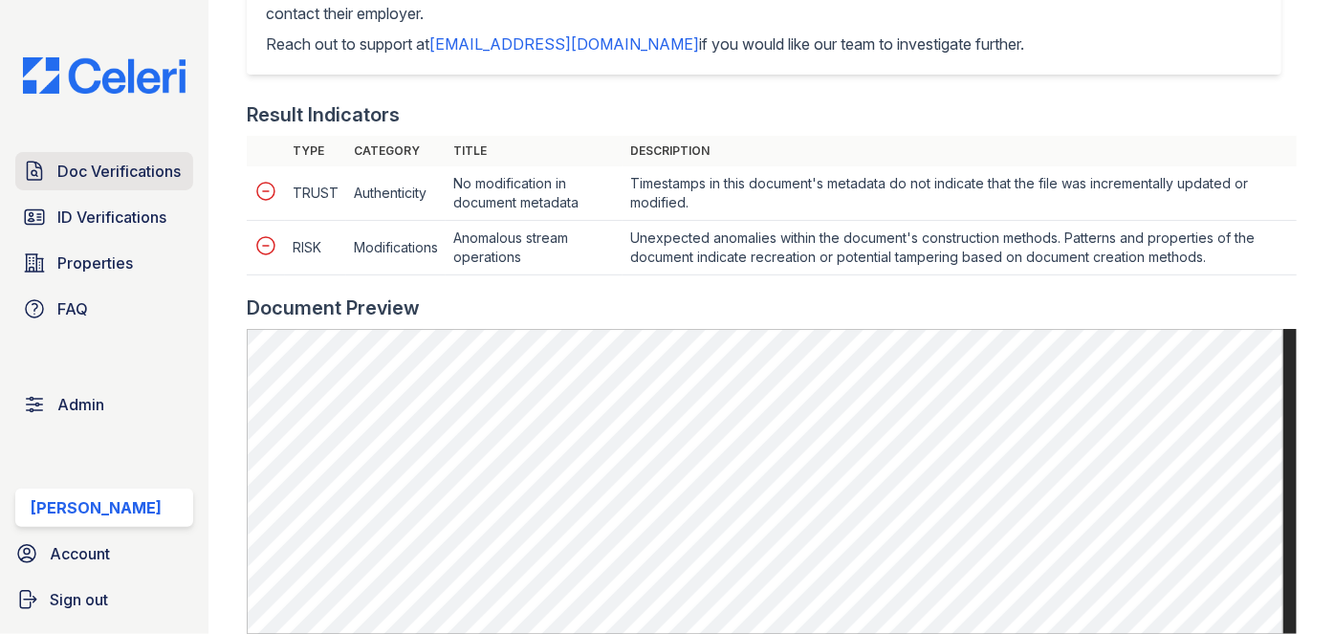
click at [92, 162] on span "Doc Verifications" at bounding box center [118, 171] width 123 height 23
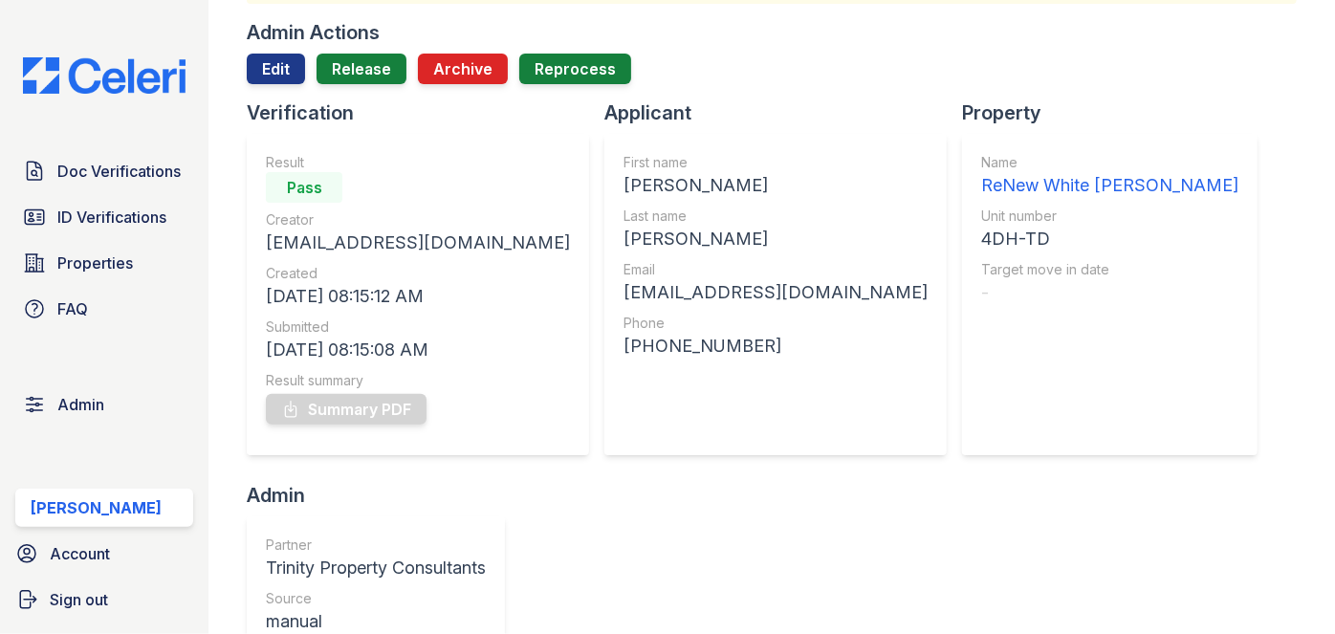
scroll to position [173, 0]
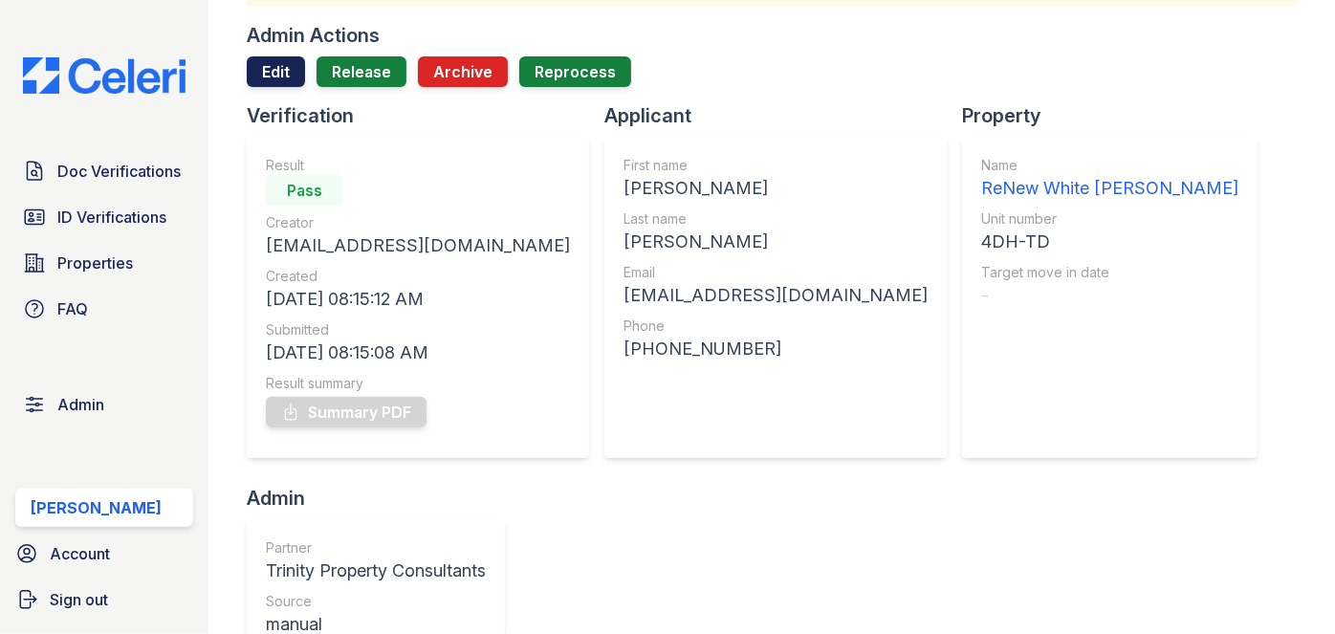
click at [288, 82] on link "Edit" at bounding box center [276, 71] width 58 height 31
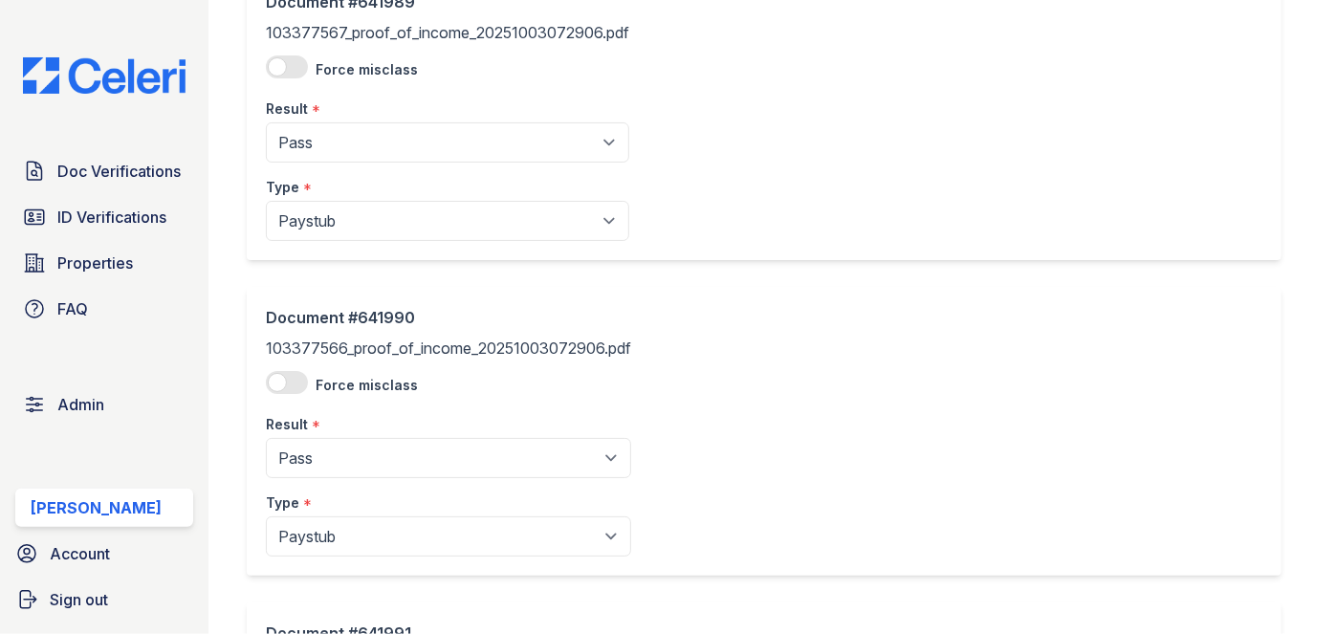
scroll to position [173, 0]
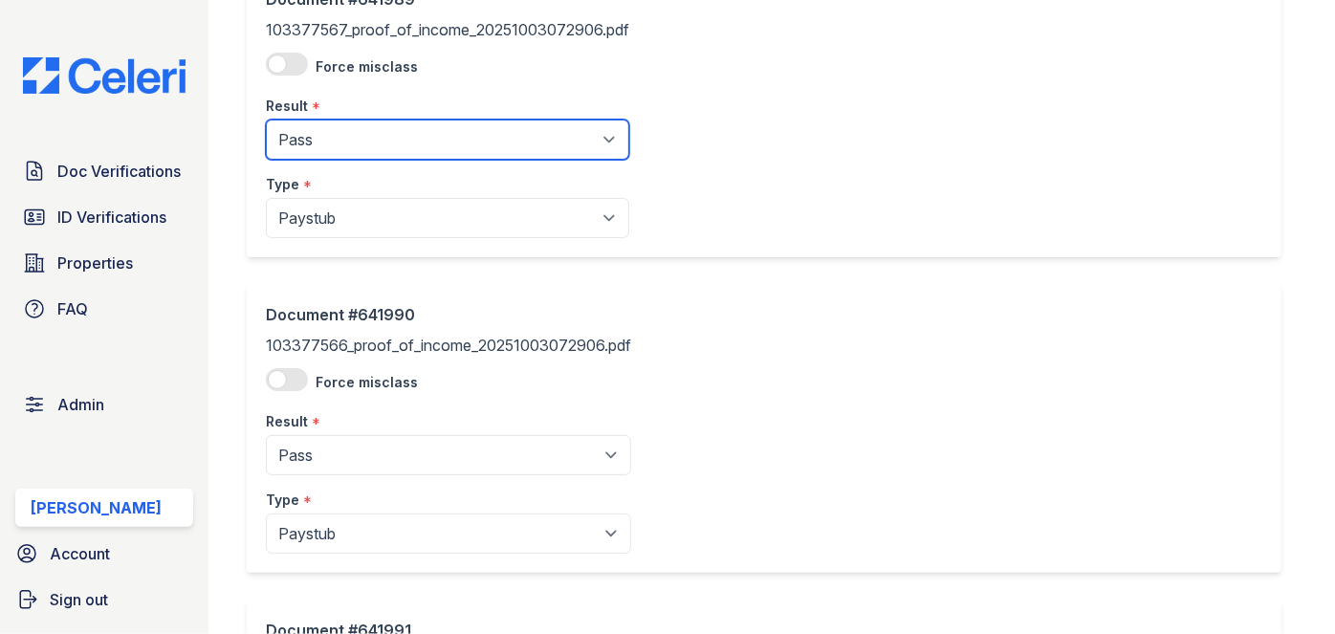
click at [366, 136] on select "Pending Sent Started Processing Pass Fail Caution Error N/A" at bounding box center [447, 140] width 363 height 40
select select "fail"
click at [266, 120] on select "Pending Sent Started Processing Pass Fail Caution Error N/A" at bounding box center [447, 140] width 363 height 40
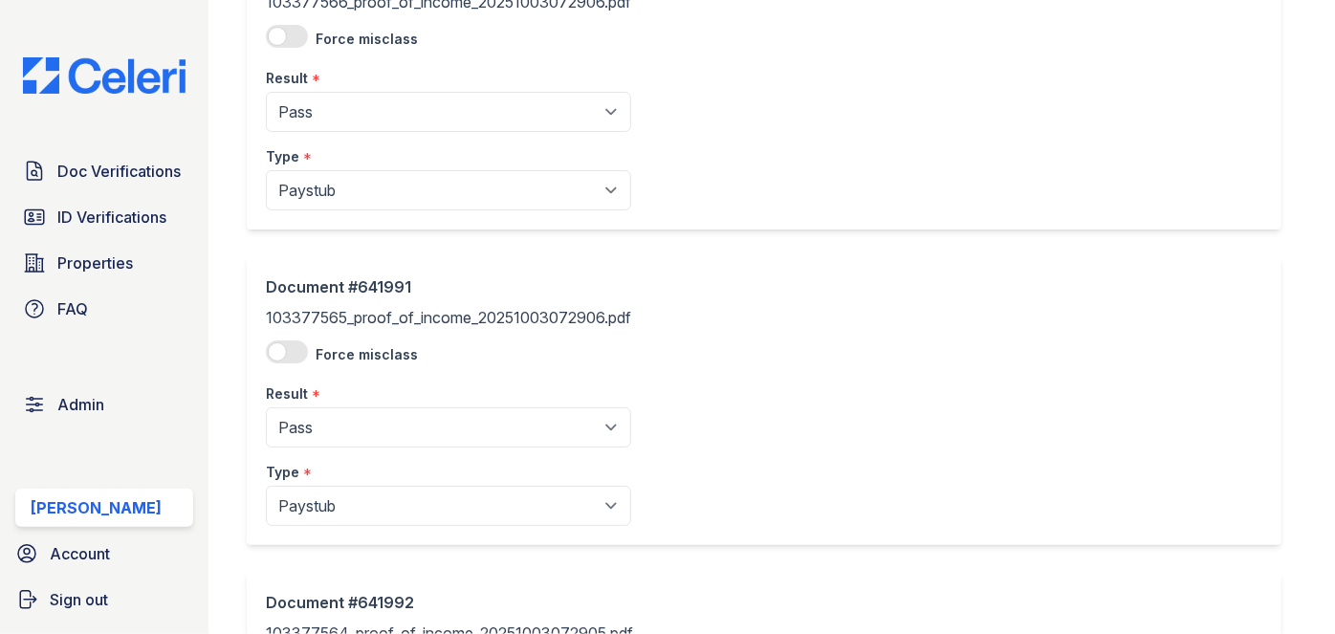
scroll to position [521, 0]
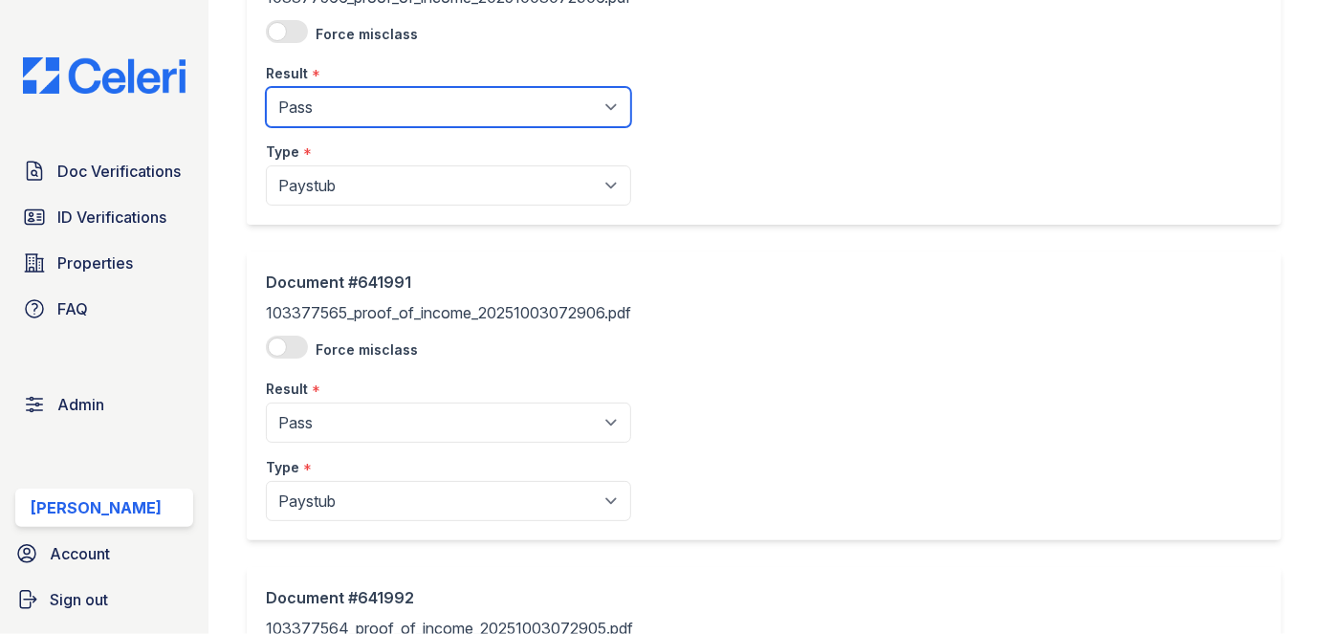
click at [344, 108] on select "Pending Sent Started Processing Pass Fail Caution Error N/A" at bounding box center [448, 107] width 365 height 40
select select "fail"
click at [266, 87] on select "Pending Sent Started Processing Pass Fail Caution Error N/A" at bounding box center [448, 107] width 365 height 40
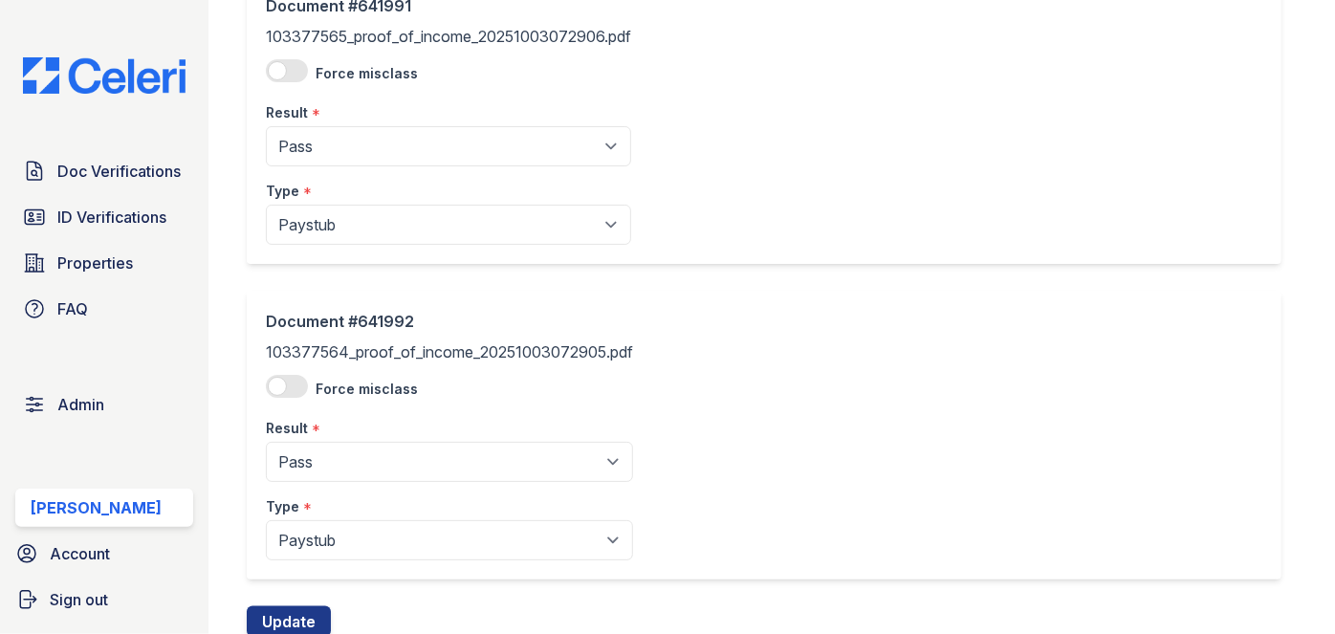
scroll to position [863, 0]
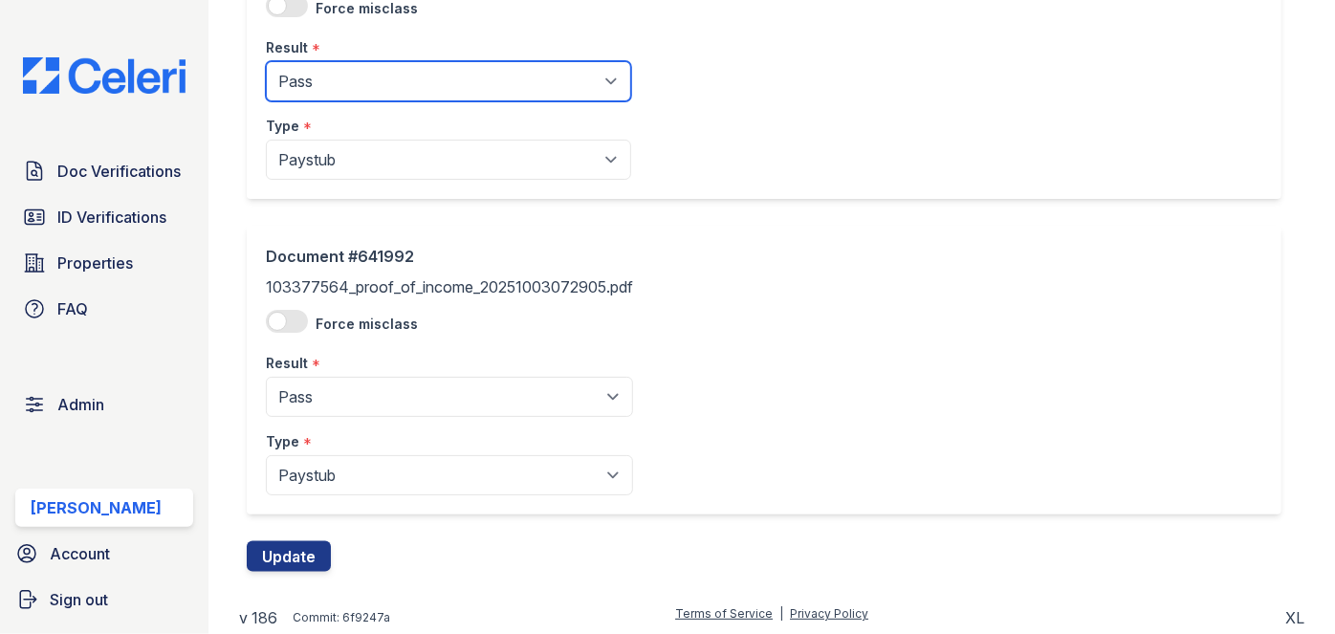
click at [411, 75] on select "Pending Sent Started Processing Pass Fail Caution Error N/A" at bounding box center [448, 81] width 365 height 40
select select "fail"
click at [266, 61] on select "Pending Sent Started Processing Pass Fail Caution Error N/A" at bounding box center [448, 81] width 365 height 40
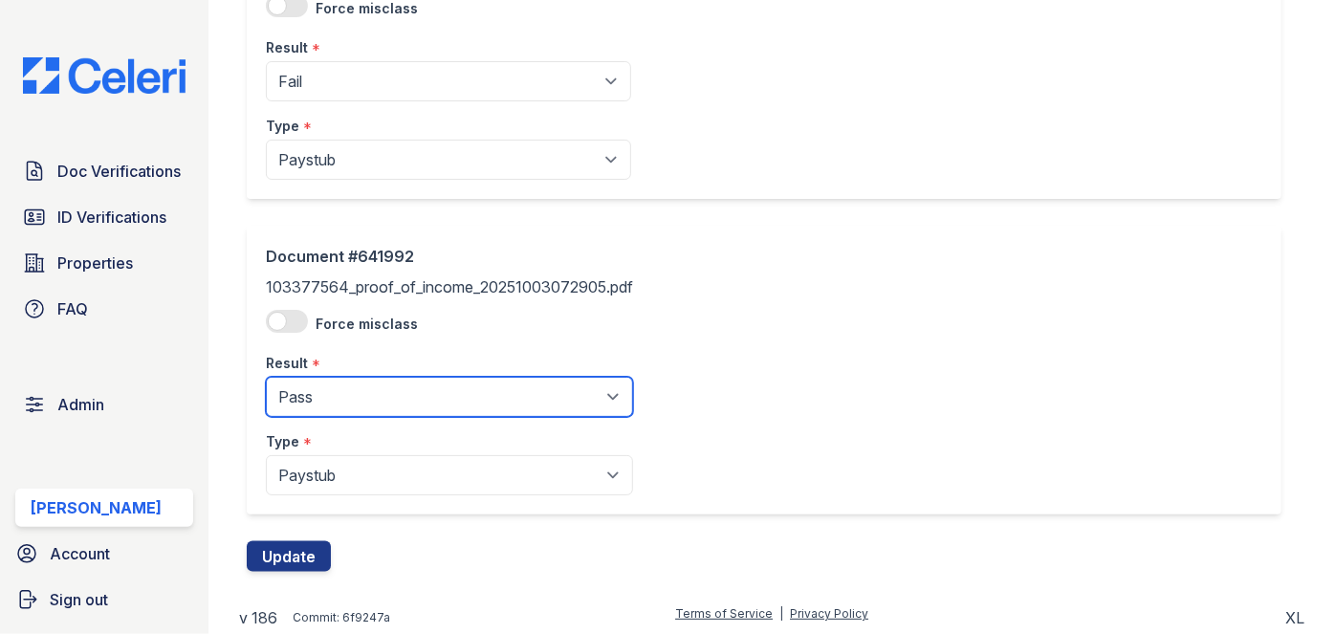
click at [416, 382] on select "Pending Sent Started Processing Pass Fail Caution Error N/A" at bounding box center [449, 397] width 367 height 40
drag, startPoint x: 317, startPoint y: 398, endPoint x: 317, endPoint y: 378, distance: 20.1
click at [317, 398] on select "Pending Sent Started Processing Pass Fail Caution Error N/A" at bounding box center [449, 397] width 367 height 40
select select "fail"
click at [266, 377] on select "Pending Sent Started Processing Pass Fail Caution Error N/A" at bounding box center [449, 397] width 367 height 40
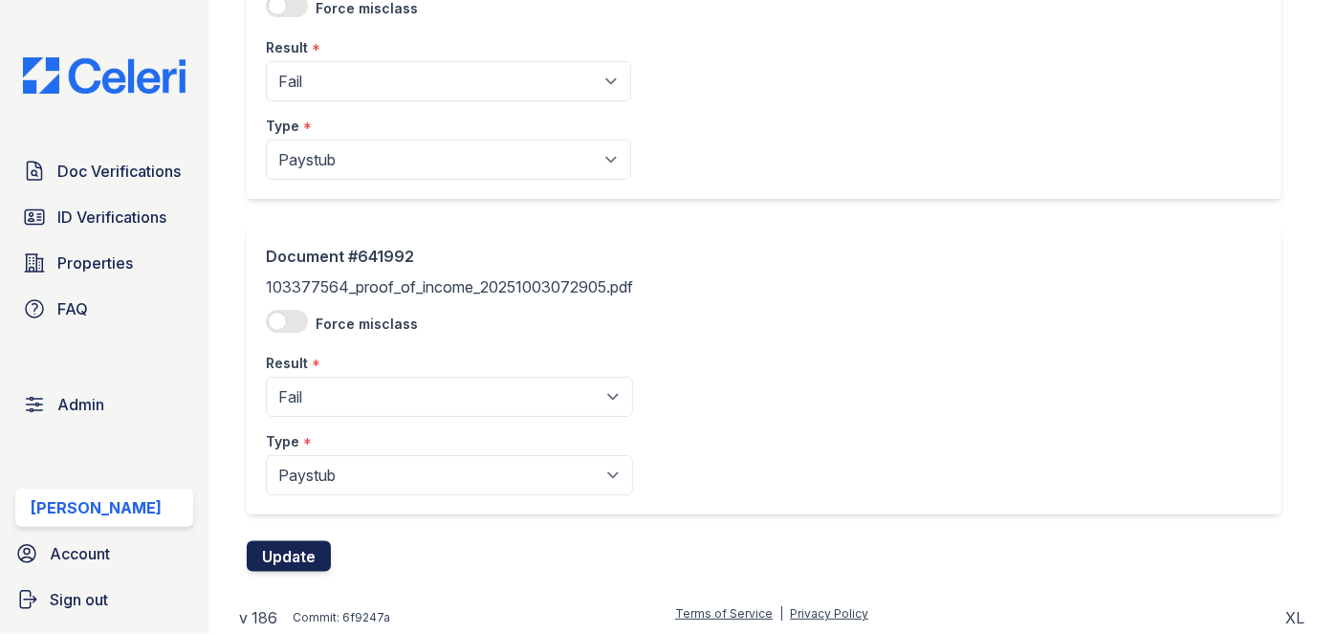
click at [303, 546] on button "Update" at bounding box center [289, 556] width 84 height 31
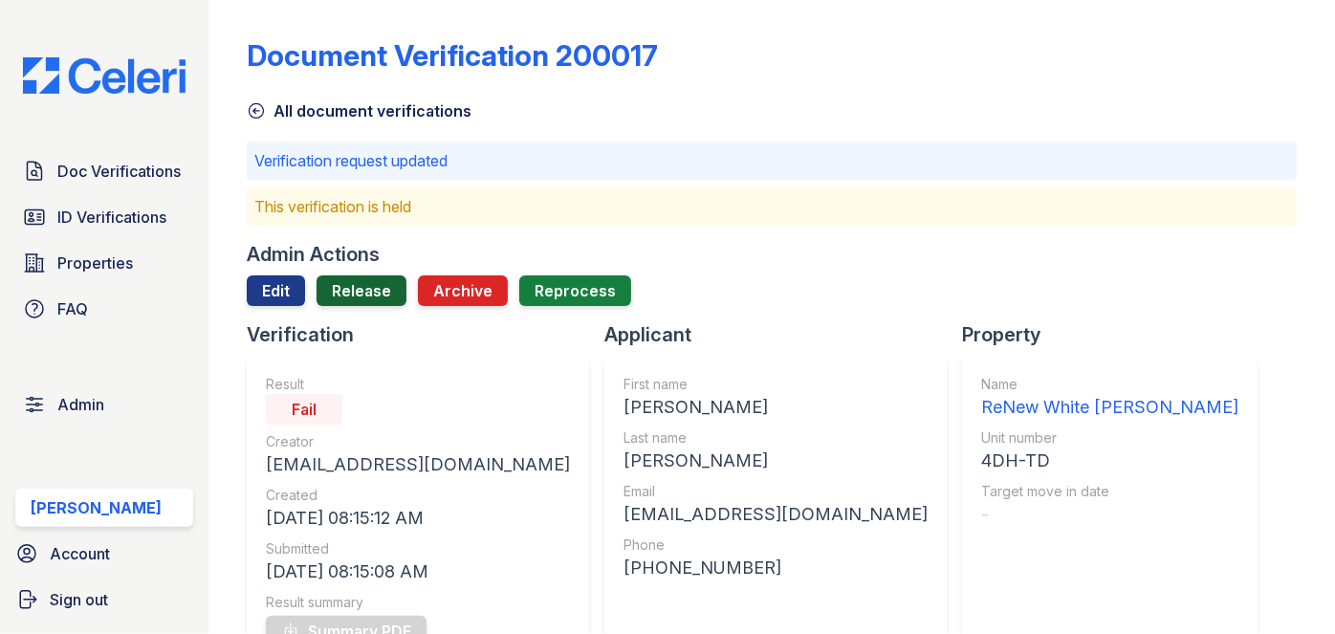
click at [359, 278] on link "Release" at bounding box center [362, 290] width 90 height 31
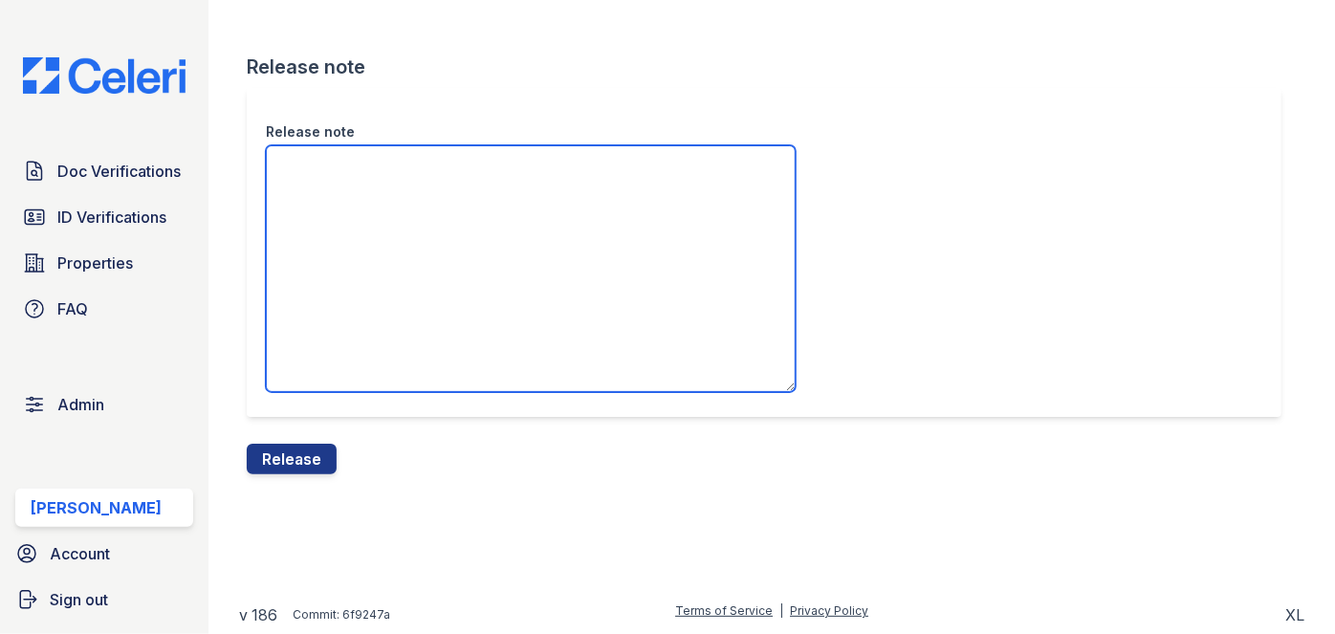
click at [349, 211] on textarea "Release note" at bounding box center [531, 268] width 530 height 247
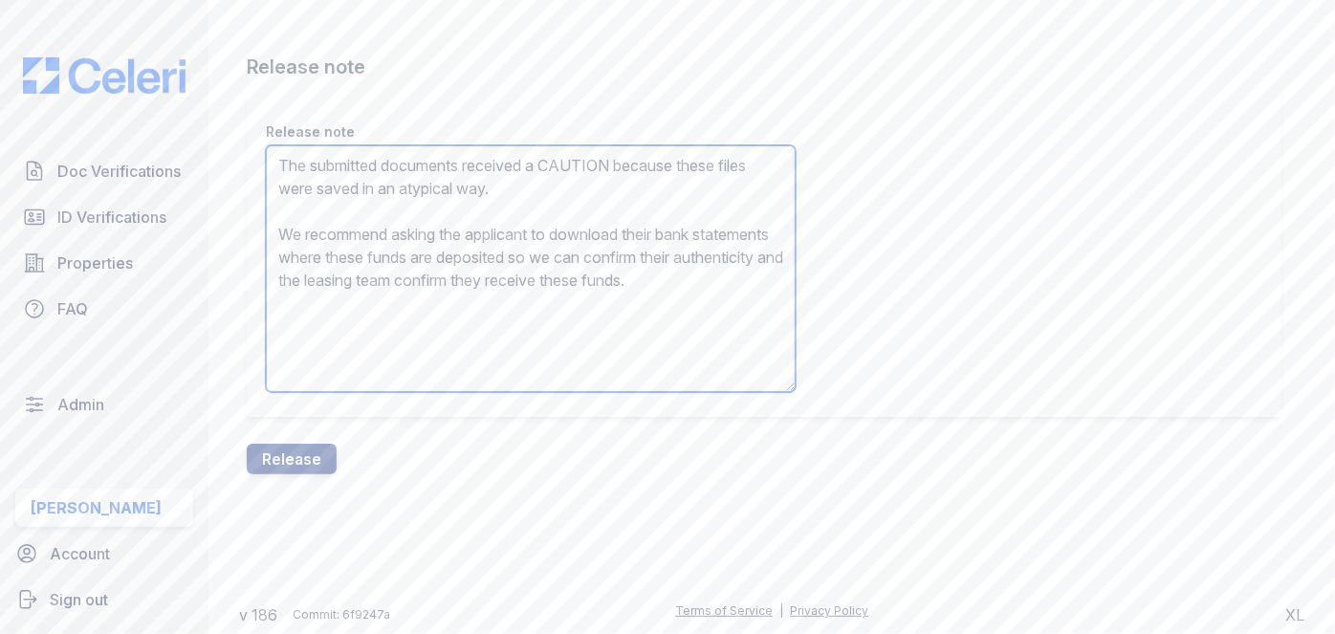
click at [582, 159] on textarea "The submitted documents received a CAUTION because these files were saved in an…" at bounding box center [531, 268] width 530 height 247
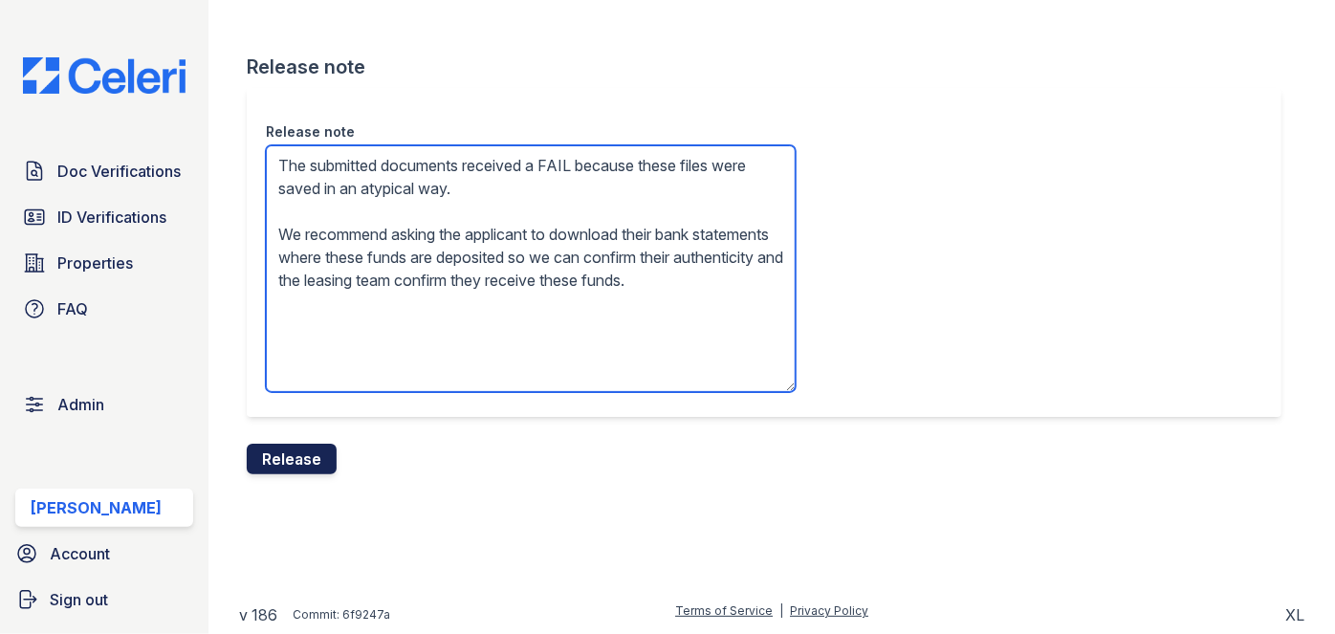
type textarea "The submitted documents received a FAIL because these files were saved in an at…"
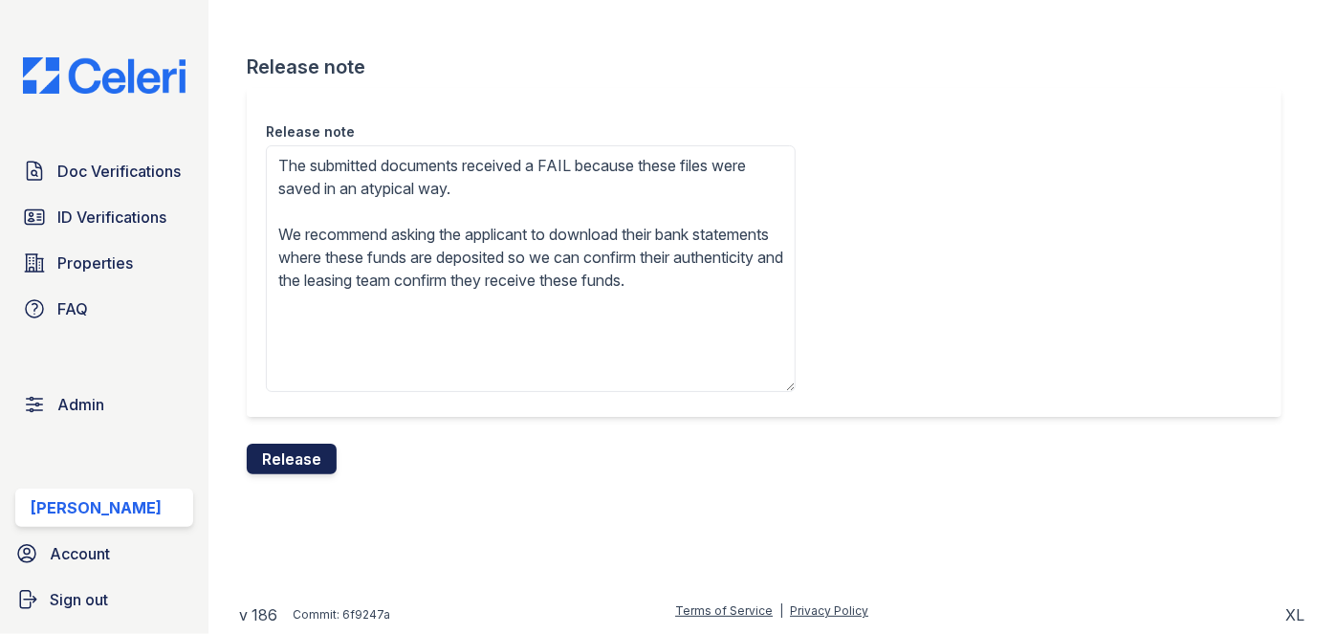
click at [311, 451] on button "Release" at bounding box center [292, 459] width 90 height 31
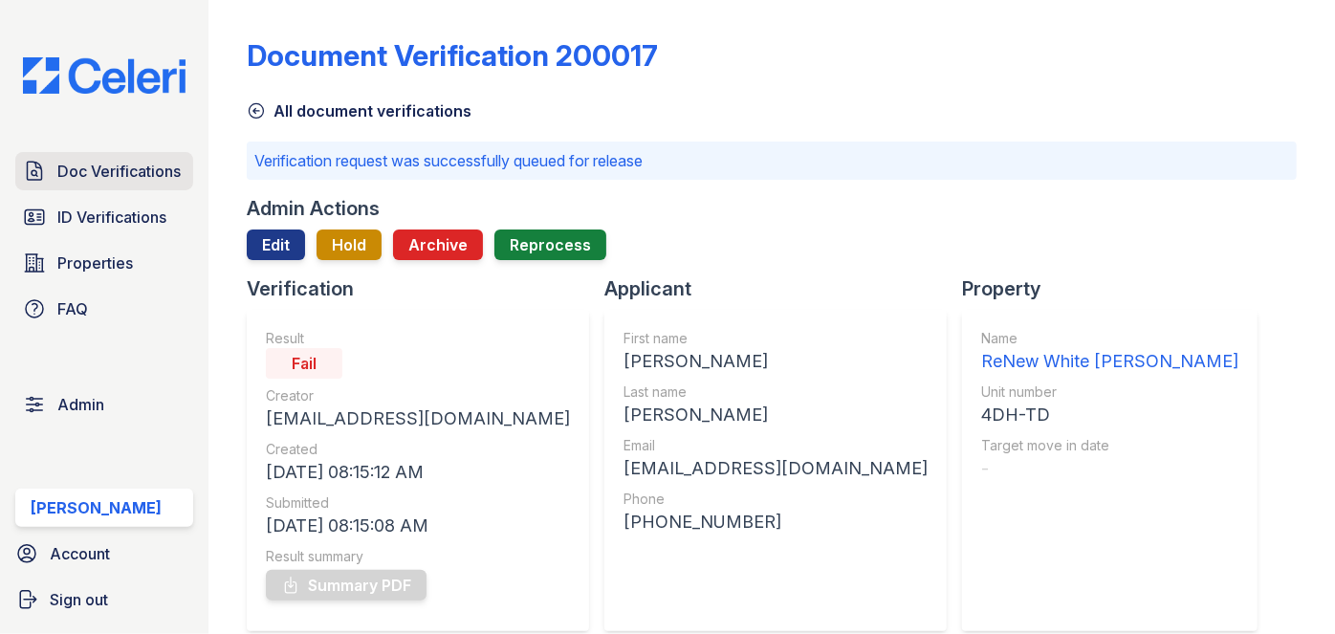
click at [68, 166] on span "Doc Verifications" at bounding box center [118, 171] width 123 height 23
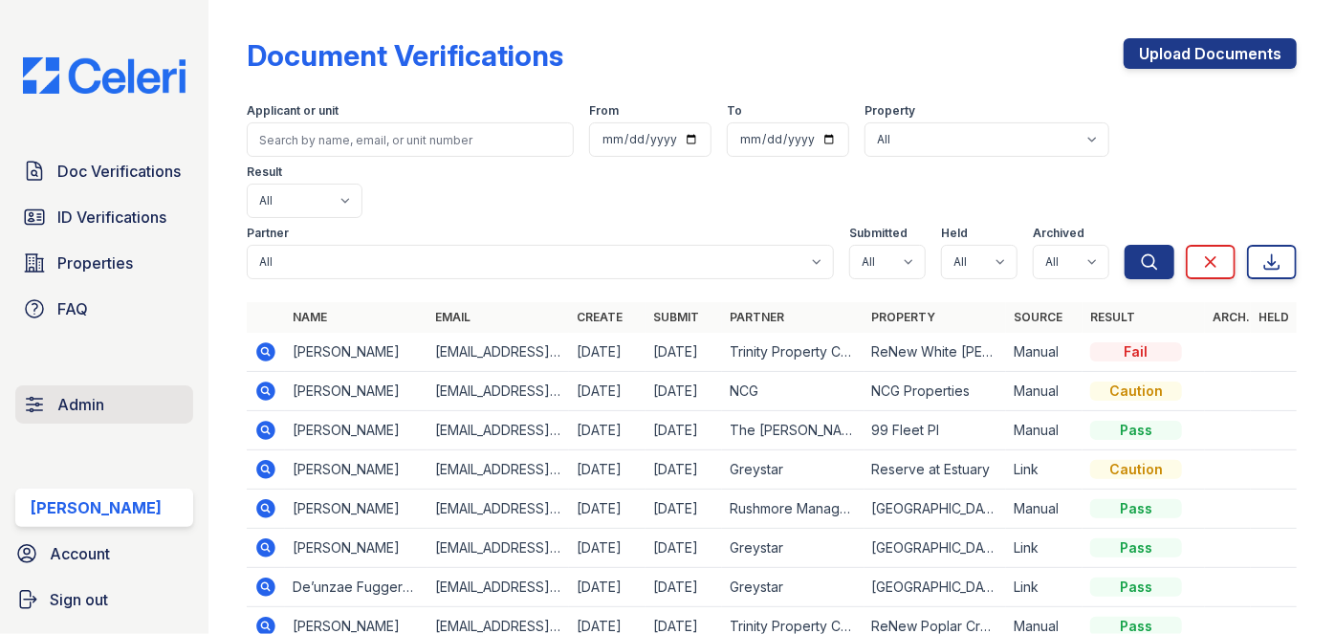
click at [63, 398] on span "Admin" at bounding box center [80, 404] width 47 height 23
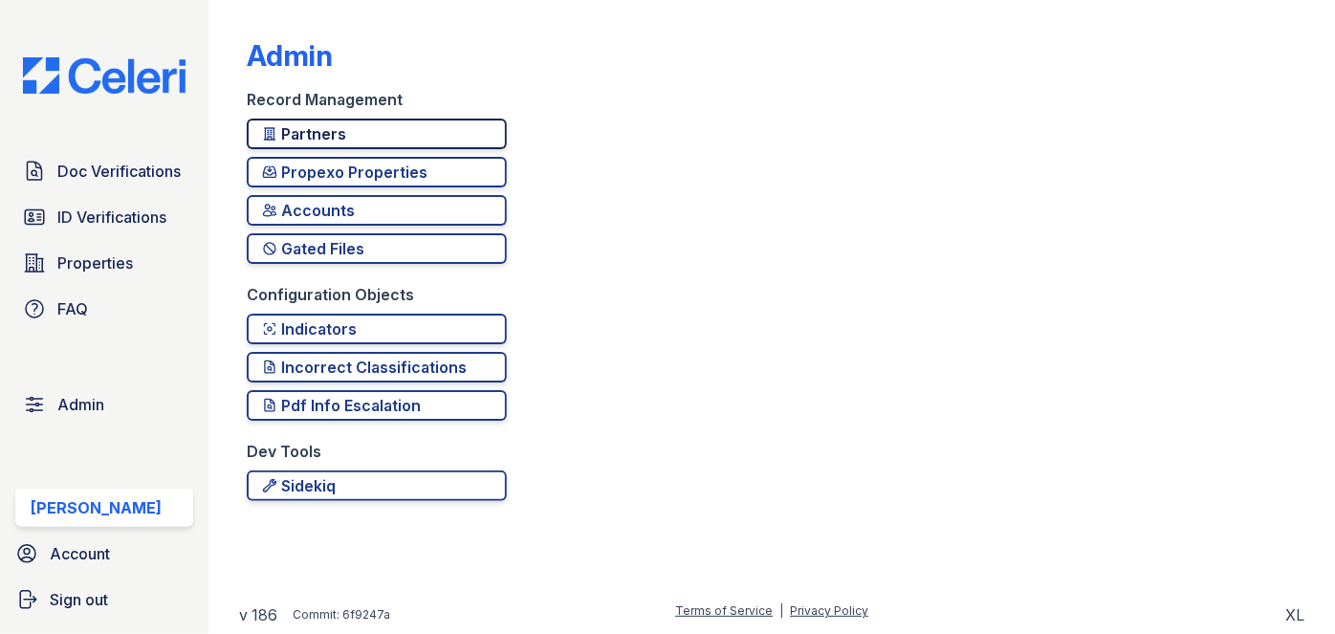
click at [349, 135] on div "Partners" at bounding box center [376, 133] width 229 height 23
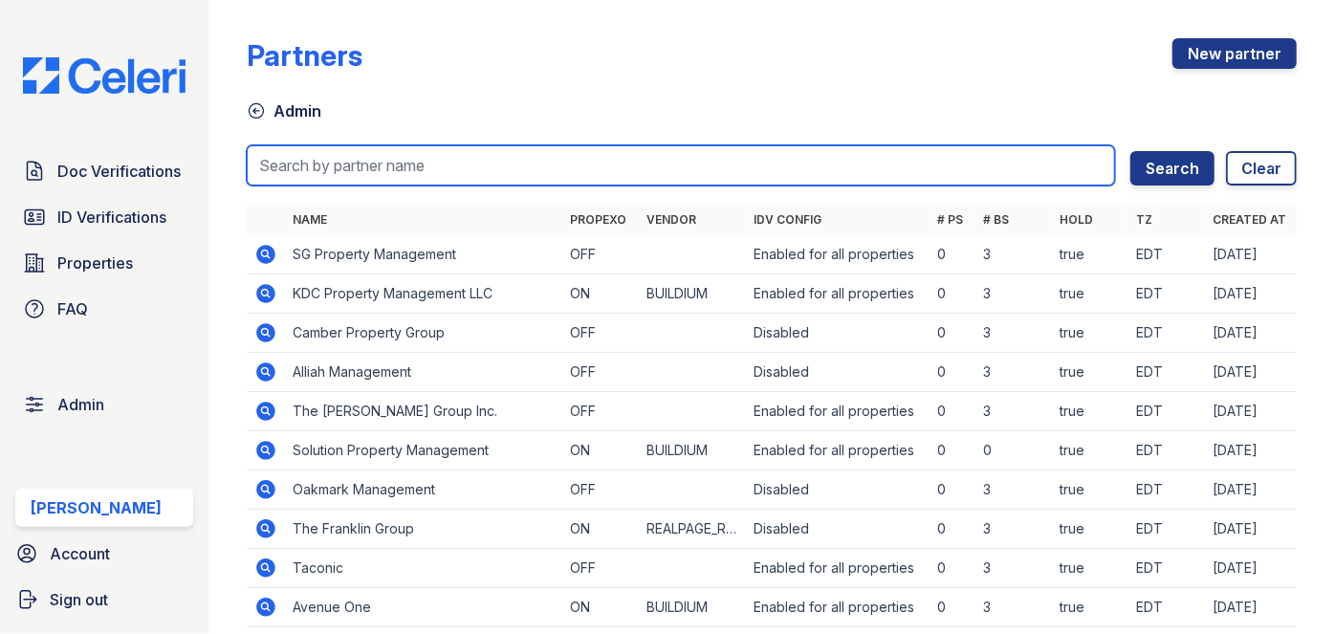
click at [360, 166] on input "search" at bounding box center [681, 165] width 868 height 40
type input "rushmore"
click at [1130, 151] on button "Search" at bounding box center [1172, 168] width 84 height 34
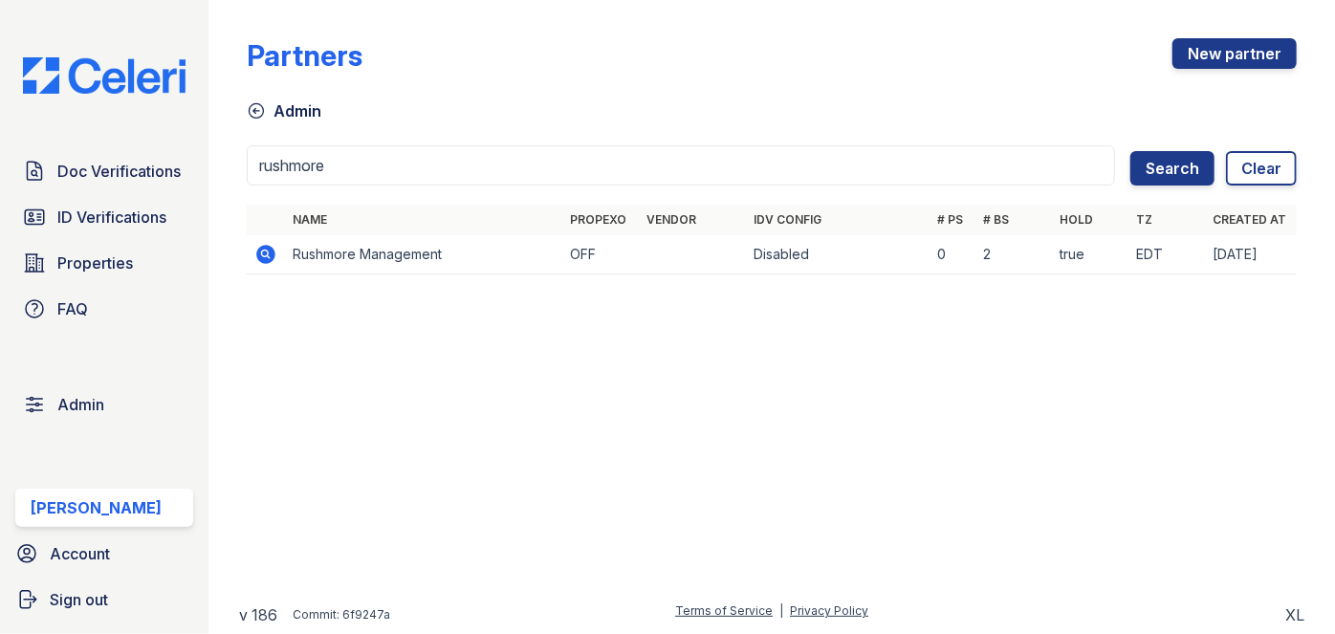
click at [261, 251] on icon at bounding box center [265, 254] width 23 height 23
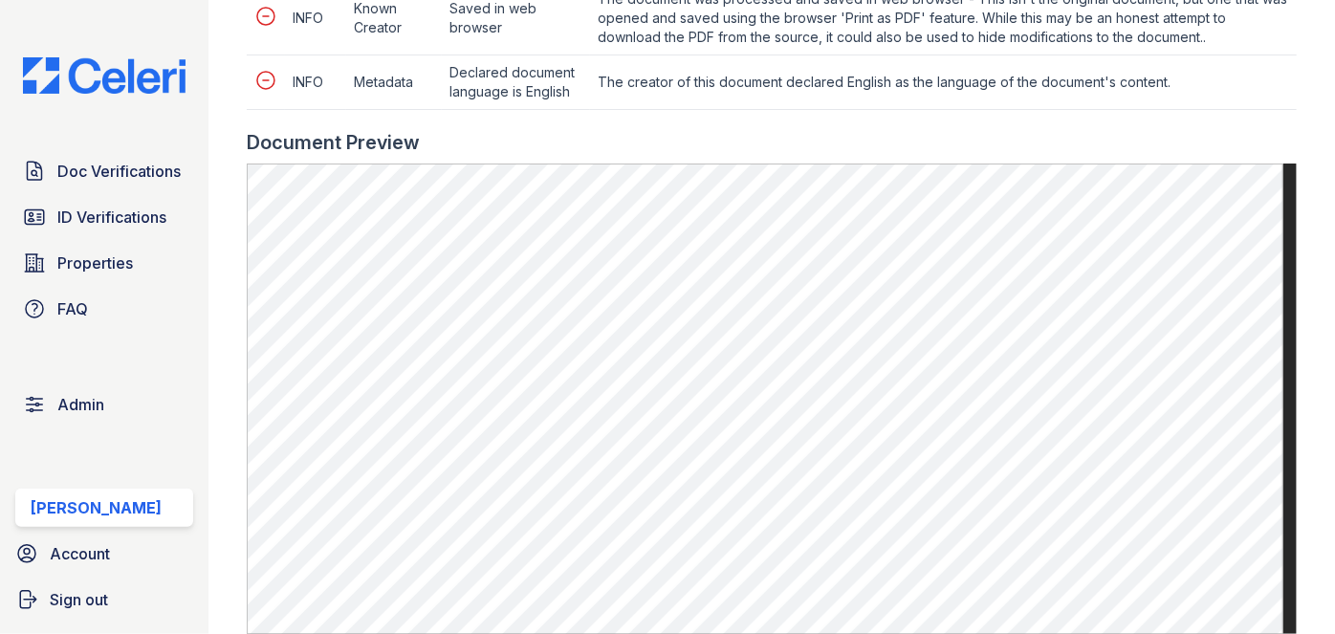
scroll to position [956, 0]
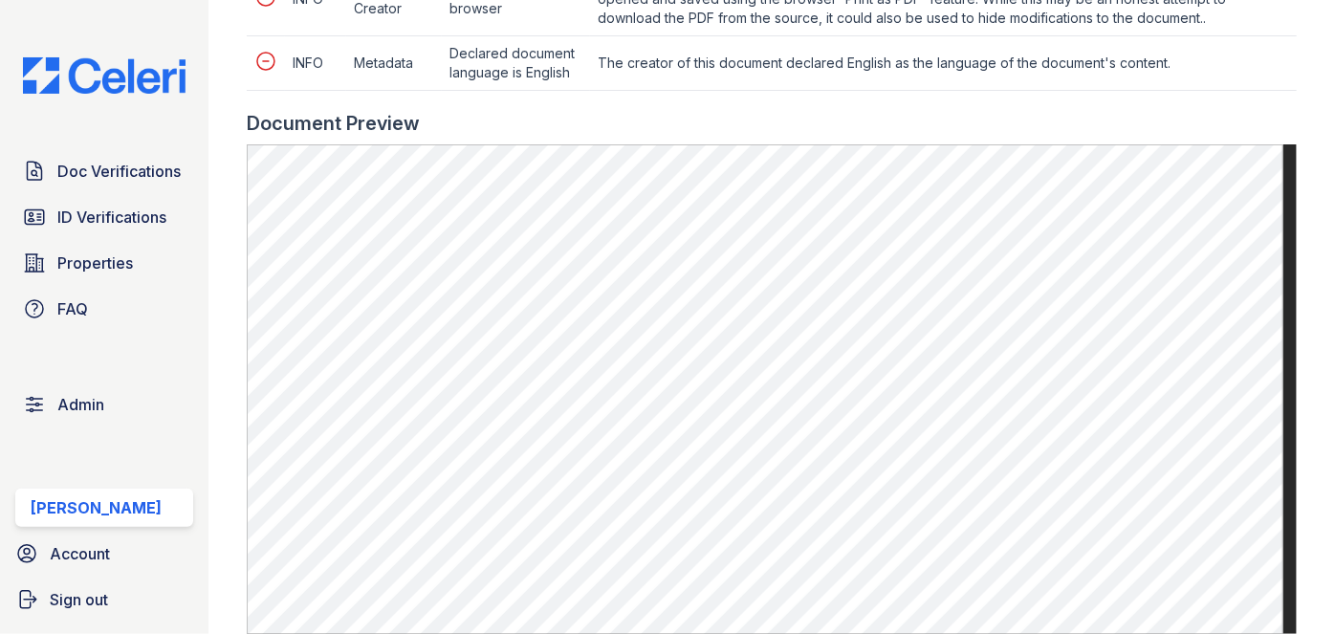
click at [592, 110] on div at bounding box center [772, 100] width 1050 height 19
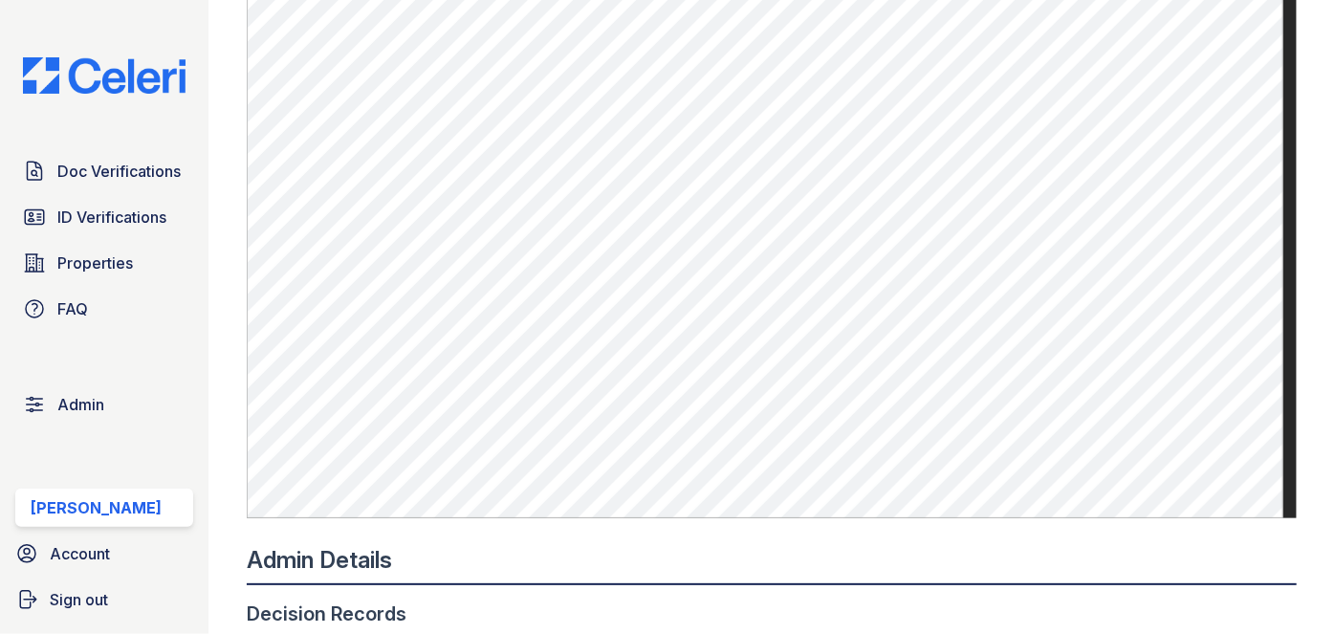
scroll to position [1129, 0]
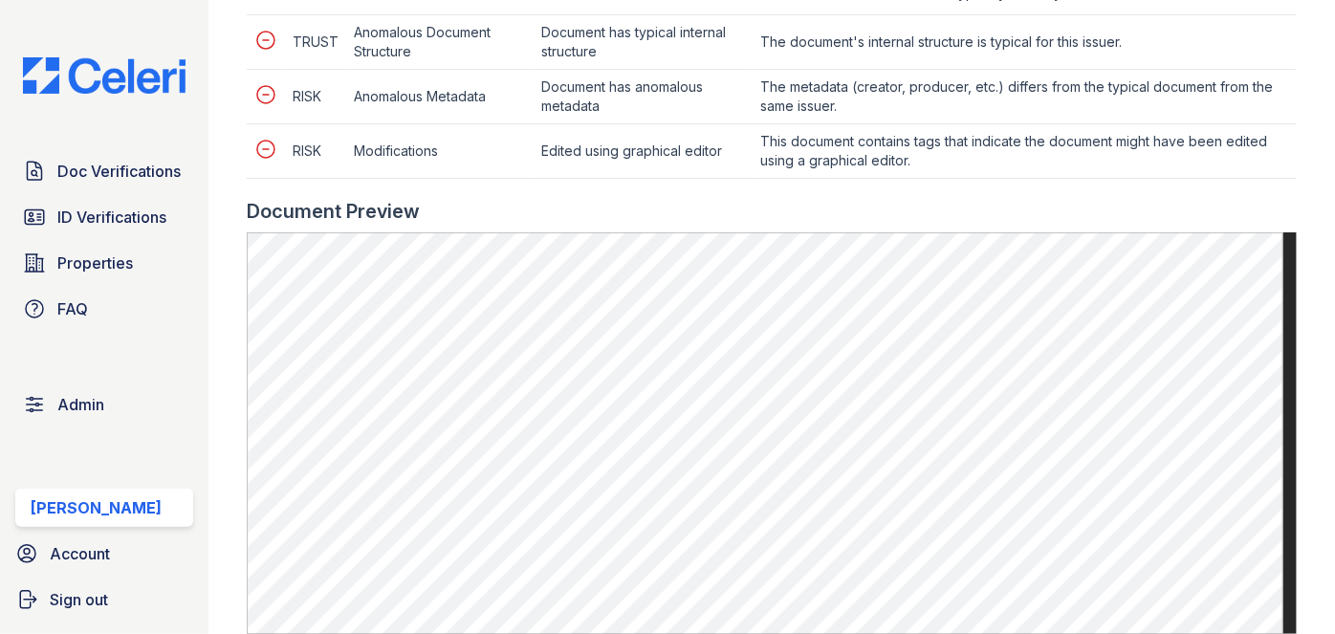
scroll to position [1129, 0]
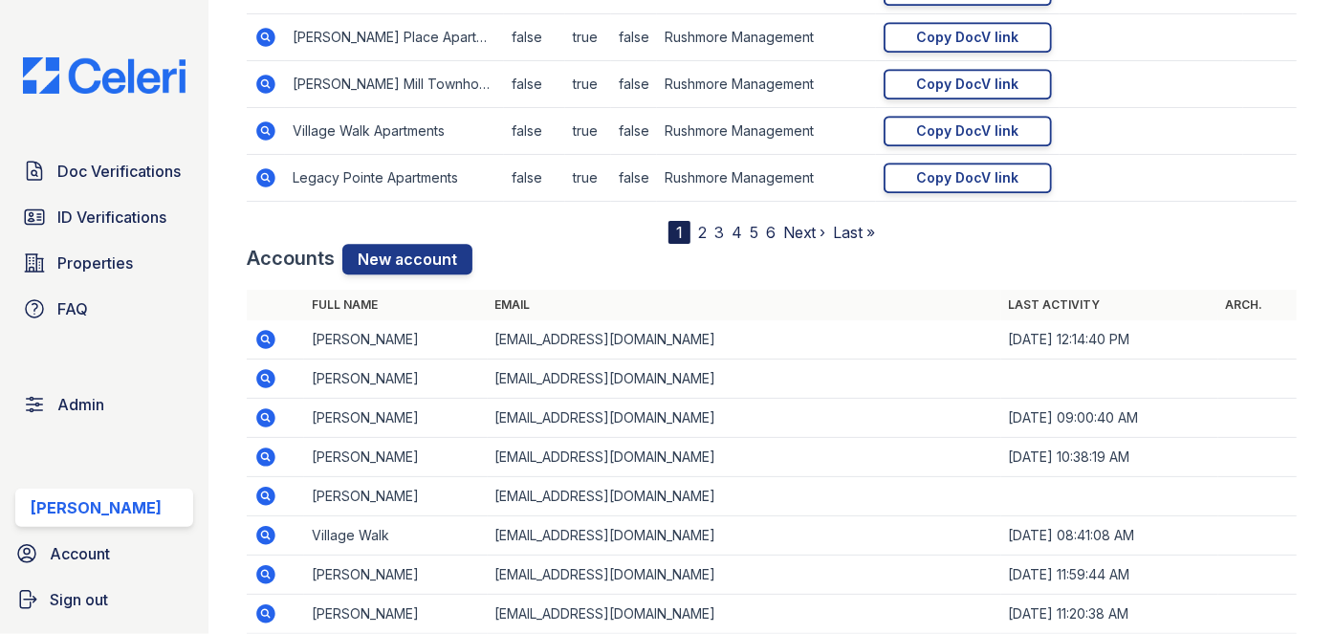
scroll to position [2521, 0]
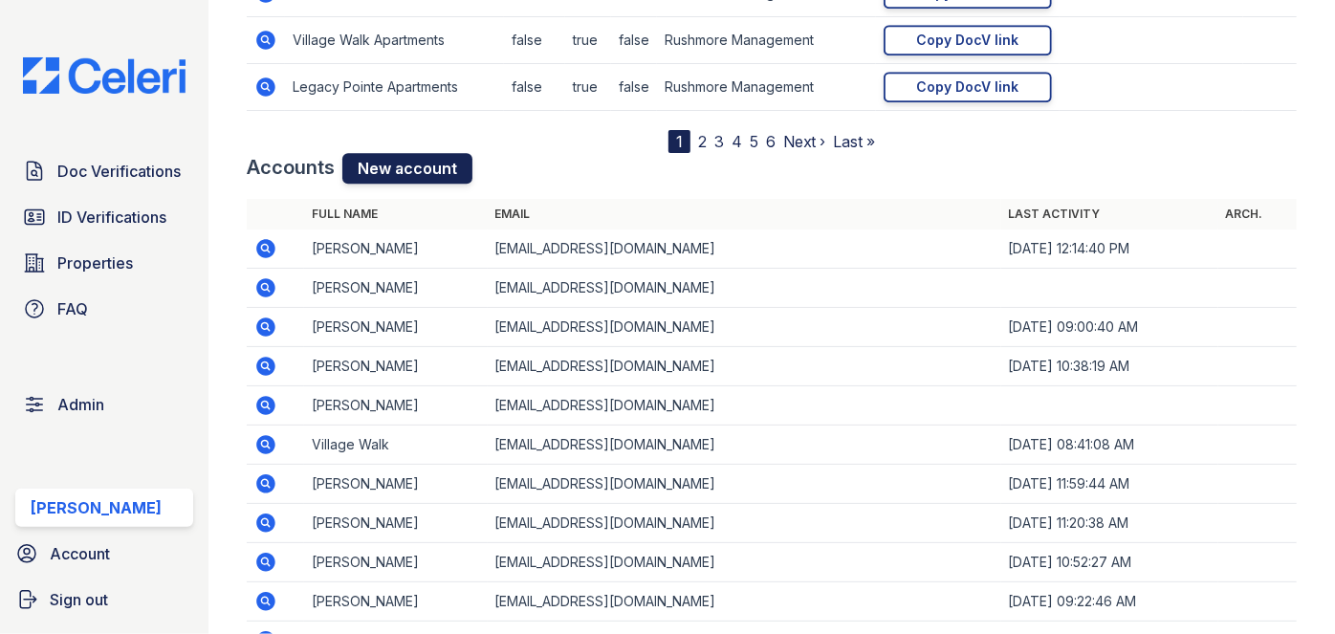
click at [392, 164] on link "New account" at bounding box center [407, 168] width 130 height 31
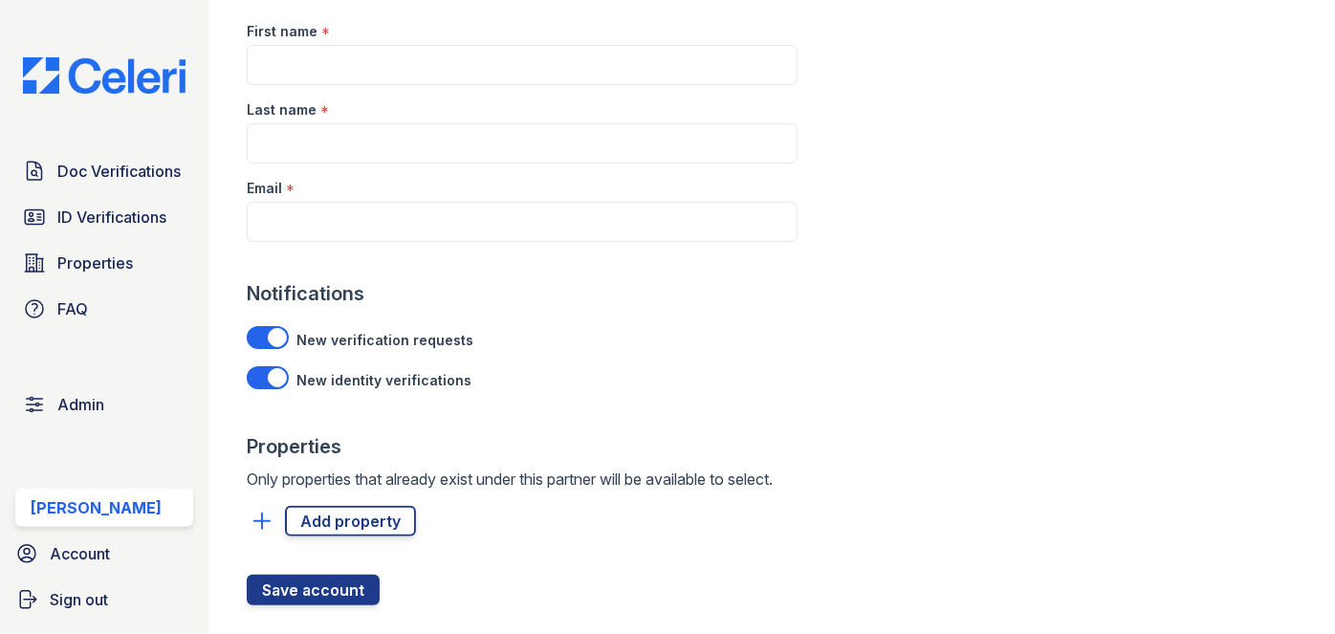
scroll to position [173, 0]
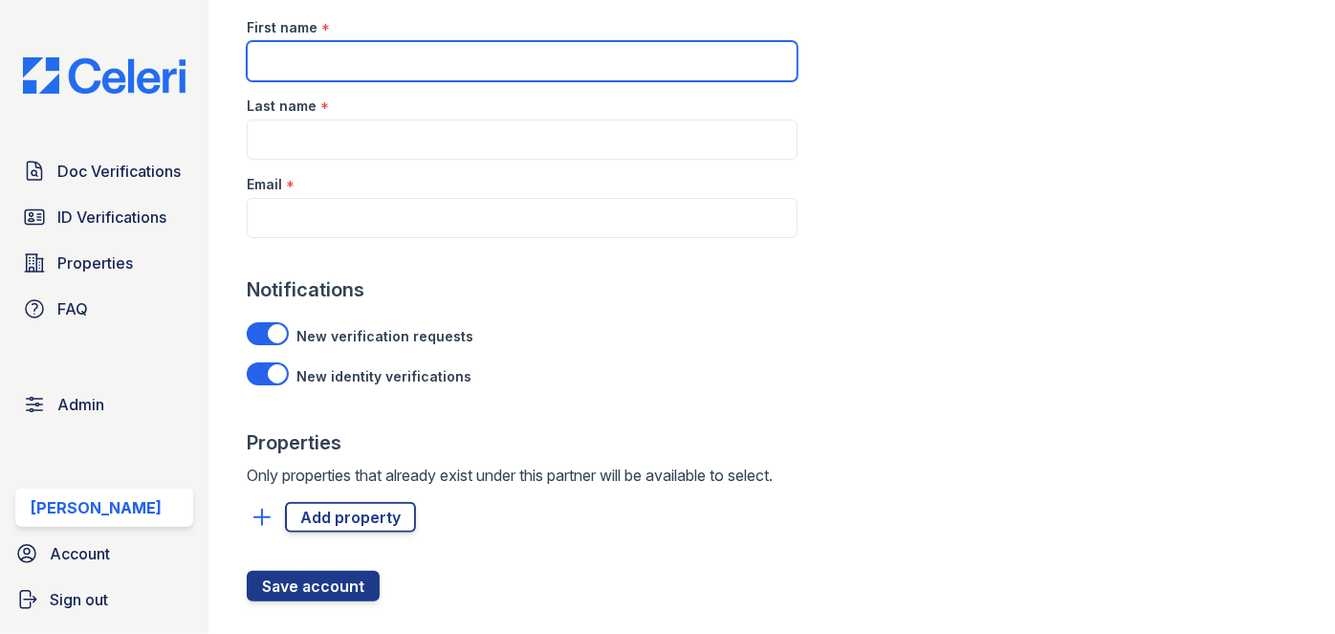
click at [334, 70] on input "First name" at bounding box center [522, 61] width 551 height 40
paste input "[PERSON_NAME]"
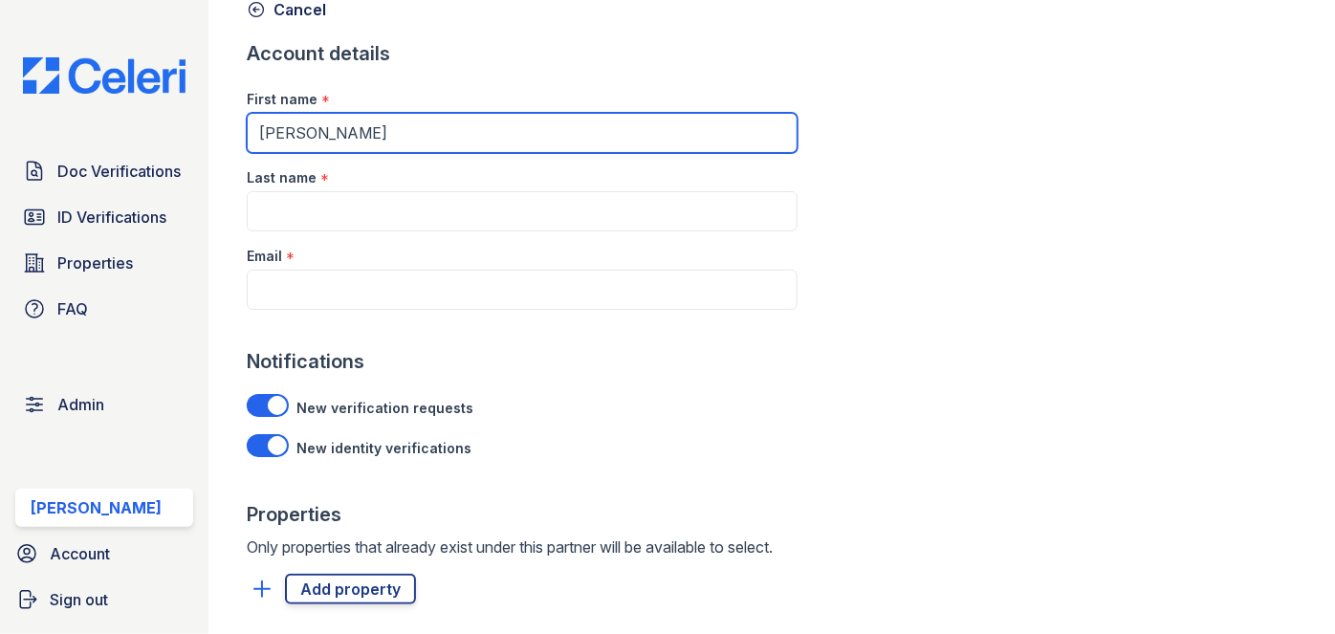
scroll to position [0, 0]
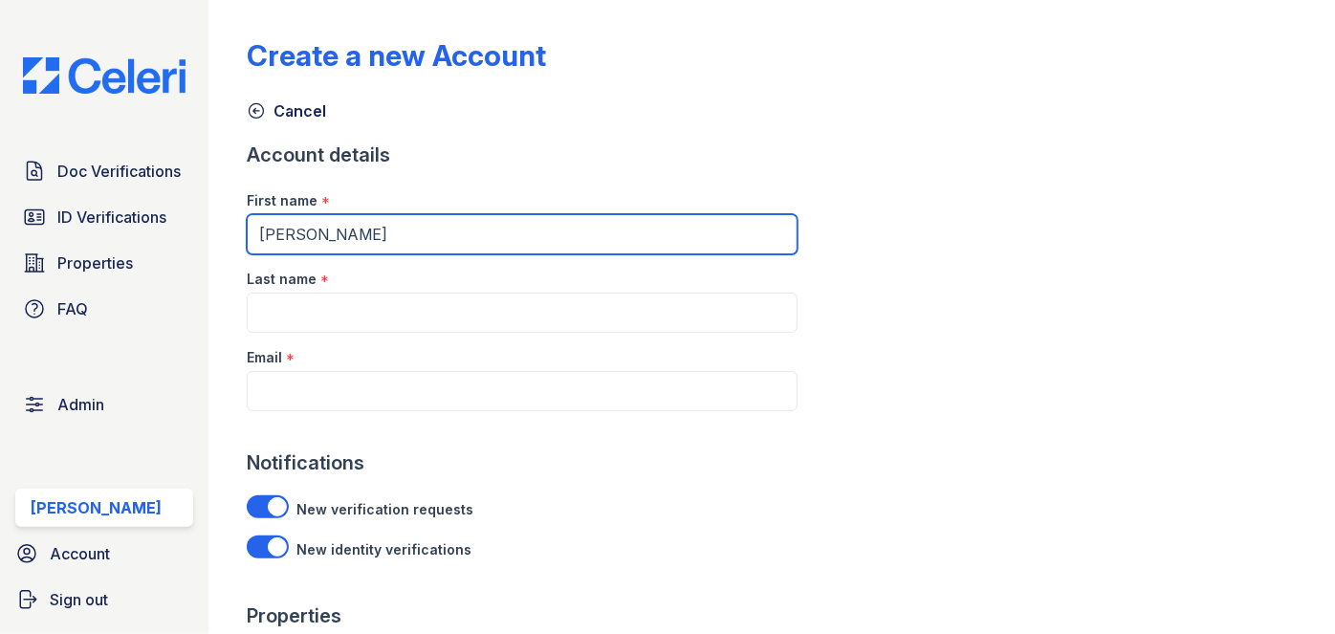
click at [377, 237] on input "[PERSON_NAME]" at bounding box center [522, 234] width 551 height 40
type input "[PERSON_NAME]"
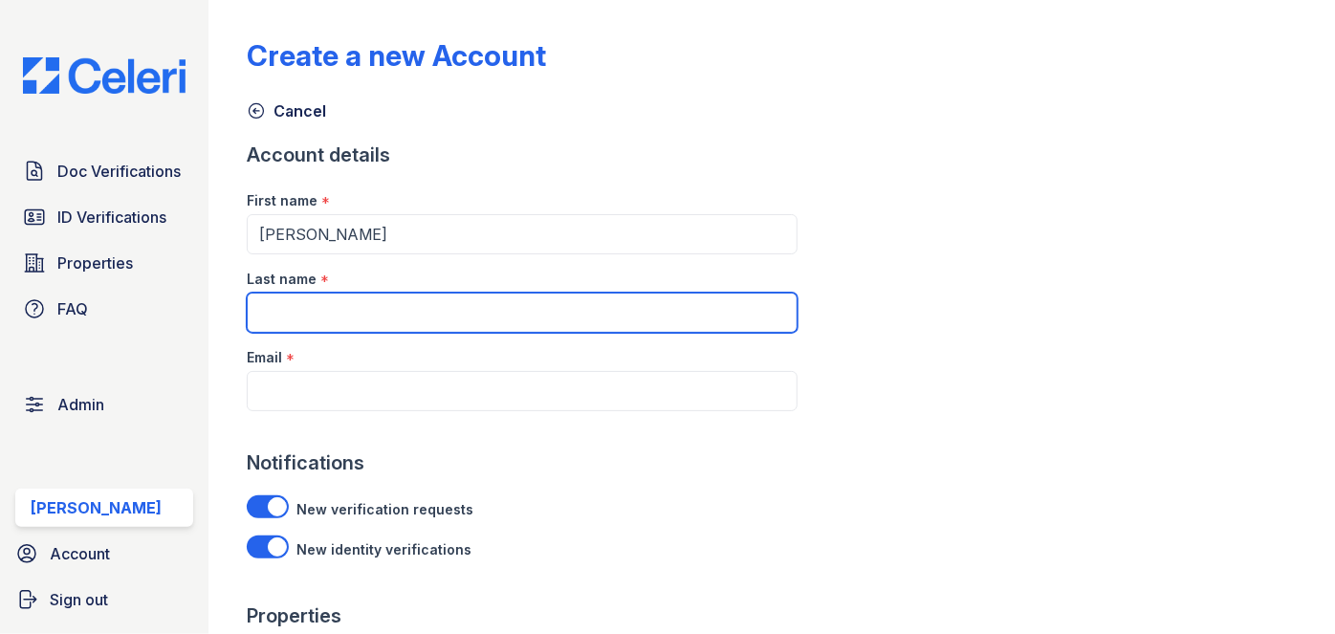
click at [344, 311] on input "Last name" at bounding box center [522, 313] width 551 height 40
paste input "[PERSON_NAME]"
type input "[PERSON_NAME]"
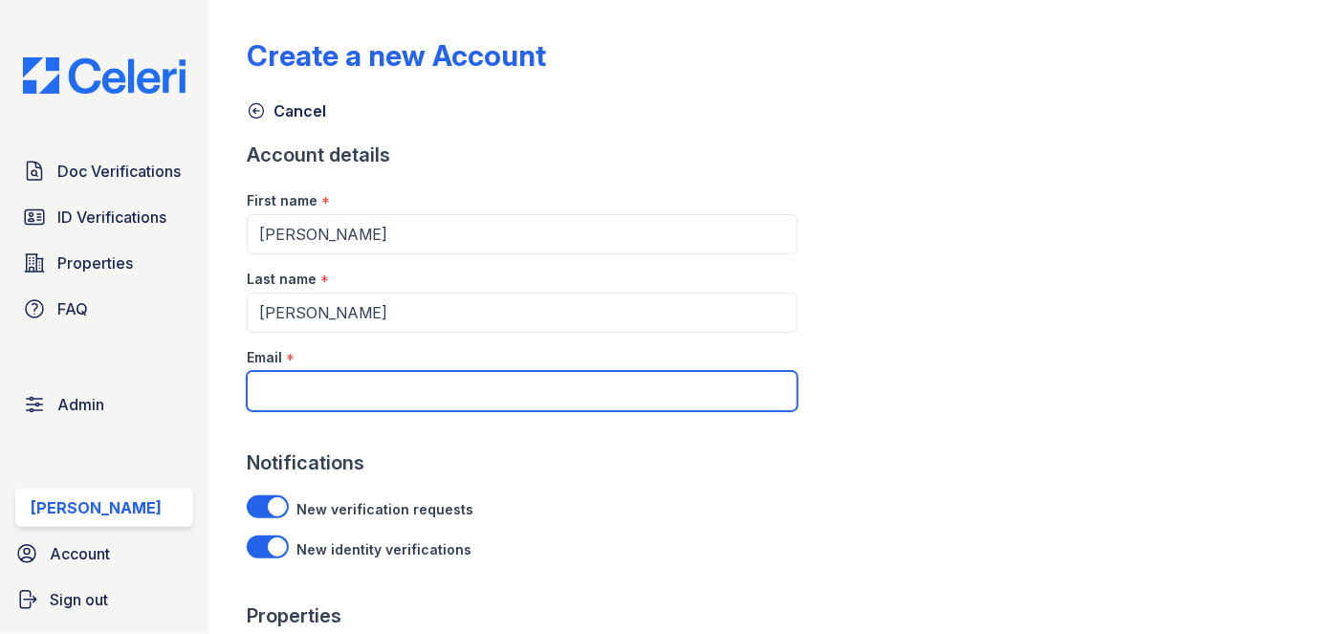
click at [290, 388] on input "Email" at bounding box center [522, 391] width 551 height 40
paste input "[EMAIL_ADDRESS][DOMAIN_NAME]"
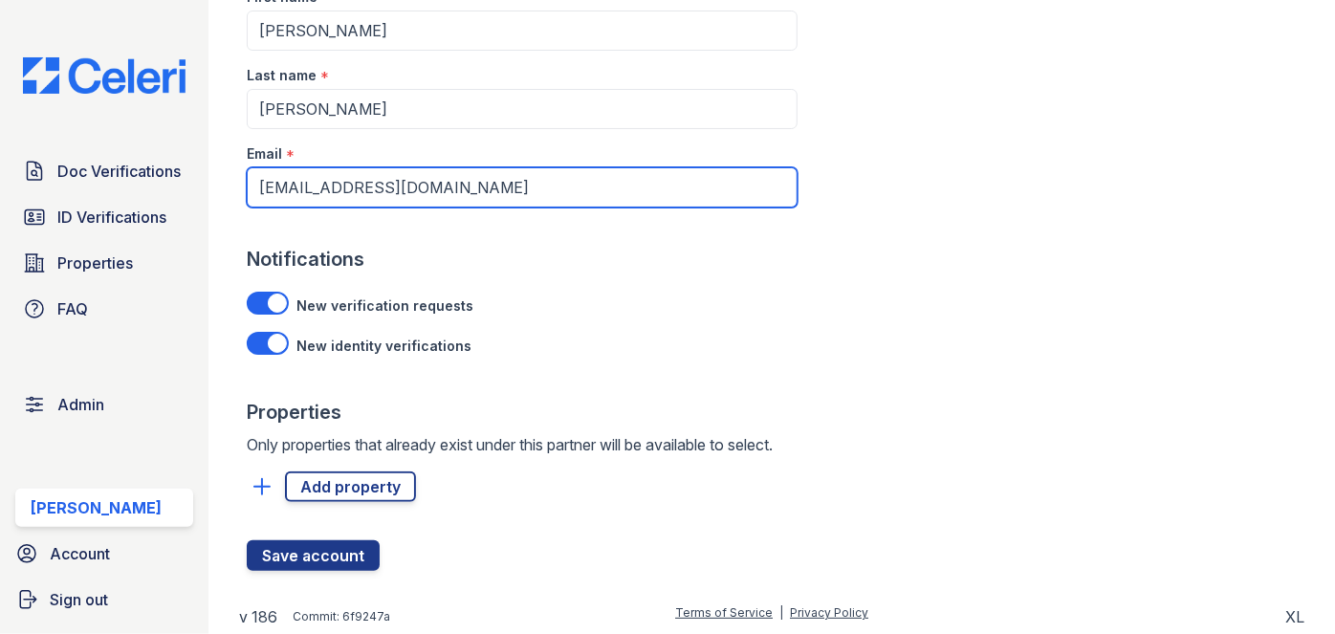
scroll to position [205, 0]
type input "[EMAIL_ADDRESS][DOMAIN_NAME]"
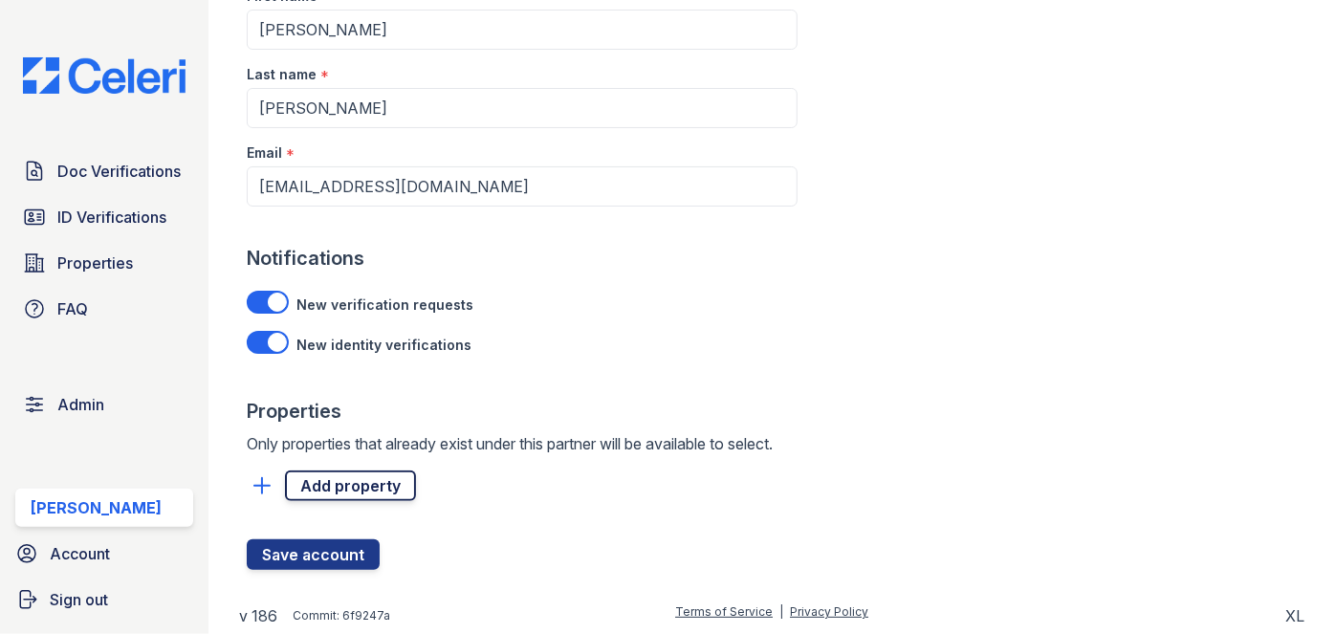
click at [339, 485] on link "Add property" at bounding box center [350, 485] width 131 height 31
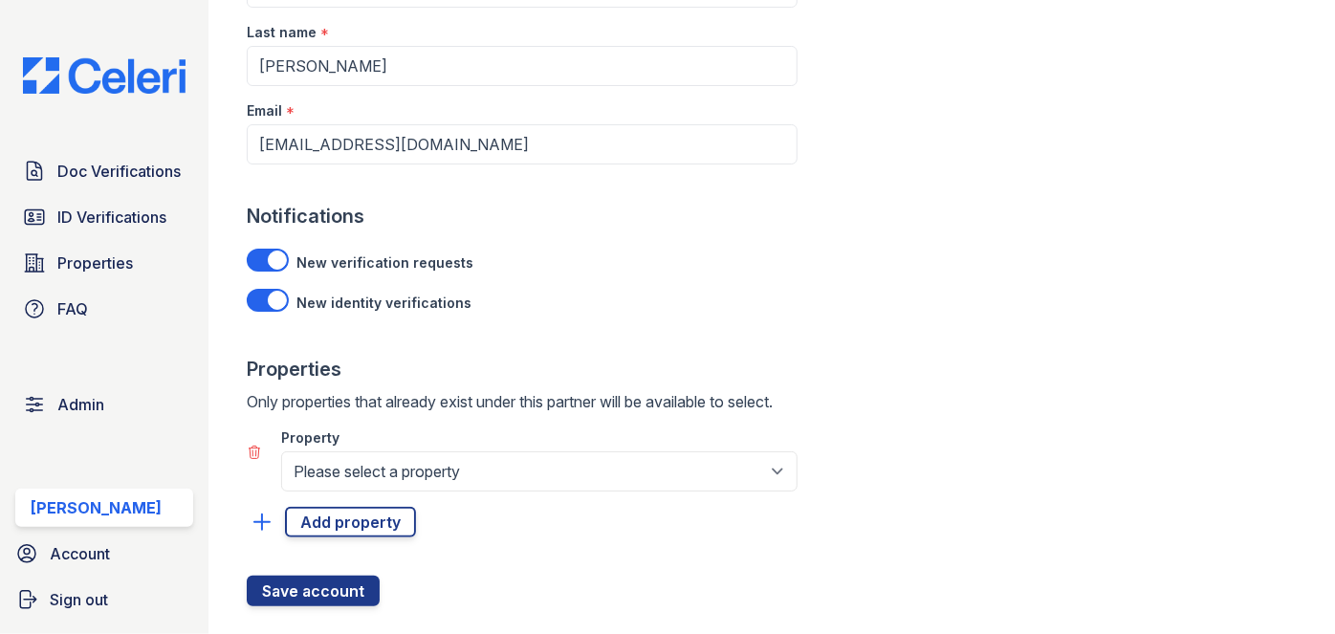
scroll to position [283, 0]
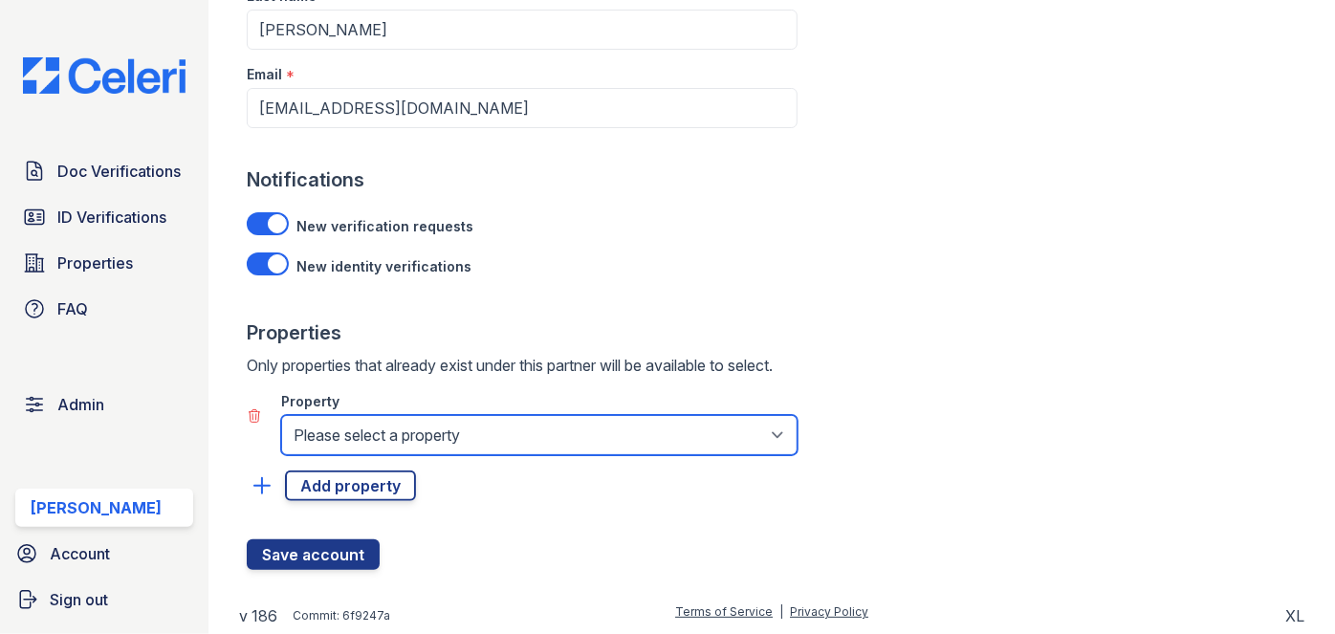
click at [354, 442] on select "Please select a property [GEOGRAPHIC_DATA] [GEOGRAPHIC_DATA] Homes [PERSON_NAME…" at bounding box center [539, 435] width 516 height 40
click at [366, 426] on select "Please select a property [GEOGRAPHIC_DATA] [GEOGRAPHIC_DATA] Homes [PERSON_NAME…" at bounding box center [539, 435] width 516 height 40
click at [387, 429] on select "Please select a property [GEOGRAPHIC_DATA] [GEOGRAPHIC_DATA] Homes [PERSON_NAME…" at bounding box center [539, 435] width 516 height 40
select select "600"
click at [281, 415] on select "Please select a property [GEOGRAPHIC_DATA] [GEOGRAPHIC_DATA] Homes [PERSON_NAME…" at bounding box center [539, 435] width 516 height 40
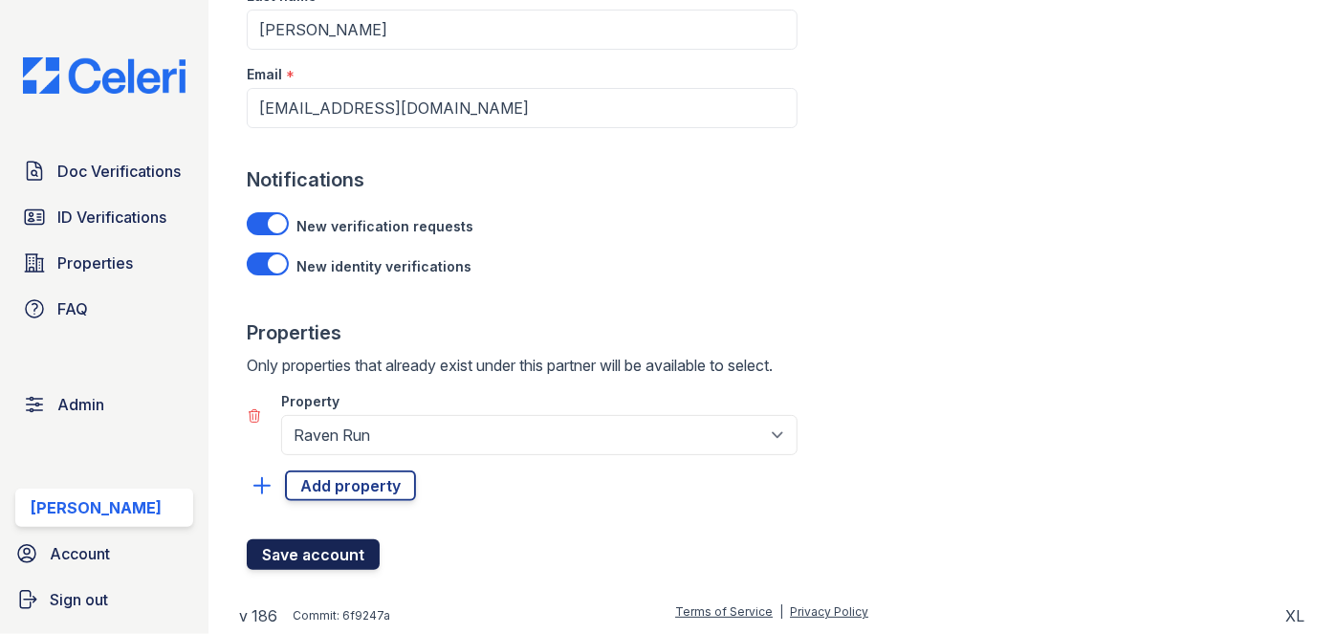
click at [331, 553] on button "Save account" at bounding box center [313, 554] width 133 height 31
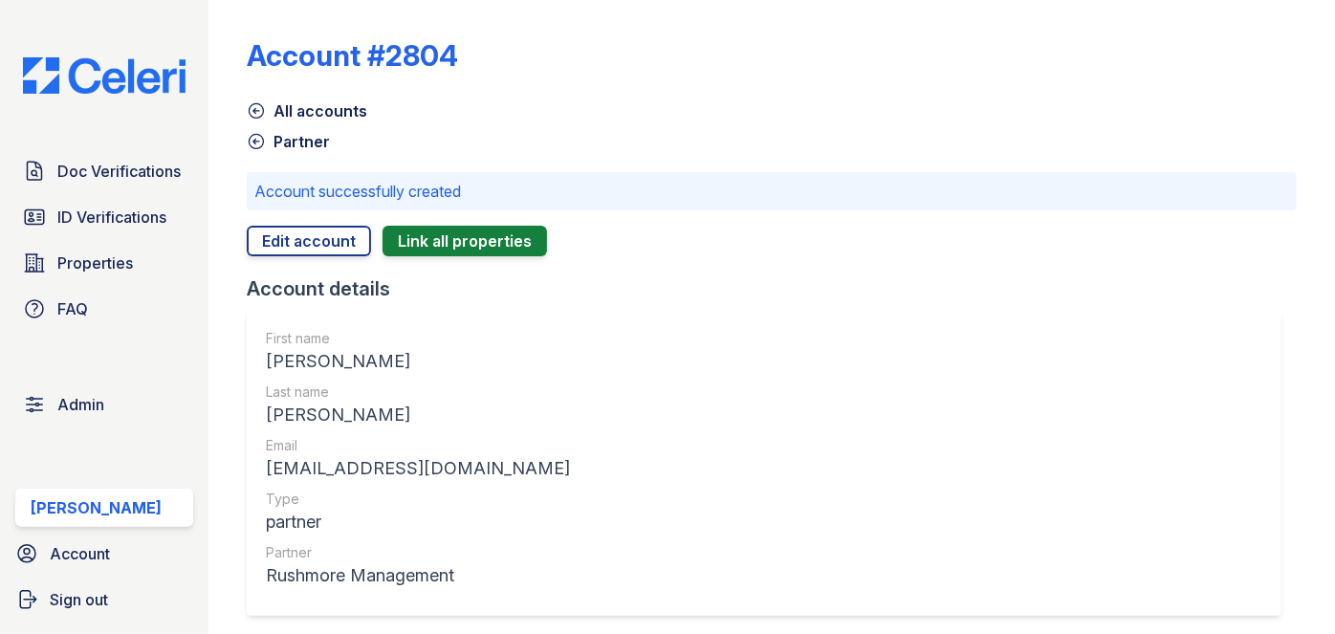
click at [256, 112] on icon at bounding box center [256, 110] width 19 height 19
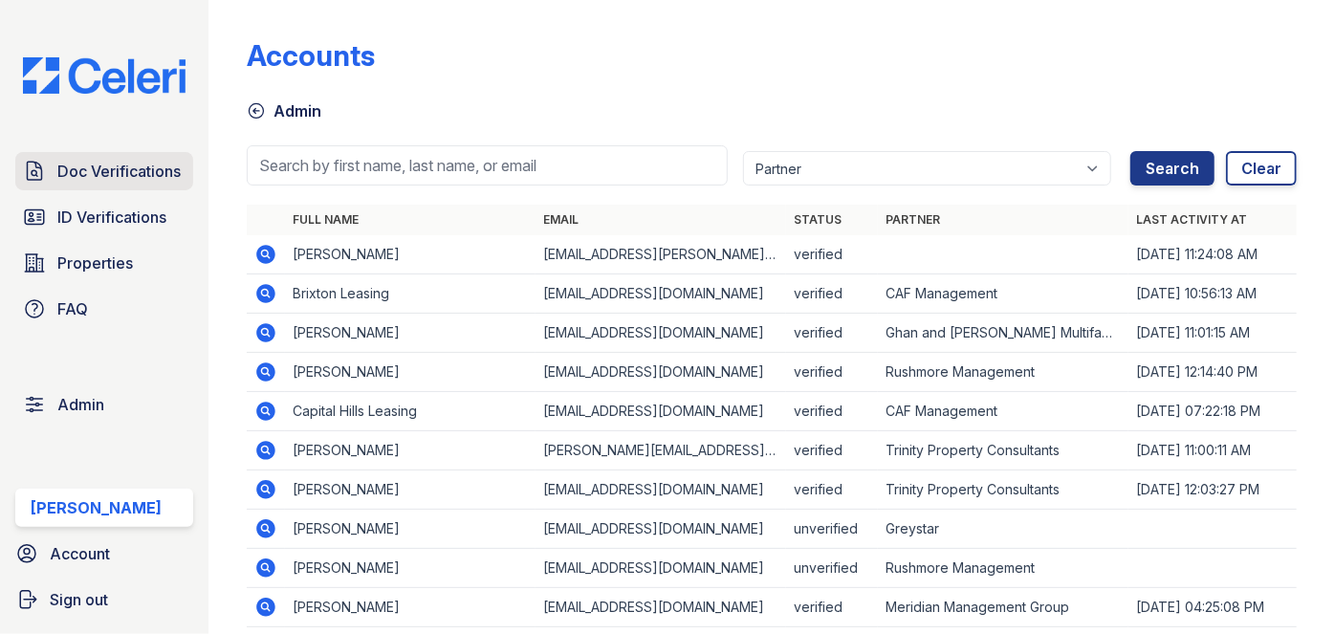
click at [131, 155] on link "Doc Verifications" at bounding box center [104, 171] width 178 height 38
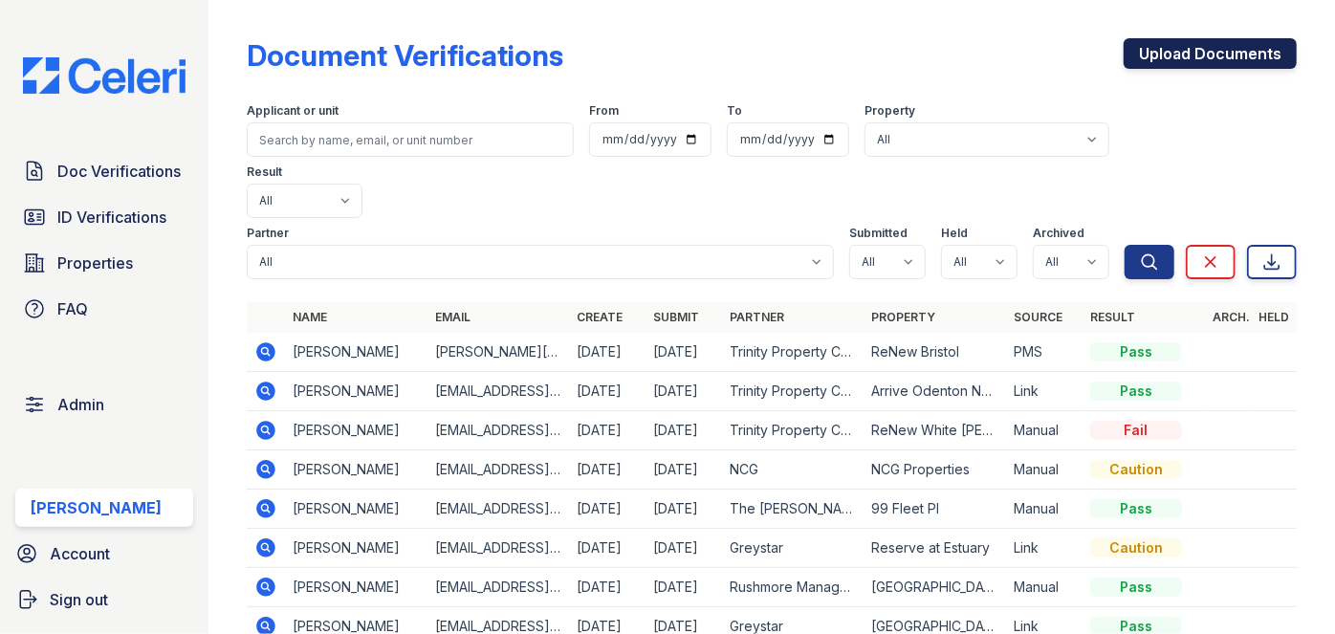
click at [1166, 52] on link "Upload Documents" at bounding box center [1210, 53] width 173 height 31
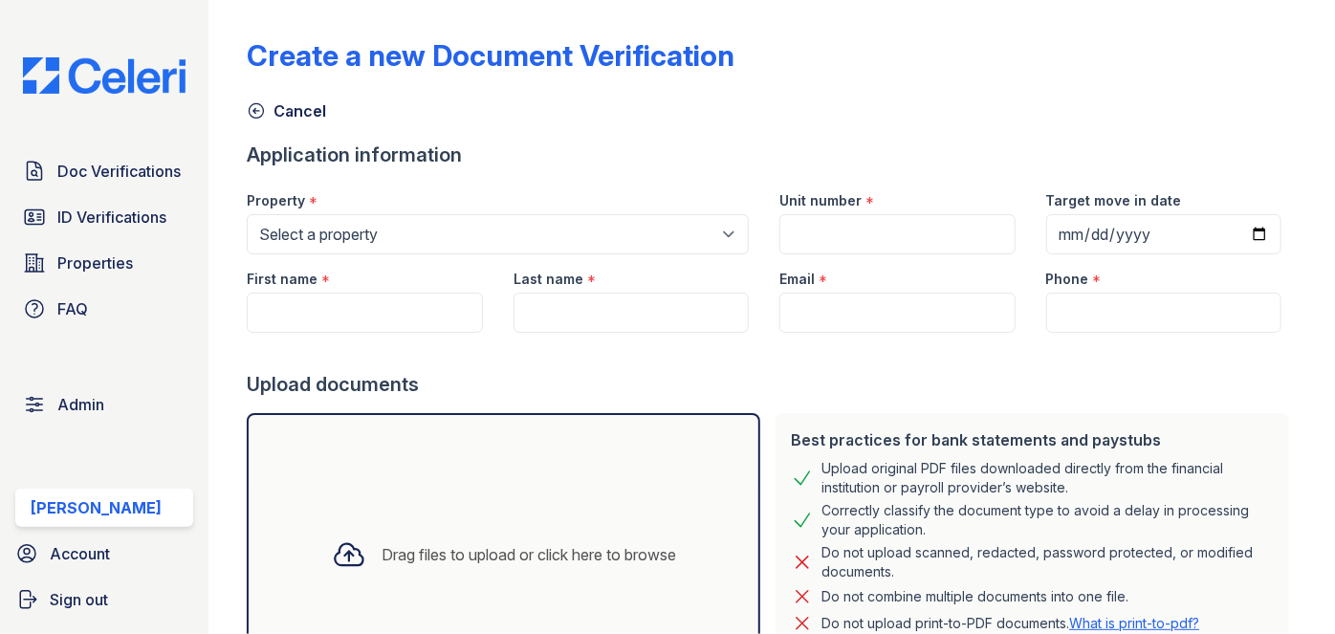
scroll to position [86, 0]
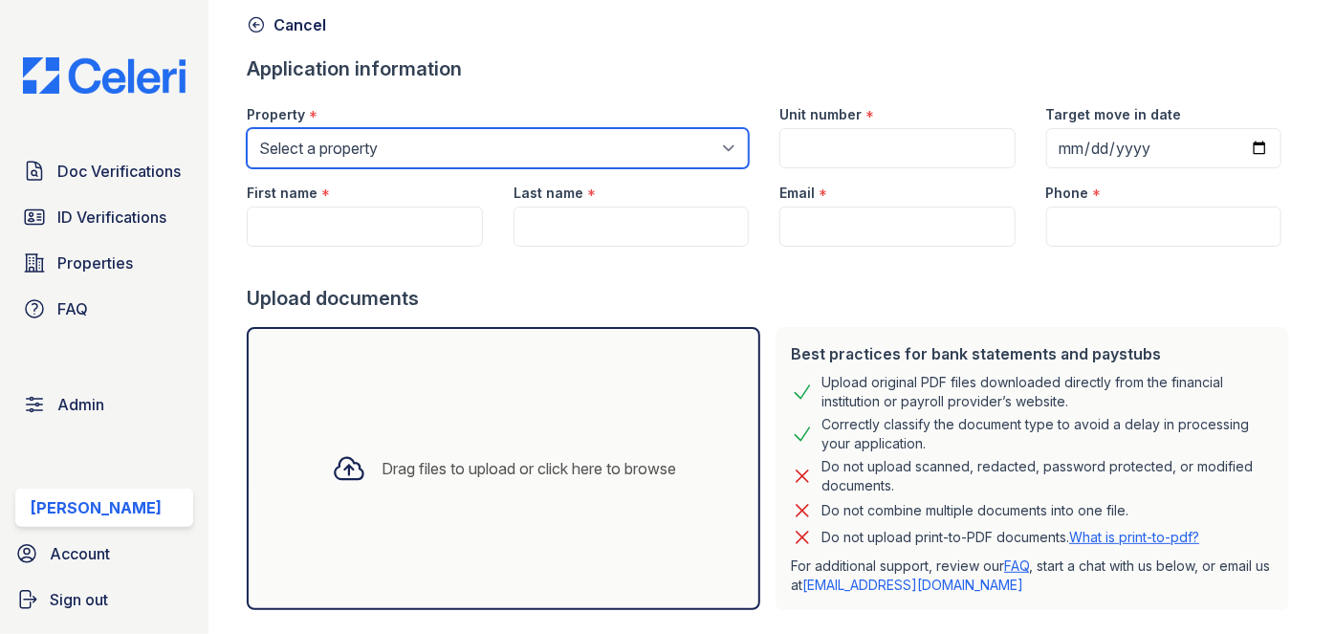
click at [404, 154] on select "Select a property [GEOGRAPHIC_DATA][PERSON_NAME] [GEOGRAPHIC_DATA] [STREET_ADDR…" at bounding box center [498, 148] width 502 height 40
select select "1686"
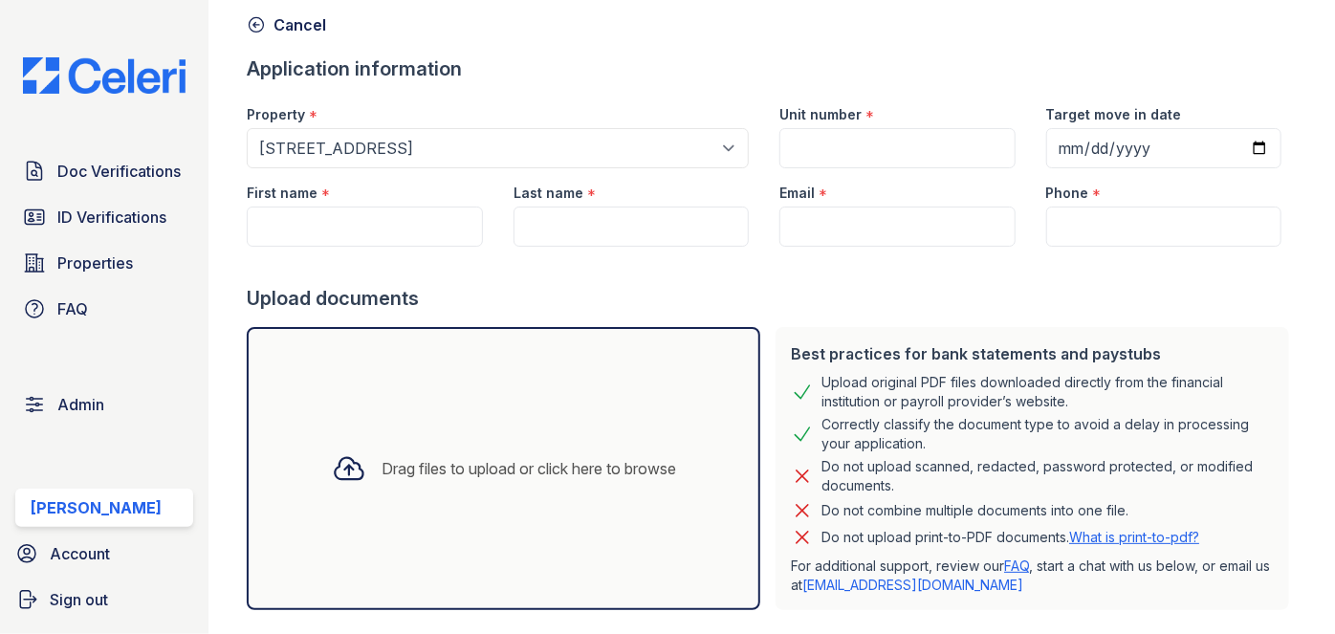
click at [583, 23] on div "Cancel" at bounding box center [772, 19] width 1050 height 34
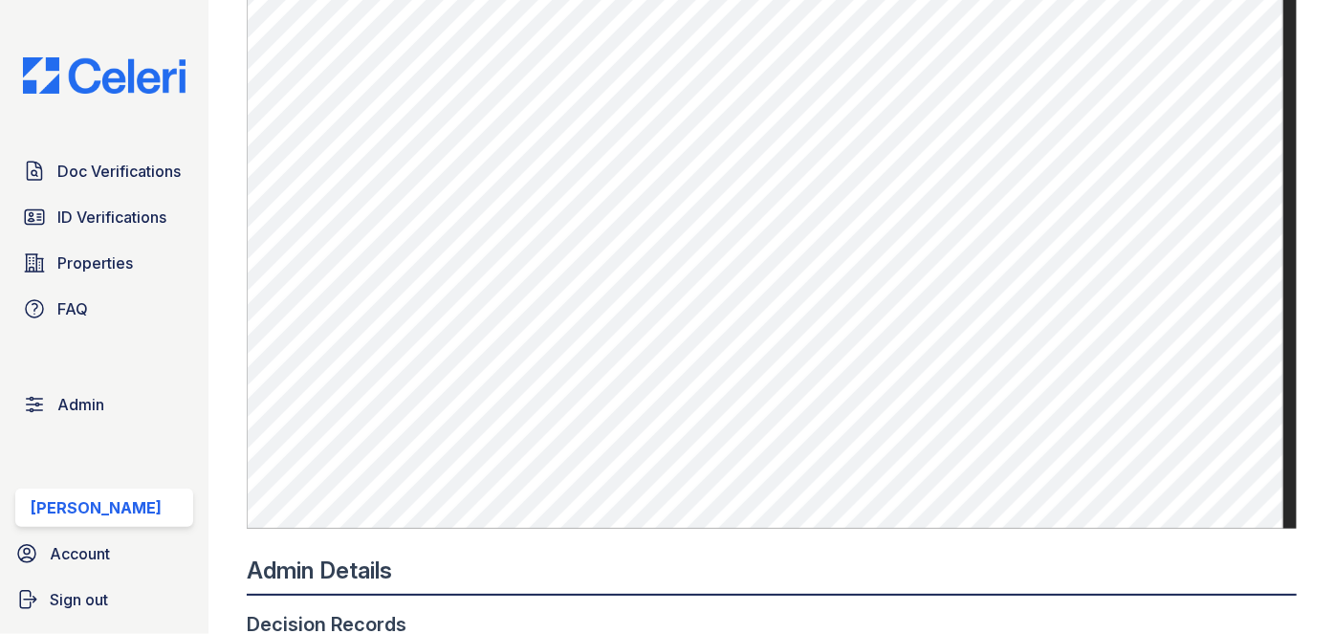
scroll to position [695, 0]
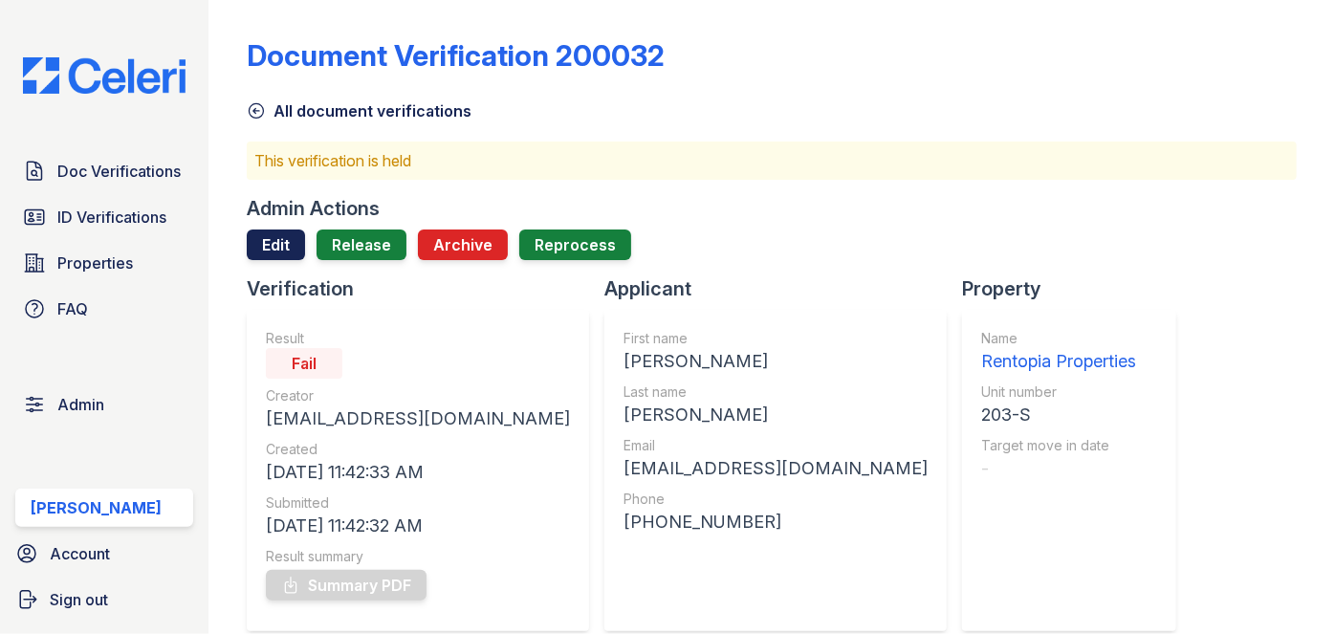
click at [272, 243] on link "Edit" at bounding box center [276, 244] width 58 height 31
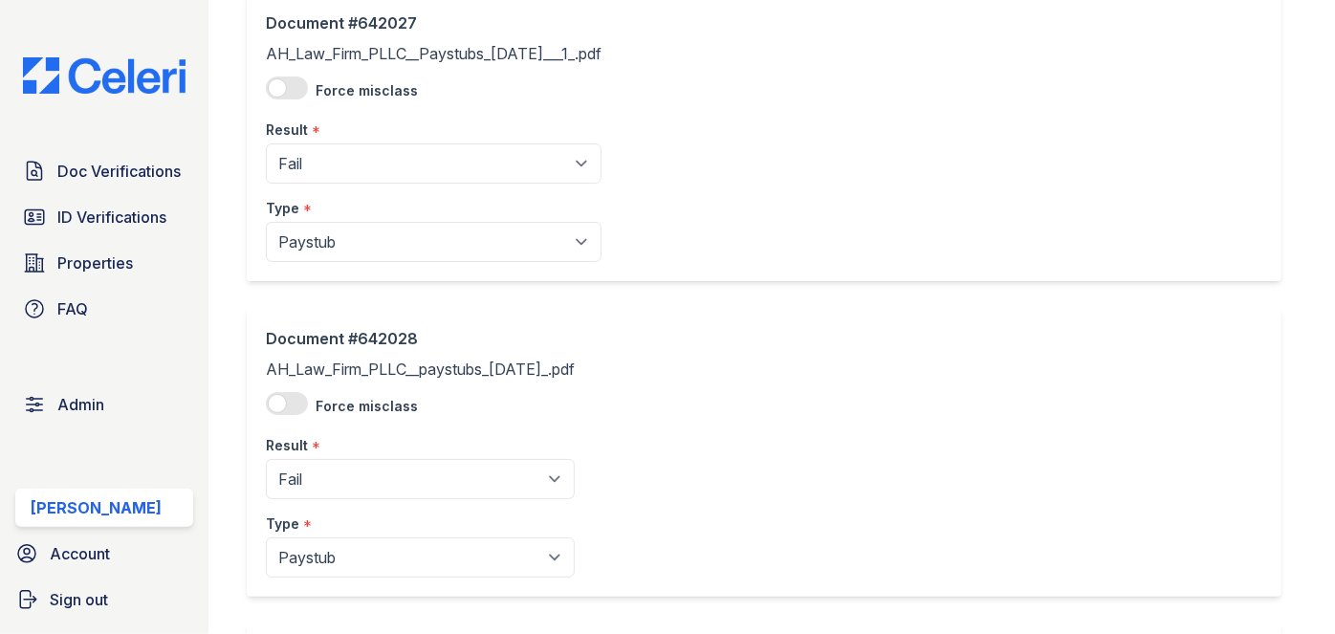
scroll to position [173, 0]
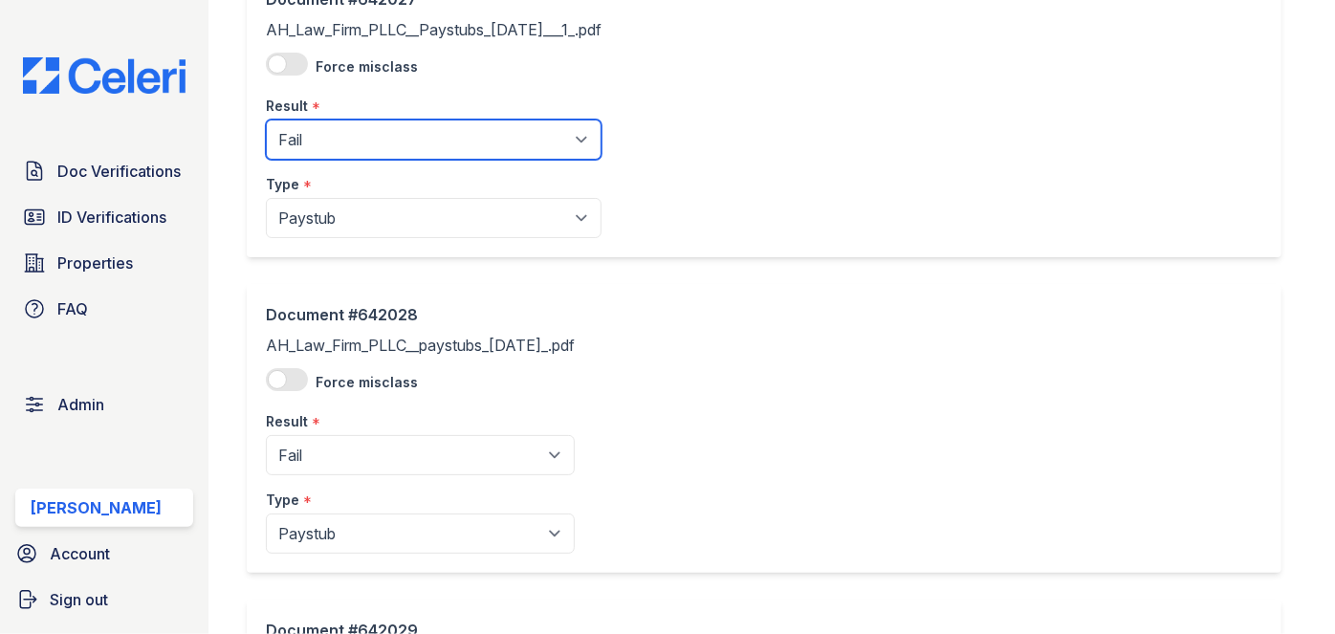
click at [339, 136] on select "Pending Sent Started Processing Pass Fail Caution Error N/A" at bounding box center [434, 140] width 336 height 40
select select "caution"
click at [266, 120] on select "Pending Sent Started Processing Pass Fail Caution Error N/A" at bounding box center [434, 140] width 336 height 40
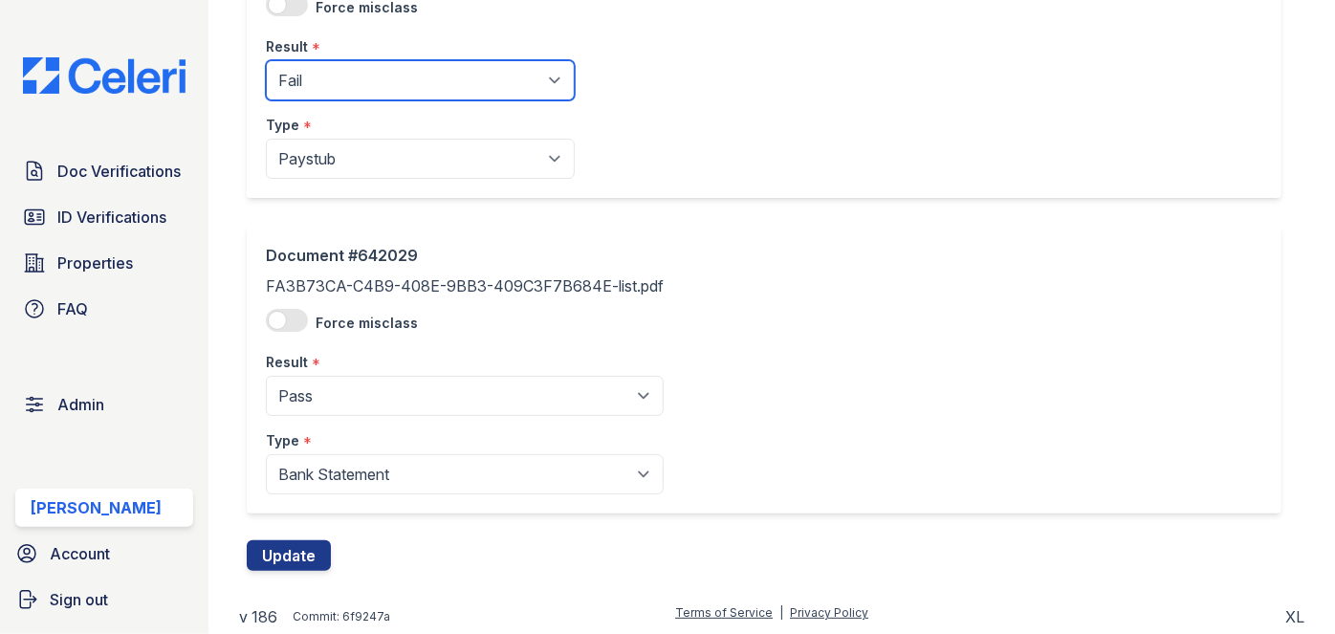
click at [346, 69] on select "Pending Sent Started Processing Pass Fail Caution Error N/A" at bounding box center [420, 80] width 309 height 40
select select "caution"
click at [266, 60] on select "Pending Sent Started Processing Pass Fail Caution Error N/A" at bounding box center [420, 80] width 309 height 40
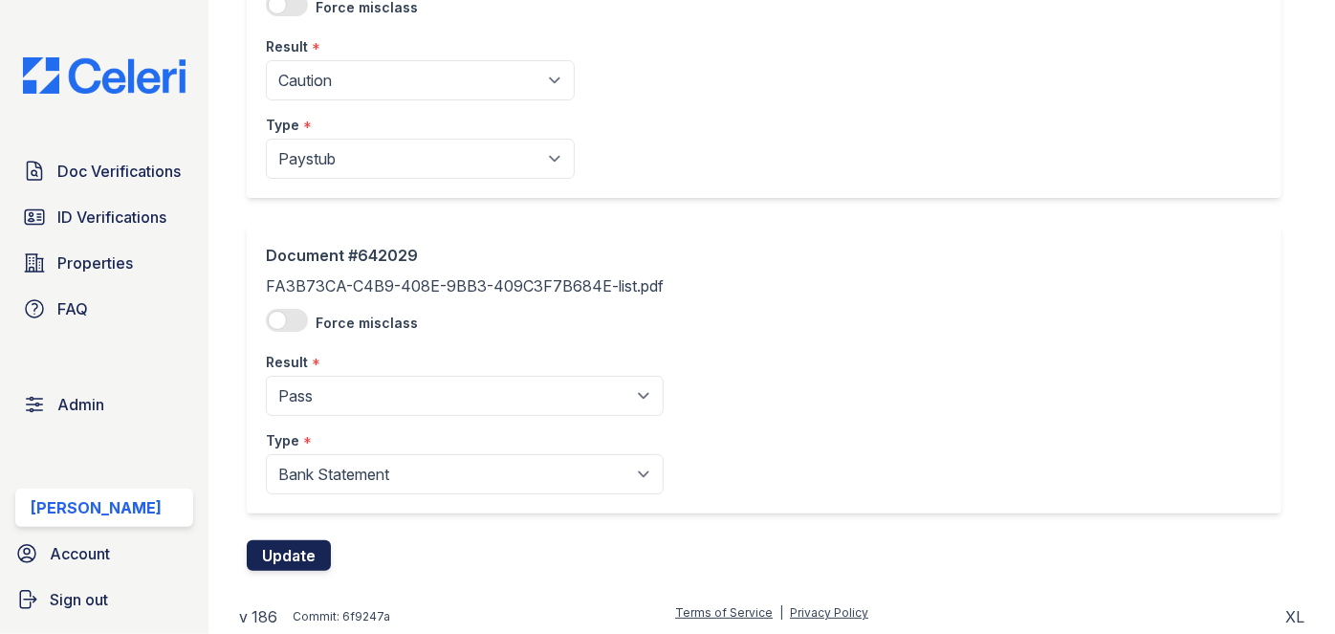
click at [297, 554] on button "Update" at bounding box center [289, 555] width 84 height 31
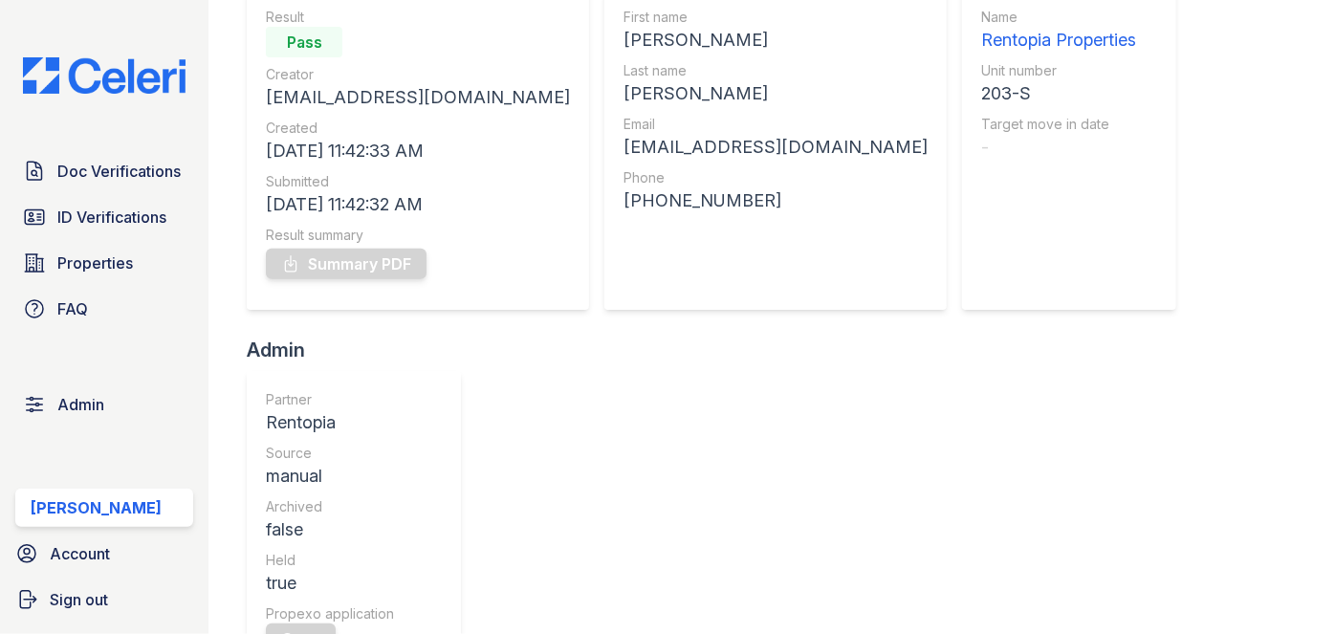
scroll to position [260, 0]
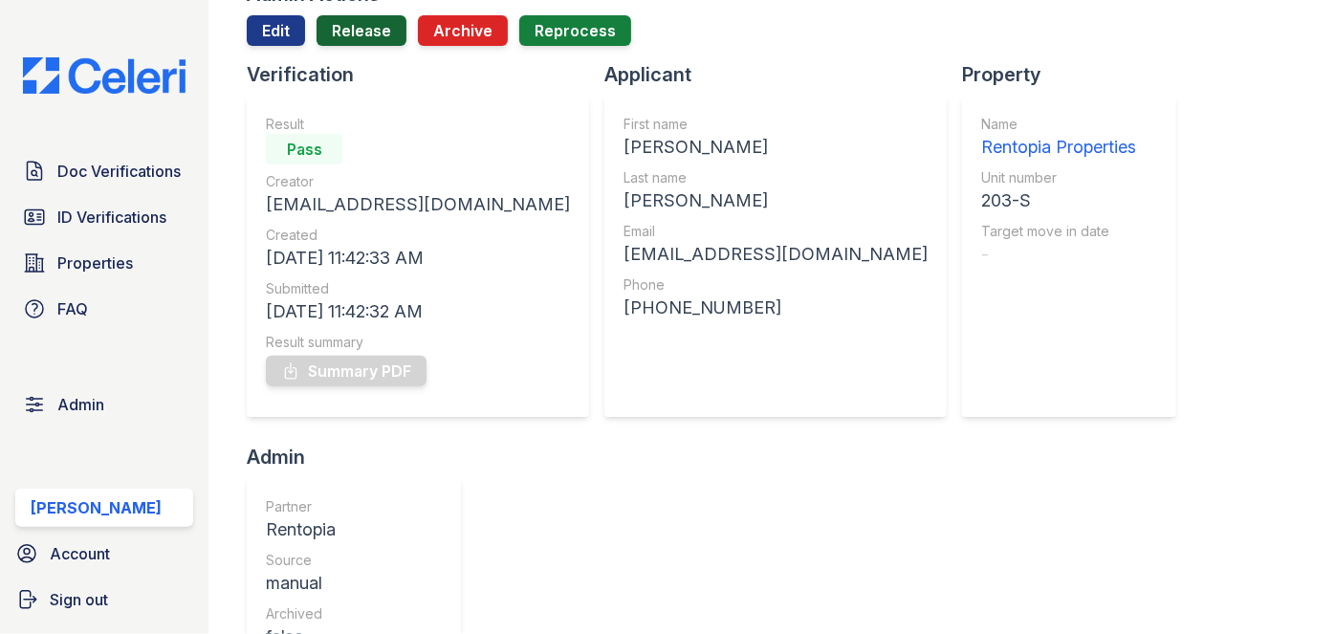
click at [358, 33] on link "Release" at bounding box center [362, 30] width 90 height 31
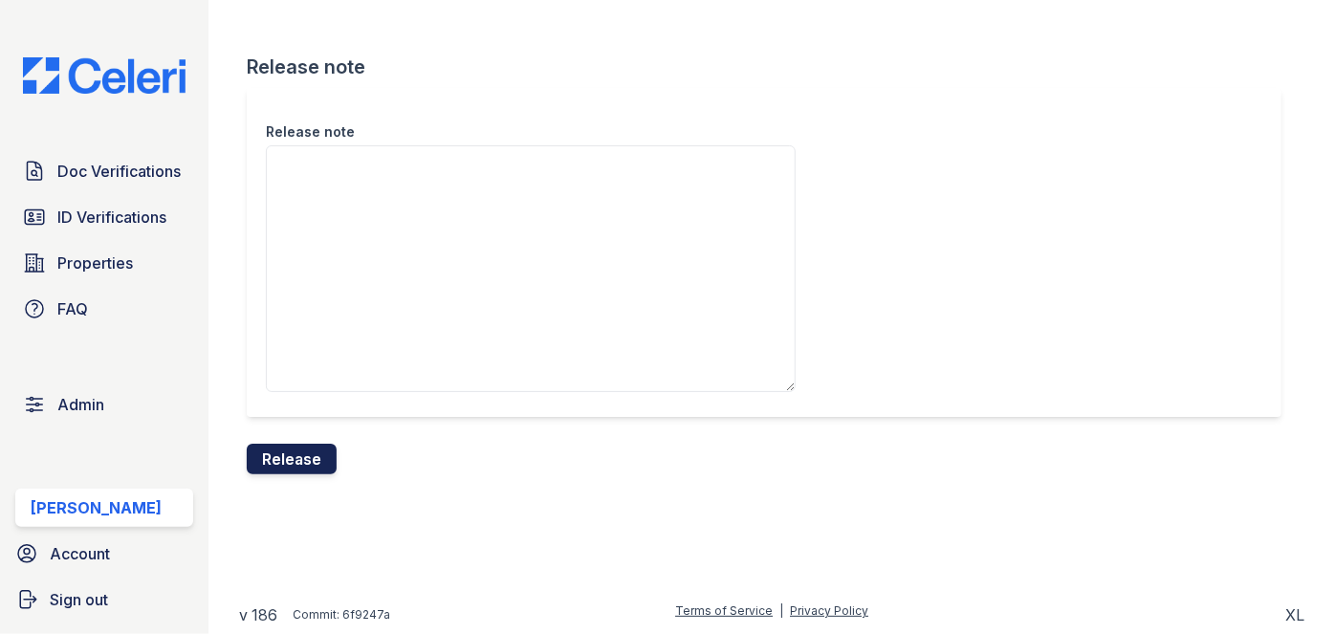
click at [273, 454] on button "Release" at bounding box center [292, 459] width 90 height 31
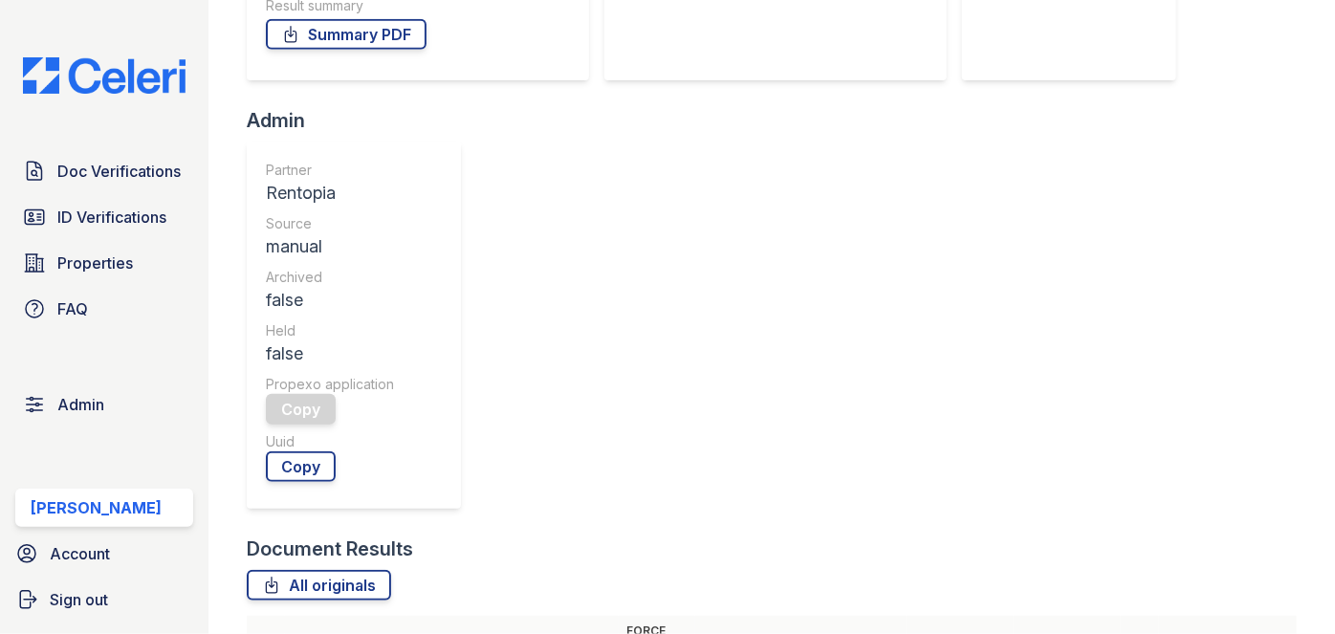
scroll to position [695, 0]
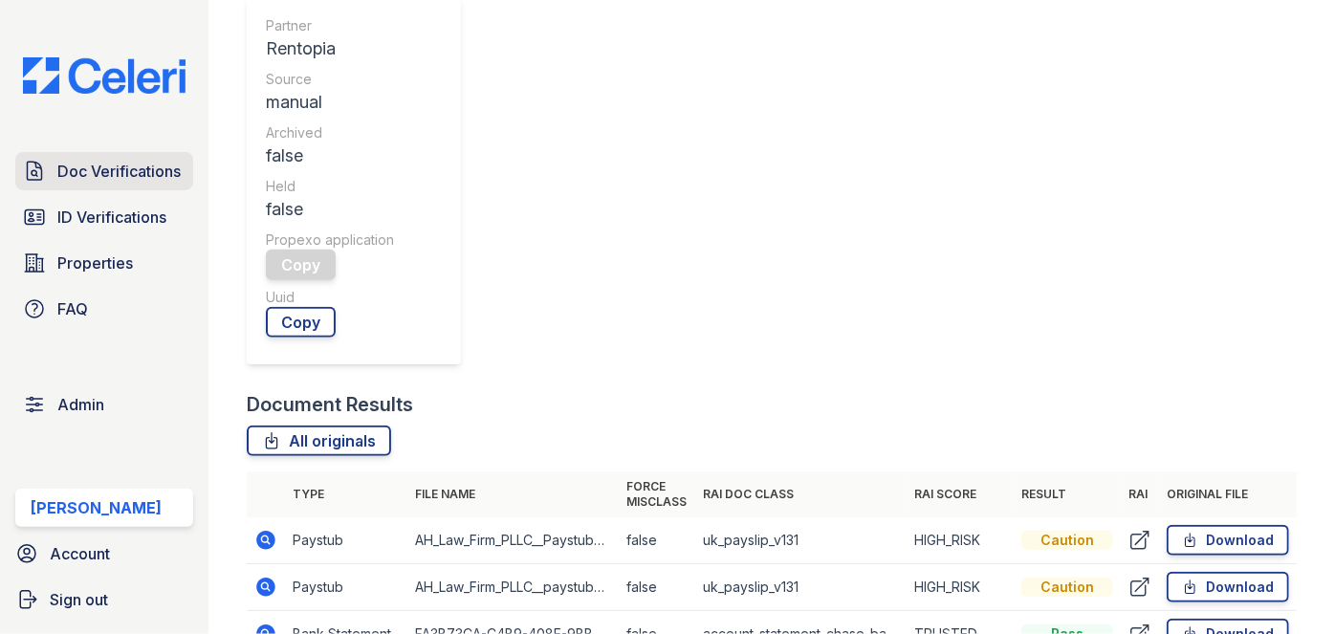
click at [135, 161] on span "Doc Verifications" at bounding box center [118, 171] width 123 height 23
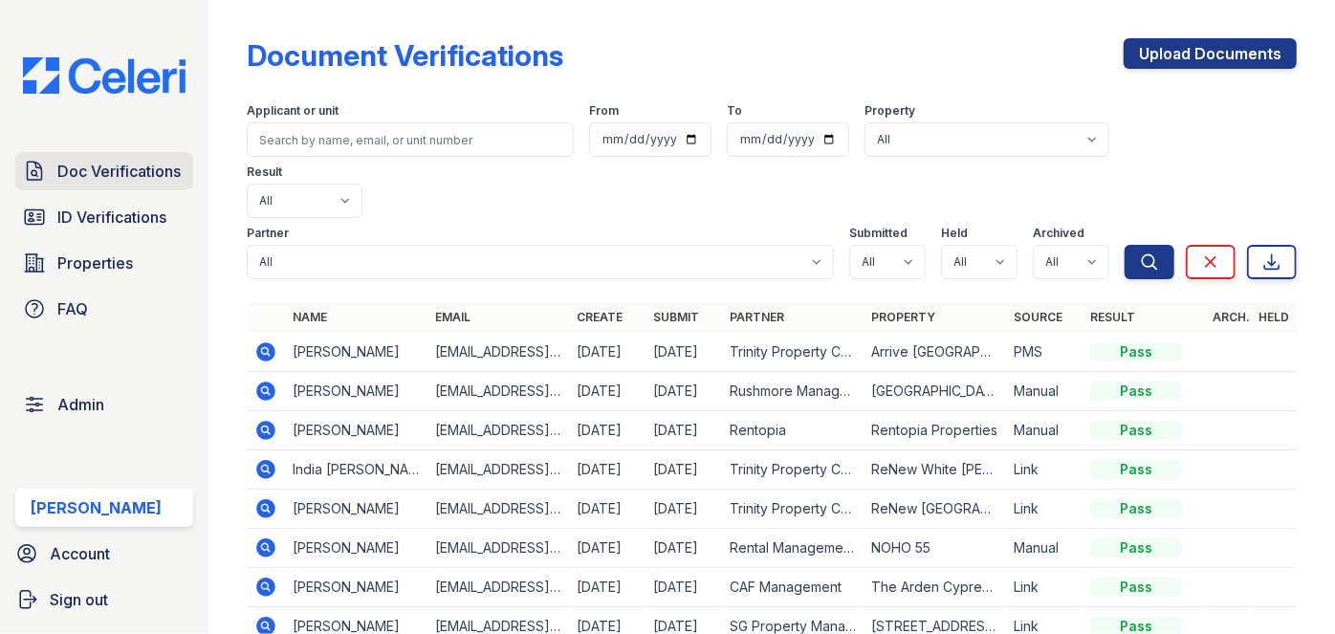
click at [135, 168] on span "Doc Verifications" at bounding box center [118, 171] width 123 height 23
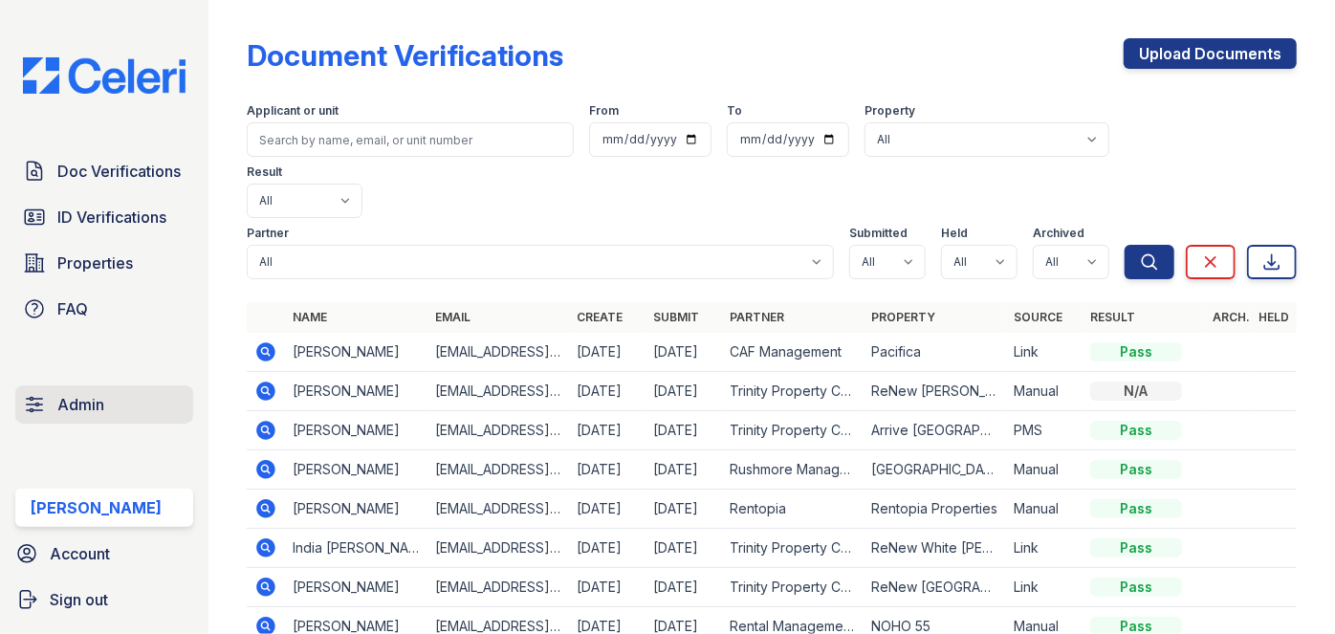
click at [94, 389] on link "Admin" at bounding box center [104, 404] width 178 height 38
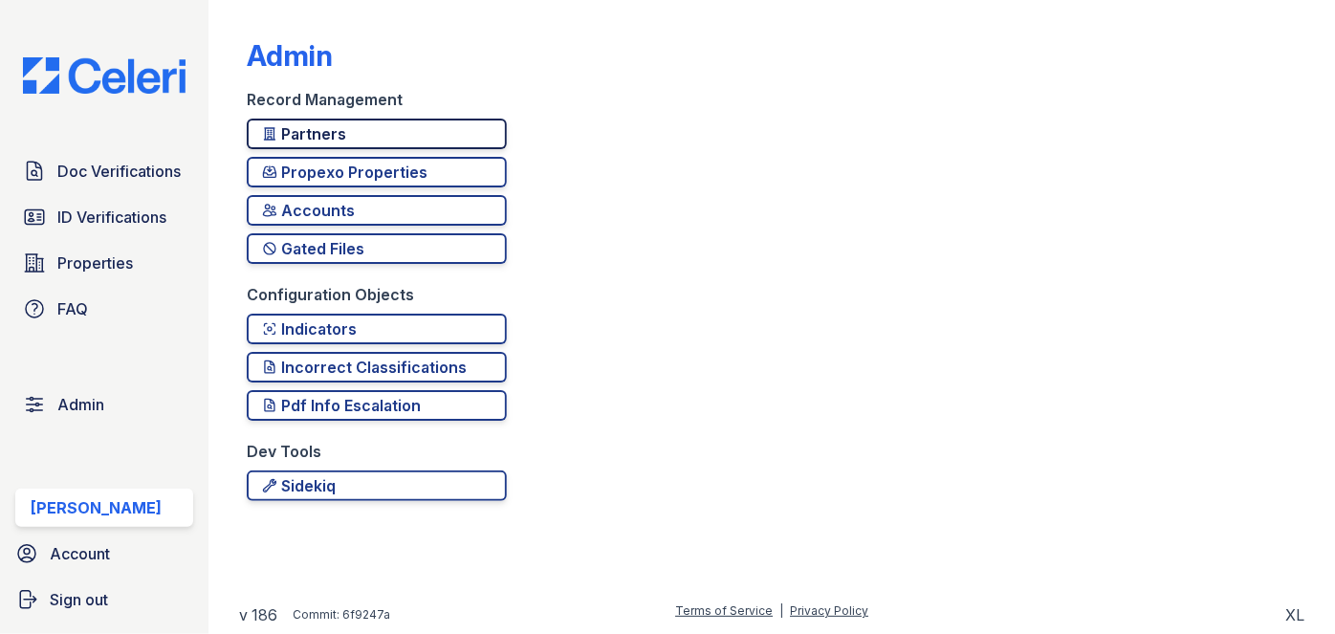
click at [361, 125] on div "Partners" at bounding box center [376, 133] width 229 height 23
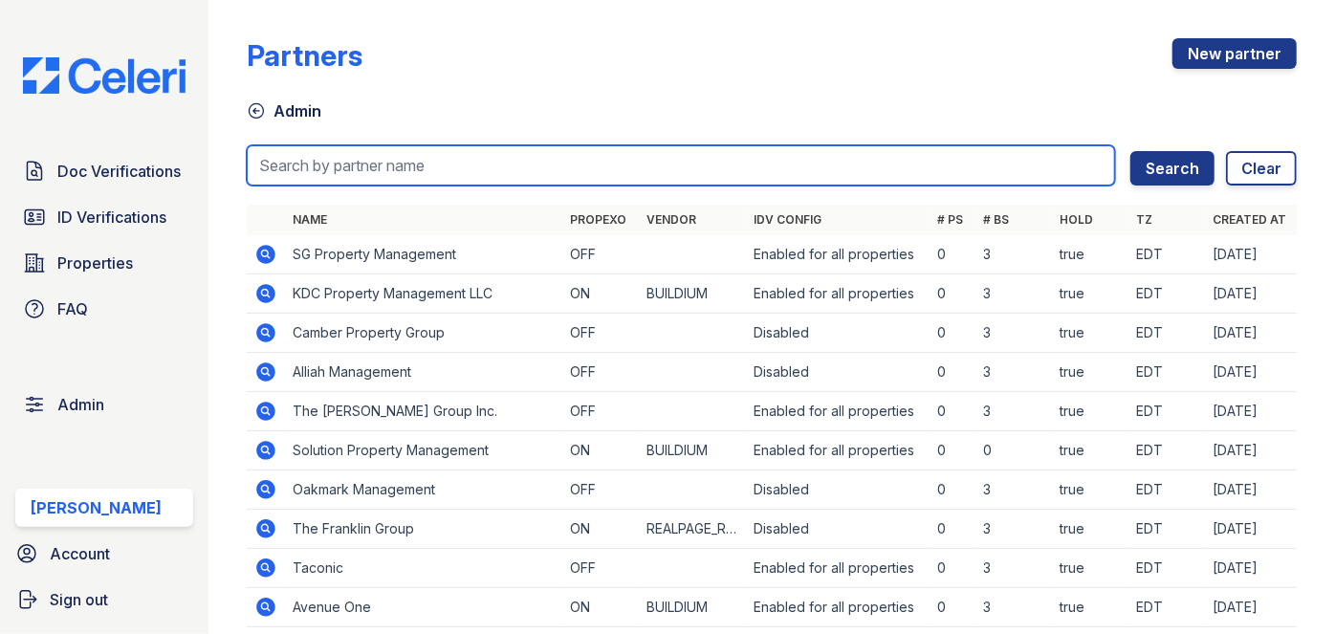
click at [430, 178] on input "search" at bounding box center [681, 165] width 868 height 40
type input "lantower"
click at [1130, 151] on button "Search" at bounding box center [1172, 168] width 84 height 34
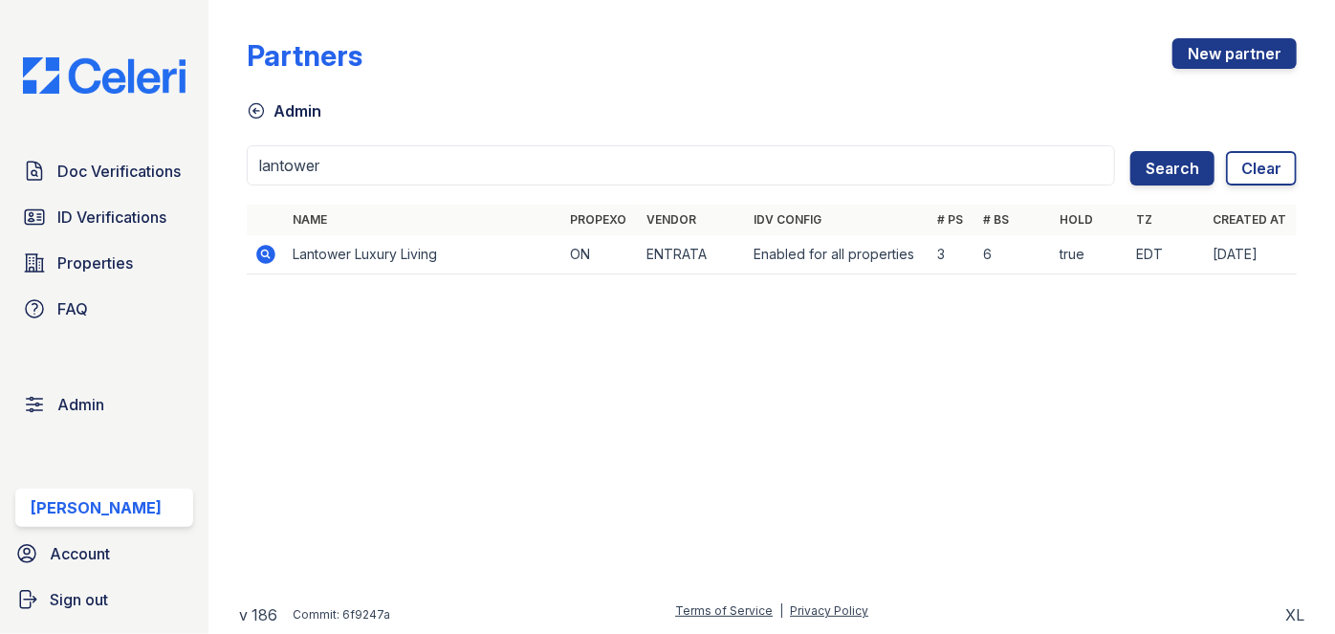
click at [264, 249] on icon at bounding box center [265, 254] width 23 height 23
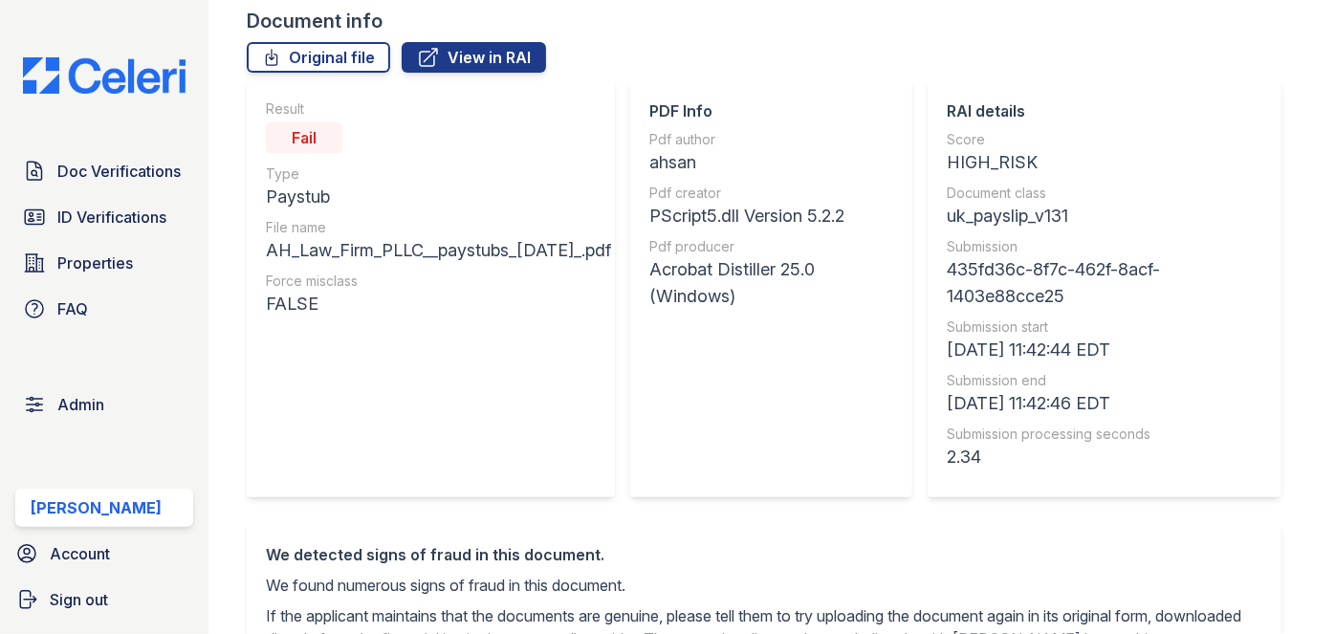
scroll to position [86, 0]
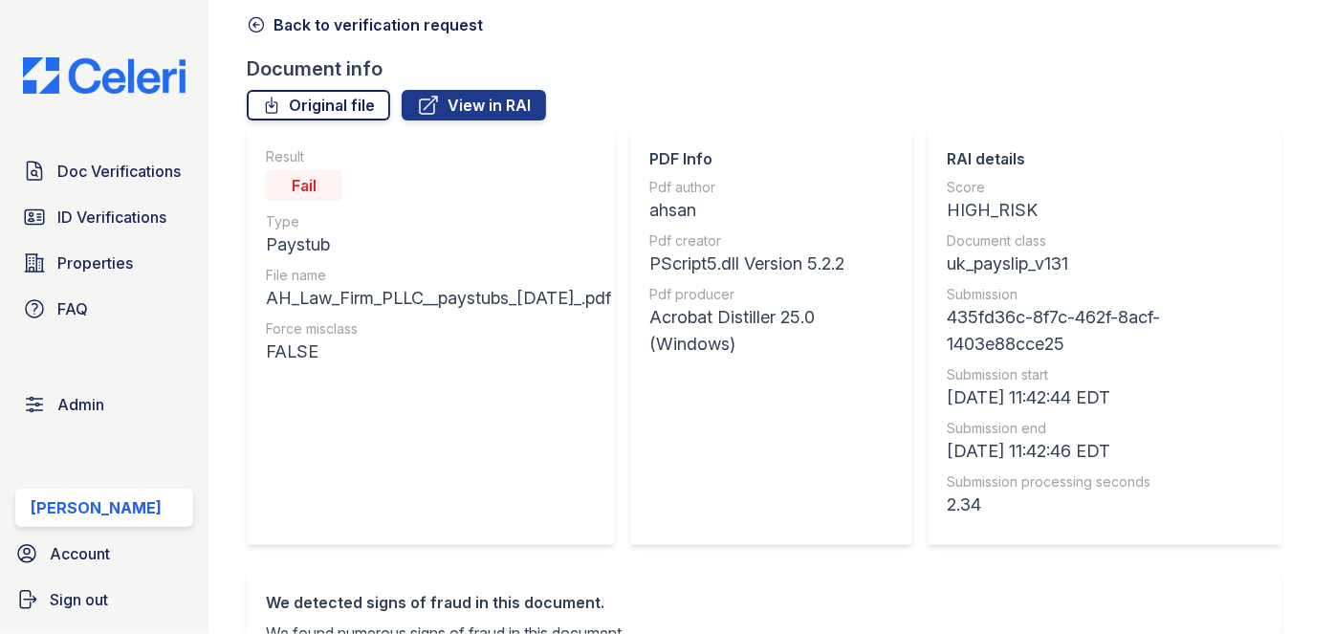
click at [344, 99] on link "Original file" at bounding box center [318, 105] width 143 height 31
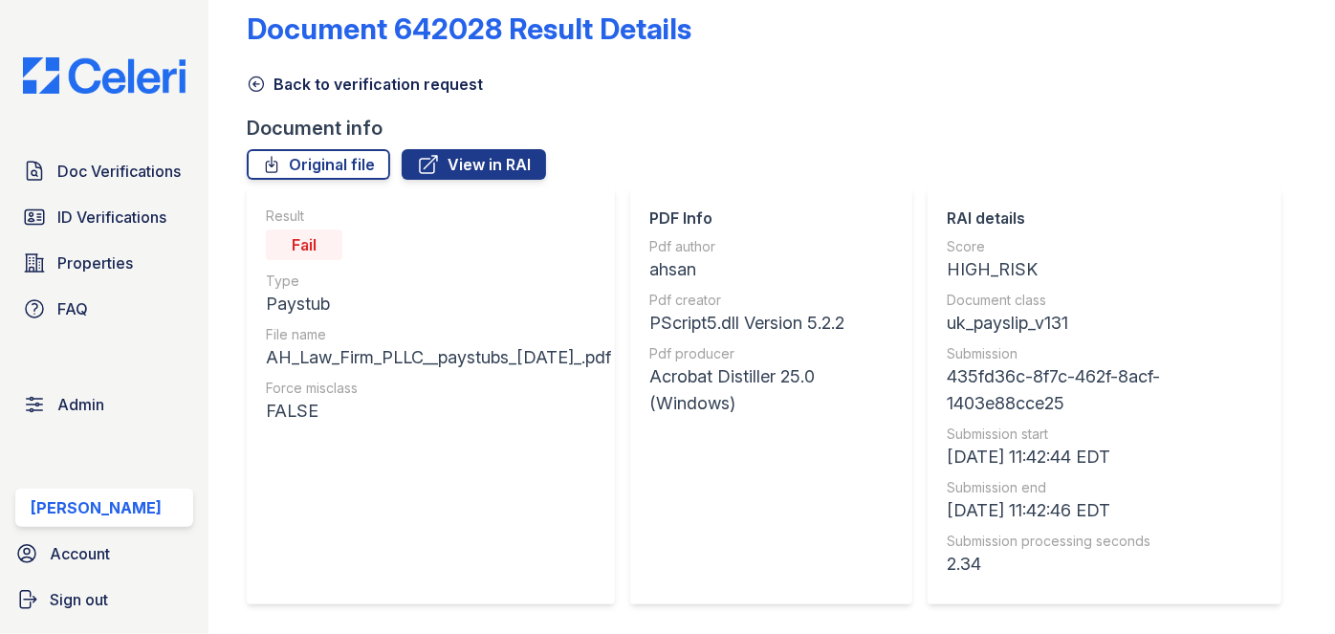
scroll to position [0, 0]
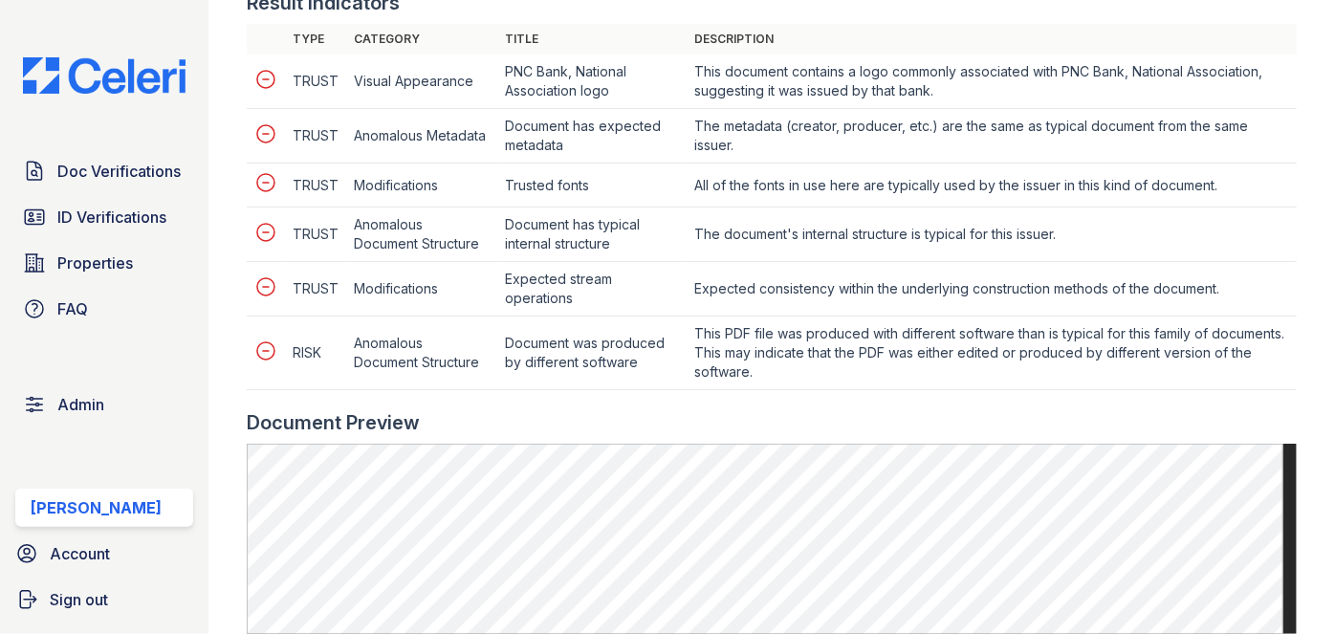
scroll to position [695, 0]
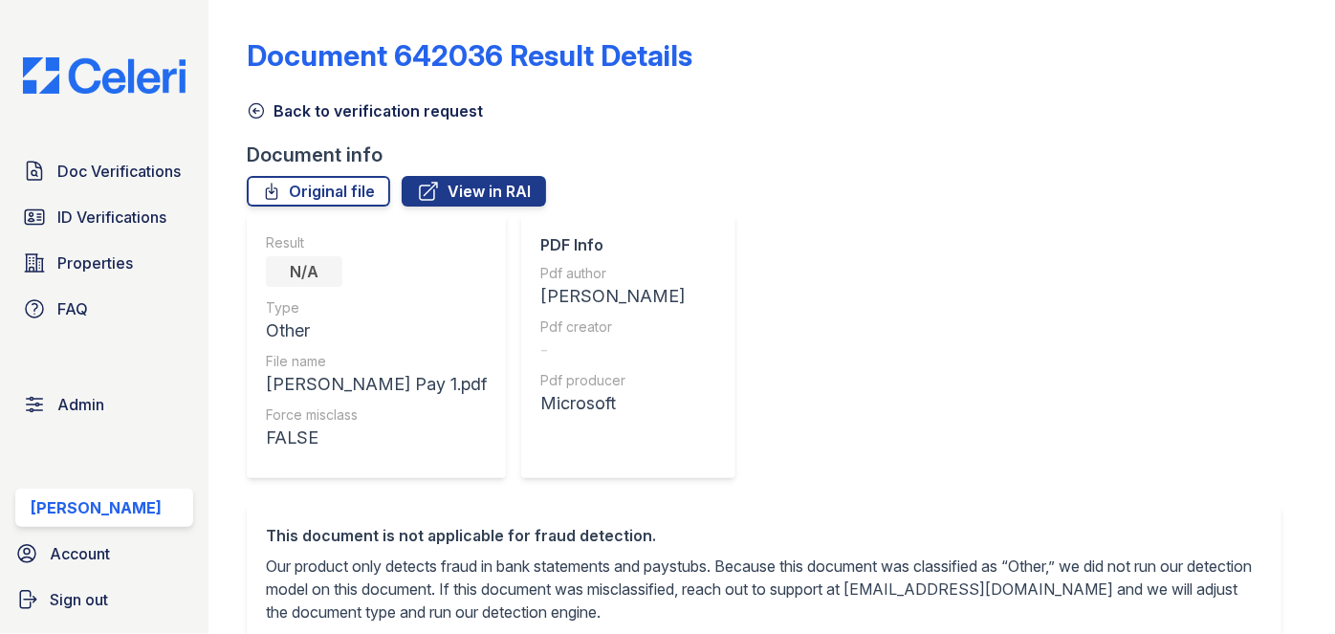
click at [260, 113] on icon at bounding box center [256, 110] width 19 height 19
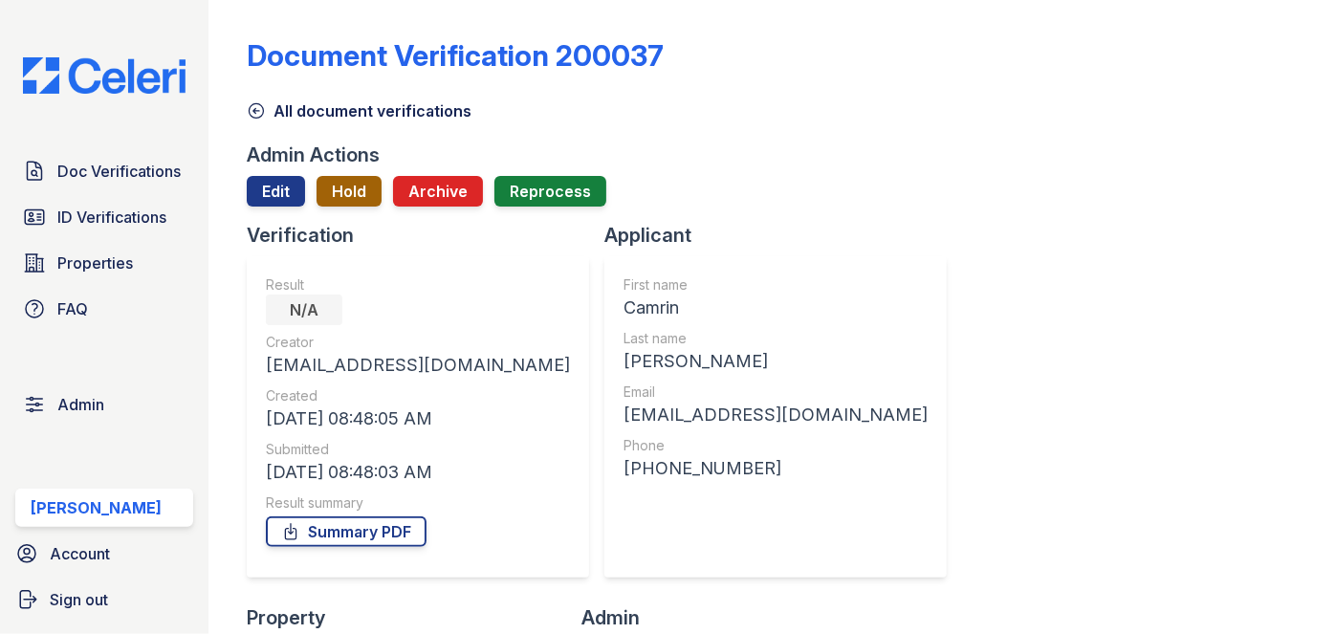
click at [338, 192] on button "Hold" at bounding box center [349, 191] width 65 height 31
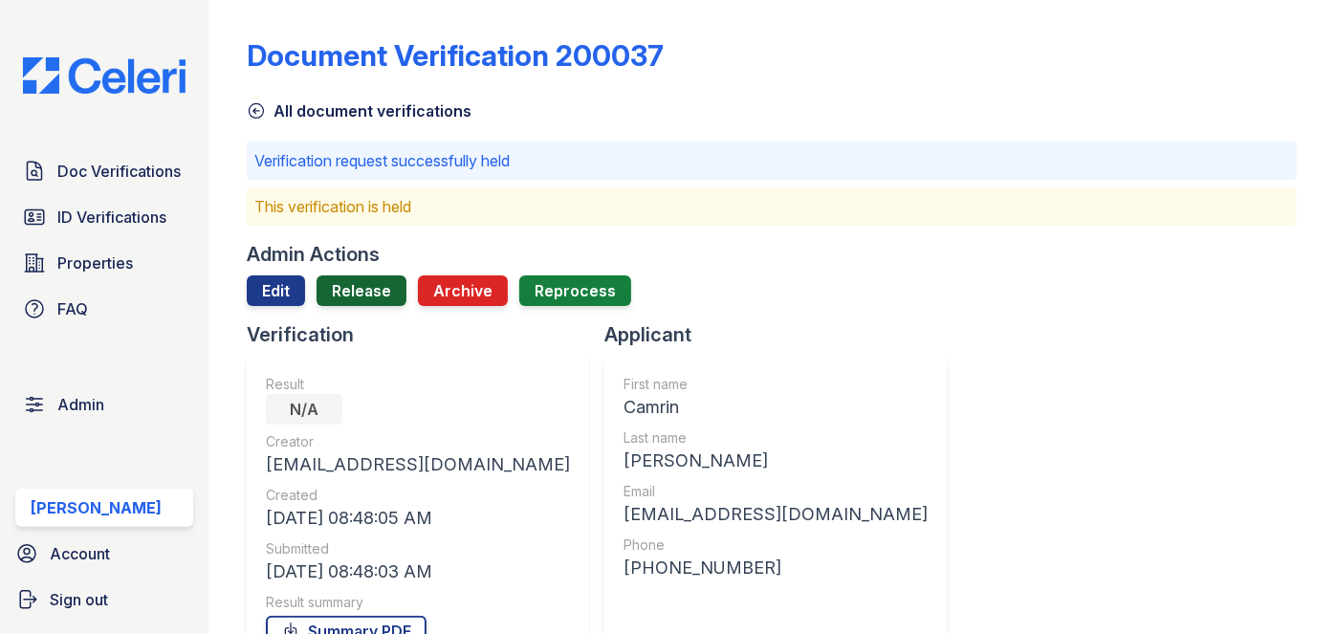
click at [348, 283] on link "Release" at bounding box center [362, 290] width 90 height 31
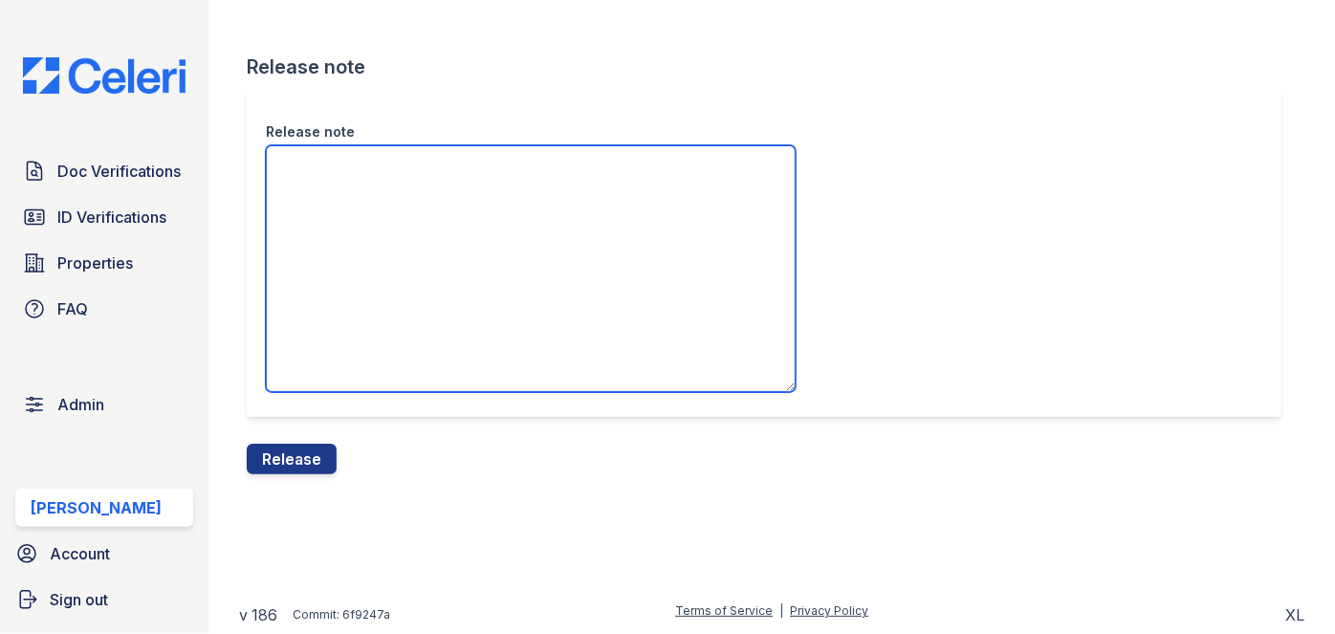
click at [352, 182] on textarea "Release note" at bounding box center [531, 268] width 530 height 247
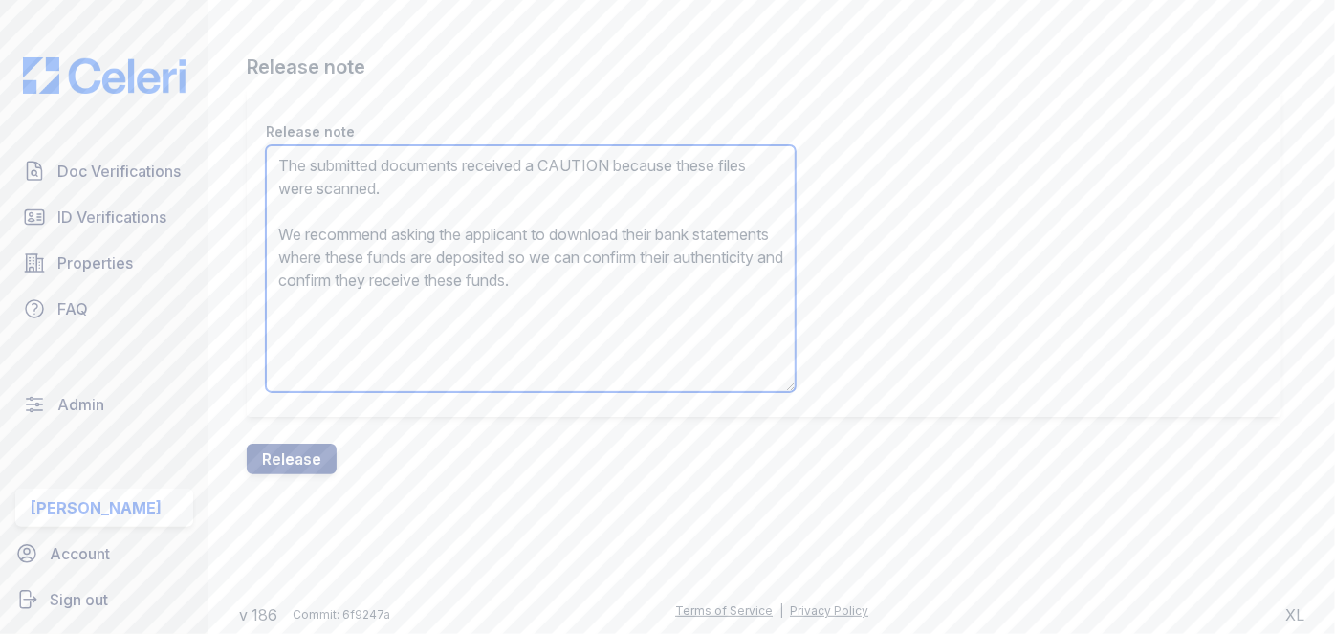
click at [566, 164] on textarea "The submitted documents received a CAUTION because these files were scanned. We…" at bounding box center [531, 268] width 530 height 247
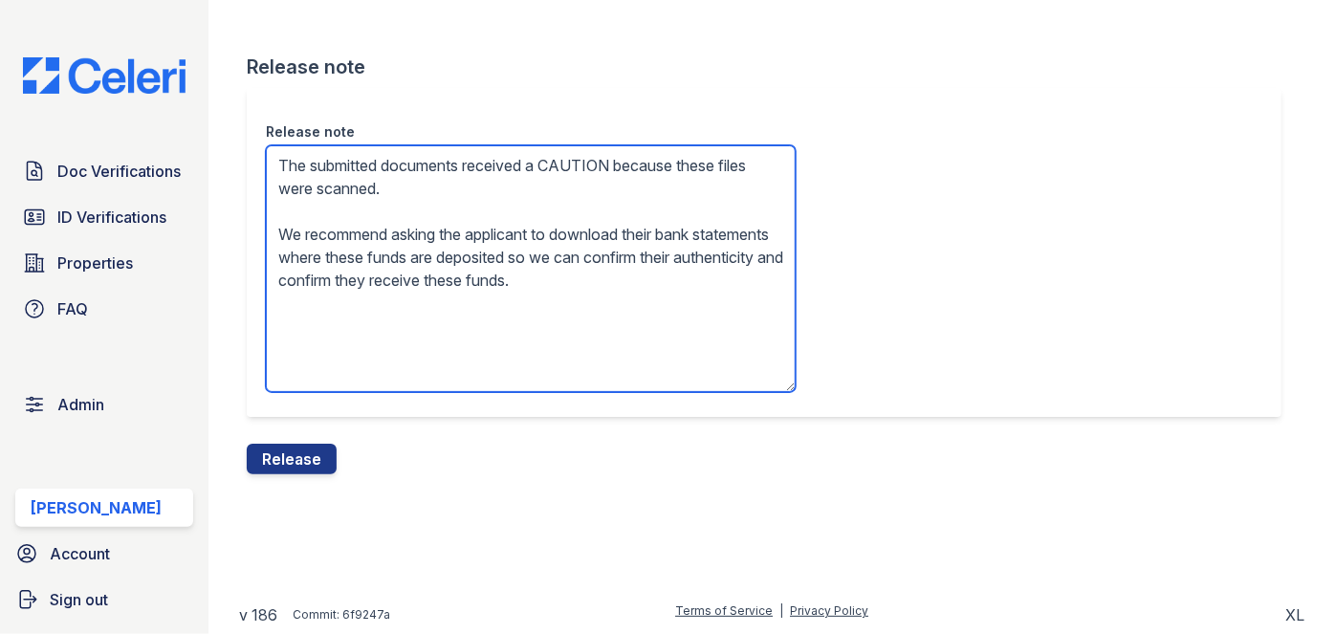
click at [566, 164] on textarea "The submitted documents received a CAUTION because these files were scanned. We…" at bounding box center [531, 268] width 530 height 247
click at [605, 173] on textarea "The submitted documents received a CAUTION because these files were scanned. We…" at bounding box center [531, 268] width 530 height 247
click at [509, 242] on textarea "The submitted documents received a N/A because these files were scanned. We rec…" at bounding box center [531, 268] width 530 height 247
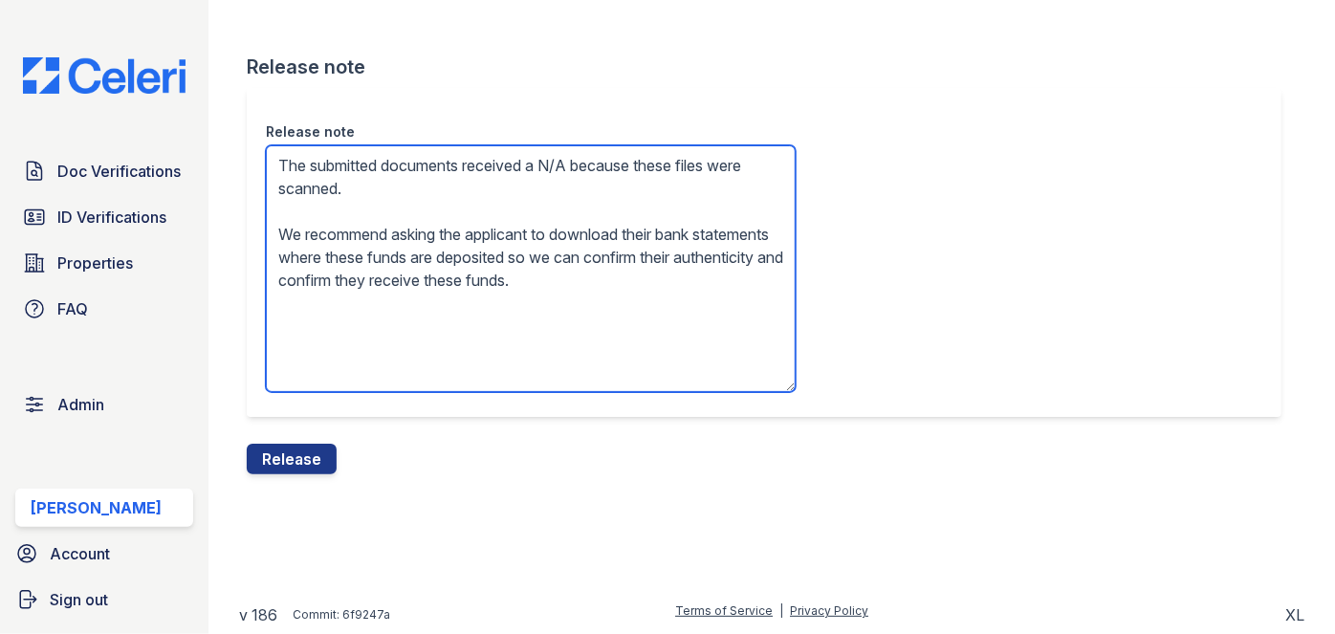
click at [509, 242] on textarea "The submitted documents received a N/A because these files were scanned. We rec…" at bounding box center [531, 268] width 530 height 247
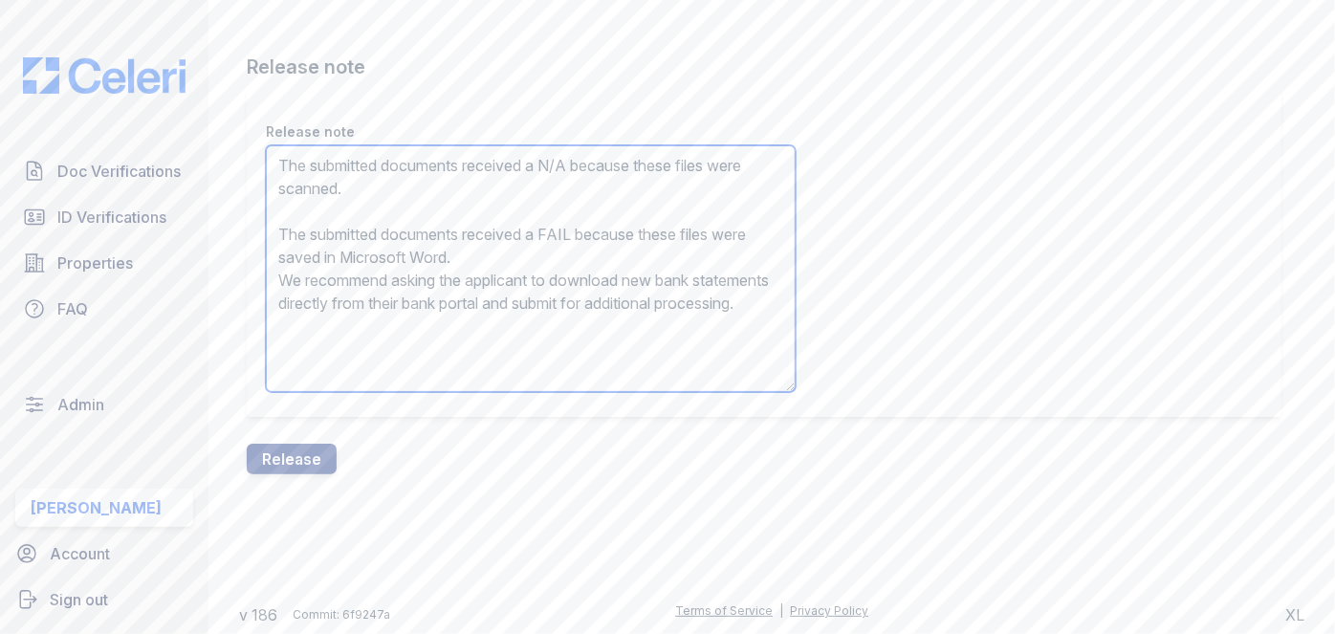
click at [509, 242] on textarea "The submitted documents received a N/A because these files were scanned. The su…" at bounding box center [531, 268] width 530 height 247
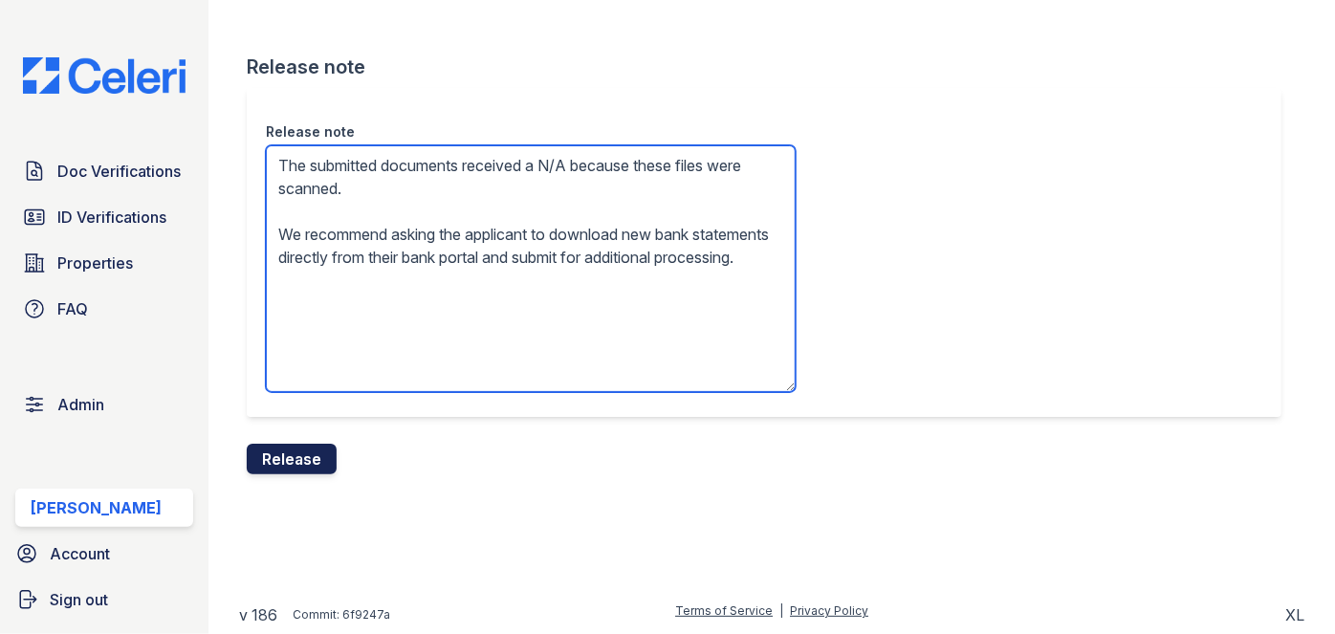
type textarea "The submitted documents received a N/A because these files were scanned. We rec…"
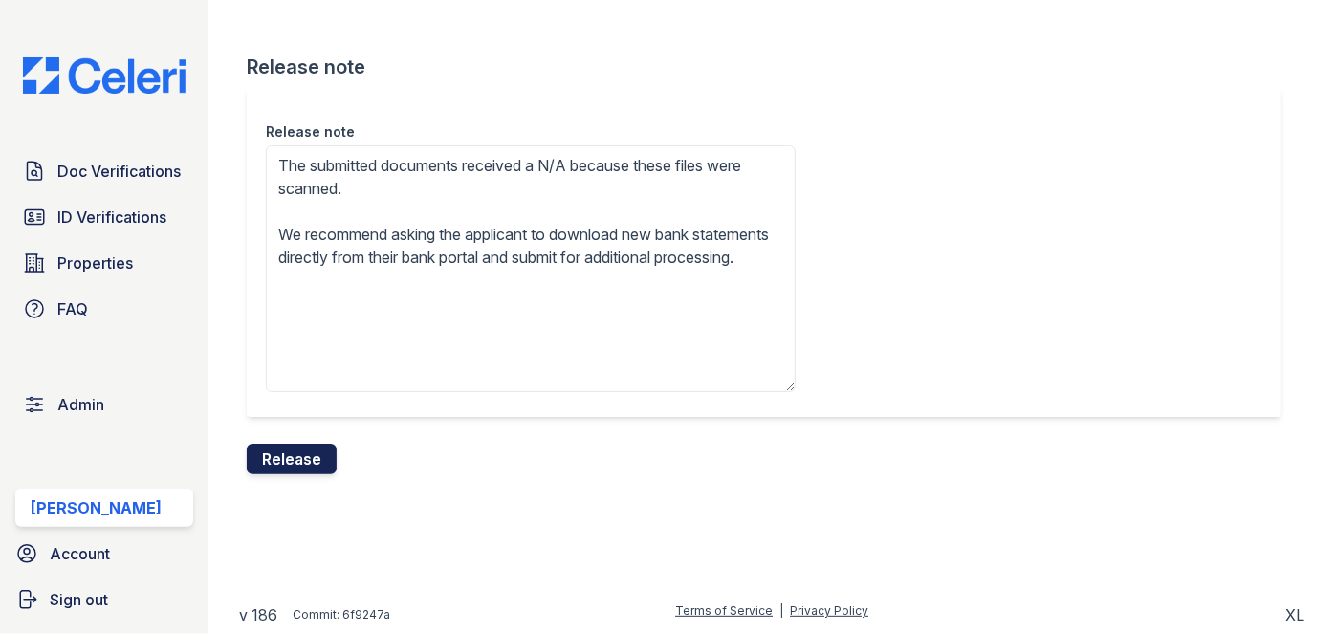
click at [318, 454] on button "Release" at bounding box center [292, 459] width 90 height 31
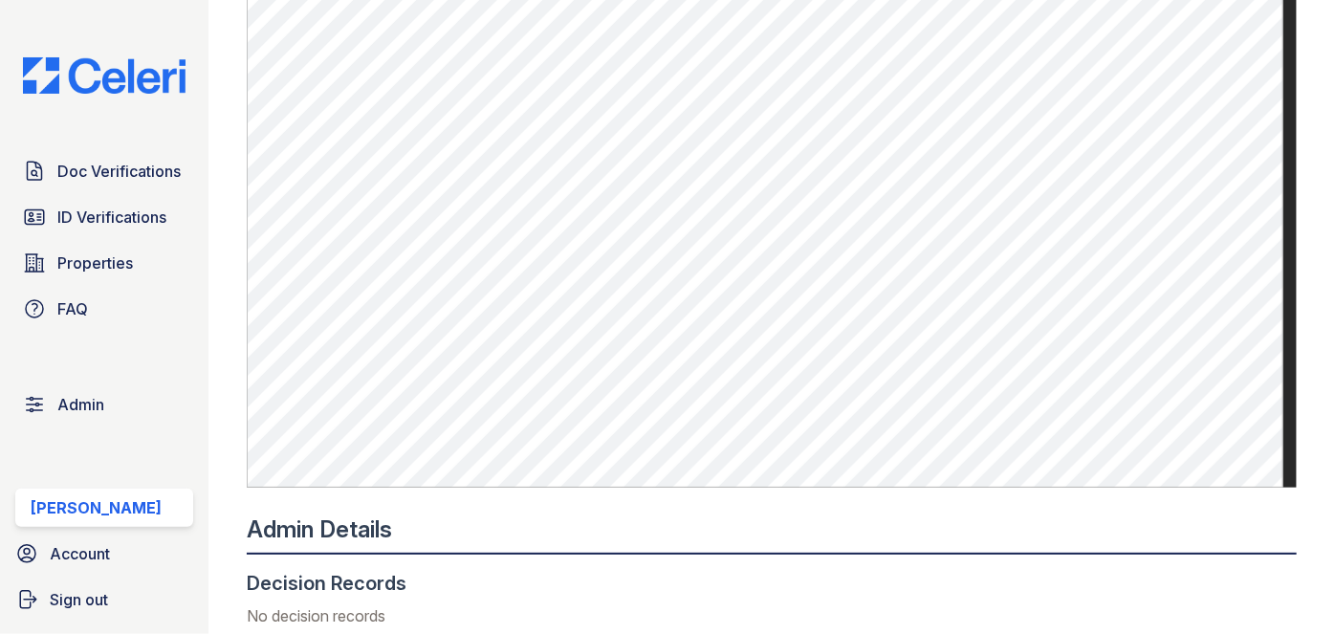
scroll to position [1042, 0]
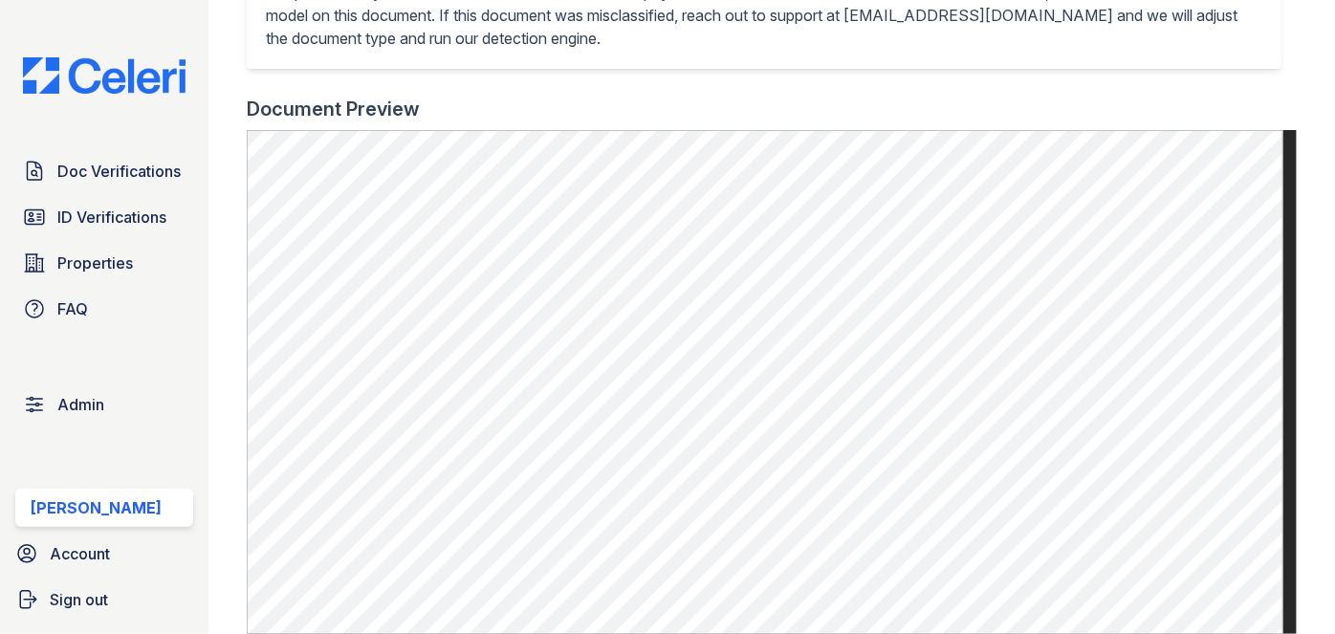
scroll to position [782, 0]
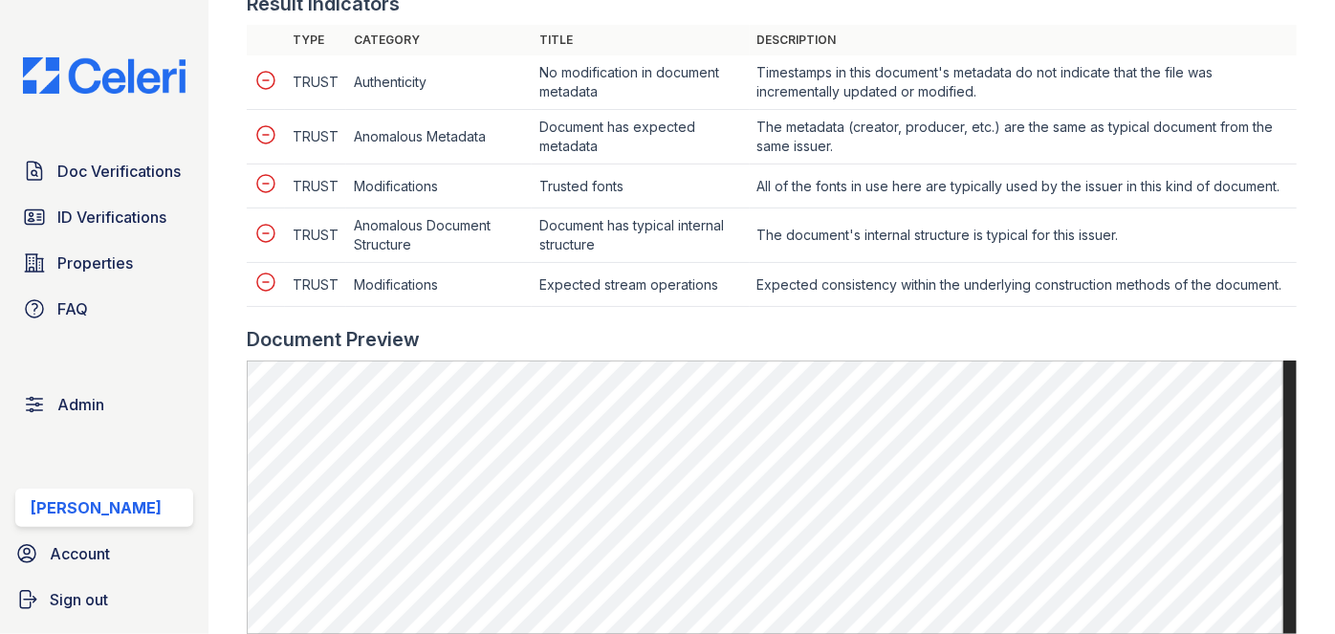
scroll to position [1216, 0]
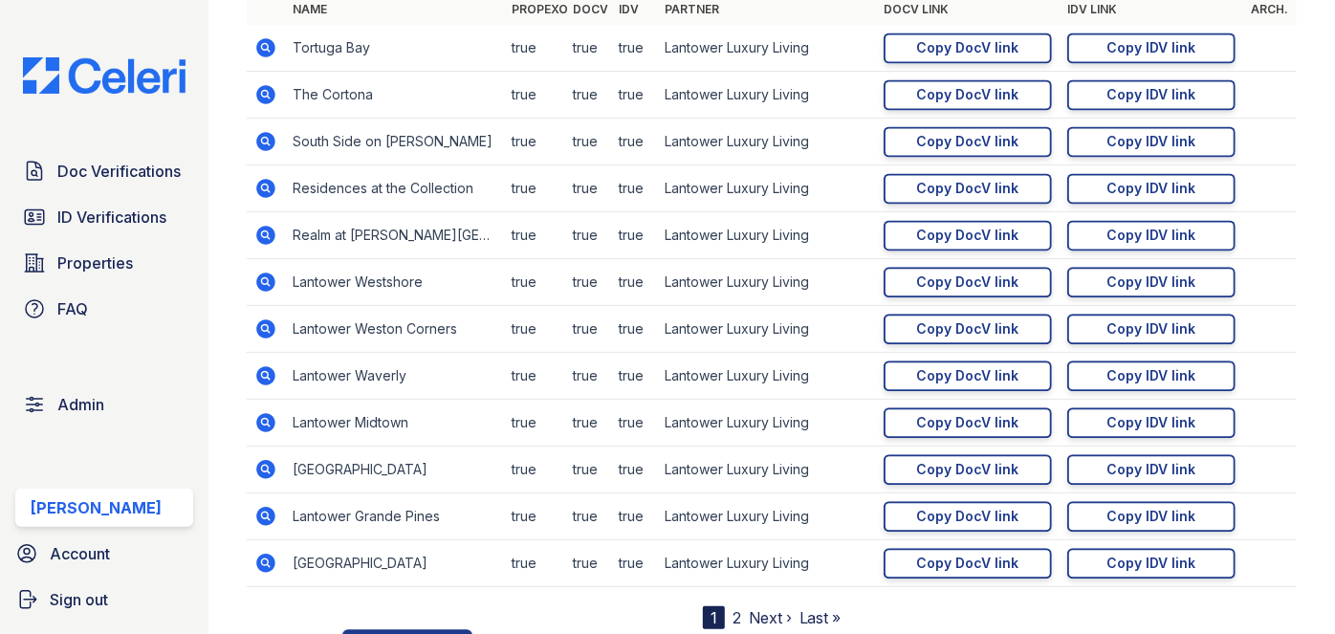
scroll to position [2086, 0]
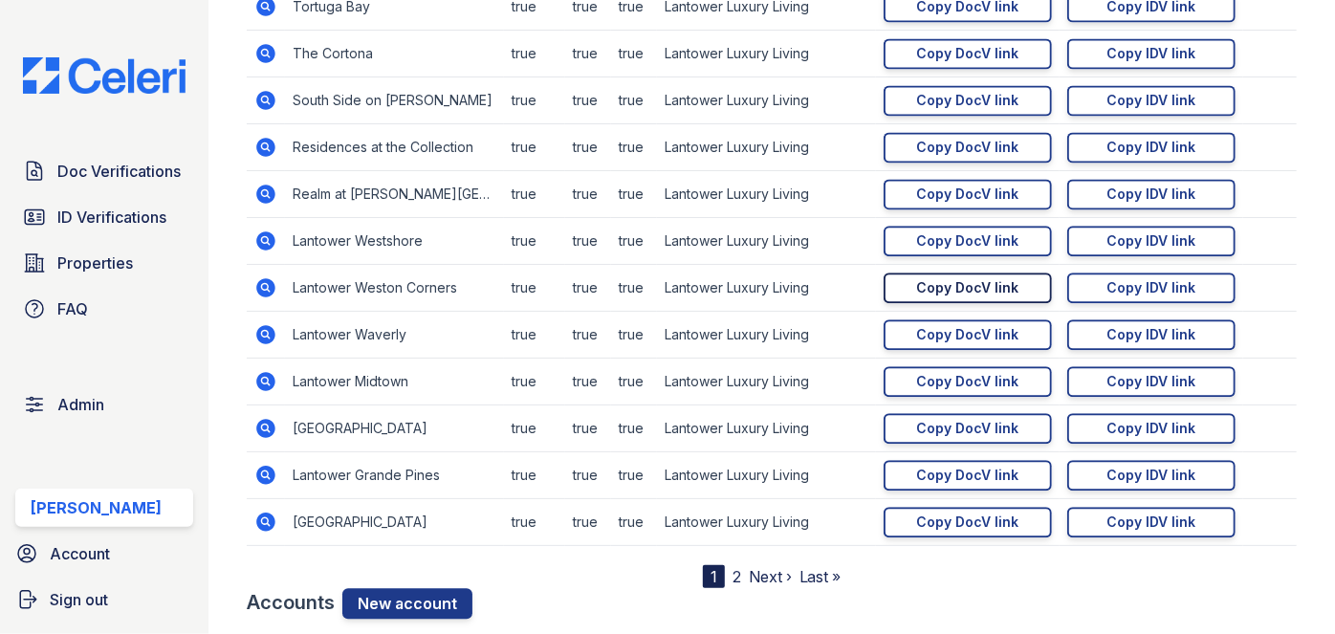
click at [939, 278] on div "Copy DocV link" at bounding box center [968, 287] width 102 height 19
click at [939, 274] on link "Copied!" at bounding box center [968, 288] width 168 height 31
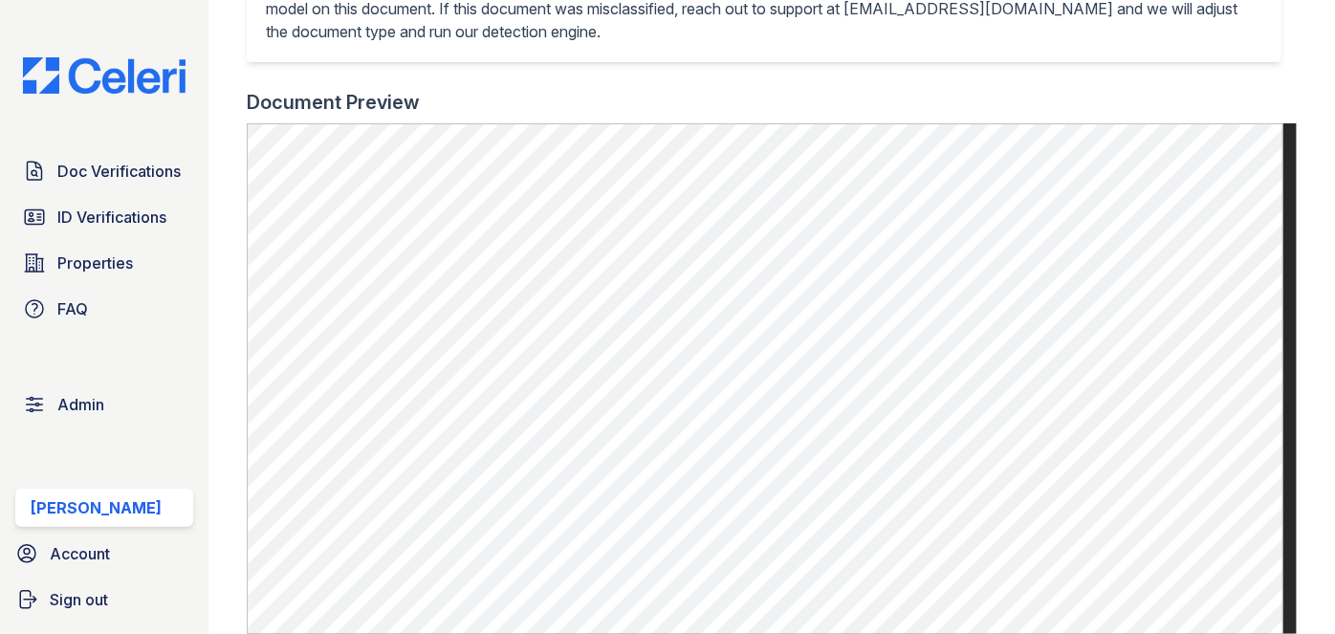
scroll to position [695, 0]
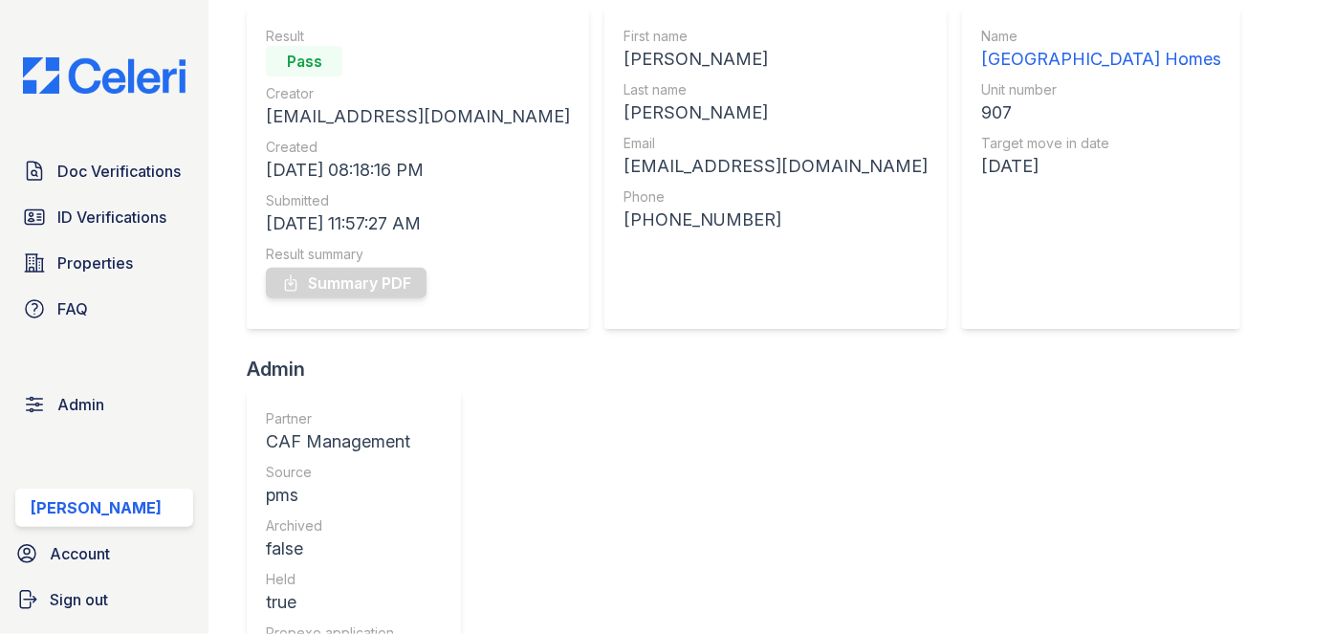
scroll to position [173, 0]
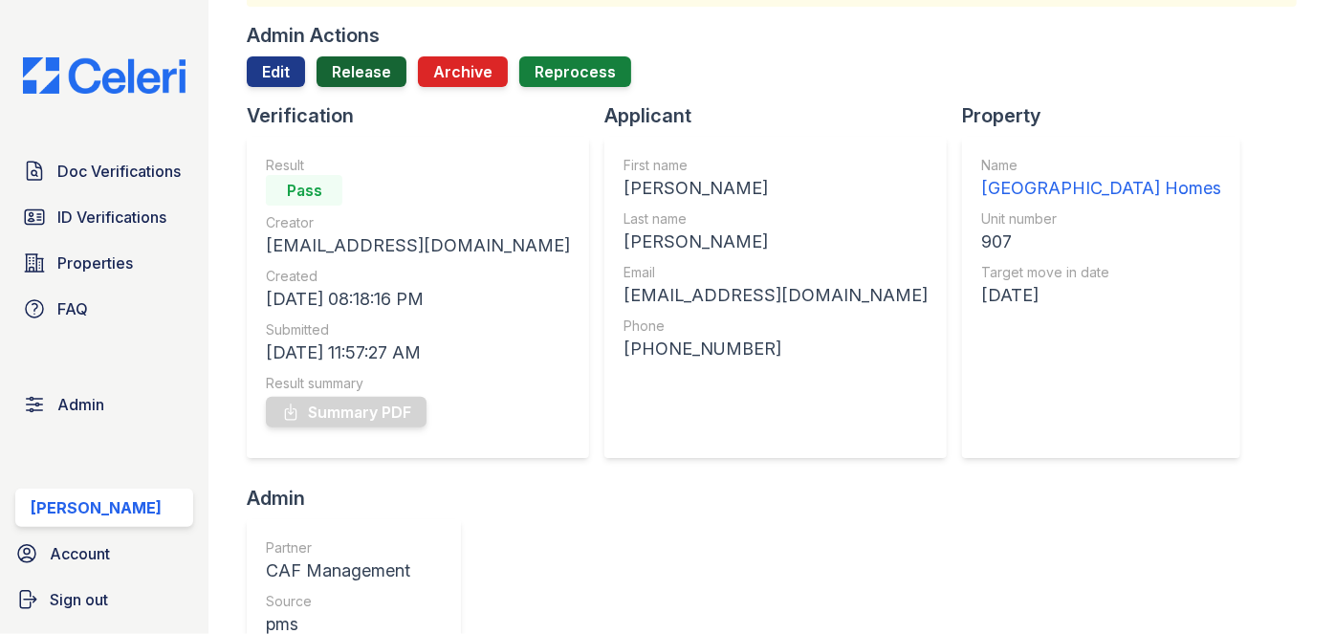
click at [353, 69] on link "Release" at bounding box center [362, 71] width 90 height 31
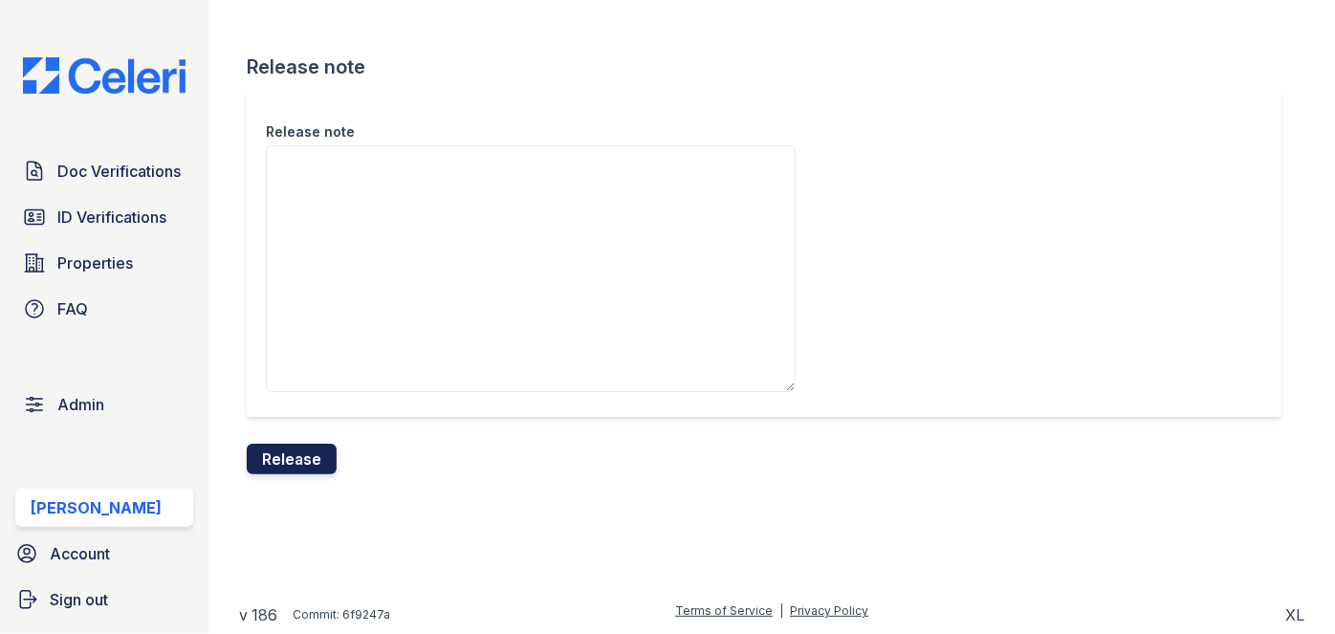
click at [303, 459] on button "Release" at bounding box center [292, 459] width 90 height 31
click at [746, 98] on div "Release note" at bounding box center [764, 252] width 1035 height 329
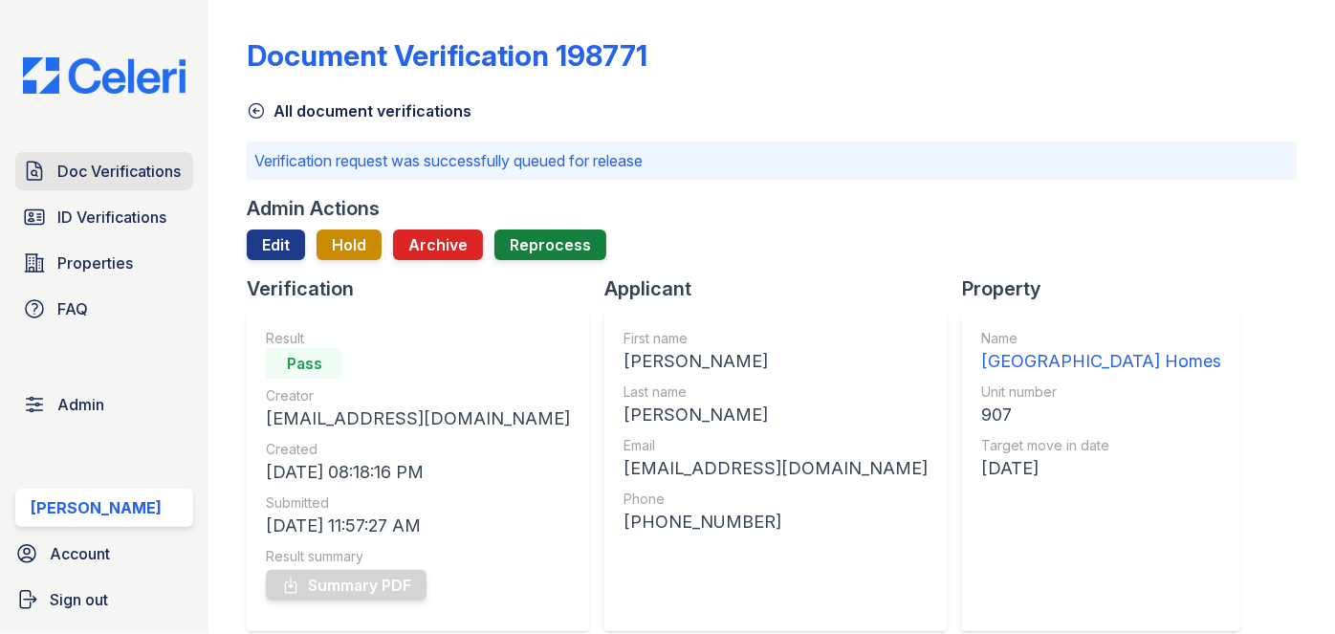
click at [153, 162] on span "Doc Verifications" at bounding box center [118, 171] width 123 height 23
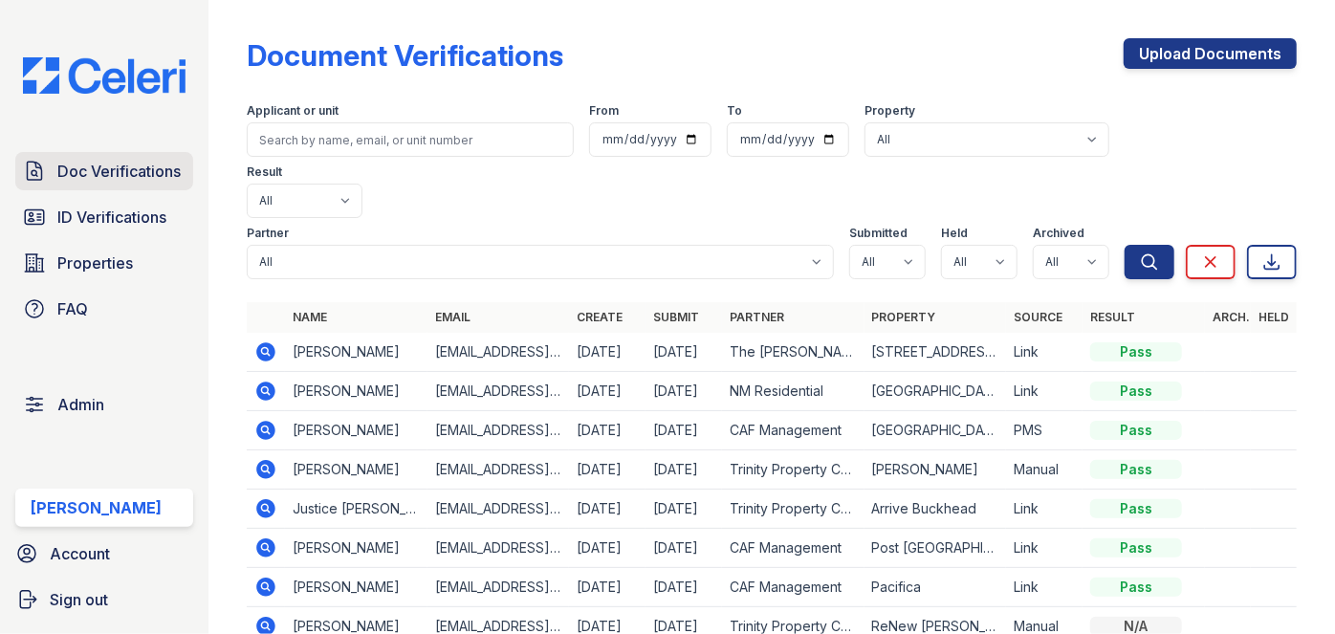
click at [132, 174] on span "Doc Verifications" at bounding box center [118, 171] width 123 height 23
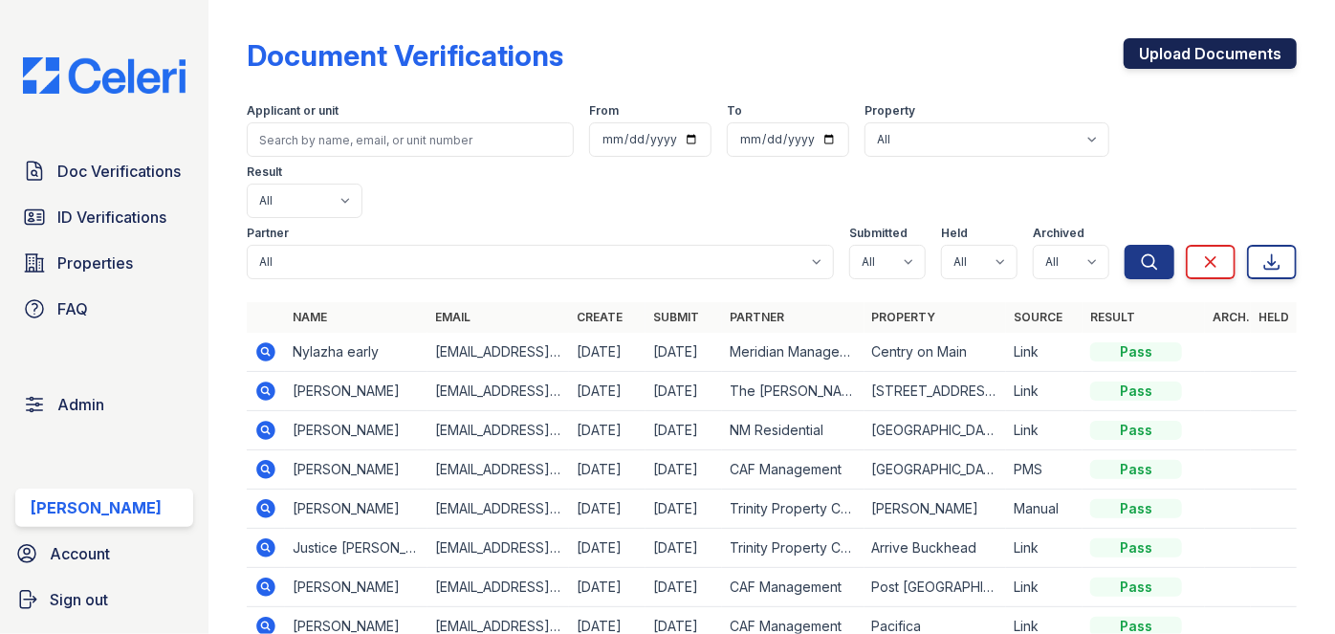
click at [1188, 54] on link "Upload Documents" at bounding box center [1210, 53] width 173 height 31
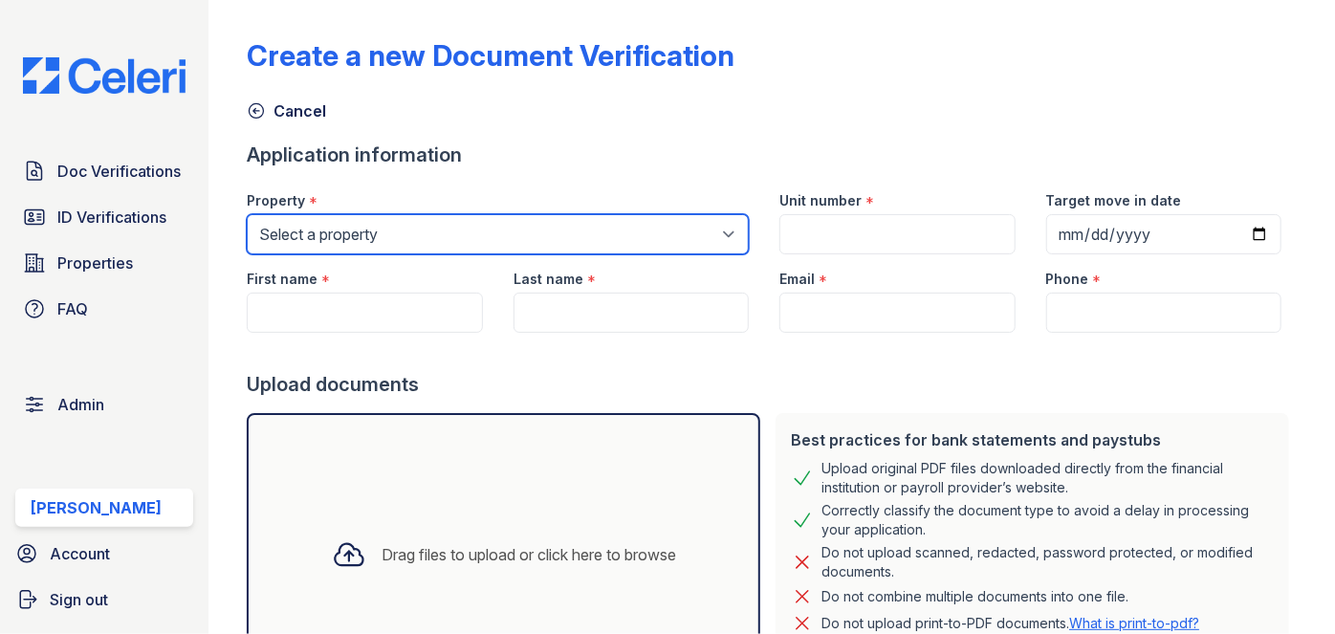
click at [354, 232] on select "Select a property 0000 Kinney Avenue 09 Cape Coral 10006 North Glowing Forge Co…" at bounding box center [498, 234] width 502 height 40
select select "600"
click at [247, 214] on select "Select a property 0000 Kinney Avenue 09 Cape Coral 10006 North Glowing Forge Co…" at bounding box center [498, 234] width 502 height 40
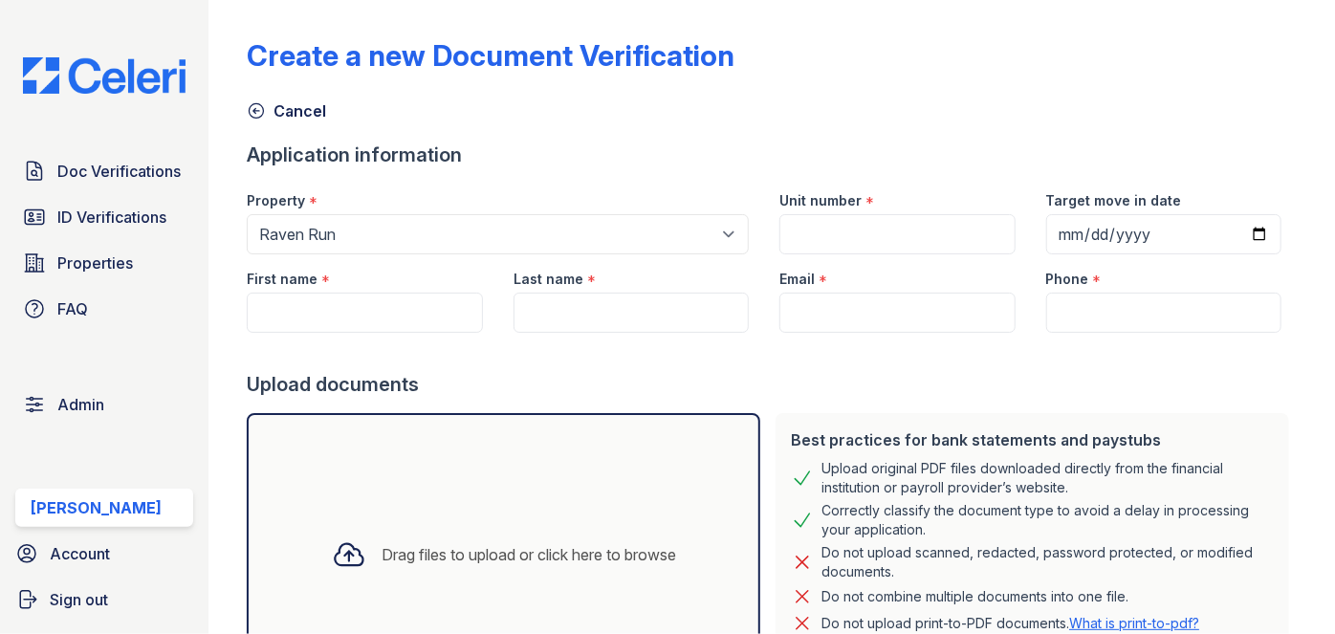
drag, startPoint x: 354, startPoint y: 251, endPoint x: 318, endPoint y: 385, distance: 139.4
click at [318, 385] on div "Upload documents" at bounding box center [772, 384] width 1050 height 27
click at [797, 229] on input "Unit number" at bounding box center [896, 234] width 235 height 40
click at [850, 237] on input "Unit number" at bounding box center [896, 234] width 235 height 40
type input "1"
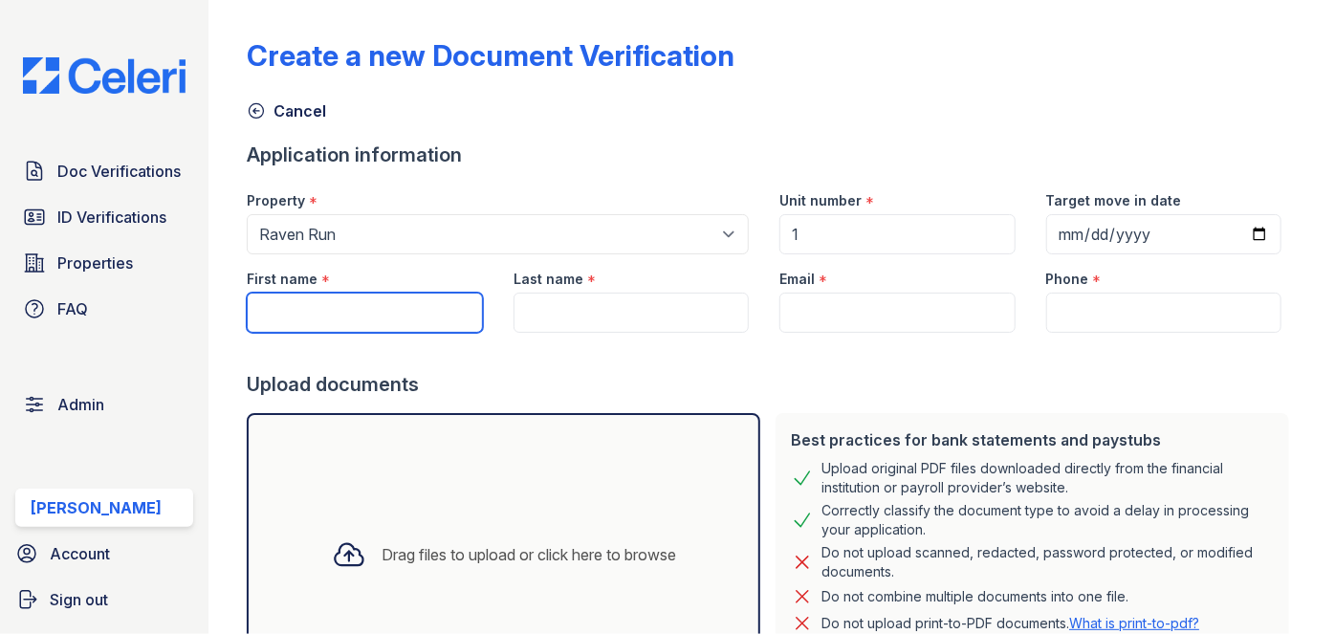
click at [382, 304] on input "First name" at bounding box center [364, 313] width 235 height 40
paste input "Diaavione Finney"
click at [367, 309] on input "Diaavione Finney" at bounding box center [364, 313] width 235 height 40
type input "Diaavione"
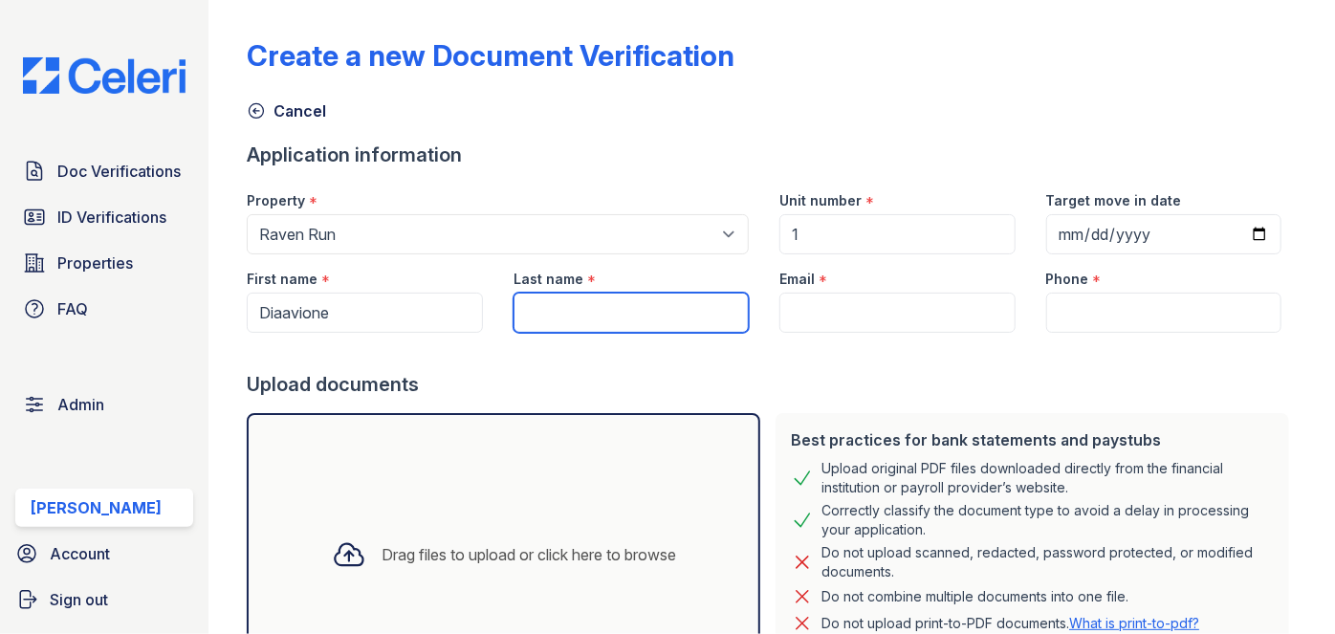
click at [537, 298] on input "Last name" at bounding box center [630, 313] width 235 height 40
paste input "[PERSON_NAME]"
click at [525, 313] on input "[PERSON_NAME]" at bounding box center [630, 313] width 235 height 40
type input "[PERSON_NAME]"
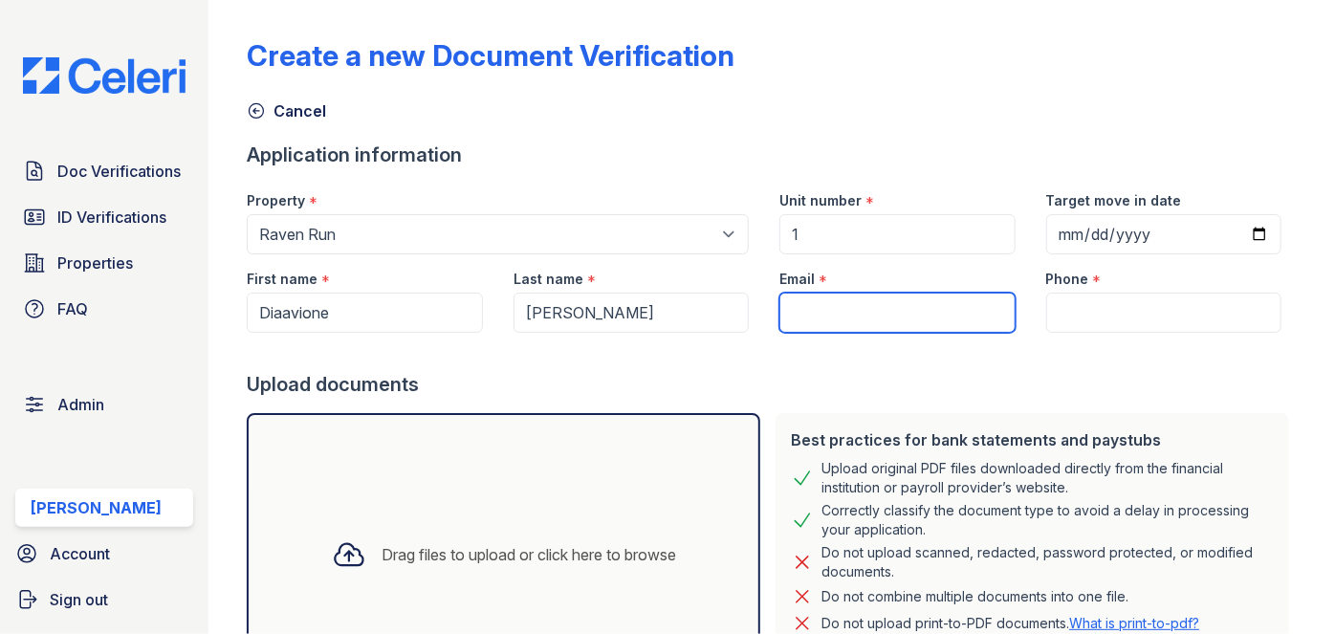
click at [825, 315] on input "Email" at bounding box center [896, 313] width 235 height 40
paste input "Finney"
click at [850, 309] on input "Finney" at bounding box center [896, 313] width 235 height 40
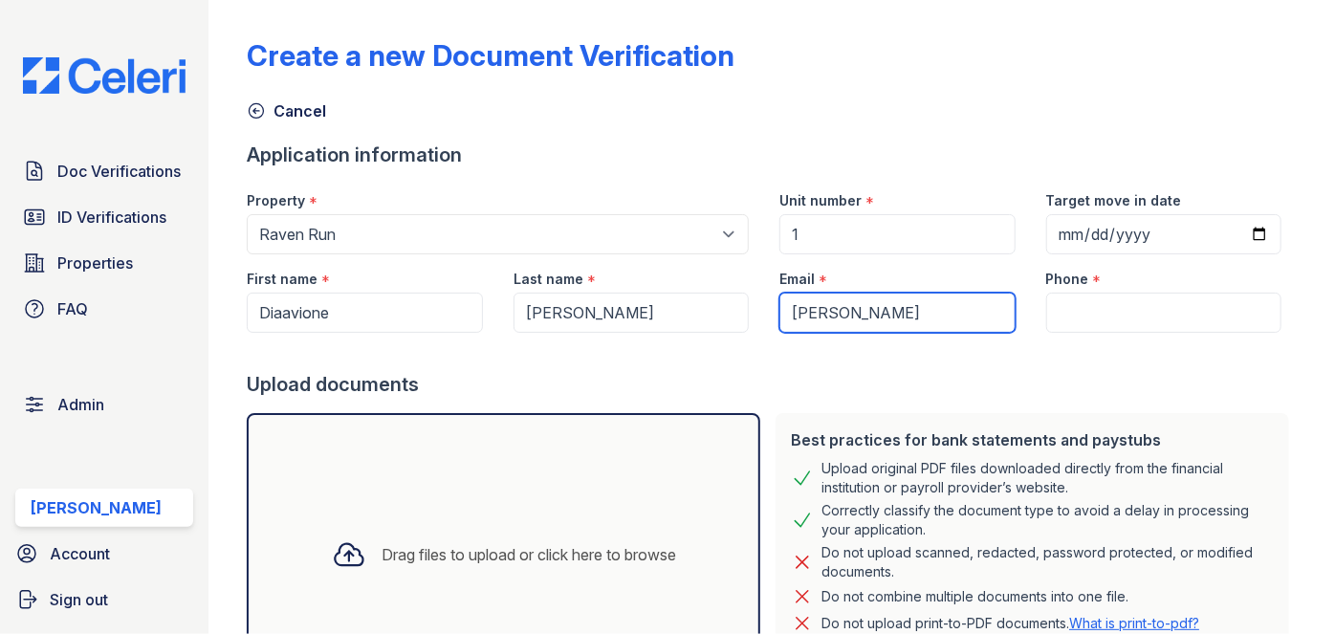
paste input "Diaavione"
click at [864, 313] on input "Diaavione Finney" at bounding box center [896, 313] width 235 height 40
click at [907, 314] on input "Diaavionefinney" at bounding box center [896, 313] width 235 height 40
type input "Diaavionefinney@gmail.com"
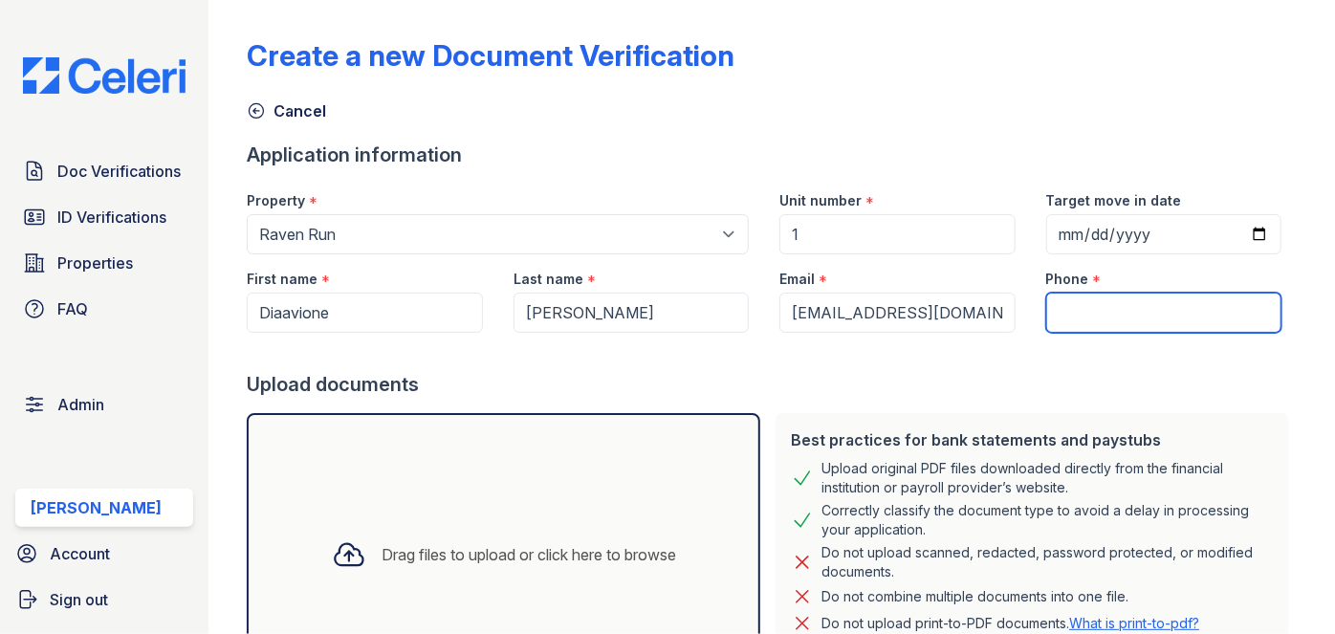
click at [1155, 303] on input "Phone" at bounding box center [1163, 313] width 235 height 40
click at [1137, 319] on input "Phone" at bounding box center [1163, 313] width 235 height 40
click at [1081, 323] on input "Phone" at bounding box center [1163, 313] width 235 height 40
click at [1095, 301] on input "Phone" at bounding box center [1163, 313] width 235 height 40
click at [1059, 314] on input "Phone" at bounding box center [1163, 313] width 235 height 40
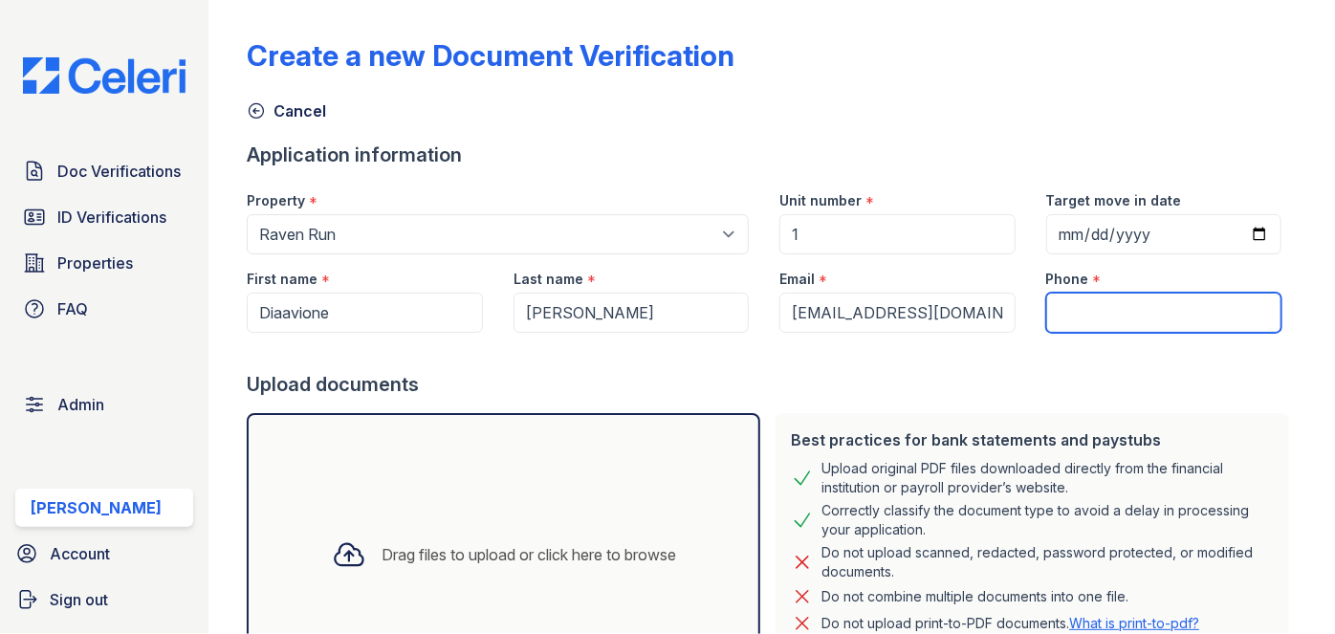
type input "3"
click at [1084, 313] on input "3" at bounding box center [1163, 313] width 235 height 40
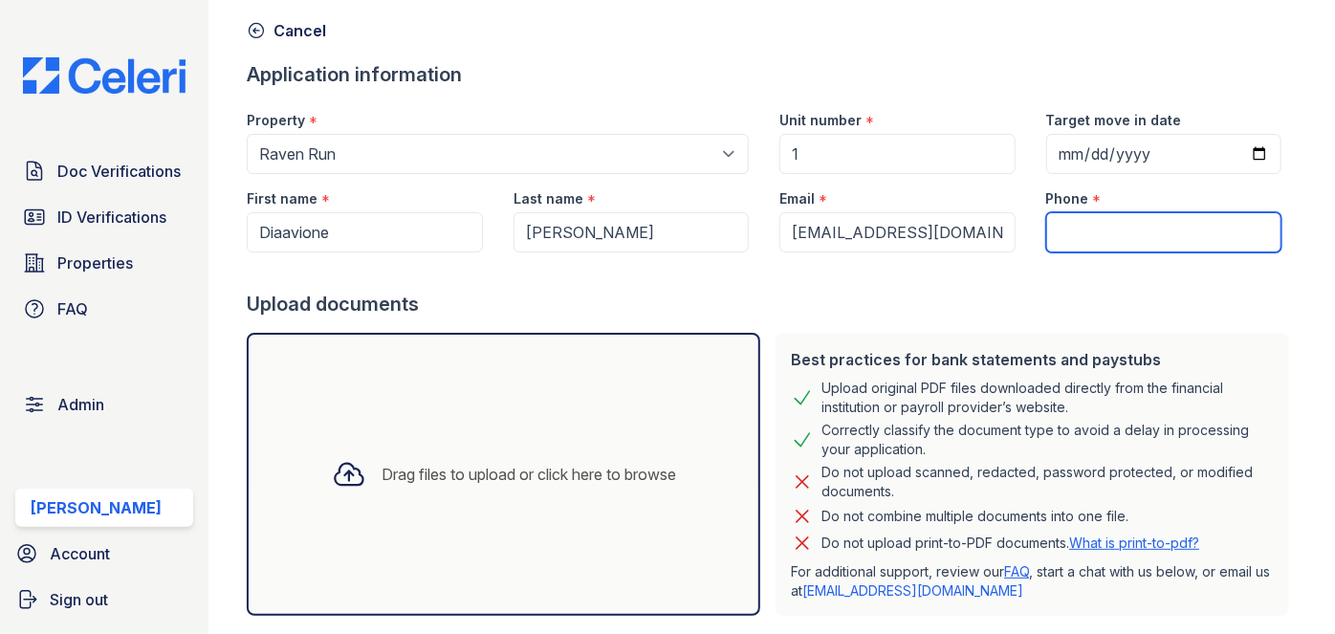
scroll to position [184, 0]
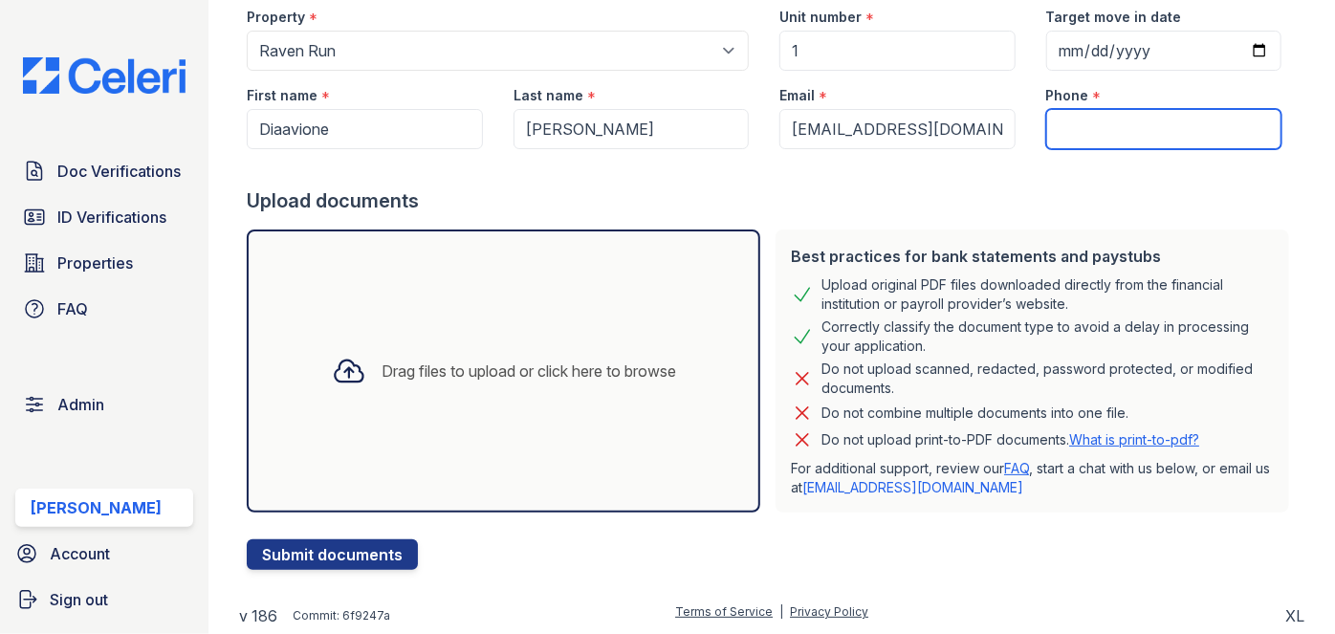
click at [1102, 127] on input "Phone" at bounding box center [1163, 129] width 235 height 40
type input "3054444444"
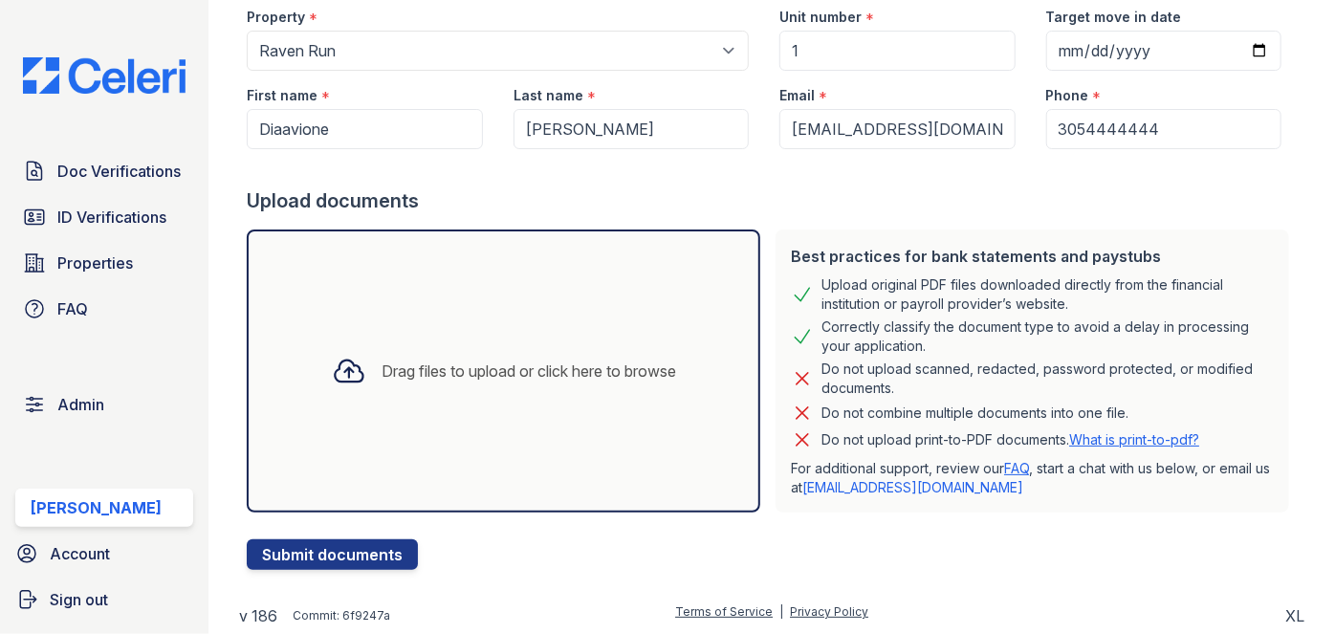
click at [444, 360] on div "Drag files to upload or click here to browse" at bounding box center [529, 371] width 295 height 23
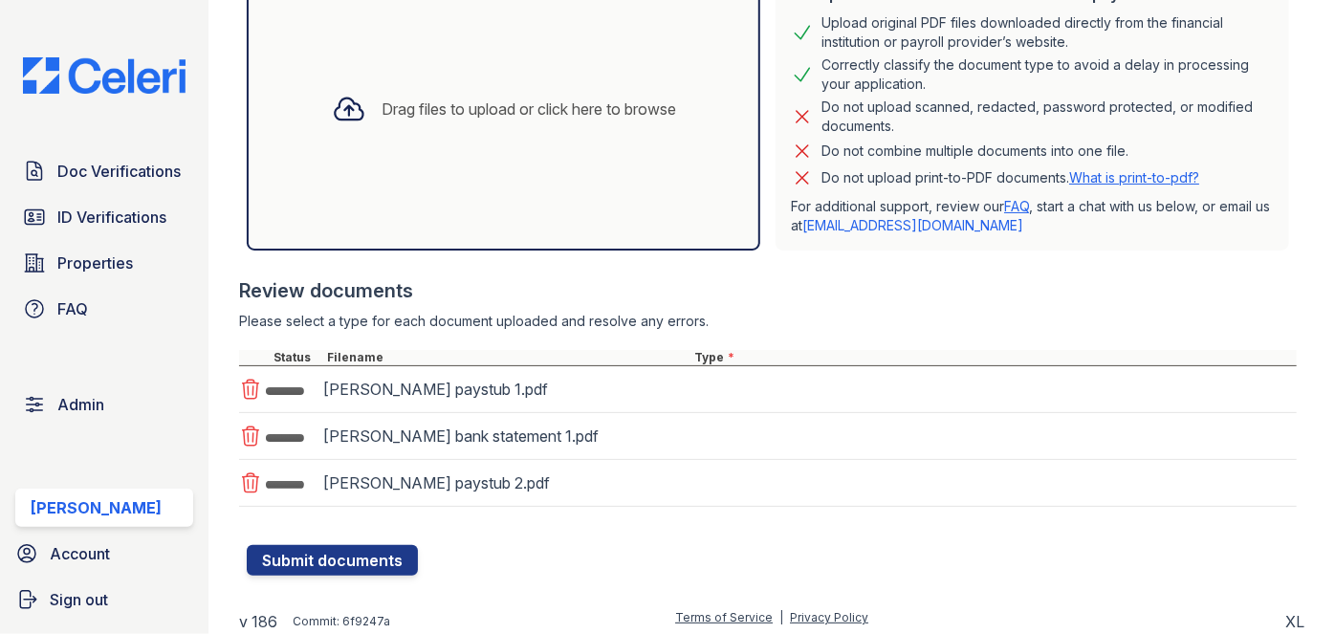
scroll to position [449, 0]
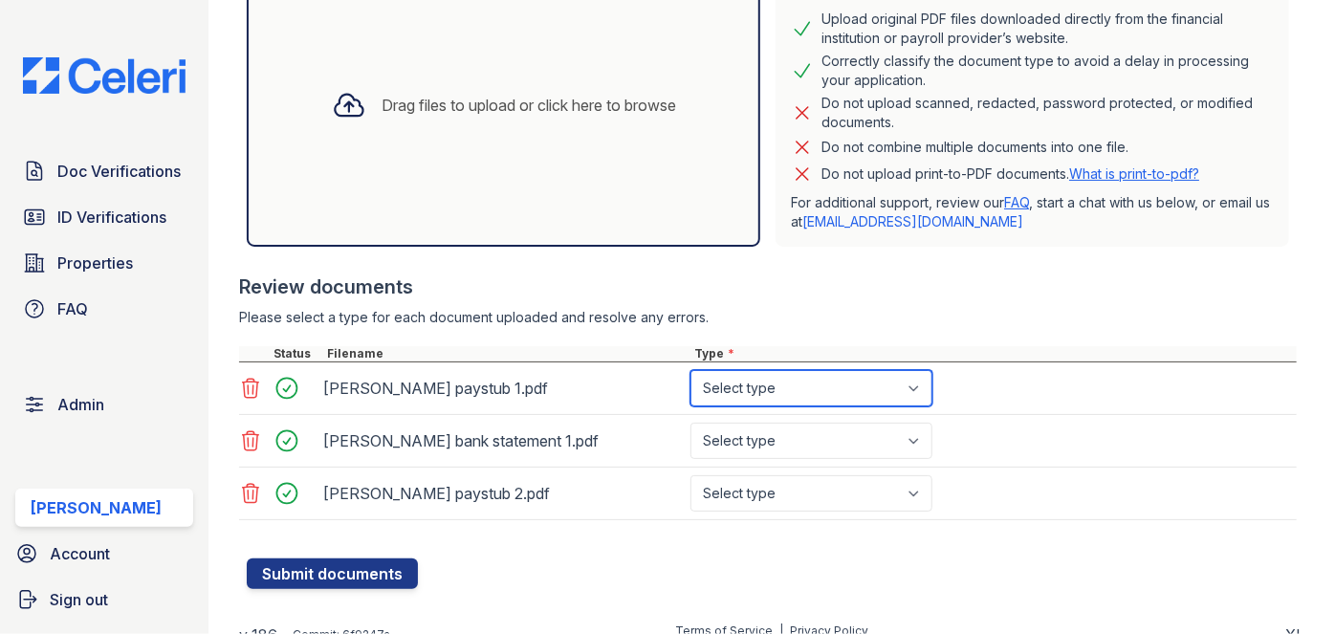
click at [838, 375] on select "Select type Paystub Bank Statement Offer Letter Tax Documents Benefit Award Let…" at bounding box center [811, 388] width 242 height 36
click at [780, 383] on select "Select type Paystub Bank Statement Offer Letter Tax Documents Benefit Award Let…" at bounding box center [811, 388] width 242 height 36
select select "other"
click at [690, 370] on select "Select type Paystub Bank Statement Offer Letter Tax Documents Benefit Award Let…" at bounding box center [811, 388] width 242 height 36
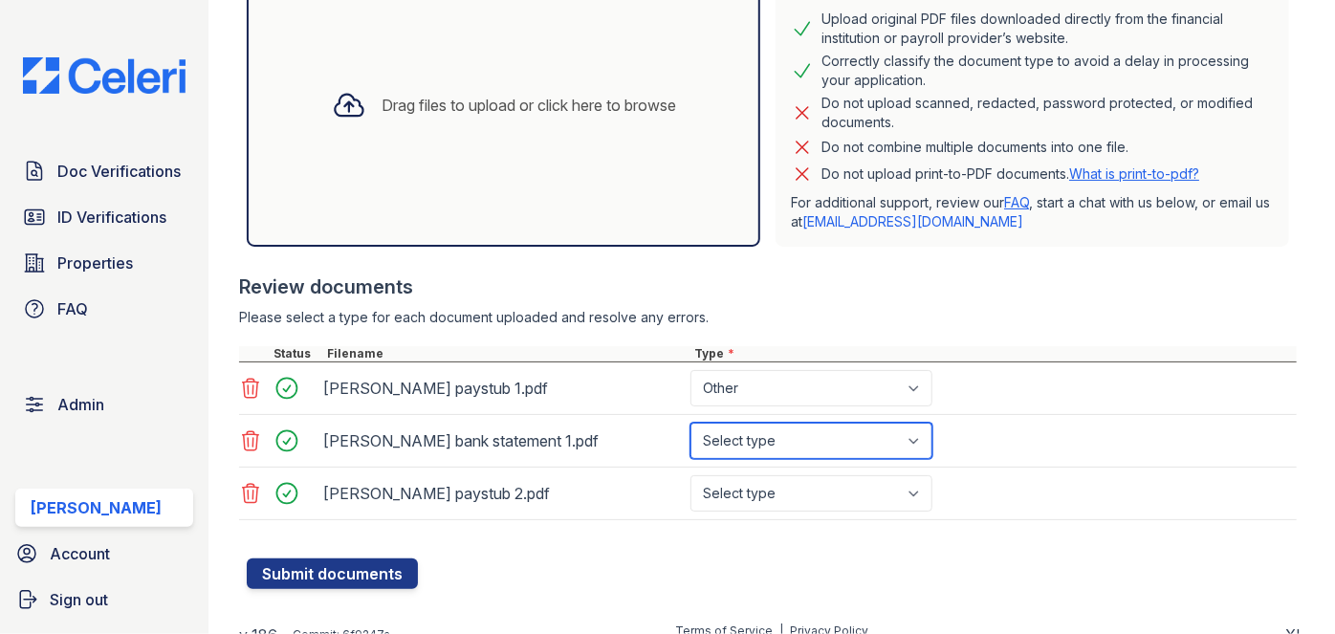
click at [756, 440] on select "Select type Paystub Bank Statement Offer Letter Tax Documents Benefit Award Let…" at bounding box center [811, 441] width 242 height 36
drag, startPoint x: 743, startPoint y: 420, endPoint x: 743, endPoint y: 435, distance: 15.3
click at [743, 423] on select "Select type Paystub Bank Statement Offer Letter Tax Documents Benefit Award Let…" at bounding box center [811, 441] width 242 height 36
select select "other"
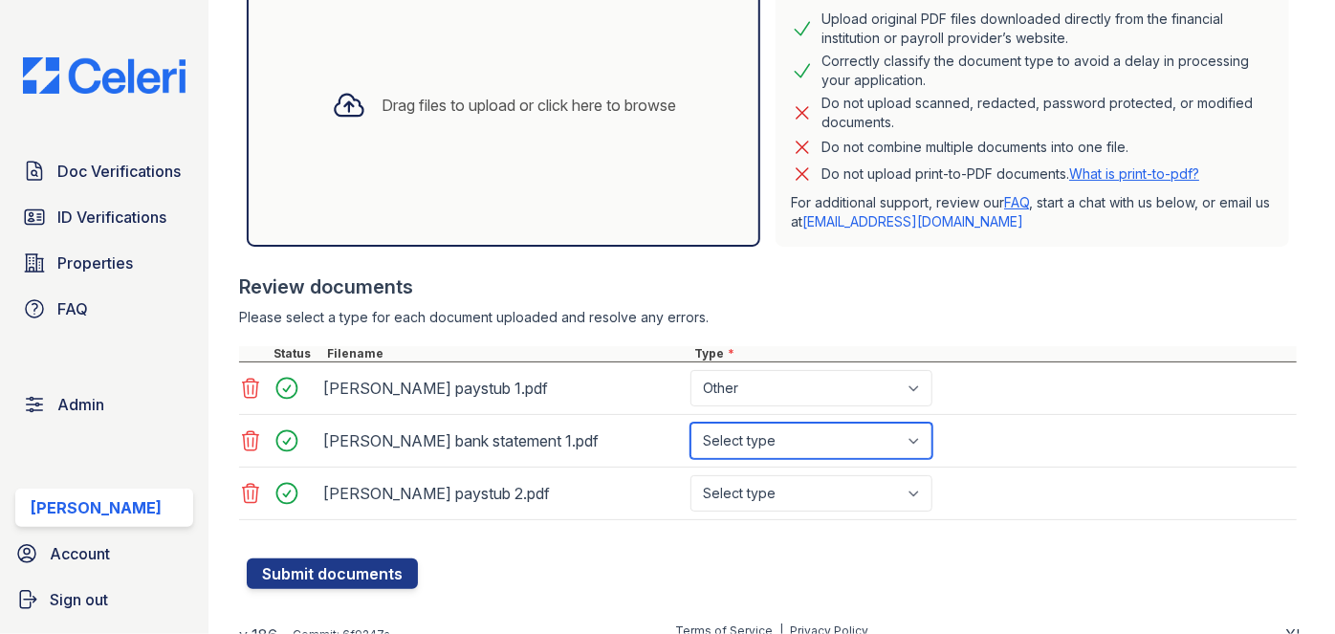
click at [690, 423] on select "Select type Paystub Bank Statement Offer Letter Tax Documents Benefit Award Let…" at bounding box center [811, 441] width 242 height 36
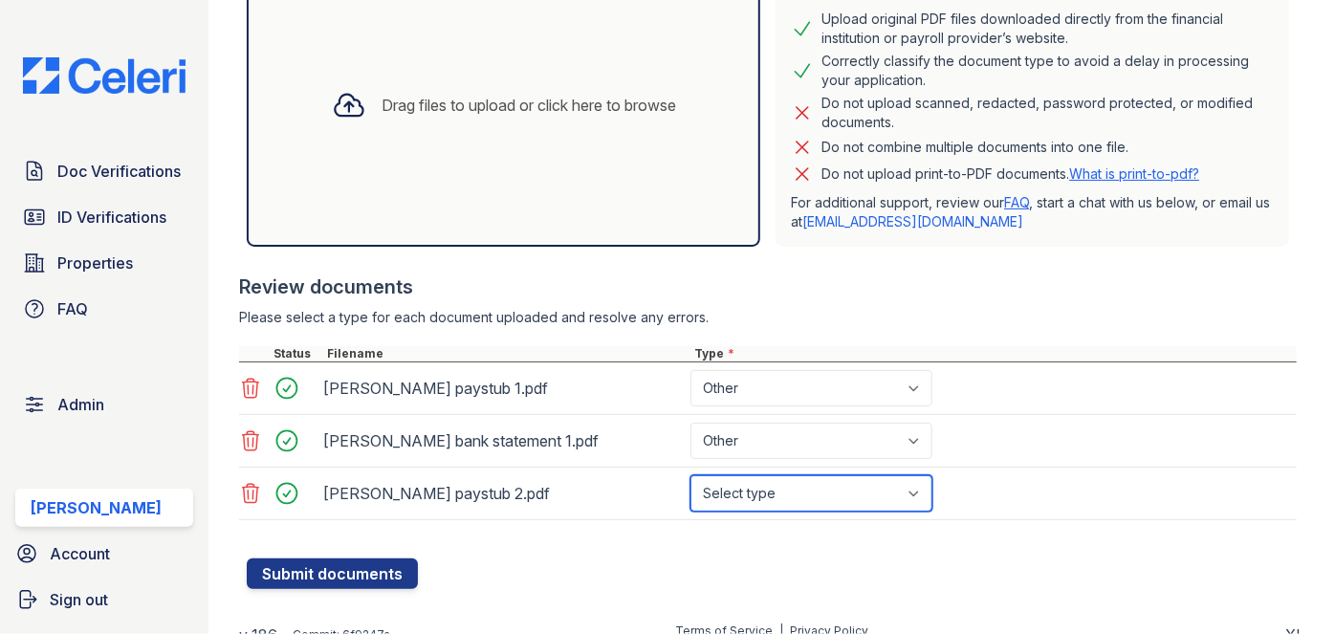
click at [749, 491] on select "Select type Paystub Bank Statement Offer Letter Tax Documents Benefit Award Let…" at bounding box center [811, 493] width 242 height 36
select select "other"
click at [690, 475] on select "Select type Paystub Bank Statement Offer Letter Tax Documents Benefit Award Let…" at bounding box center [811, 493] width 242 height 36
click at [714, 468] on div "D. Finney paystub 2.pdf Select type Paystub Bank Statement Offer Letter Tax Doc…" at bounding box center [768, 494] width 1058 height 53
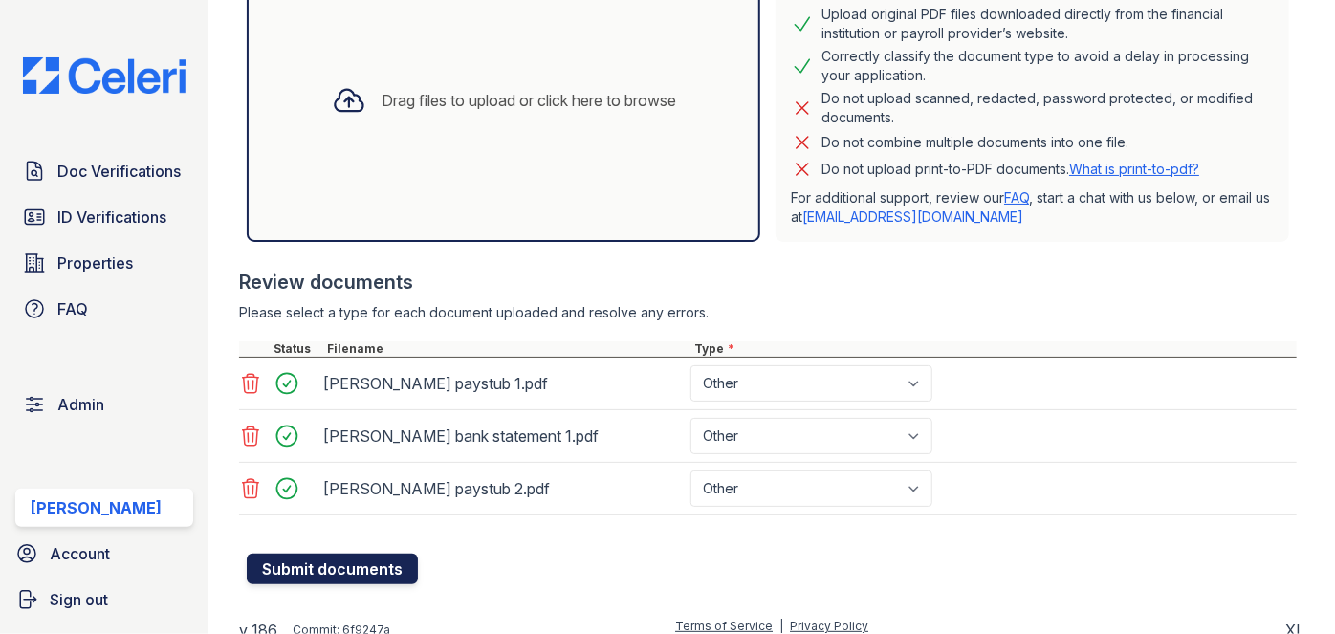
scroll to position [466, 0]
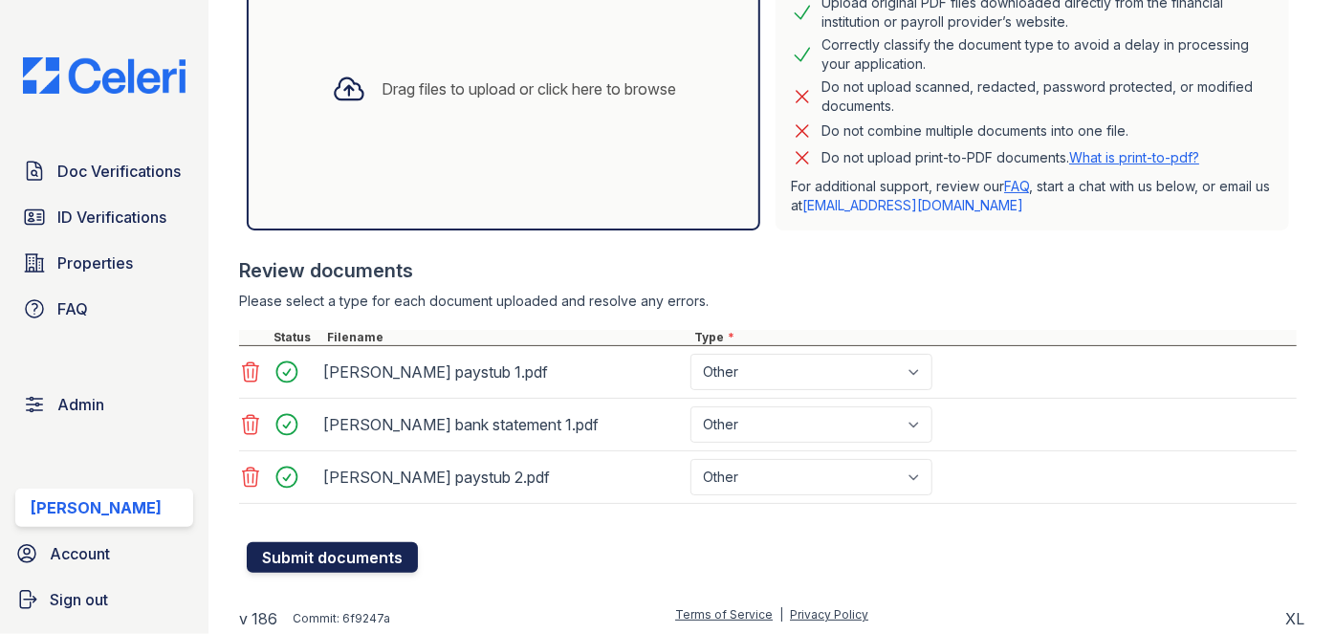
click at [379, 547] on button "Submit documents" at bounding box center [332, 557] width 171 height 31
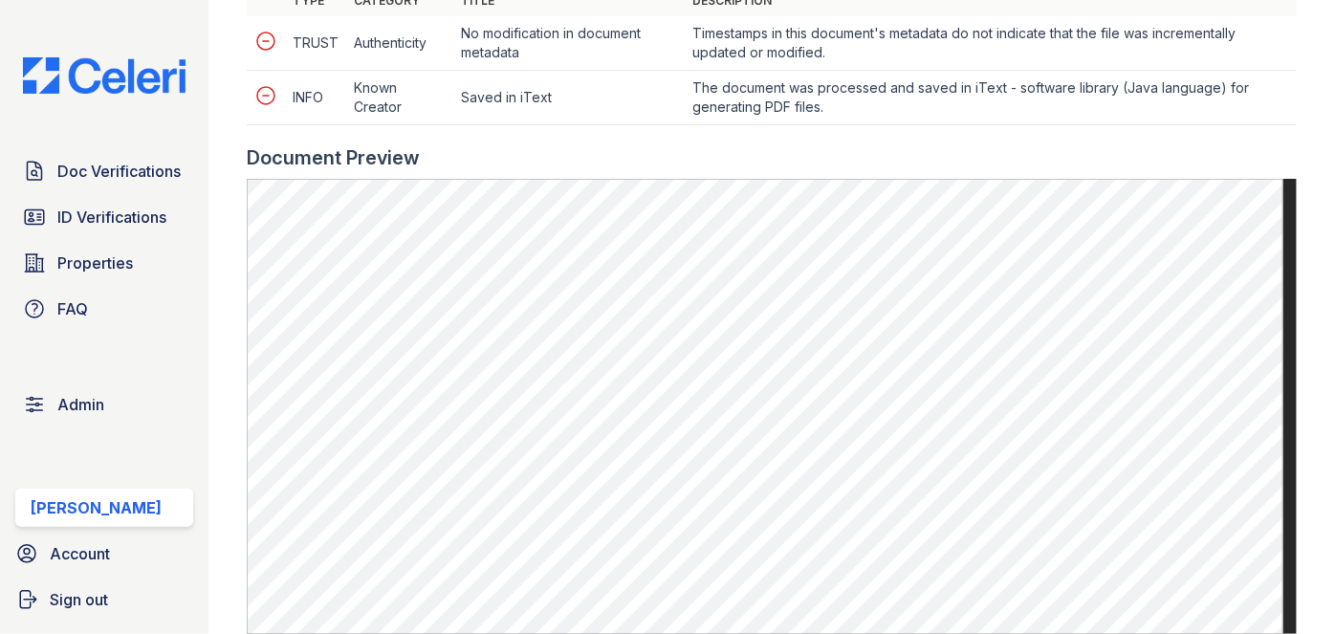
scroll to position [869, 0]
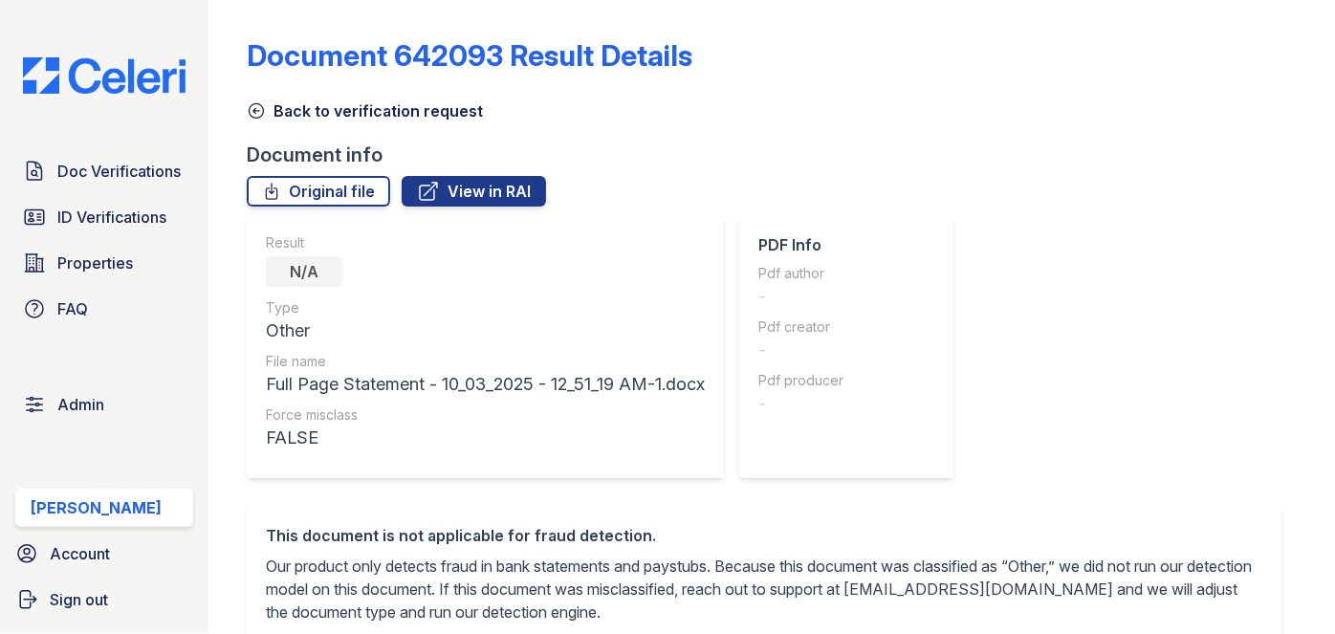
scroll to position [695, 0]
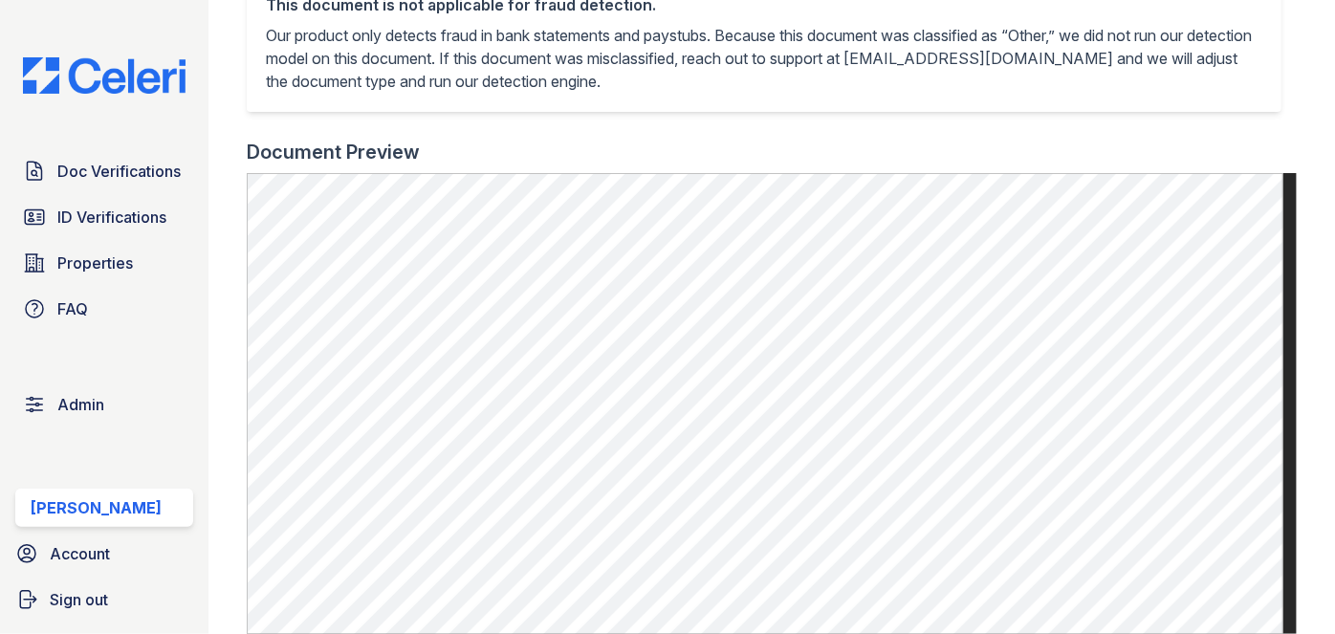
scroll to position [695, 0]
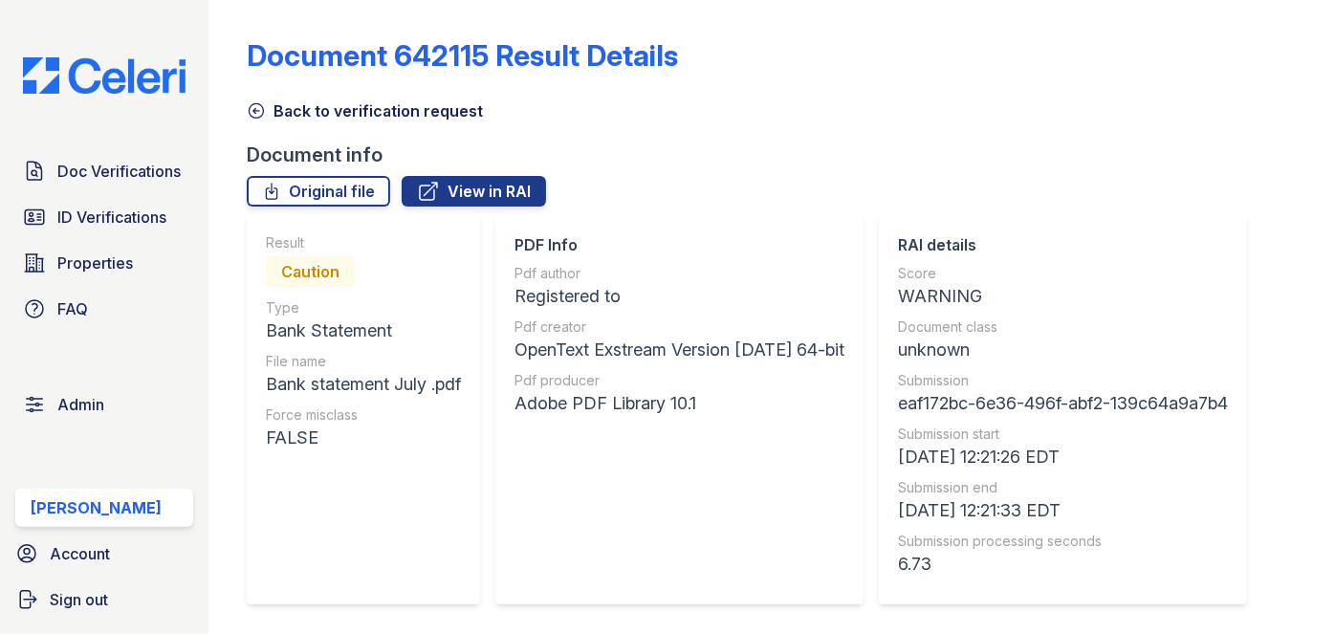
click at [259, 110] on icon at bounding box center [256, 110] width 19 height 19
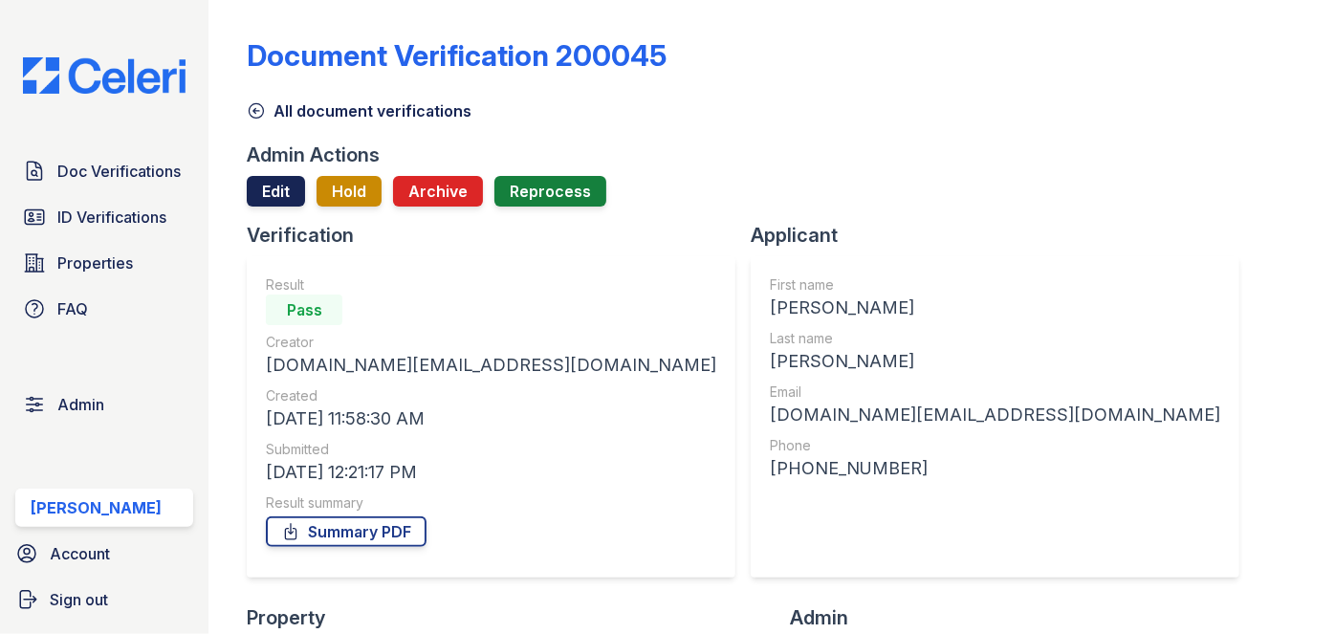
click at [281, 194] on link "Edit" at bounding box center [276, 191] width 58 height 31
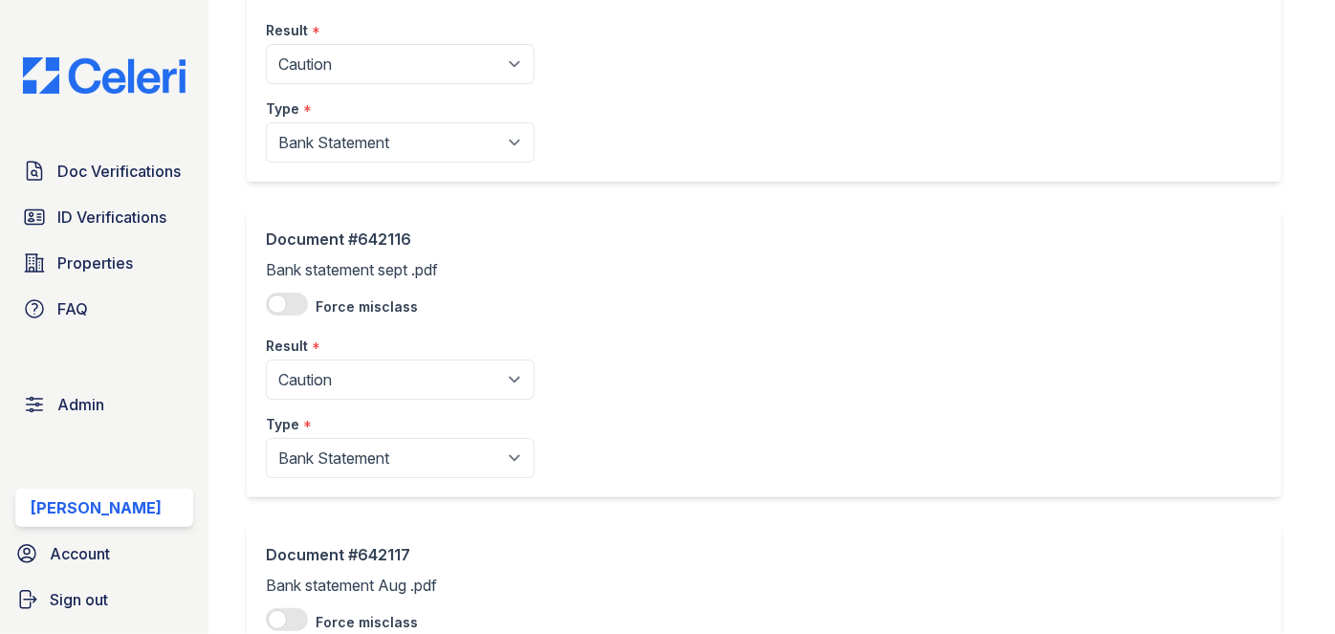
scroll to position [608, 0]
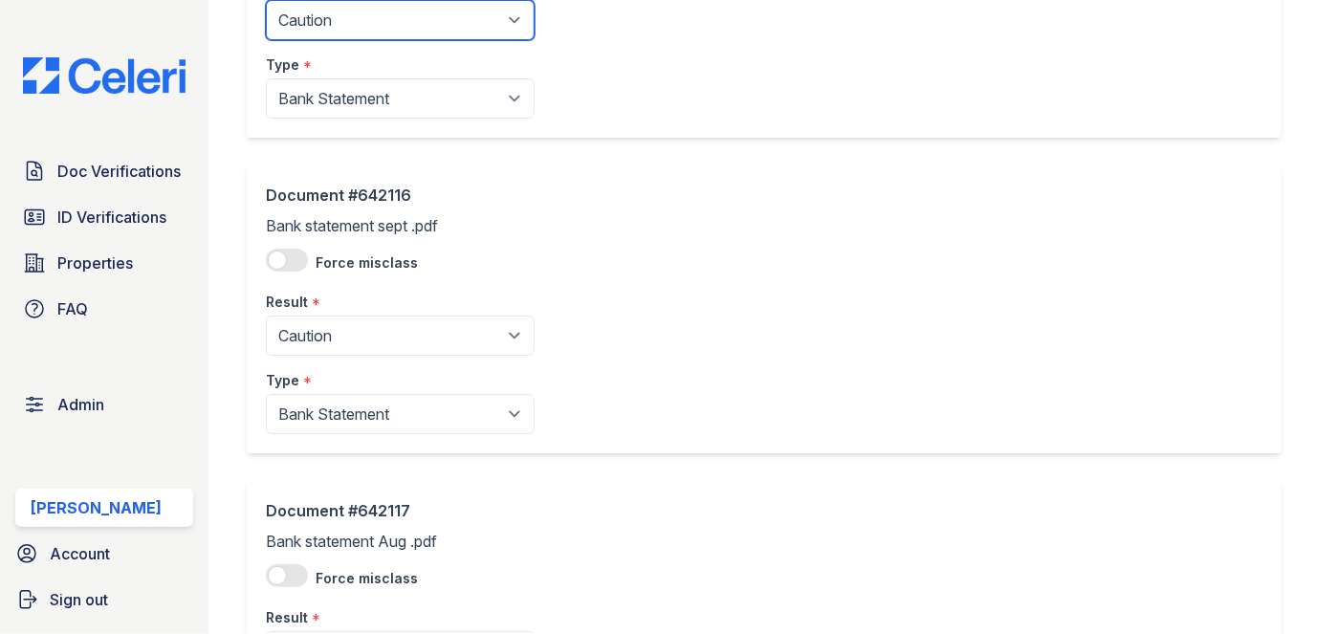
click at [331, 21] on select "Pending Sent Started Processing Pass Fail Caution Error N/A" at bounding box center [400, 20] width 269 height 40
select select "pass"
click at [266, 0] on select "Pending Sent Started Processing Pass Fail Caution Error N/A" at bounding box center [400, 20] width 269 height 40
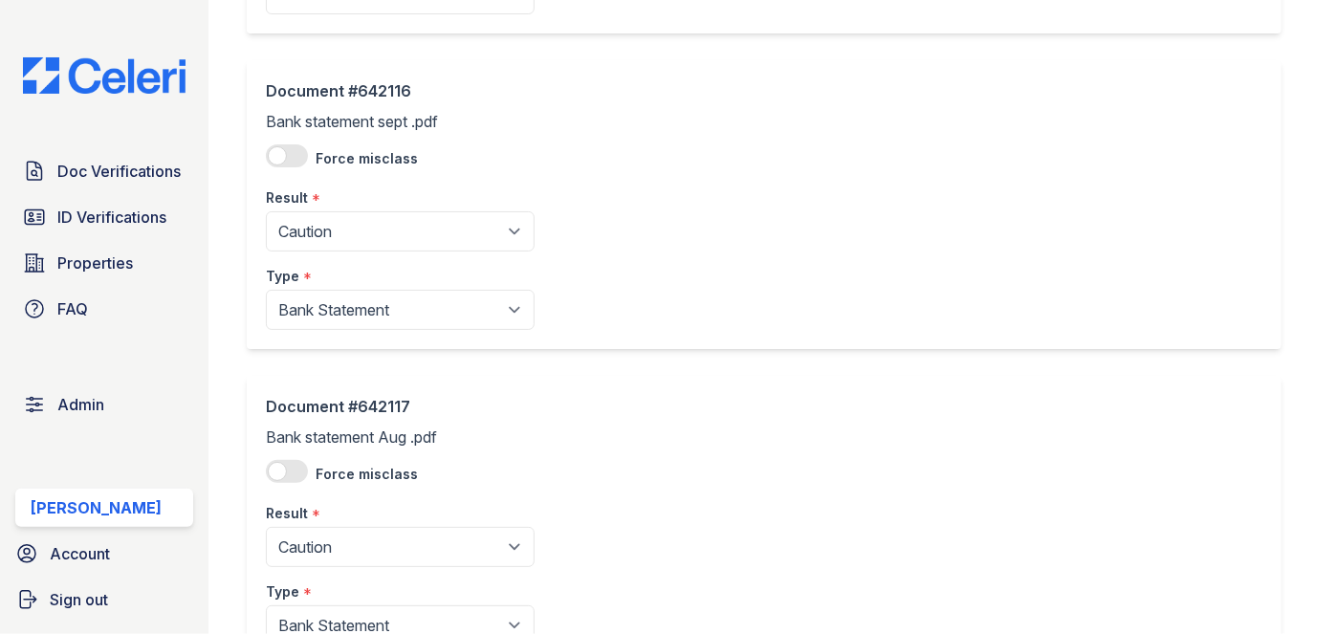
scroll to position [782, 0]
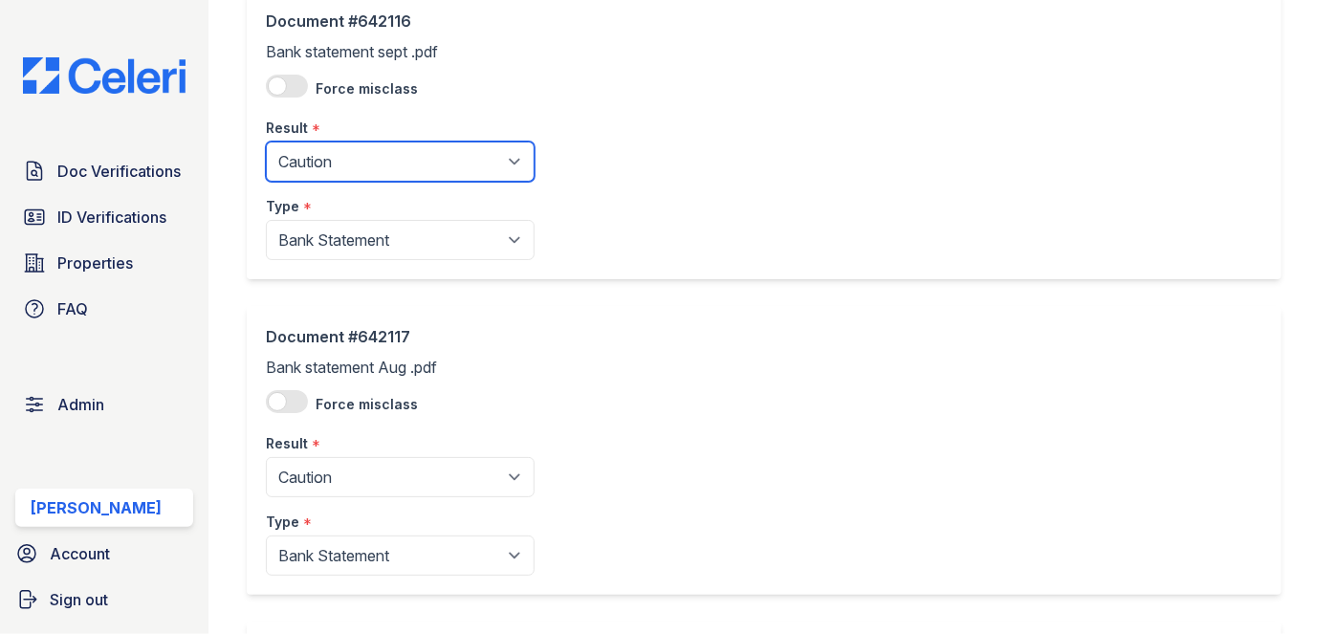
click at [358, 153] on select "Pending Sent Started Processing Pass Fail Caution Error N/A" at bounding box center [400, 162] width 269 height 40
select select "pass"
click at [266, 142] on select "Pending Sent Started Processing Pass Fail Caution Error N/A" at bounding box center [400, 162] width 269 height 40
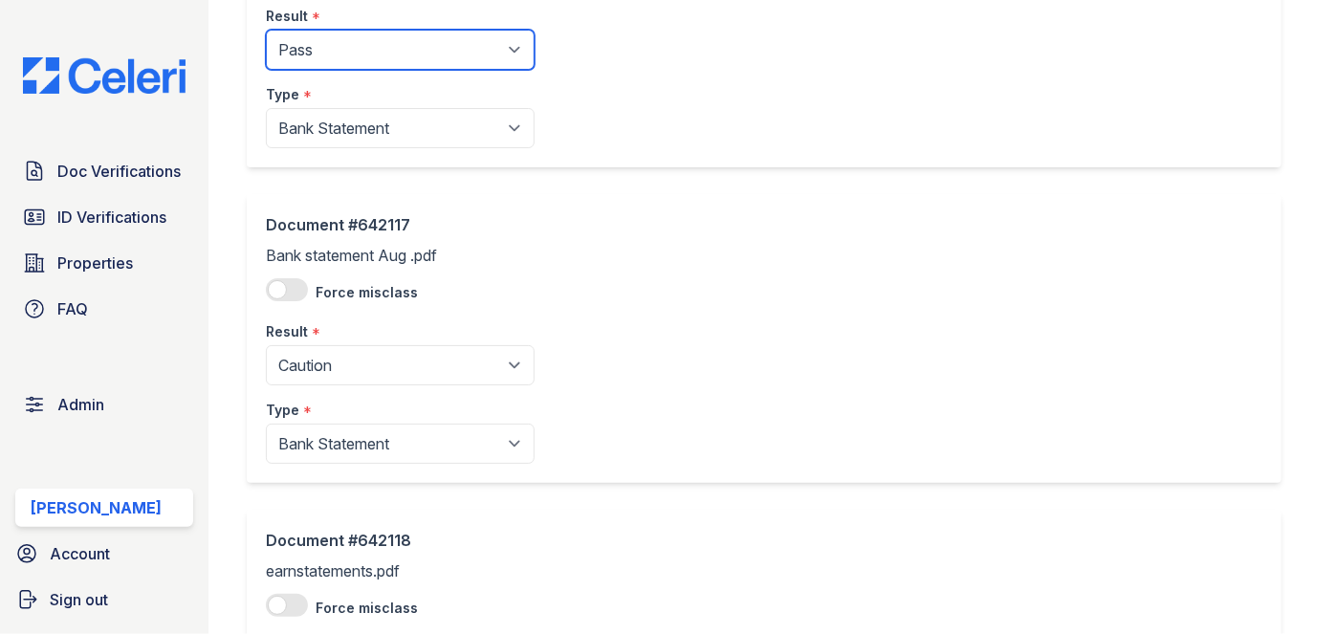
scroll to position [1042, 0]
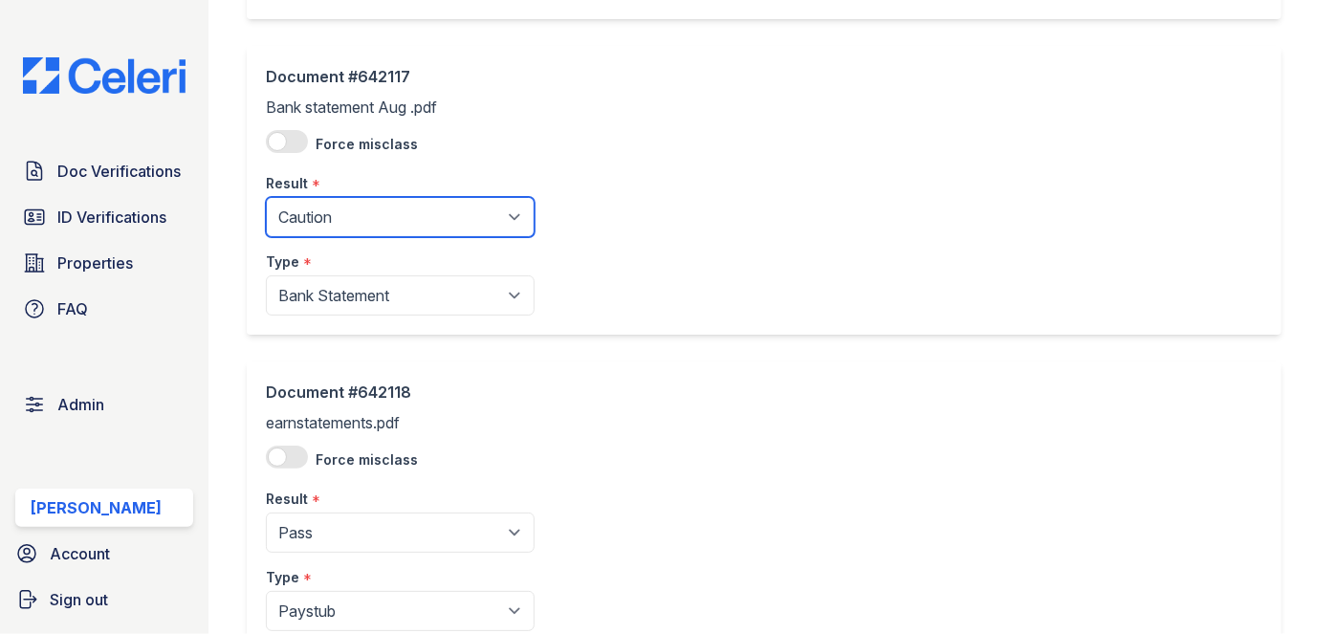
click at [347, 226] on select "Pending Sent Started Processing Pass Fail Caution Error N/A" at bounding box center [400, 217] width 269 height 40
select select "pass"
click at [266, 197] on select "Pending Sent Started Processing Pass Fail Caution Error N/A" at bounding box center [400, 217] width 269 height 40
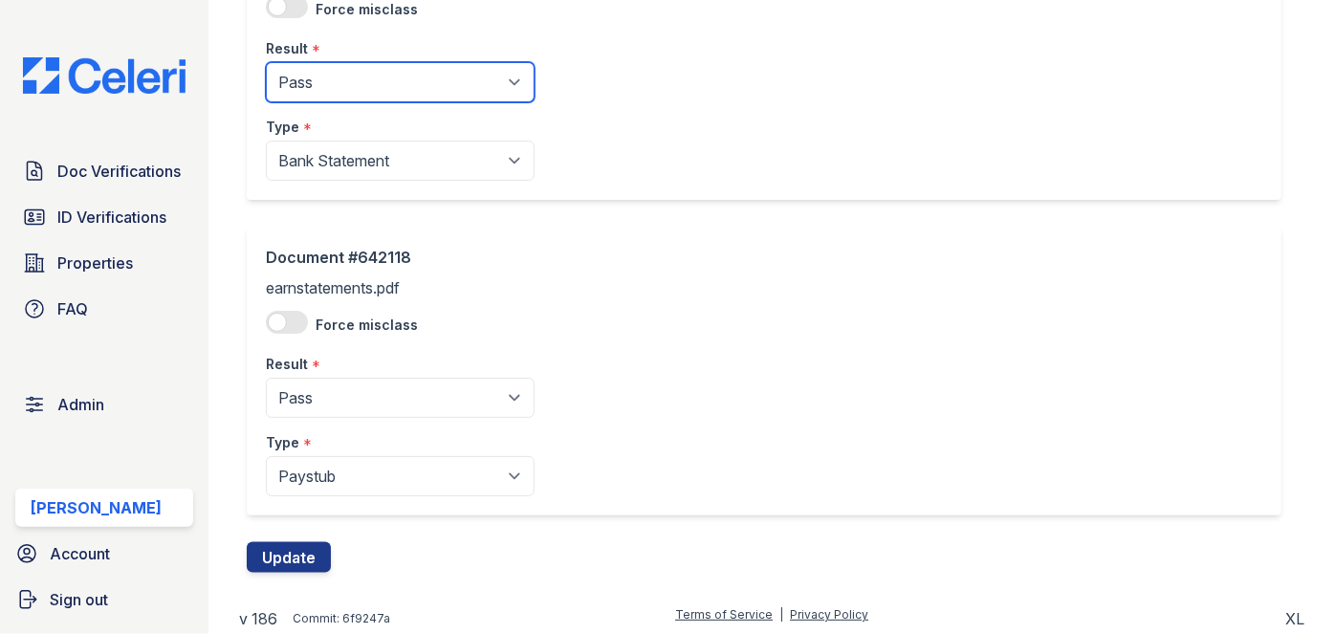
scroll to position [1178, 0]
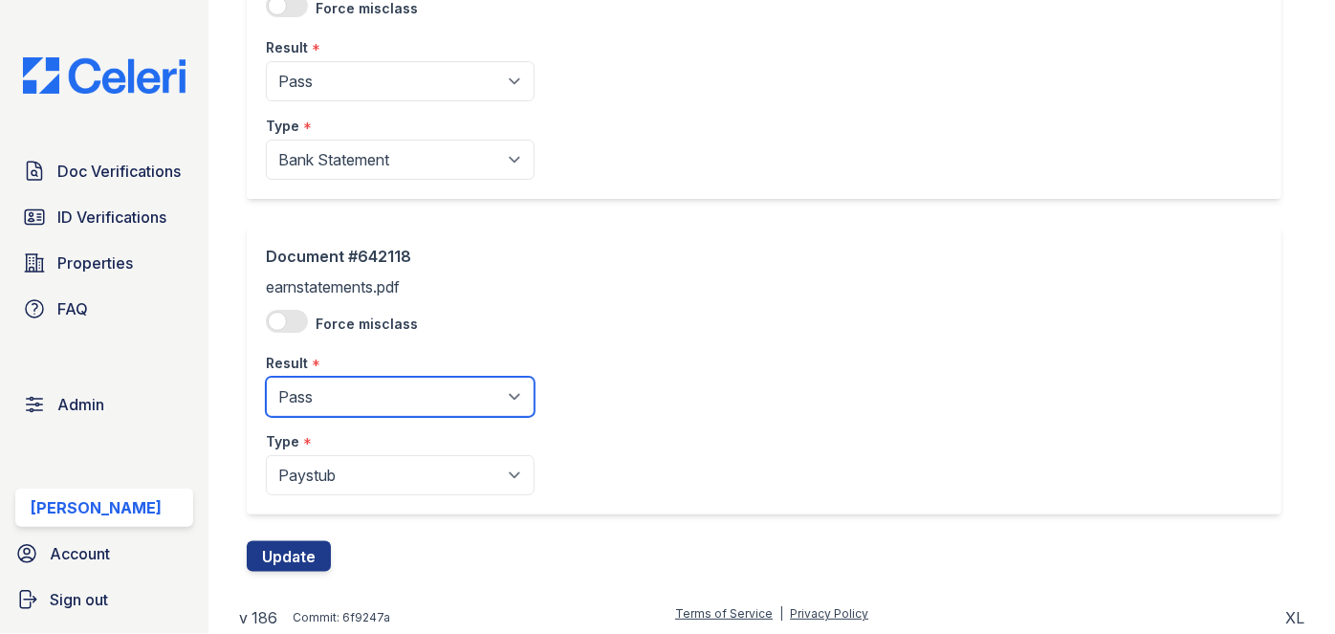
click at [339, 388] on select "Pending Sent Started Processing Pass Fail Caution Error N/A" at bounding box center [400, 397] width 269 height 40
click at [754, 278] on div "Document #642118 earnstatements.pdf Force misclass Result * Pending Sent Starte…" at bounding box center [764, 370] width 1035 height 289
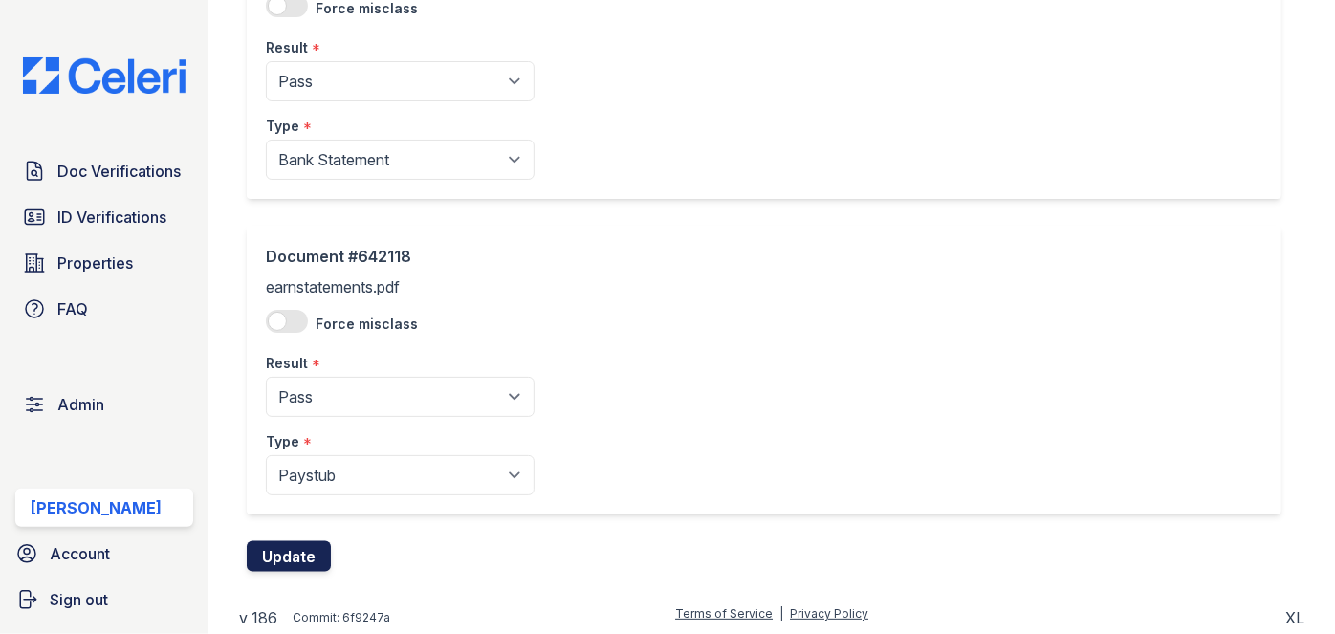
click at [299, 551] on button "Update" at bounding box center [289, 556] width 84 height 31
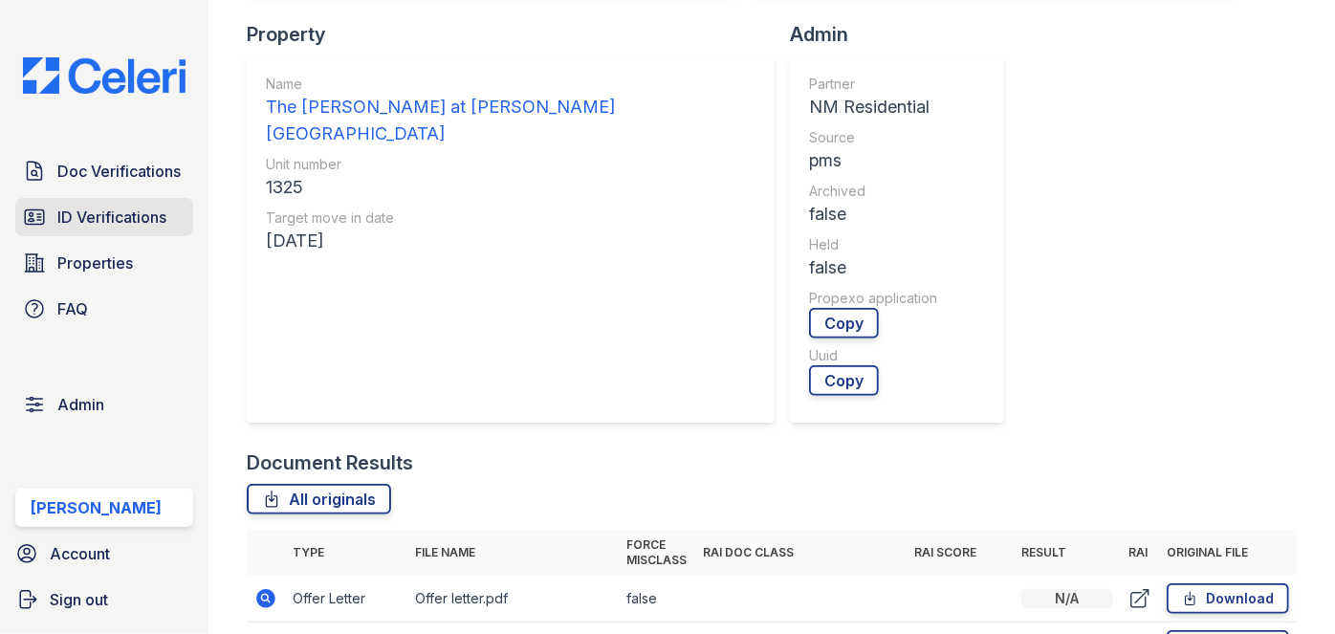
scroll to position [347, 0]
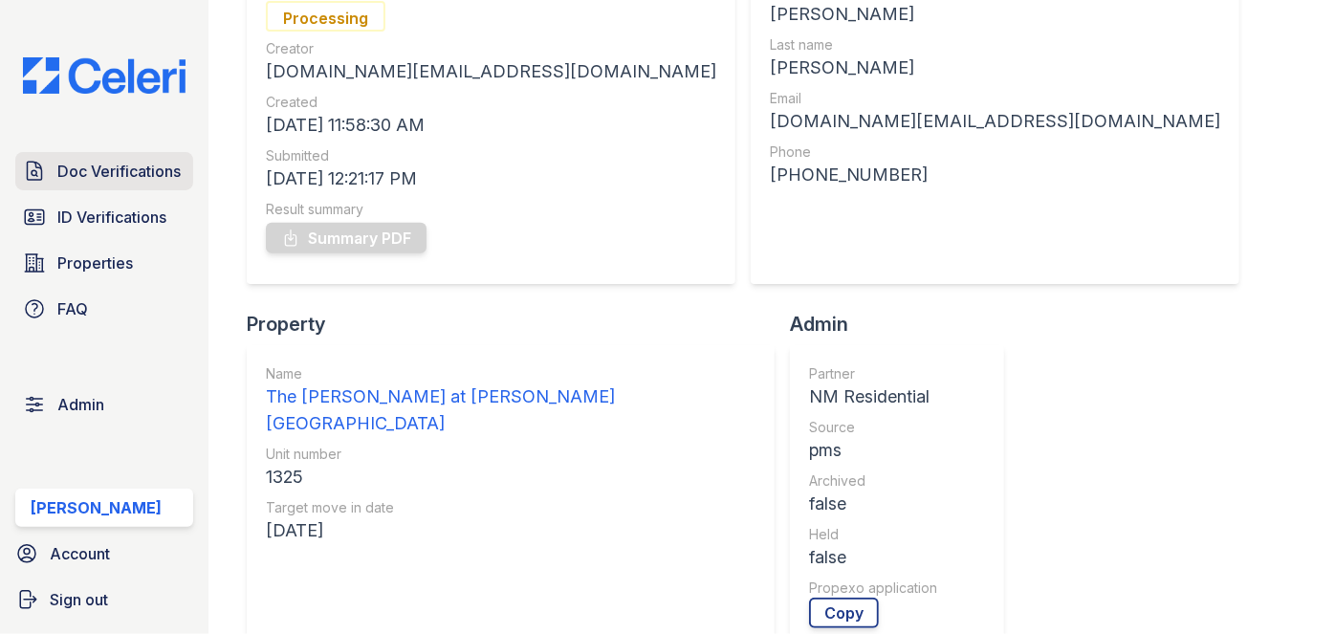
drag, startPoint x: 122, startPoint y: 166, endPoint x: 147, endPoint y: 182, distance: 29.2
click at [122, 166] on span "Doc Verifications" at bounding box center [118, 171] width 123 height 23
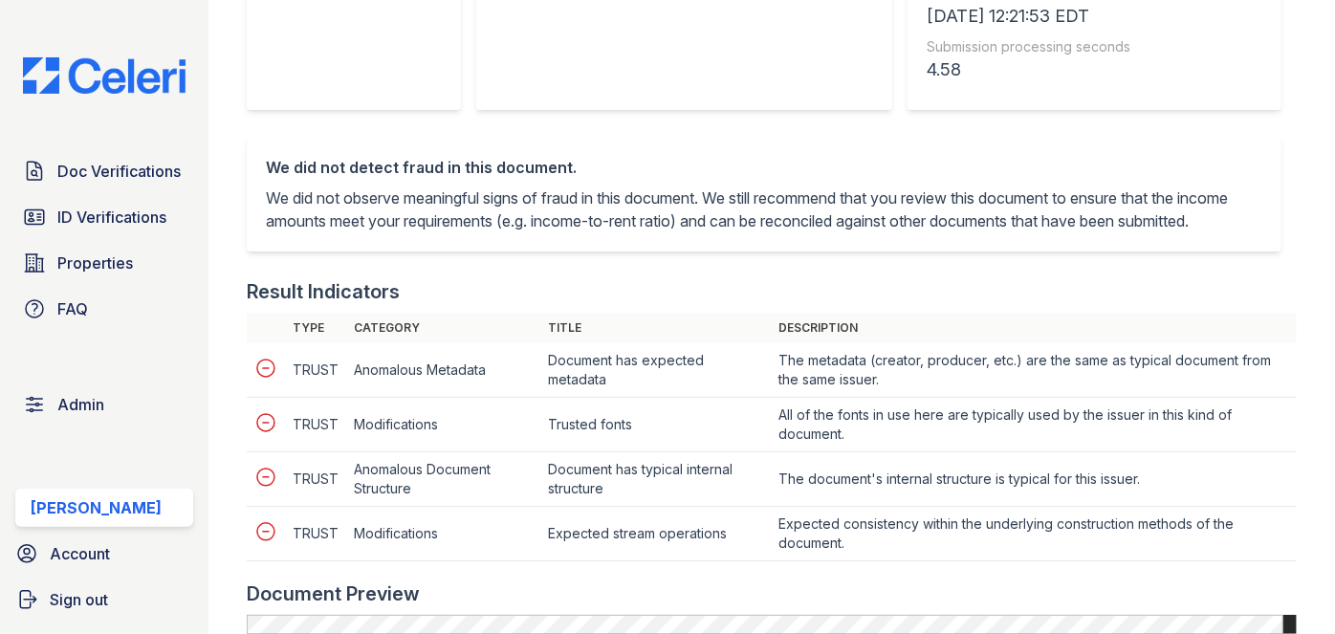
scroll to position [782, 0]
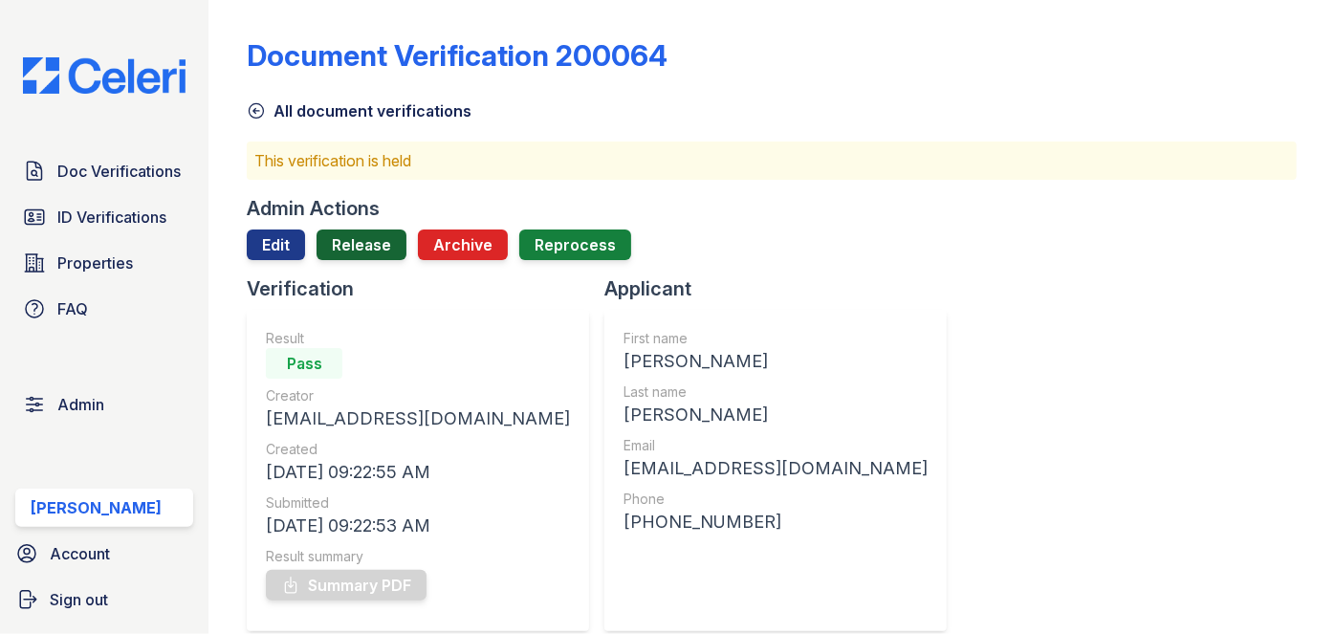
click at [363, 236] on link "Release" at bounding box center [362, 244] width 90 height 31
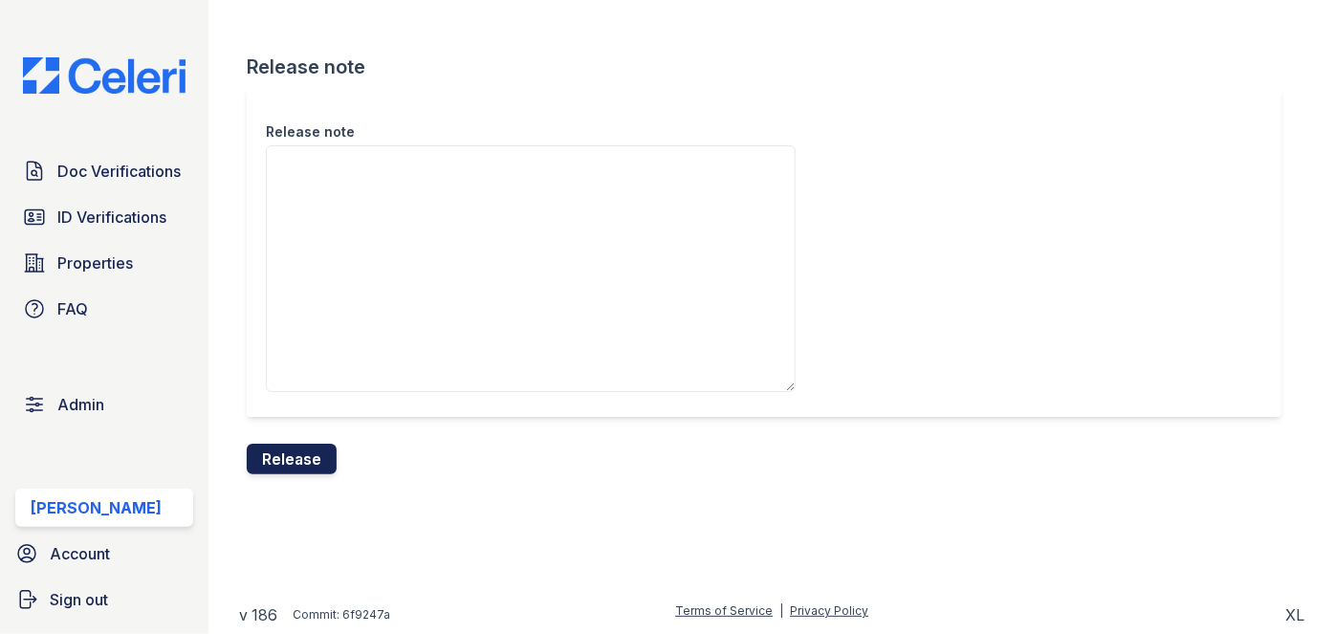
click at [308, 445] on button "Release" at bounding box center [292, 459] width 90 height 31
click at [739, 111] on div "Release note" at bounding box center [764, 252] width 1035 height 329
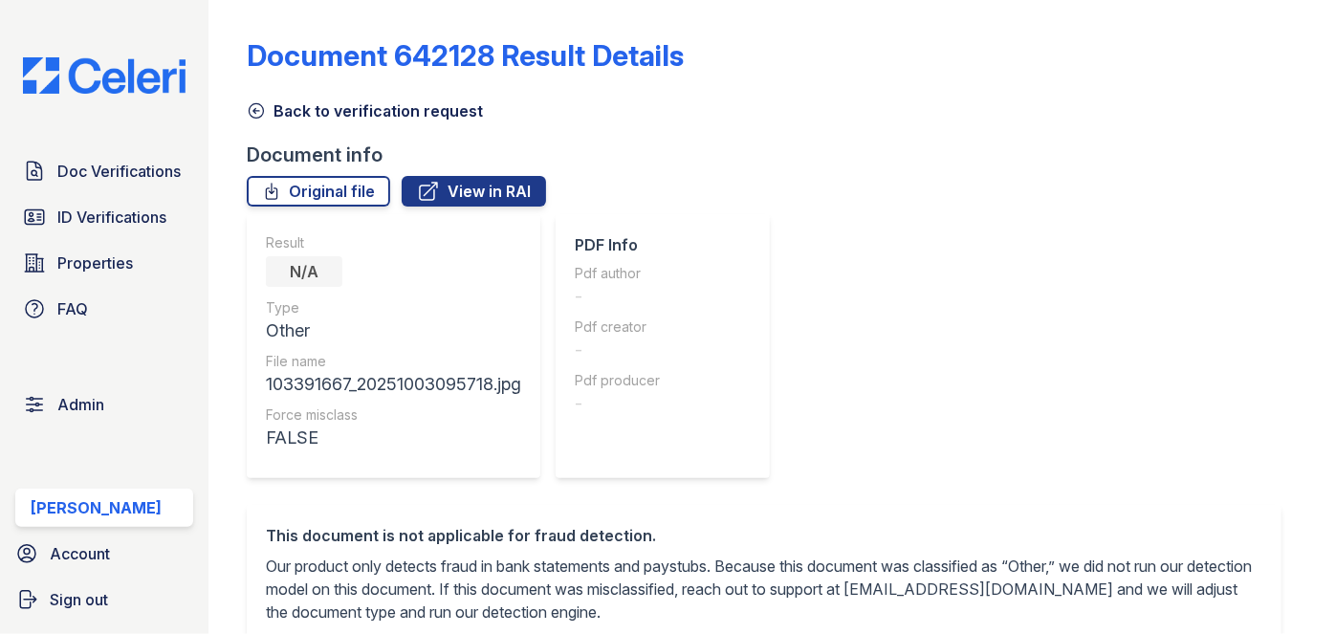
click at [265, 108] on icon at bounding box center [256, 110] width 19 height 19
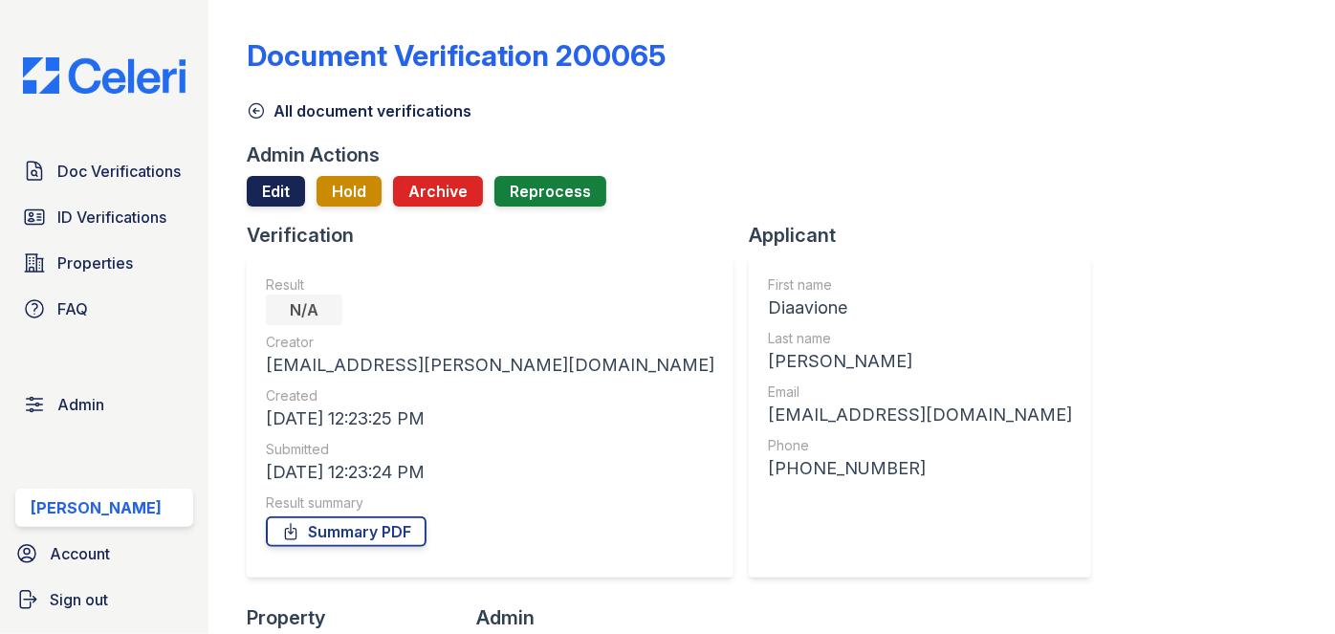
click at [267, 194] on link "Edit" at bounding box center [276, 191] width 58 height 31
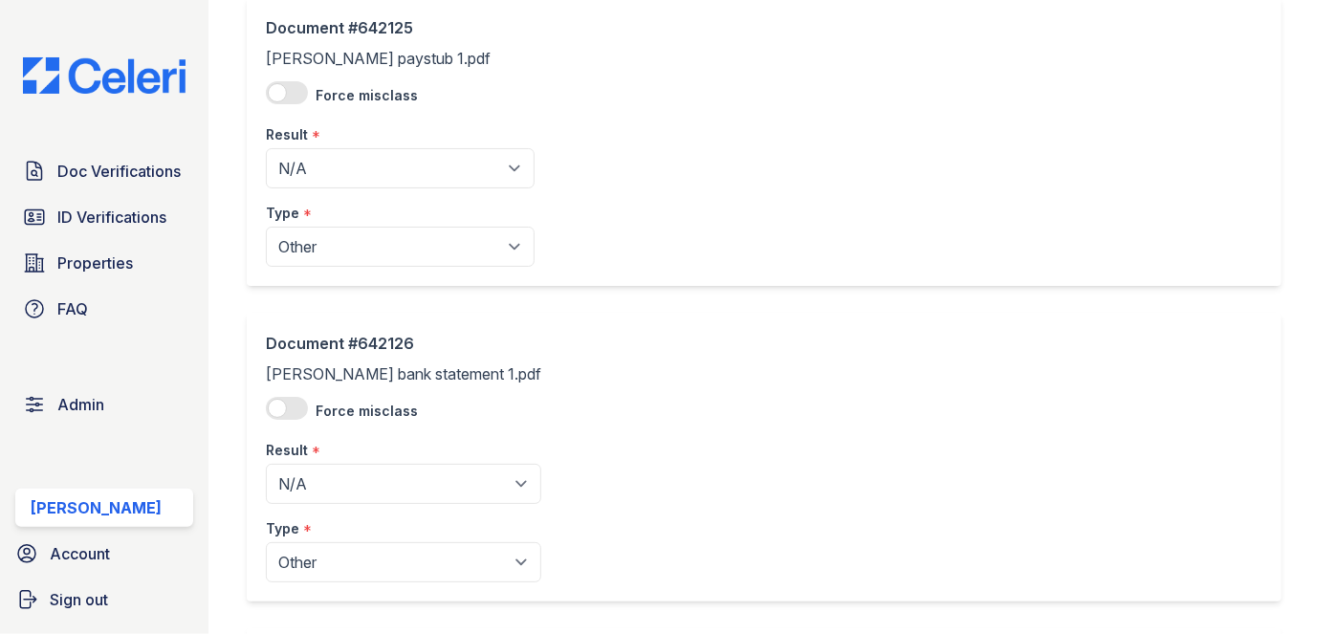
scroll to position [173, 0]
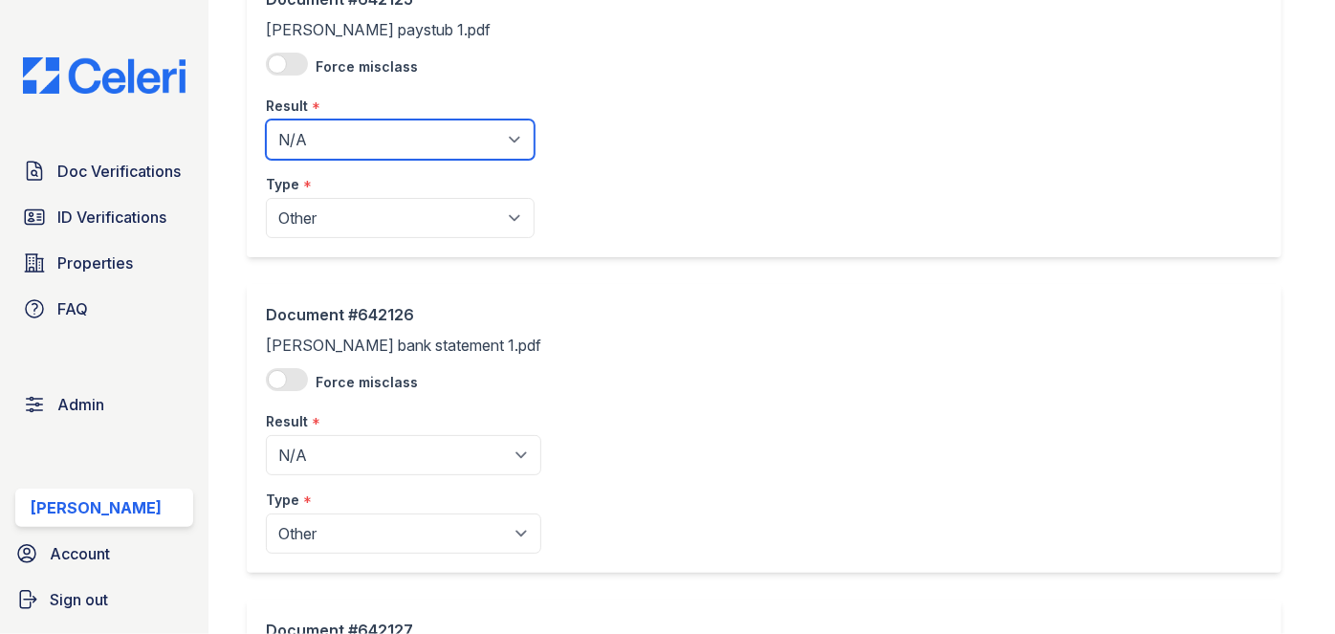
click at [339, 137] on select "Pending Sent Started Processing Pass Fail Caution Error N/A" at bounding box center [400, 140] width 269 height 40
click at [266, 120] on select "Pending Sent Started Processing Pass Fail Caution Error N/A" at bounding box center [400, 140] width 269 height 40
drag, startPoint x: 317, startPoint y: 136, endPoint x: 310, endPoint y: 158, distance: 23.3
click at [317, 136] on select "Pending Sent Started Processing Pass Fail Caution Error N/A" at bounding box center [400, 140] width 269 height 40
select select "pass"
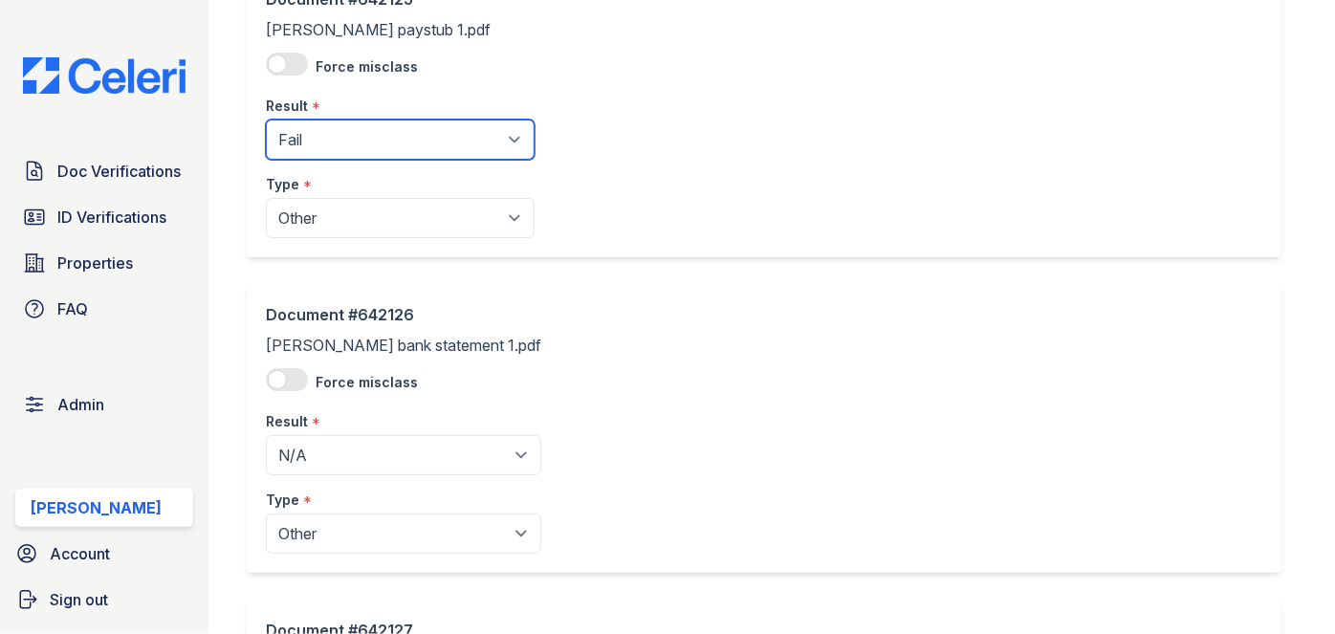
click at [266, 120] on select "Pending Sent Started Processing Pass Fail Caution Error N/A" at bounding box center [400, 140] width 269 height 40
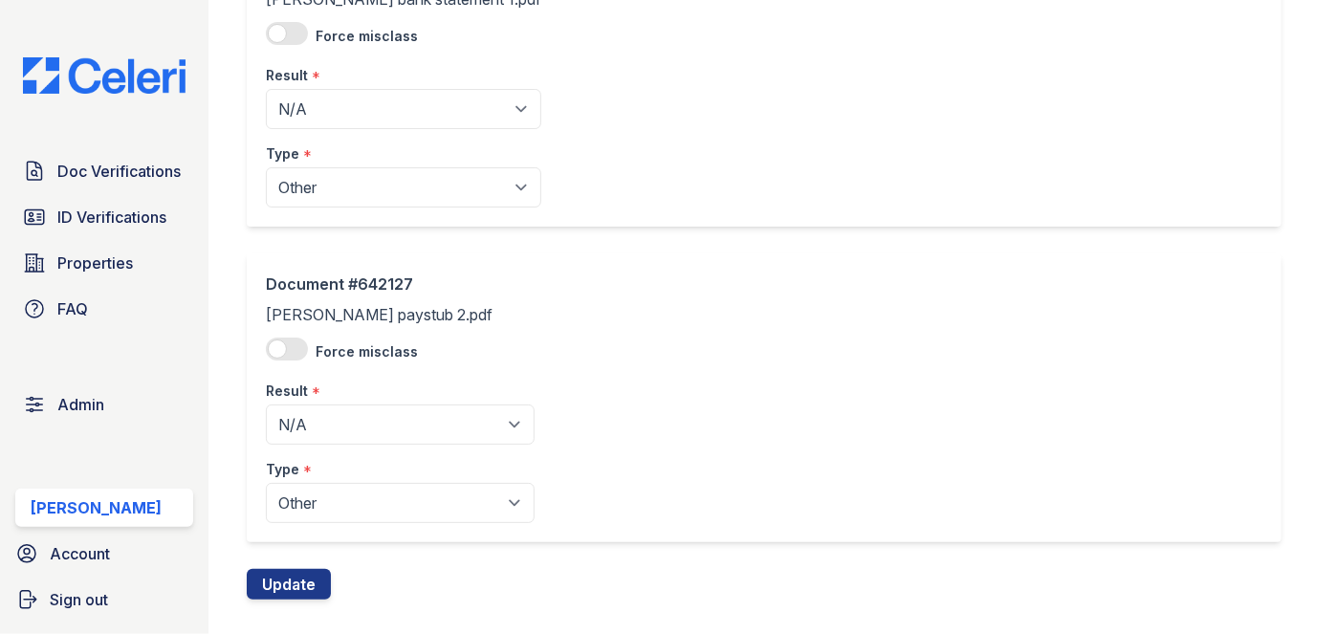
scroll to position [521, 0]
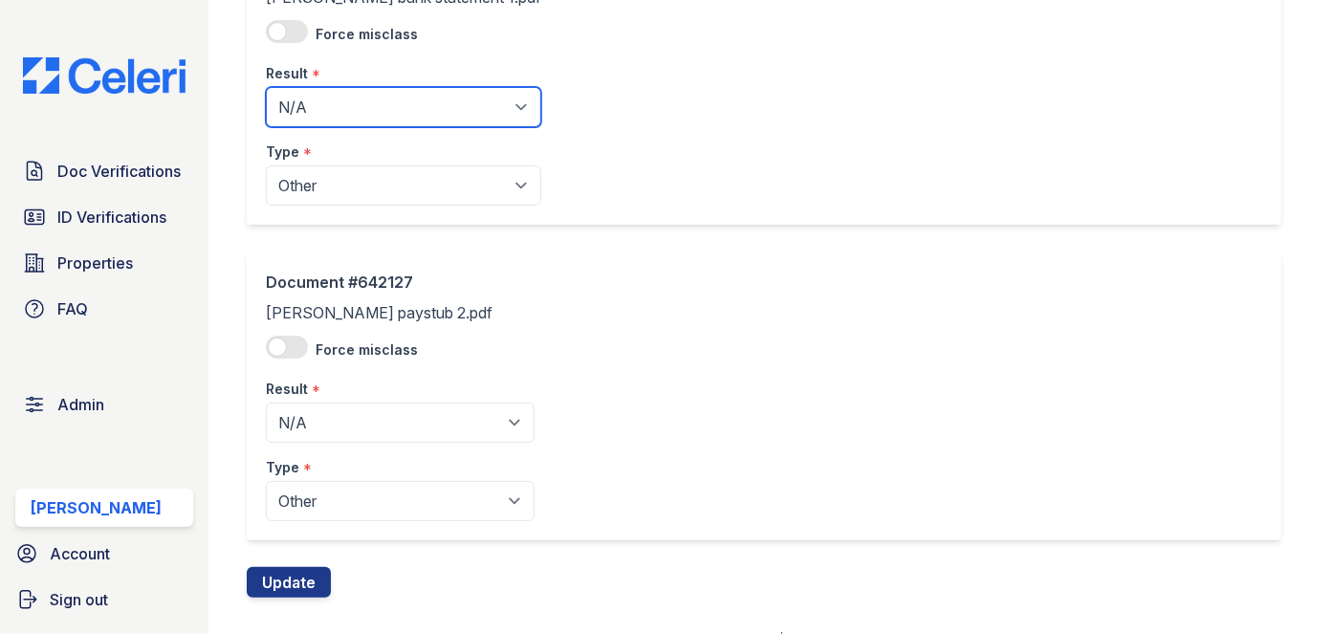
click at [351, 112] on select "Pending Sent Started Processing Pass Fail Caution Error N/A" at bounding box center [403, 107] width 275 height 40
select select "pass"
click at [266, 87] on select "Pending Sent Started Processing Pass Fail Caution Error N/A" at bounding box center [403, 107] width 275 height 40
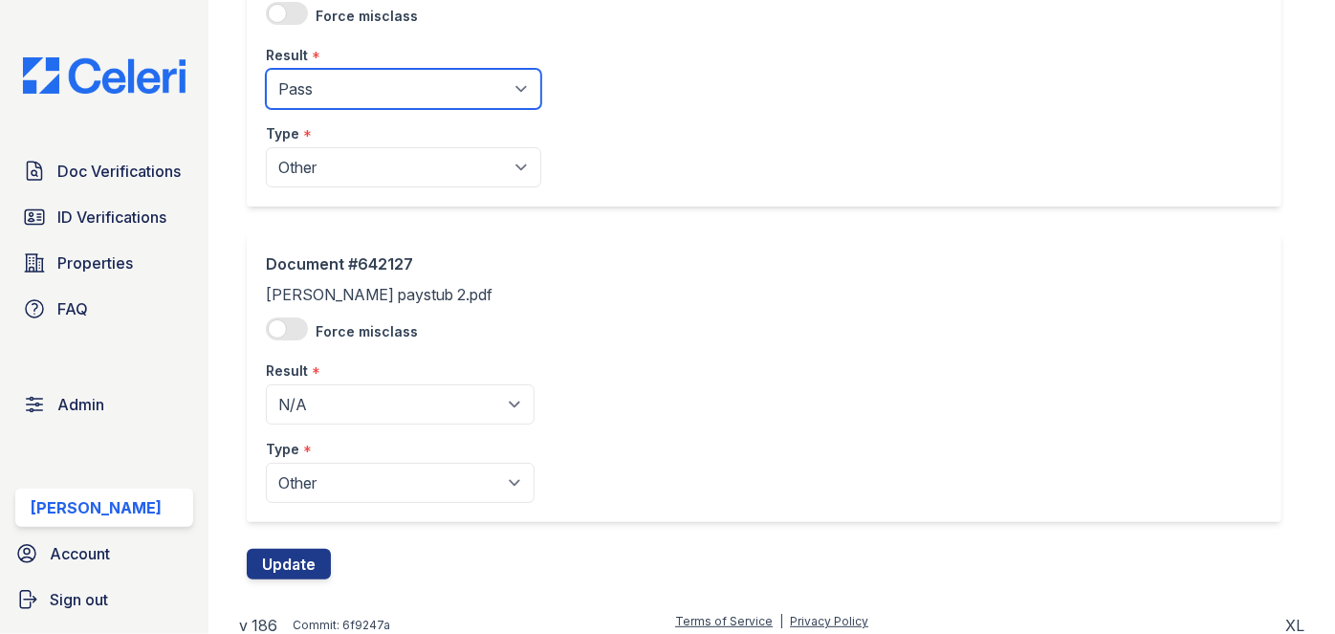
scroll to position [548, 0]
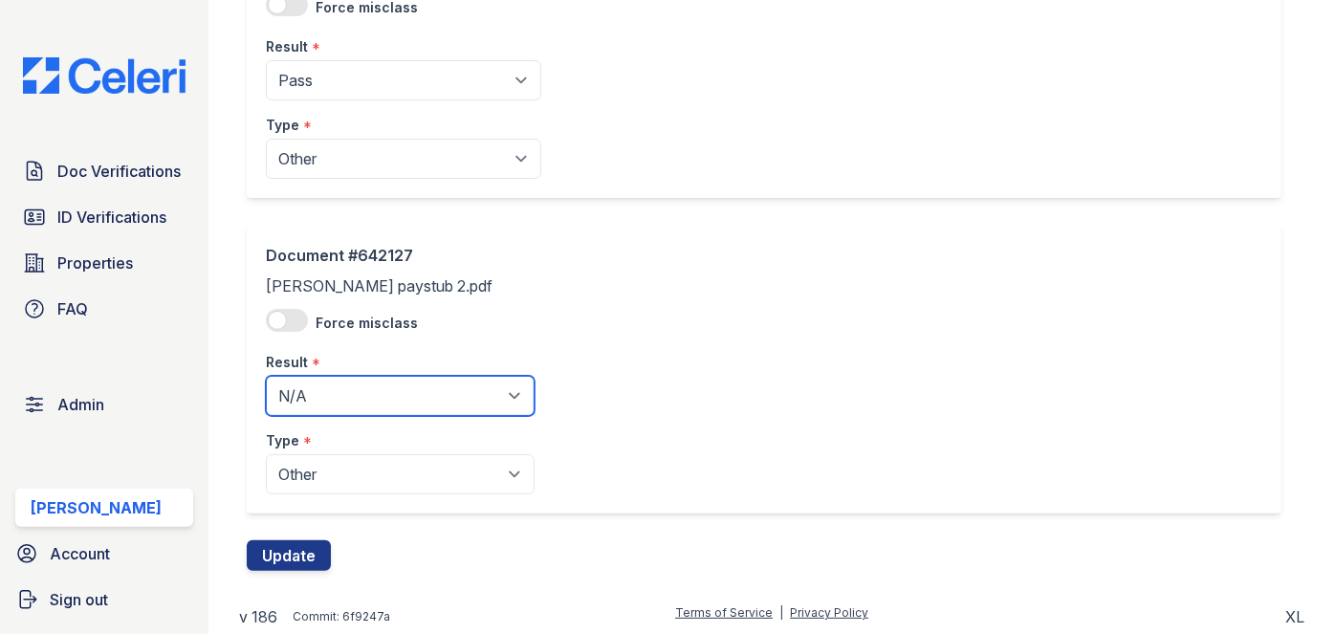
click at [354, 384] on select "Pending Sent Started Processing Pass Fail Caution Error N/A" at bounding box center [400, 396] width 269 height 40
select select "pass"
click at [266, 376] on select "Pending Sent Started Processing Pass Fail Caution Error N/A" at bounding box center [400, 396] width 269 height 40
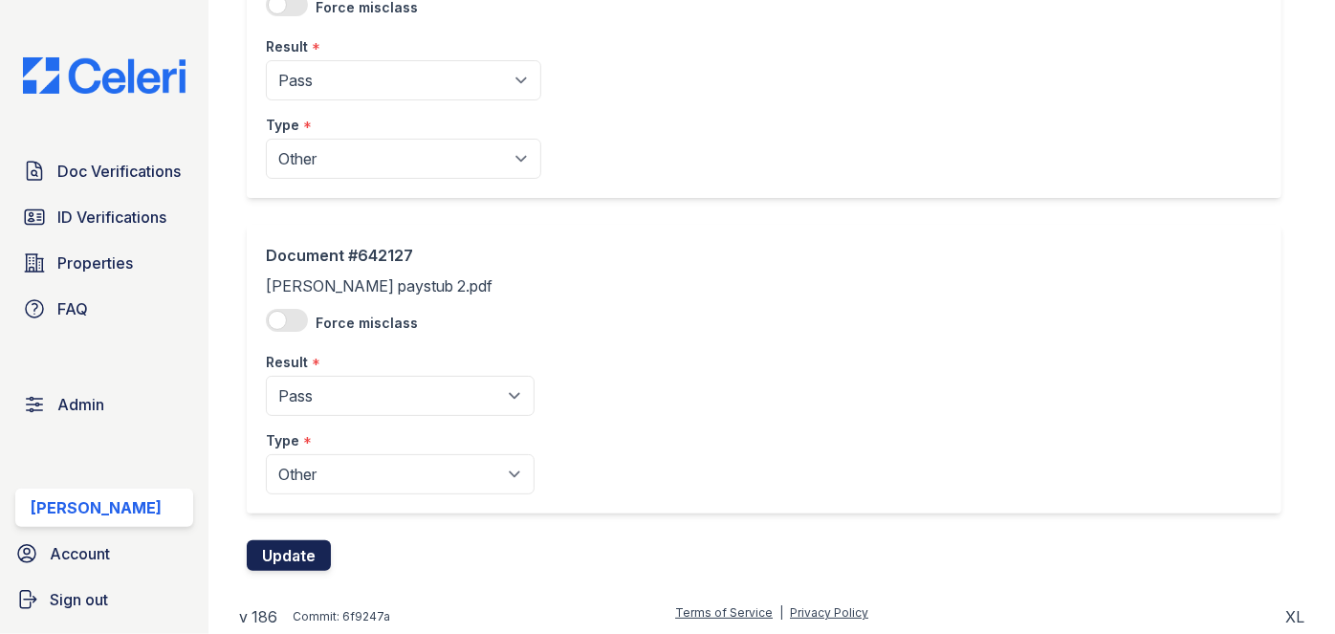
click at [291, 552] on button "Update" at bounding box center [289, 555] width 84 height 31
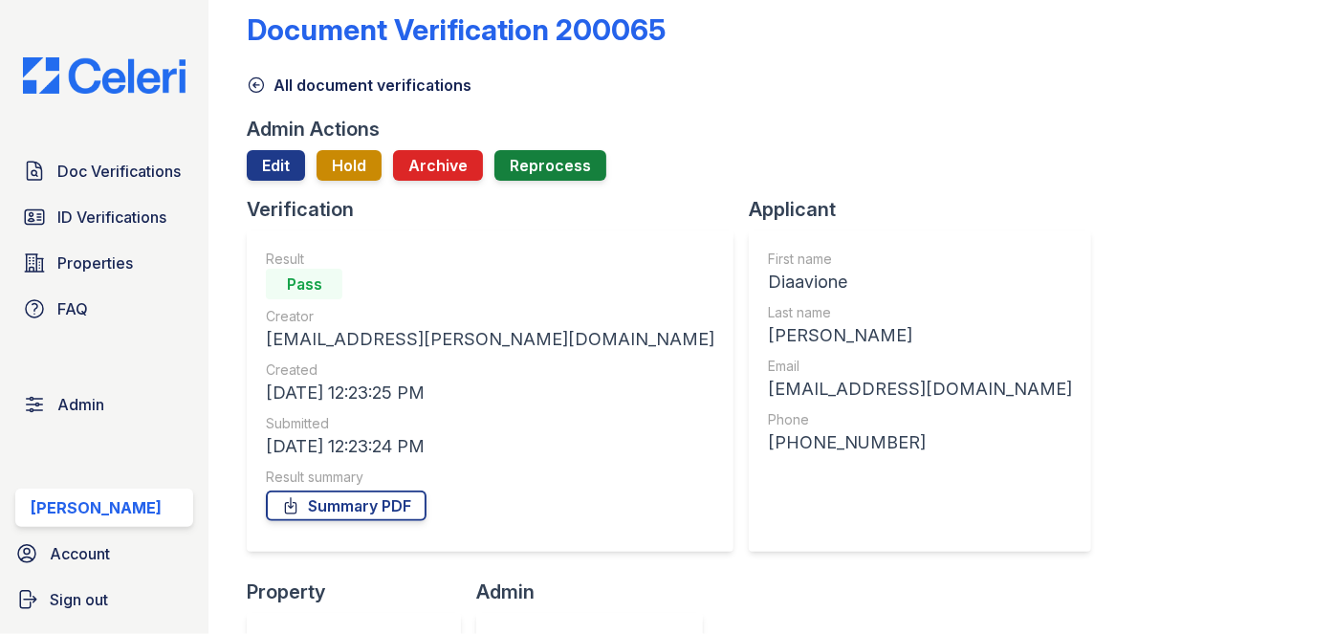
scroll to position [25, 0]
click at [768, 534] on div "First name Diaavione Last name [PERSON_NAME] Email [EMAIL_ADDRESS][DOMAIN_NAME]…" at bounding box center [920, 392] width 304 height 283
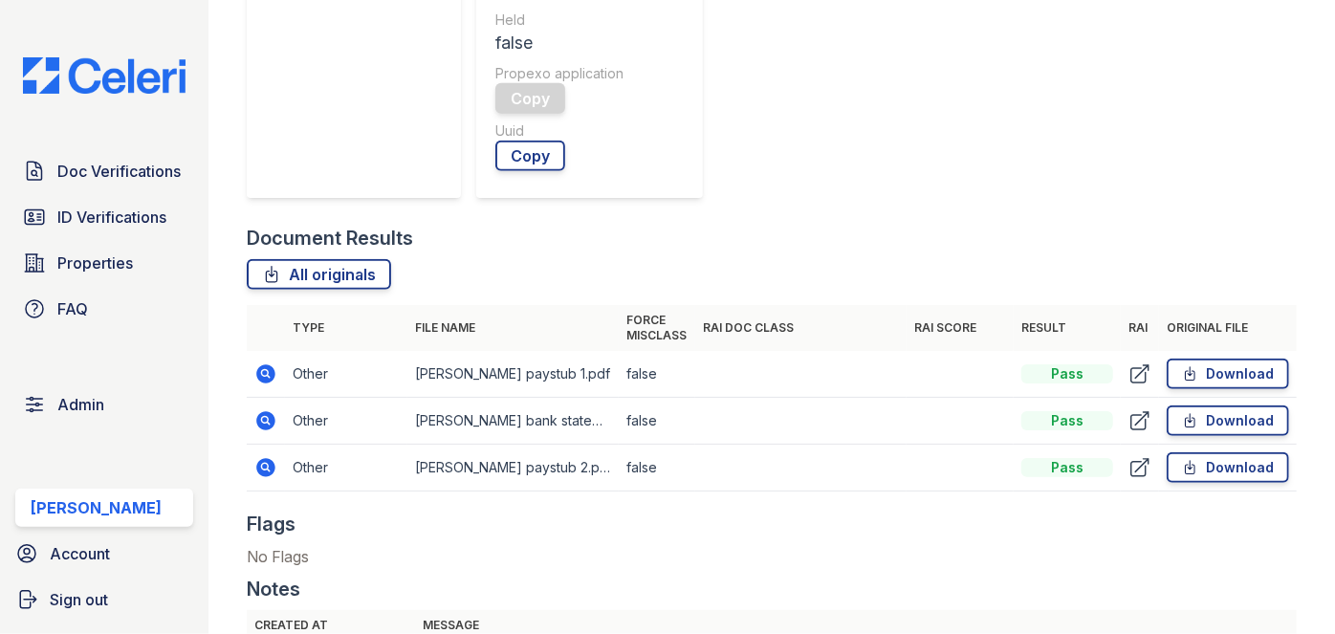
scroll to position [634, 0]
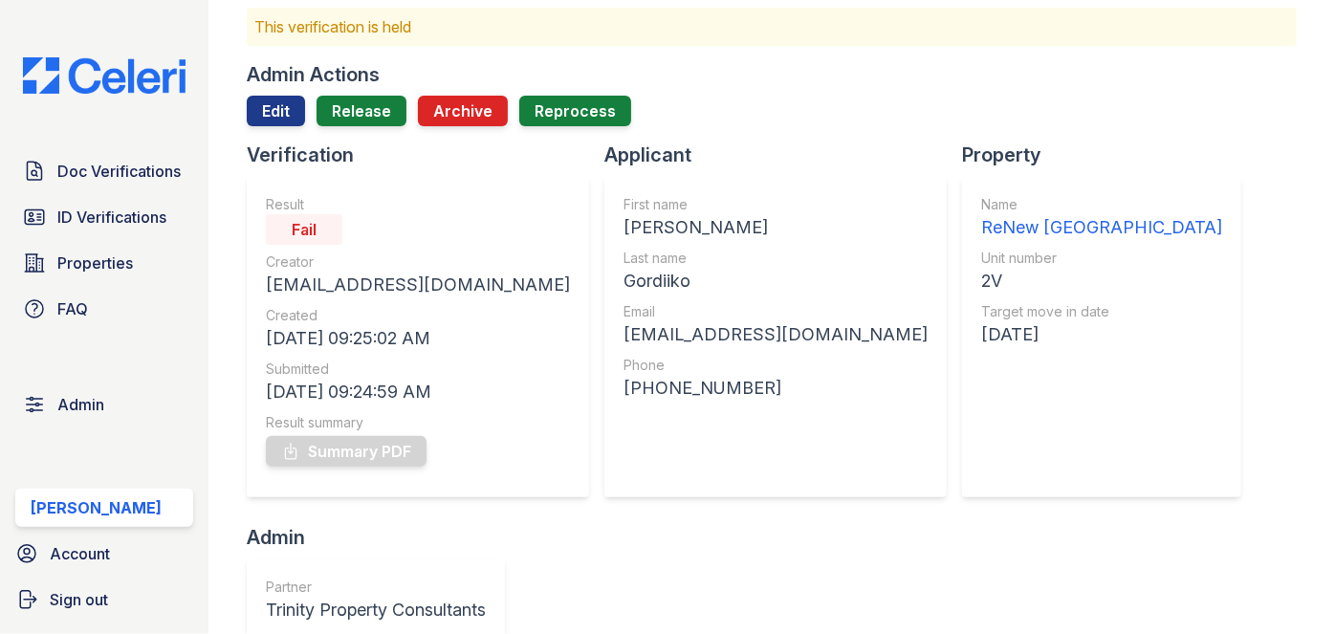
scroll to position [86, 0]
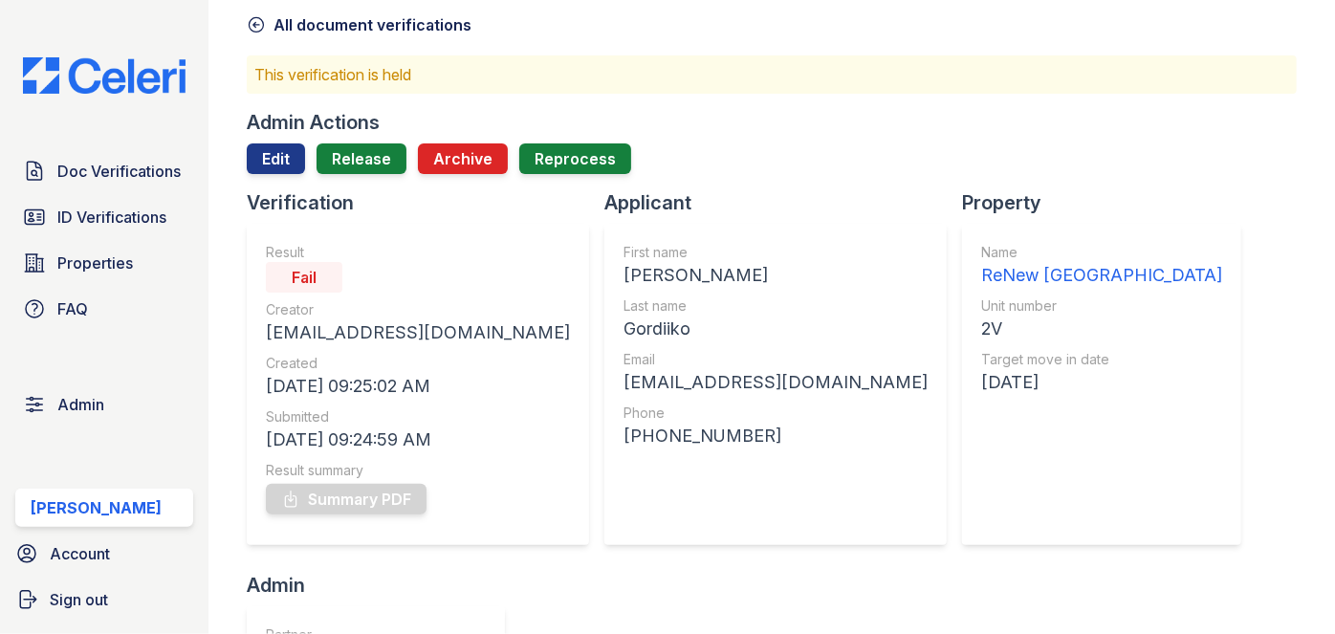
click at [280, 133] on div "Admin Actions" at bounding box center [313, 122] width 133 height 27
click at [270, 157] on link "Edit" at bounding box center [276, 158] width 58 height 31
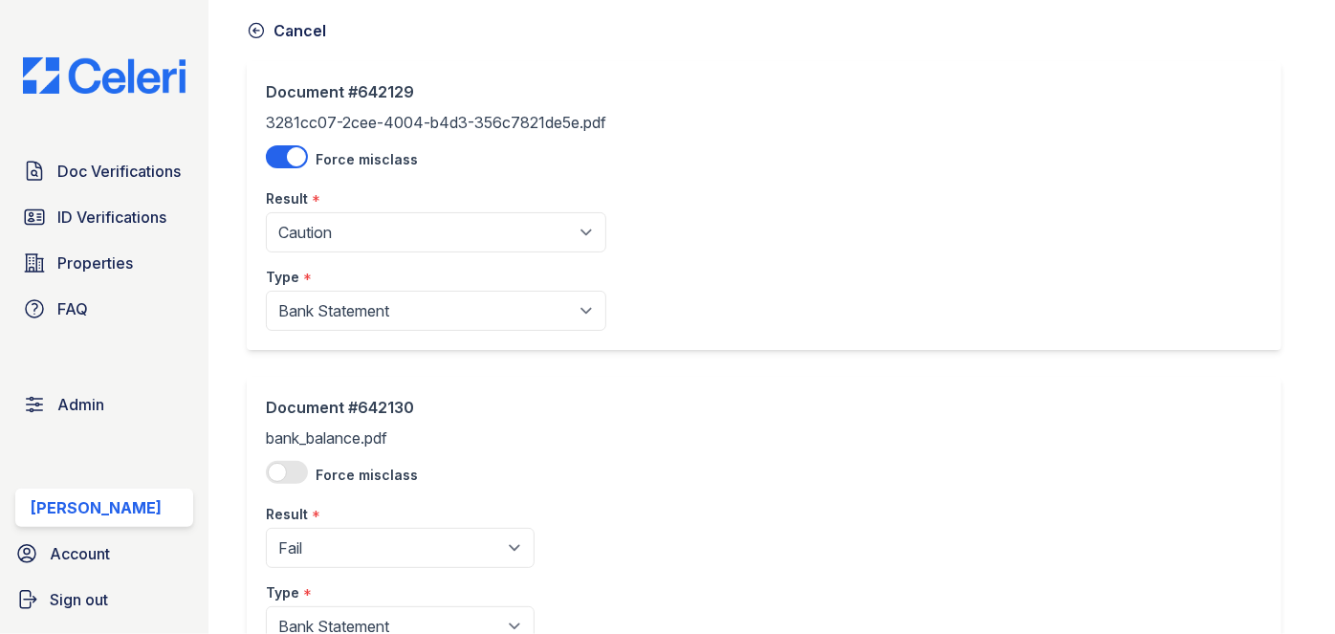
scroll to position [173, 0]
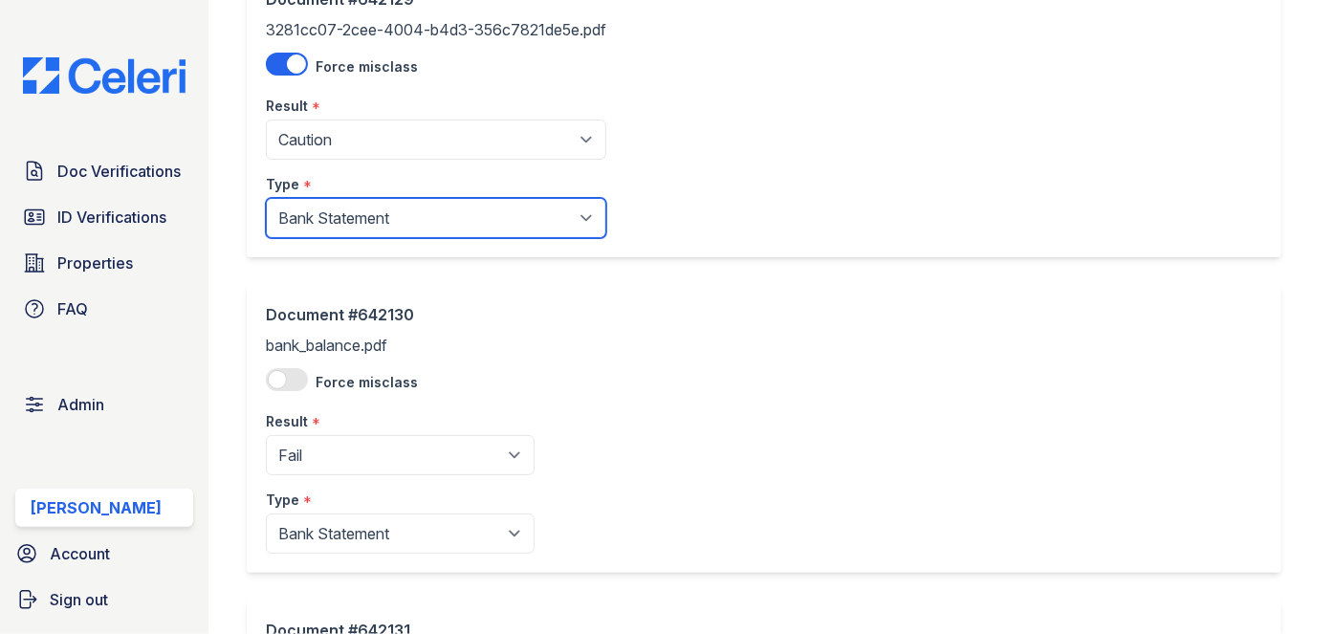
click at [363, 202] on select "Paystub Bank Statement Offer Letter Tax Documents Benefit Award Letter Investme…" at bounding box center [436, 218] width 340 height 40
select select "other"
click at [266, 198] on select "Paystub Bank Statement Offer Letter Tax Documents Benefit Award Letter Investme…" at bounding box center [436, 218] width 340 height 40
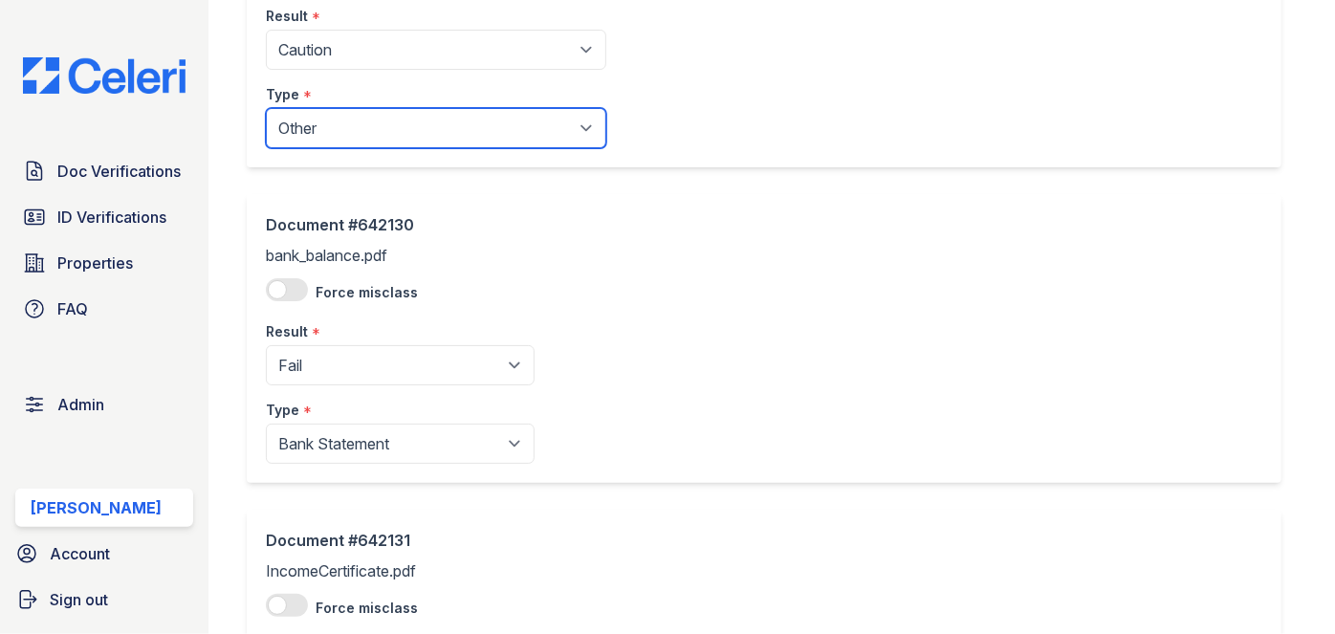
scroll to position [521, 0]
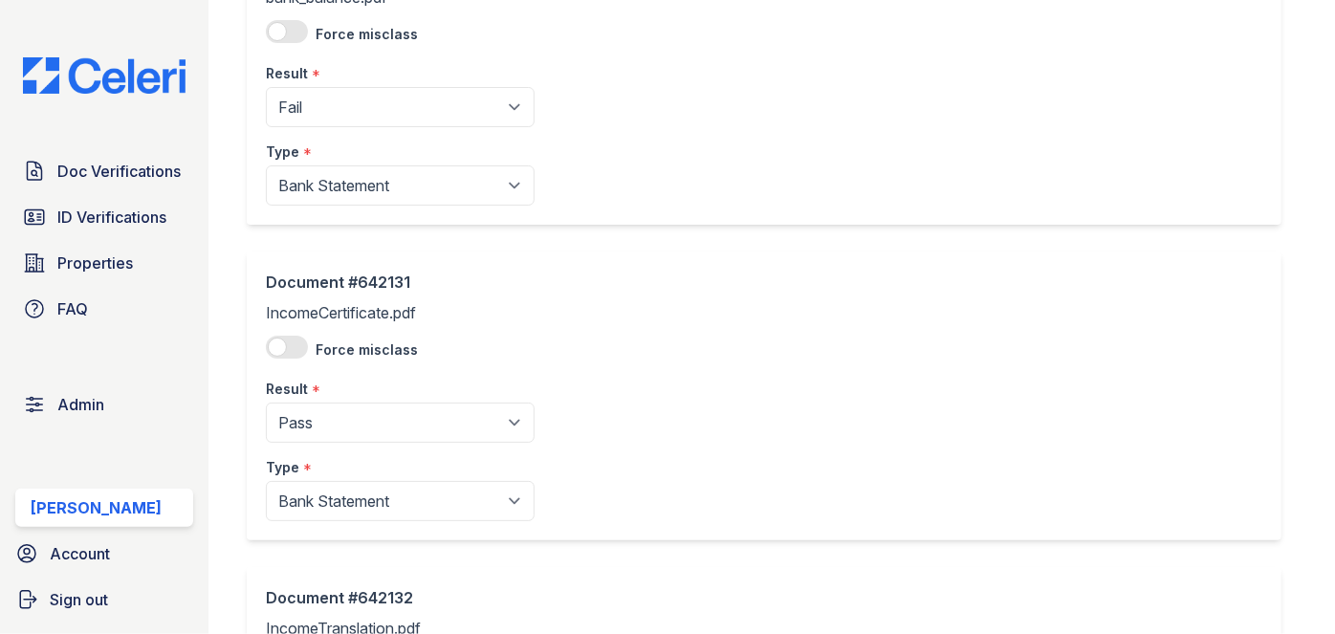
click at [335, 214] on div "Document #642130 bank_balance.pdf Force misclass Result * Pending Sent Started …" at bounding box center [764, 80] width 1035 height 289
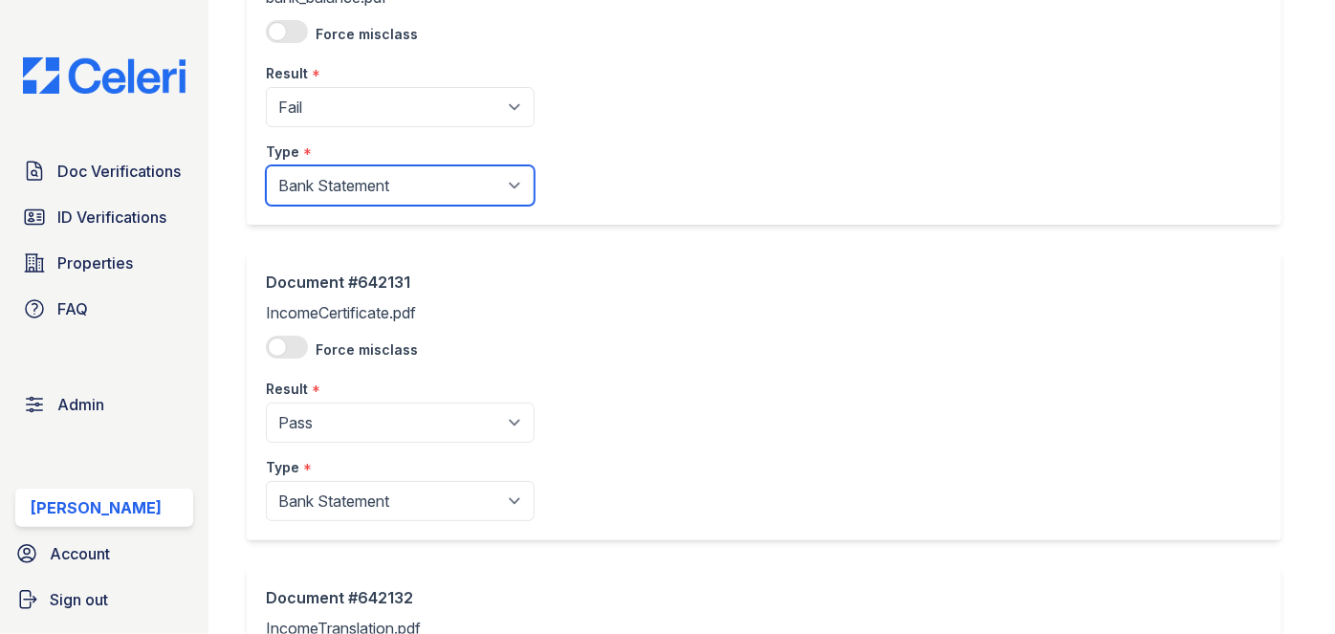
click at [338, 189] on select "Paystub Bank Statement Offer Letter Tax Documents Benefit Award Letter Investme…" at bounding box center [400, 185] width 269 height 40
select select "other"
click at [266, 165] on select "Paystub Bank Statement Offer Letter Tax Documents Benefit Award Letter Investme…" at bounding box center [400, 185] width 269 height 40
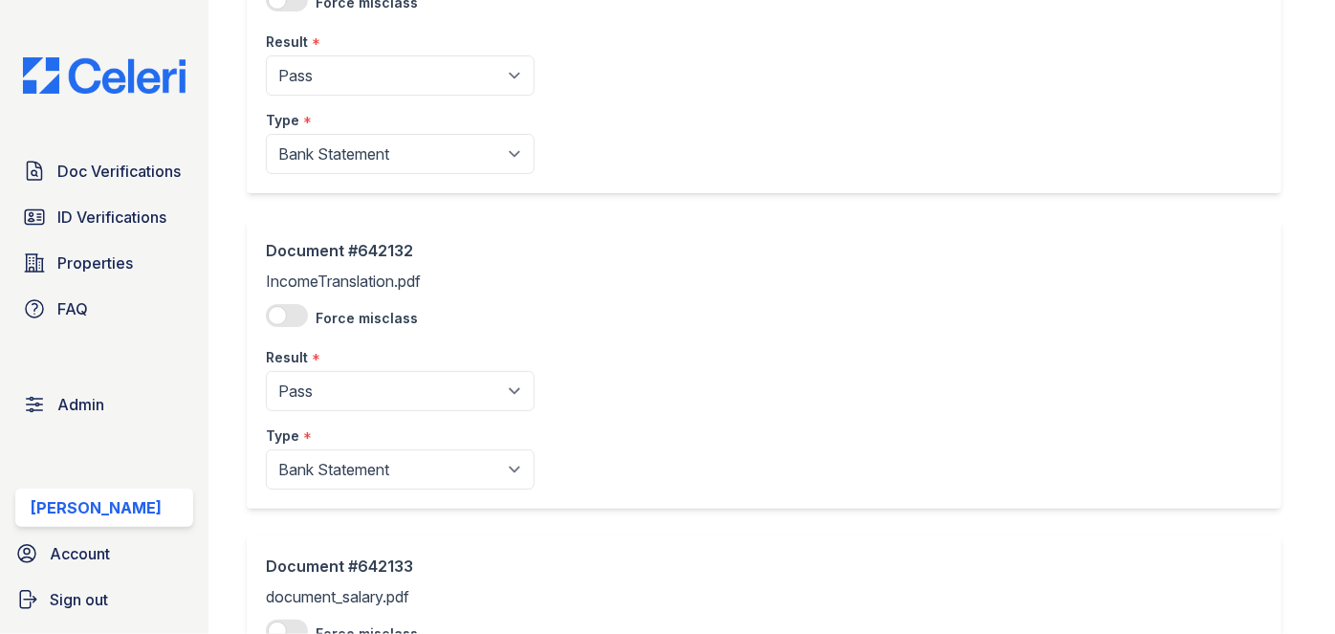
scroll to position [869, 0]
drag, startPoint x: 375, startPoint y: 158, endPoint x: 369, endPoint y: 168, distance: 12.0
click at [375, 157] on select "Paystub Bank Statement Offer Letter Tax Documents Benefit Award Letter Investme…" at bounding box center [400, 153] width 269 height 40
select select "other"
click at [266, 133] on select "Paystub Bank Statement Offer Letter Tax Documents Benefit Award Letter Investme…" at bounding box center [400, 153] width 269 height 40
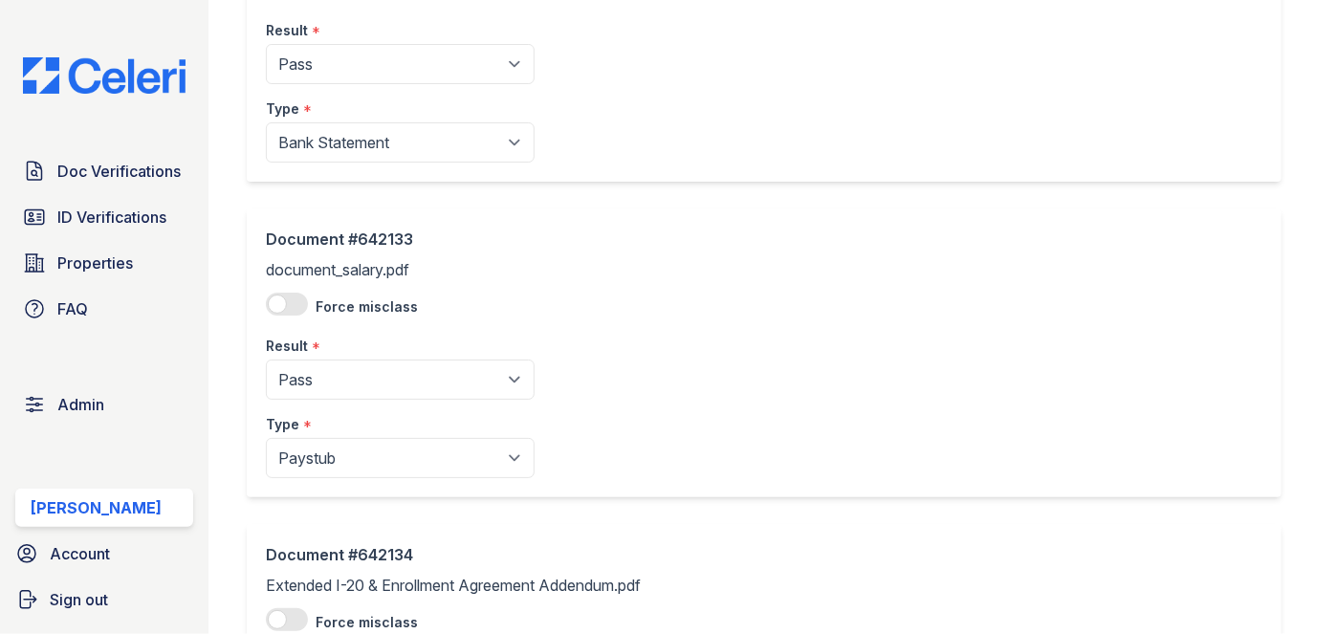
scroll to position [1216, 0]
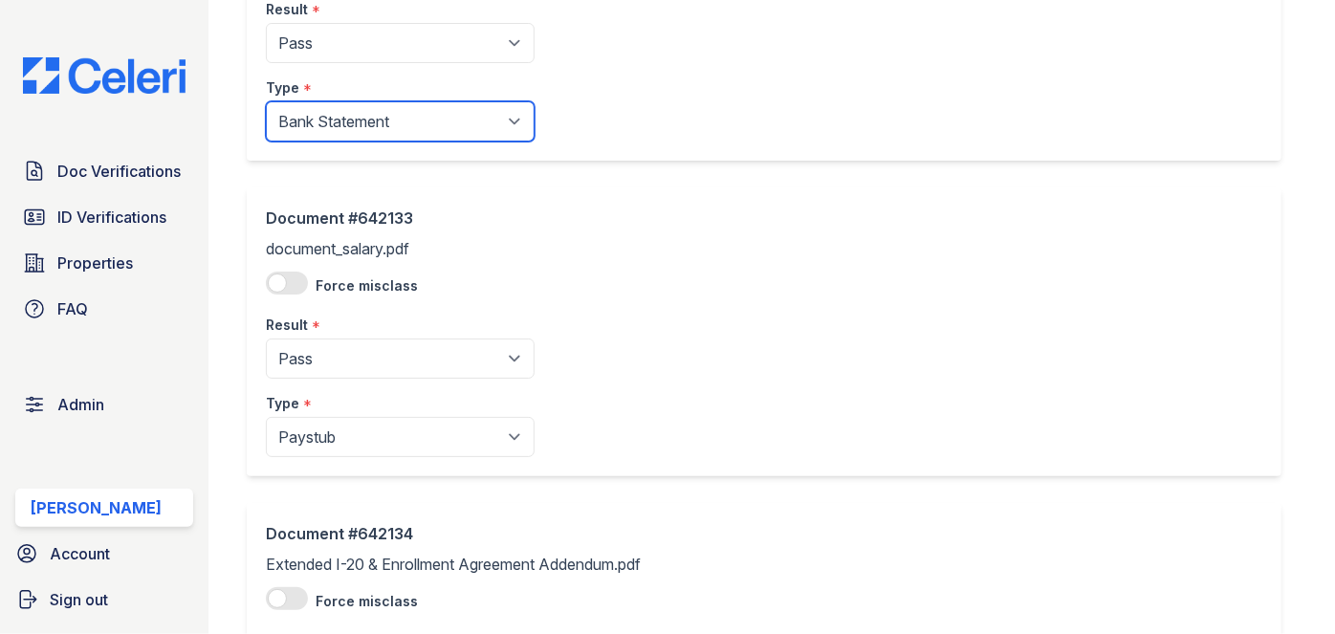
click at [360, 123] on select "Paystub Bank Statement Offer Letter Tax Documents Benefit Award Letter Investme…" at bounding box center [400, 121] width 269 height 40
select select "other"
click at [266, 101] on select "Paystub Bank Statement Offer Letter Tax Documents Benefit Award Letter Investme…" at bounding box center [400, 121] width 269 height 40
click at [326, 321] on div "Result *" at bounding box center [400, 319] width 269 height 38
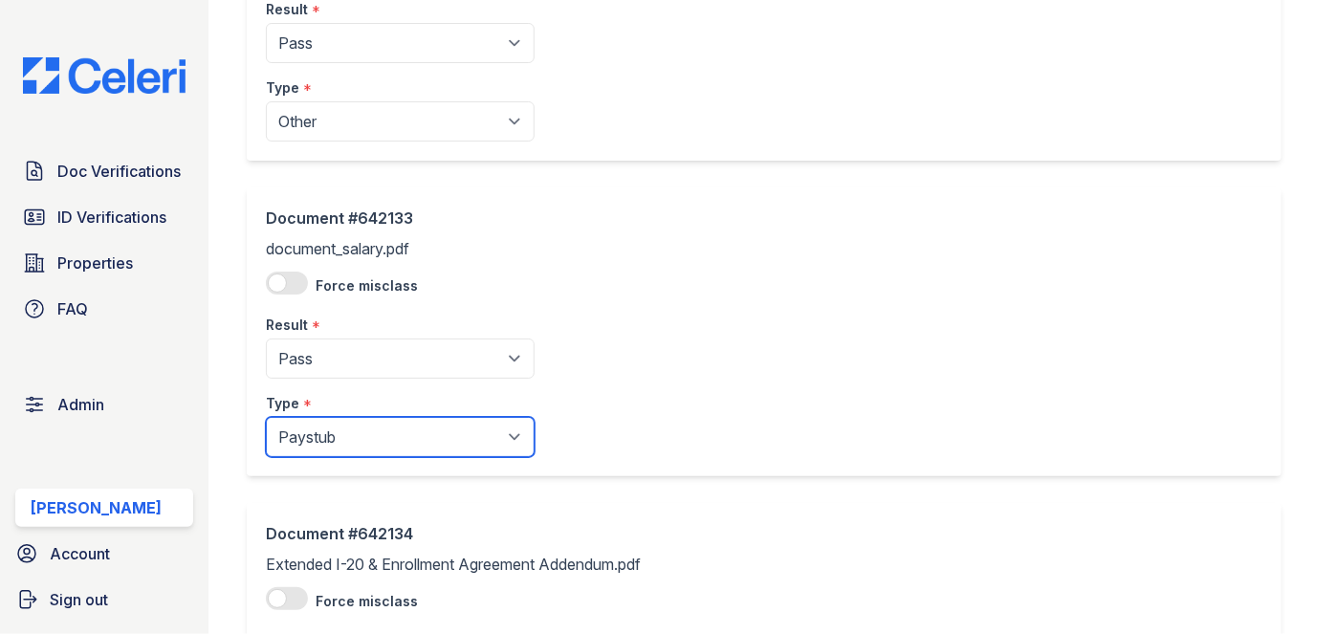
drag, startPoint x: 340, startPoint y: 452, endPoint x: 332, endPoint y: 428, distance: 25.4
click at [340, 452] on select "Paystub Bank Statement Offer Letter Tax Documents Benefit Award Letter Investme…" at bounding box center [400, 437] width 269 height 40
select select "other"
click at [266, 417] on select "Paystub Bank Statement Offer Letter Tax Documents Benefit Award Letter Investme…" at bounding box center [400, 437] width 269 height 40
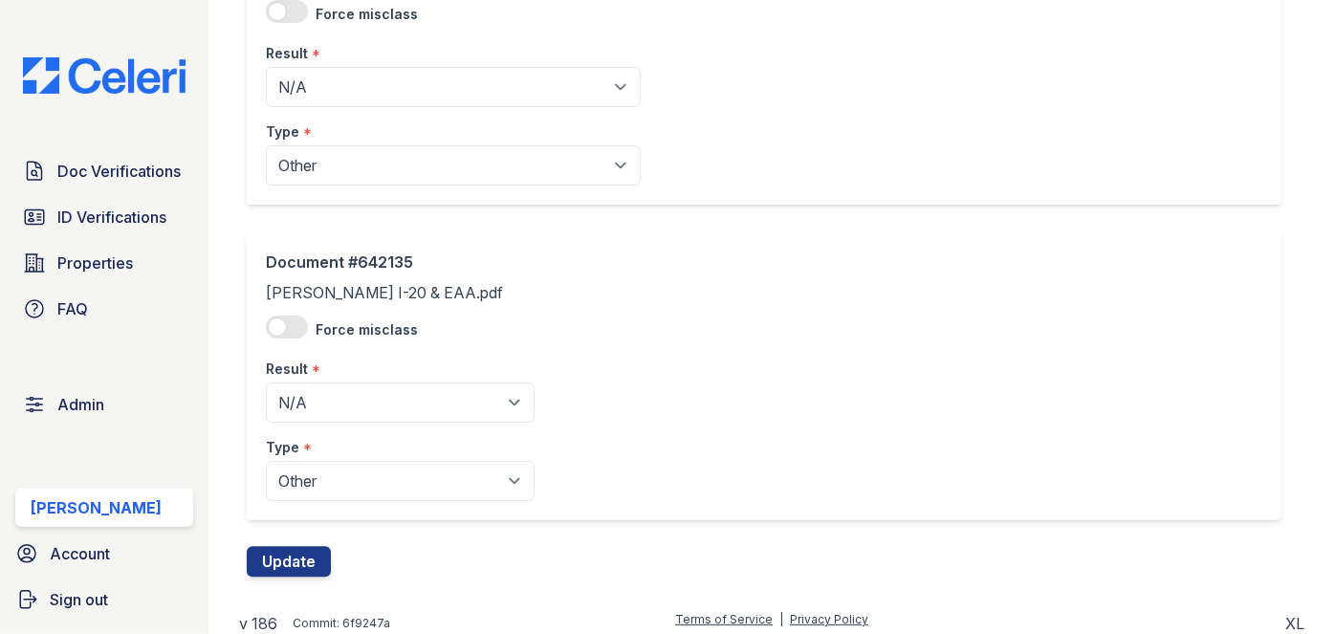
scroll to position [1807, 0]
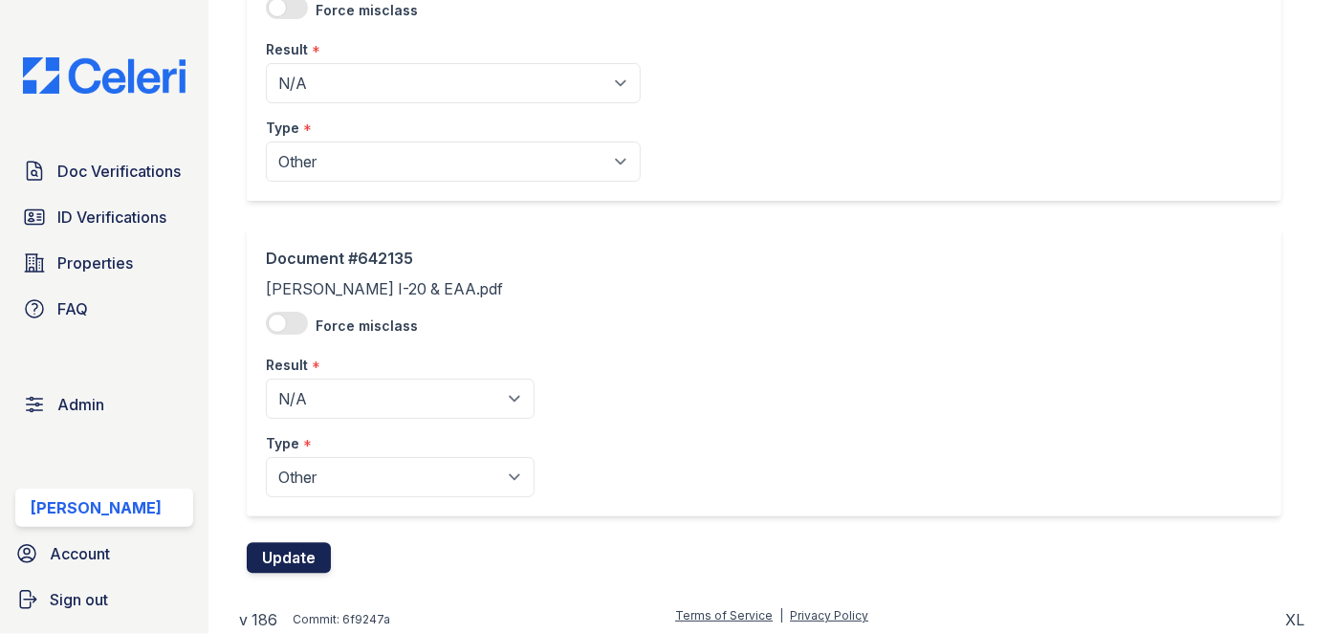
click at [303, 549] on button "Update" at bounding box center [289, 558] width 84 height 31
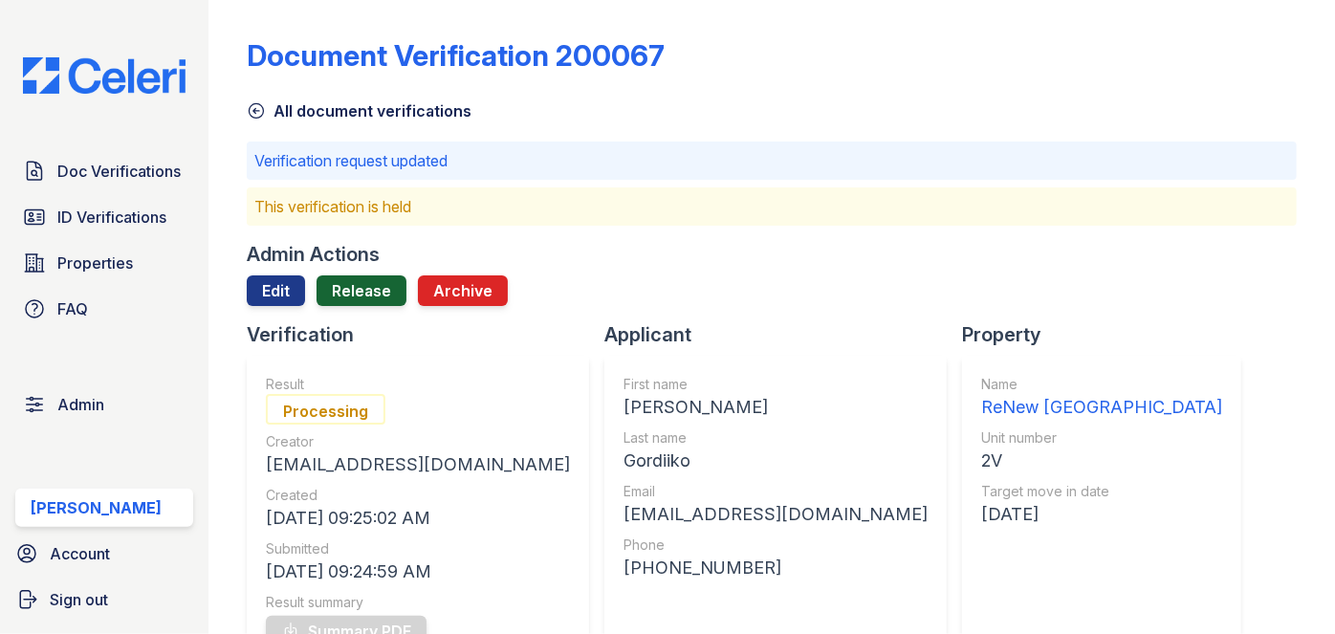
click at [366, 287] on link "Release" at bounding box center [362, 290] width 90 height 31
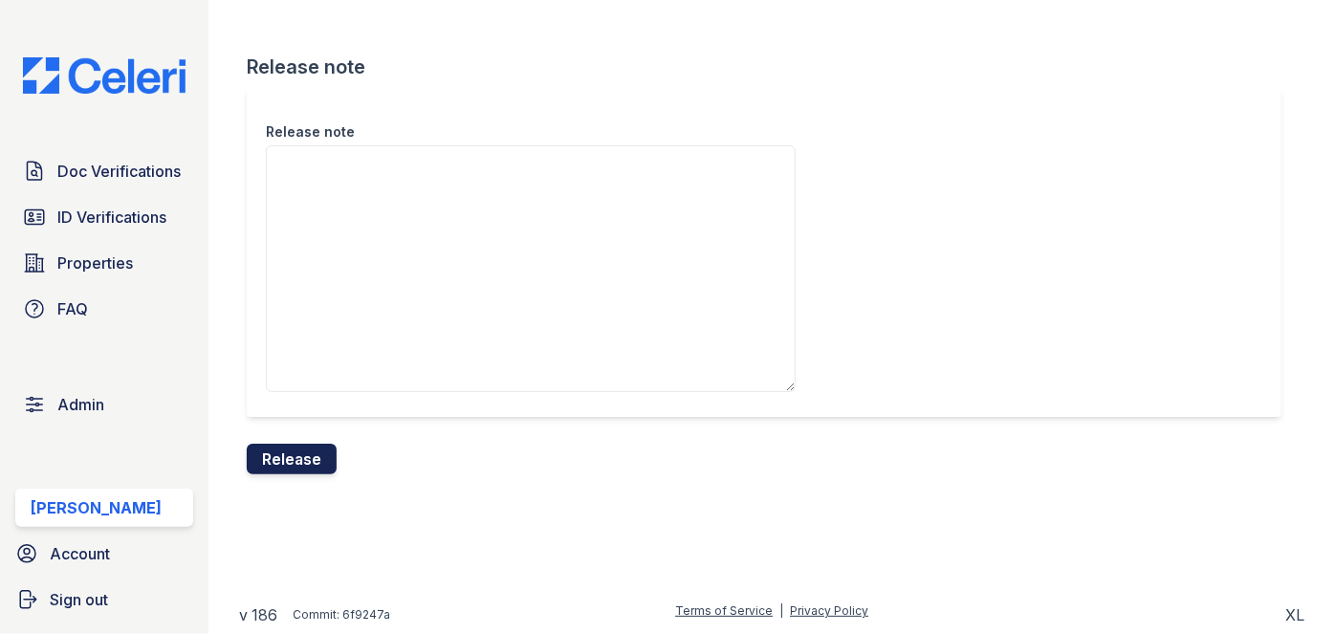
click at [306, 463] on button "Release" at bounding box center [292, 459] width 90 height 31
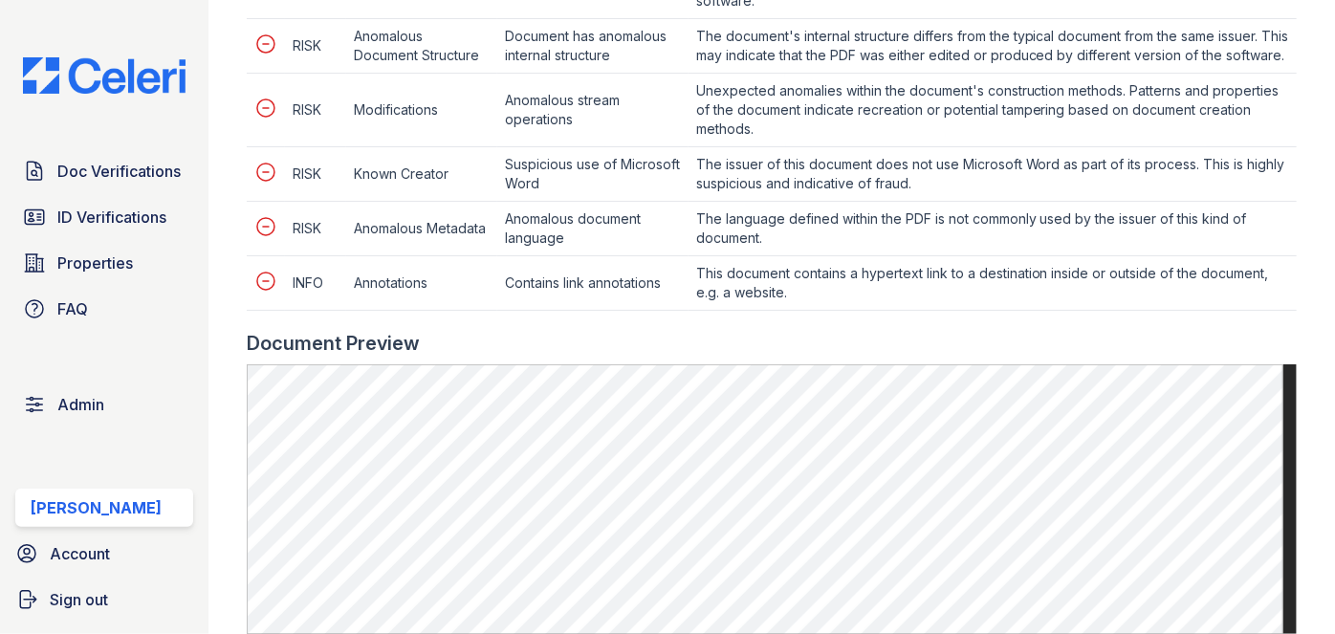
scroll to position [1477, 0]
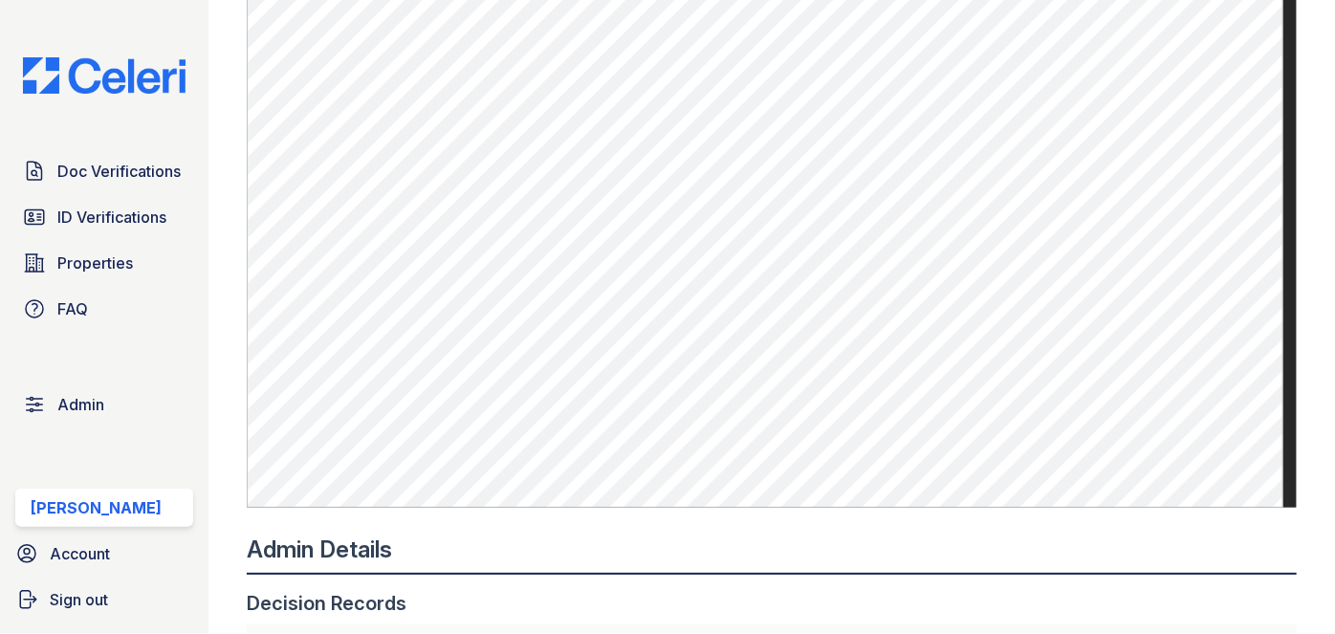
scroll to position [1390, 0]
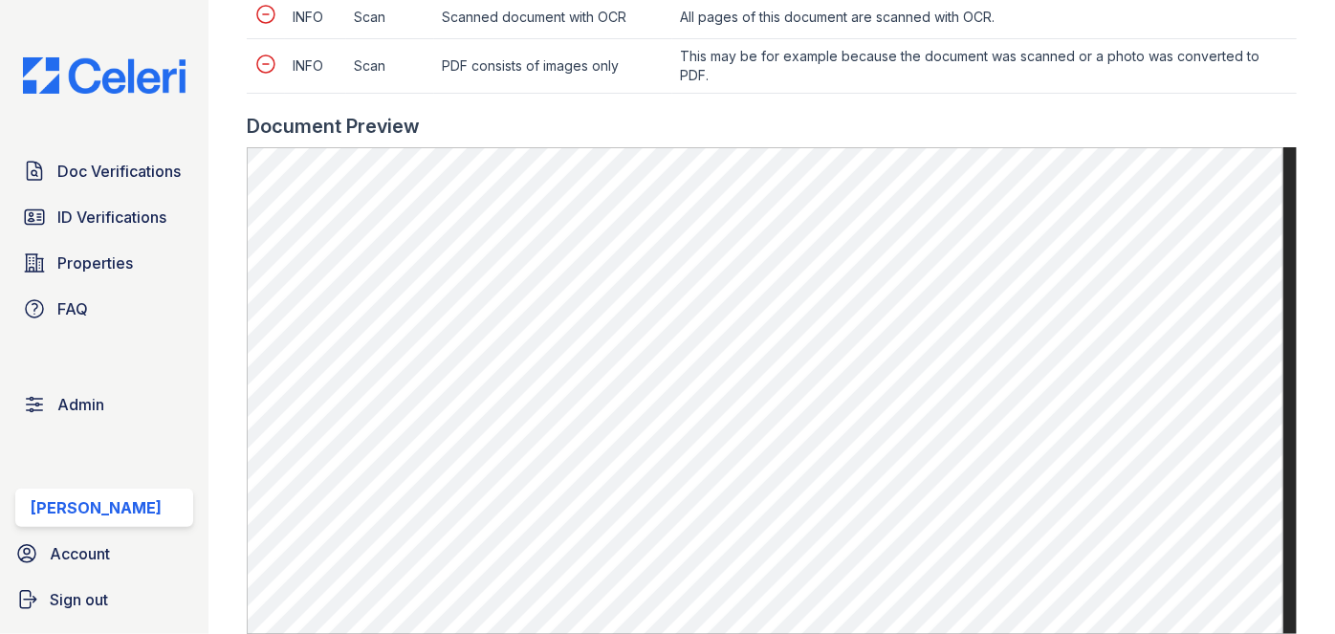
scroll to position [956, 0]
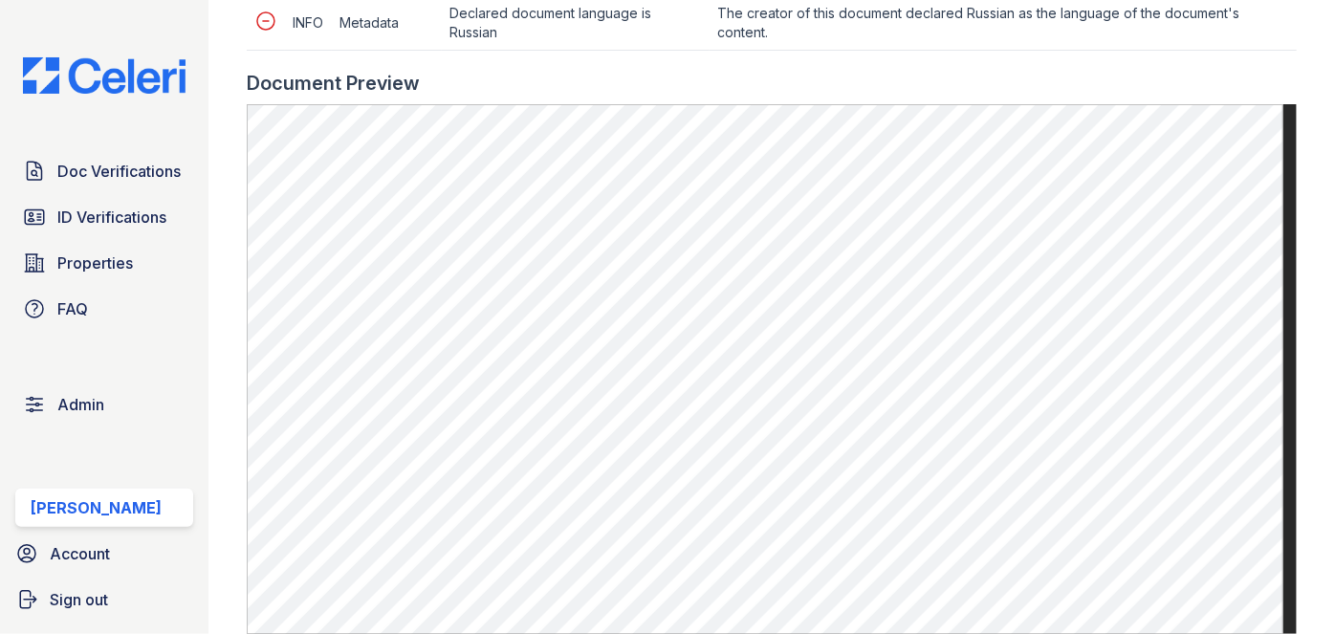
scroll to position [1042, 0]
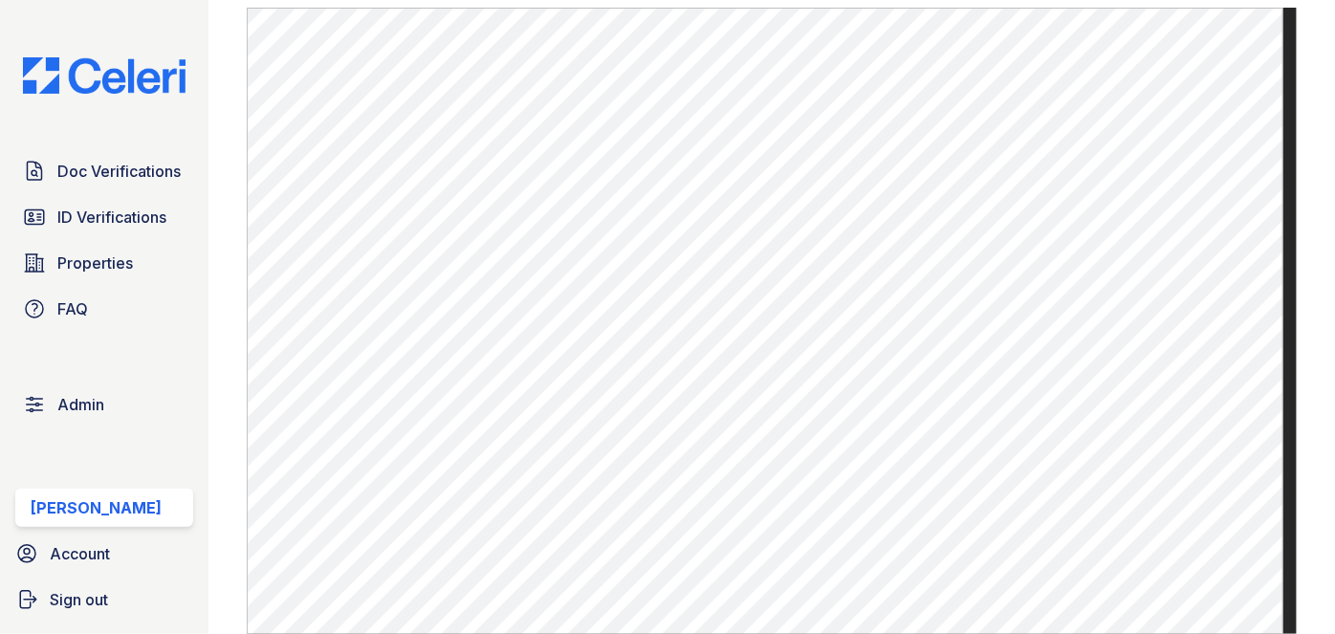
scroll to position [1042, 0]
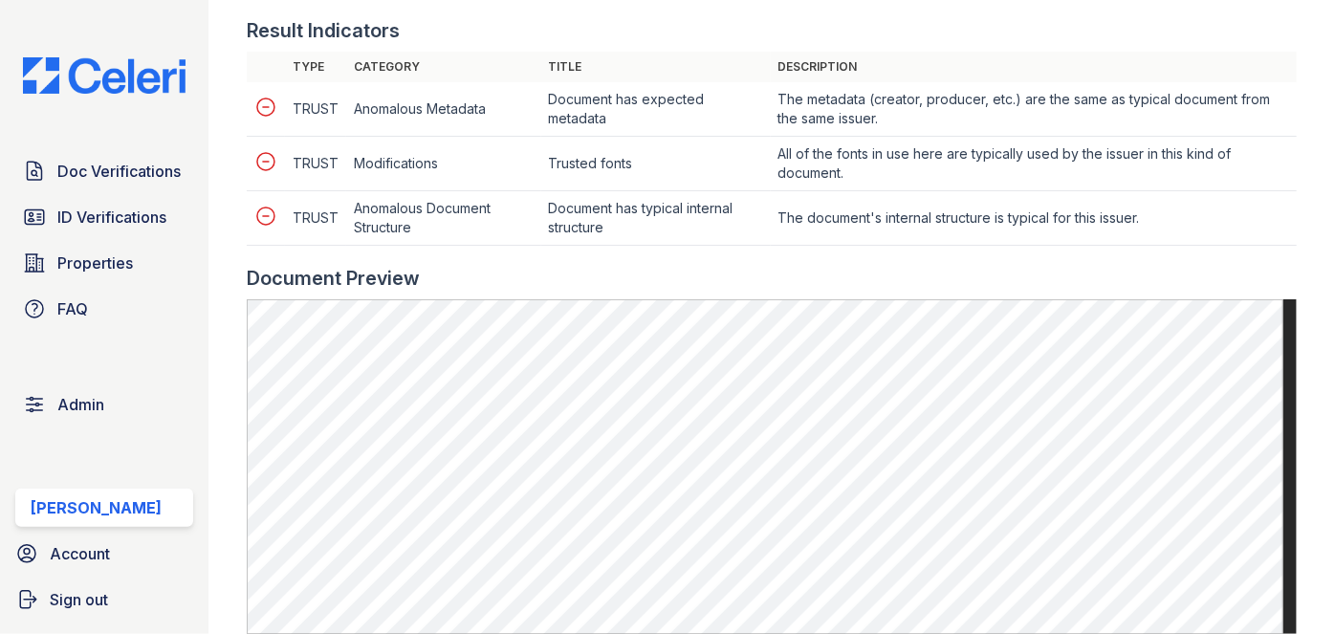
scroll to position [869, 0]
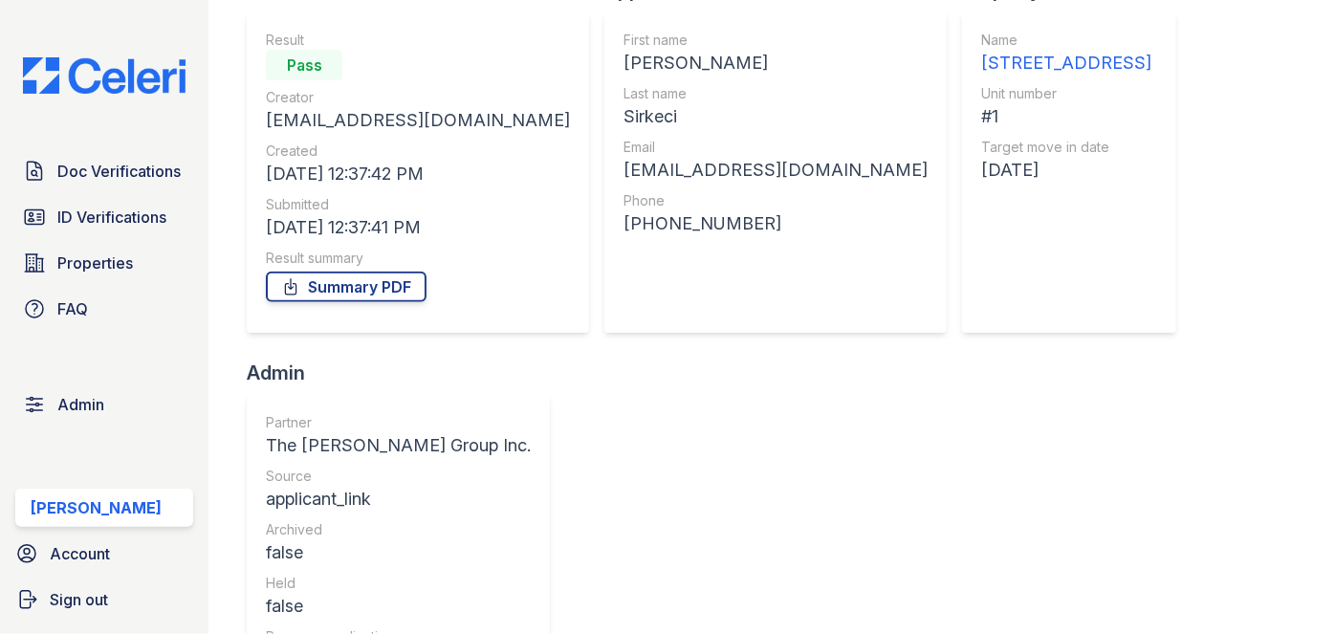
scroll to position [260, 0]
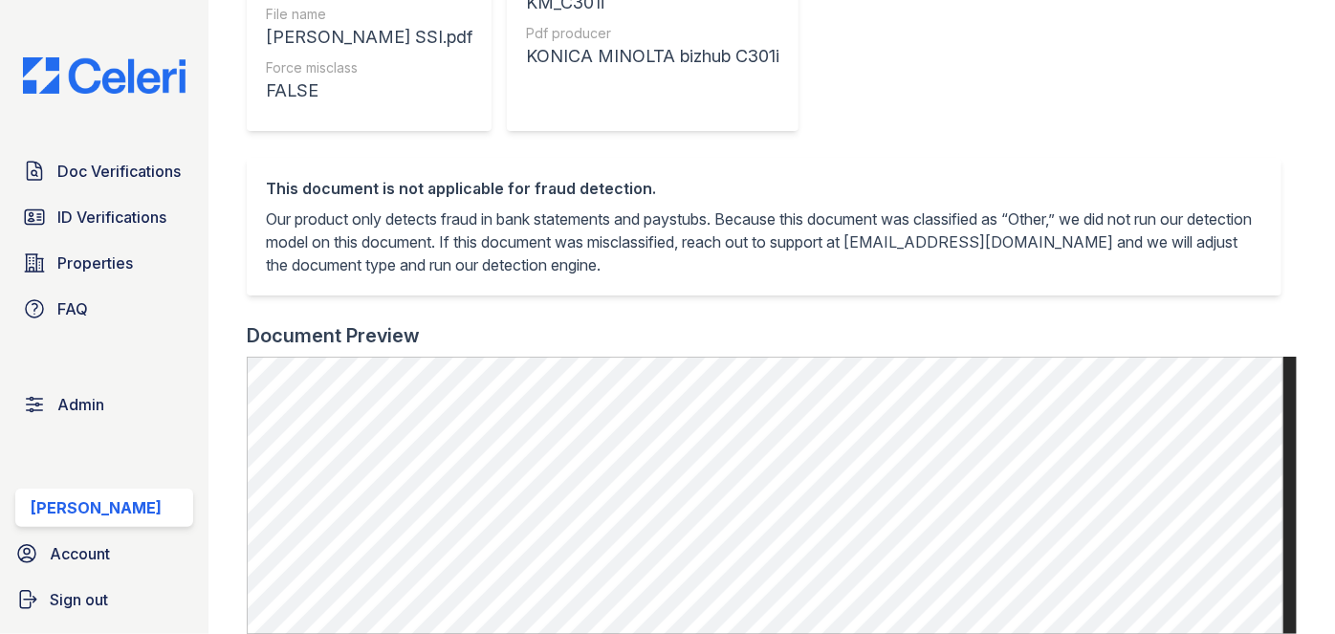
scroll to position [695, 0]
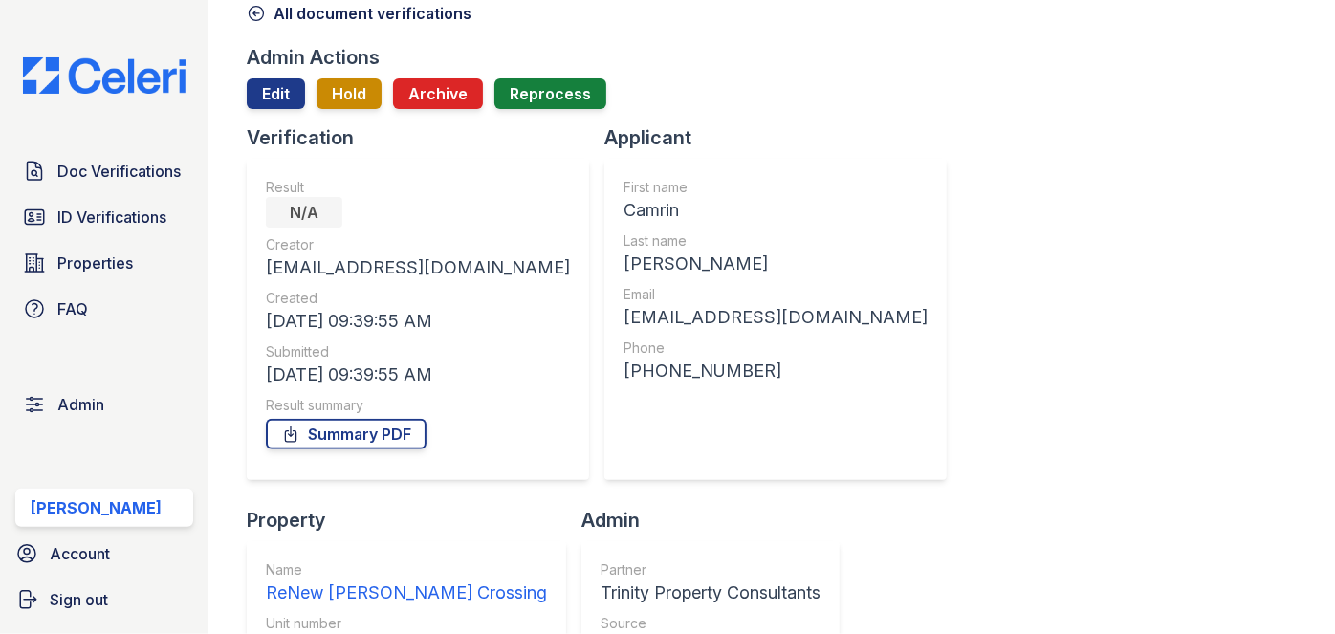
scroll to position [86, 0]
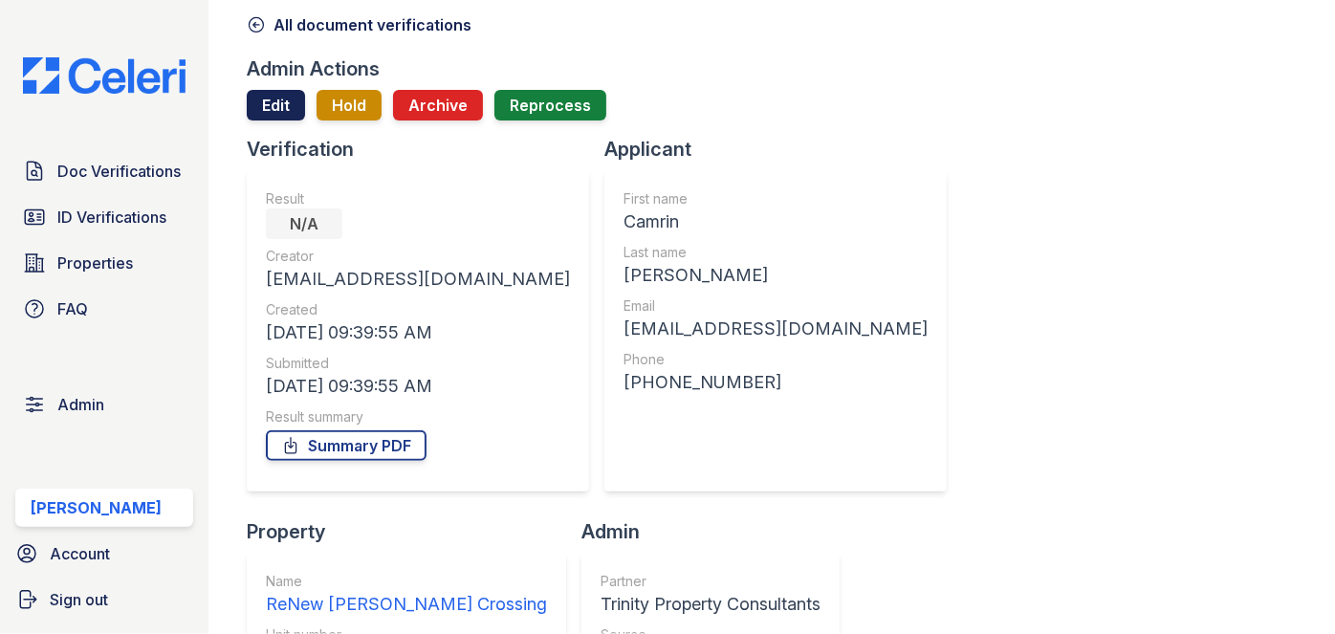
click at [285, 107] on link "Edit" at bounding box center [276, 105] width 58 height 31
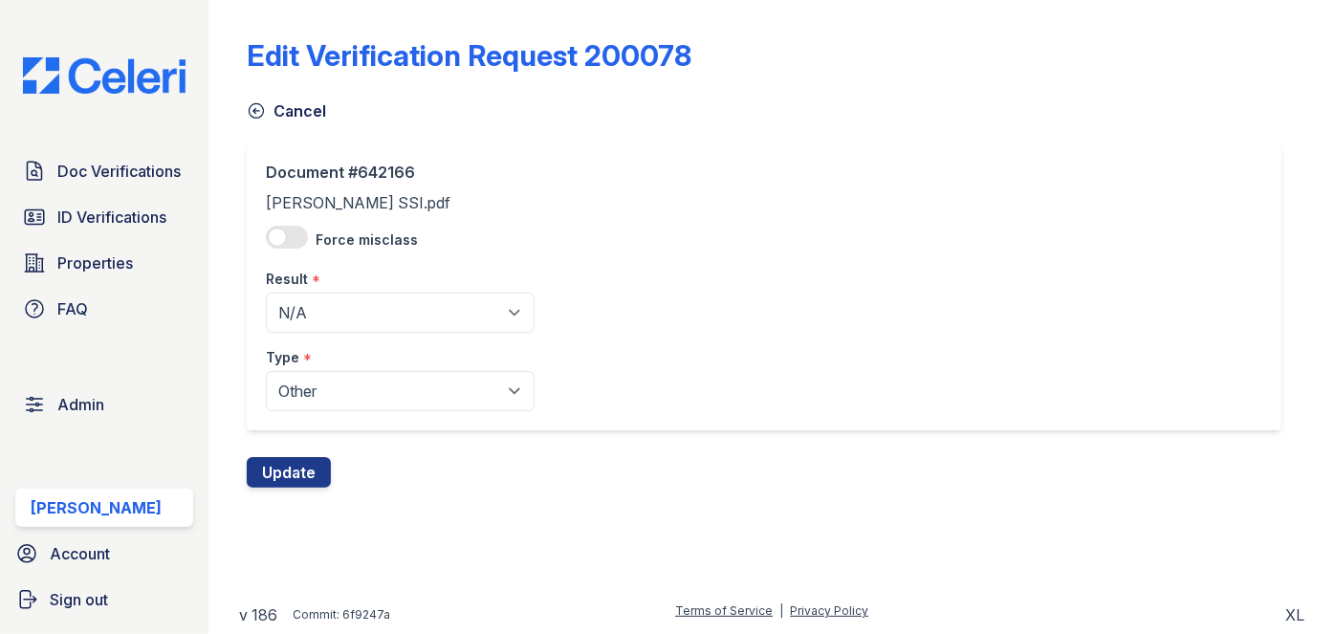
click at [263, 111] on icon at bounding box center [257, 111] width 14 height 14
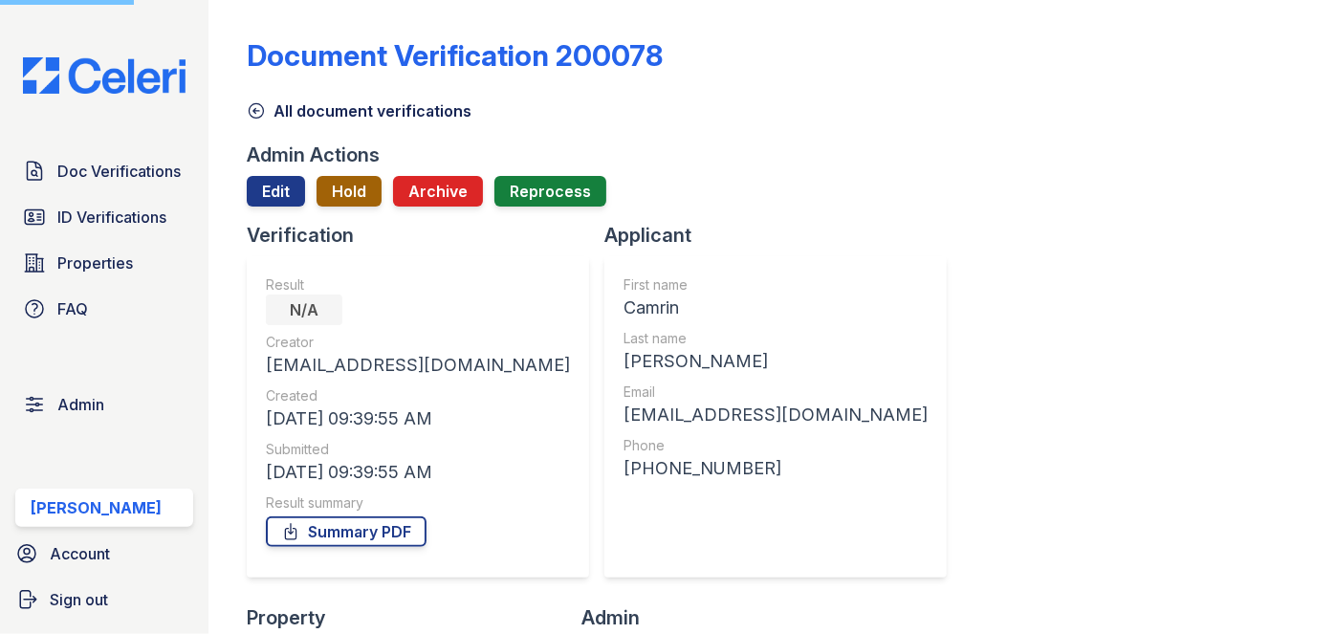
click at [352, 179] on button "Hold" at bounding box center [349, 191] width 65 height 31
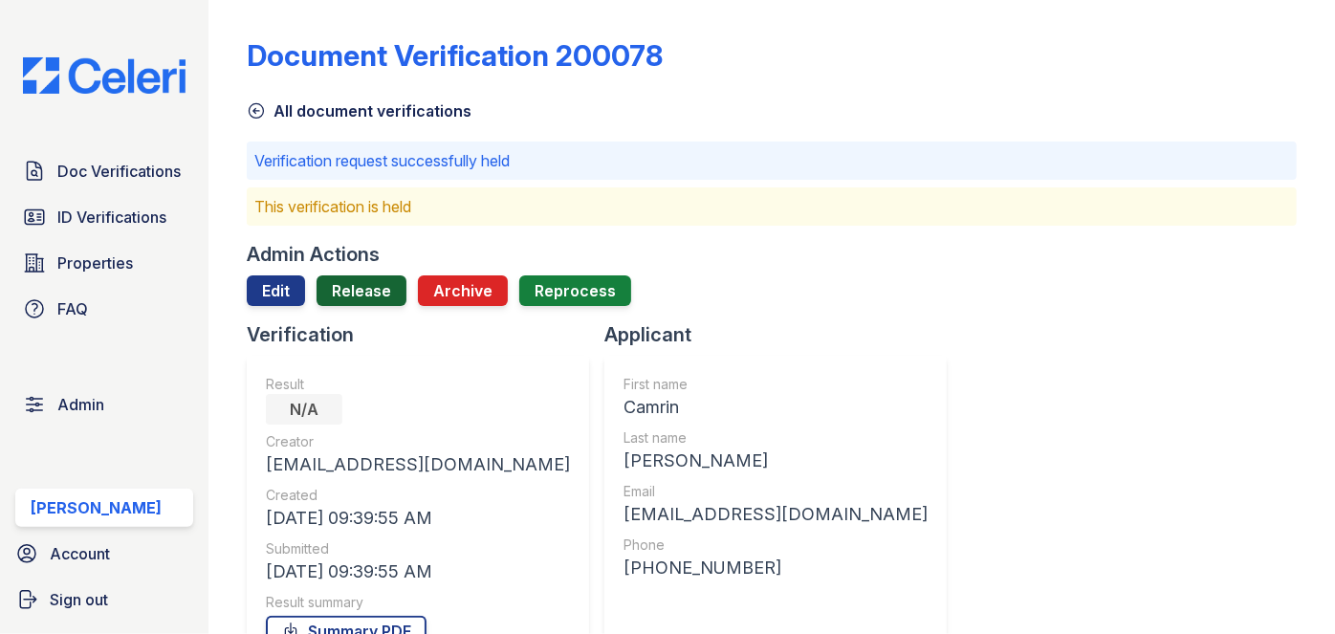
click at [358, 293] on link "Release" at bounding box center [362, 290] width 90 height 31
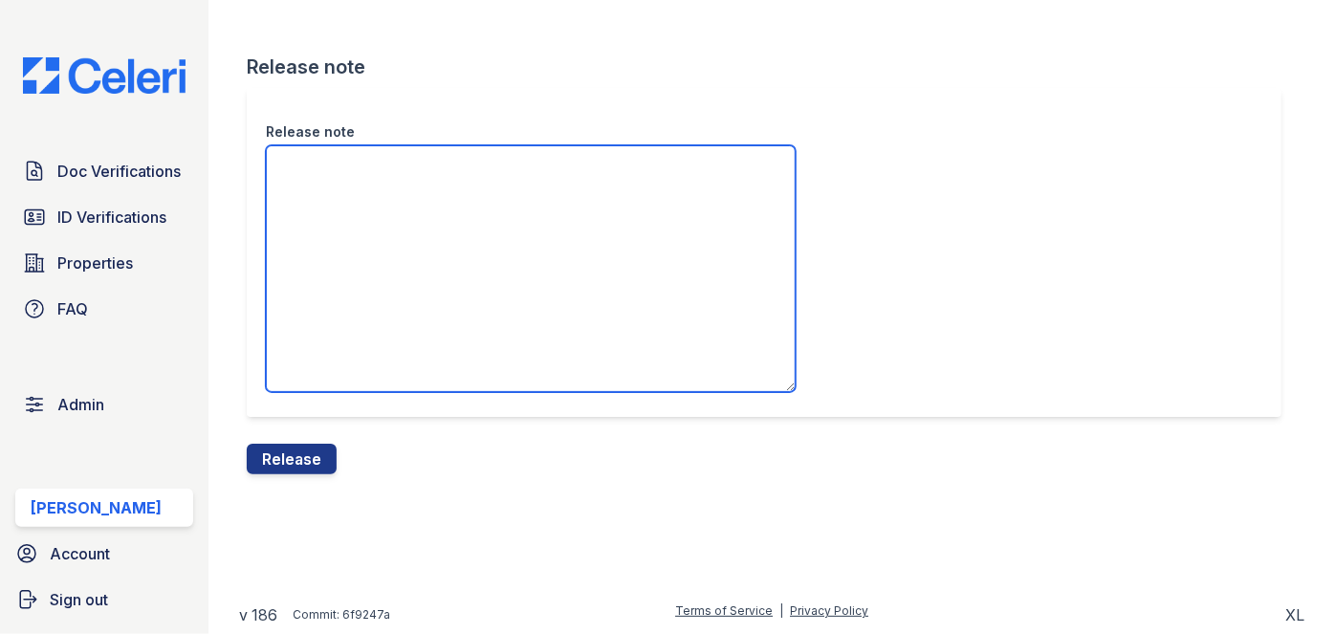
click at [346, 191] on textarea "Release note" at bounding box center [531, 268] width 530 height 247
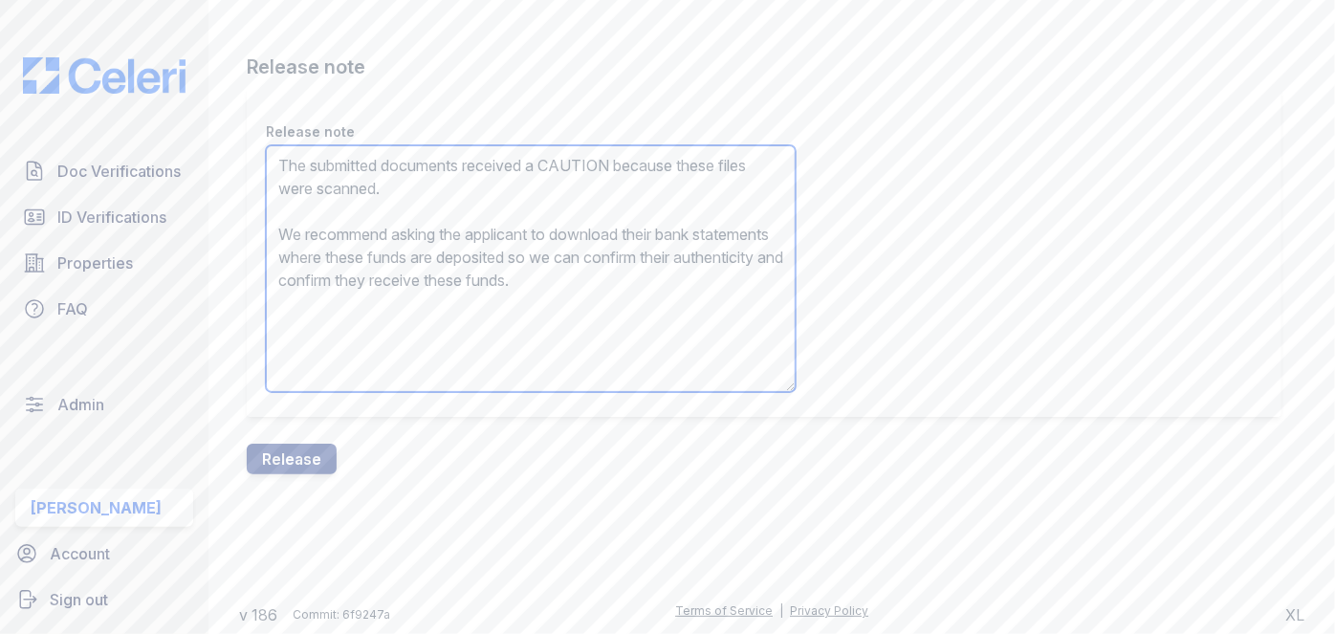
click at [571, 164] on textarea "The submitted documents received a CAUTION because these files were scanned. We…" at bounding box center [531, 268] width 530 height 247
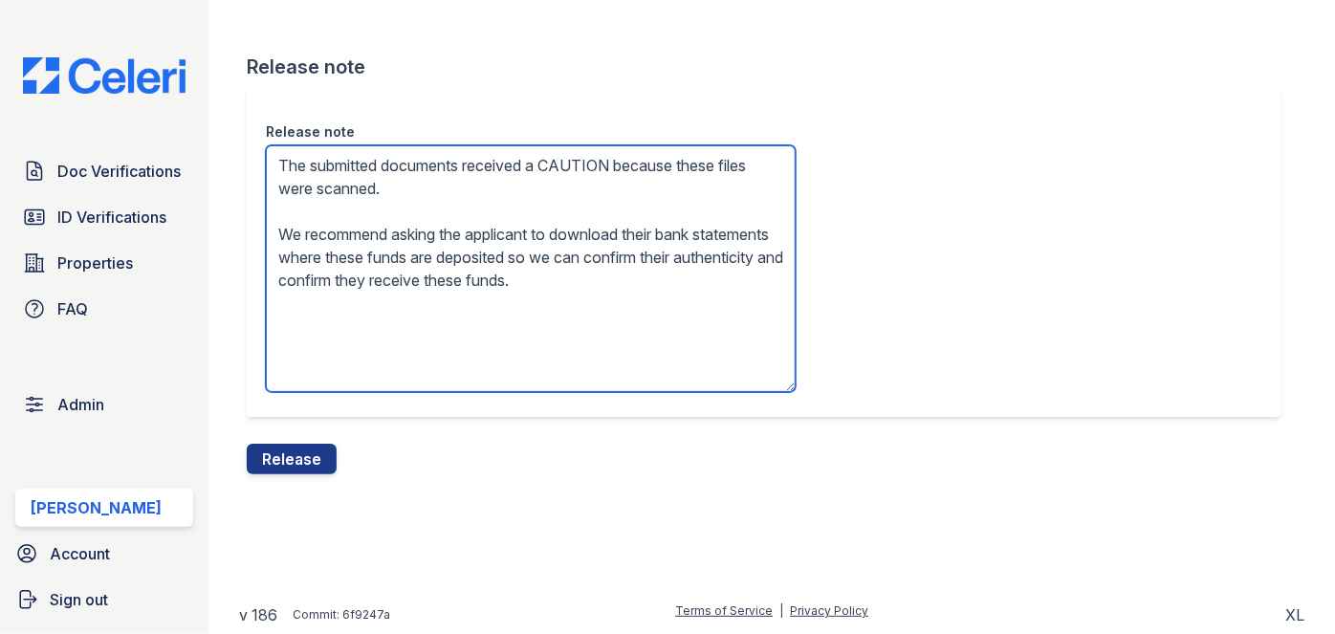
click at [571, 164] on textarea "The submitted documents received a CAUTION because these files were scanned. We…" at bounding box center [531, 268] width 530 height 247
click at [570, 283] on textarea "The submitted documents received a N/A because these files were scanned. We rec…" at bounding box center [531, 268] width 530 height 247
click at [418, 261] on textarea "The submitted documents received a N/A because these files were scanned. We rec…" at bounding box center [531, 268] width 530 height 247
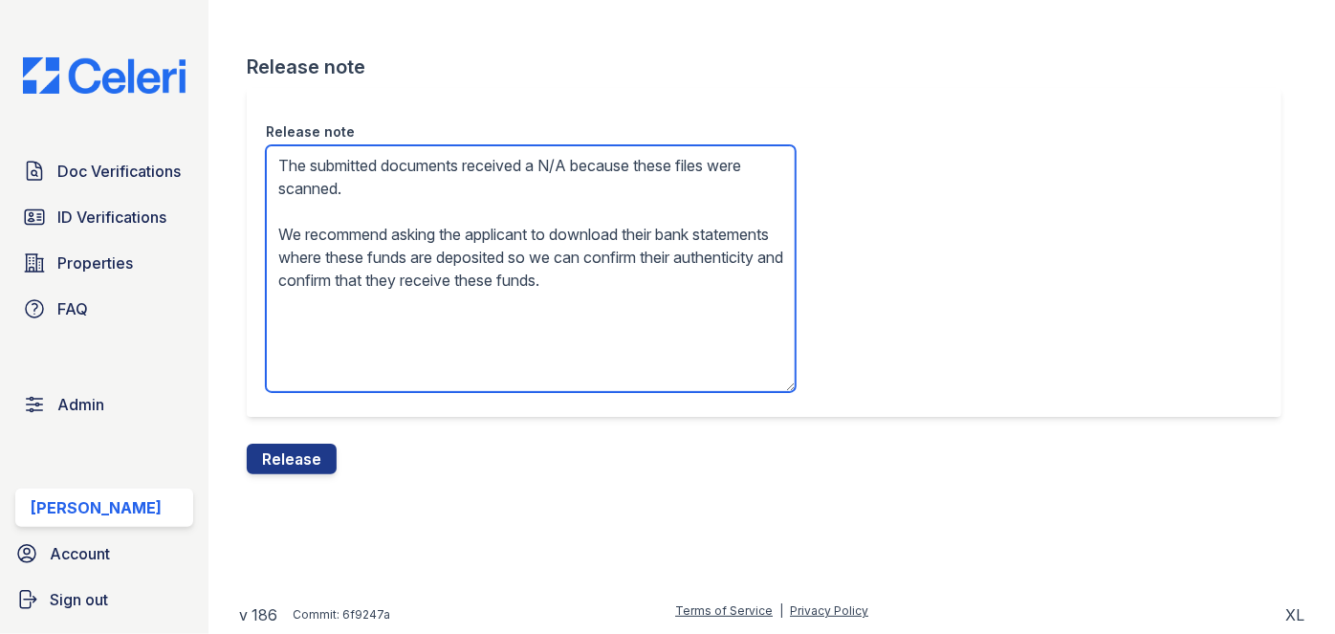
click at [418, 261] on textarea "The submitted documents received a N/A because these files were scanned. We rec…" at bounding box center [531, 268] width 530 height 247
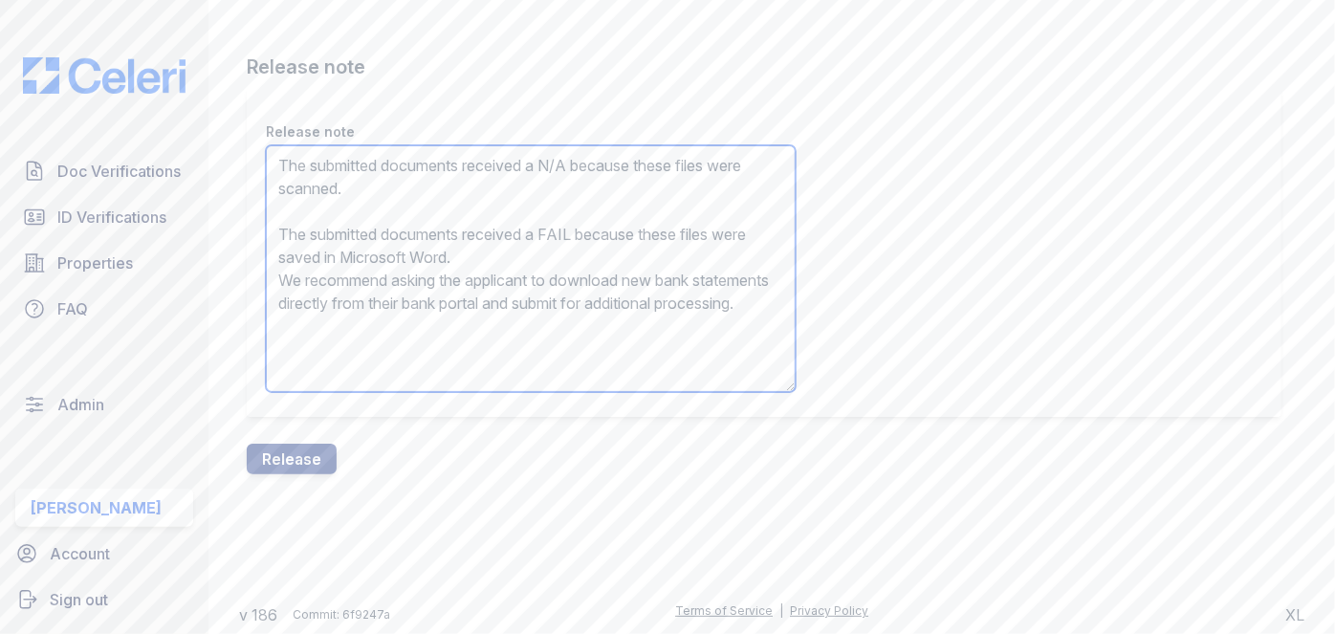
click at [435, 248] on textarea "The submitted documents received a N/A because these files were scanned. The su…" at bounding box center [531, 268] width 530 height 247
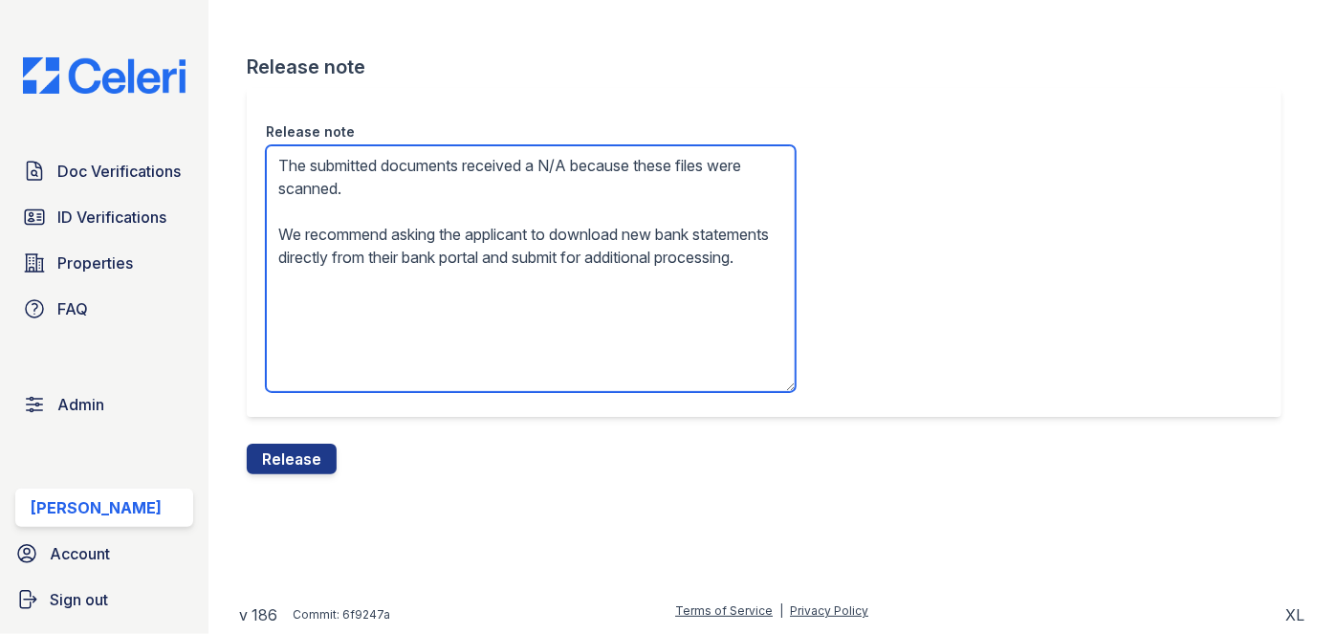
click at [681, 233] on textarea "The submitted documents received a N/A because these files were scanned. We rec…" at bounding box center [531, 268] width 530 height 247
click at [693, 235] on textarea "The submitted documents received a N/A because these files were scanned. We rec…" at bounding box center [531, 268] width 530 height 247
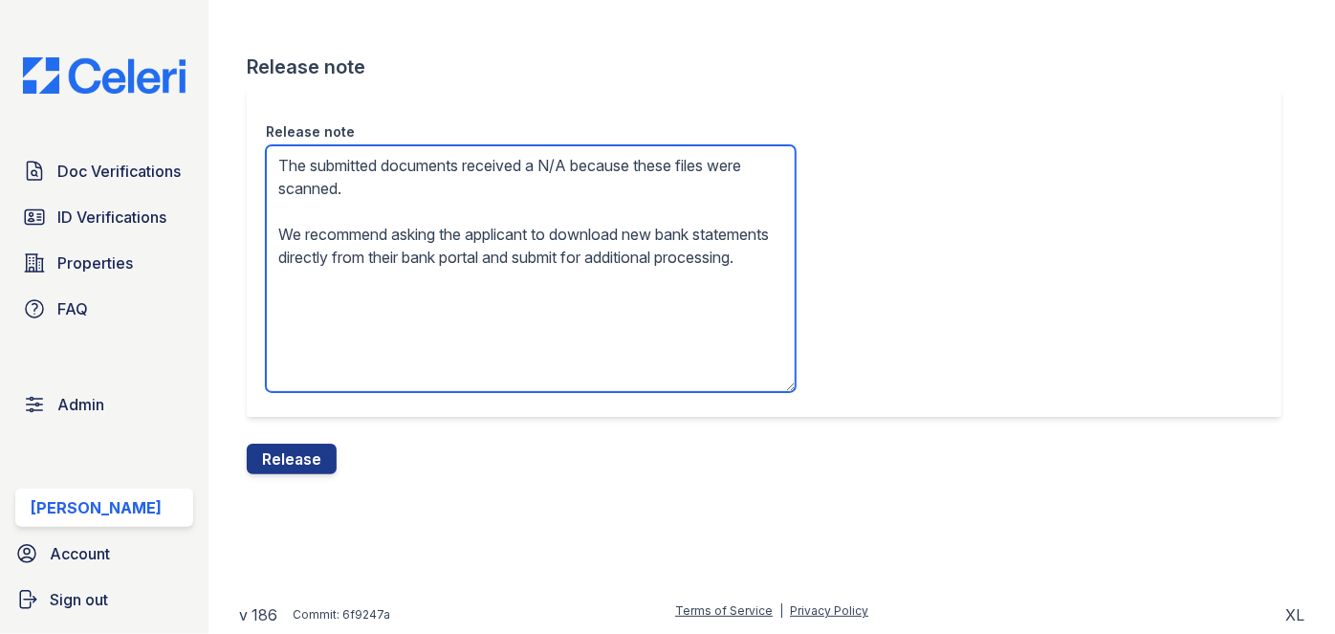
click at [693, 235] on textarea "The submitted documents received a N/A because these files were scanned. We rec…" at bounding box center [531, 268] width 530 height 247
click at [502, 255] on textarea "The submitted documents received a N/A because these files were scanned. We rec…" at bounding box center [531, 268] width 530 height 247
click at [277, 258] on textarea "The submitted documents received a N/A because these files were scanned. We rec…" at bounding box center [531, 268] width 530 height 247
click at [632, 260] on textarea "The submitted documents received a N/A because these files were scanned. We rec…" at bounding box center [531, 268] width 530 height 247
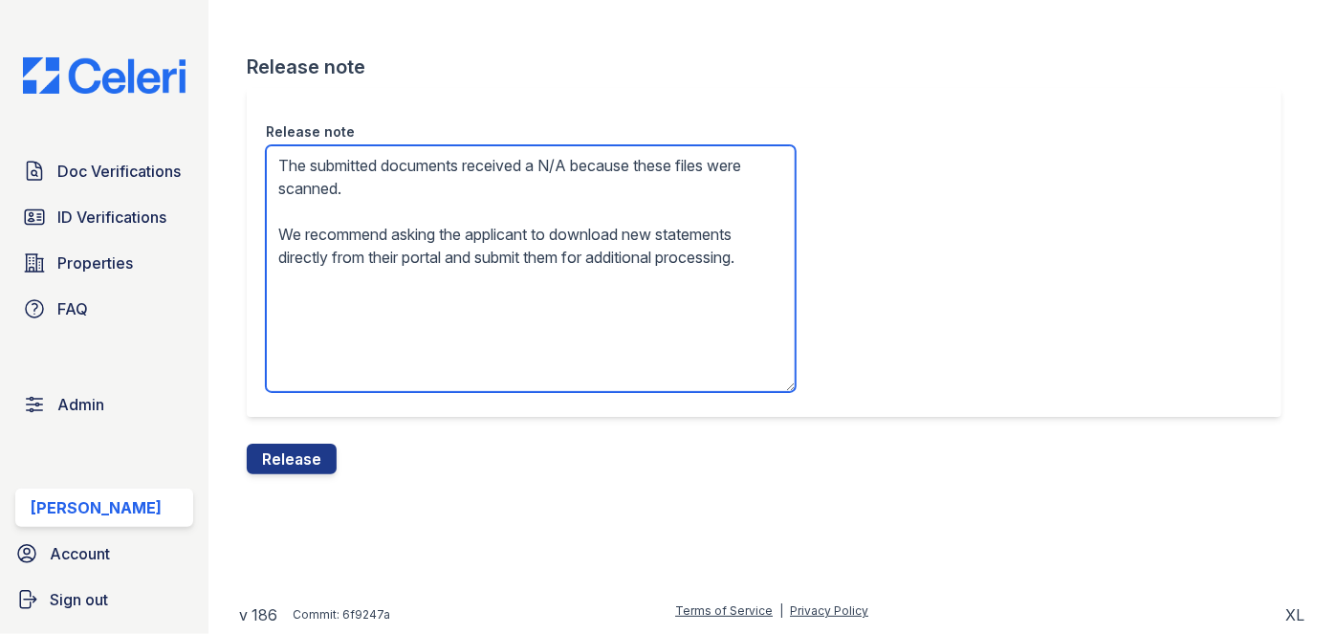
click at [476, 273] on textarea "The submitted documents received a N/A because these files were scanned. We rec…" at bounding box center [531, 268] width 530 height 247
type textarea "The submitted documents received a N/A because these files were scanned. We rec…"
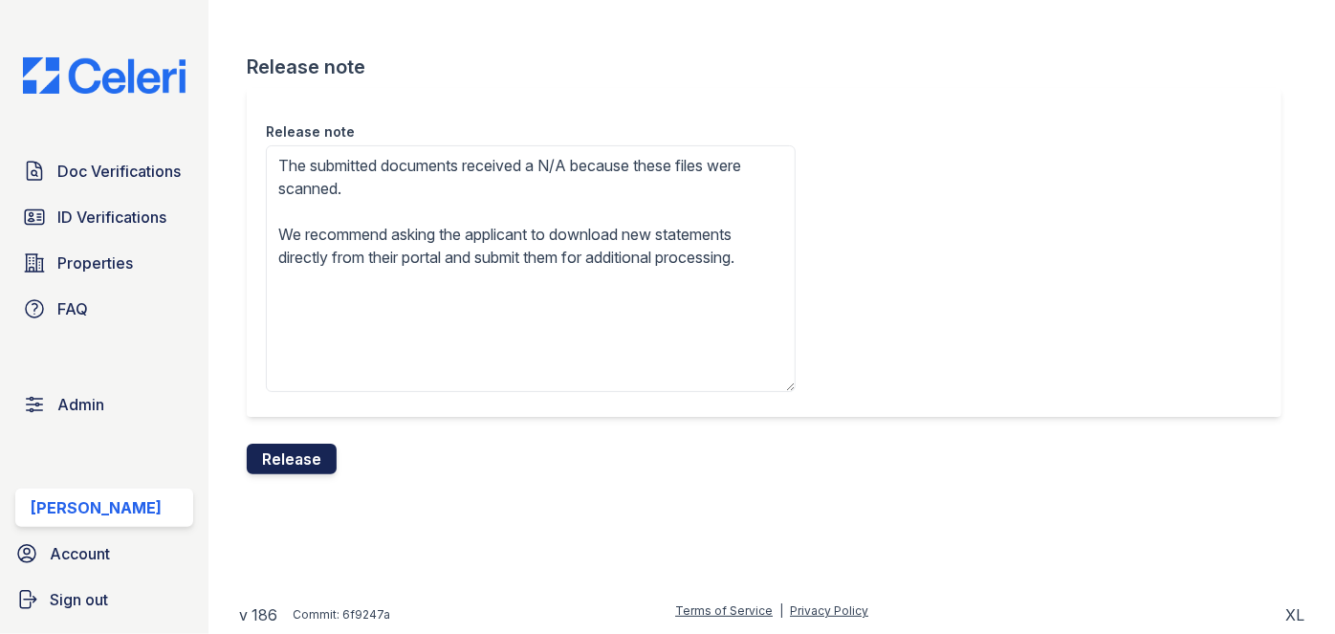
click at [302, 452] on button "Release" at bounding box center [292, 459] width 90 height 31
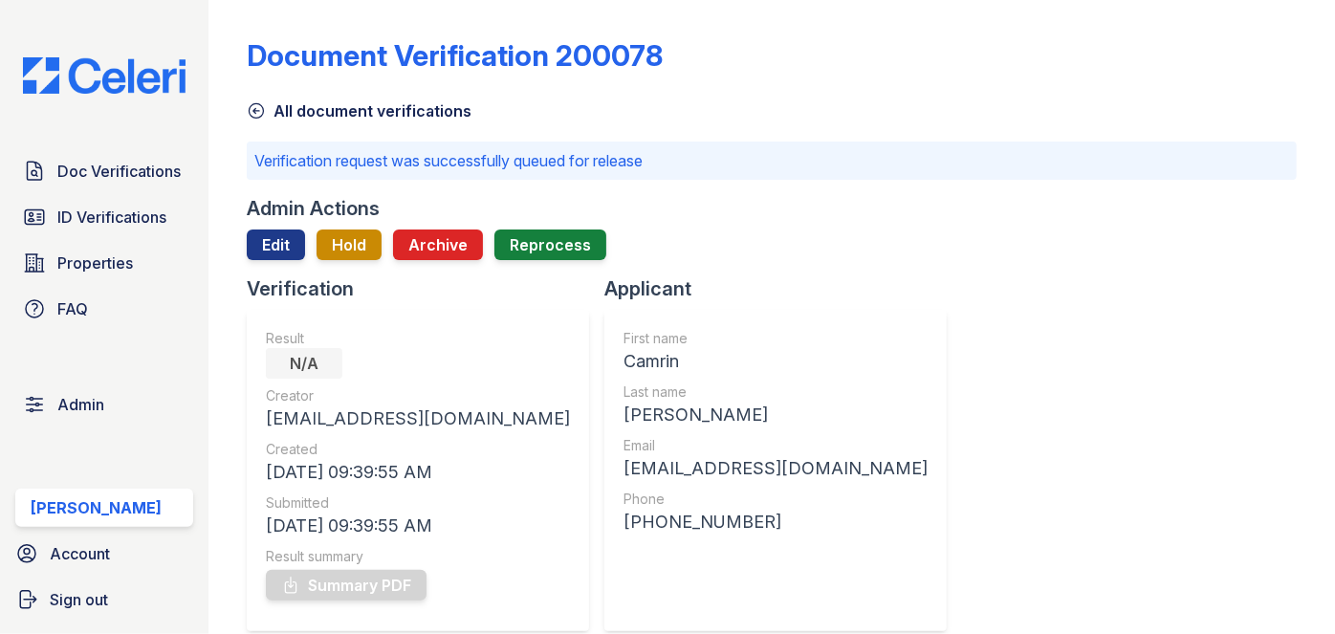
click at [89, 11] on div "Doc Verifications ID Verifications Properties FAQ Admin [PERSON_NAME] Account S…" at bounding box center [104, 317] width 208 height 634
click at [153, 163] on span "Doc Verifications" at bounding box center [118, 171] width 123 height 23
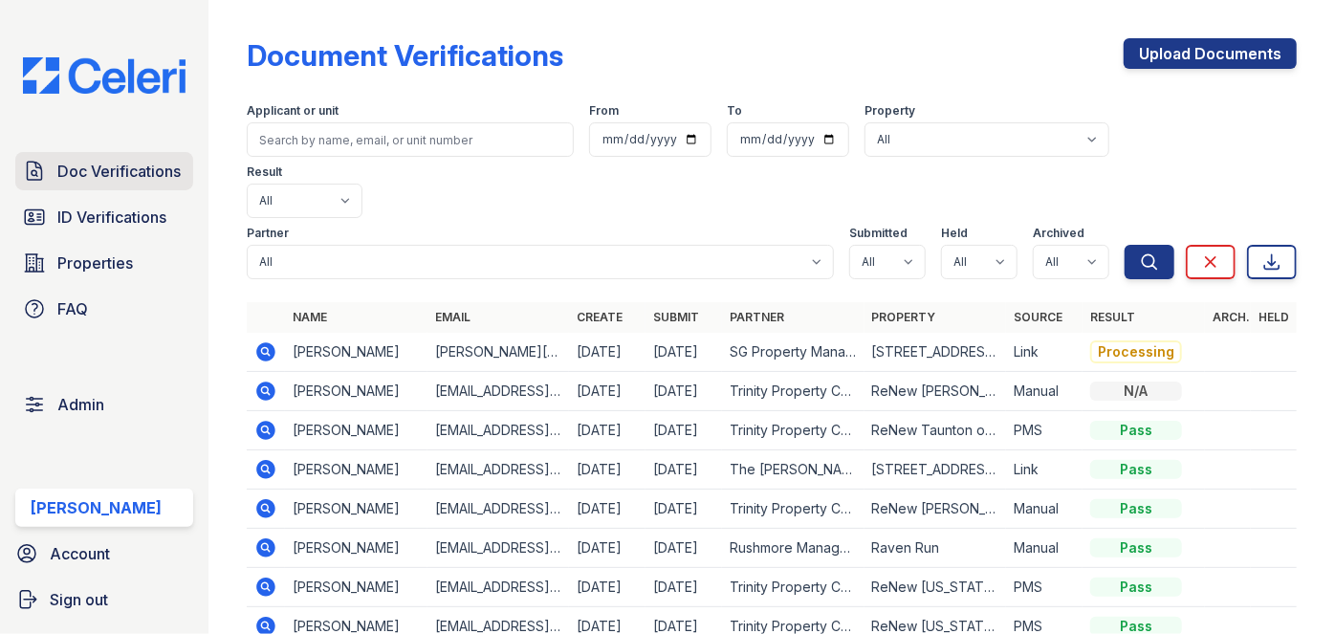
click at [109, 161] on span "Doc Verifications" at bounding box center [118, 171] width 123 height 23
drag, startPoint x: 109, startPoint y: 161, endPoint x: 149, endPoint y: 163, distance: 40.2
click at [109, 161] on span "Doc Verifications" at bounding box center [118, 171] width 123 height 23
click at [155, 171] on span "Doc Verifications" at bounding box center [118, 171] width 123 height 23
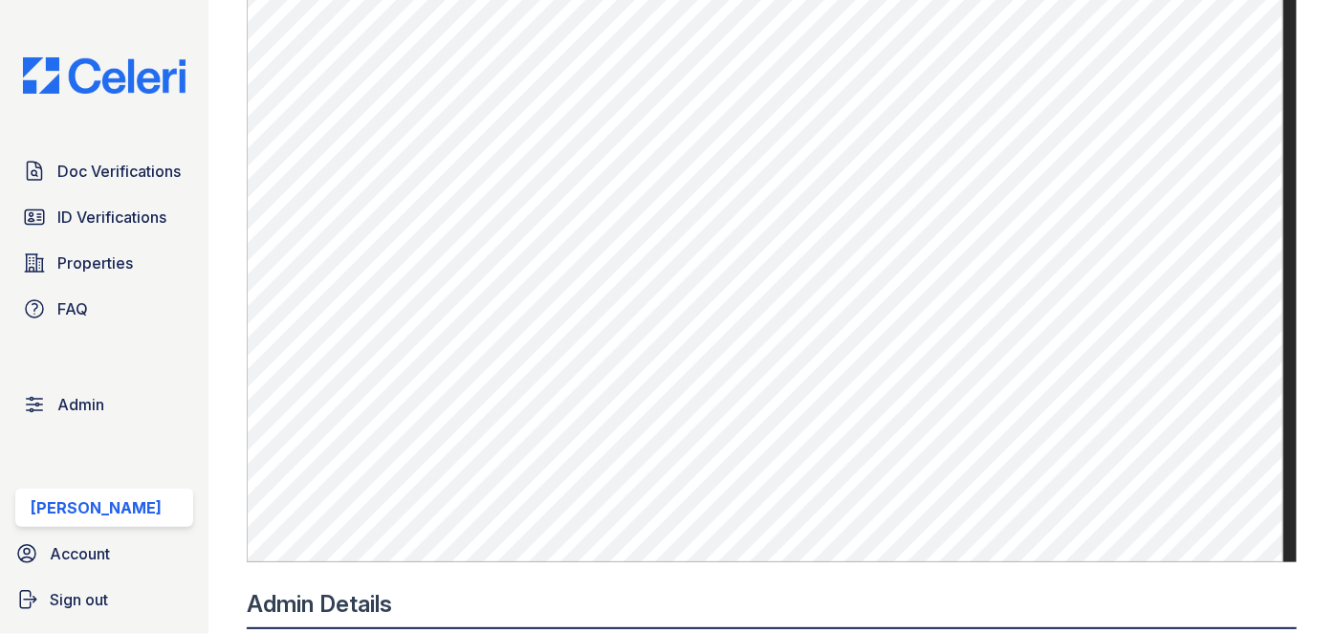
scroll to position [782, 0]
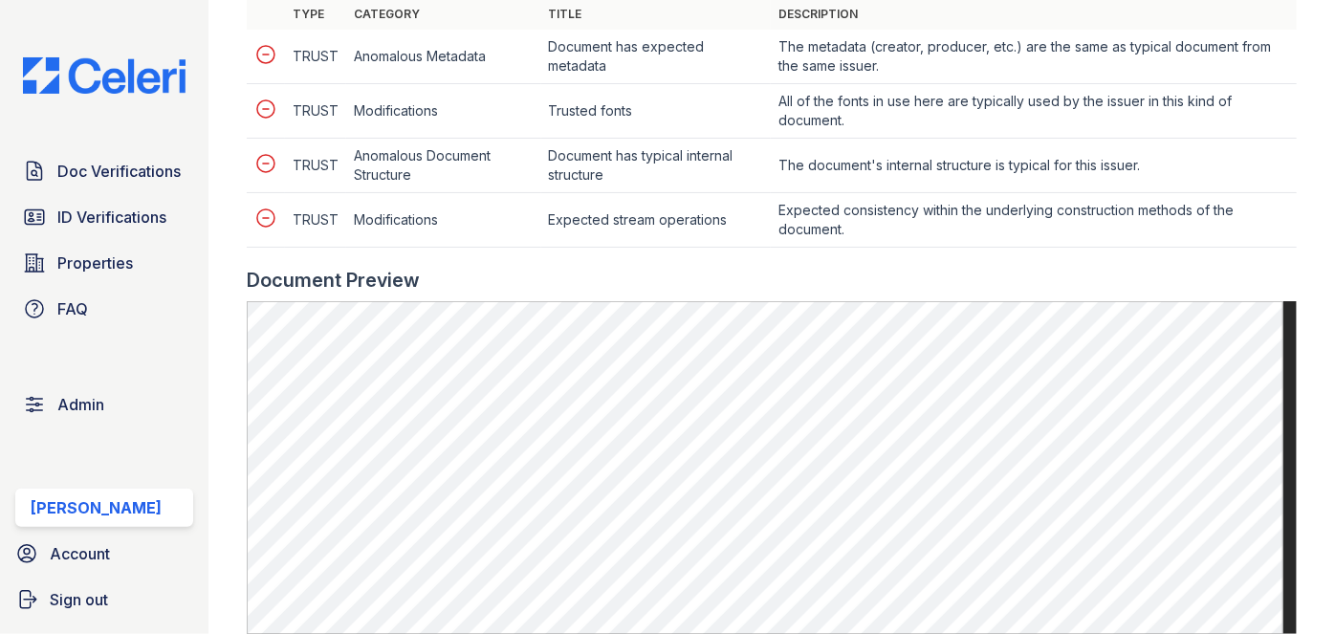
scroll to position [956, 0]
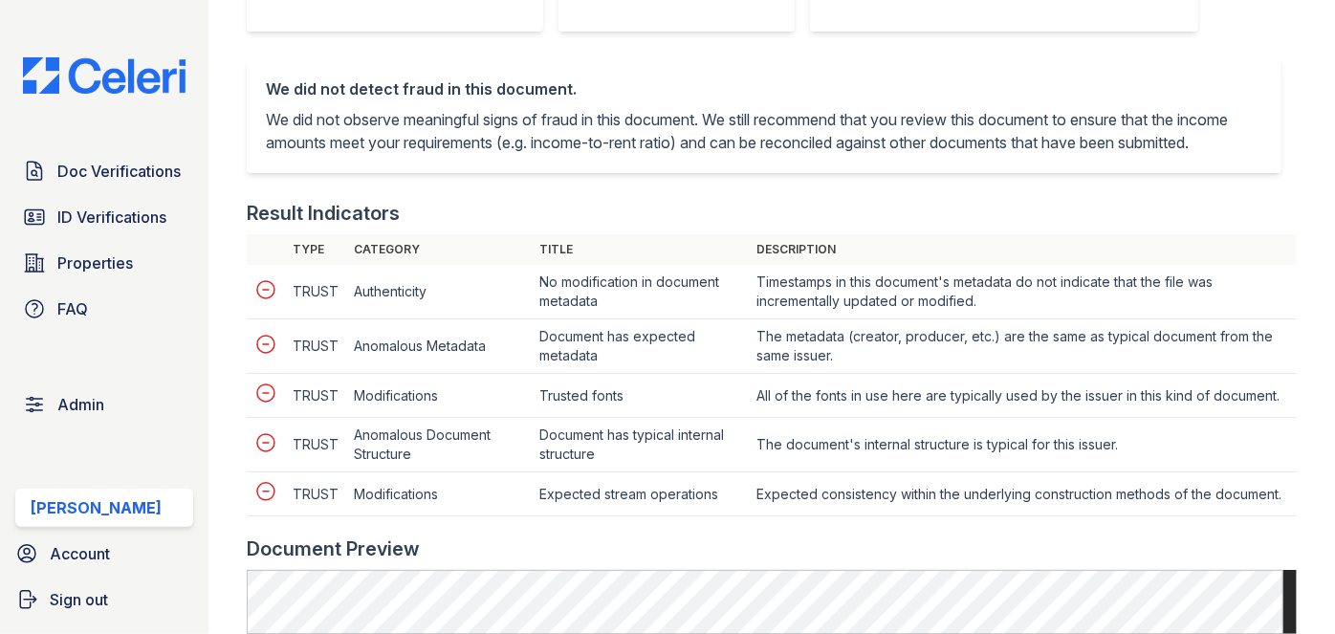
scroll to position [782, 0]
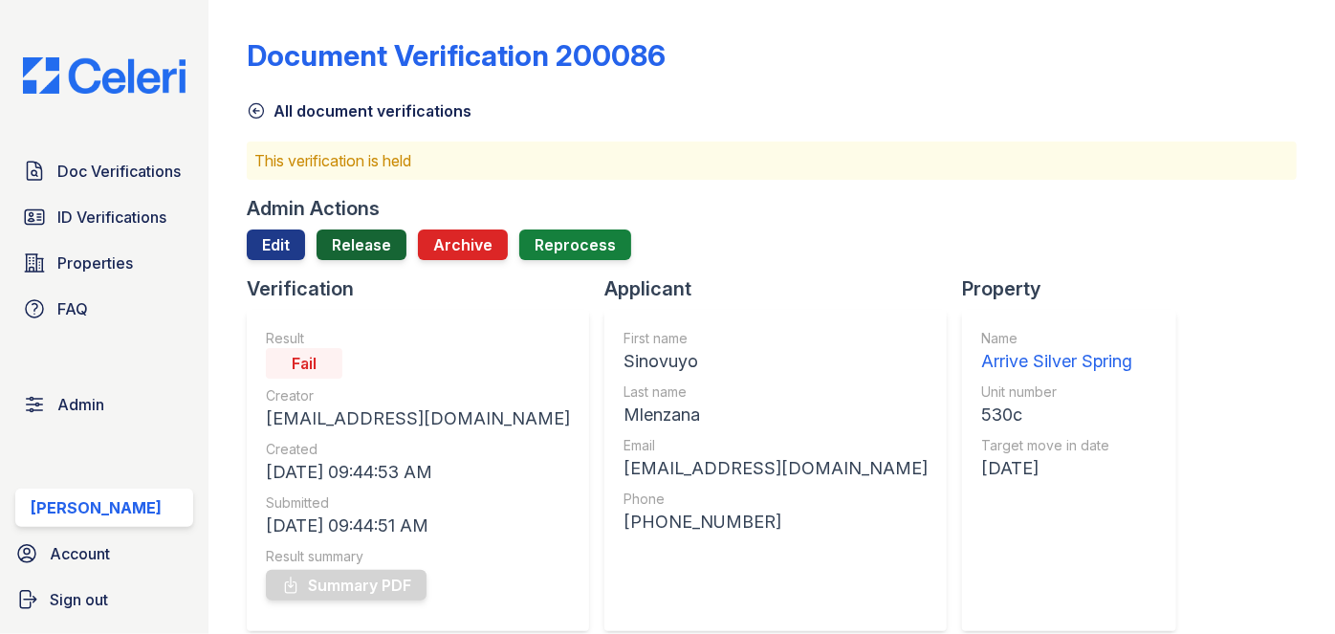
click at [359, 235] on link "Release" at bounding box center [362, 244] width 90 height 31
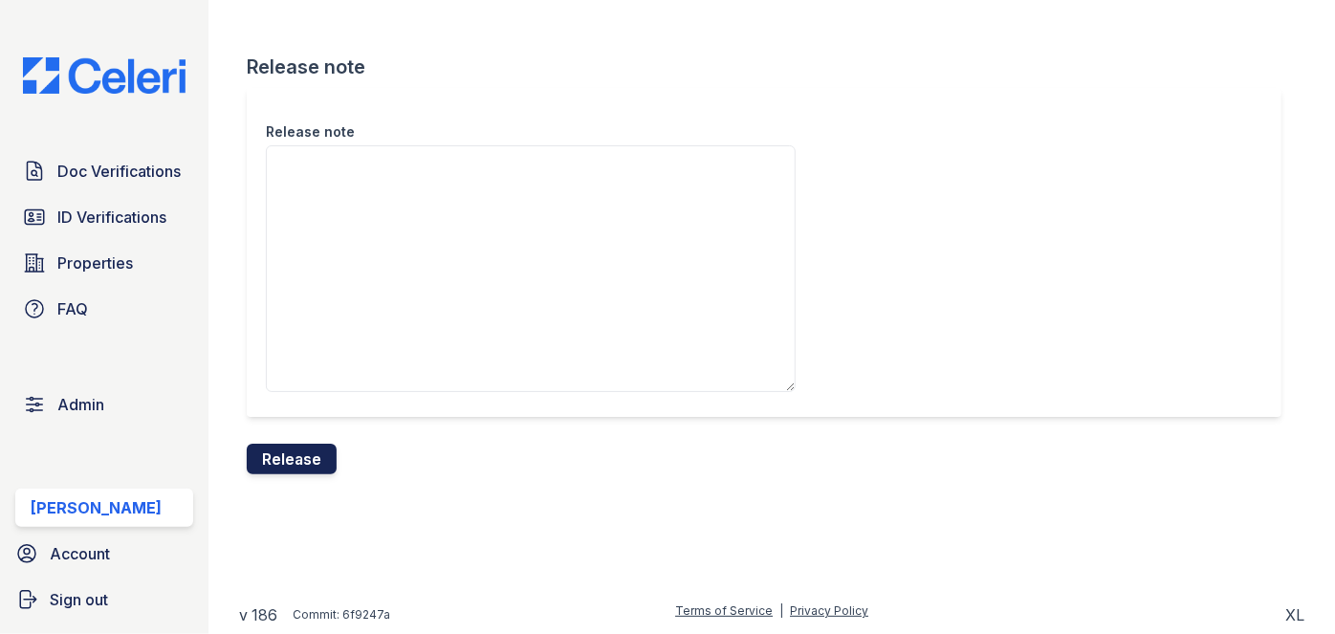
click at [323, 450] on button "Release" at bounding box center [292, 459] width 90 height 31
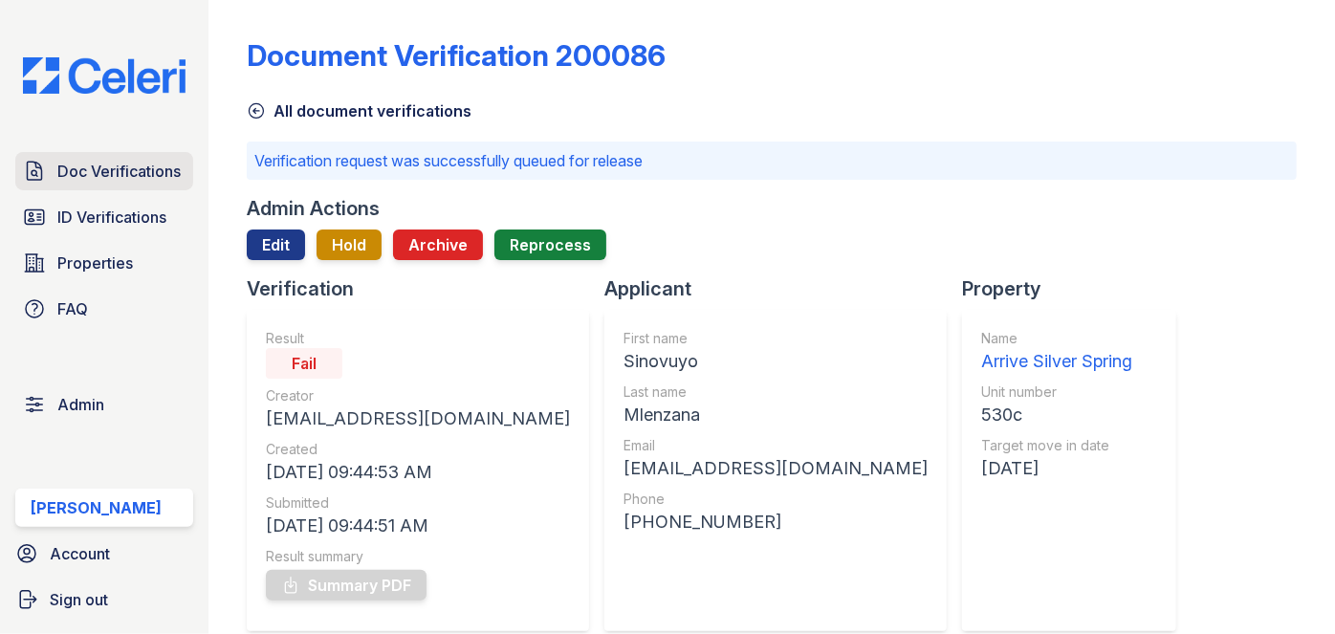
click at [145, 165] on span "Doc Verifications" at bounding box center [118, 171] width 123 height 23
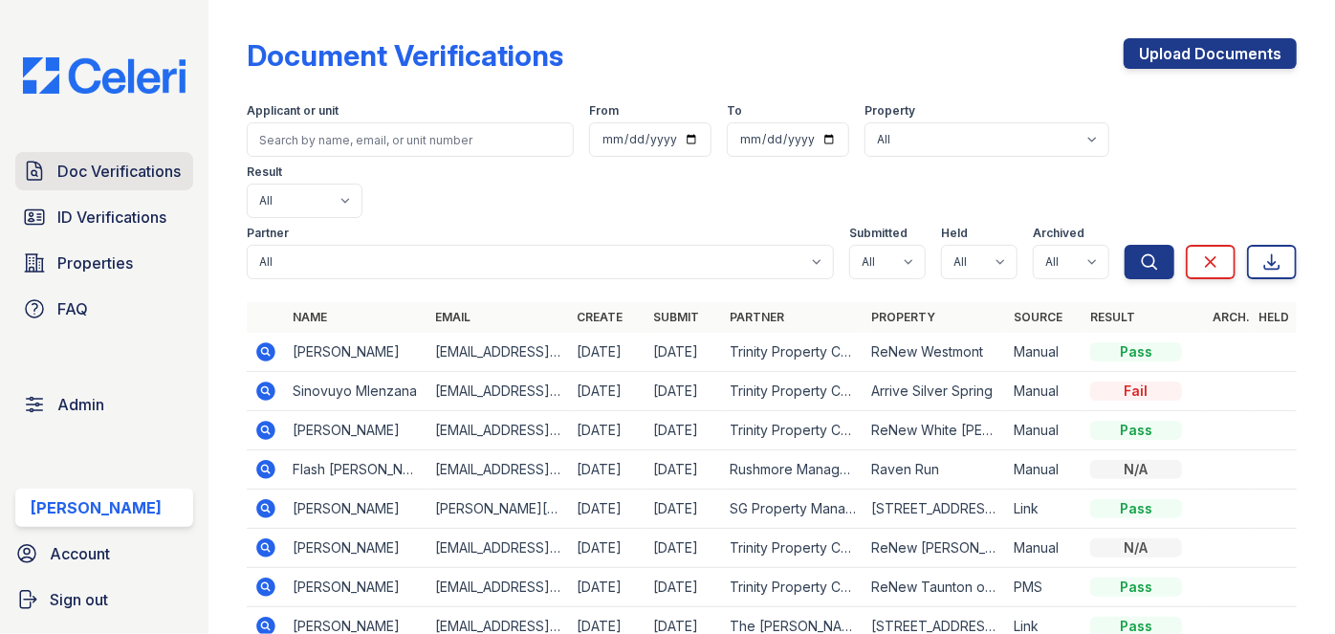
click at [139, 168] on span "Doc Verifications" at bounding box center [118, 171] width 123 height 23
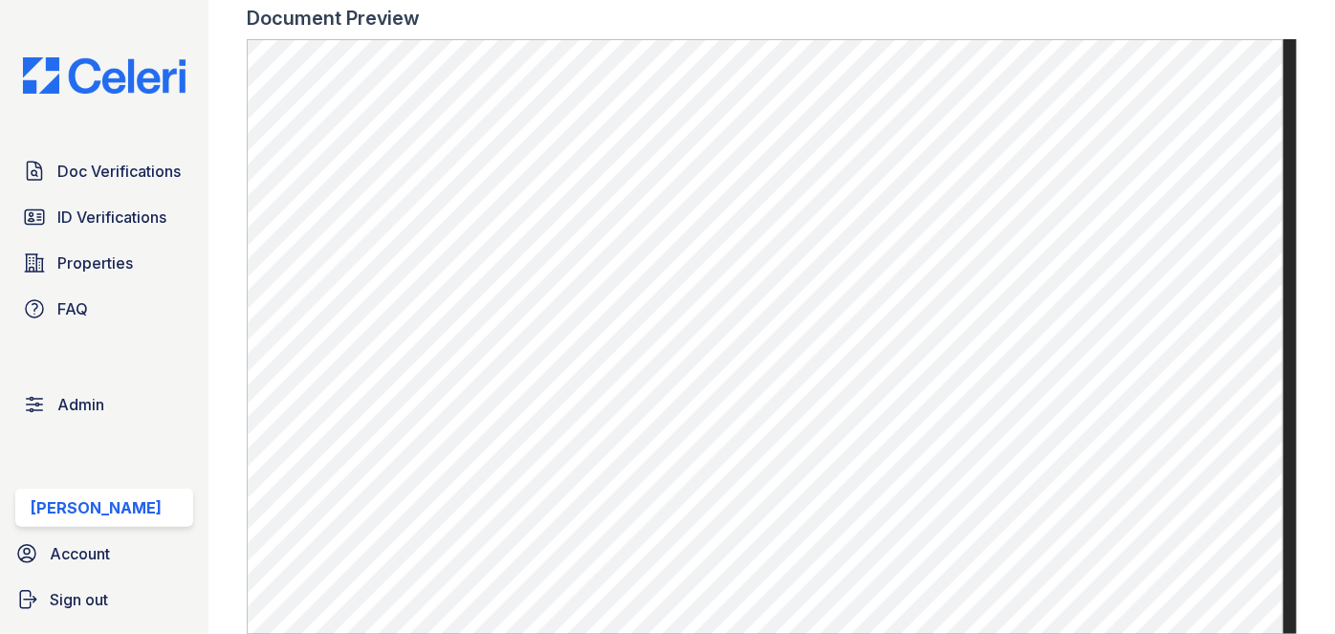
scroll to position [1303, 0]
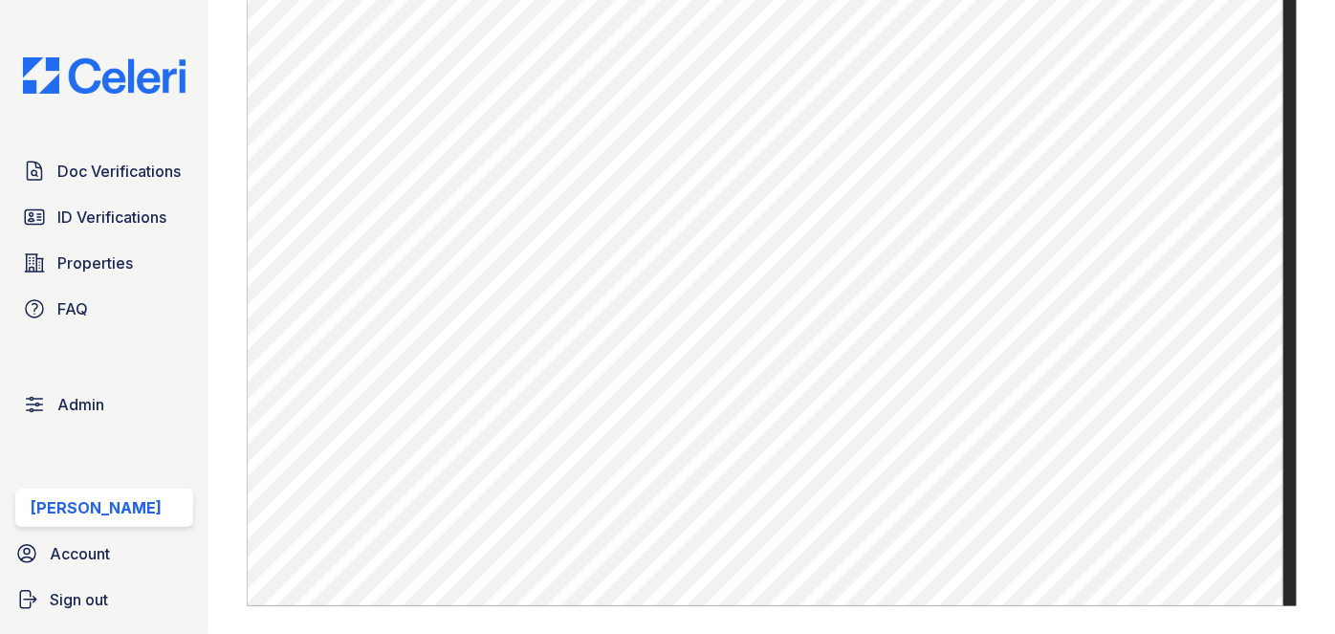
scroll to position [1477, 0]
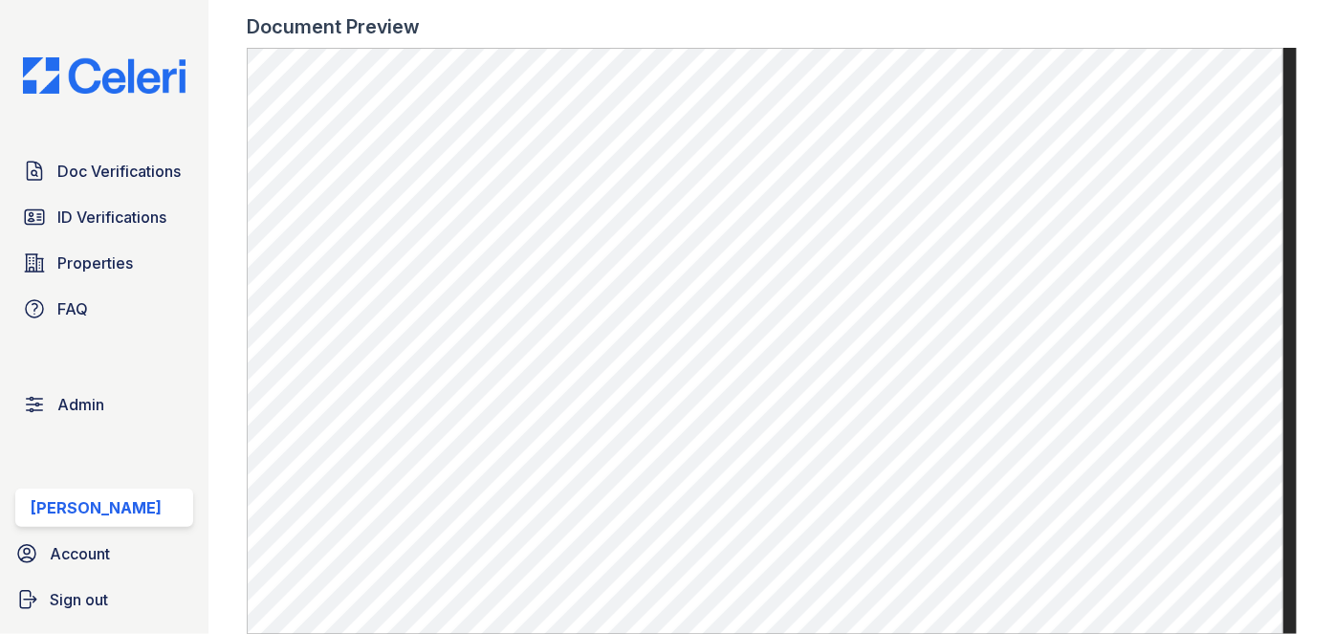
scroll to position [956, 0]
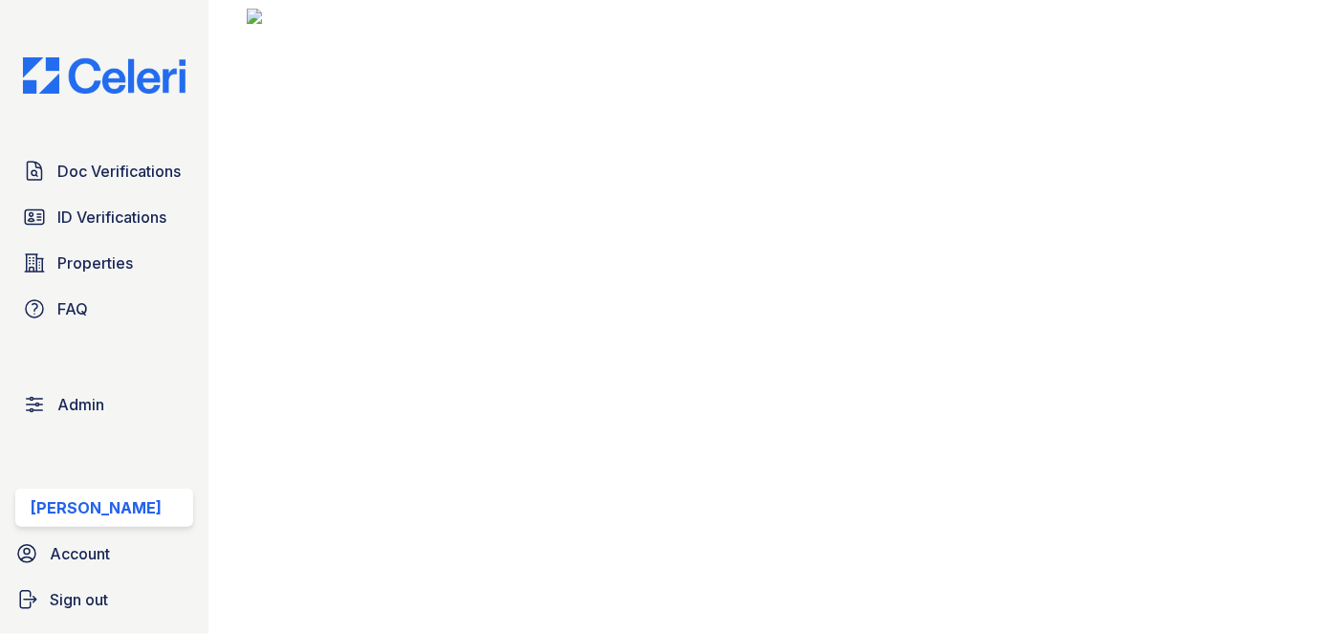
scroll to position [521, 0]
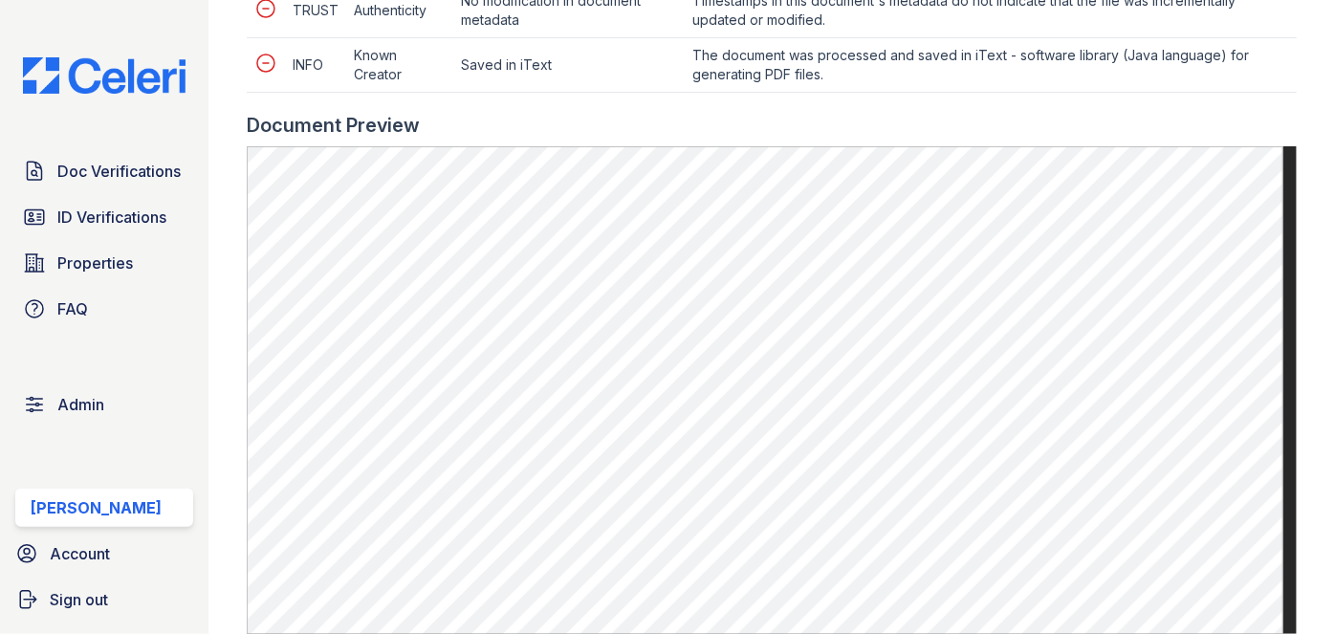
scroll to position [956, 0]
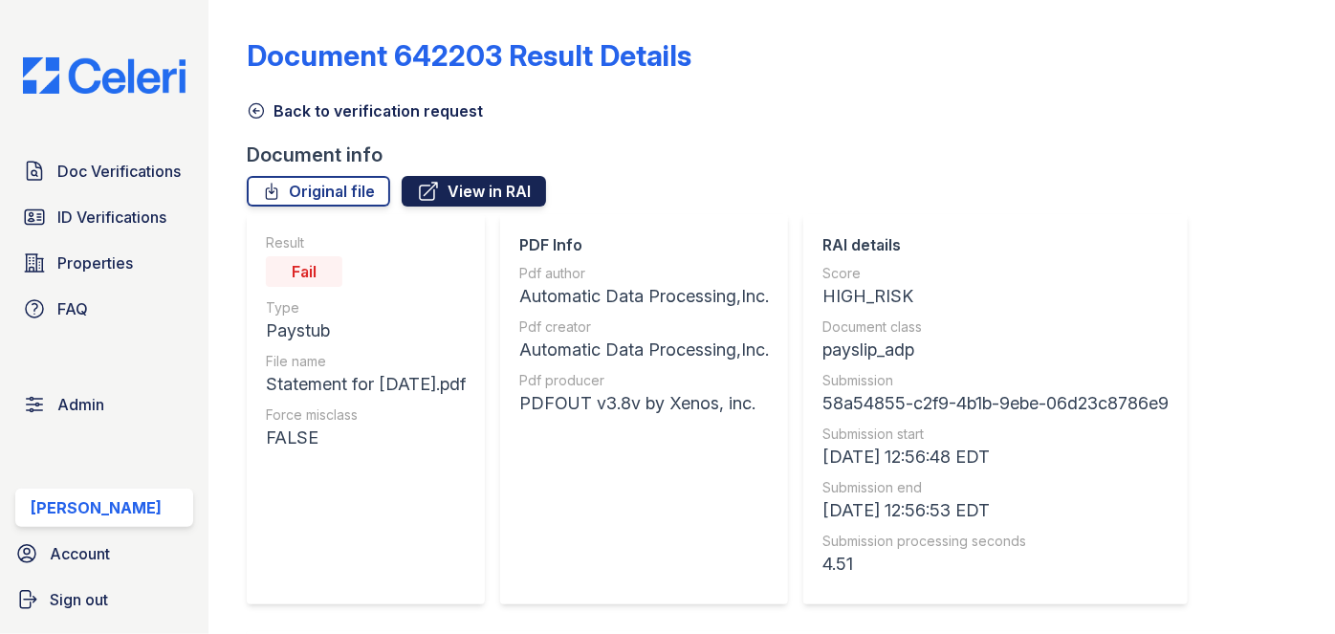
click at [497, 191] on link "View in RAI" at bounding box center [474, 191] width 144 height 31
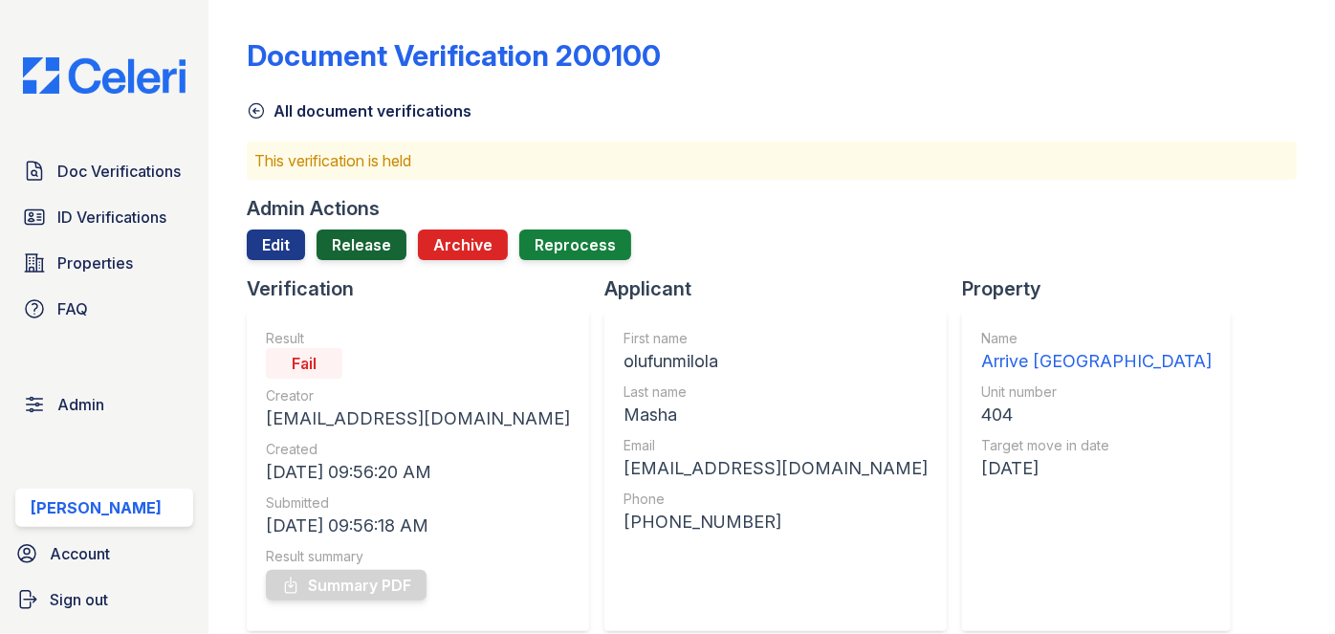
click at [361, 242] on link "Release" at bounding box center [362, 244] width 90 height 31
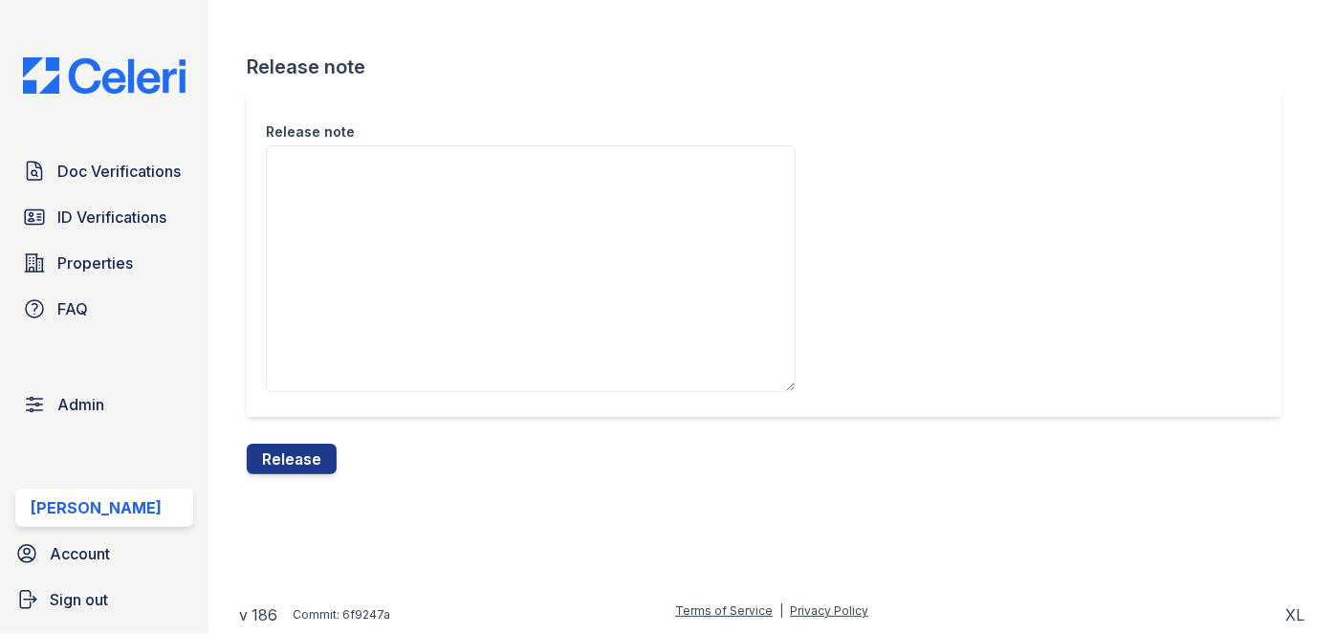
click at [323, 453] on button "Release" at bounding box center [292, 459] width 90 height 31
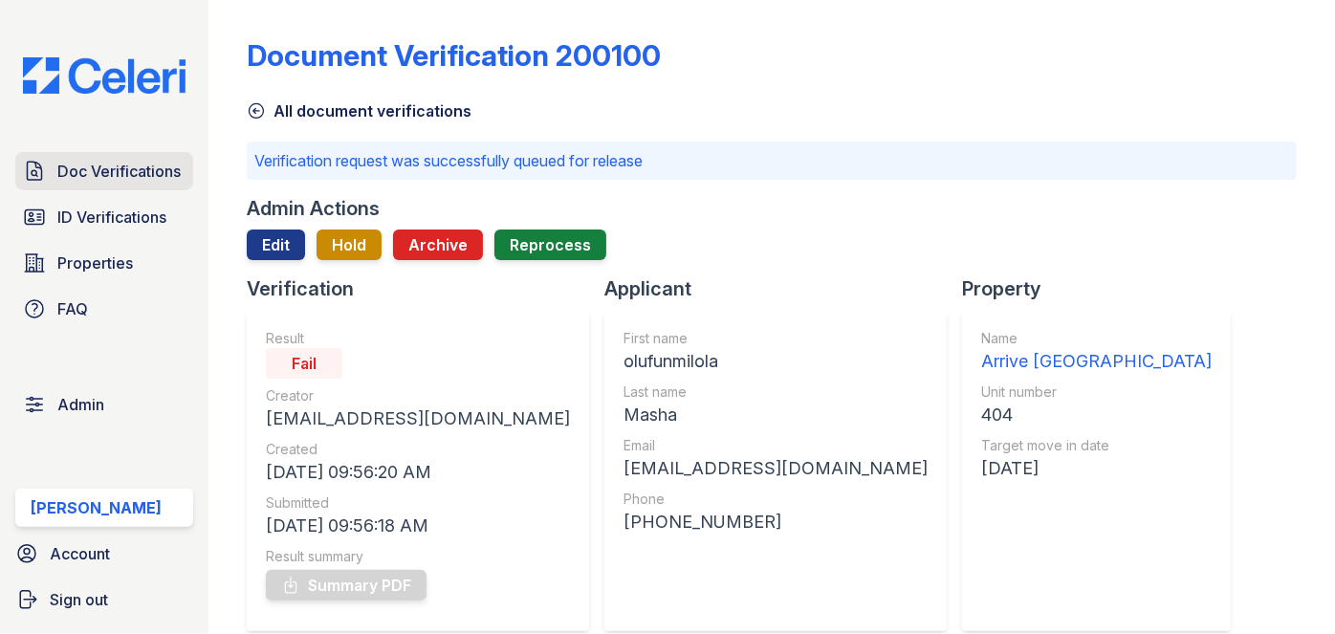
click at [97, 169] on span "Doc Verifications" at bounding box center [118, 171] width 123 height 23
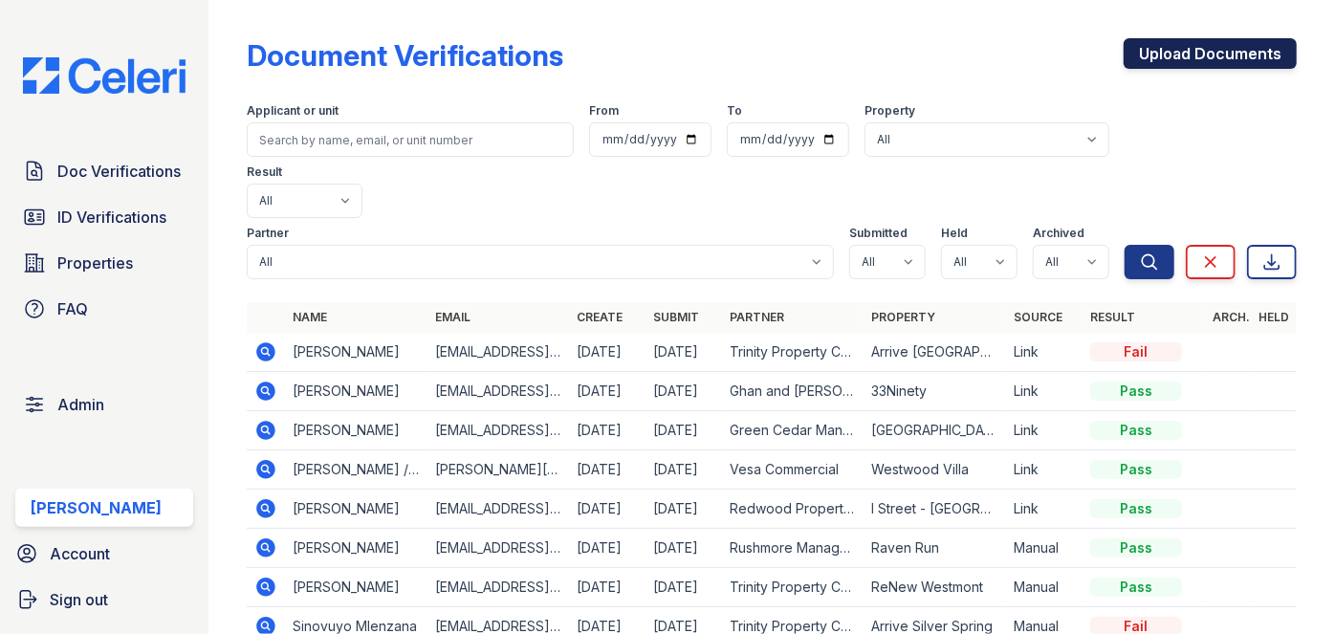
click at [1233, 54] on link "Upload Documents" at bounding box center [1210, 53] width 173 height 31
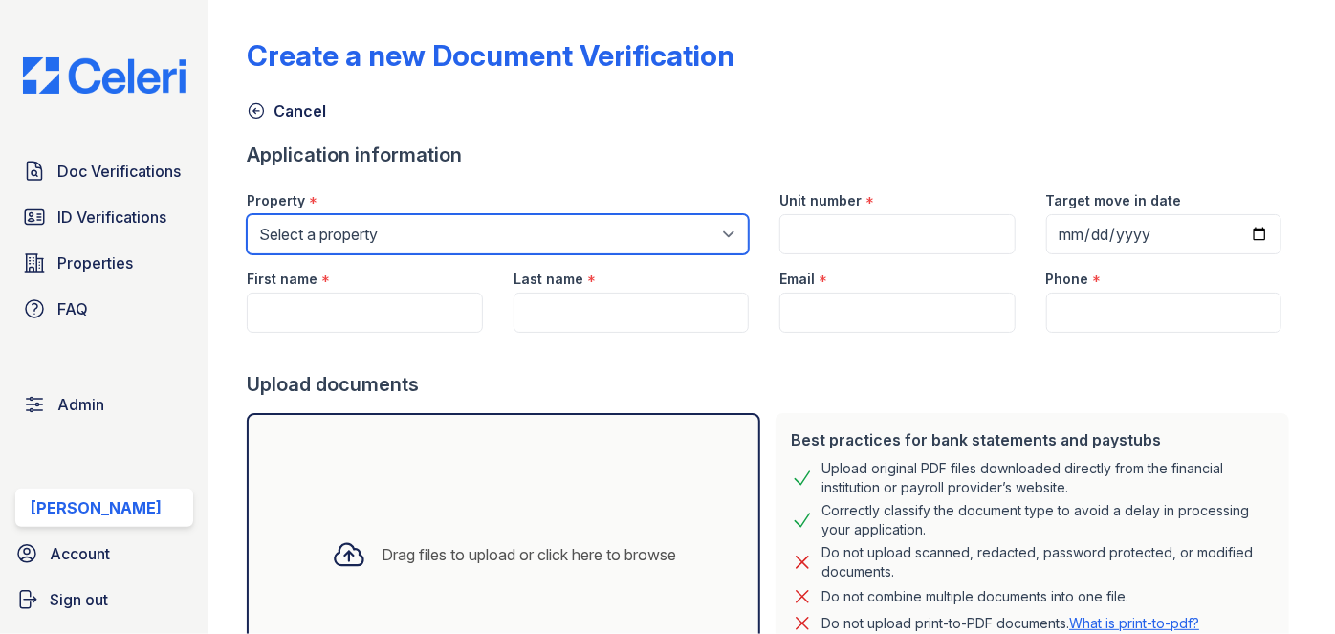
click at [410, 237] on select "Select a property 0000 Kinney Avenue 09 Cape Coral 10006 North Glowing Forge Co…" at bounding box center [498, 234] width 502 height 40
select select "600"
click at [247, 214] on select "Select a property 0000 Kinney Avenue 09 Cape Coral 10006 North Glowing Forge Co…" at bounding box center [498, 234] width 502 height 40
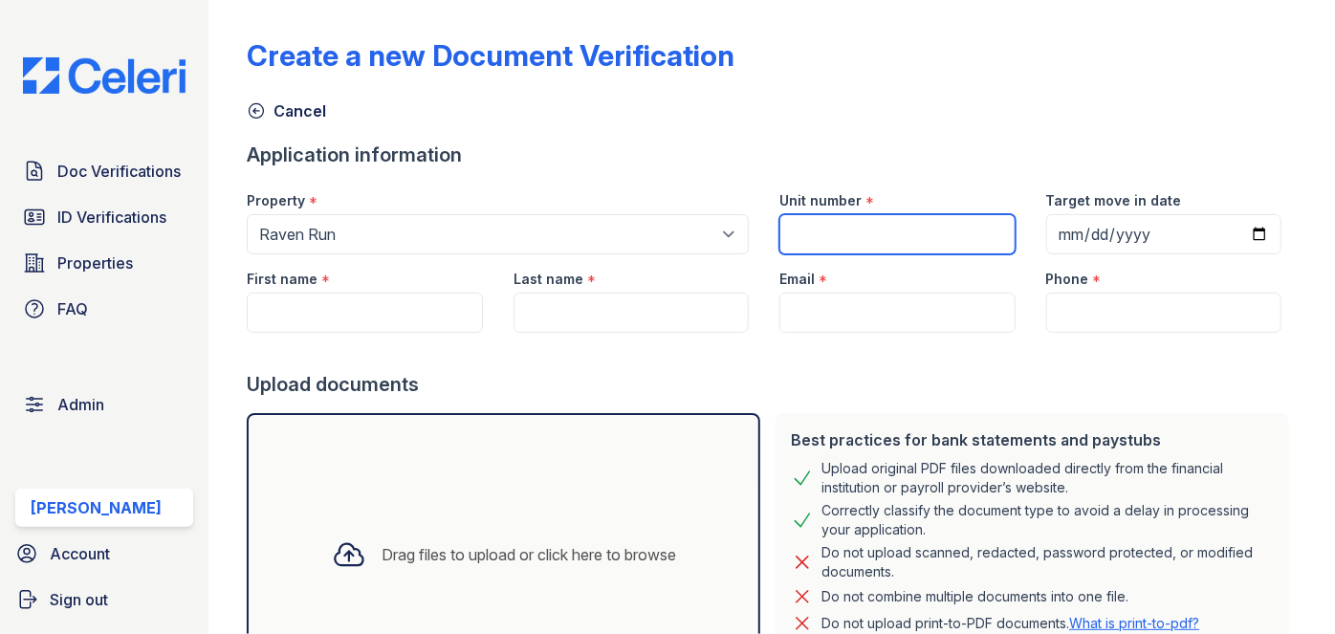
click at [851, 218] on input "Unit number" at bounding box center [896, 234] width 235 height 40
type input "1"
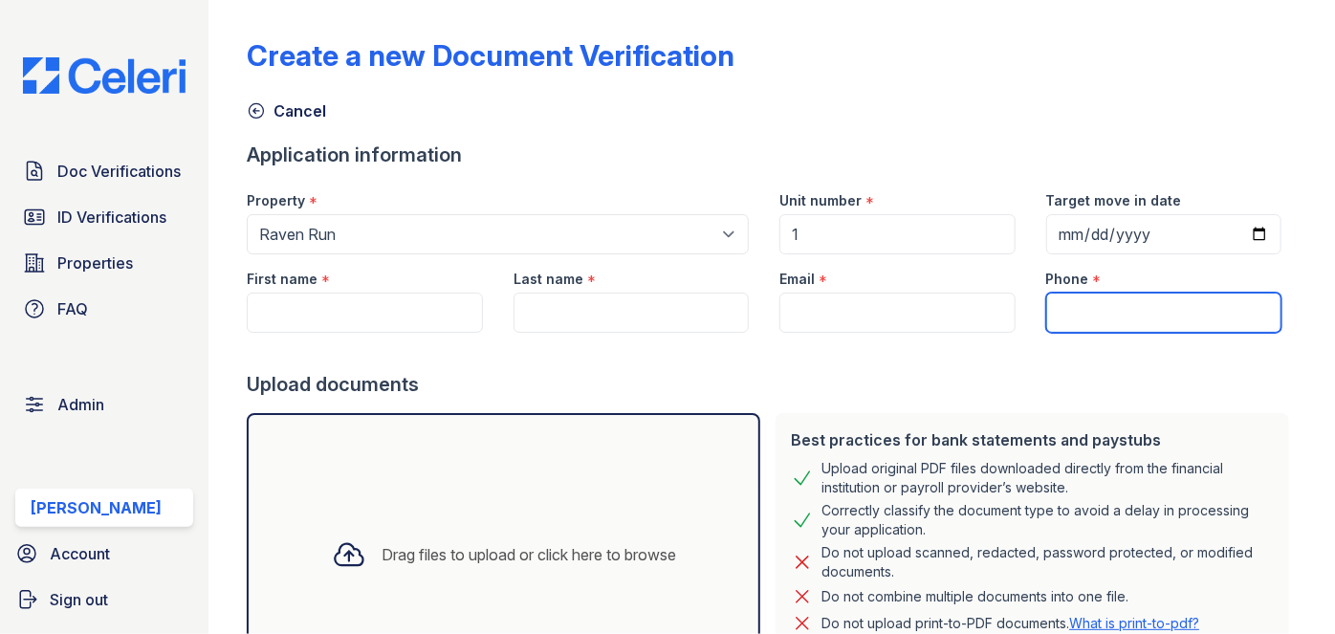
click at [1102, 294] on input "Phone" at bounding box center [1163, 313] width 235 height 40
click at [1091, 315] on input "Phone" at bounding box center [1163, 313] width 235 height 40
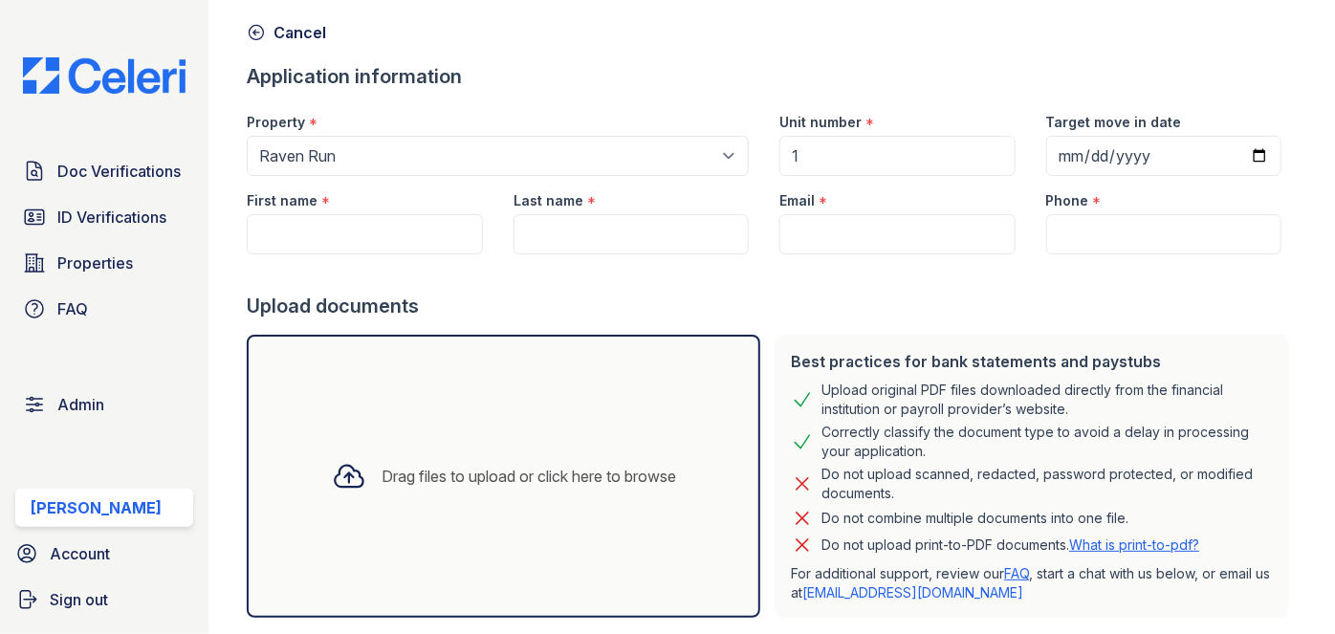
scroll to position [173, 0]
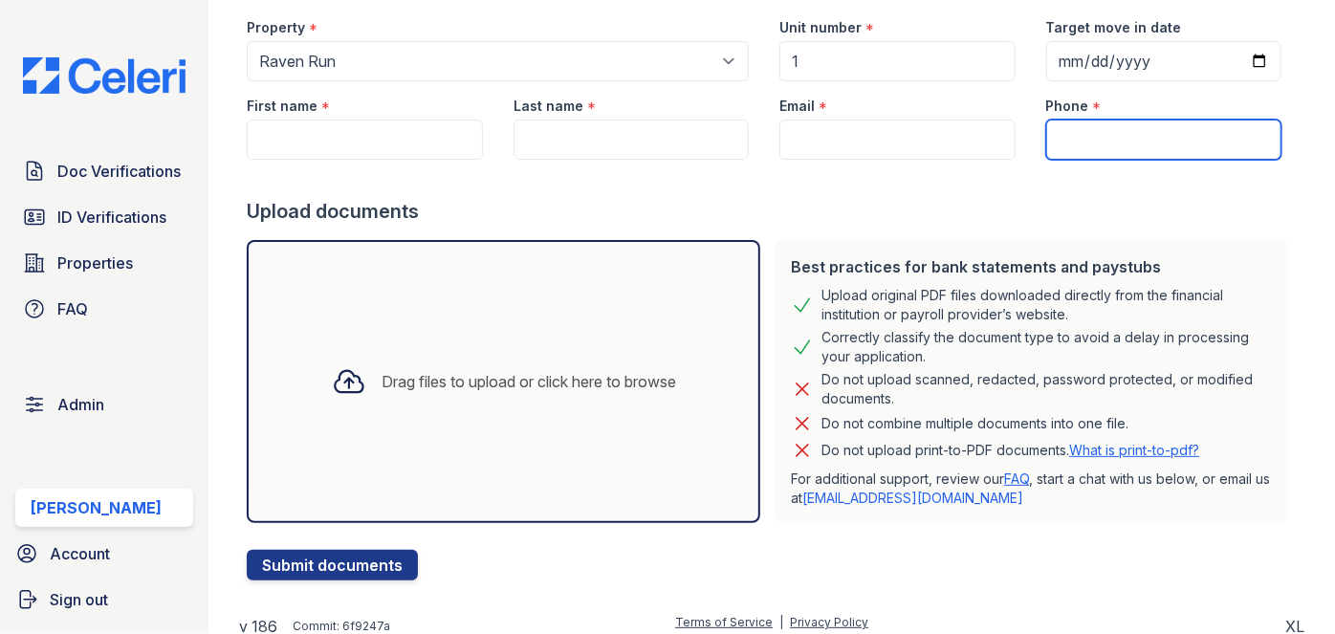
click at [1127, 139] on input "Phone" at bounding box center [1163, 140] width 235 height 40
type input "3054444444"
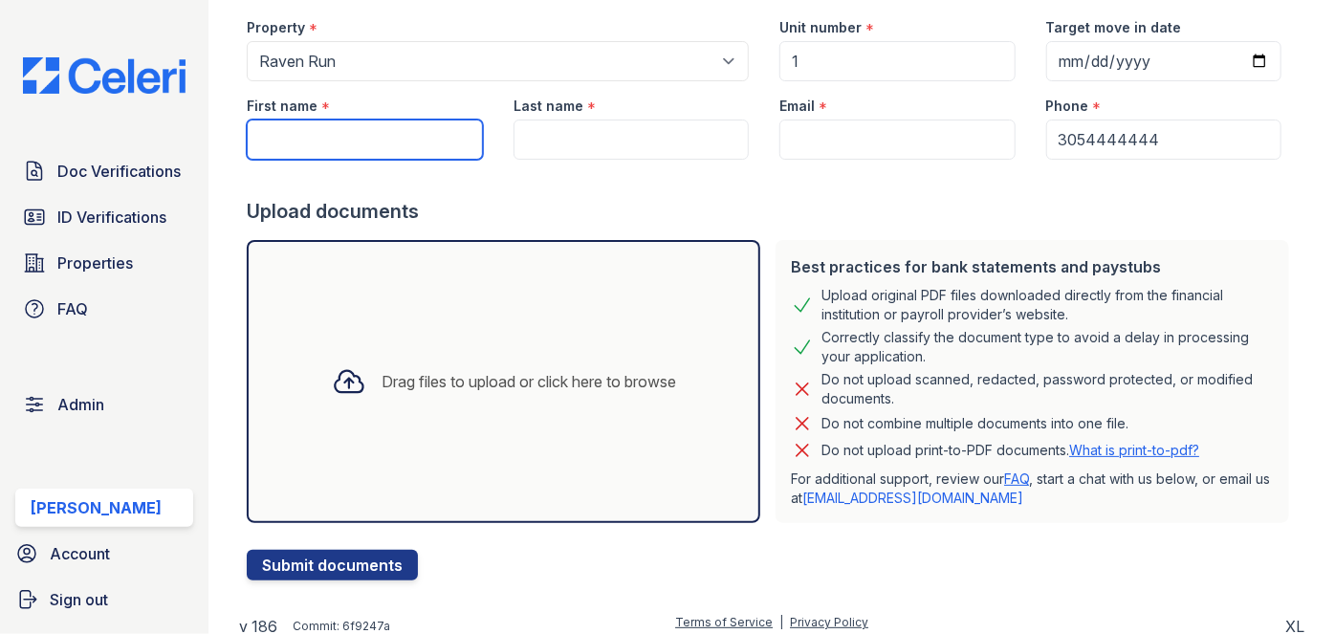
click at [404, 145] on input "First name" at bounding box center [364, 140] width 235 height 40
click at [754, 186] on div at bounding box center [772, 179] width 1050 height 38
click at [326, 138] on input "First name" at bounding box center [364, 140] width 235 height 40
paste input "FLASH JAMES STREETER III"
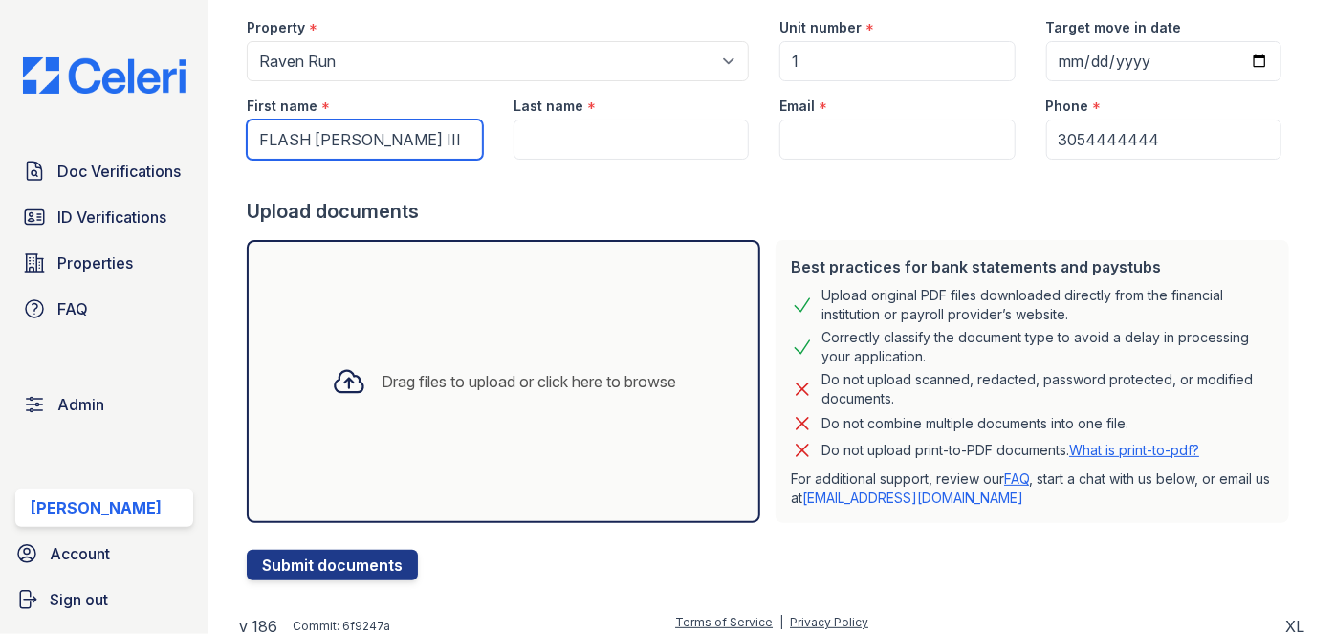
drag, startPoint x: 367, startPoint y: 137, endPoint x: 441, endPoint y: 142, distance: 73.8
click at [441, 142] on input "FLASH JAMES STREETER III" at bounding box center [364, 140] width 235 height 40
drag, startPoint x: 470, startPoint y: 138, endPoint x: 371, endPoint y: 143, distance: 99.6
click at [371, 143] on input "FLASH JAMES STREETER III" at bounding box center [364, 140] width 235 height 40
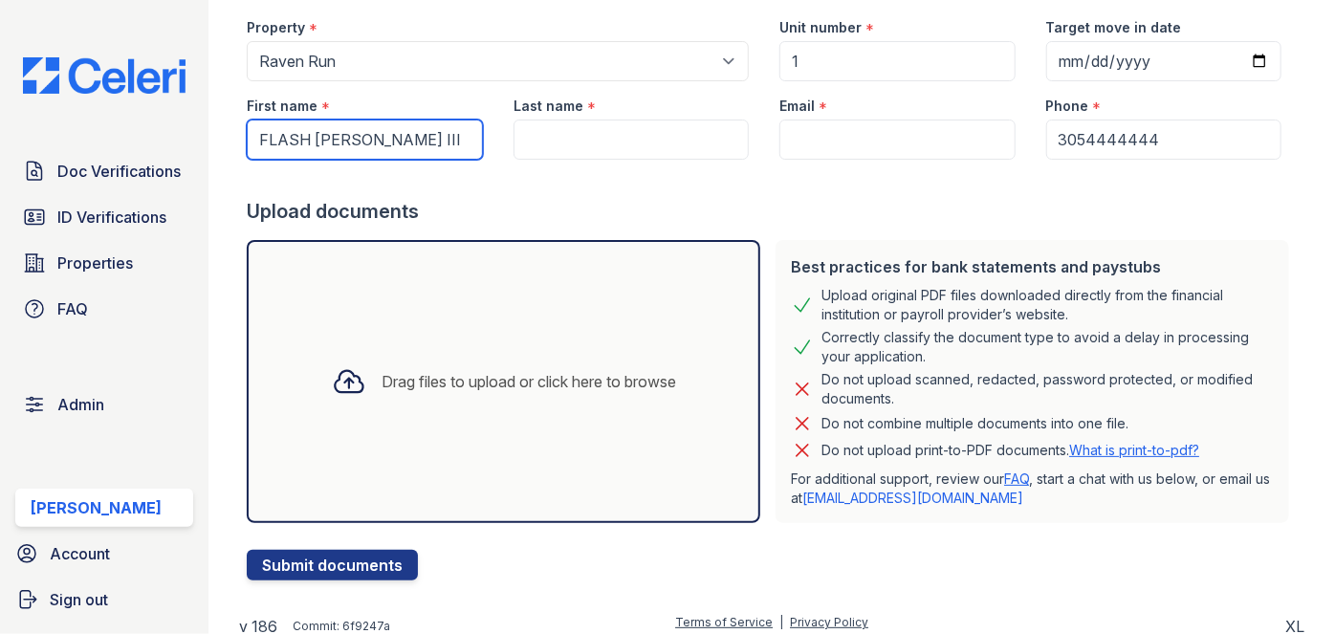
drag, startPoint x: 366, startPoint y: 141, endPoint x: 484, endPoint y: 141, distance: 117.6
click at [484, 141] on div "First name * FLASH JAMES STREETER III" at bounding box center [364, 120] width 266 height 78
type input "[PERSON_NAME]"
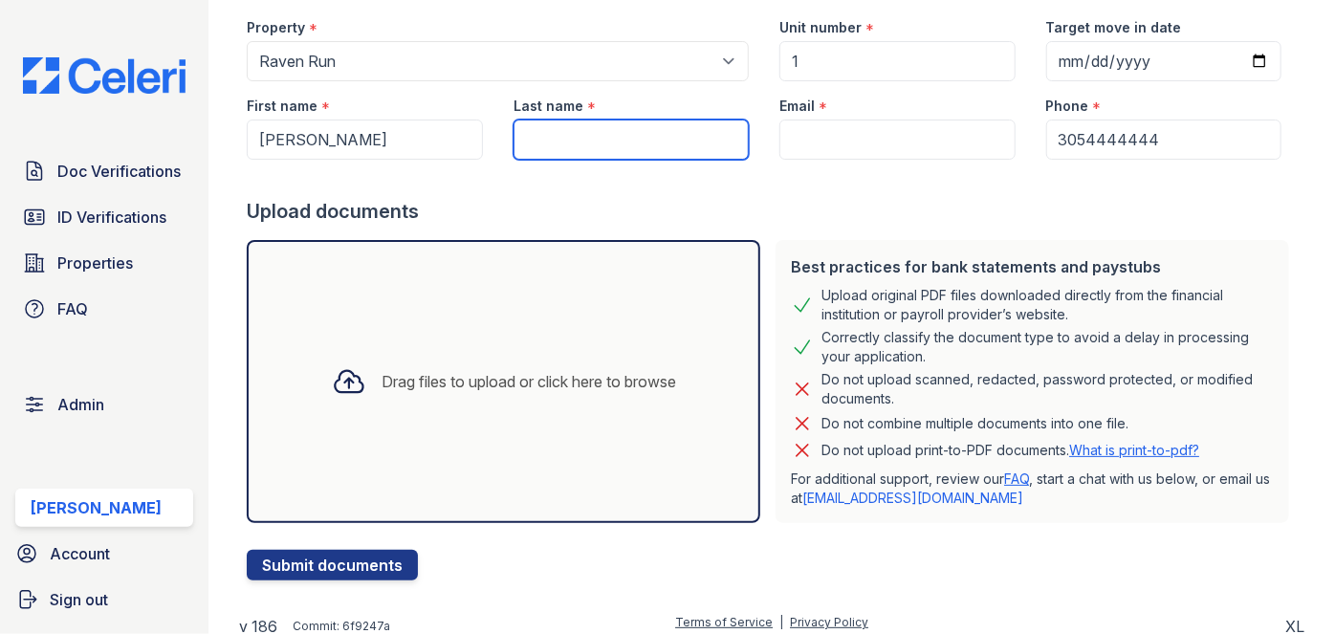
click at [606, 128] on input "Last name" at bounding box center [630, 140] width 235 height 40
paste input "STREETER III"
type input "STREETER III"
click at [736, 175] on div at bounding box center [772, 179] width 1050 height 38
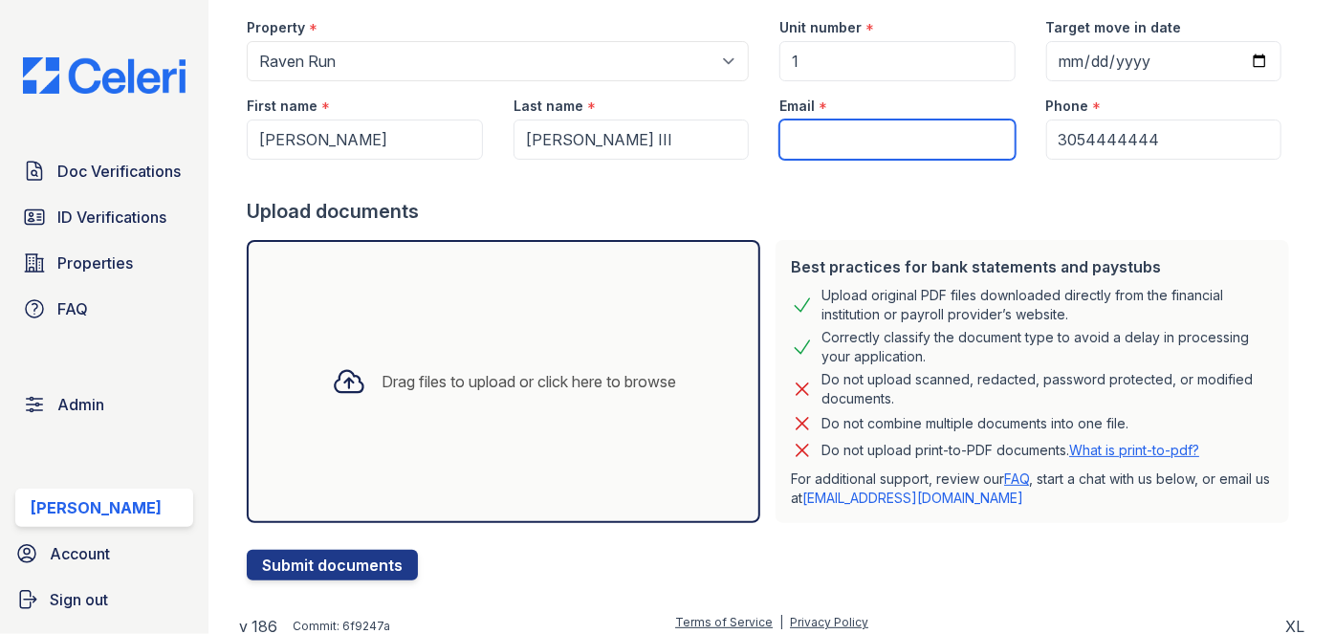
click at [821, 132] on input "Email" at bounding box center [896, 140] width 235 height 40
paste input "STREETER III"
type input "STREETER III"
click at [869, 139] on input "STREETER III" at bounding box center [896, 140] width 235 height 40
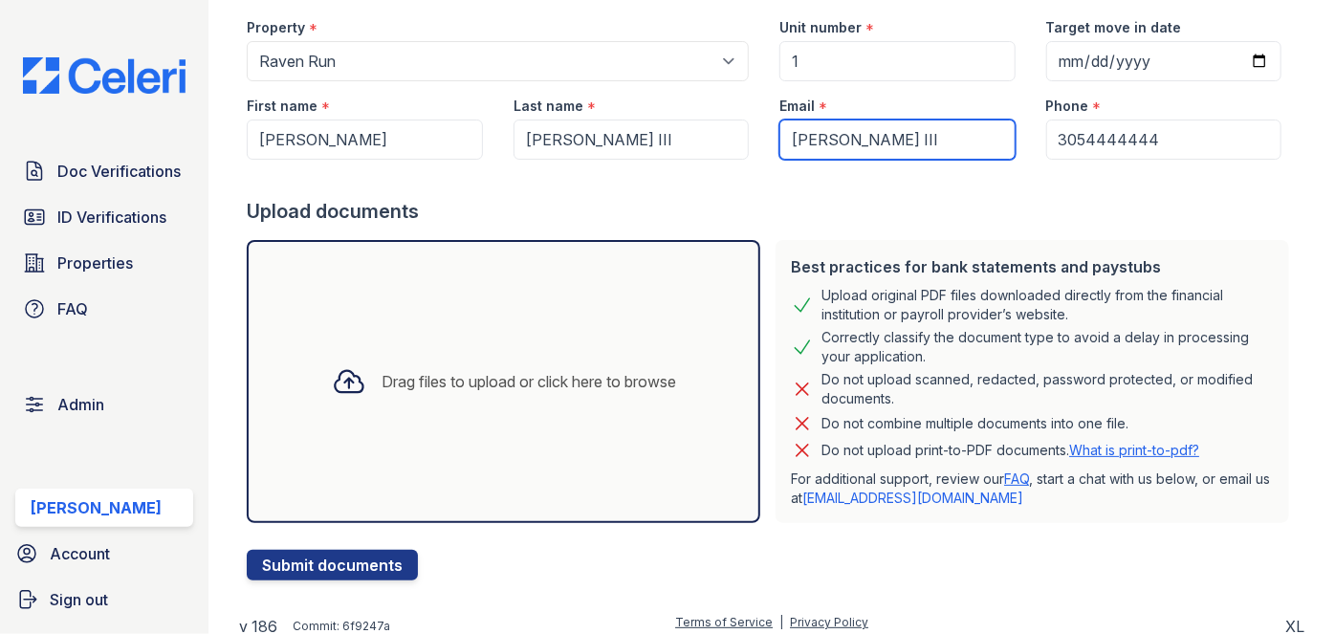
click at [869, 139] on input "STREETER III" at bounding box center [896, 140] width 235 height 40
paste input "FLASH JAMES STREETER III"
type input "FLASH JAMES STREETER III"
click at [972, 136] on input "FLASH [PERSON_NAME] III" at bounding box center [896, 140] width 235 height 40
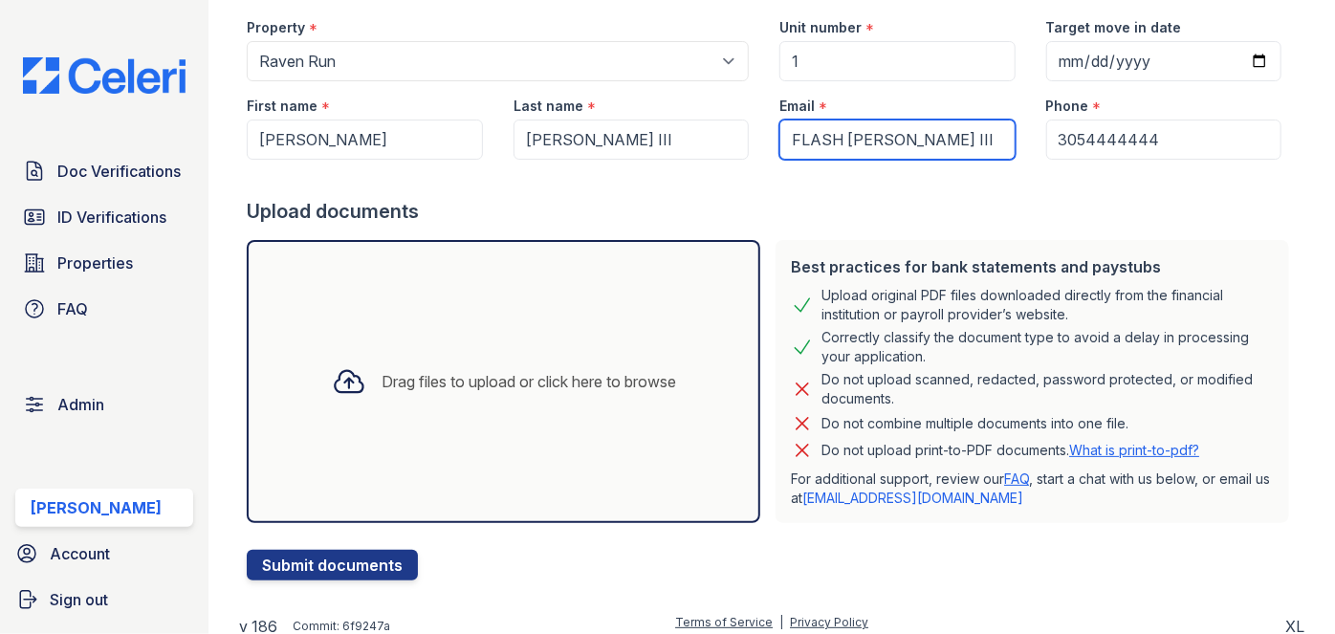
click at [972, 136] on input "FLASH [PERSON_NAME] III" at bounding box center [896, 140] width 235 height 40
click at [986, 138] on input "FLASH [PERSON_NAME] III" at bounding box center [896, 140] width 235 height 40
click at [986, 138] on input "FLASH JAMES STREETER III" at bounding box center [896, 140] width 235 height 40
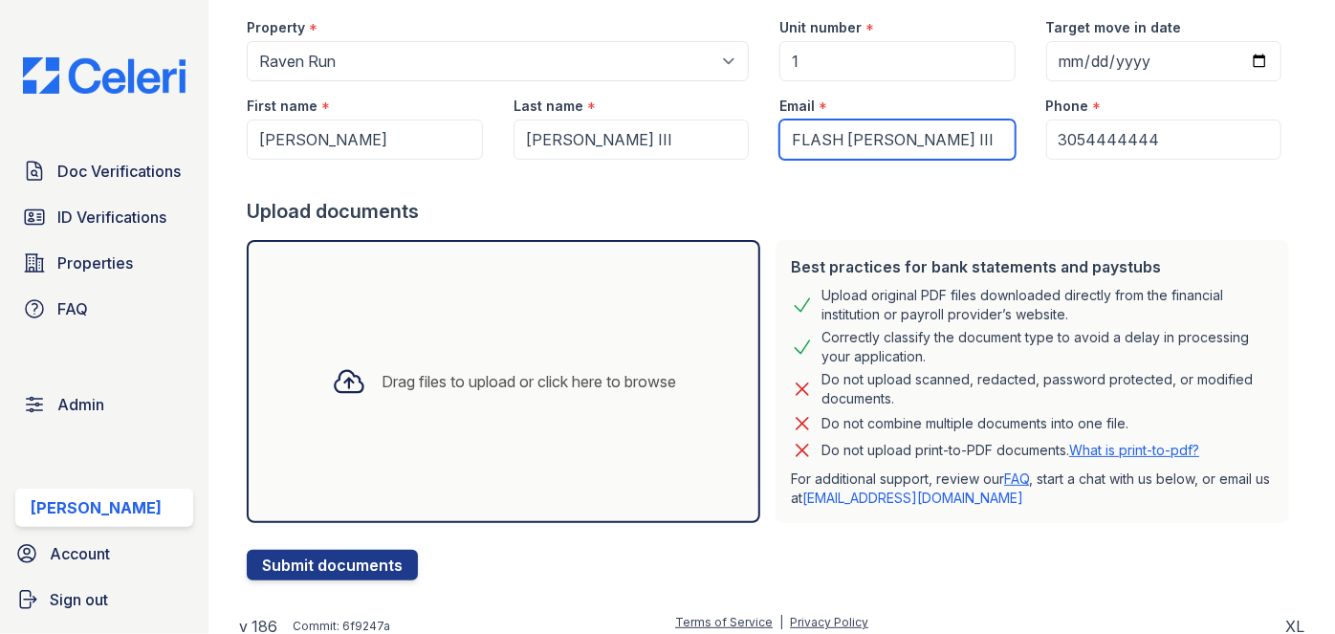
click at [986, 138] on input "FLASH JAMES STREETER III" at bounding box center [896, 140] width 235 height 40
click at [820, 133] on input "flashstreeter@gmail.com" at bounding box center [896, 140] width 235 height 40
type input "flashjamesstreeter@gmail.com"
click at [956, 189] on div at bounding box center [772, 179] width 1050 height 38
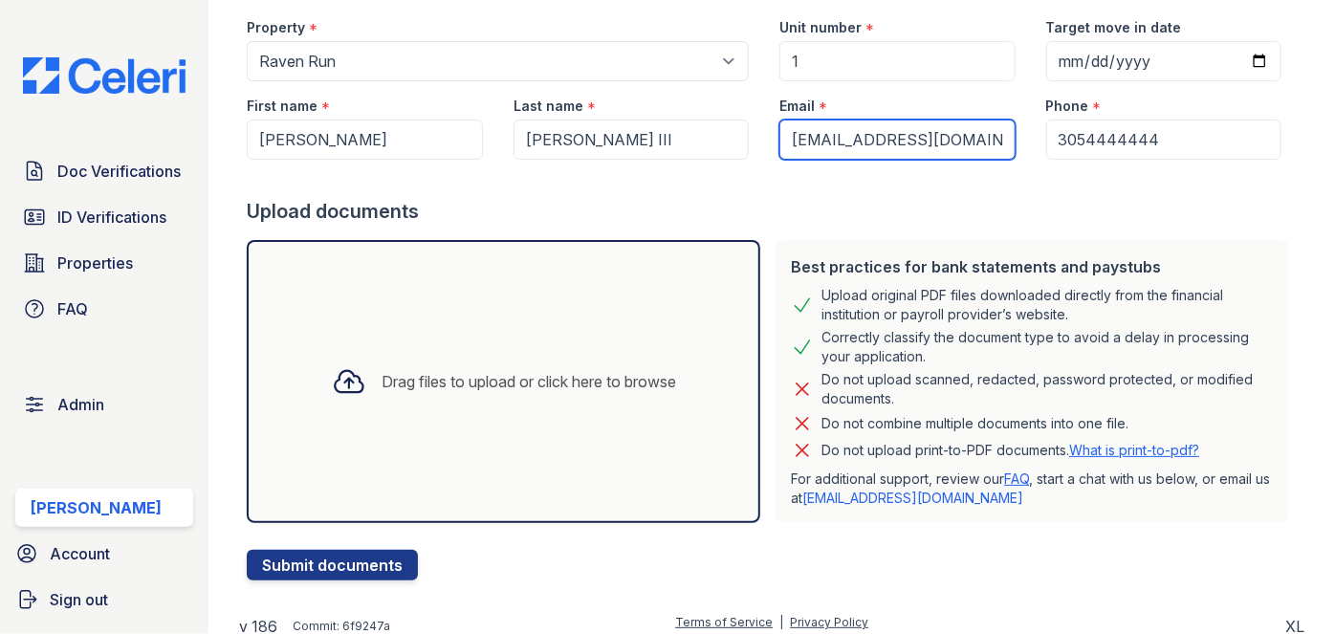
click at [989, 136] on input "flashjamesstreeter@gmail.com" at bounding box center [896, 140] width 235 height 40
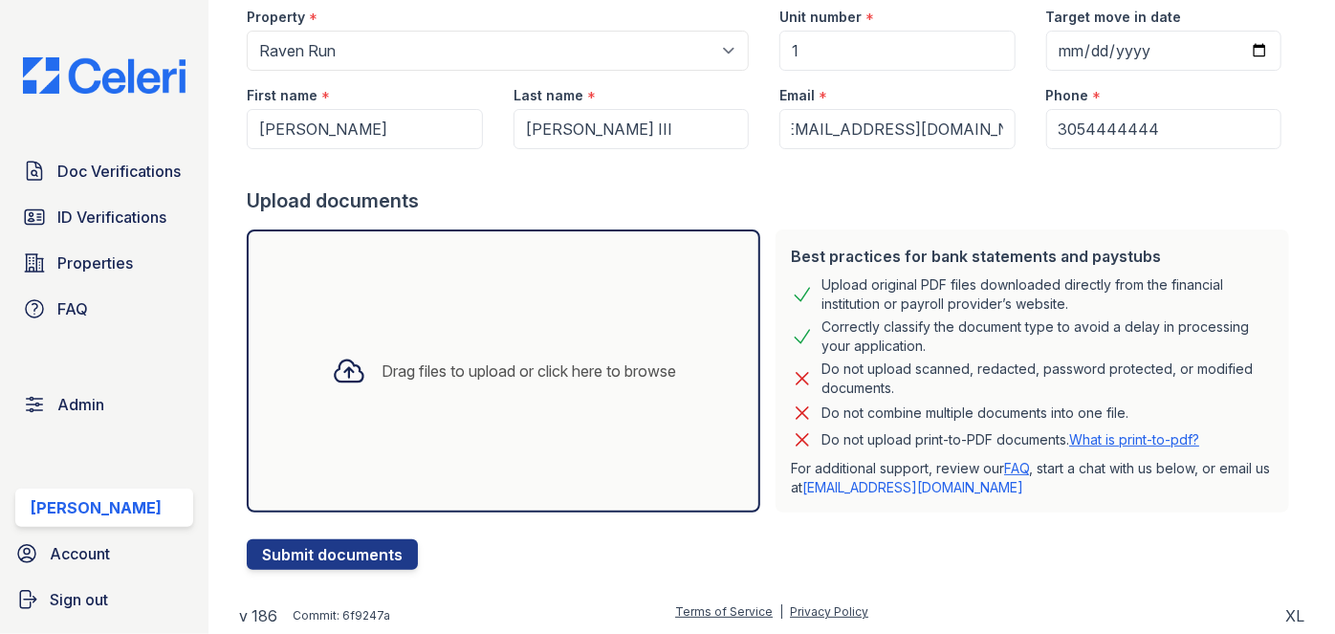
click at [591, 188] on div "Upload documents" at bounding box center [772, 200] width 1050 height 27
click at [532, 173] on div at bounding box center [772, 168] width 1050 height 38
click at [478, 307] on div "Drag files to upload or click here to browse" at bounding box center [503, 370] width 513 height 283
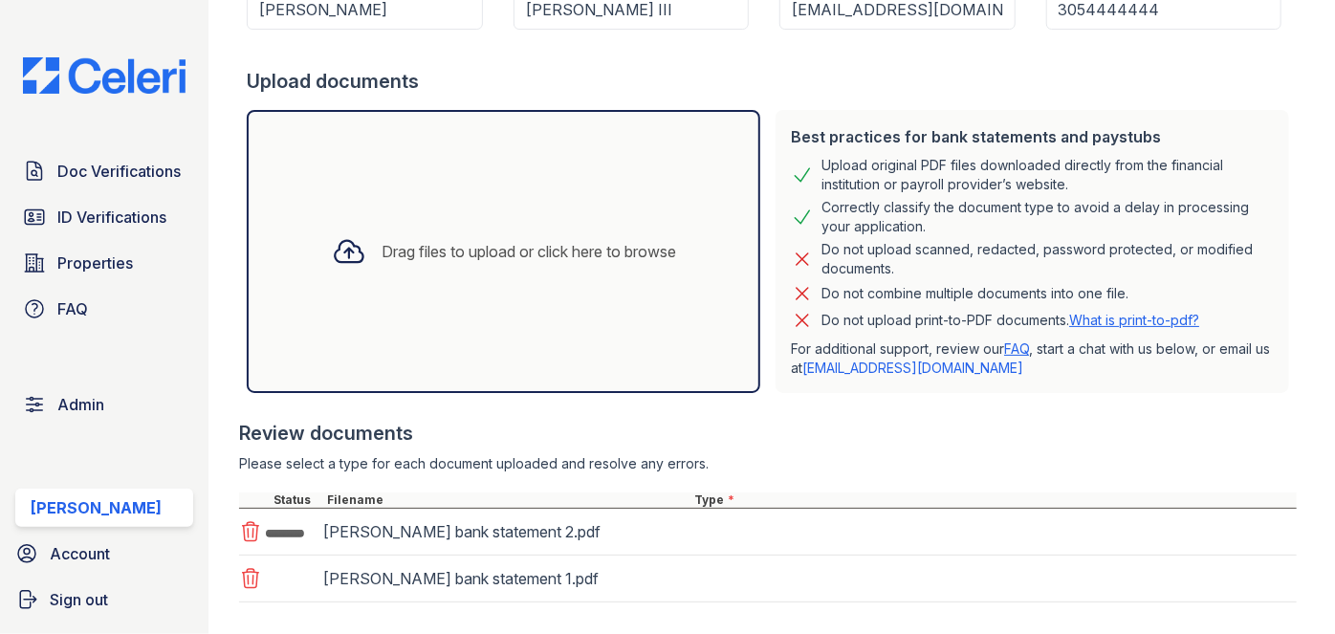
scroll to position [403, 0]
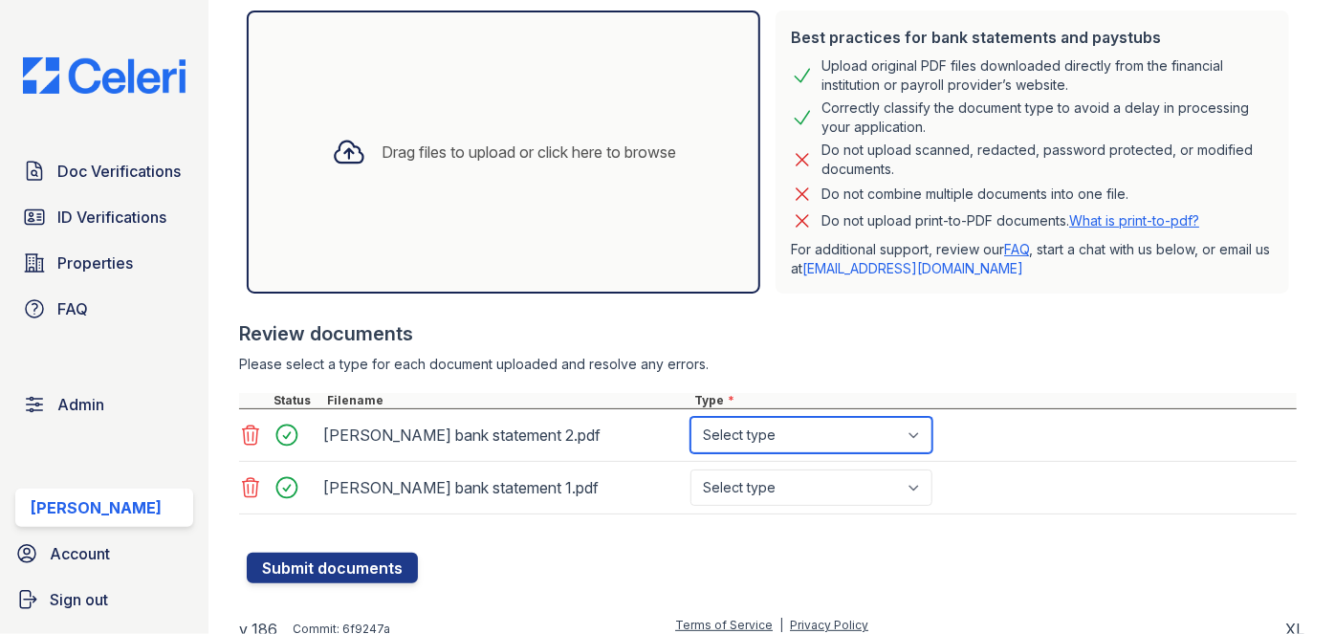
drag, startPoint x: 927, startPoint y: 436, endPoint x: 916, endPoint y: 434, distance: 10.7
click at [927, 434] on select "Select type Paystub Bank Statement Offer Letter Tax Documents Benefit Award Let…" at bounding box center [811, 435] width 242 height 36
select select "other"
click at [690, 417] on select "Select type Paystub Bank Statement Offer Letter Tax Documents Benefit Award Let…" at bounding box center [811, 435] width 242 height 36
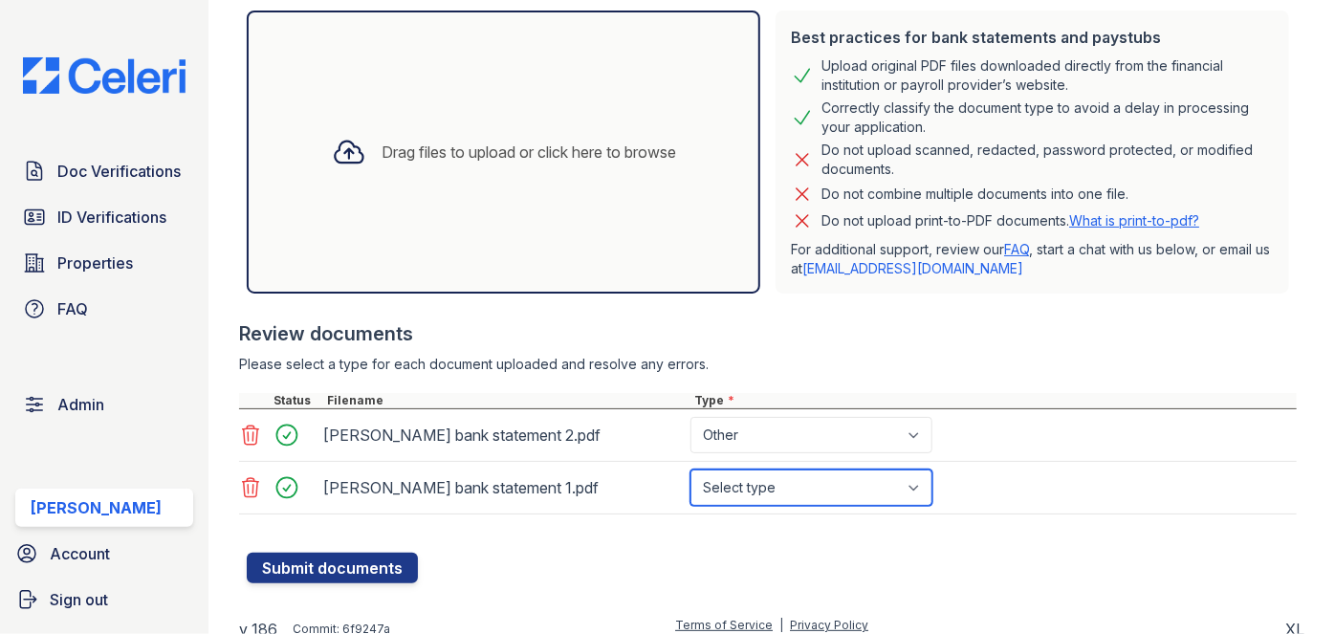
click at [910, 481] on select "Select type Paystub Bank Statement Offer Letter Tax Documents Benefit Award Let…" at bounding box center [811, 488] width 242 height 36
select select "other"
click at [690, 470] on select "Select type Paystub Bank Statement Offer Letter Tax Documents Benefit Award Let…" at bounding box center [811, 488] width 242 height 36
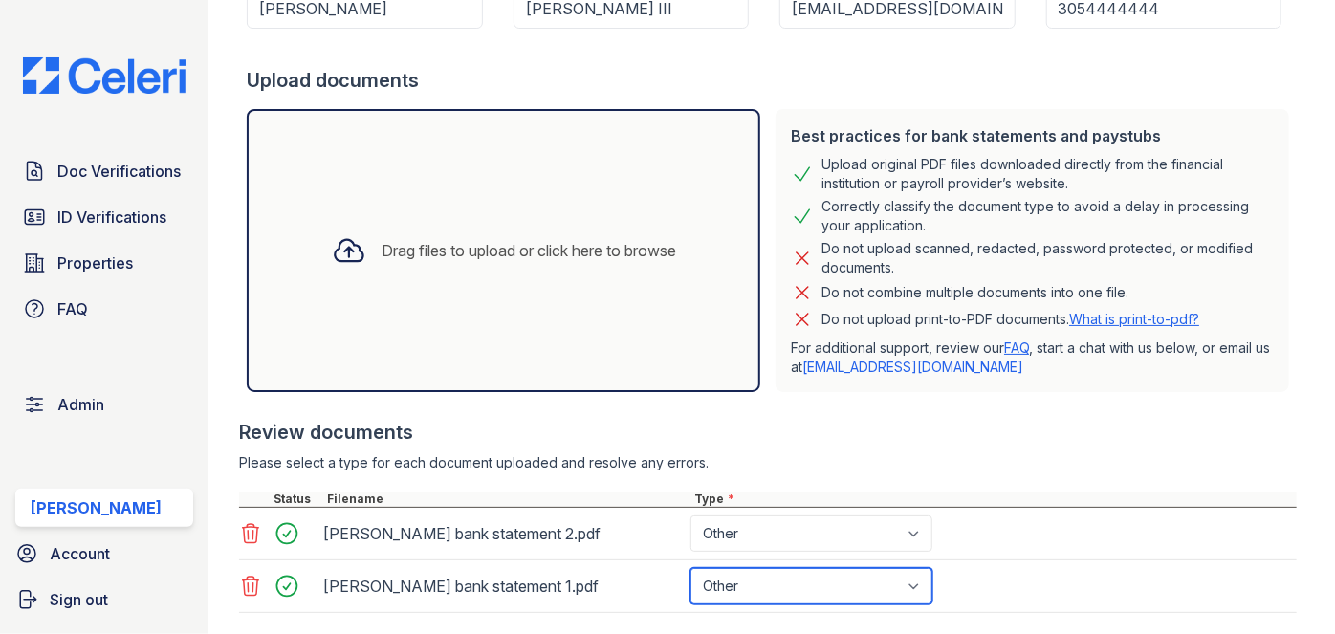
scroll to position [413, 0]
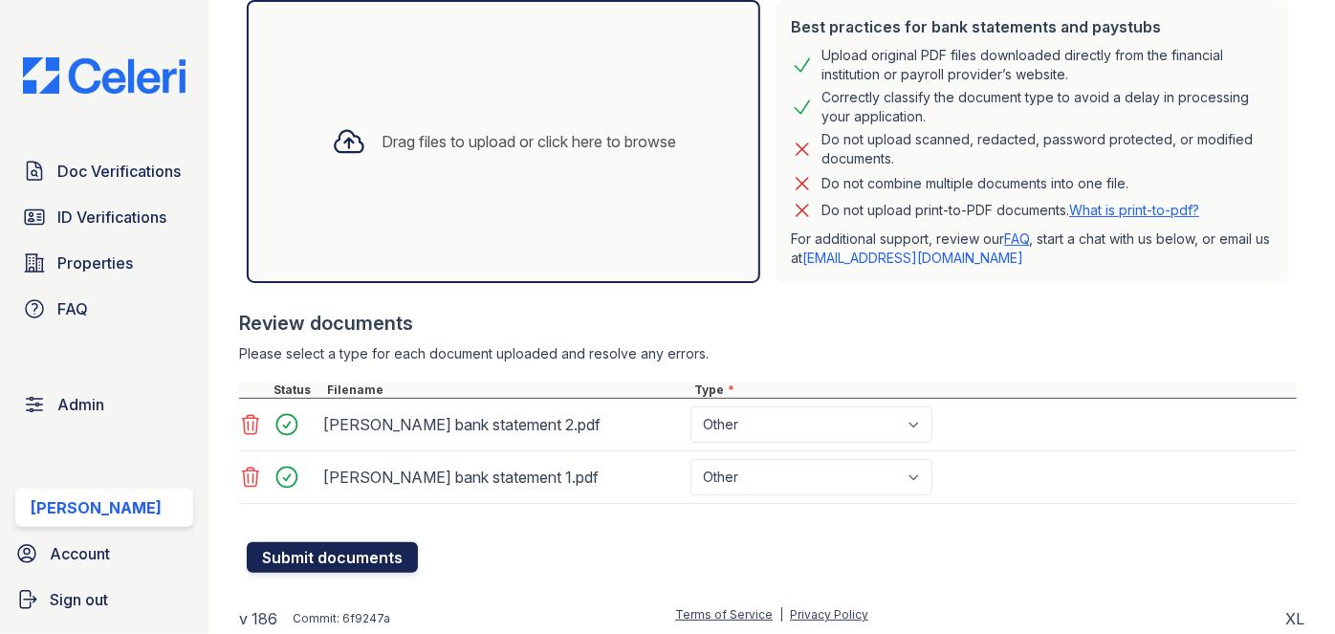
click at [373, 549] on button "Submit documents" at bounding box center [332, 557] width 171 height 31
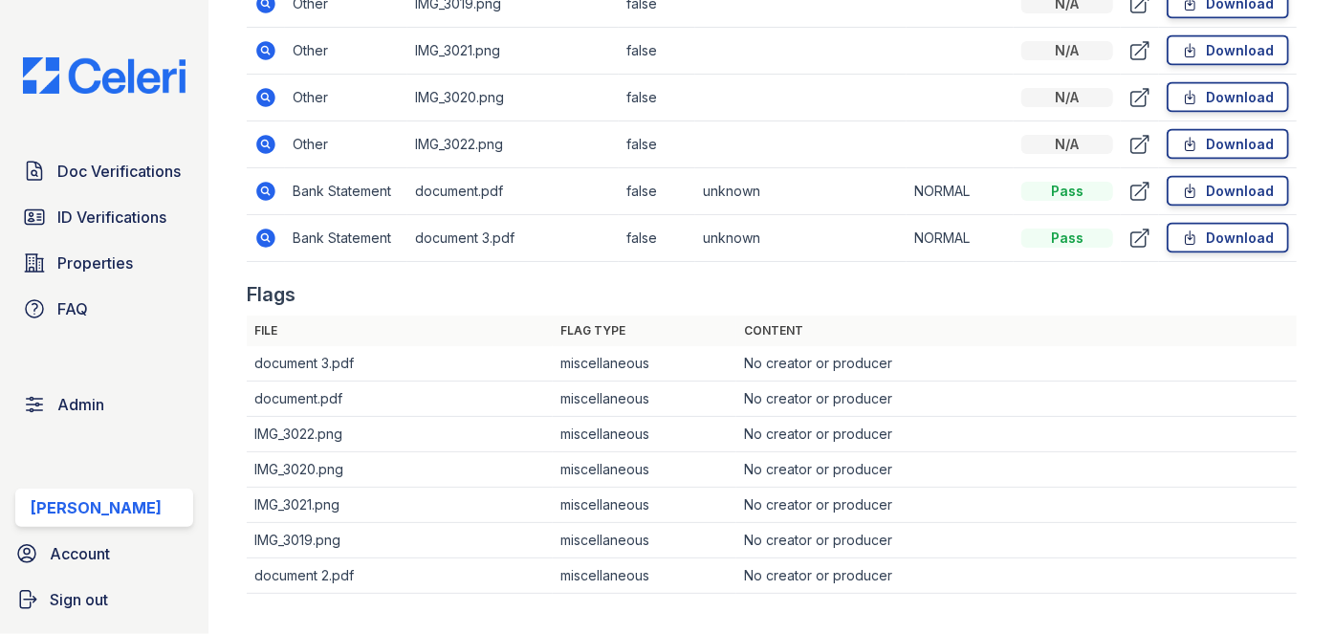
scroll to position [1477, 0]
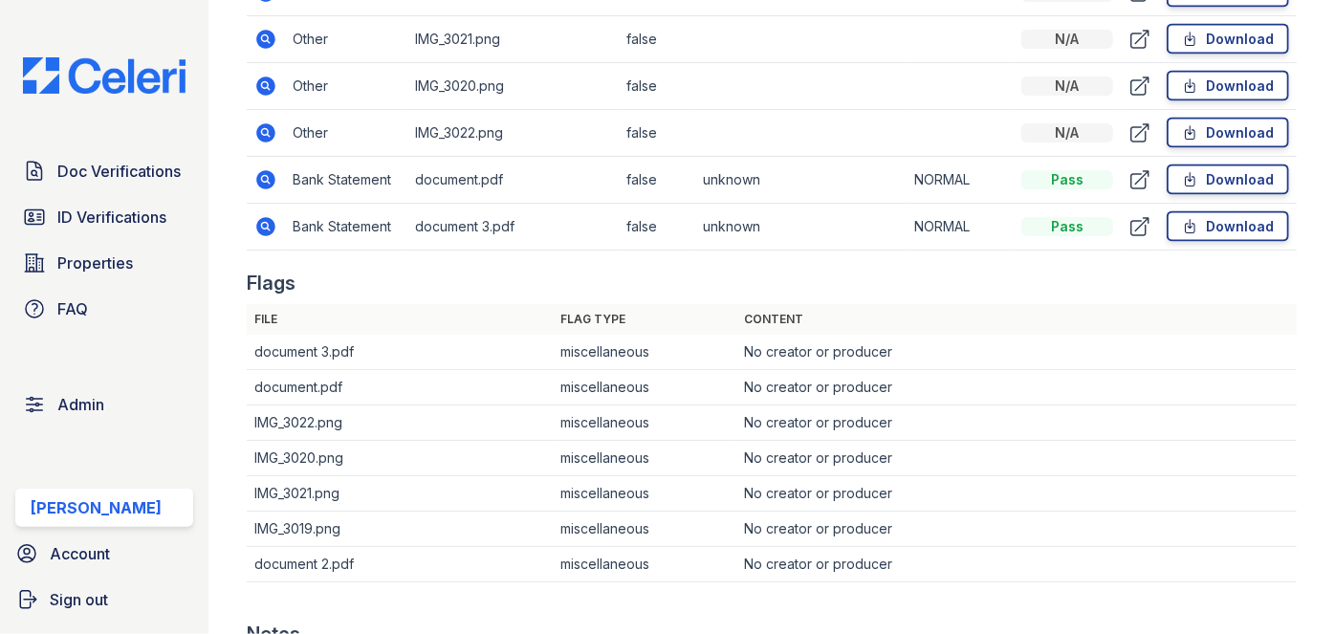
click at [328, 205] on td "Bank Statement" at bounding box center [346, 227] width 122 height 47
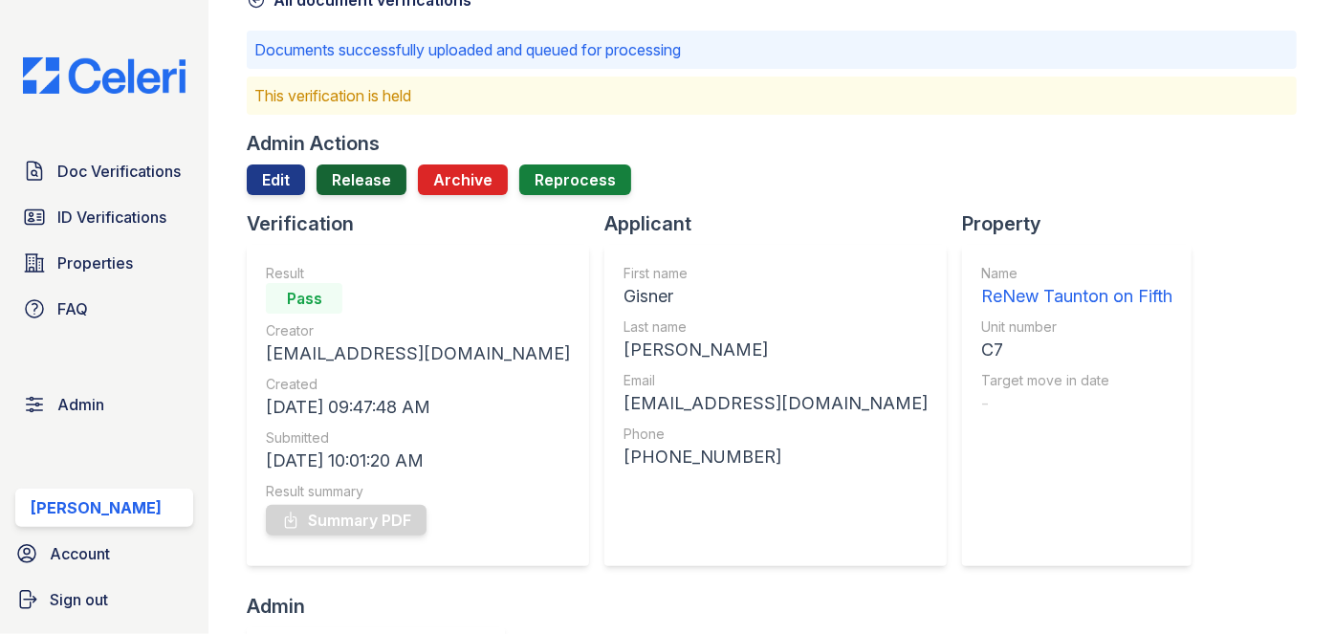
scroll to position [86, 0]
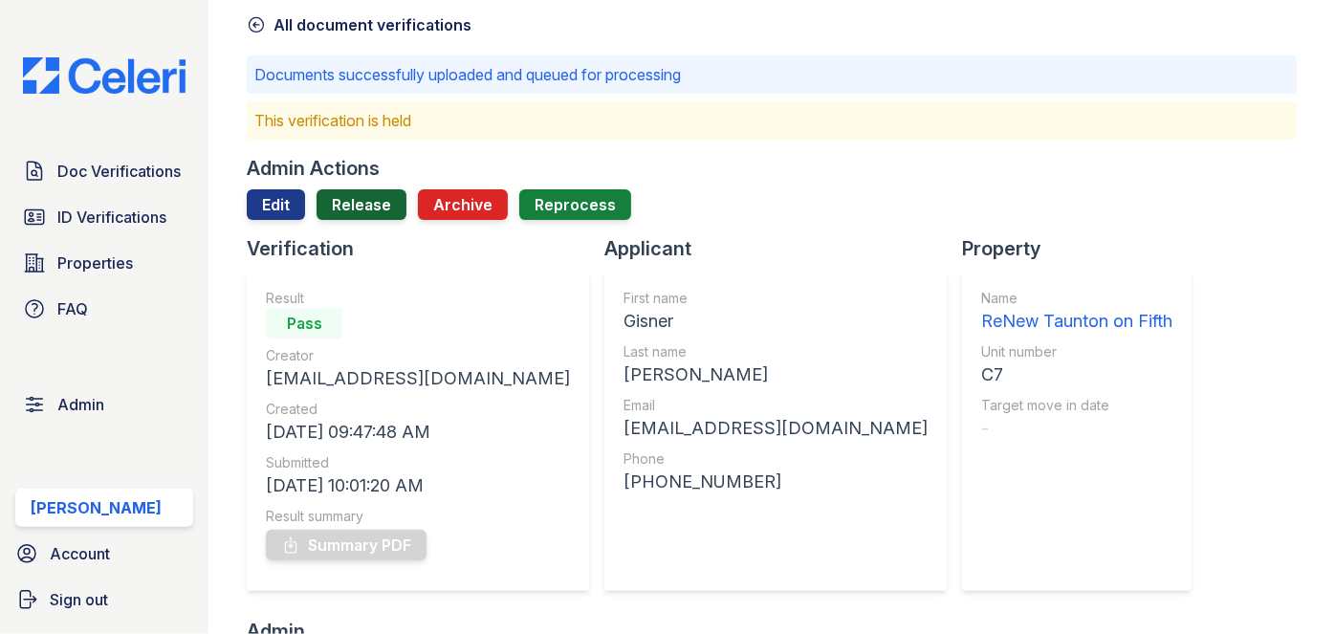
click at [382, 204] on link "Release" at bounding box center [362, 204] width 90 height 31
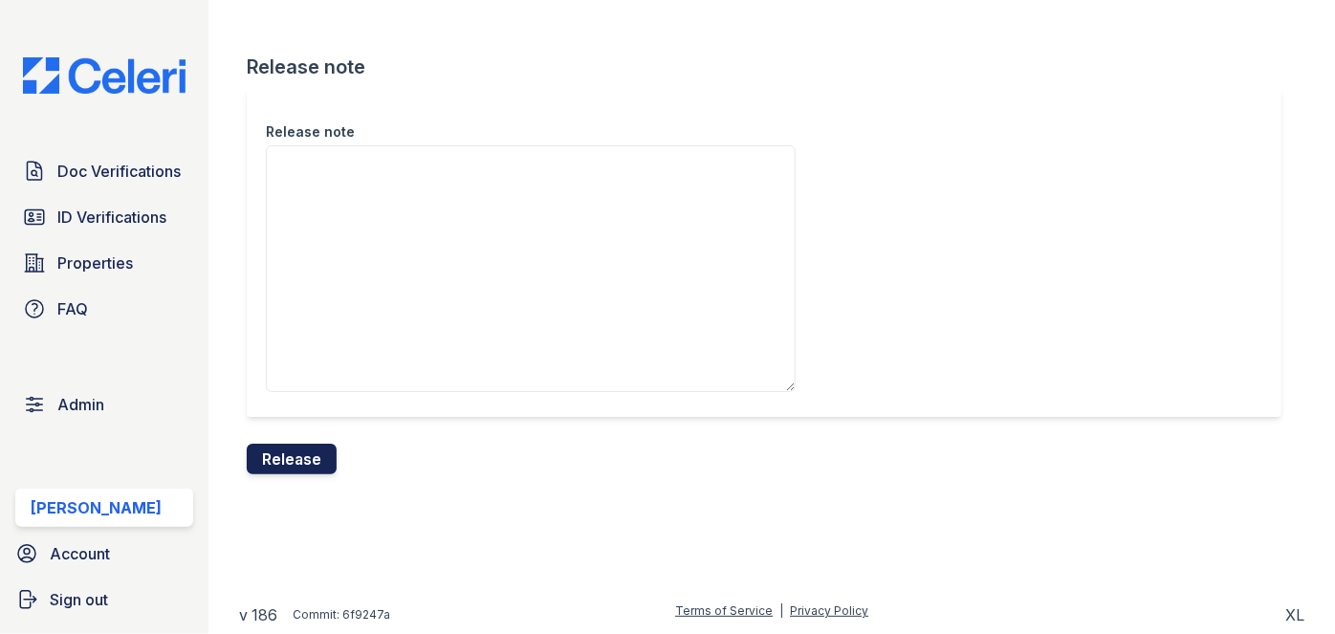
click at [304, 447] on button "Release" at bounding box center [292, 459] width 90 height 31
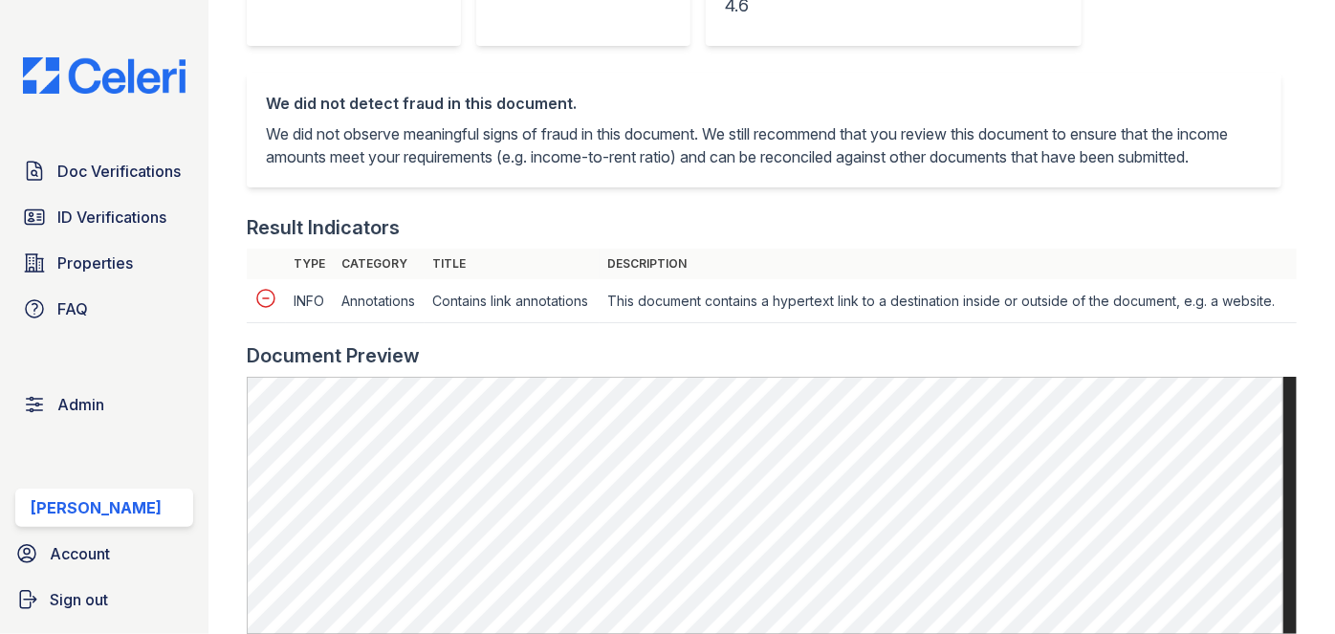
scroll to position [521, 0]
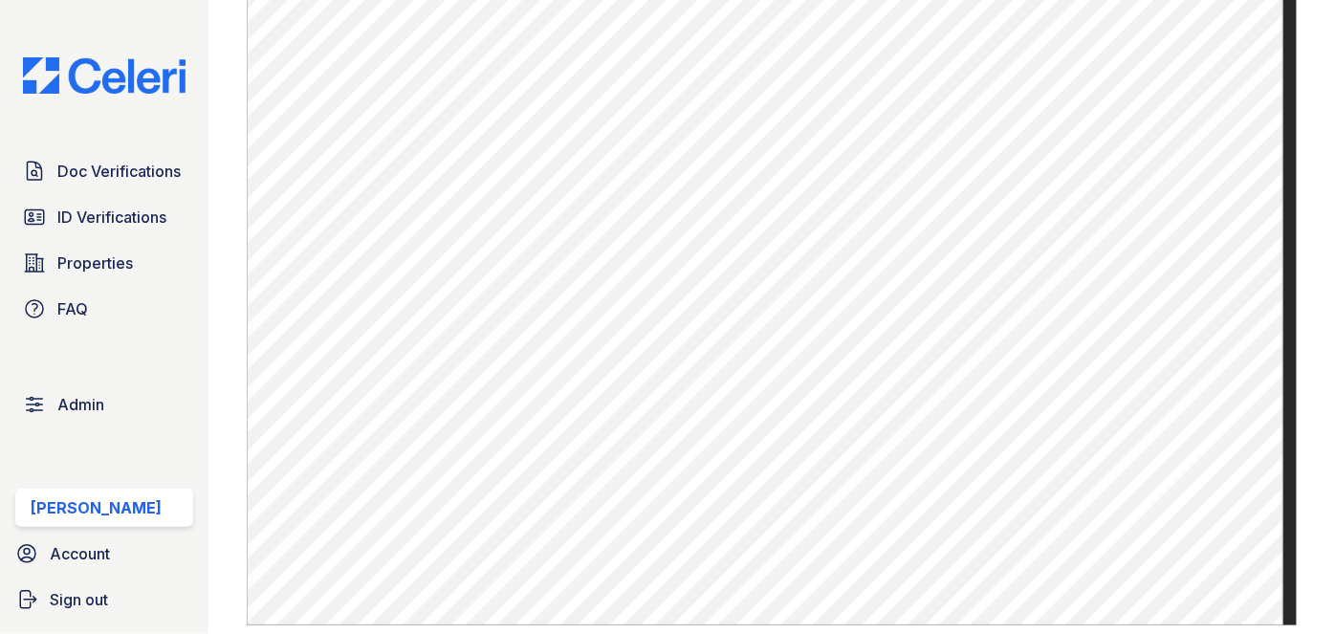
scroll to position [869, 0]
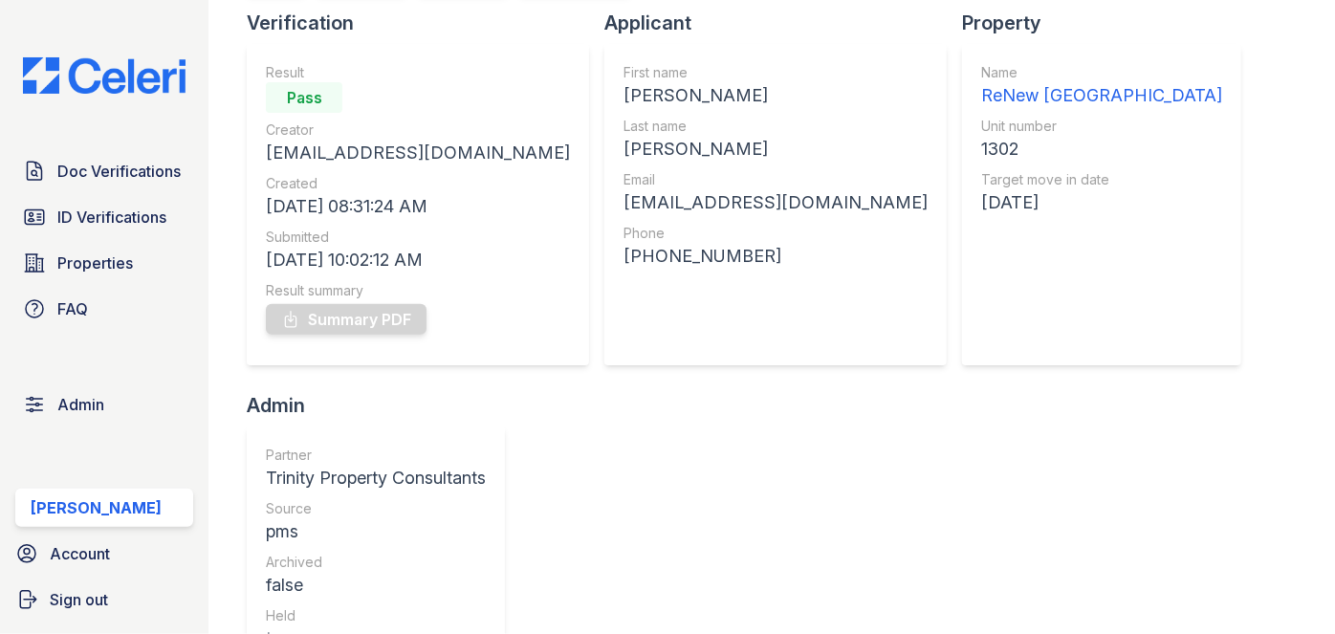
scroll to position [173, 0]
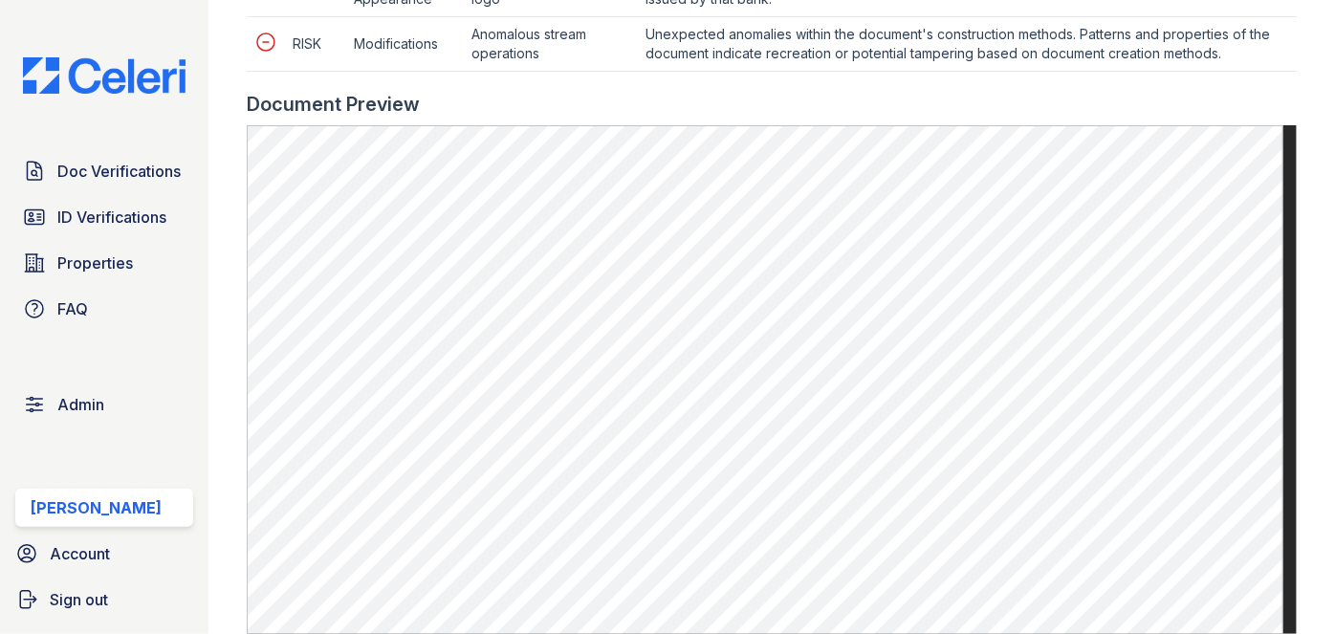
scroll to position [1042, 0]
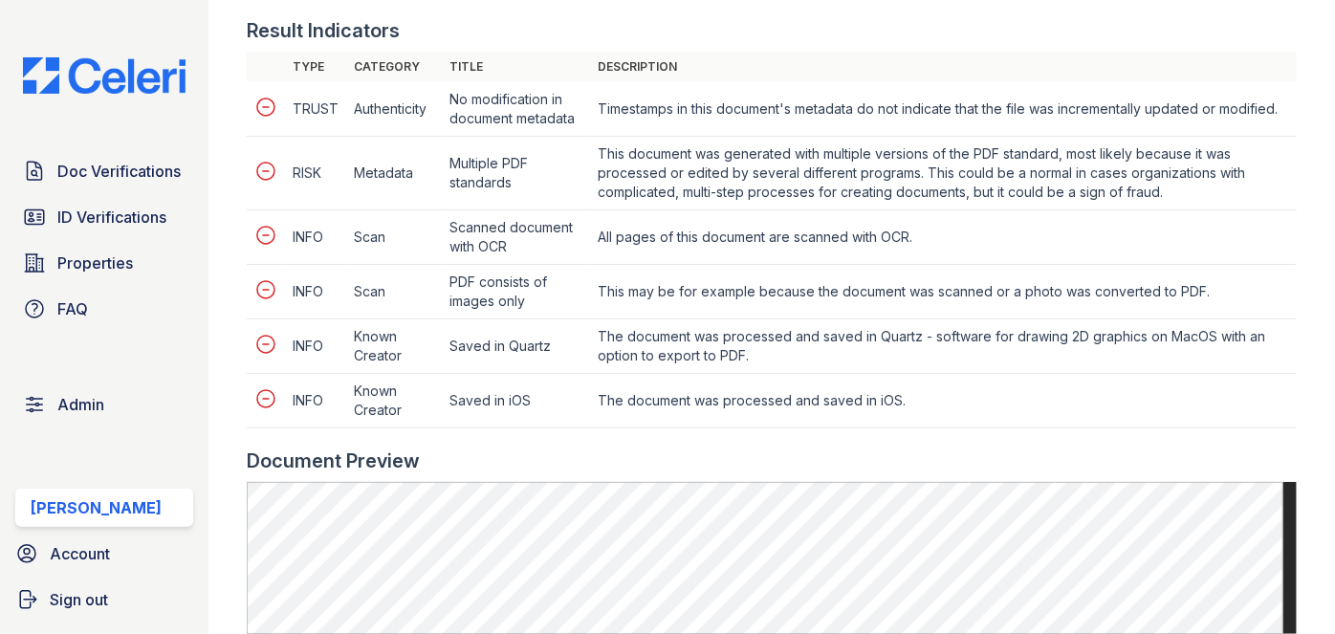
scroll to position [1216, 0]
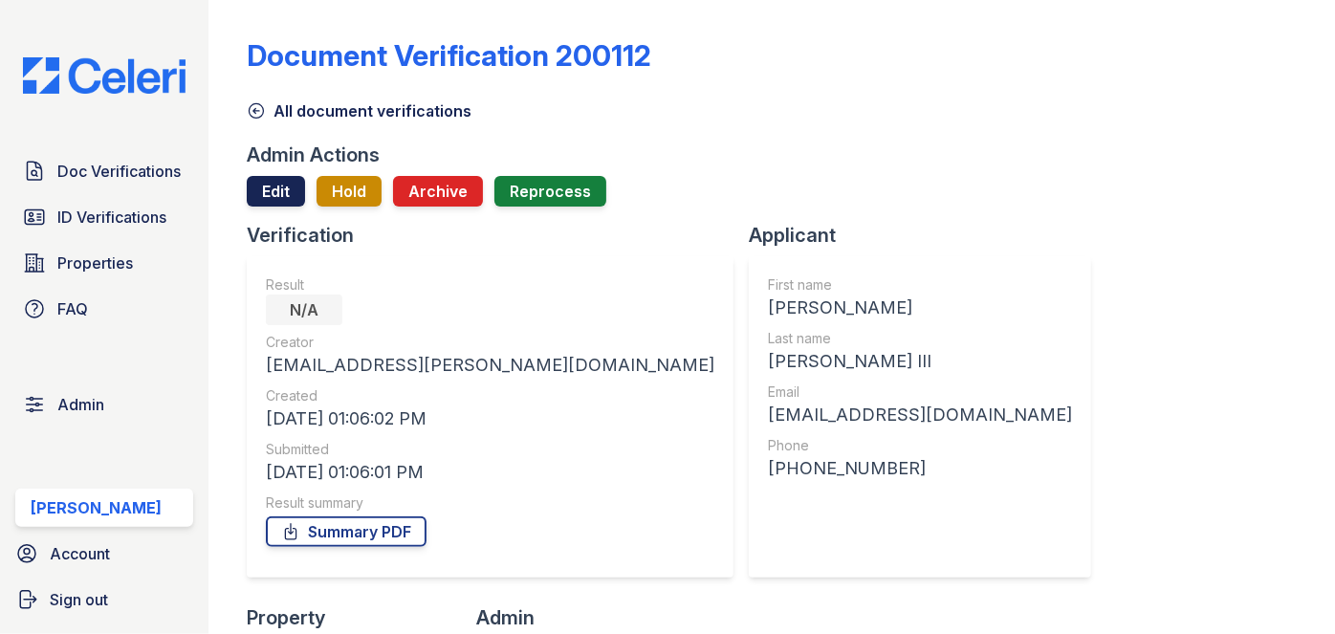
click at [269, 188] on link "Edit" at bounding box center [276, 191] width 58 height 31
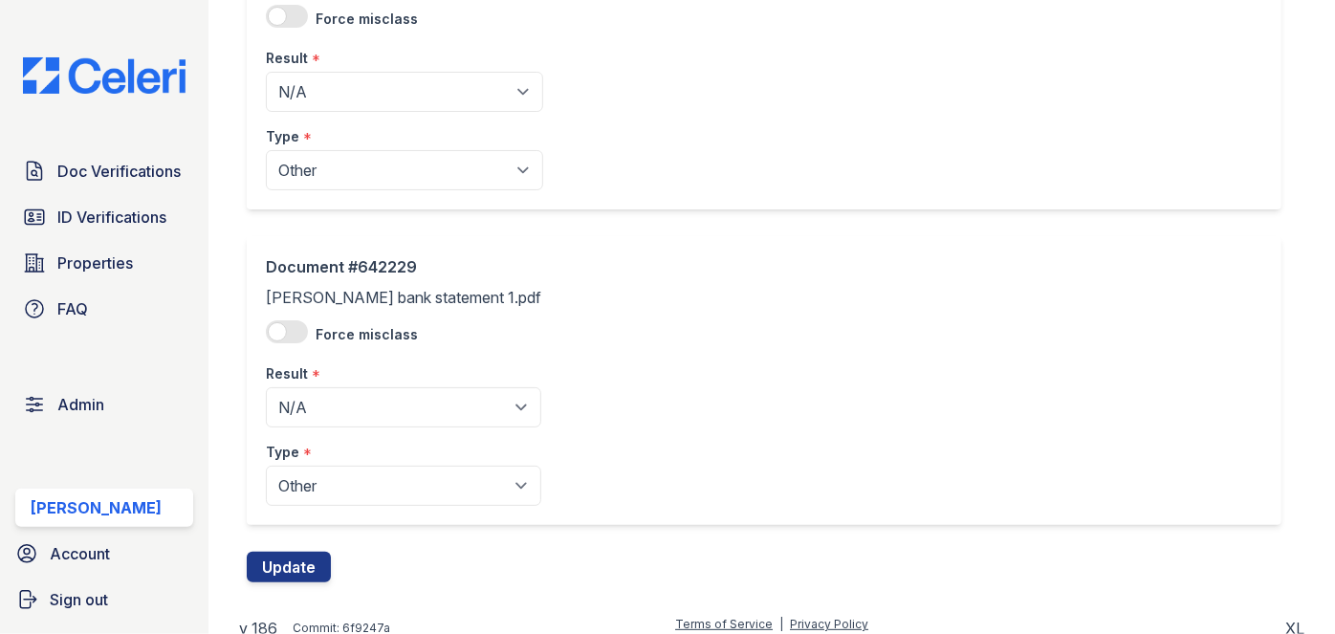
scroll to position [232, 0]
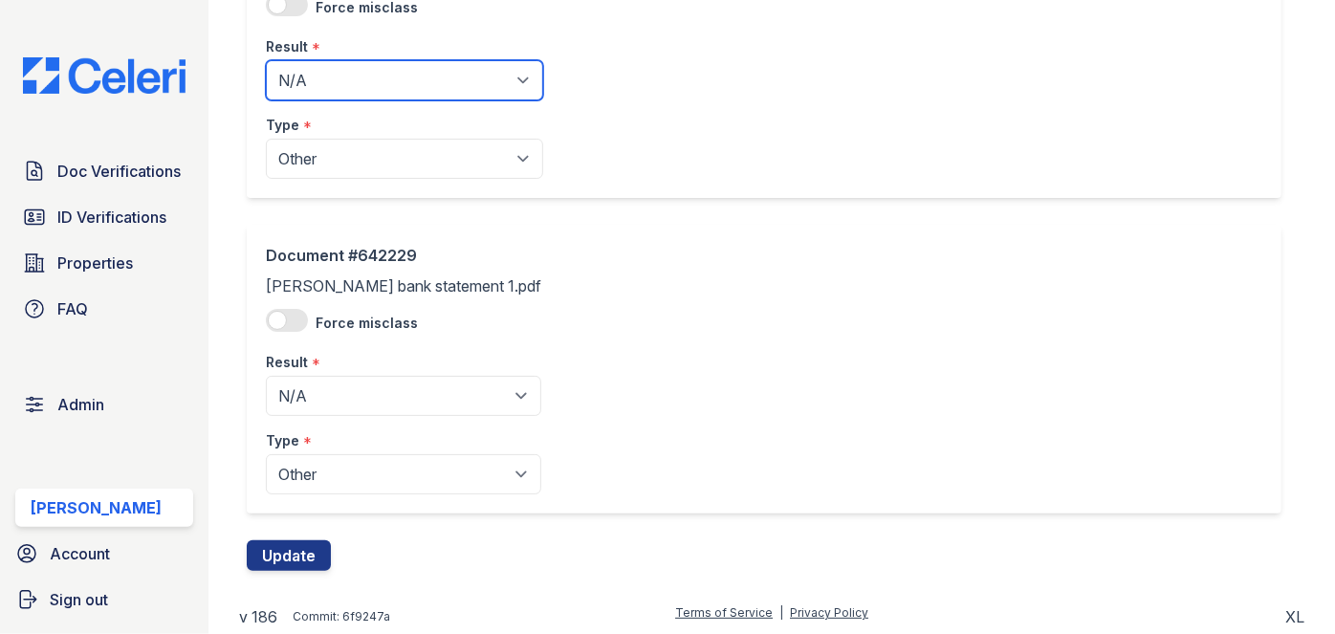
click at [337, 79] on select "Pending Sent Started Processing Pass Fail Caution Error N/A" at bounding box center [404, 80] width 277 height 40
select select "pass"
click at [266, 60] on select "Pending Sent Started Processing Pass Fail Caution Error N/A" at bounding box center [404, 80] width 277 height 40
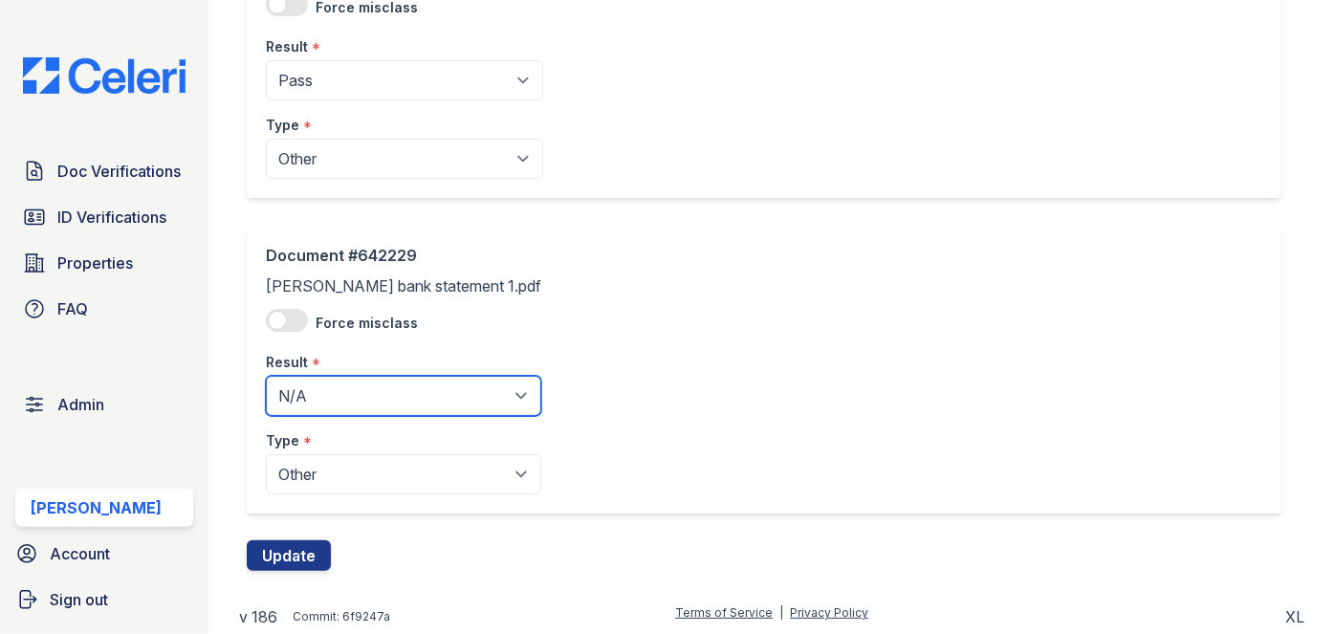
click at [332, 396] on select "Pending Sent Started Processing Pass Fail Caution Error N/A" at bounding box center [403, 396] width 275 height 40
select select "pass"
click at [266, 376] on select "Pending Sent Started Processing Pass Fail Caution Error N/A" at bounding box center [403, 396] width 275 height 40
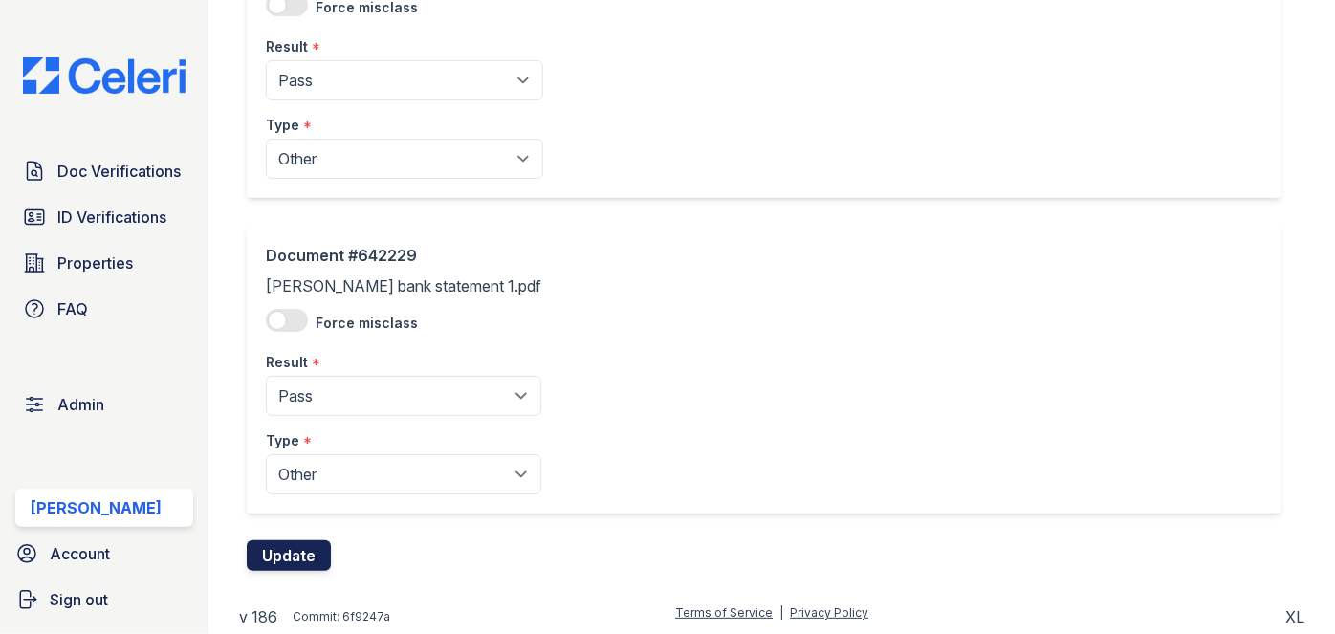
click at [312, 544] on button "Update" at bounding box center [289, 555] width 84 height 31
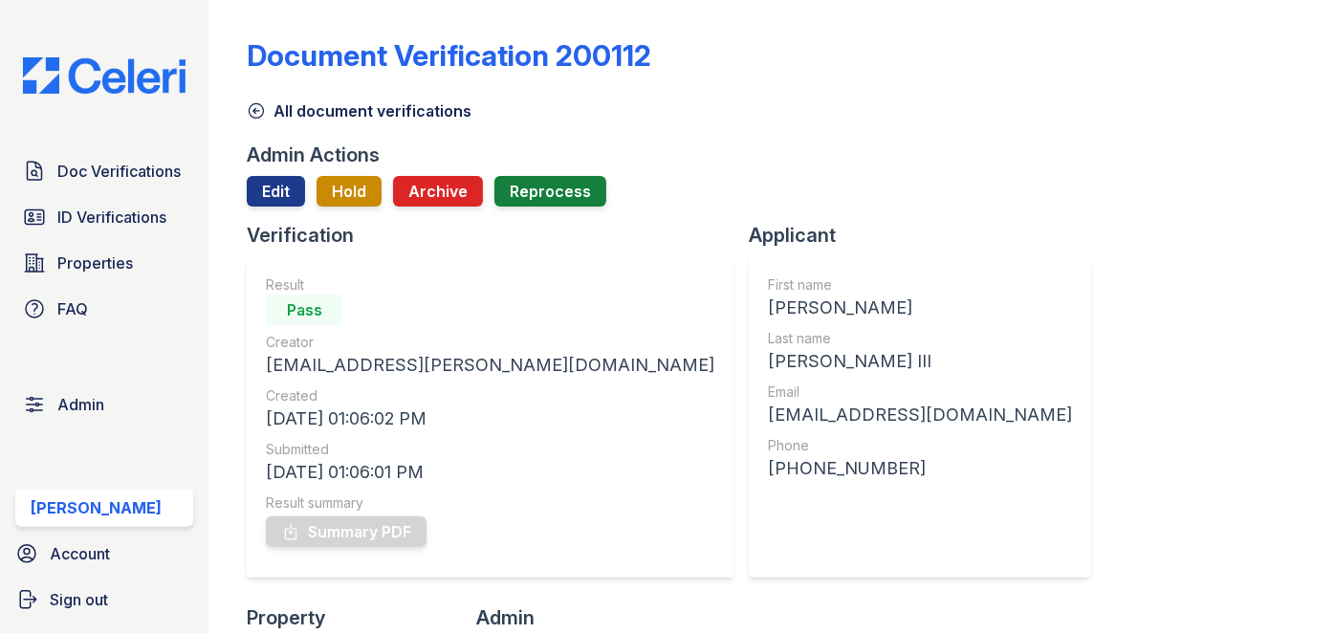
click at [1017, 68] on div "Document Verification 200112" at bounding box center [772, 63] width 1050 height 50
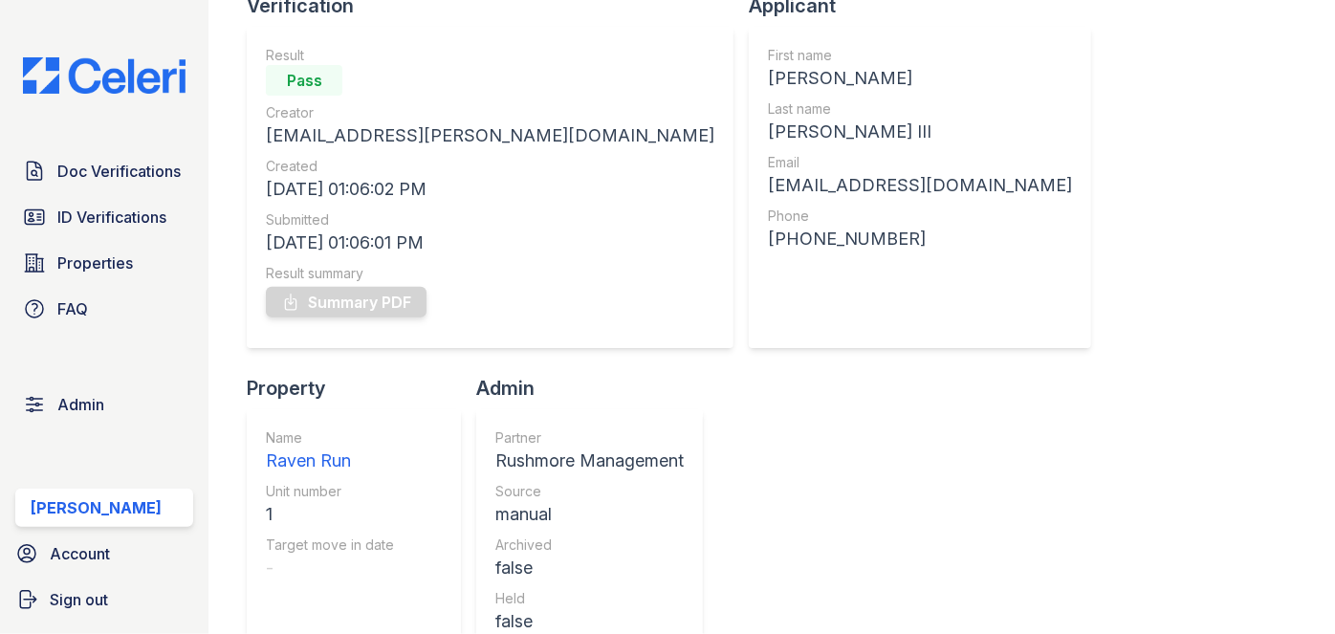
scroll to position [86, 0]
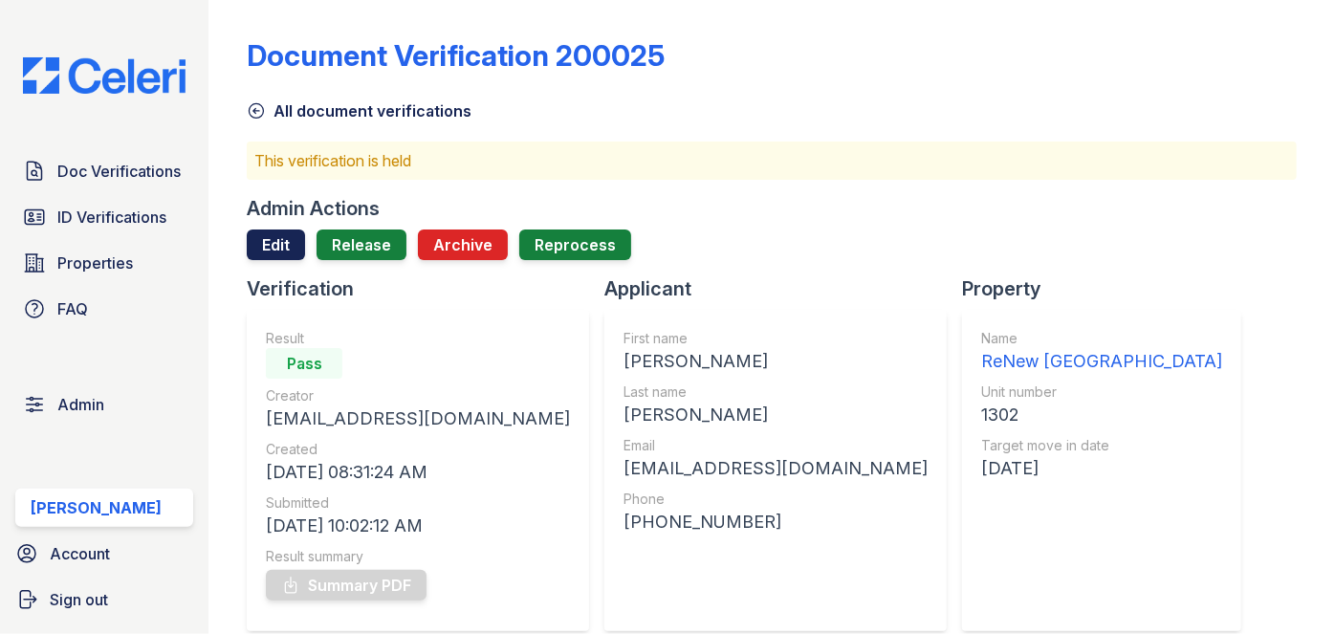
click at [280, 248] on link "Edit" at bounding box center [276, 244] width 58 height 31
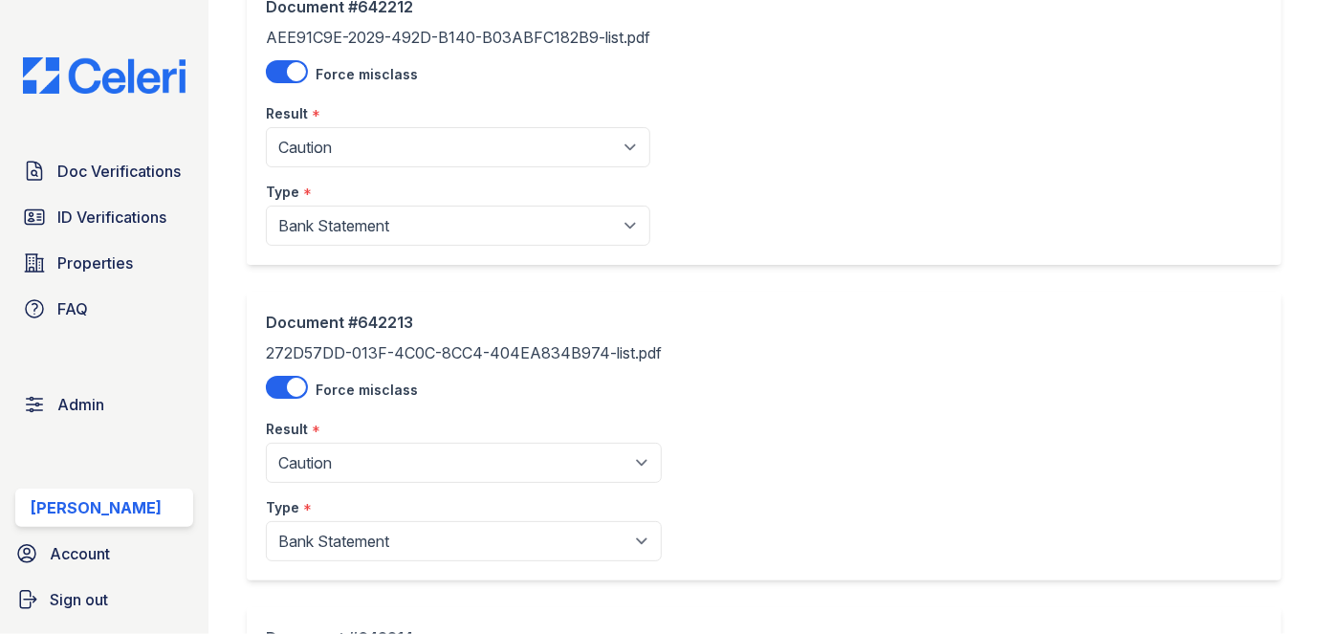
scroll to position [173, 0]
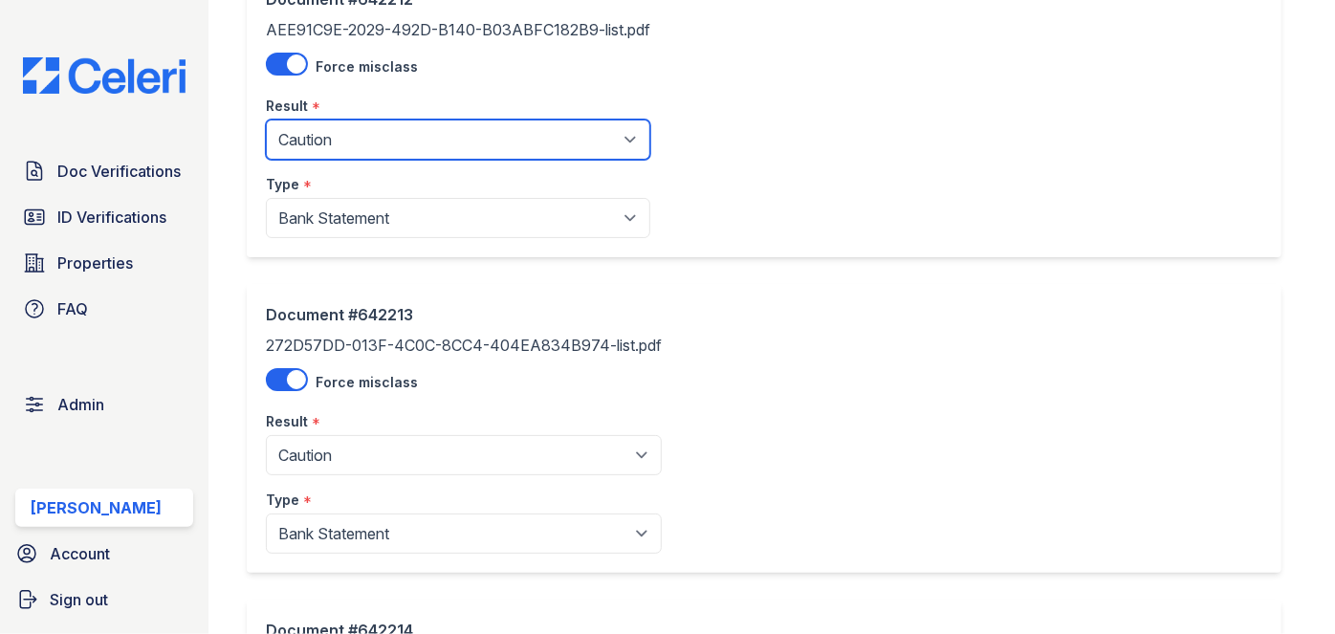
click at [342, 140] on select "Pending Sent Started Processing Pass Fail Caution Error N/A" at bounding box center [458, 140] width 384 height 40
click at [923, 106] on div "Document #642212 AEE91C9E-2029-492D-B140-B03ABFC182B9-list.pdf Force misclass R…" at bounding box center [764, 112] width 1035 height 289
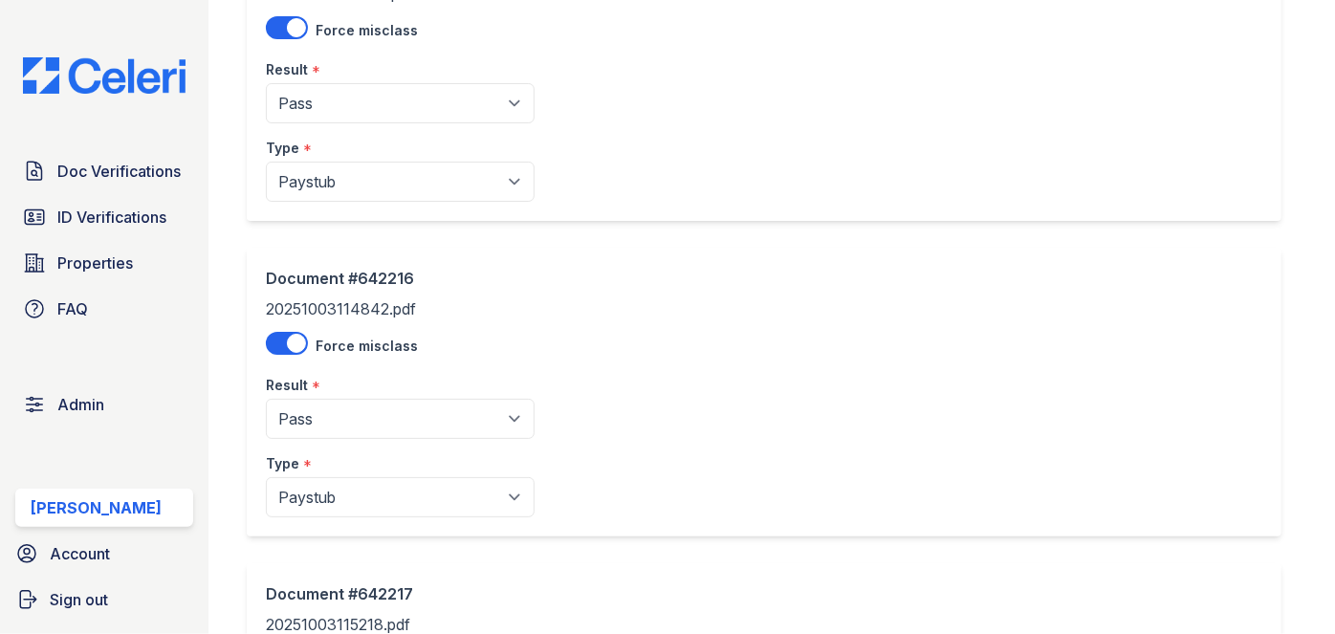
scroll to position [1129, 0]
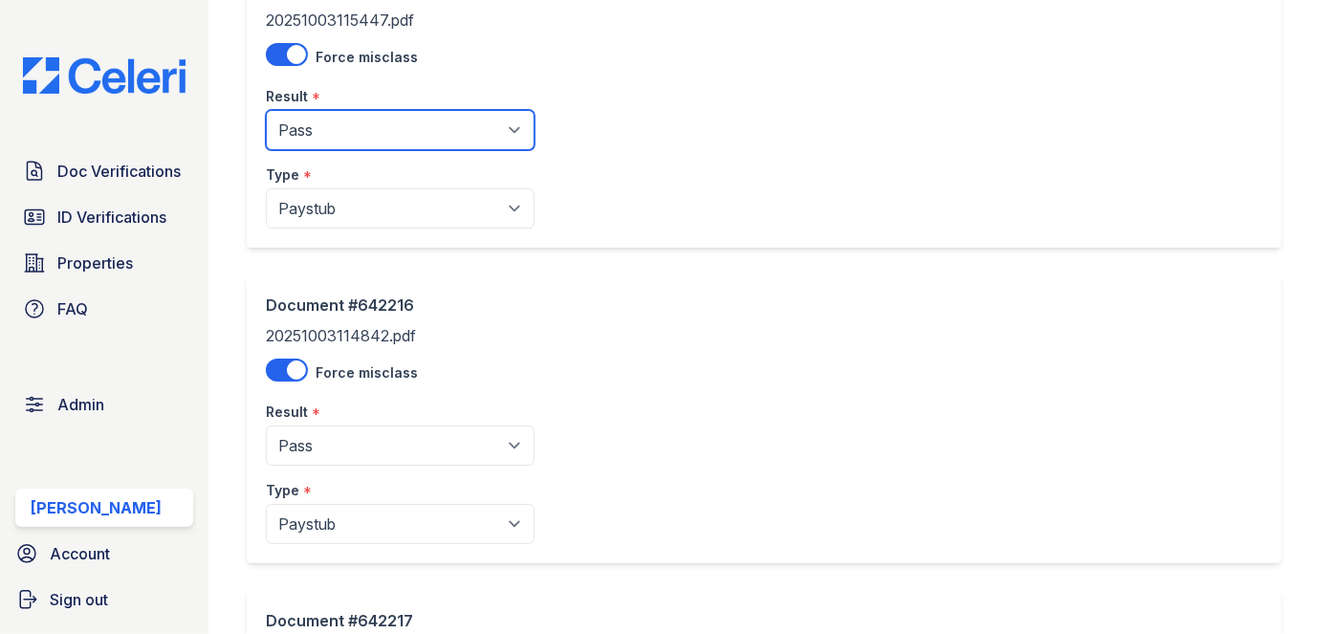
click at [335, 124] on select "Pending Sent Started Processing Pass Fail Caution Error N/A" at bounding box center [400, 130] width 269 height 40
select select "caution"
click at [266, 110] on select "Pending Sent Started Processing Pass Fail Caution Error N/A" at bounding box center [400, 130] width 269 height 40
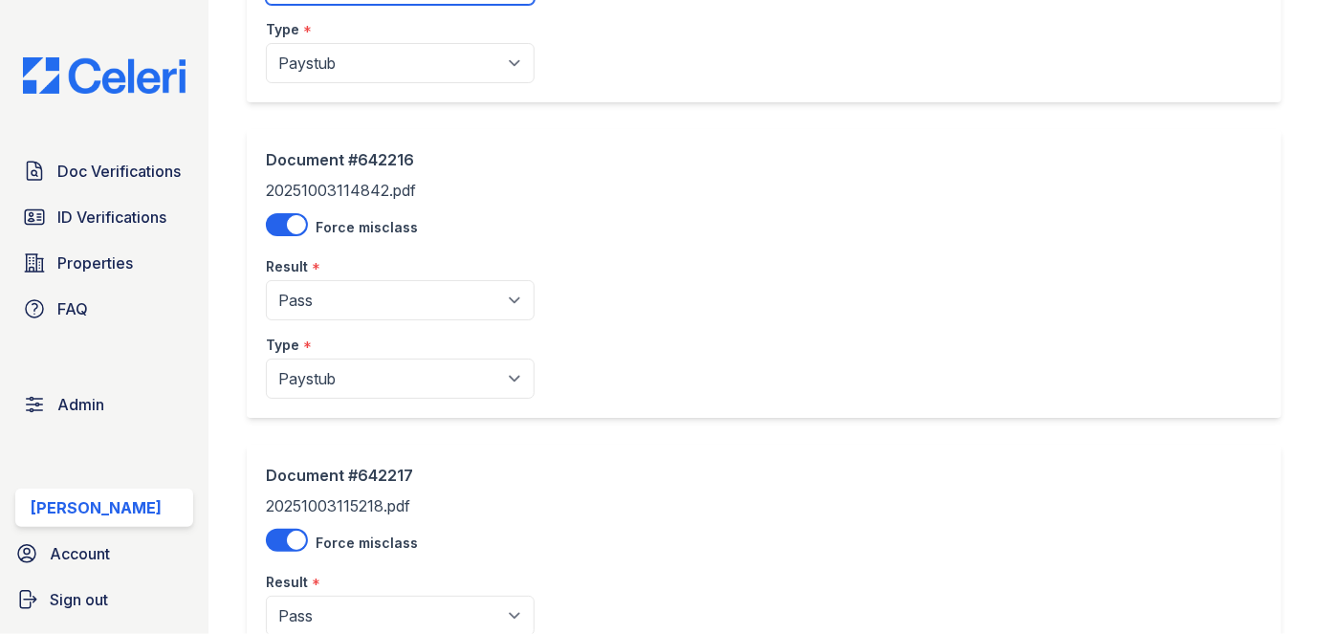
scroll to position [1303, 0]
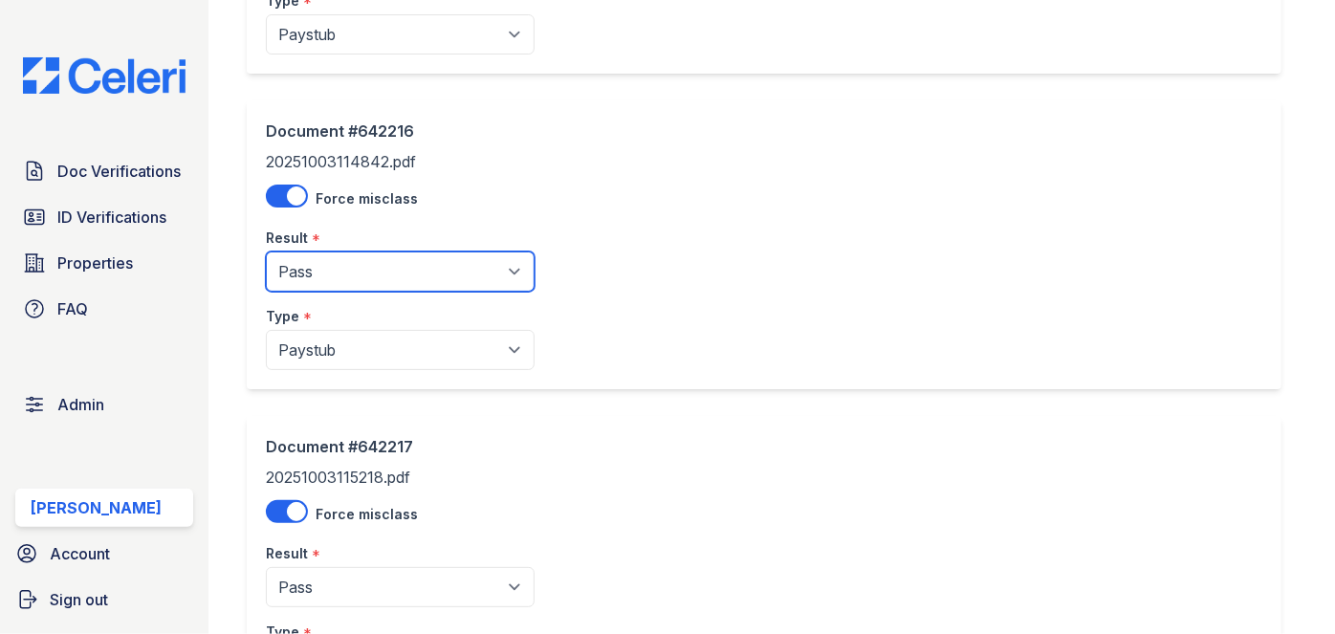
click at [332, 272] on select "Pending Sent Started Processing Pass Fail Caution Error N/A" at bounding box center [400, 271] width 269 height 40
click at [331, 269] on select "Pending Sent Started Processing Pass Fail Caution Error N/A" at bounding box center [400, 271] width 269 height 40
select select "caution"
click at [266, 251] on select "Pending Sent Started Processing Pass Fail Caution Error N/A" at bounding box center [400, 271] width 269 height 40
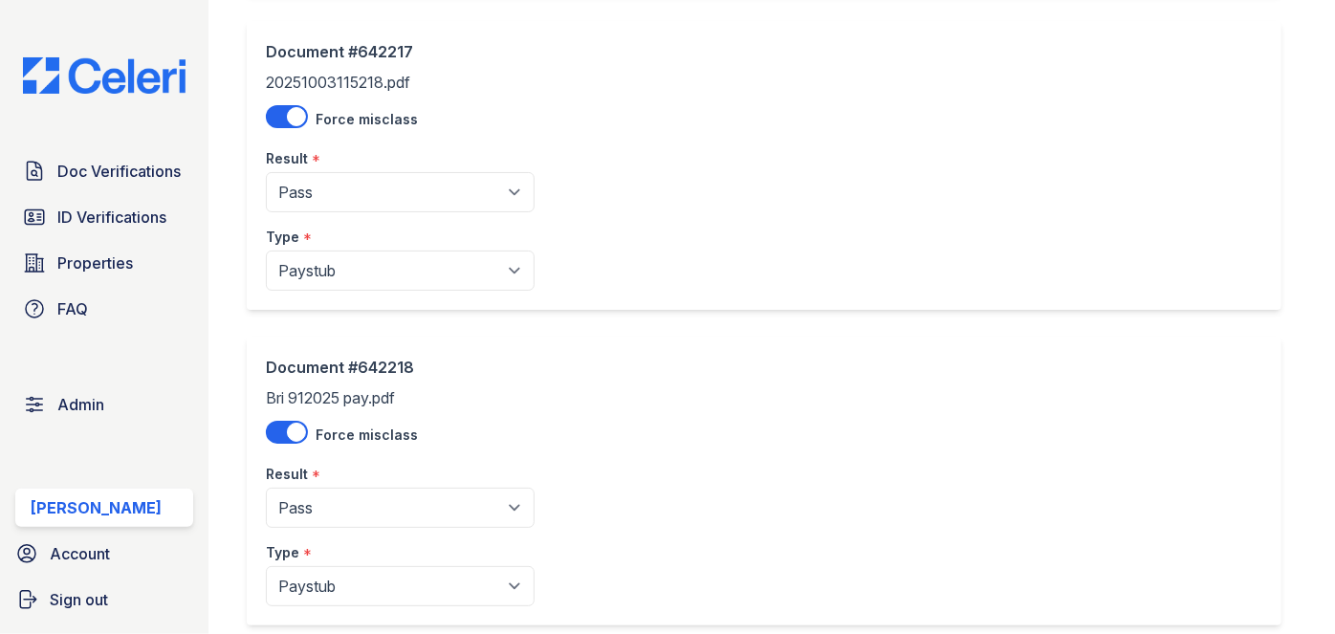
scroll to position [1738, 0]
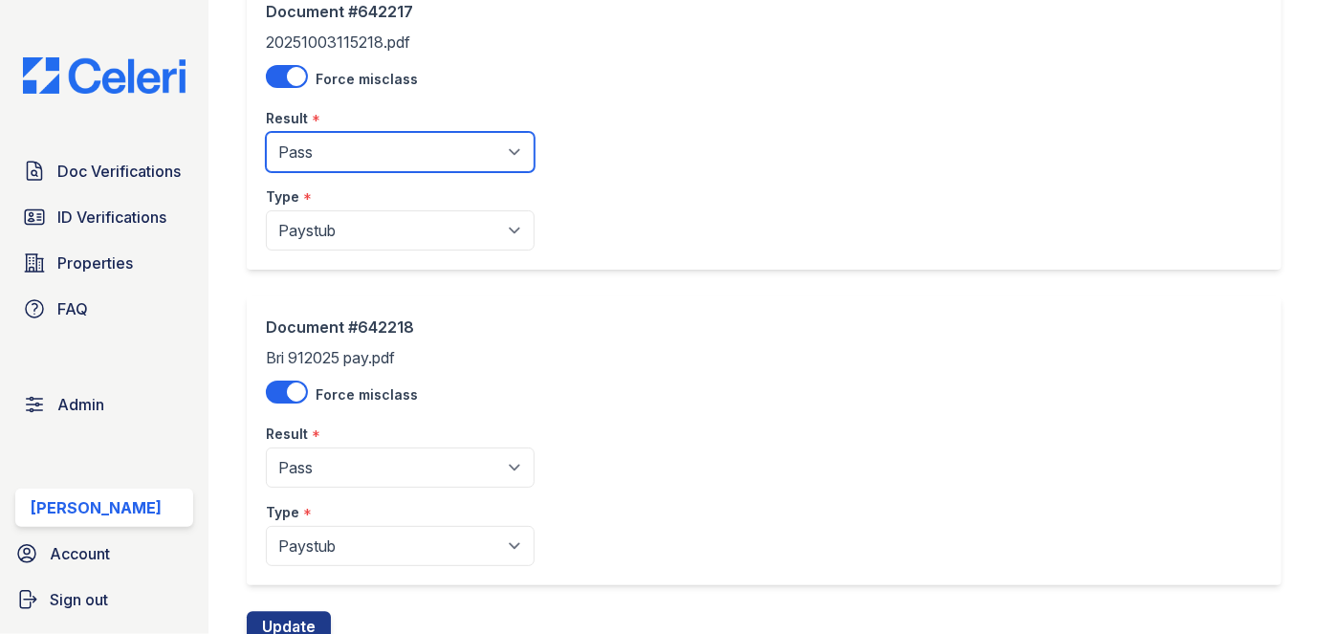
drag, startPoint x: 347, startPoint y: 145, endPoint x: 343, endPoint y: 166, distance: 21.4
click at [347, 145] on select "Pending Sent Started Processing Pass Fail Caution Error N/A" at bounding box center [400, 152] width 269 height 40
select select "caution"
click at [266, 132] on select "Pending Sent Started Processing Pass Fail Caution Error N/A" at bounding box center [400, 152] width 269 height 40
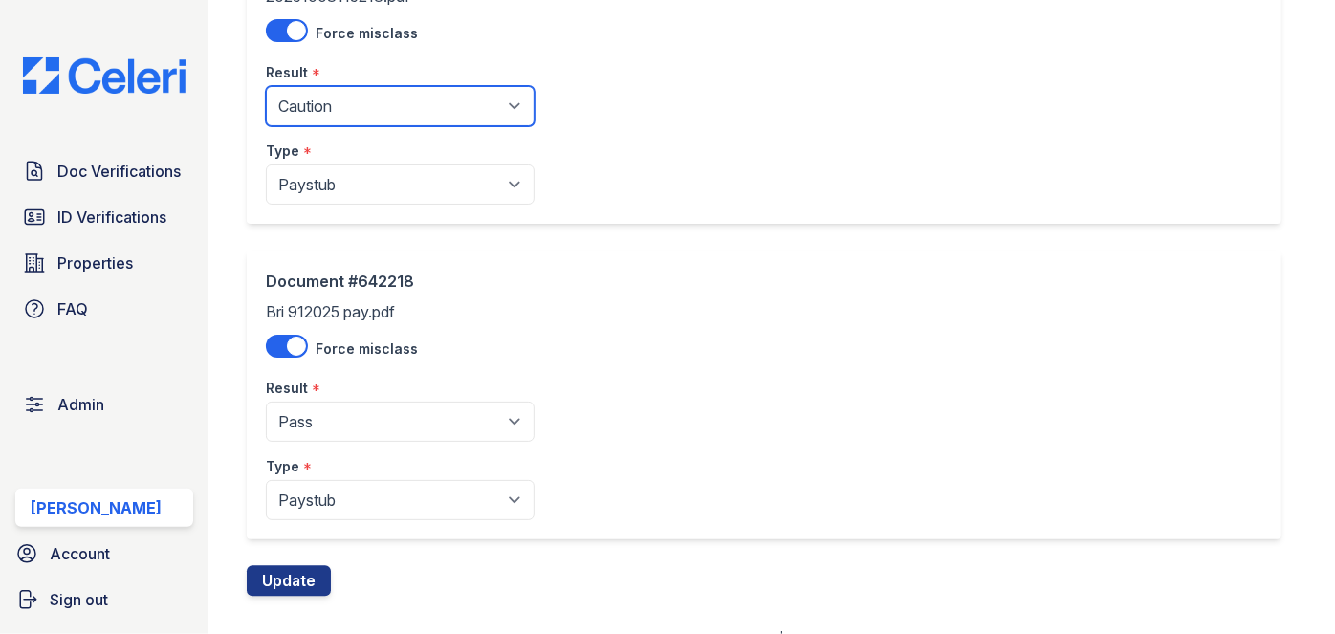
scroll to position [1807, 0]
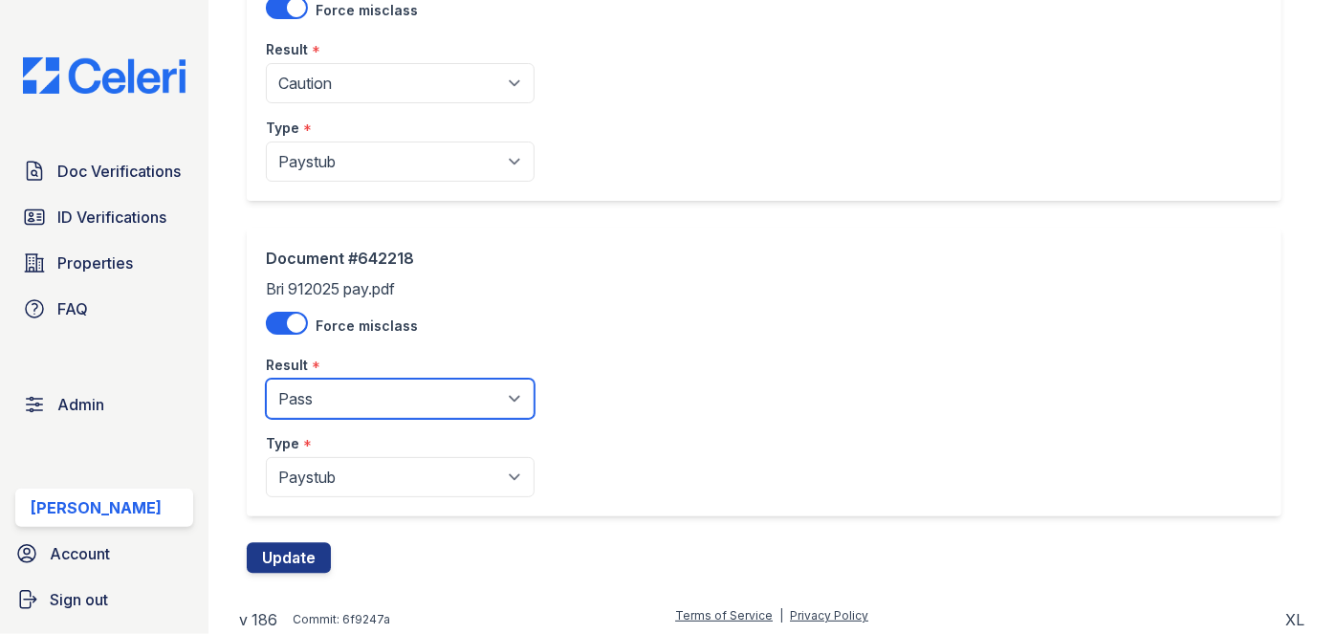
click at [369, 388] on select "Pending Sent Started Processing Pass Fail Caution Error N/A" at bounding box center [400, 399] width 269 height 40
select select "caution"
click at [266, 379] on select "Pending Sent Started Processing Pass Fail Caution Error N/A" at bounding box center [400, 399] width 269 height 40
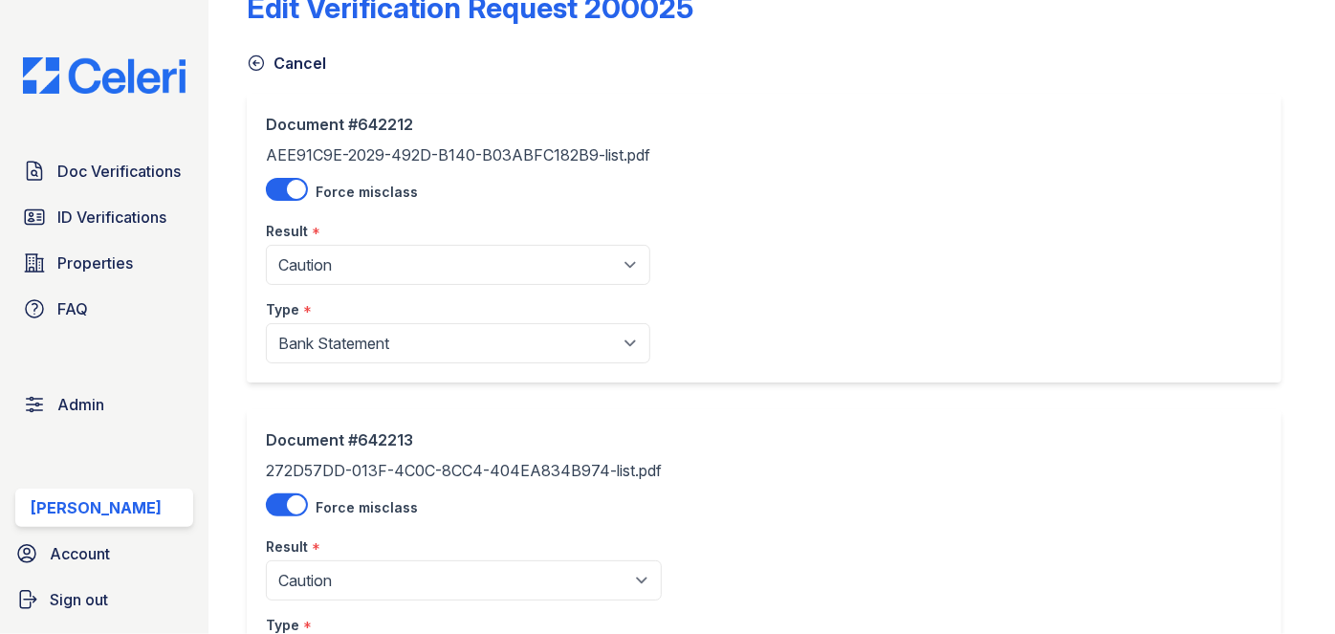
scroll to position [86, 0]
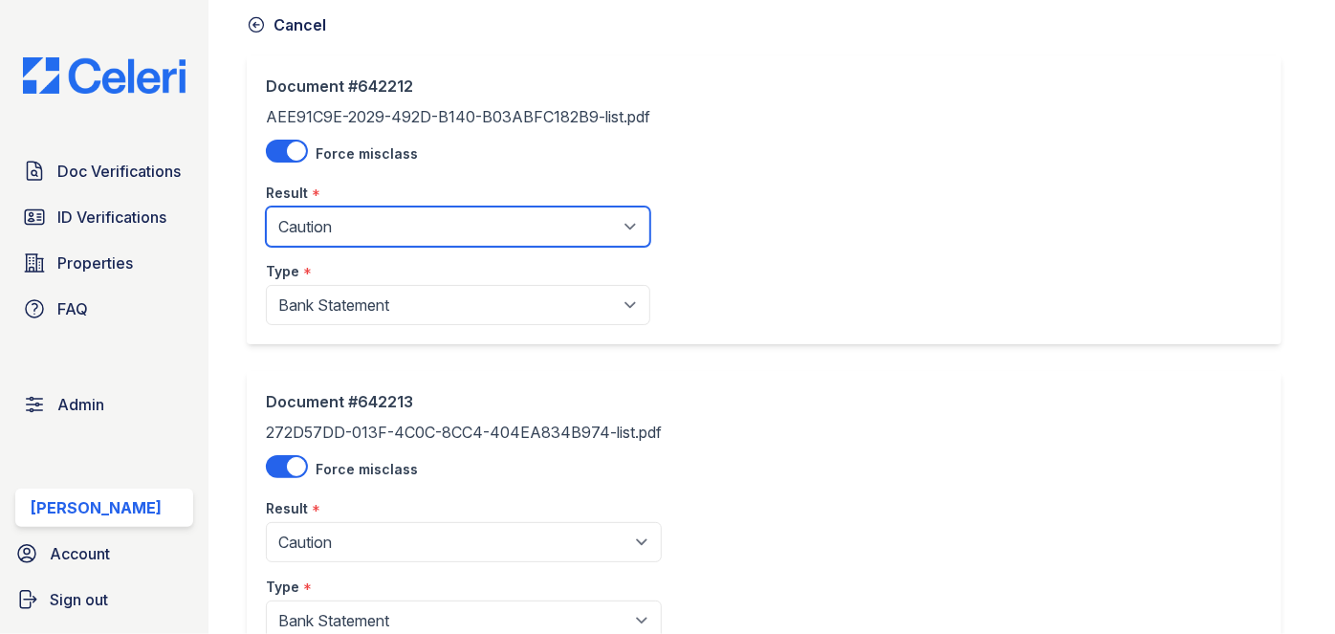
click at [370, 223] on select "Pending Sent Started Processing Pass Fail Caution Error N/A" at bounding box center [458, 227] width 384 height 40
select select "fail"
click at [266, 207] on select "Pending Sent Started Processing Pass Fail Caution Error N/A" at bounding box center [458, 227] width 384 height 40
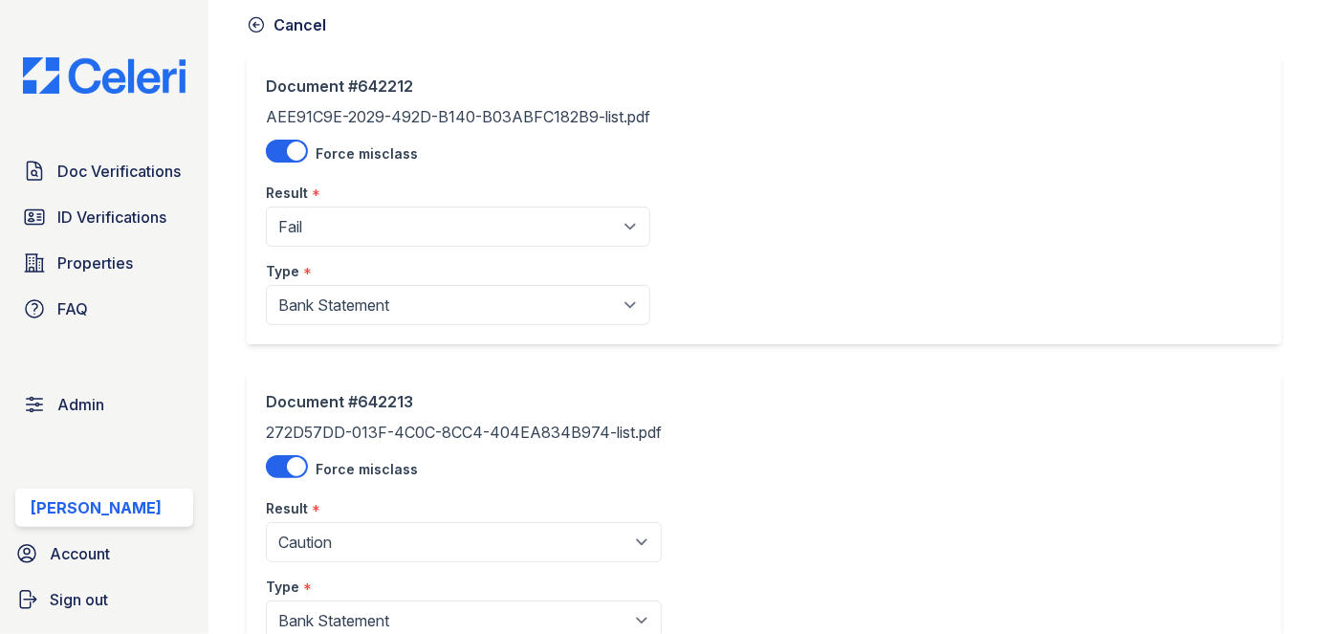
click at [310, 396] on div "Document #642213" at bounding box center [464, 401] width 396 height 23
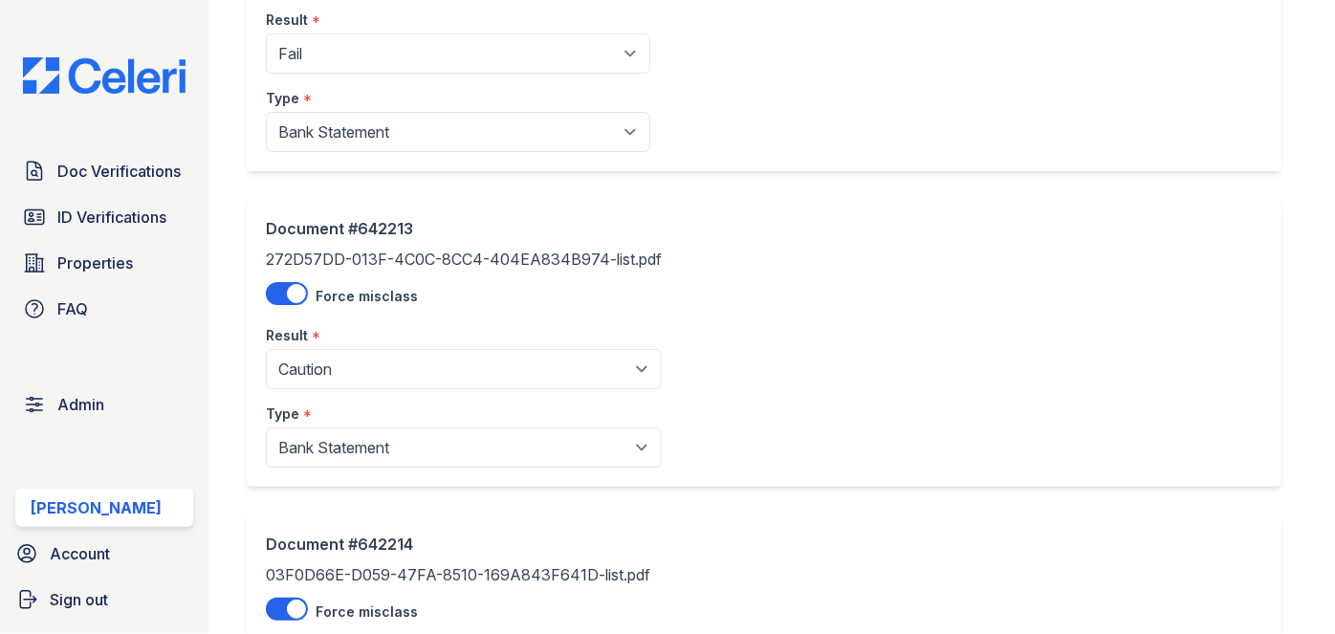
scroll to position [347, 0]
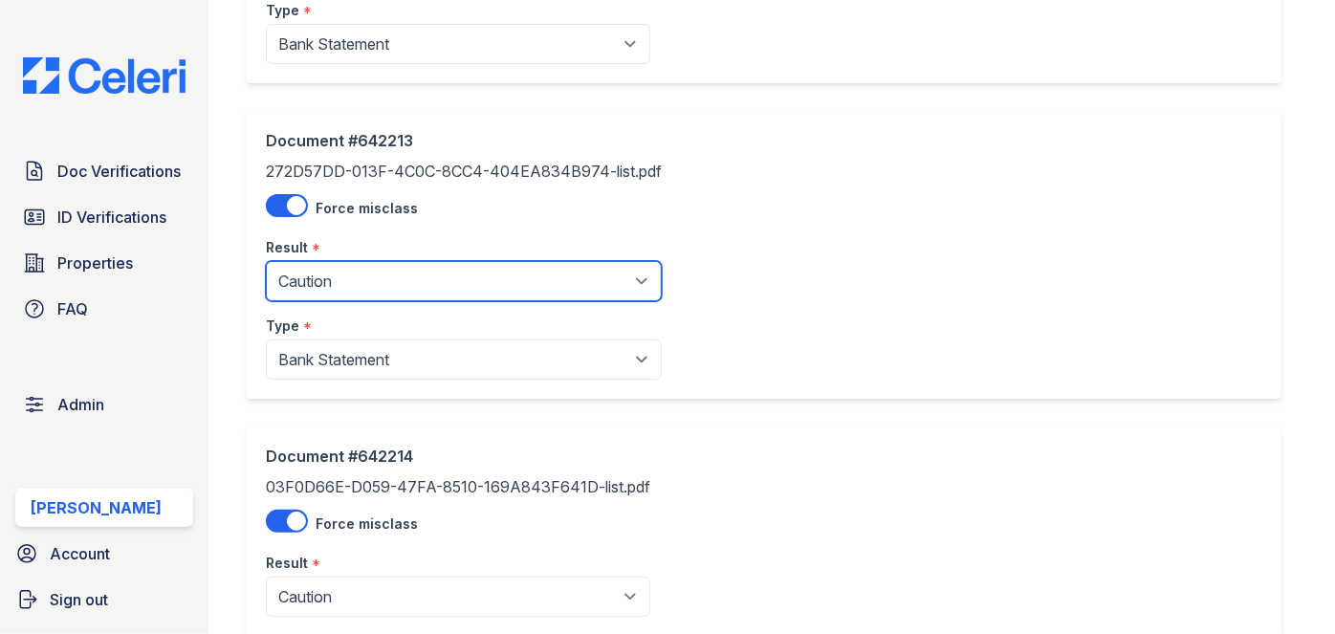
click at [325, 283] on select "Pending Sent Started Processing Pass Fail Caution Error N/A" at bounding box center [464, 281] width 396 height 40
select select "fail"
click at [266, 261] on select "Pending Sent Started Processing Pass Fail Caution Error N/A" at bounding box center [464, 281] width 396 height 40
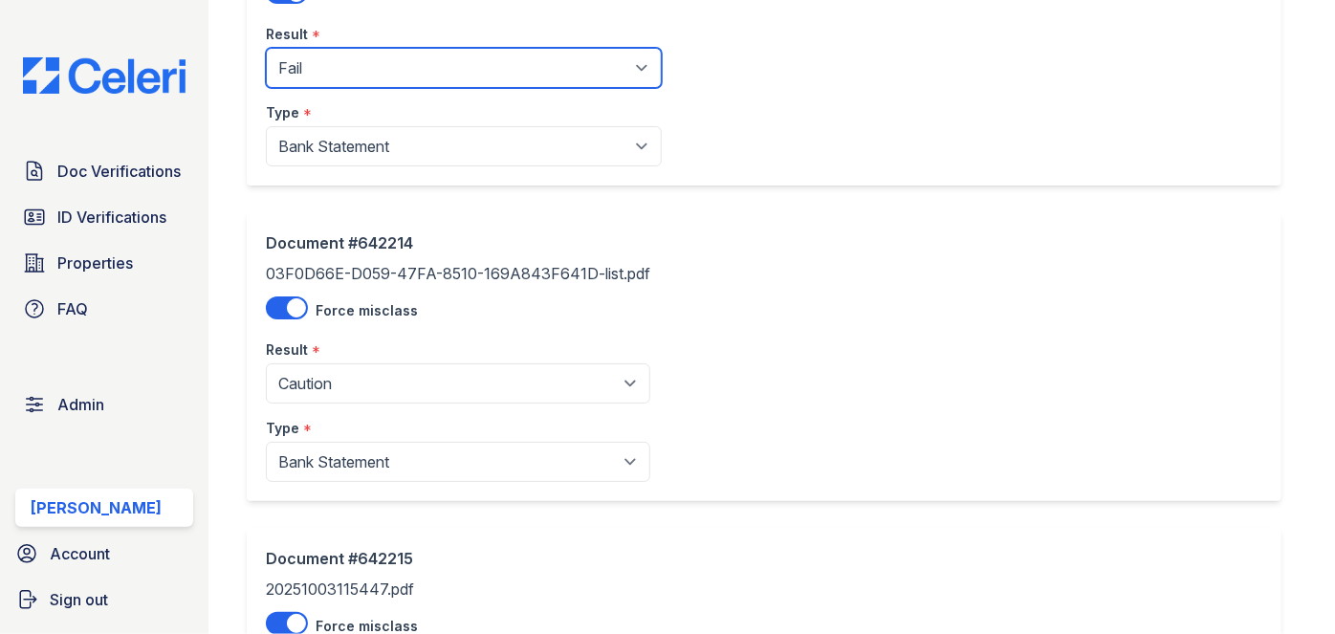
scroll to position [608, 0]
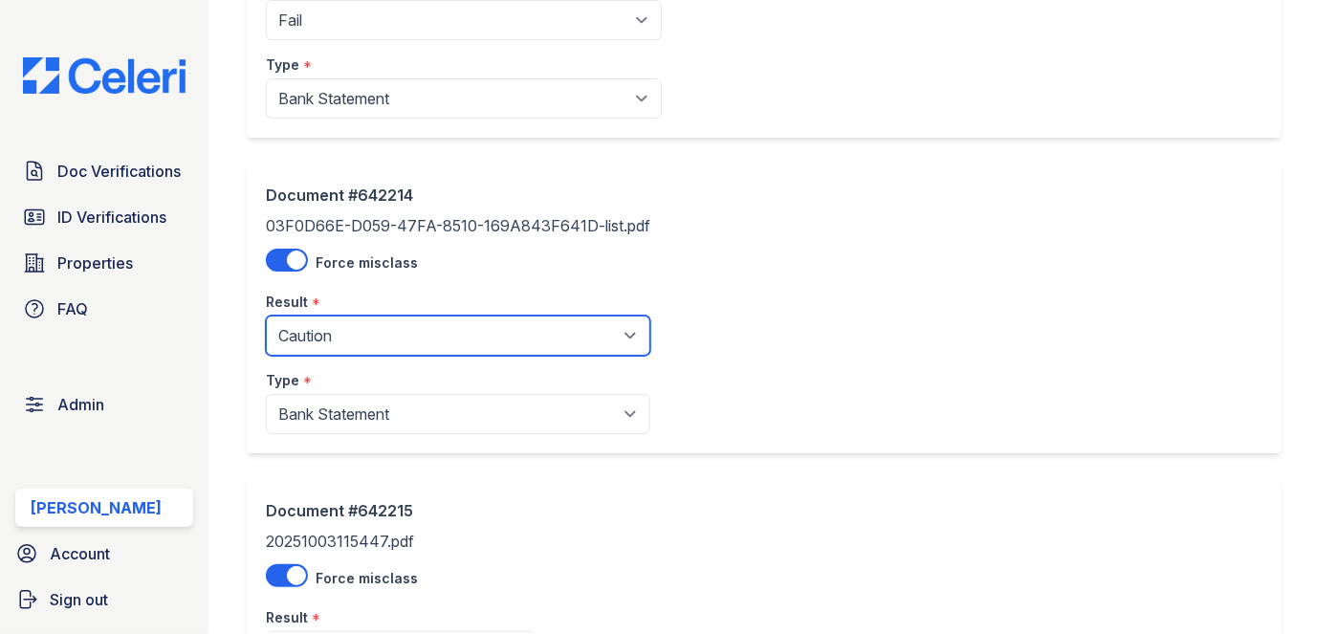
click at [337, 335] on select "Pending Sent Started Processing Pass Fail Caution Error N/A" at bounding box center [458, 336] width 384 height 40
select select "fail"
click at [266, 316] on select "Pending Sent Started Processing Pass Fail Caution Error N/A" at bounding box center [458, 336] width 384 height 40
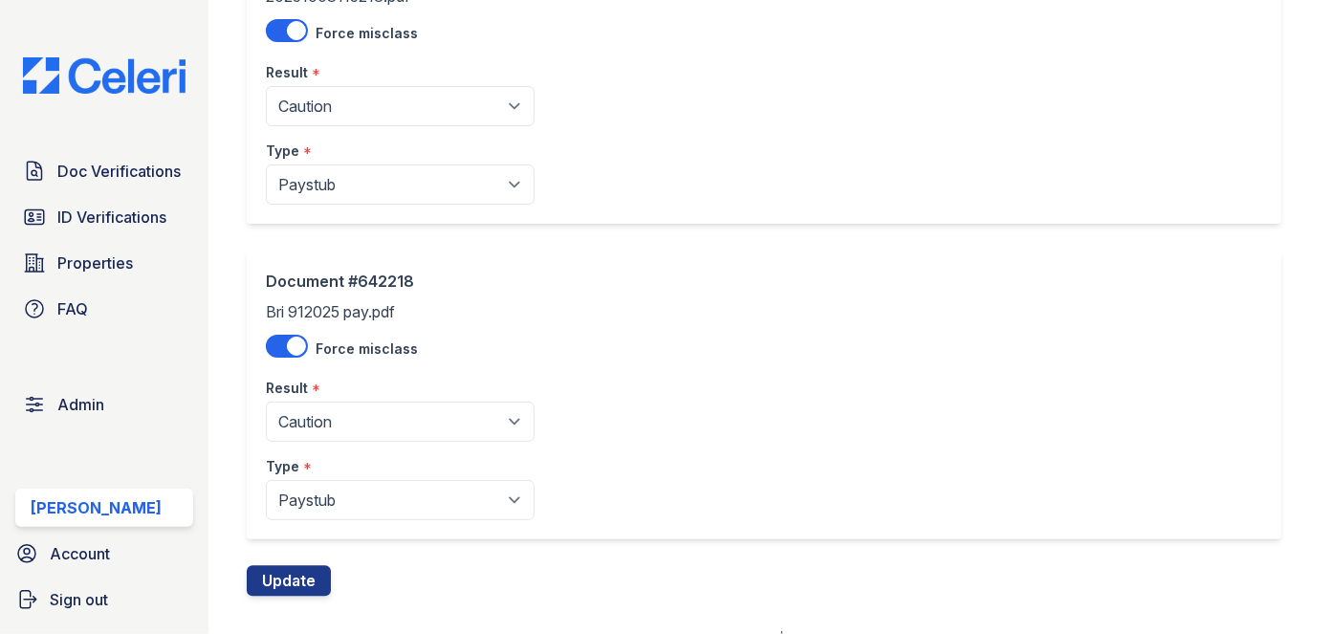
scroll to position [1807, 0]
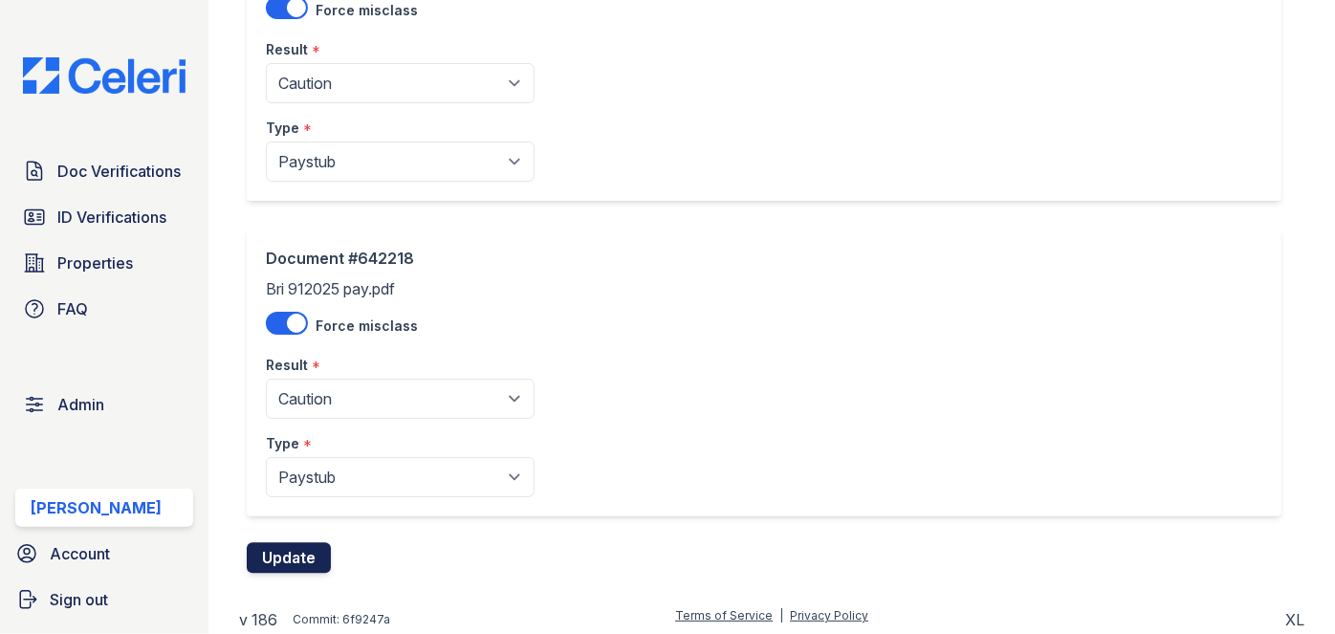
click at [281, 554] on button "Update" at bounding box center [289, 558] width 84 height 31
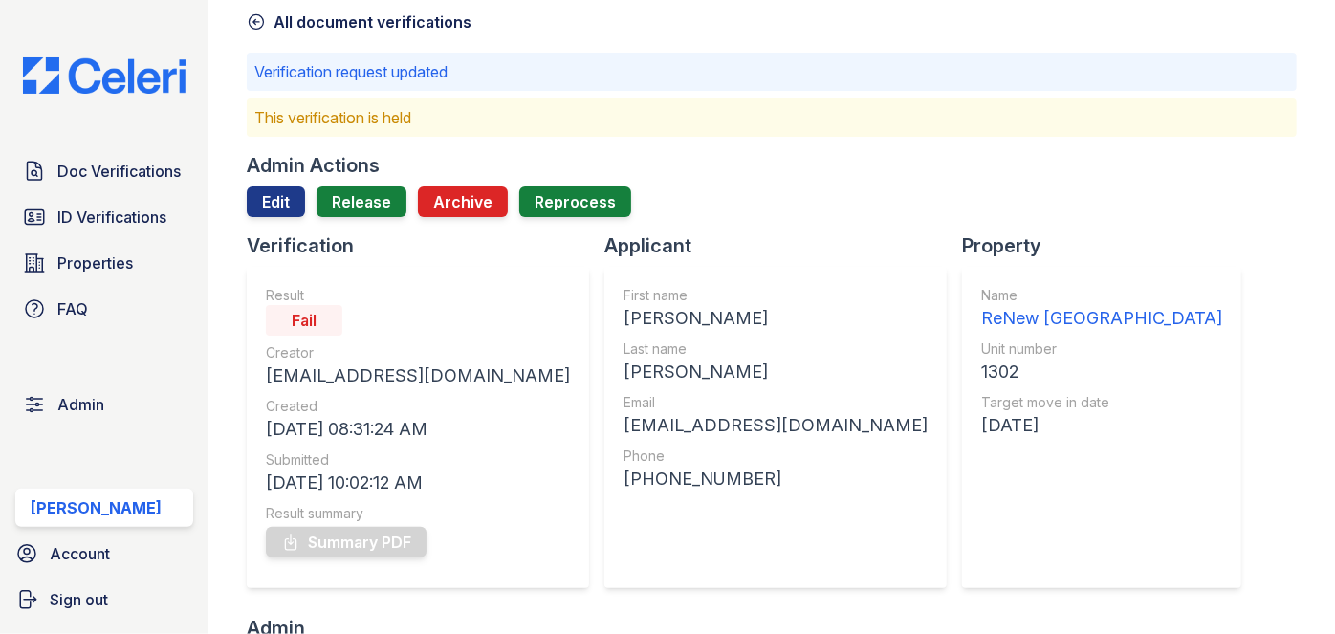
scroll to position [86, 0]
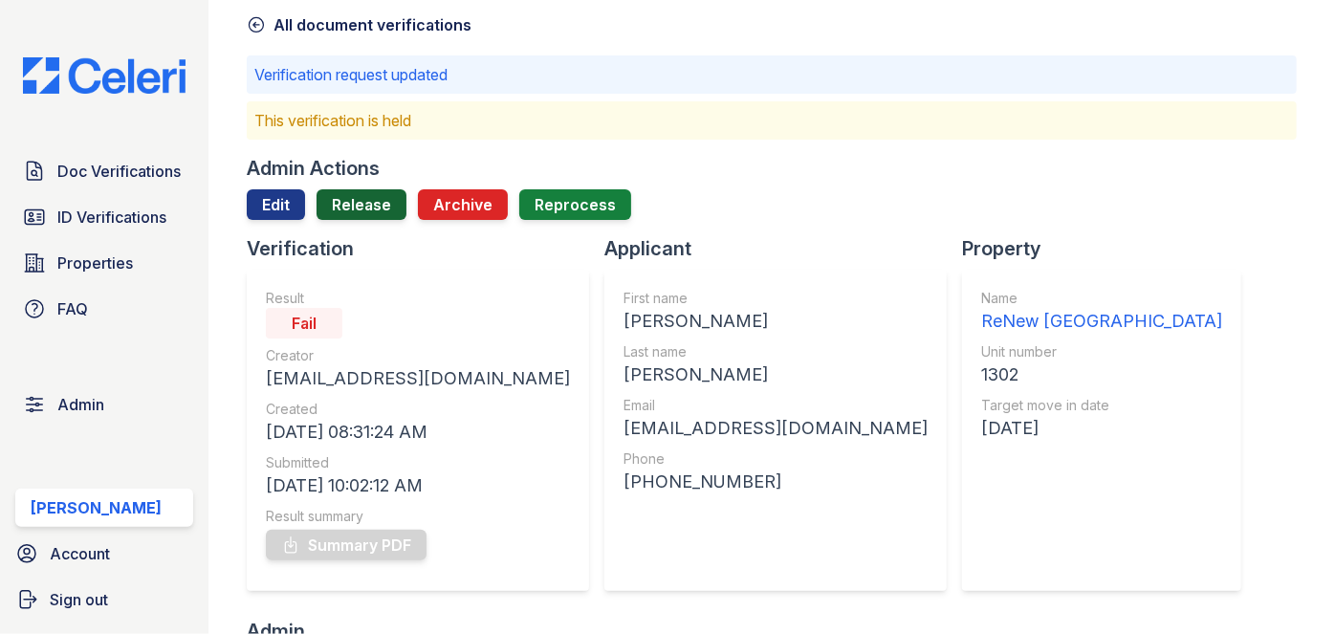
click at [367, 204] on link "Release" at bounding box center [362, 204] width 90 height 31
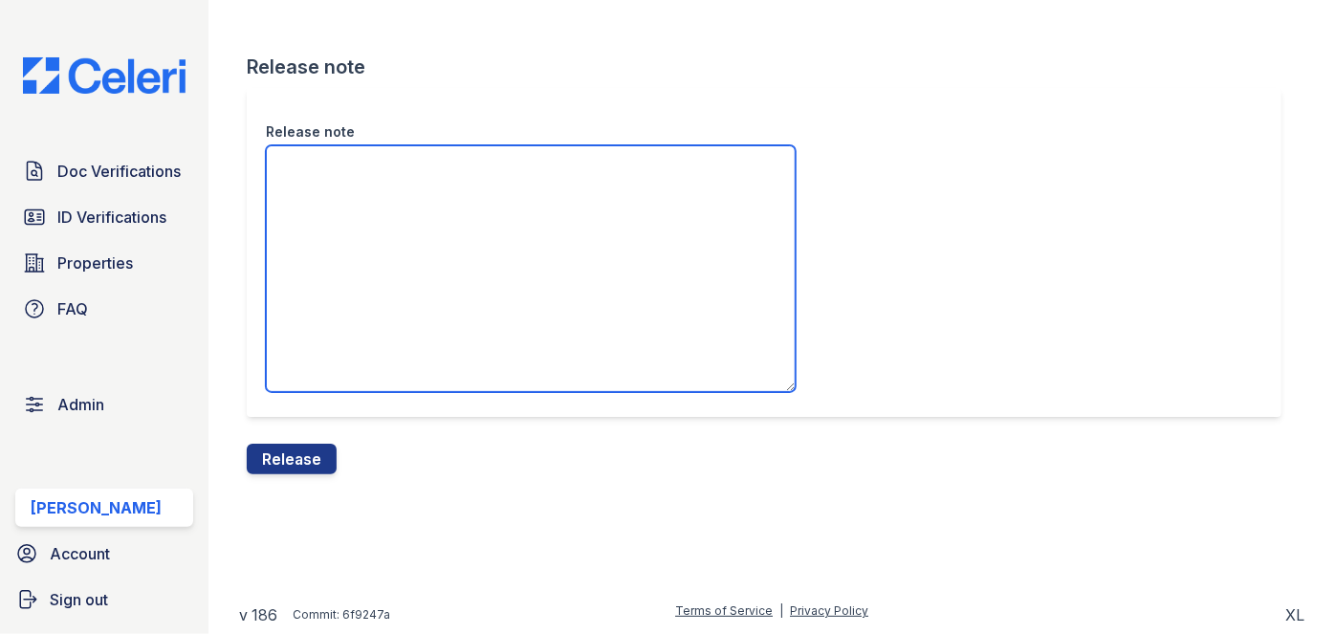
click at [318, 212] on textarea "Release note" at bounding box center [531, 268] width 530 height 247
click at [381, 166] on textarea "/atypical" at bounding box center [531, 268] width 530 height 247
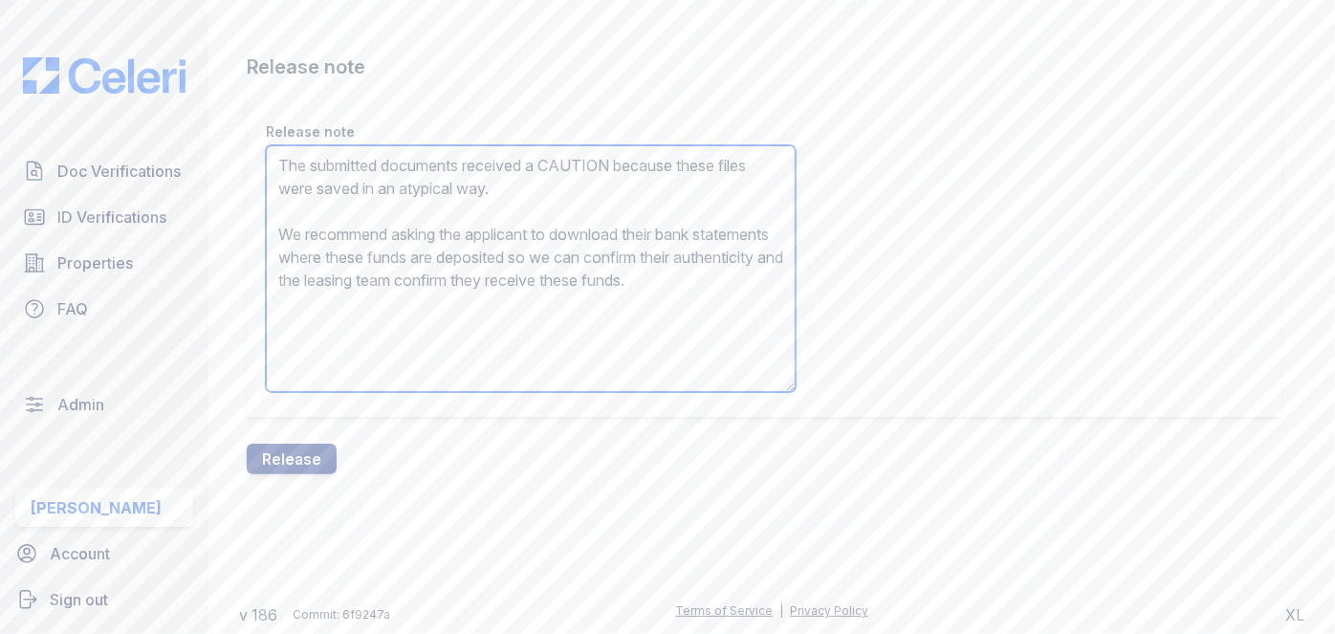
click at [556, 161] on textarea "The submitted documents received a CAUTION because these files were saved in an…" at bounding box center [531, 268] width 530 height 247
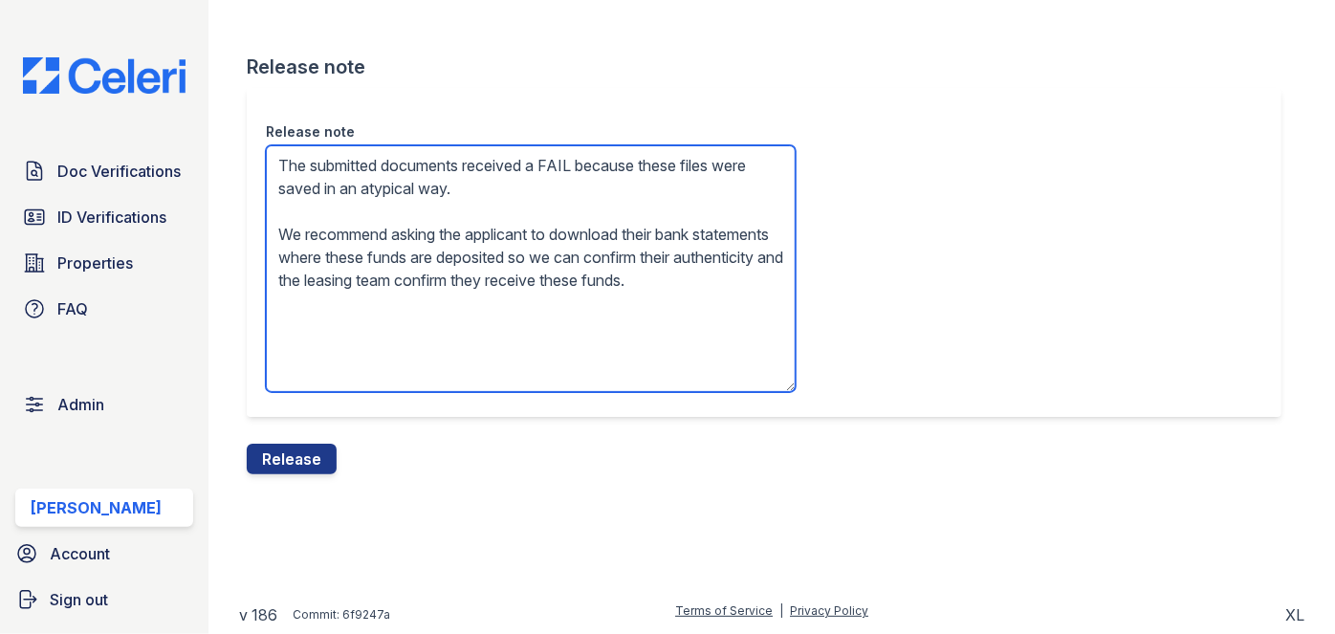
click at [535, 225] on textarea "The submitted documents received a FAIL because these files were saved in an at…" at bounding box center [531, 268] width 530 height 247
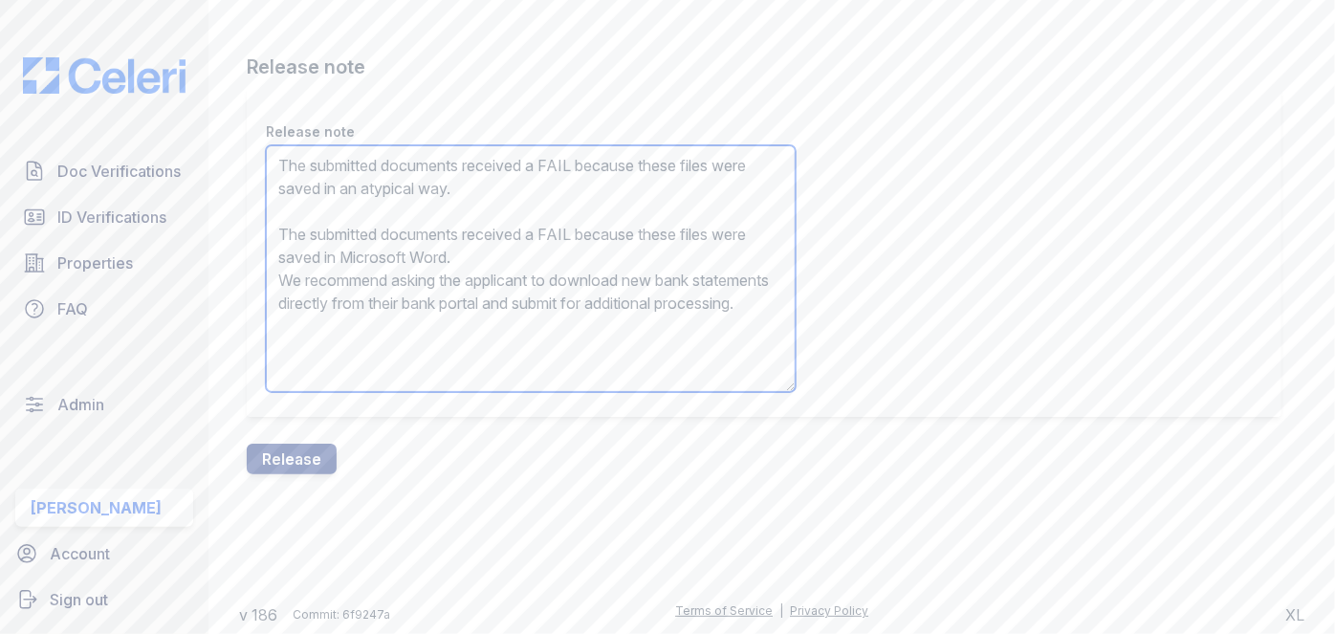
click at [520, 234] on textarea "The submitted documents received a FAIL because these files were saved in an at…" at bounding box center [531, 268] width 530 height 247
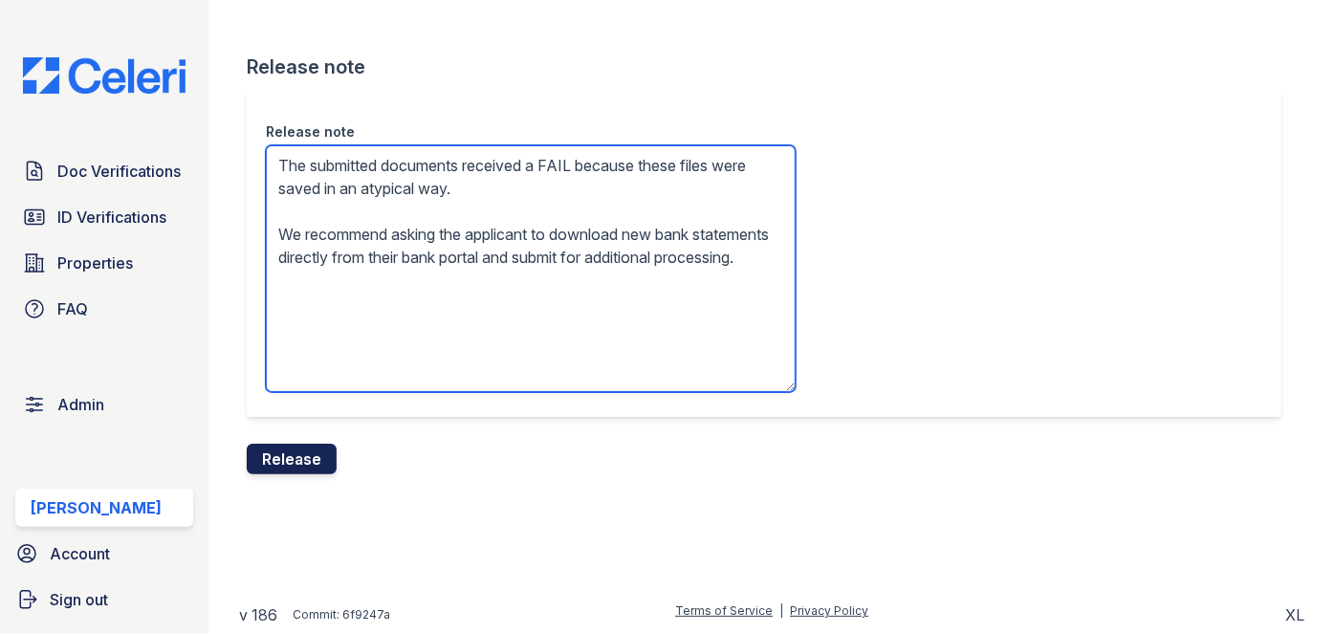
type textarea "The submitted documents received a FAIL because these files were saved in an at…"
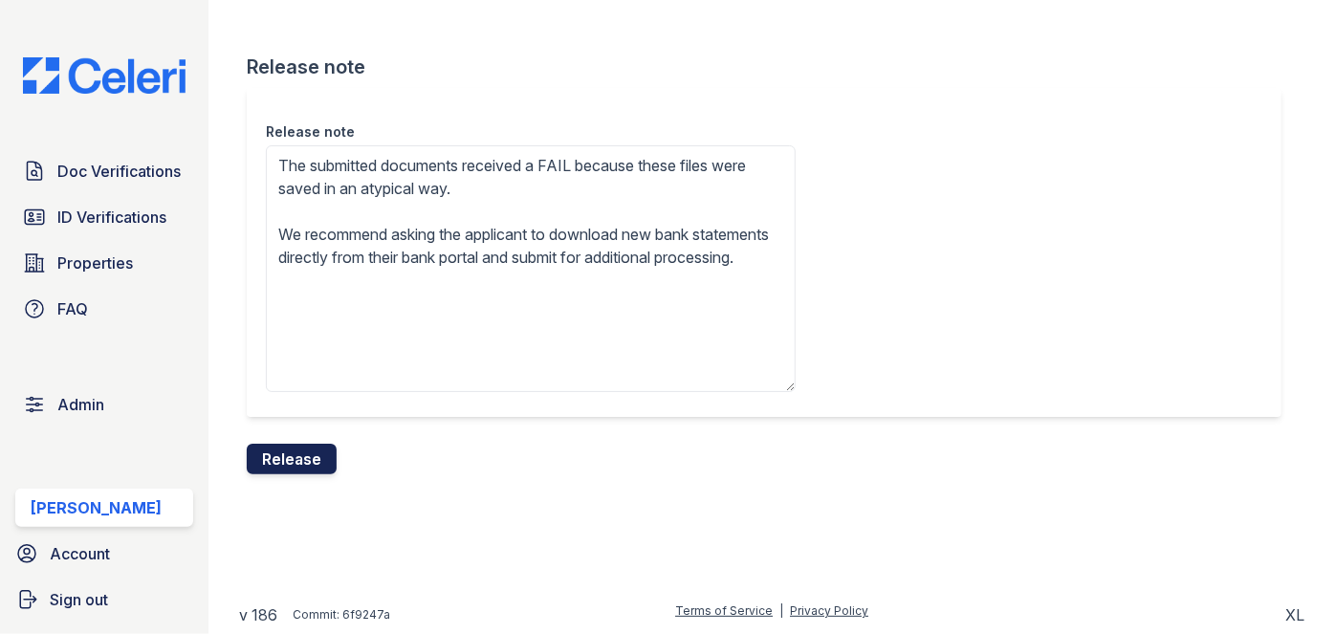
click at [297, 459] on button "Release" at bounding box center [292, 459] width 90 height 31
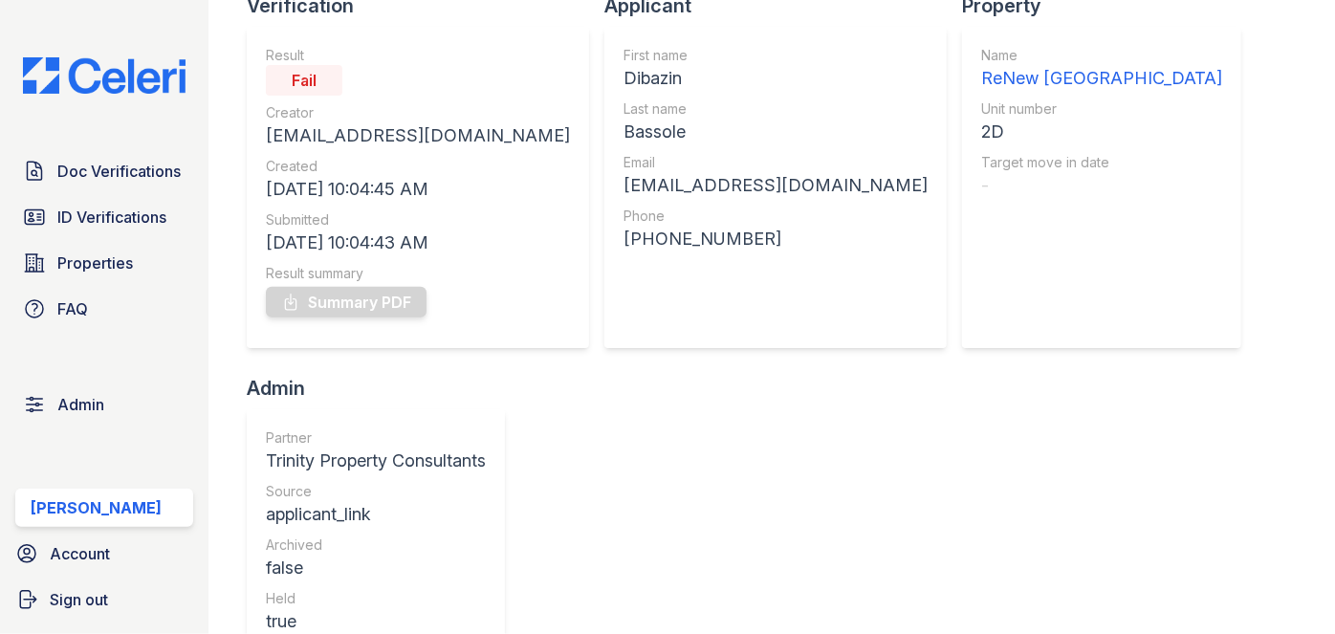
scroll to position [173, 0]
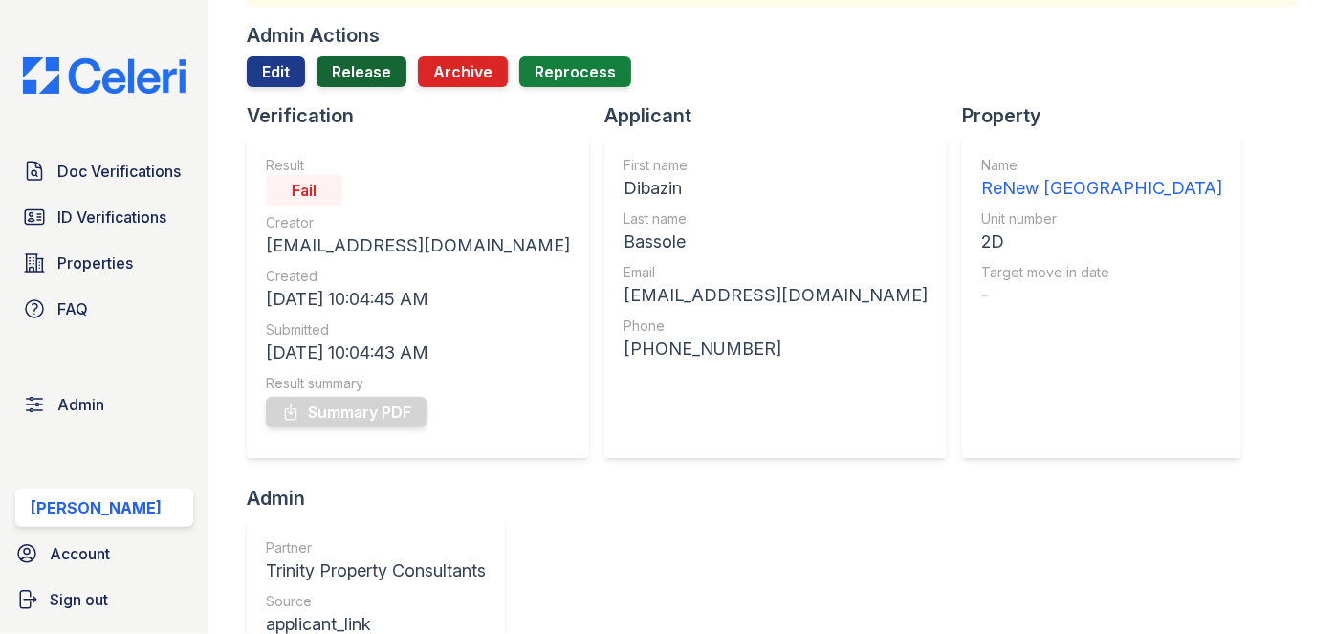
click at [377, 76] on link "Release" at bounding box center [362, 71] width 90 height 31
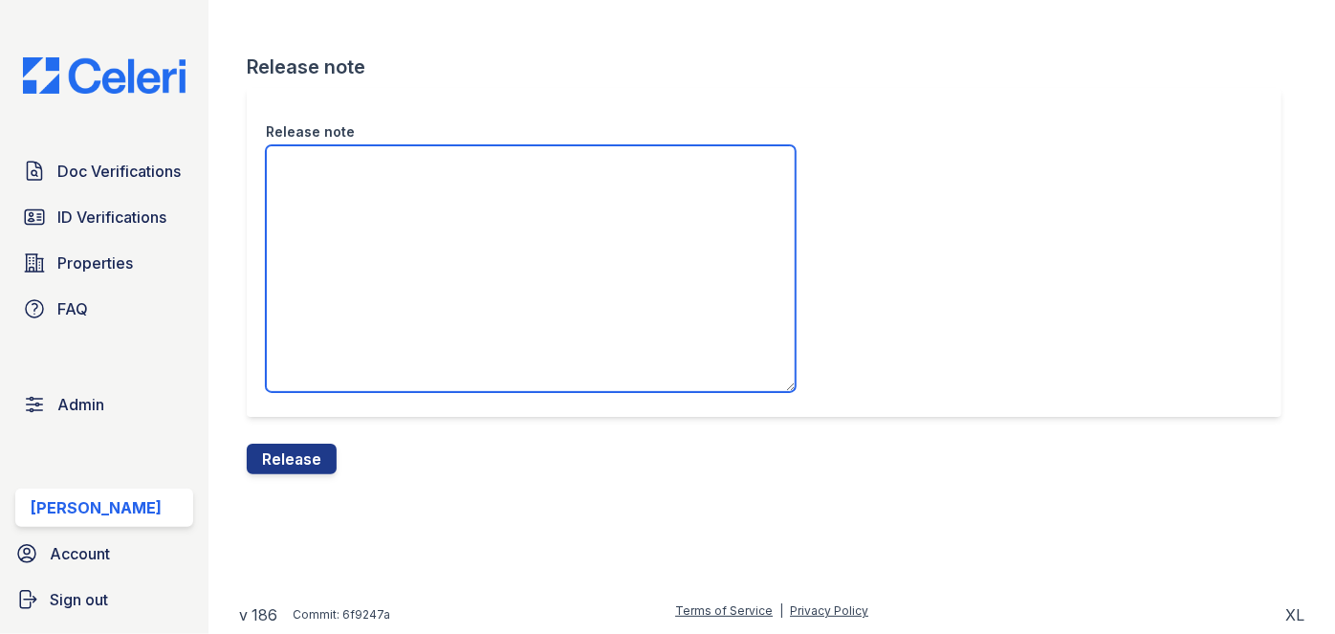
click at [351, 182] on textarea "Release note" at bounding box center [531, 268] width 530 height 247
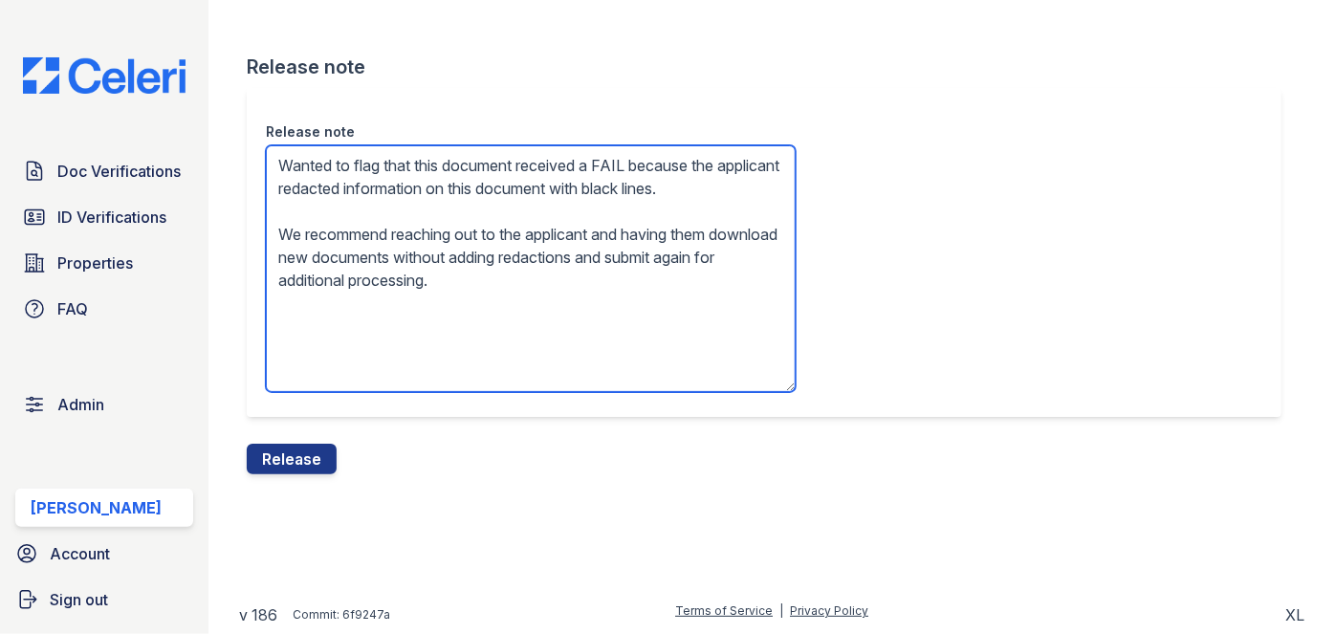
click at [413, 189] on textarea "Wanted to flag that this document received a FAIL because the applicant redacte…" at bounding box center [531, 268] width 530 height 247
click at [413, 188] on textarea "Wanted to flag that this document received a FAIL because the applicant redacte…" at bounding box center [531, 268] width 530 height 247
click at [411, 187] on textarea "Wanted to flag that this document received a FAIL because the applicant redacte…" at bounding box center [531, 268] width 530 height 247
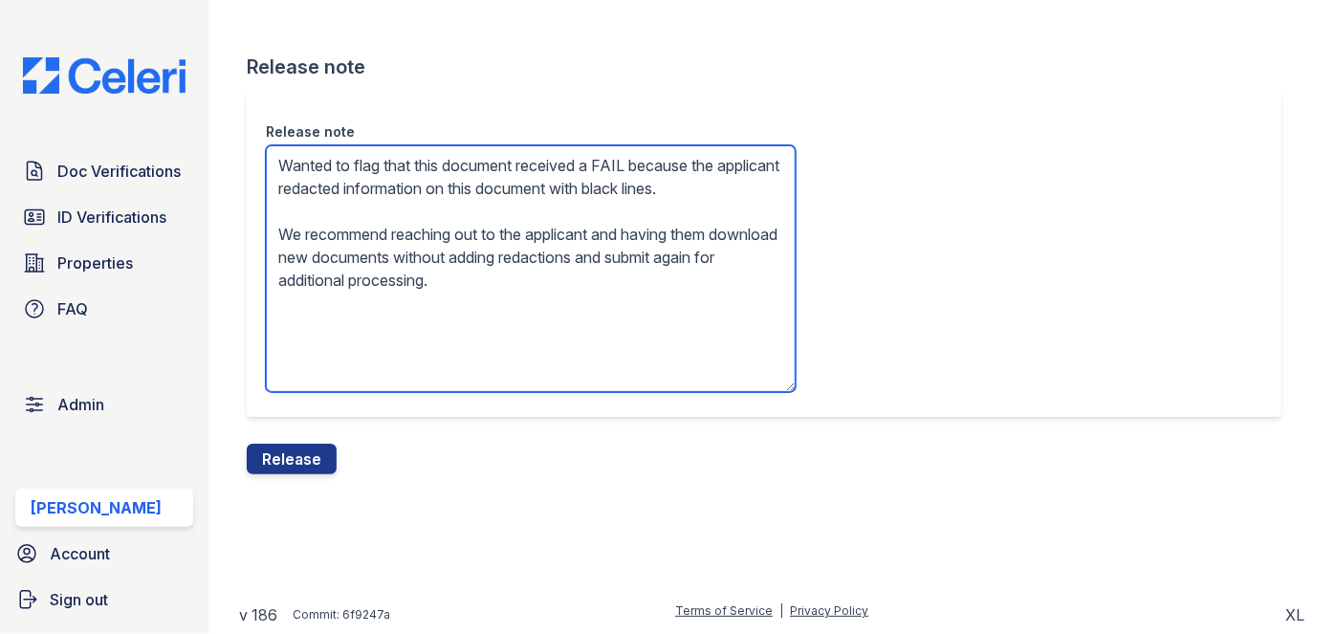
click at [400, 187] on textarea "Wanted to flag that this document received a FAIL because the applicant redacte…" at bounding box center [531, 268] width 530 height 247
click at [414, 196] on textarea "Wanted to flag that this document received a FAIL because the applicant redacte…" at bounding box center [531, 268] width 530 height 247
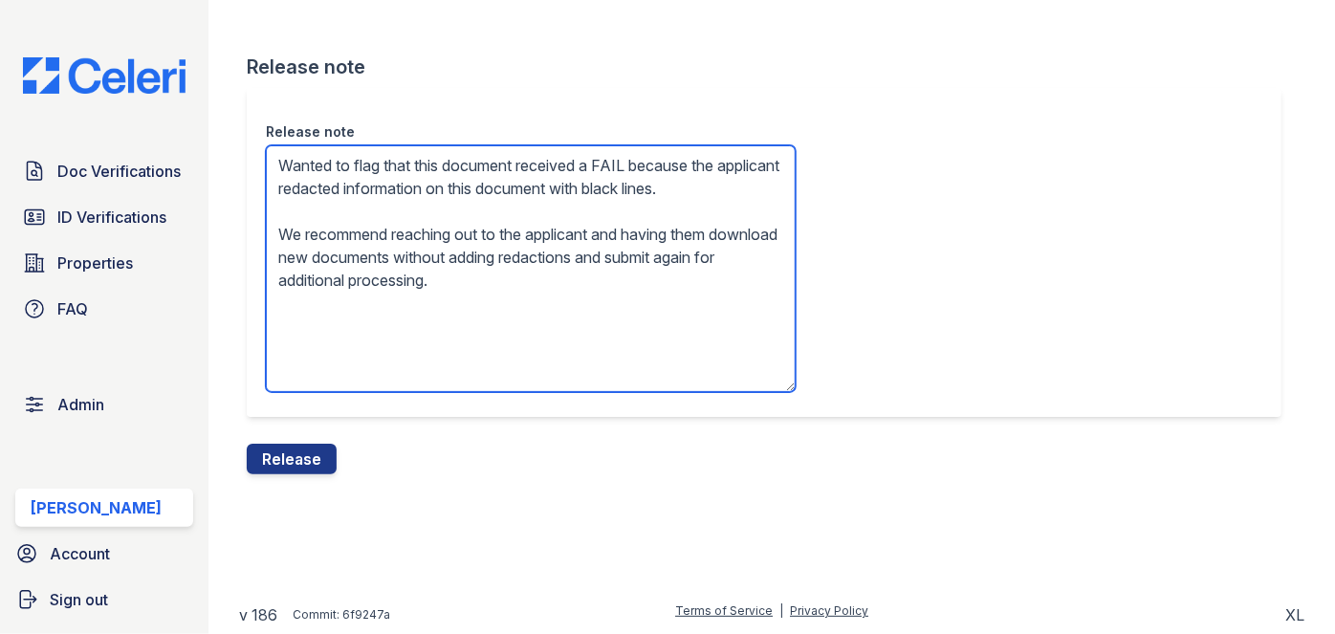
click at [414, 196] on textarea "Wanted to flag that this document received a FAIL because the applicant redacte…" at bounding box center [531, 268] width 530 height 247
click at [430, 191] on textarea "Wanted to flag that this document received a FAIL because the applicant highlig…" at bounding box center [531, 268] width 530 height 247
click at [415, 218] on textarea "Wanted to flag that this document received a FAIL because the applicant highlig…" at bounding box center [531, 268] width 530 height 247
click at [294, 209] on textarea "Wanted to flag that this document received a FAIL because the applicant highlig…" at bounding box center [531, 268] width 530 height 247
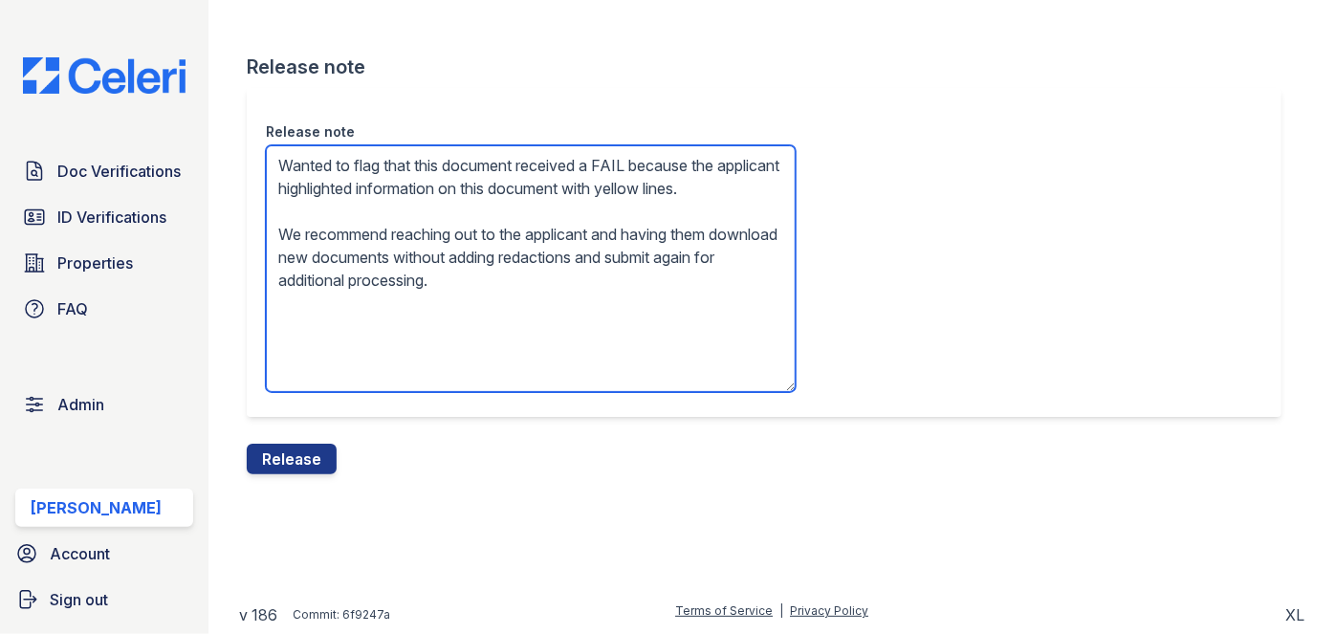
click at [553, 193] on textarea "Wanted to flag that this document received a FAIL because the applicant highlig…" at bounding box center [531, 268] width 530 height 247
type textarea "Wanted to flag that this document received a FAIL because the applicant highlig…"
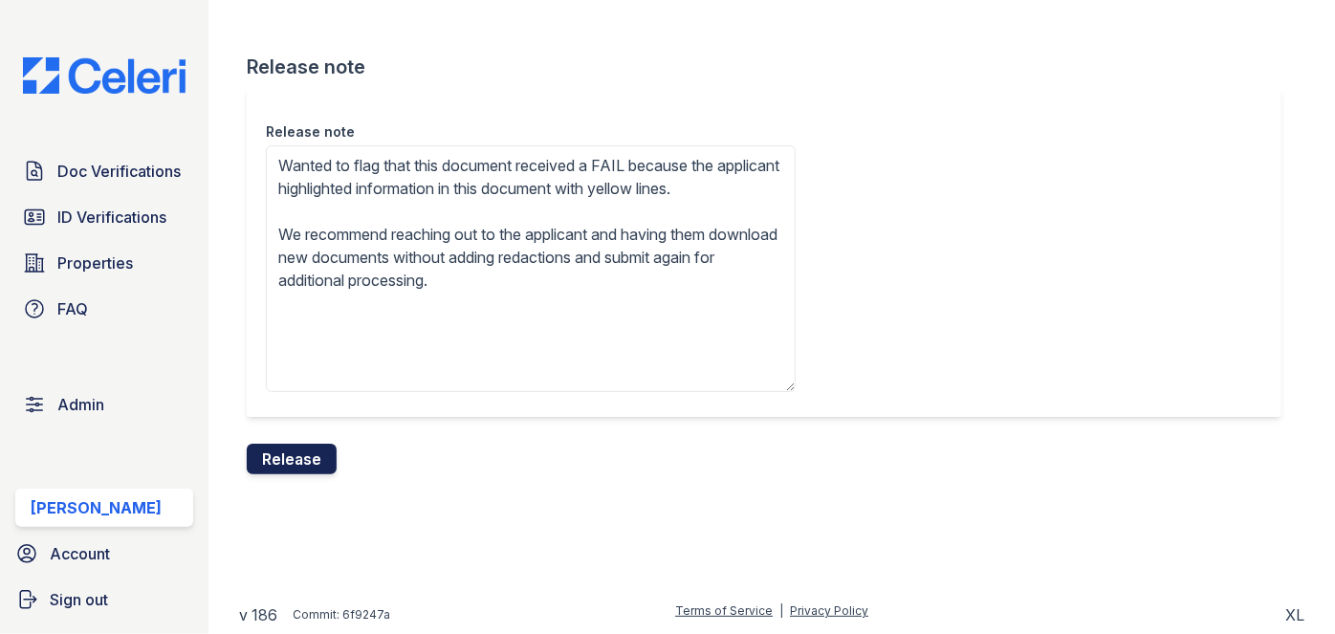
click at [298, 454] on button "Release" at bounding box center [292, 459] width 90 height 31
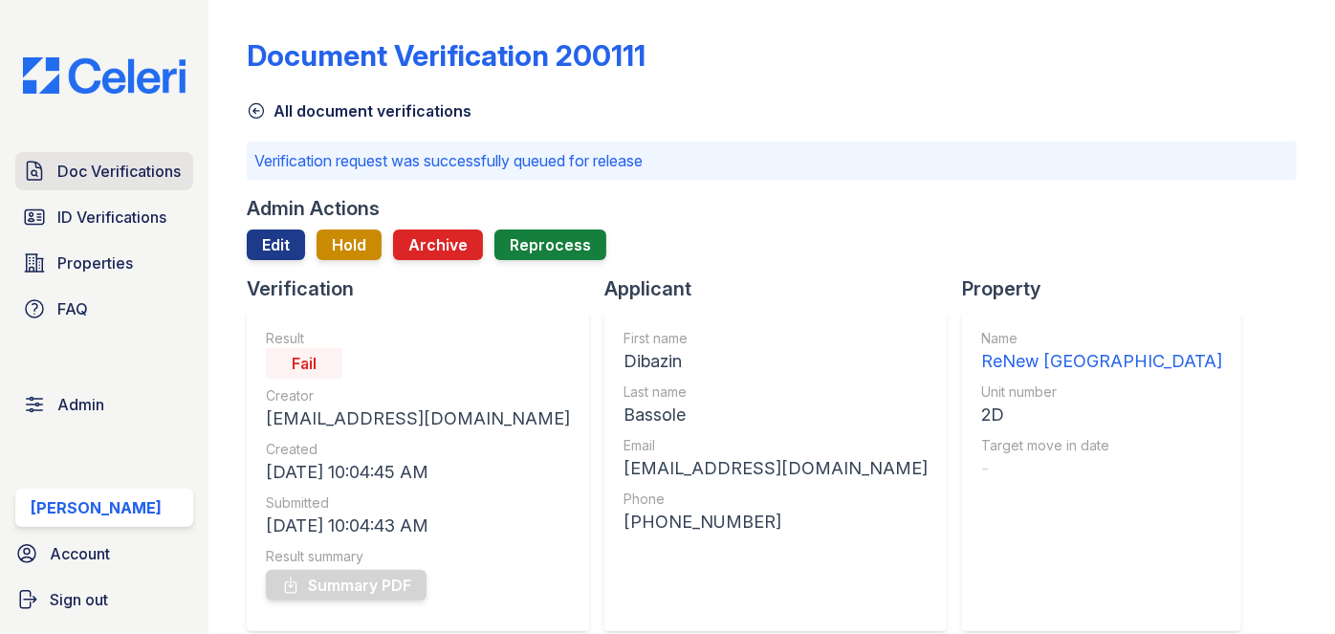
click at [102, 161] on span "Doc Verifications" at bounding box center [118, 171] width 123 height 23
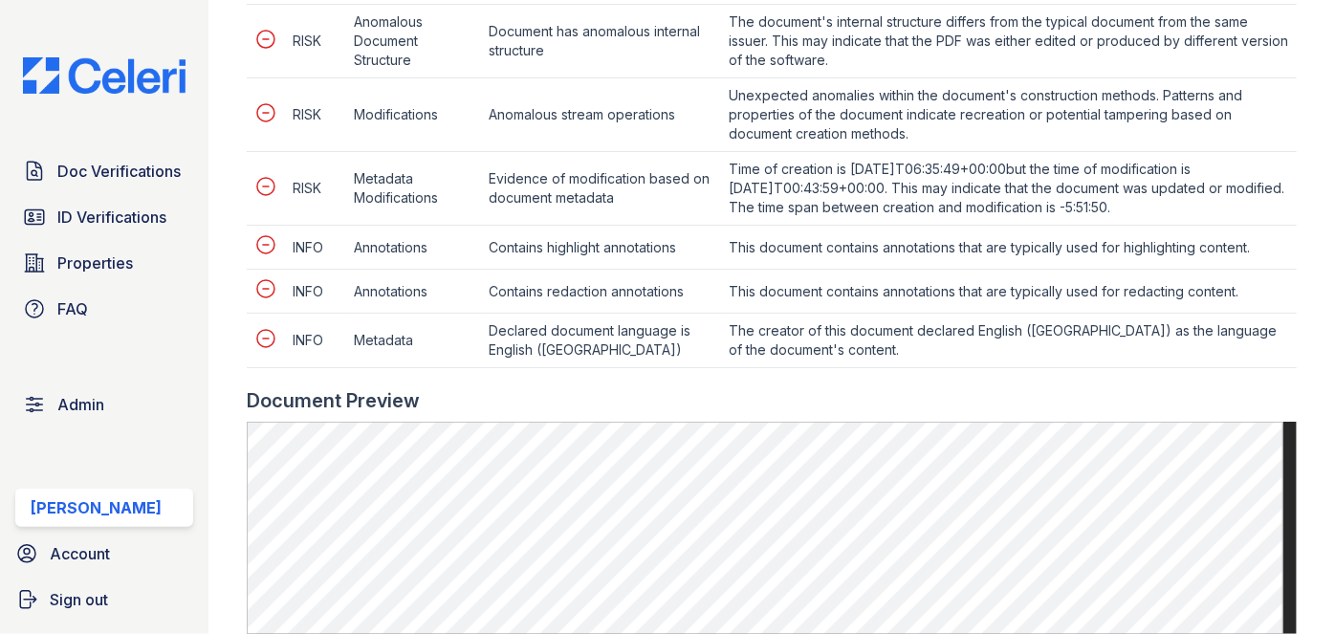
scroll to position [782, 0]
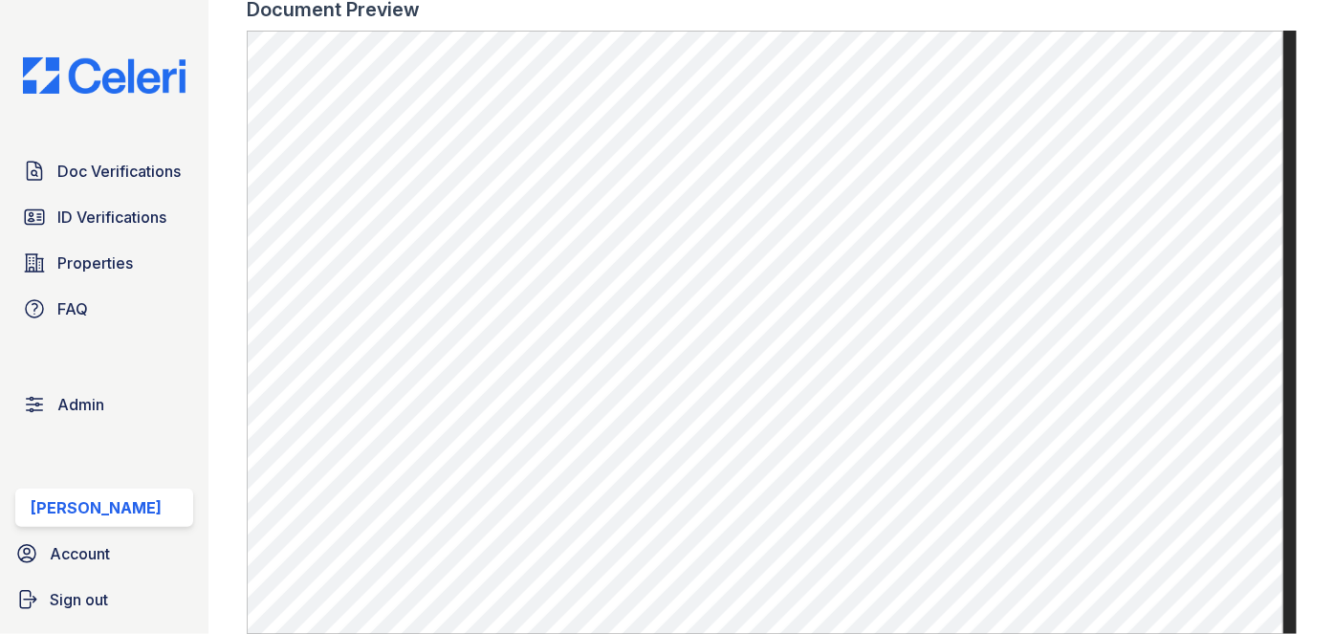
scroll to position [1390, 0]
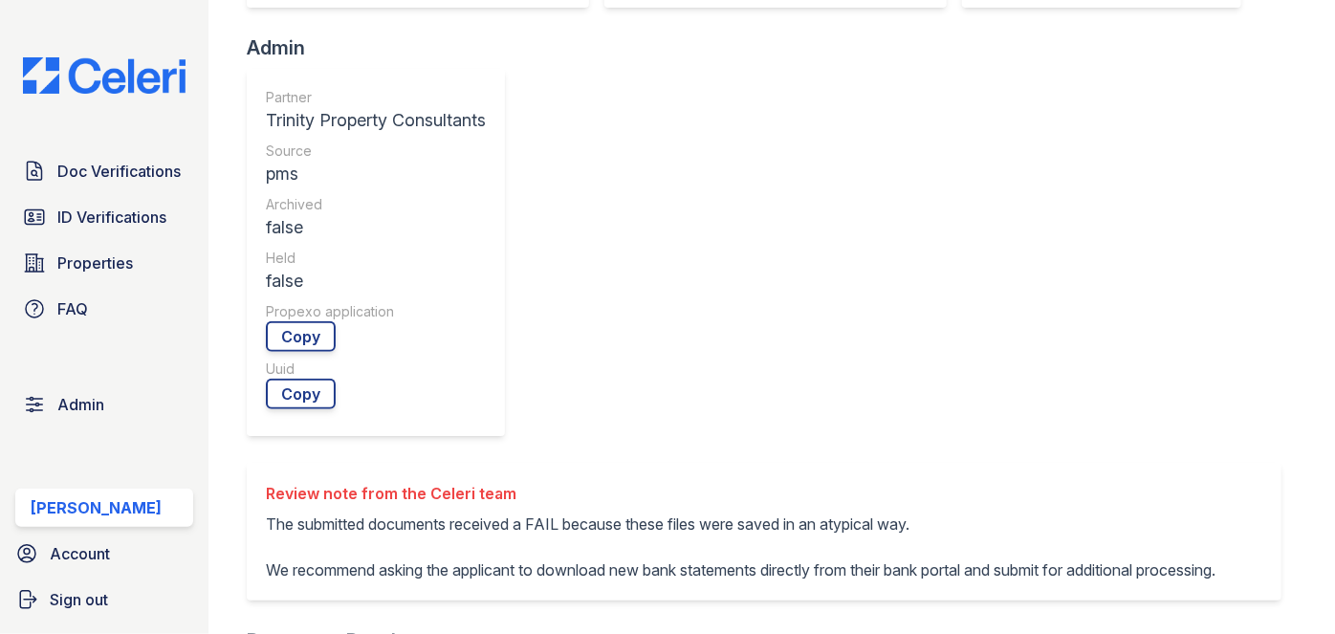
scroll to position [347, 0]
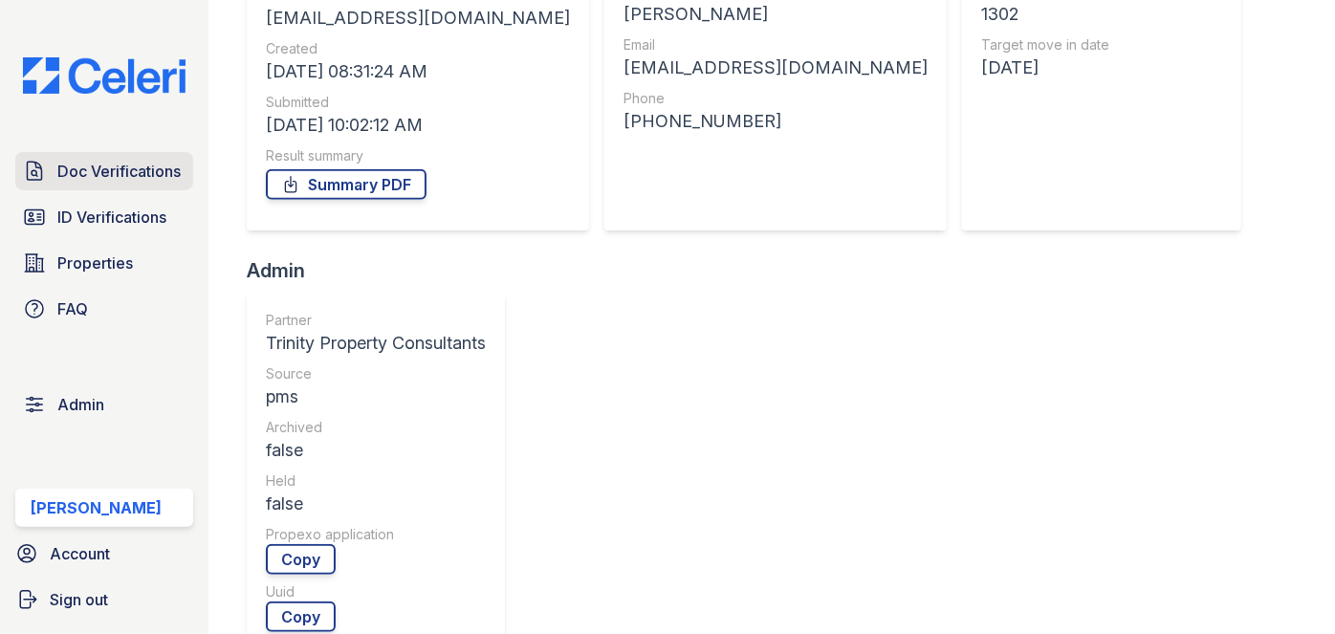
click at [146, 153] on link "Doc Verifications" at bounding box center [104, 171] width 178 height 38
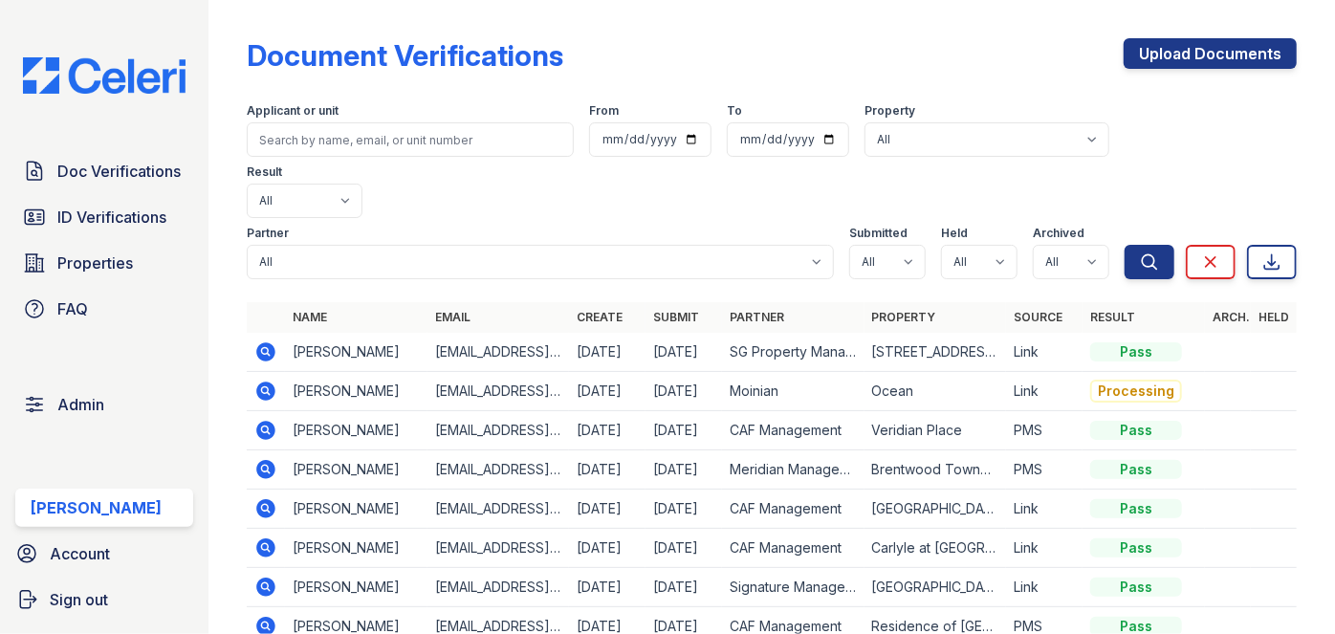
scroll to position [86, 0]
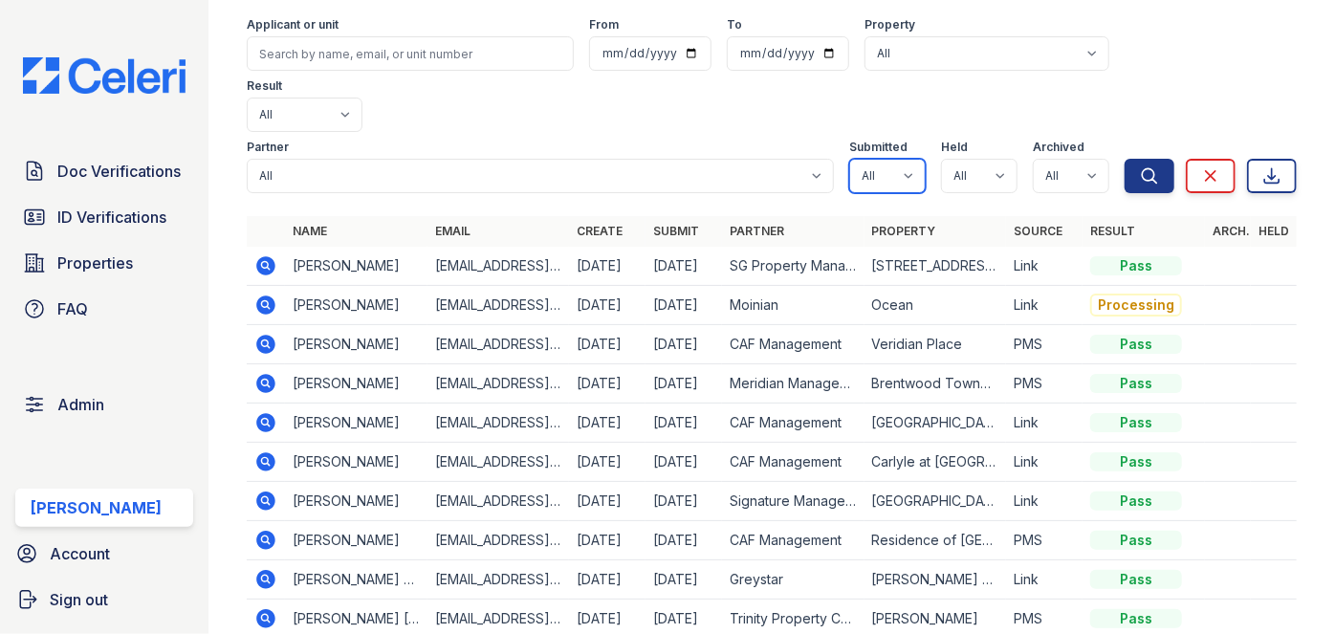
click at [898, 159] on select "All true false" at bounding box center [887, 176] width 76 height 34
select select "true"
click at [849, 159] on select "All true false" at bounding box center [887, 176] width 76 height 34
click at [983, 159] on select "All true false" at bounding box center [979, 176] width 76 height 34
click at [941, 159] on select "All true false" at bounding box center [979, 176] width 76 height 34
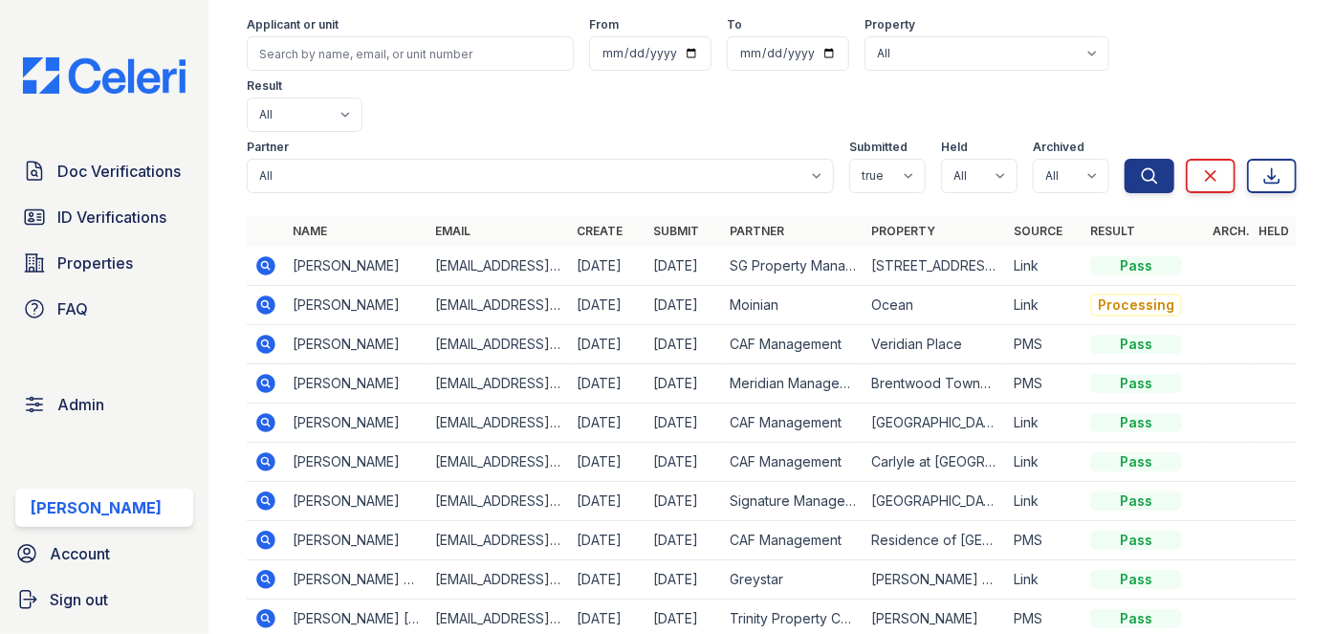
click at [979, 208] on div at bounding box center [772, 212] width 1050 height 8
click at [996, 159] on select "All true false" at bounding box center [979, 176] width 76 height 34
select select "true"
click at [941, 159] on select "All true false" at bounding box center [979, 176] width 76 height 34
click at [1077, 159] on select "All true false" at bounding box center [1071, 176] width 76 height 34
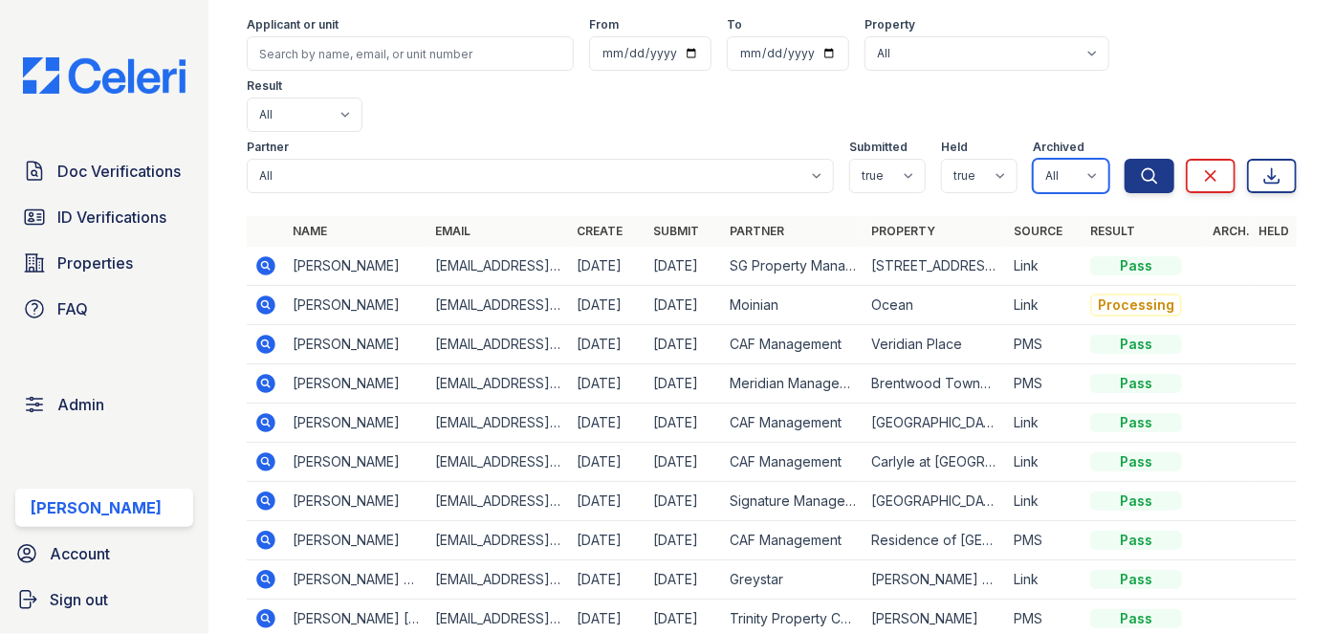
select select "false"
click at [1033, 159] on select "All true false" at bounding box center [1071, 176] width 76 height 34
click at [1140, 166] on icon "submit" at bounding box center [1149, 175] width 19 height 19
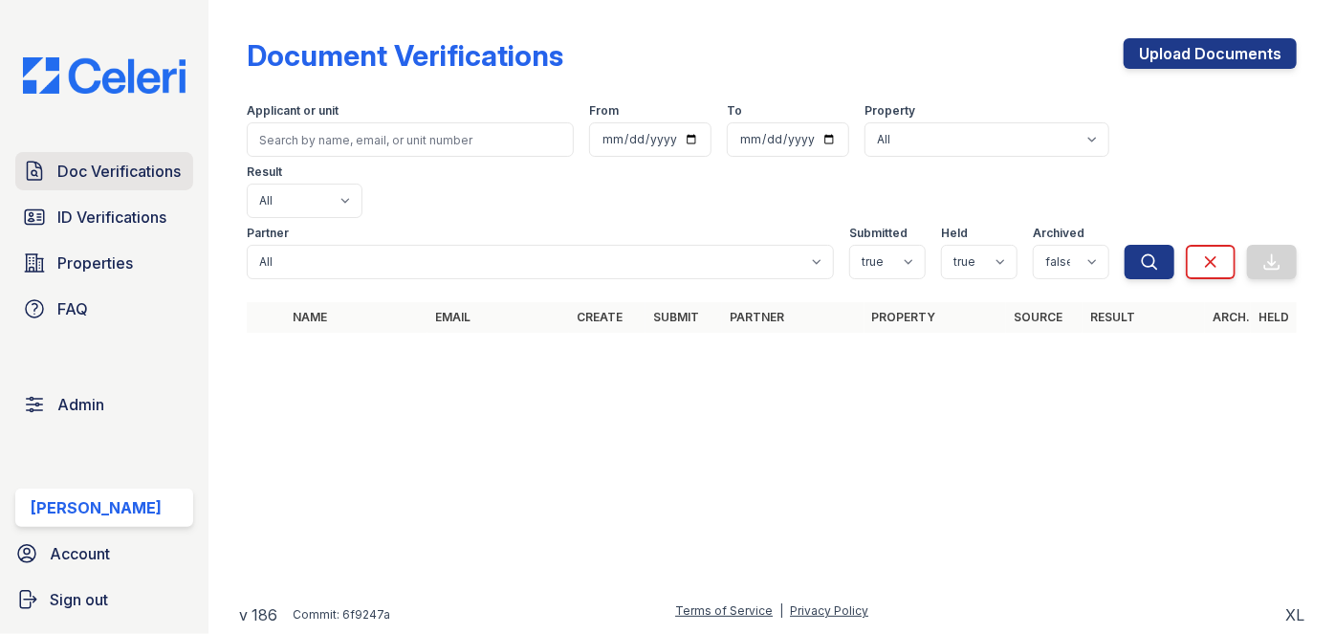
click at [129, 161] on span "Doc Verifications" at bounding box center [118, 171] width 123 height 23
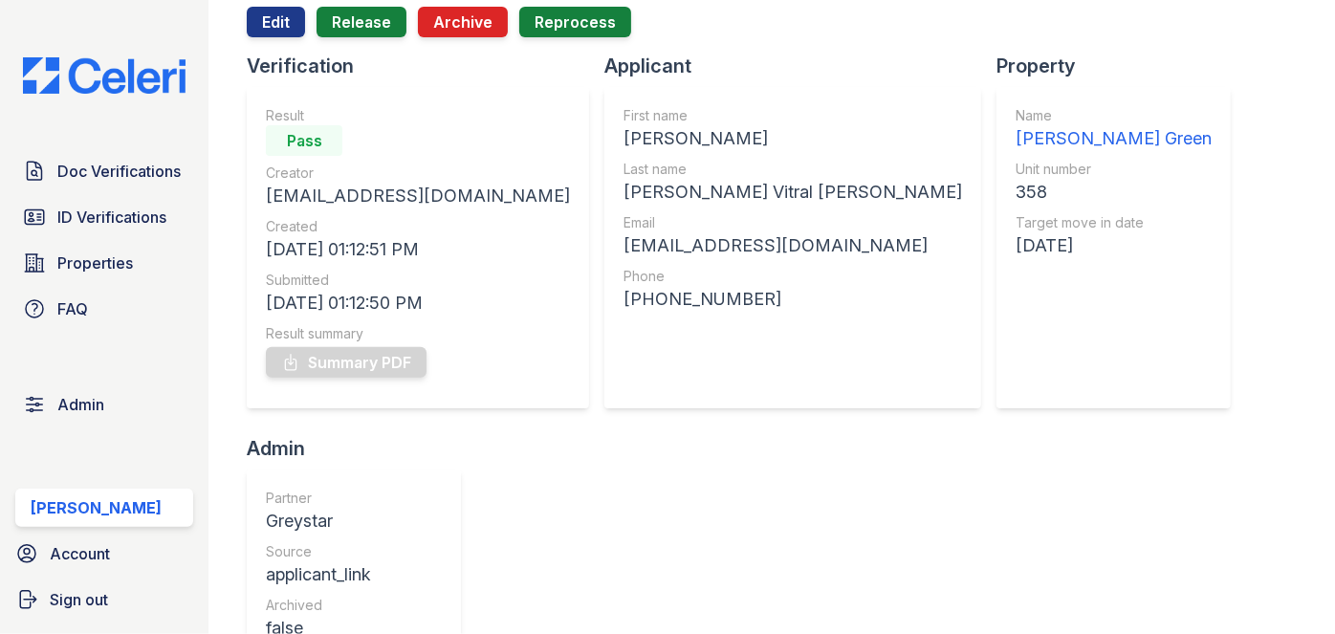
scroll to position [86, 0]
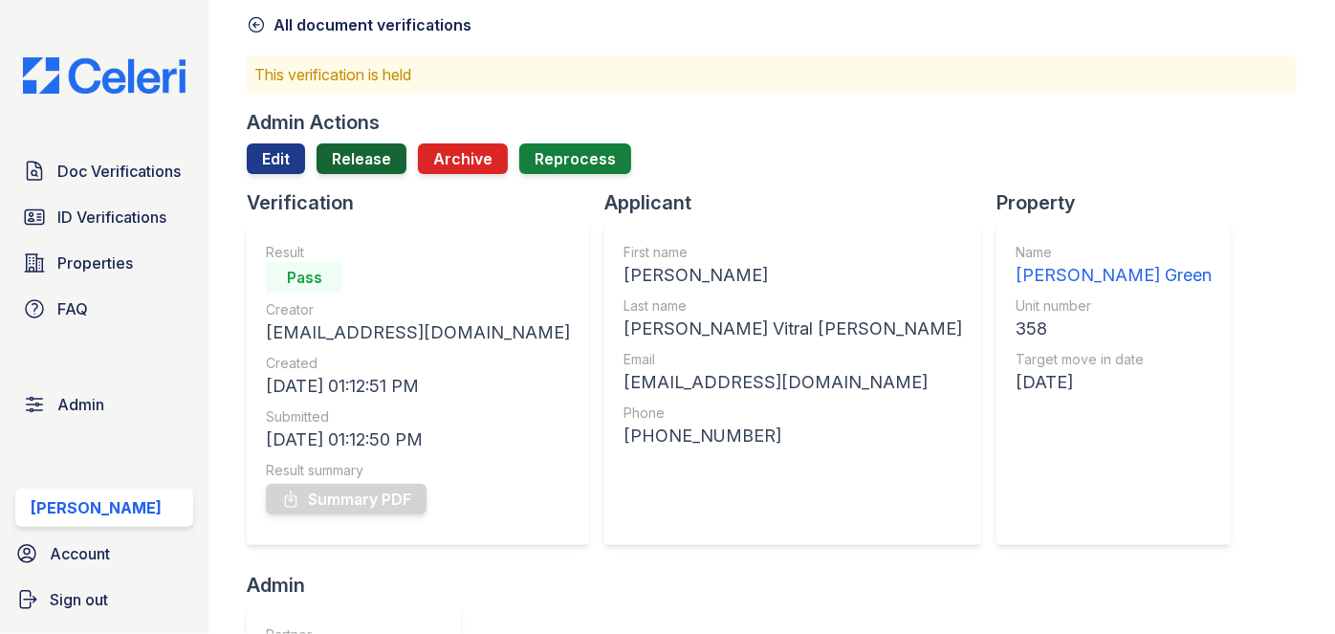
click at [369, 150] on link "Release" at bounding box center [362, 158] width 90 height 31
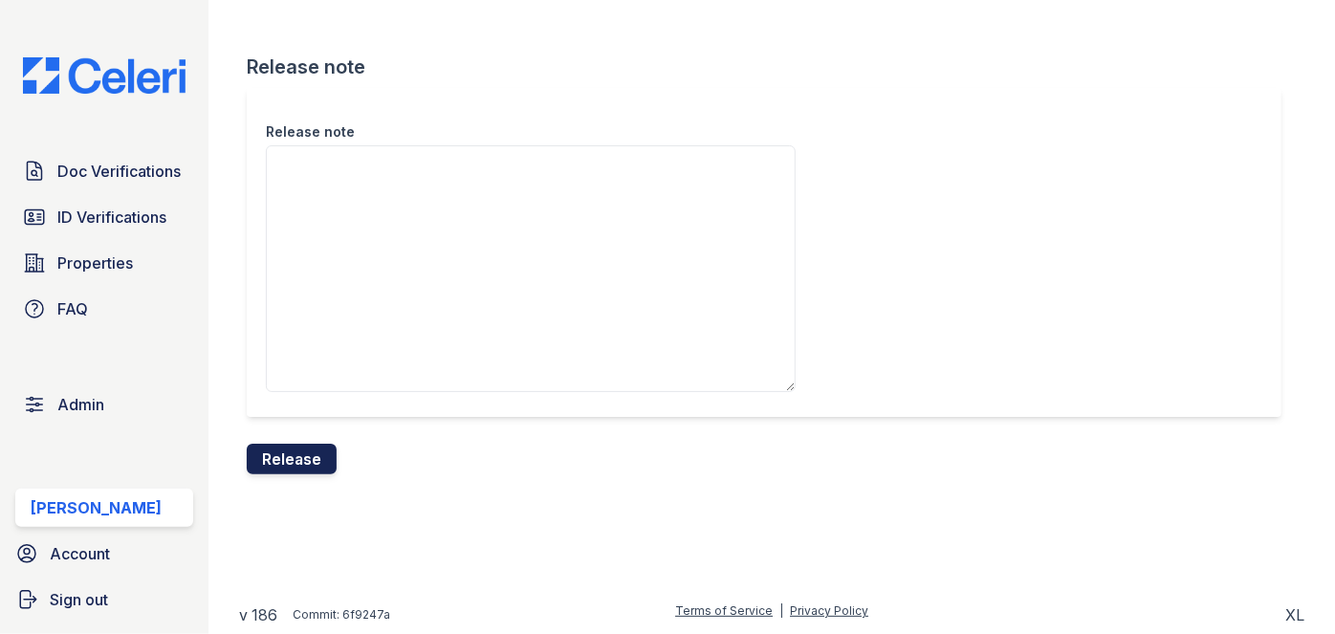
click at [306, 459] on button "Release" at bounding box center [292, 459] width 90 height 31
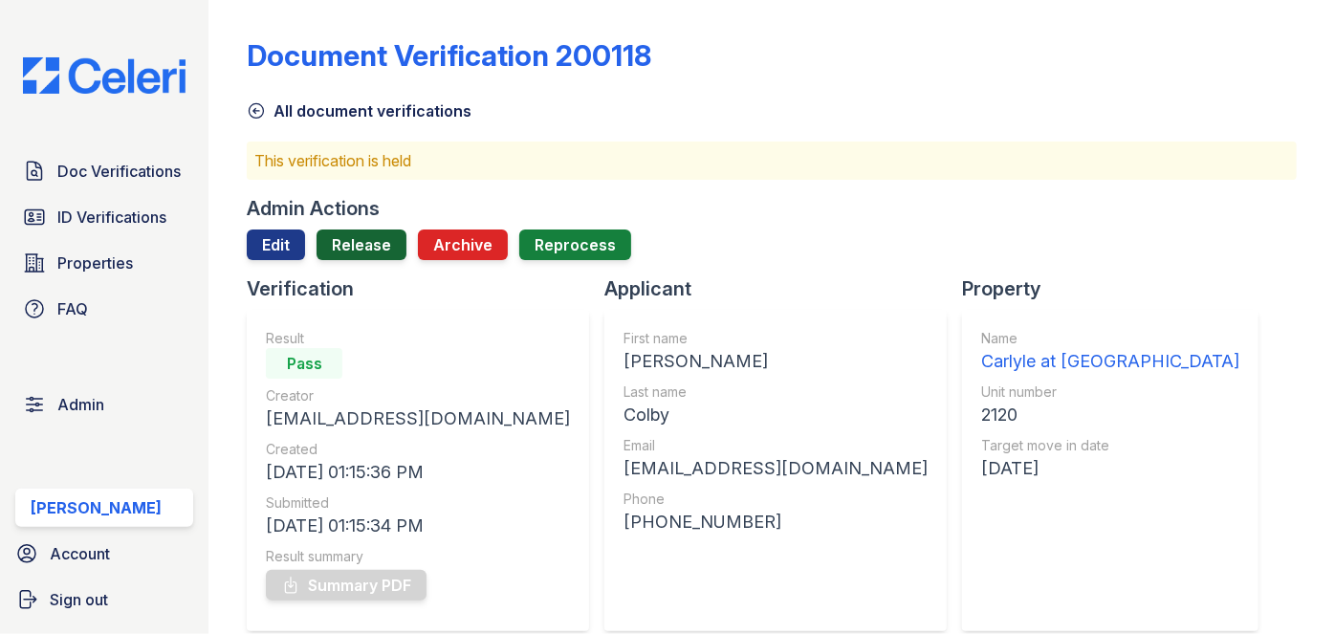
click at [371, 232] on link "Release" at bounding box center [362, 244] width 90 height 31
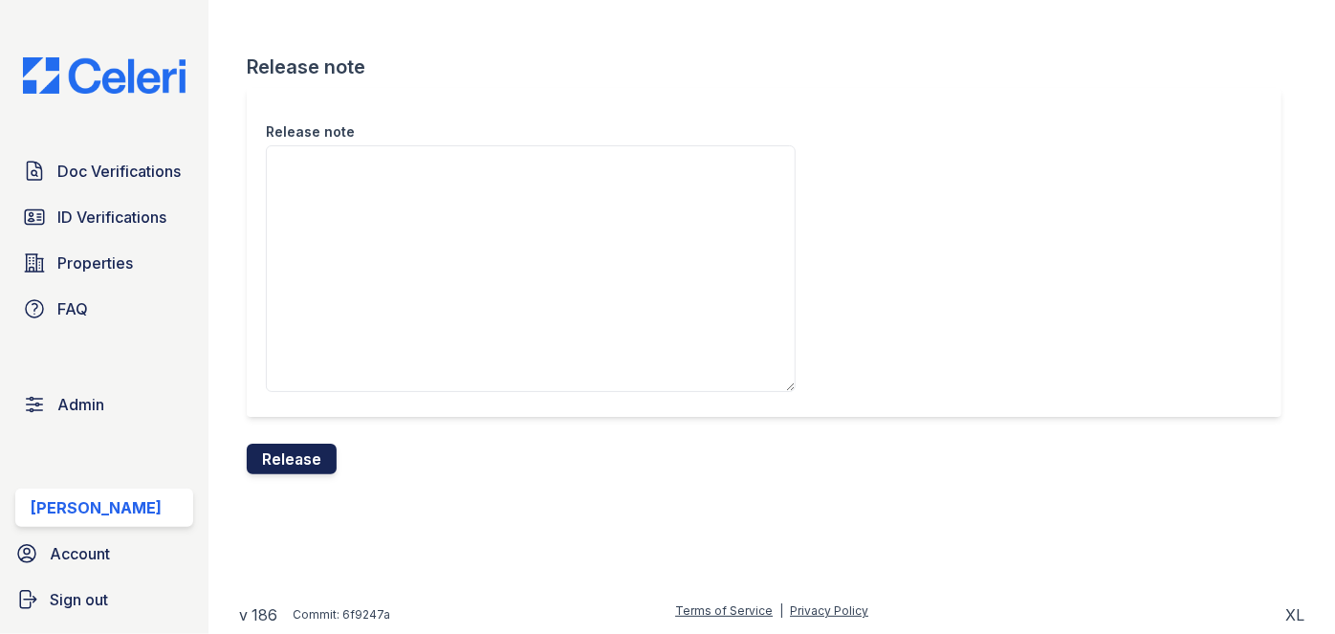
click at [318, 449] on button "Release" at bounding box center [292, 459] width 90 height 31
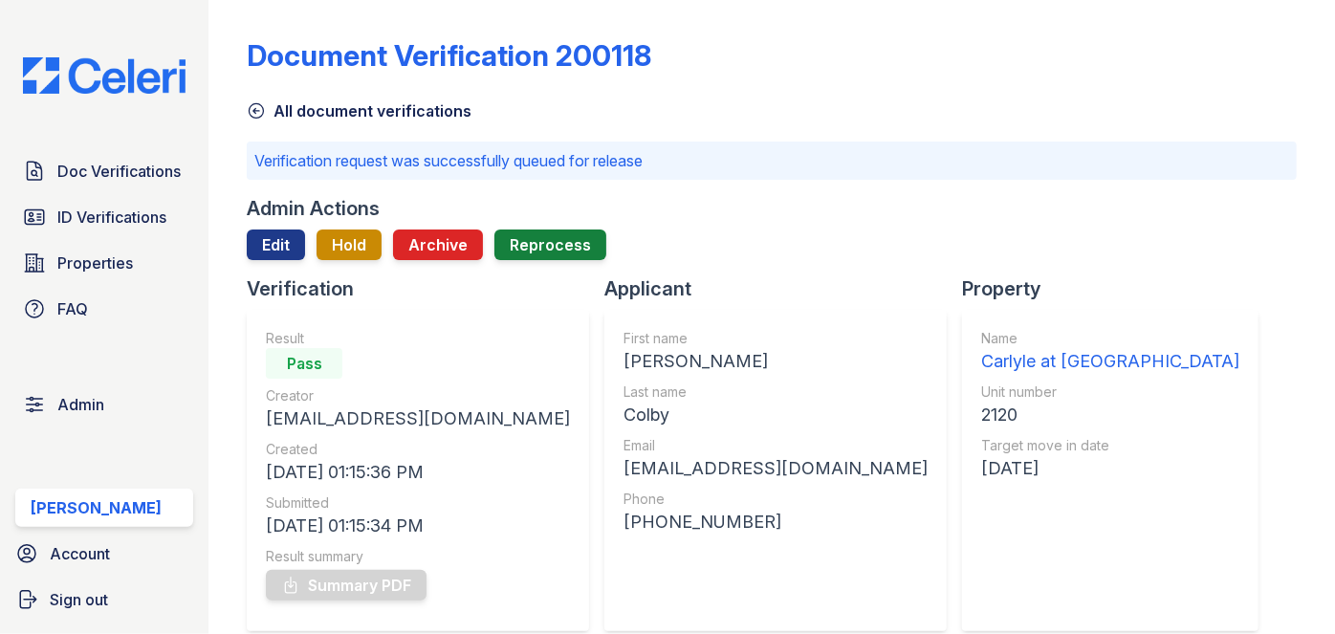
click at [1251, 47] on div "Document Verification 200118" at bounding box center [772, 63] width 1050 height 50
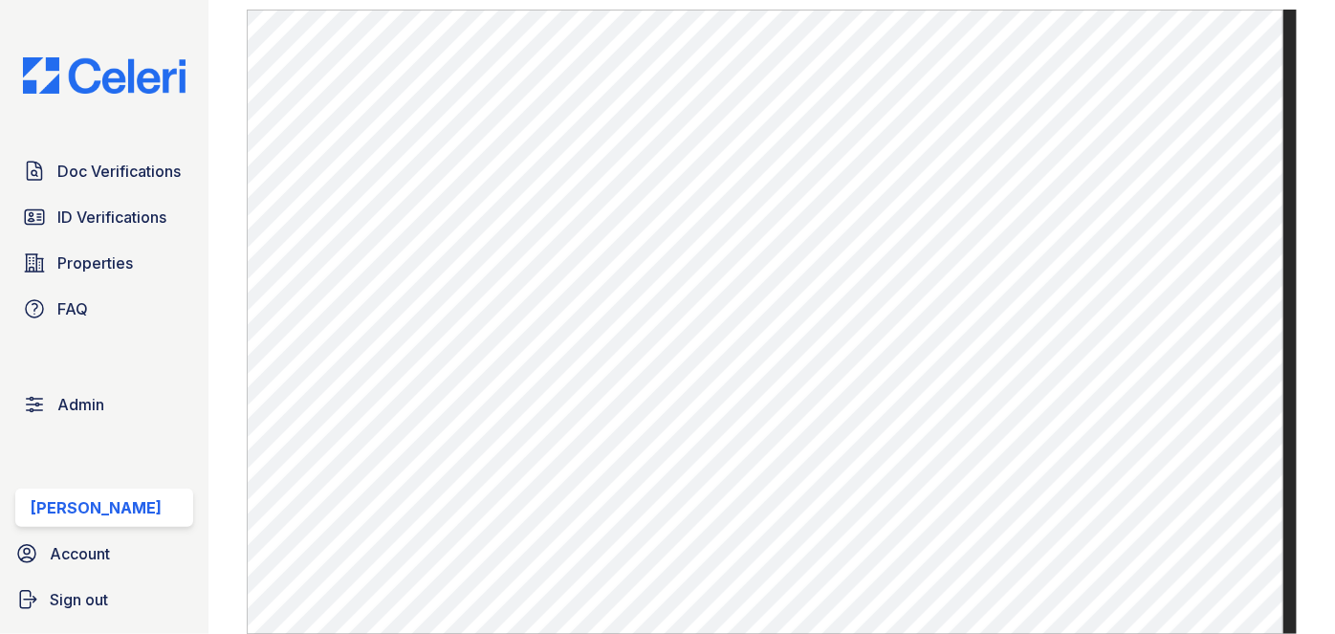
scroll to position [1303, 0]
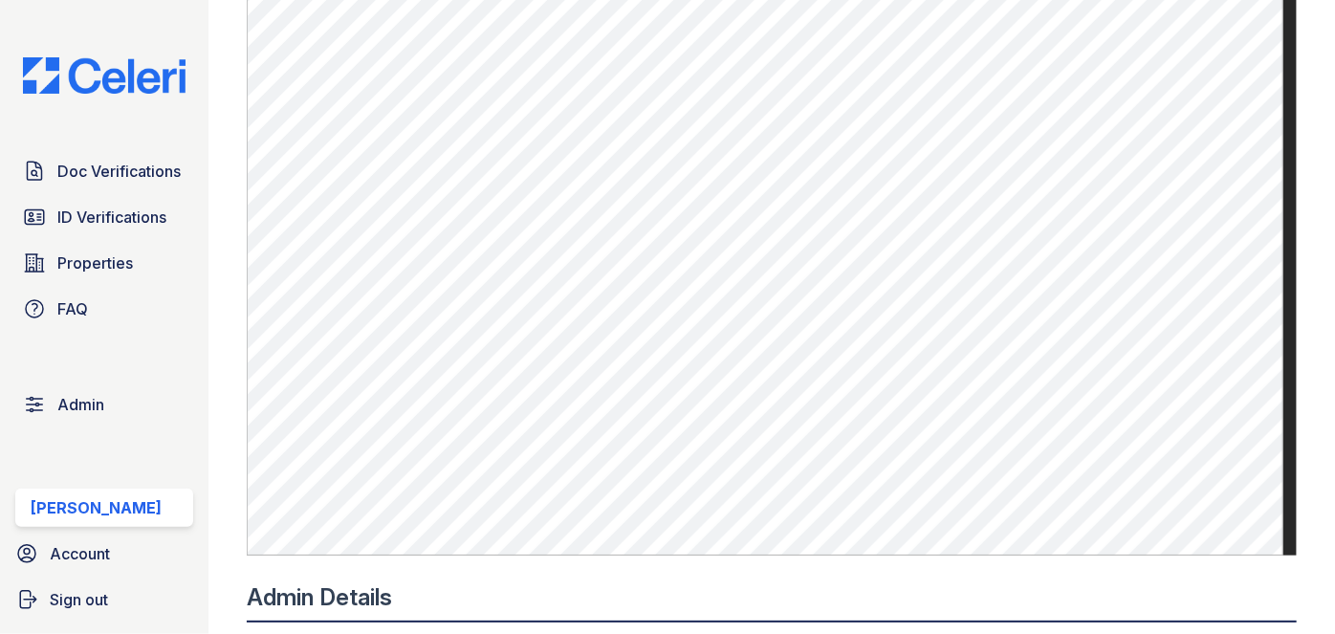
scroll to position [608, 0]
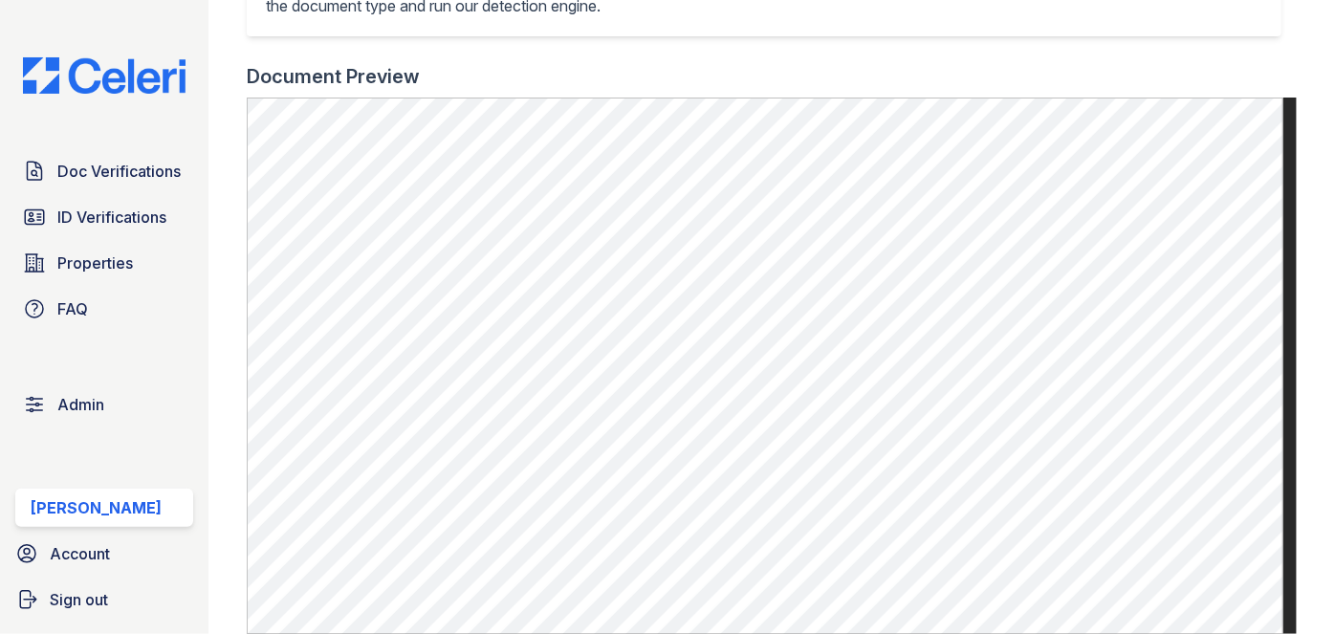
scroll to position [608, 0]
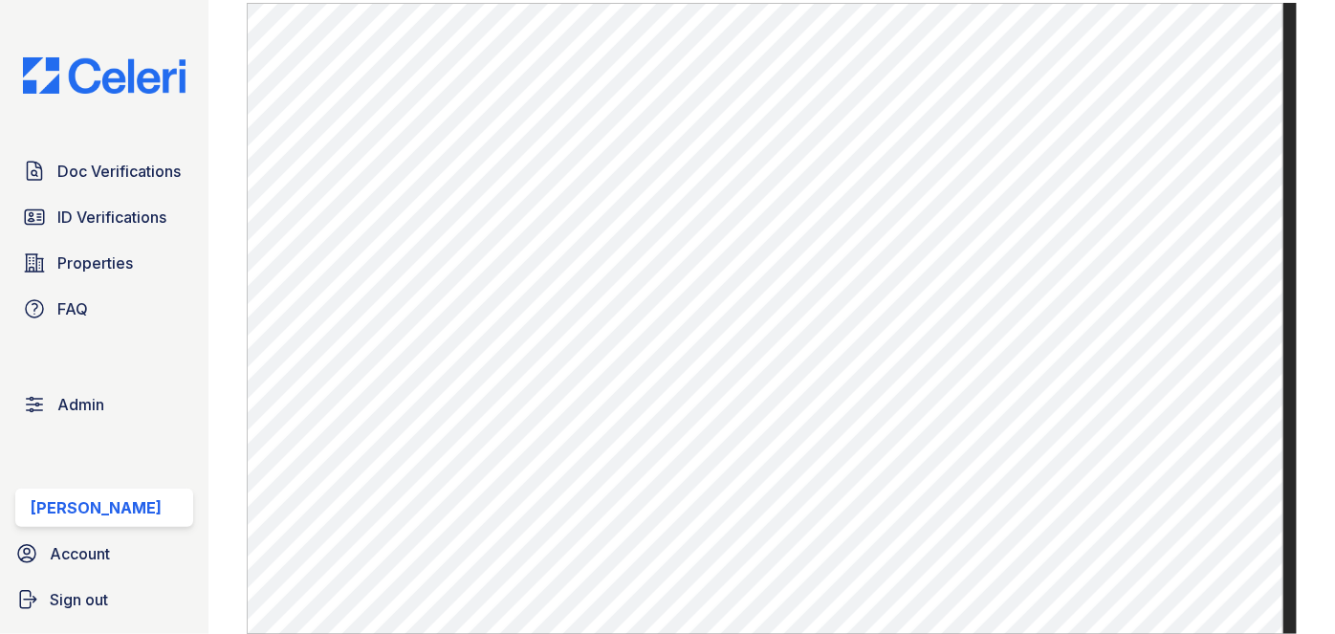
scroll to position [608, 0]
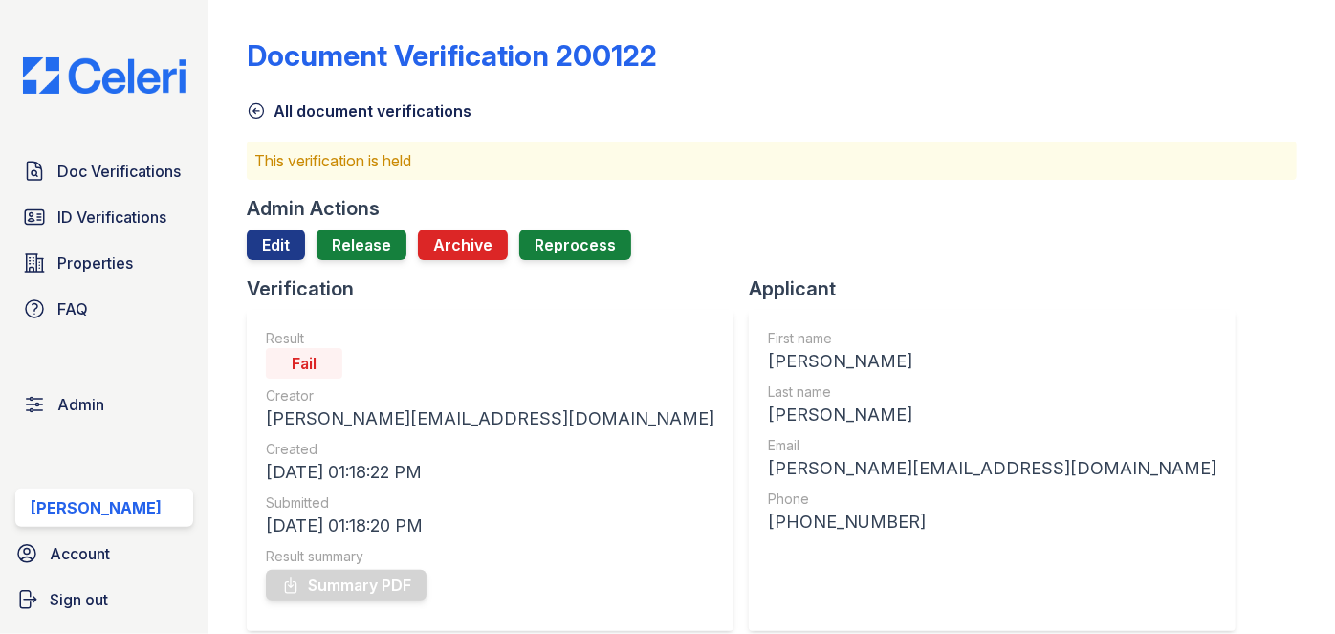
click at [268, 225] on div "Admin Actions Edit Release Archive Reprocess" at bounding box center [772, 235] width 1050 height 80
click at [270, 240] on link "Edit" at bounding box center [276, 244] width 58 height 31
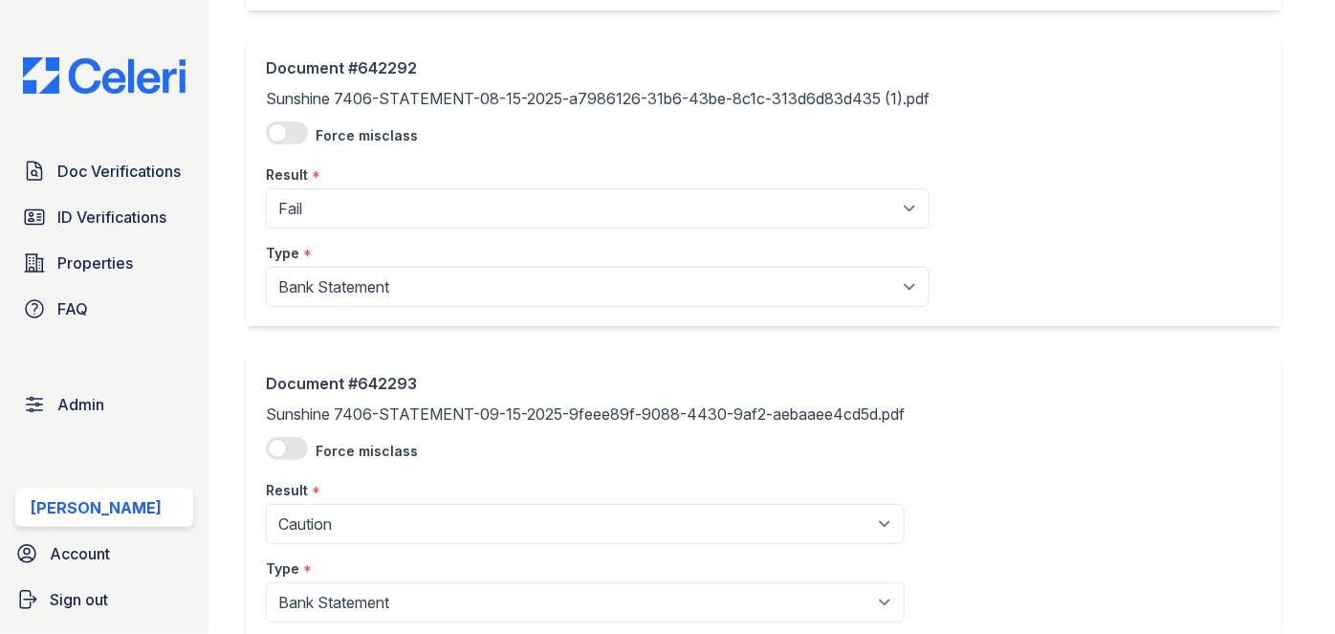
scroll to position [521, 0]
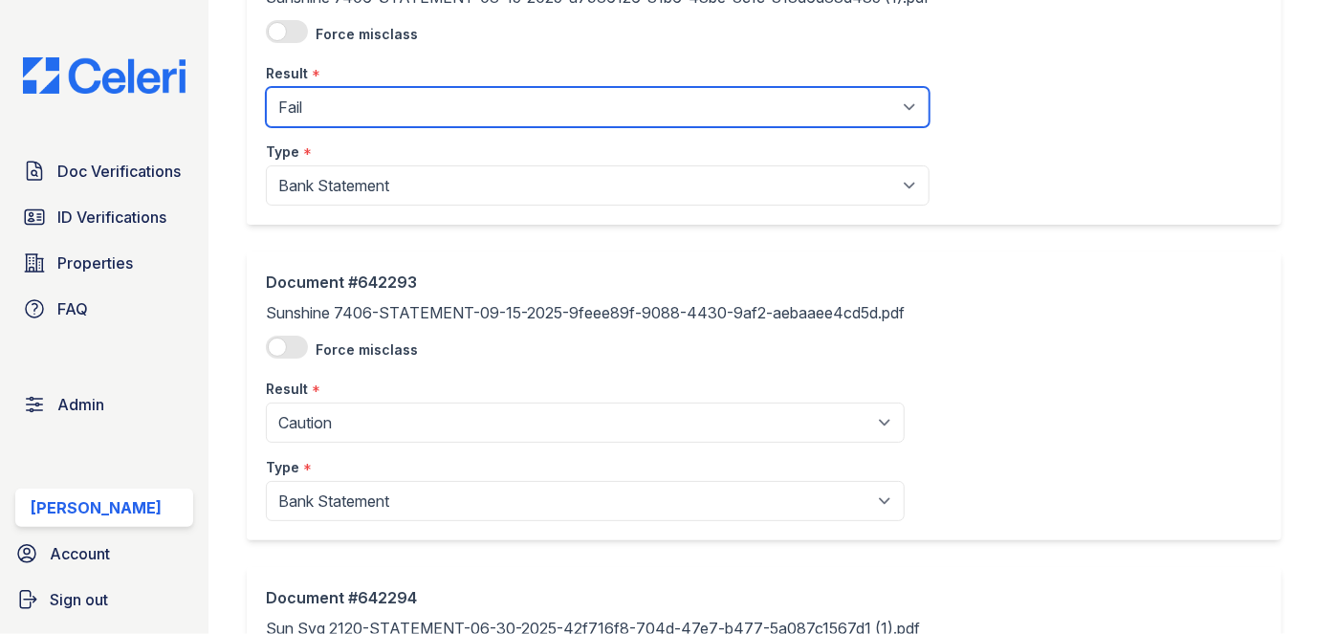
drag, startPoint x: 398, startPoint y: 102, endPoint x: 390, endPoint y: 123, distance: 22.4
click at [398, 102] on select "Pending Sent Started Processing Pass Fail Caution Error N/A" at bounding box center [598, 107] width 664 height 40
select select "caution"
click at [266, 87] on select "Pending Sent Started Processing Pass Fail Caution Error N/A" at bounding box center [598, 107] width 664 height 40
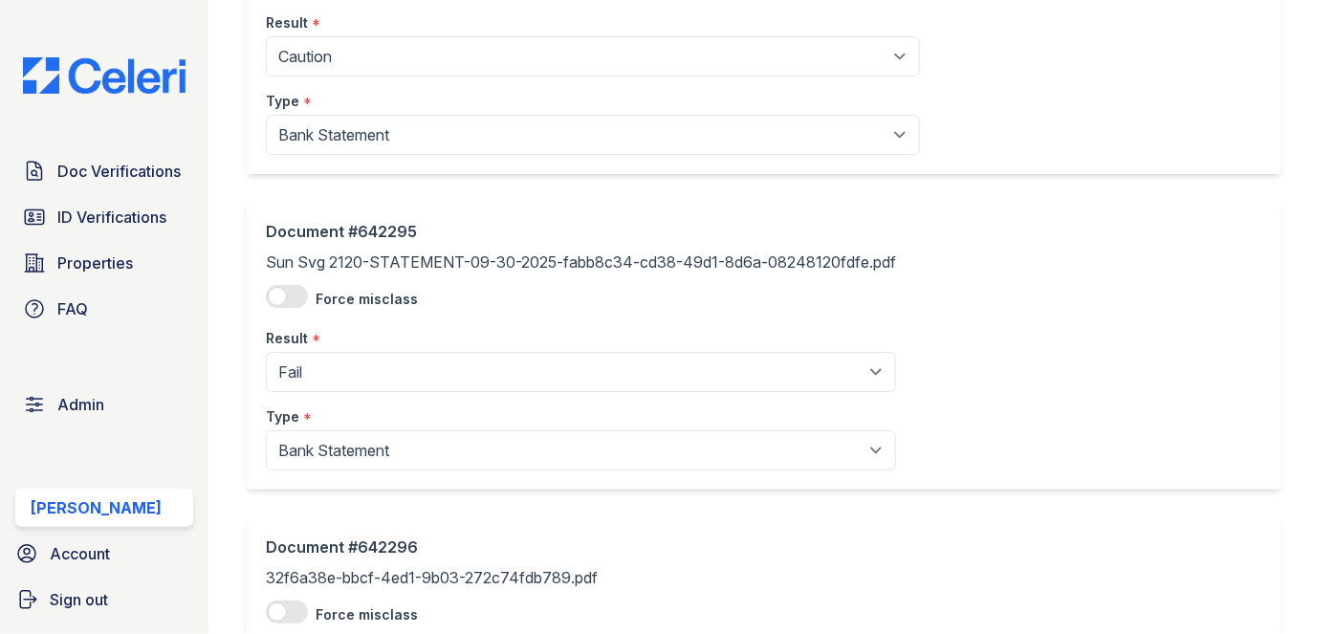
scroll to position [1477, 0]
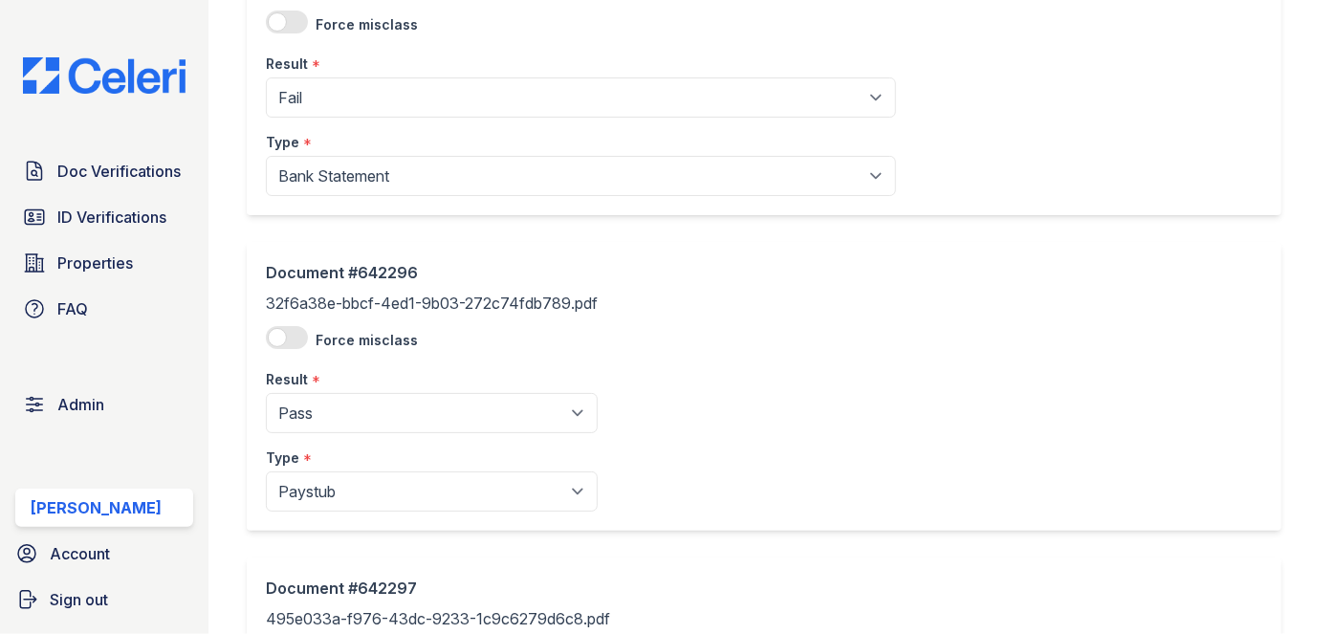
click at [341, 64] on div "Result *" at bounding box center [581, 58] width 630 height 38
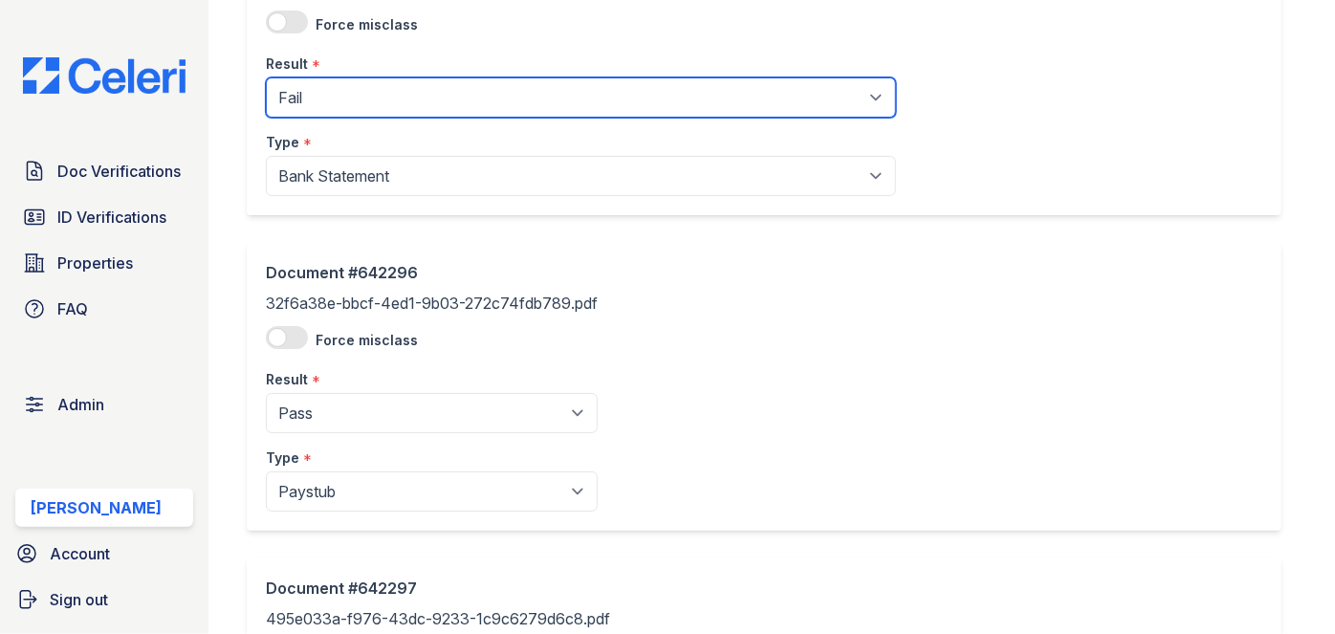
click at [330, 95] on select "Pending Sent Started Processing Pass Fail Caution Error N/A" at bounding box center [581, 97] width 630 height 40
select select "caution"
click at [266, 77] on select "Pending Sent Started Processing Pass Fail Caution Error N/A" at bounding box center [581, 97] width 630 height 40
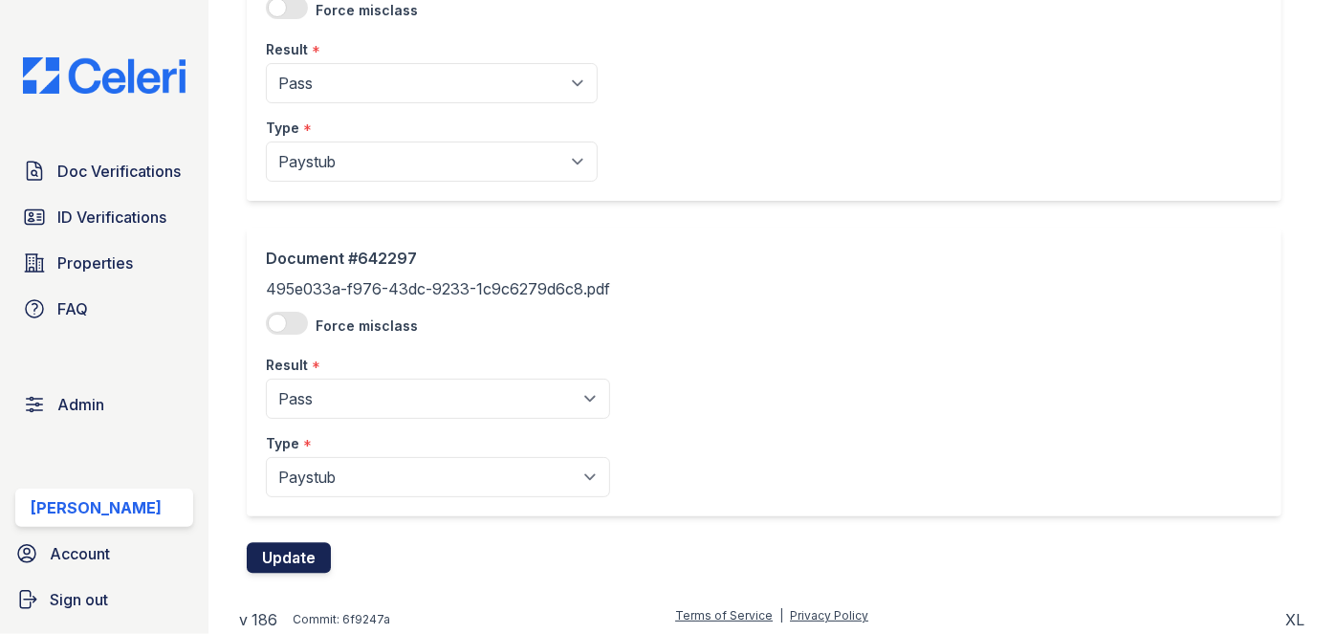
click at [293, 554] on button "Update" at bounding box center [289, 558] width 84 height 31
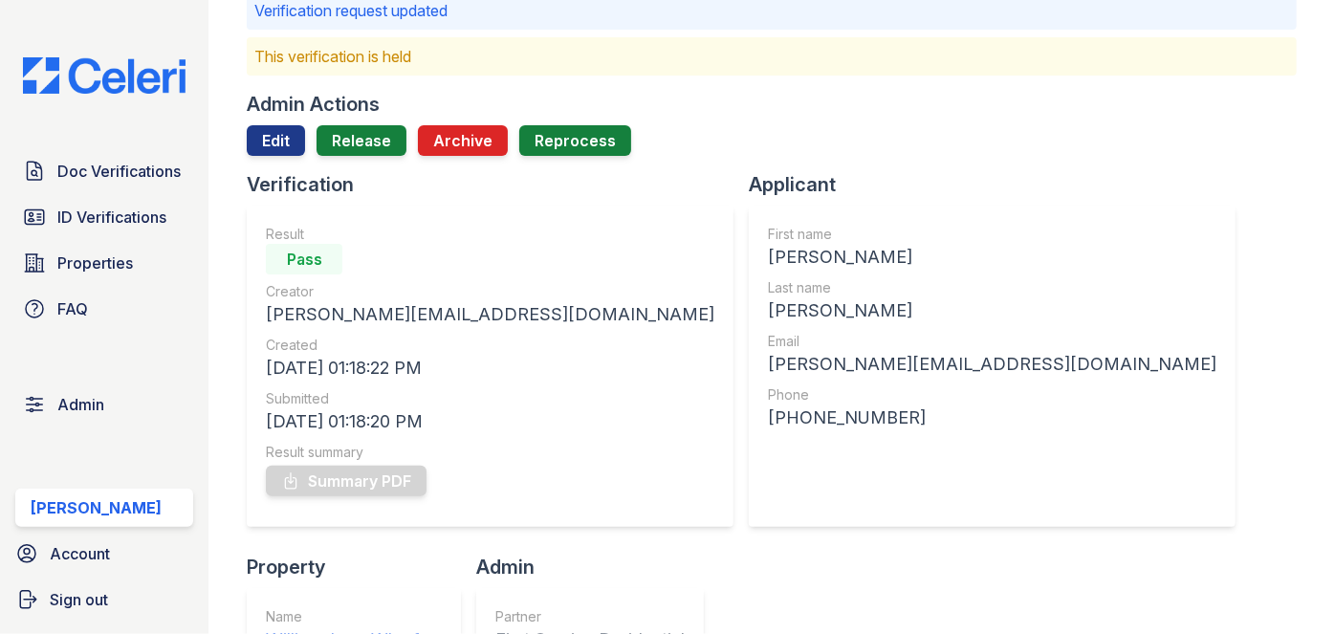
scroll to position [86, 0]
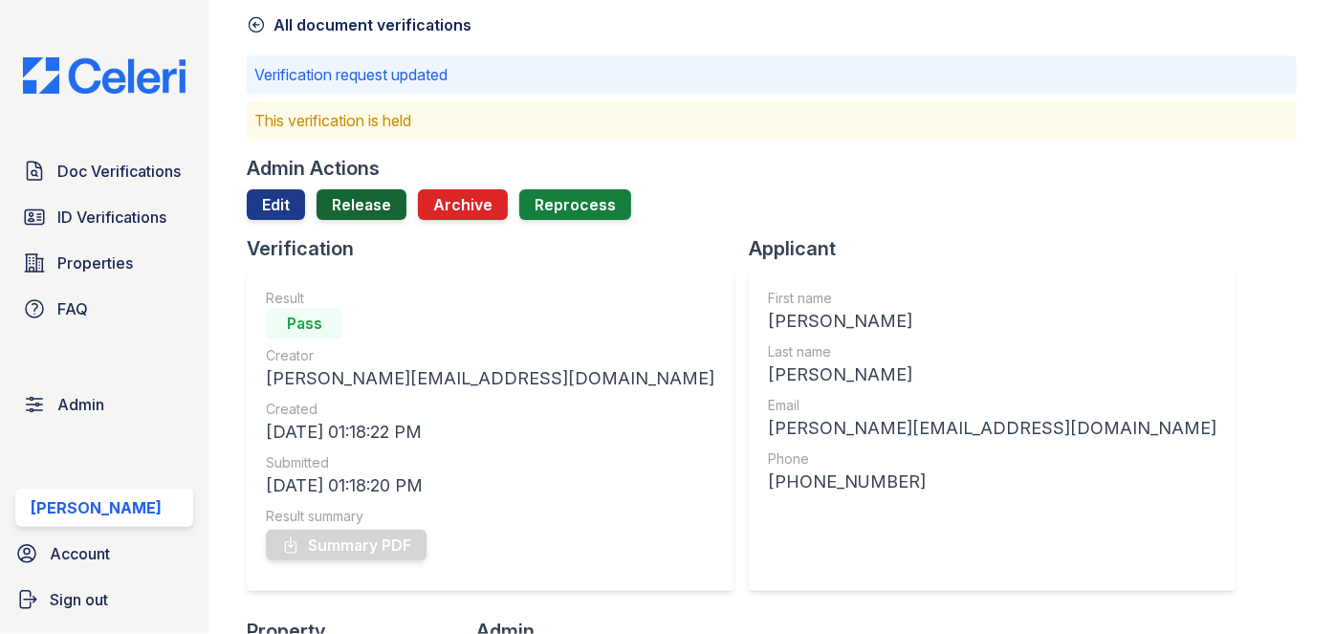
click at [371, 208] on link "Release" at bounding box center [362, 204] width 90 height 31
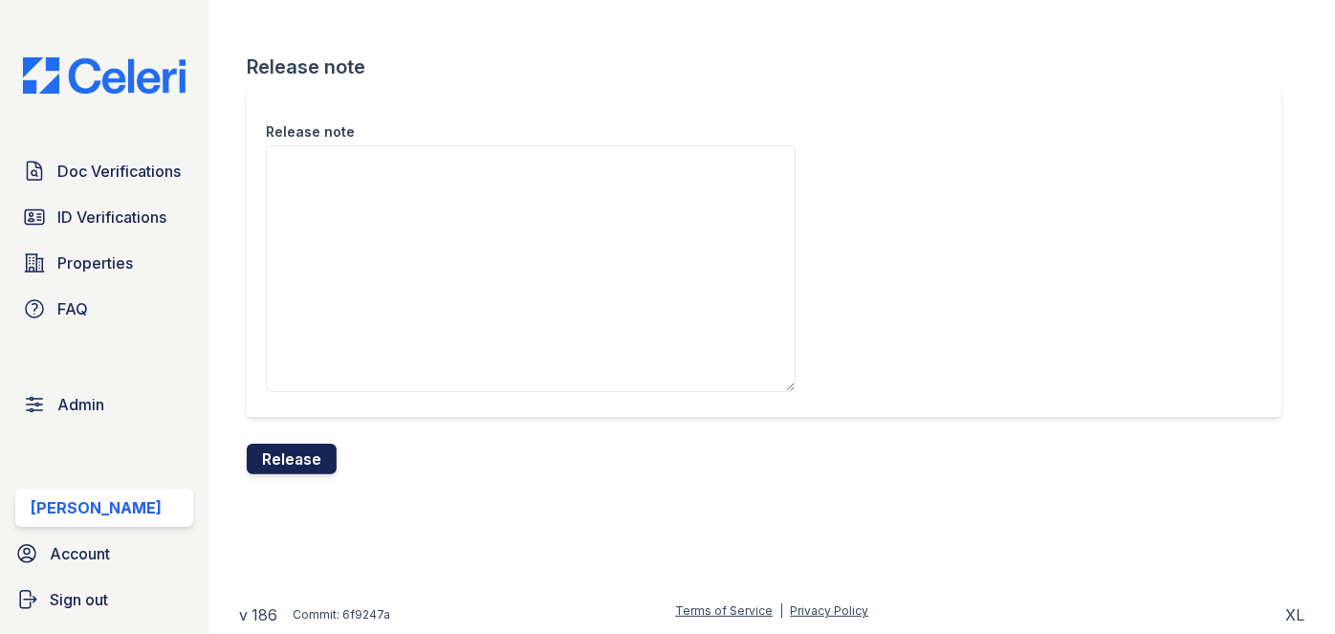
click at [298, 470] on button "Release" at bounding box center [292, 459] width 90 height 31
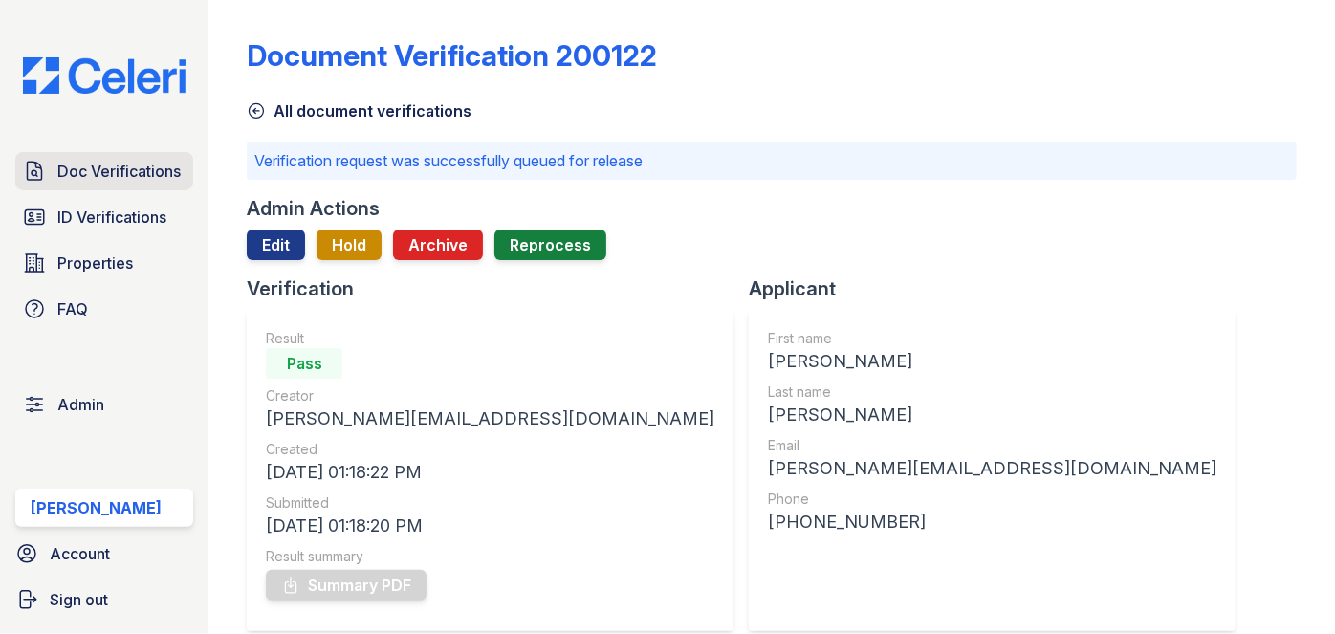
click at [168, 166] on span "Doc Verifications" at bounding box center [118, 171] width 123 height 23
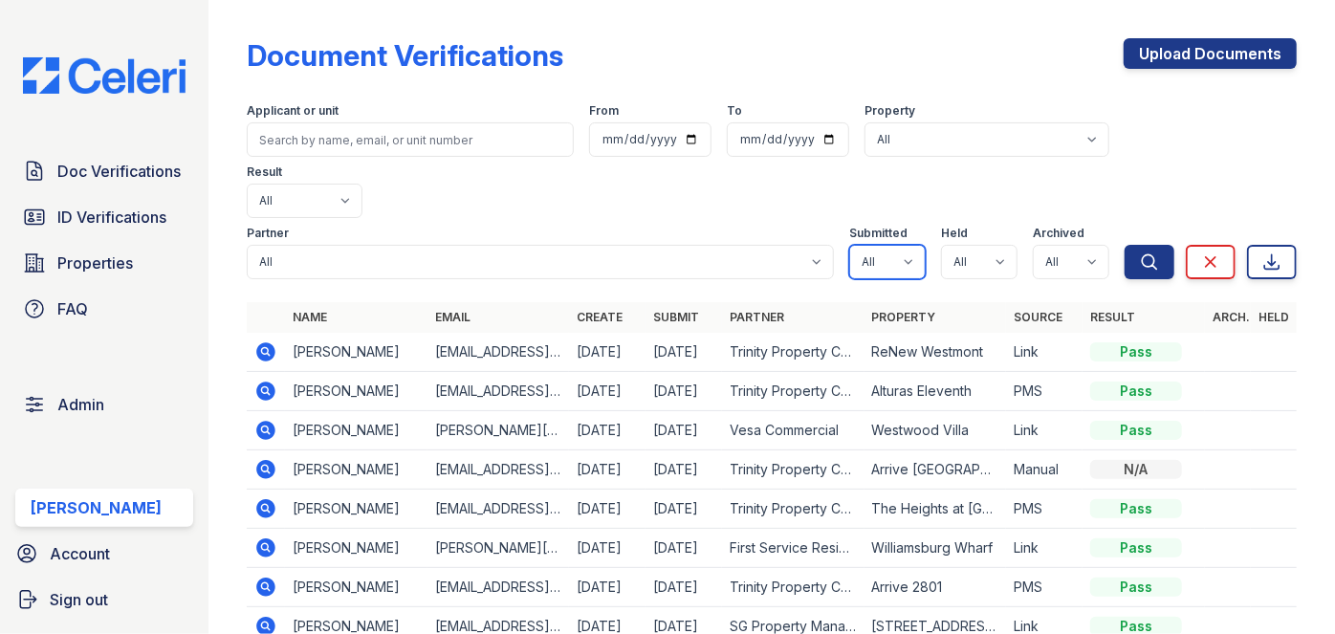
click at [888, 245] on select "All true false" at bounding box center [887, 262] width 76 height 34
select select "true"
click at [849, 245] on select "All true false" at bounding box center [887, 262] width 76 height 34
click at [968, 245] on select "All true false" at bounding box center [979, 262] width 76 height 34
select select "true"
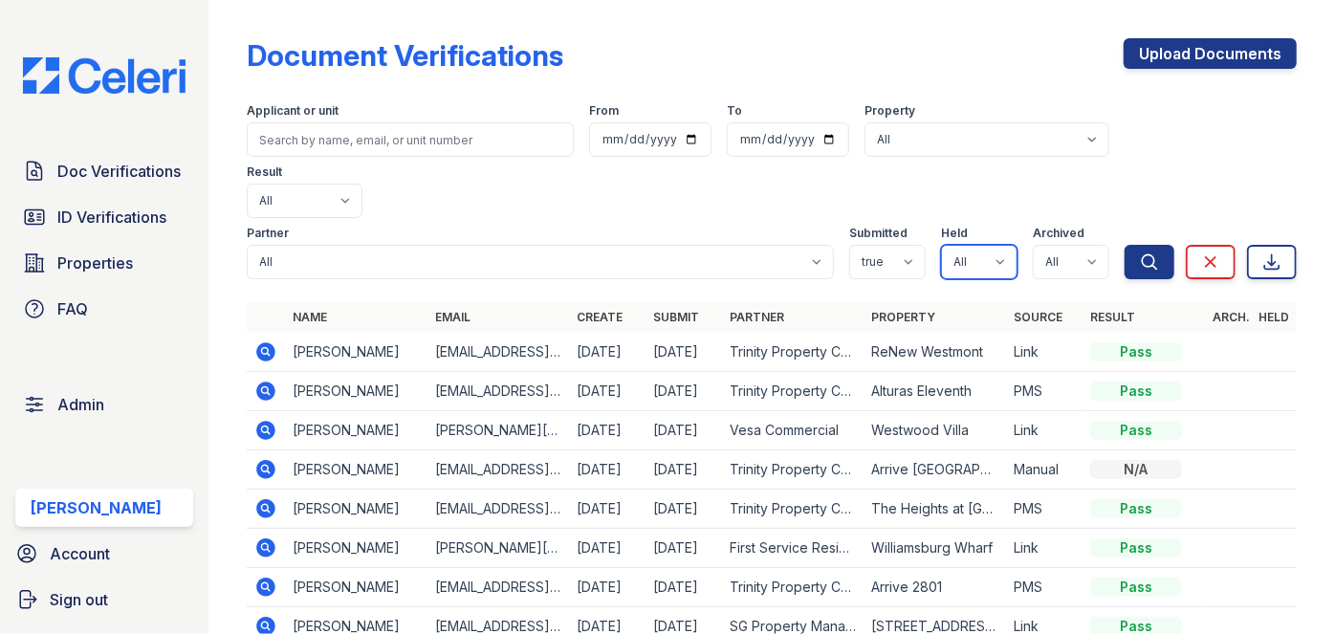
click at [941, 245] on select "All true false" at bounding box center [979, 262] width 76 height 34
click at [1049, 245] on select "All true false" at bounding box center [1071, 262] width 76 height 34
select select "false"
click at [1033, 245] on select "All true false" at bounding box center [1071, 262] width 76 height 34
click at [1140, 252] on icon "submit" at bounding box center [1149, 261] width 19 height 19
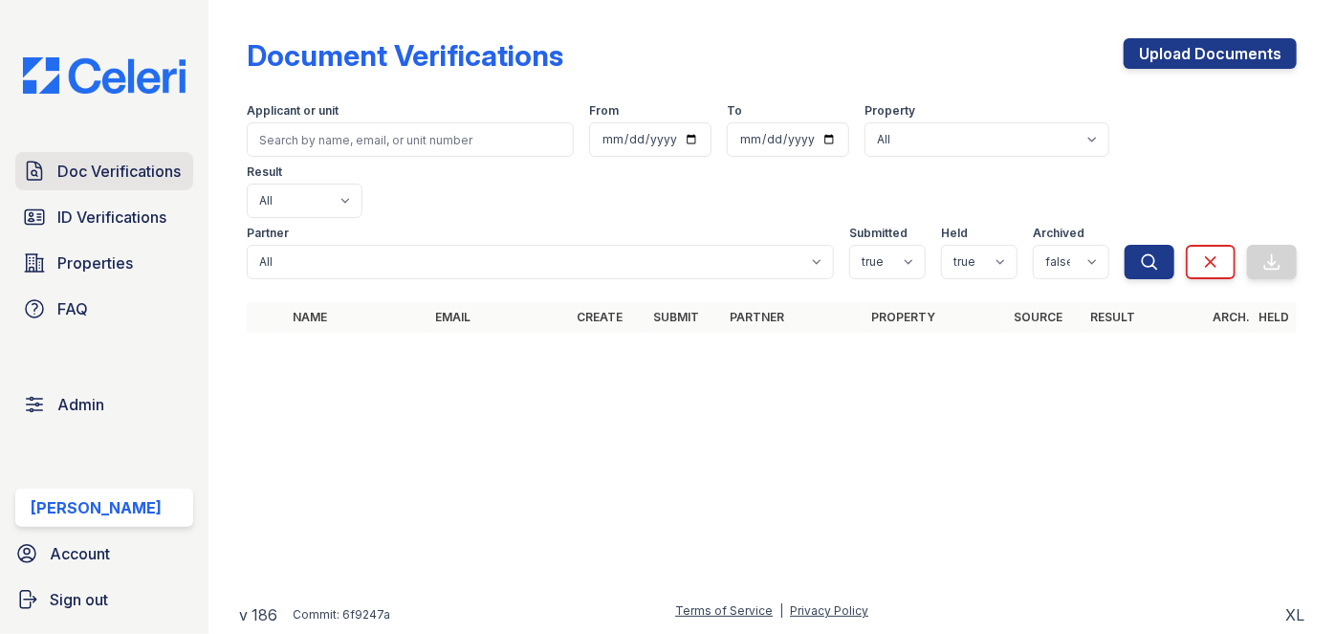
click at [131, 167] on span "Doc Verifications" at bounding box center [118, 171] width 123 height 23
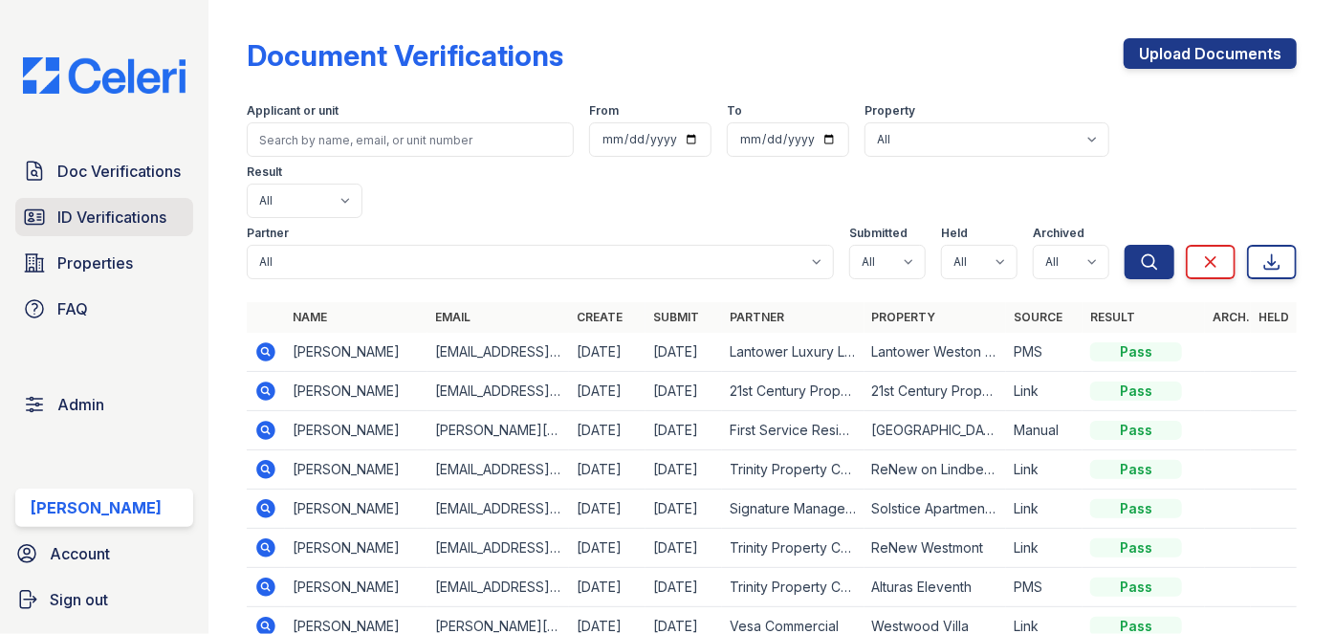
click at [152, 200] on link "ID Verifications" at bounding box center [104, 217] width 178 height 38
click at [107, 209] on span "ID Verifications" at bounding box center [111, 217] width 109 height 23
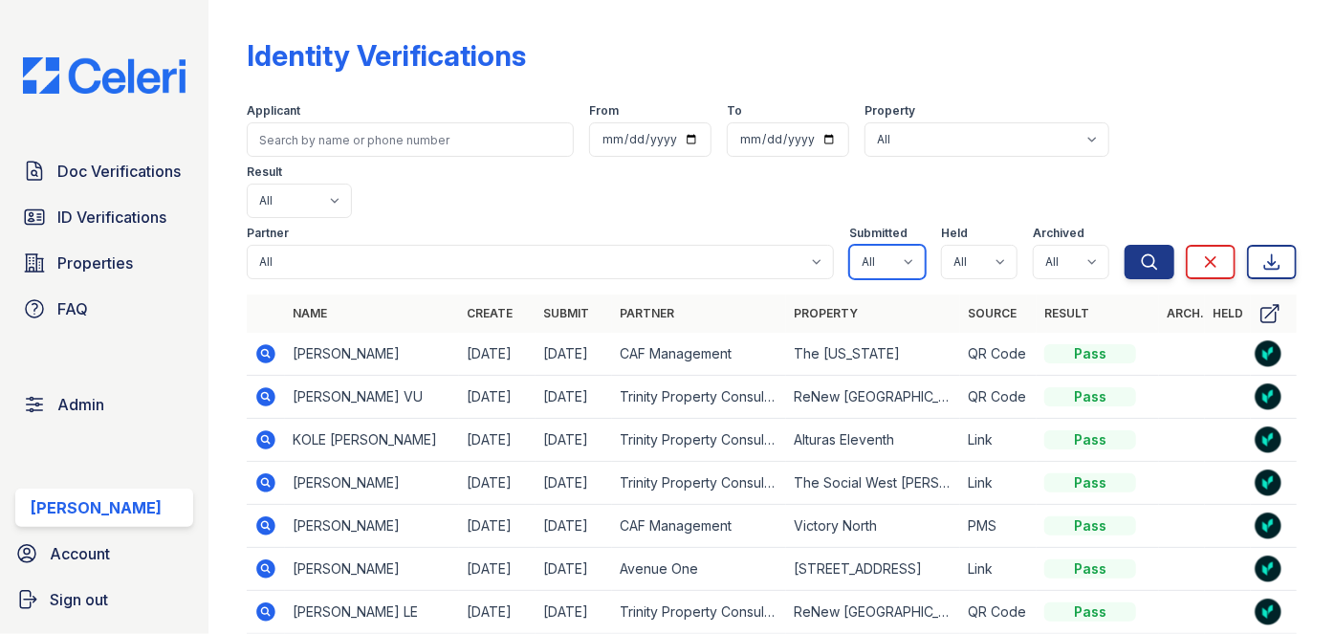
click at [889, 245] on select "All true false" at bounding box center [887, 262] width 76 height 34
select select "true"
click at [849, 245] on select "All true false" at bounding box center [887, 262] width 76 height 34
click at [994, 245] on select "All true false" at bounding box center [979, 262] width 76 height 34
select select "true"
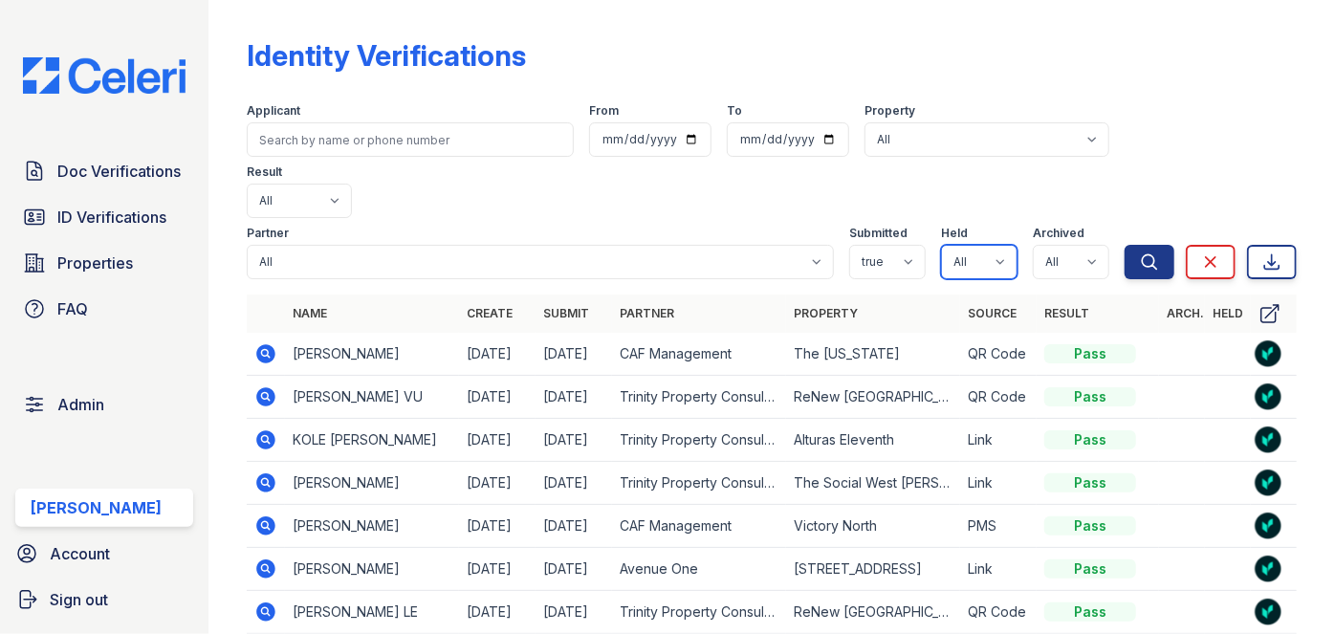
click at [941, 245] on select "All true false" at bounding box center [979, 262] width 76 height 34
click at [1050, 245] on select "All true false" at bounding box center [1071, 262] width 76 height 34
select select "false"
click at [1033, 245] on select "All true false" at bounding box center [1071, 262] width 76 height 34
click at [1125, 245] on button "Search" at bounding box center [1150, 262] width 50 height 34
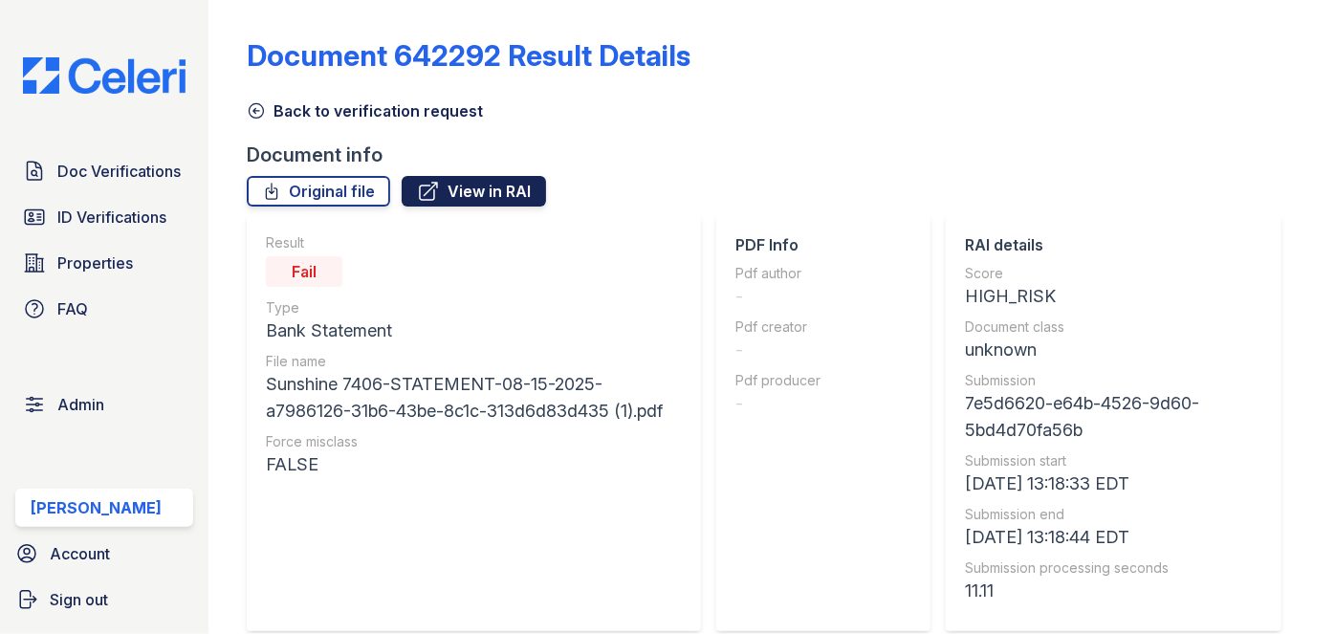
click at [474, 189] on link "View in RAI" at bounding box center [474, 191] width 144 height 31
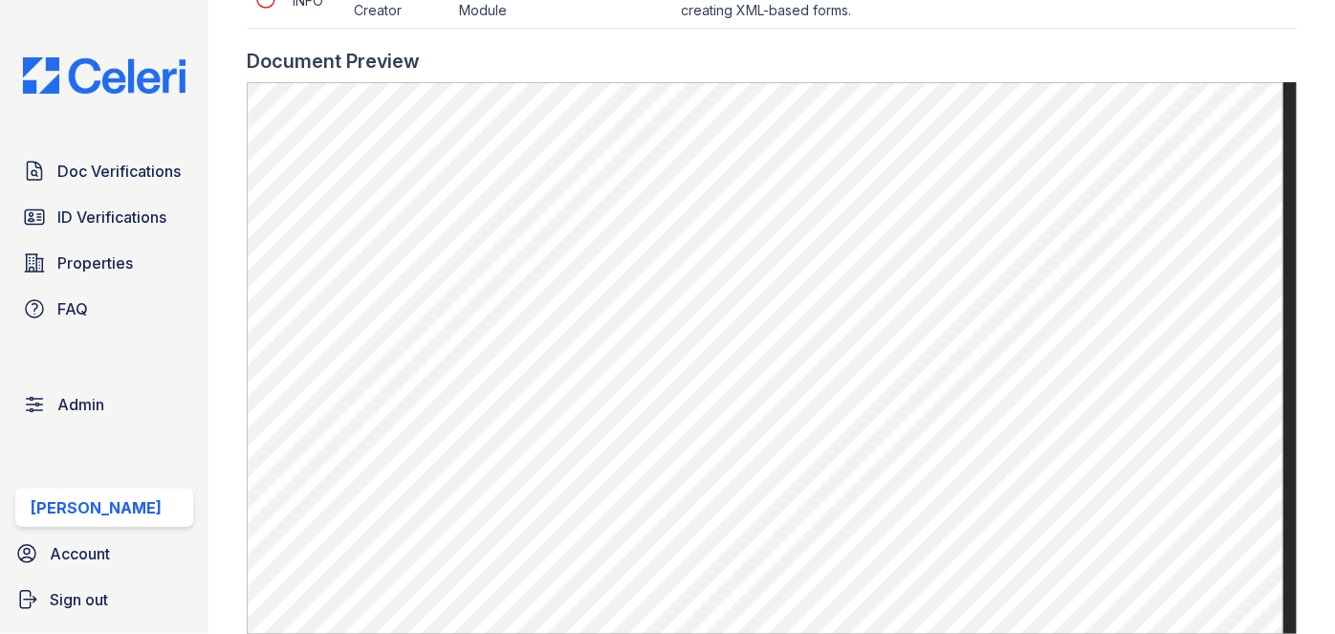
scroll to position [1042, 0]
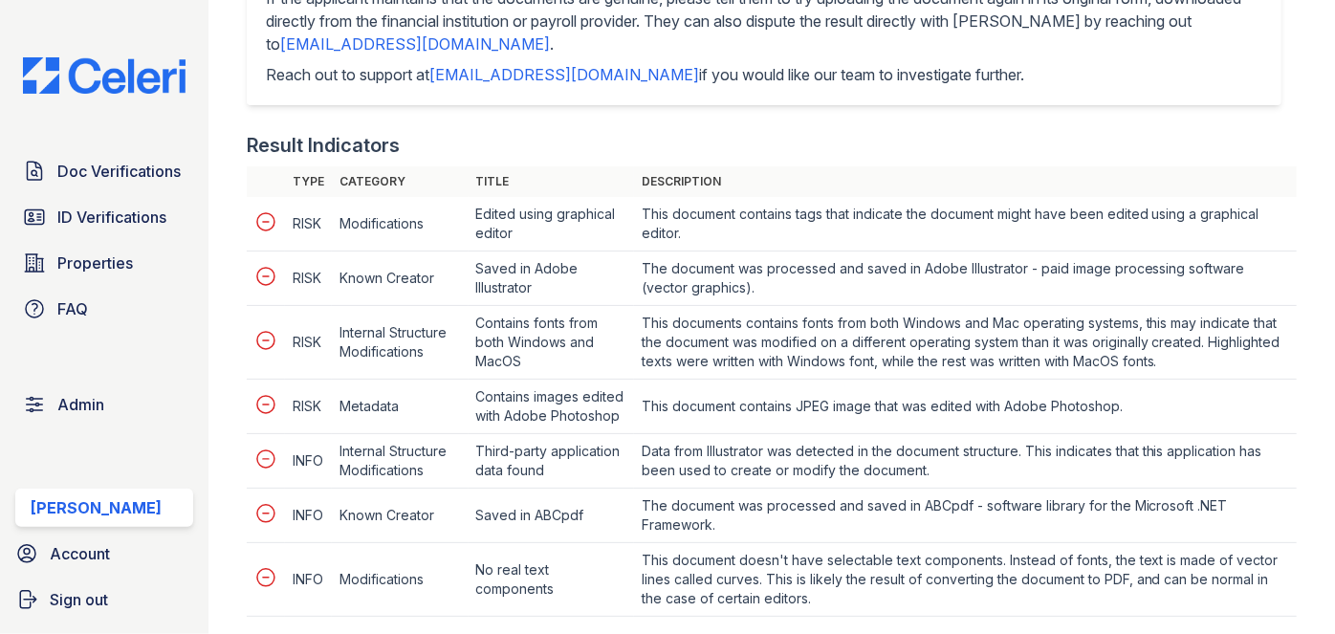
scroll to position [956, 0]
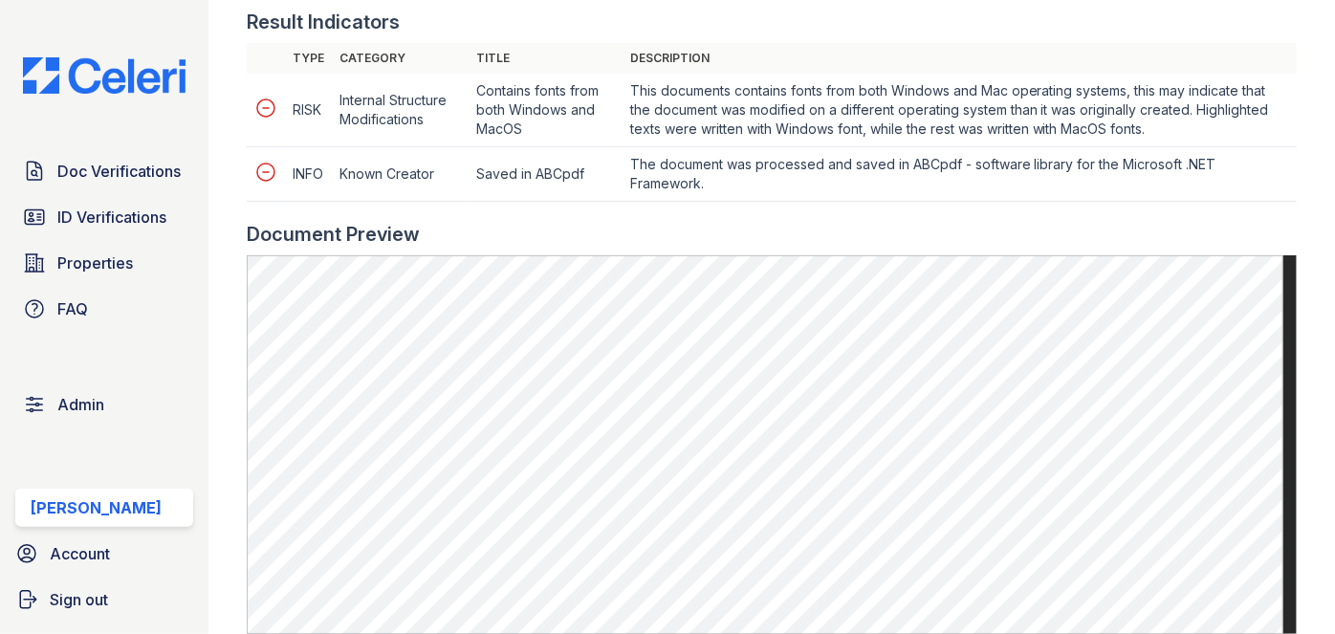
scroll to position [956, 0]
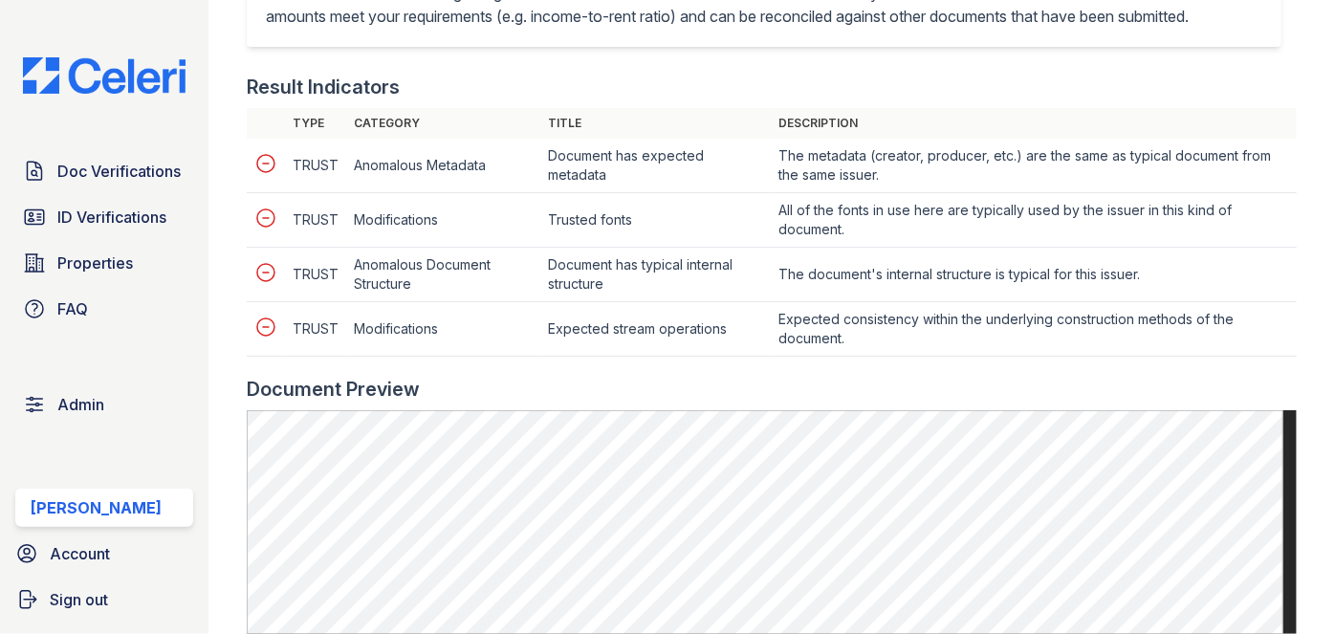
scroll to position [782, 0]
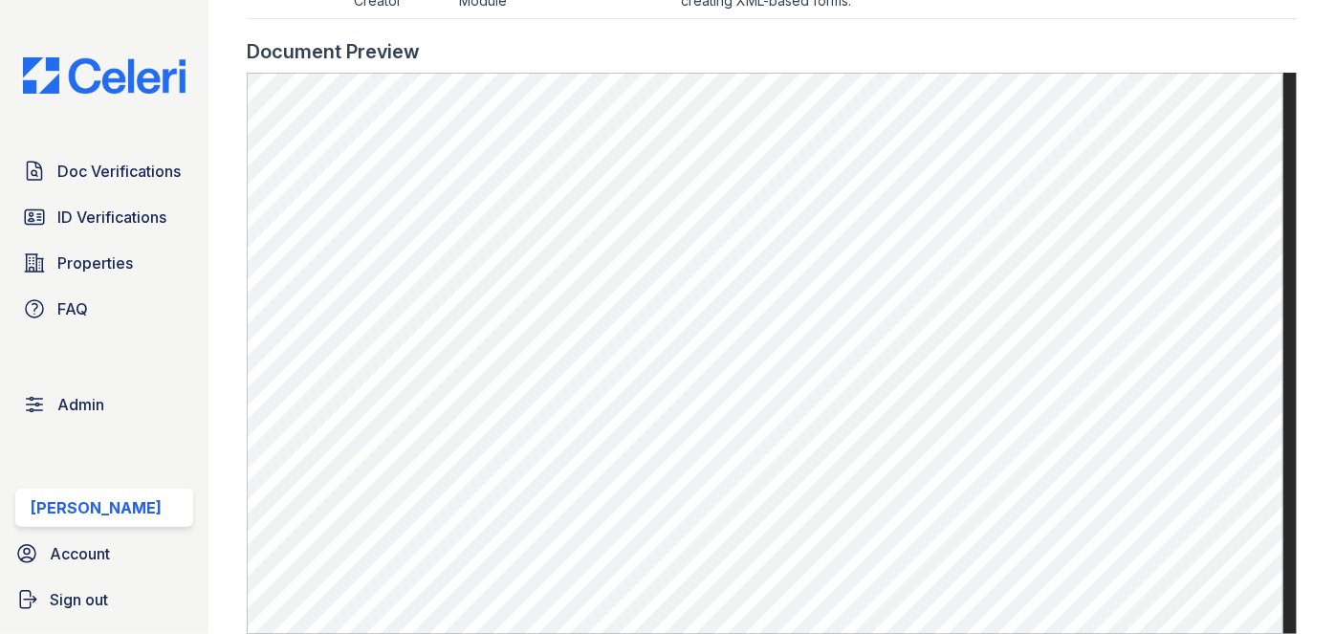
scroll to position [956, 0]
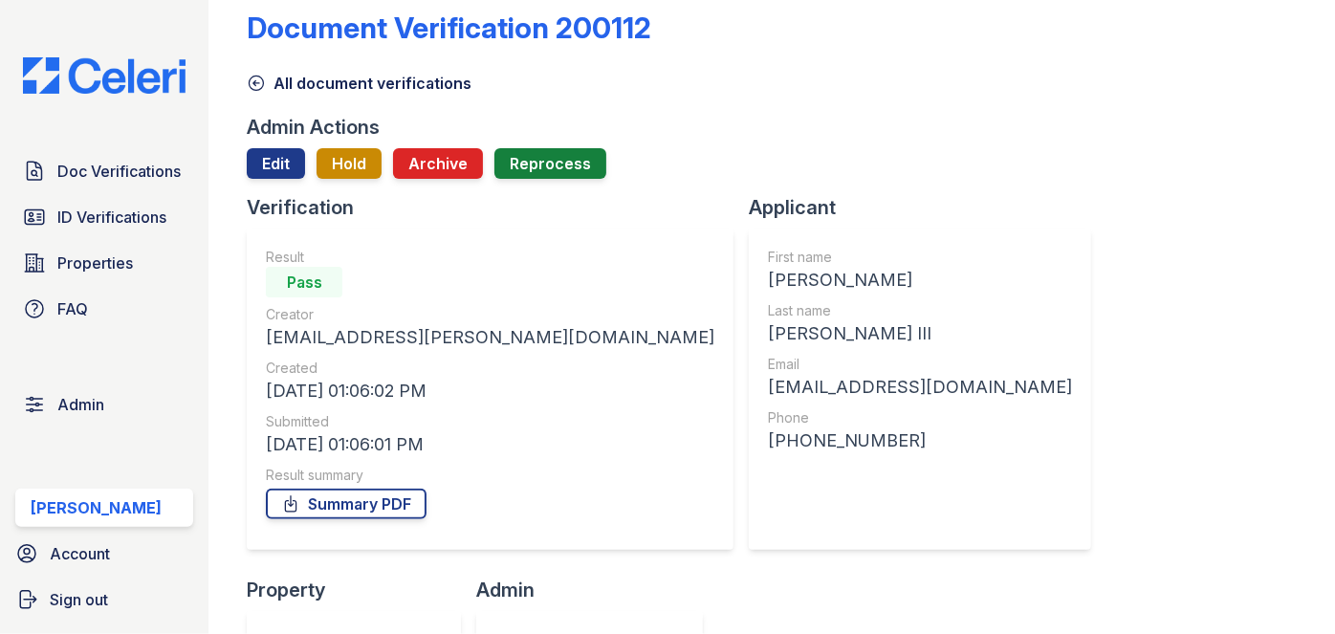
scroll to position [17, 0]
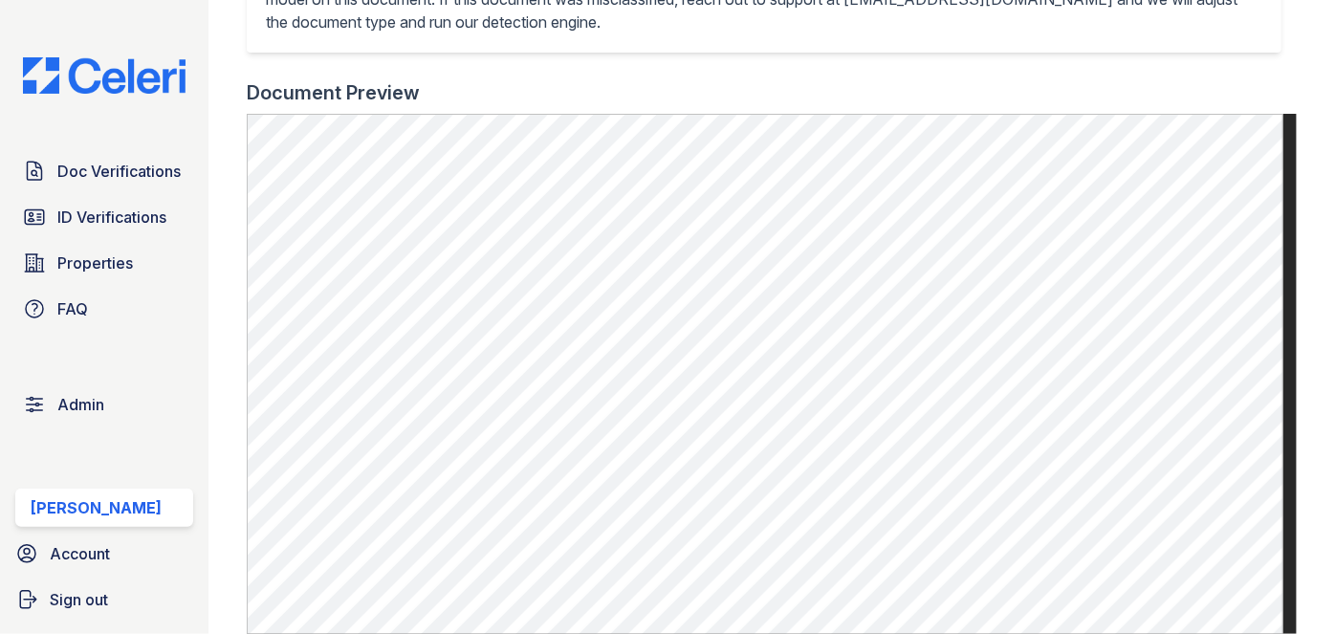
scroll to position [695, 0]
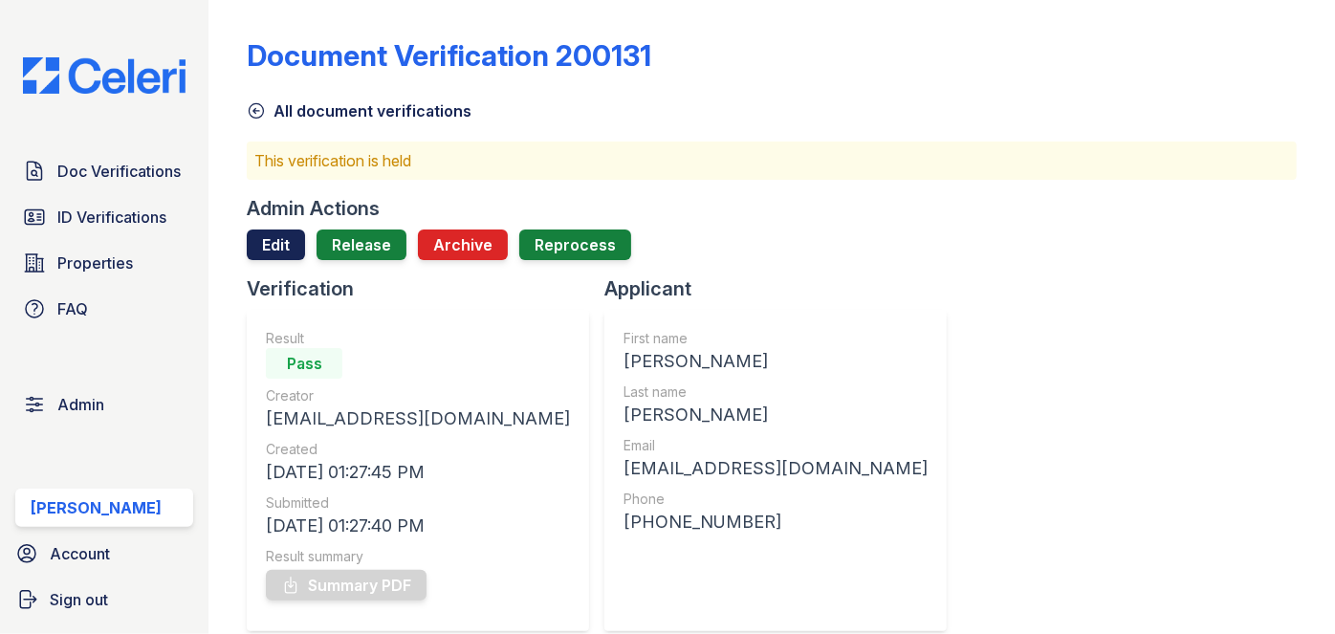
click at [258, 245] on link "Edit" at bounding box center [276, 244] width 58 height 31
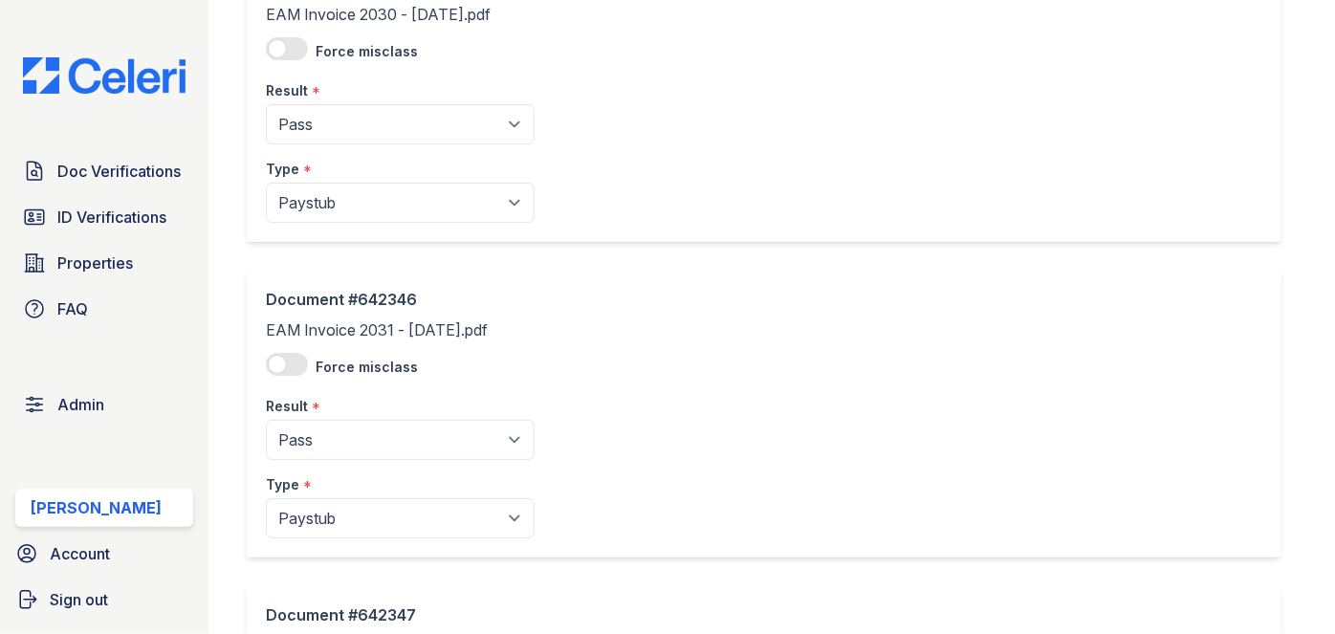
scroll to position [260, 0]
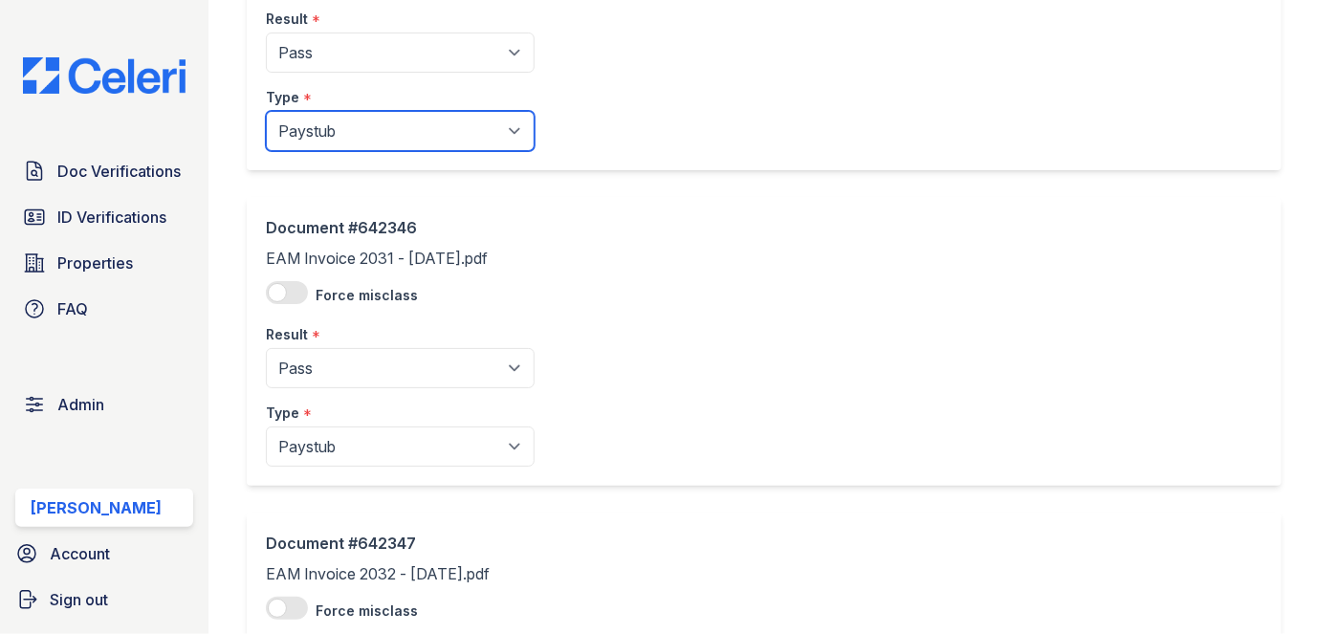
click at [317, 128] on select "Paystub Bank Statement Offer Letter Tax Documents Benefit Award Letter Investme…" at bounding box center [400, 131] width 269 height 40
select select "other"
click at [266, 111] on select "Paystub Bank Statement Offer Letter Tax Documents Benefit Award Letter Investme…" at bounding box center [400, 131] width 269 height 40
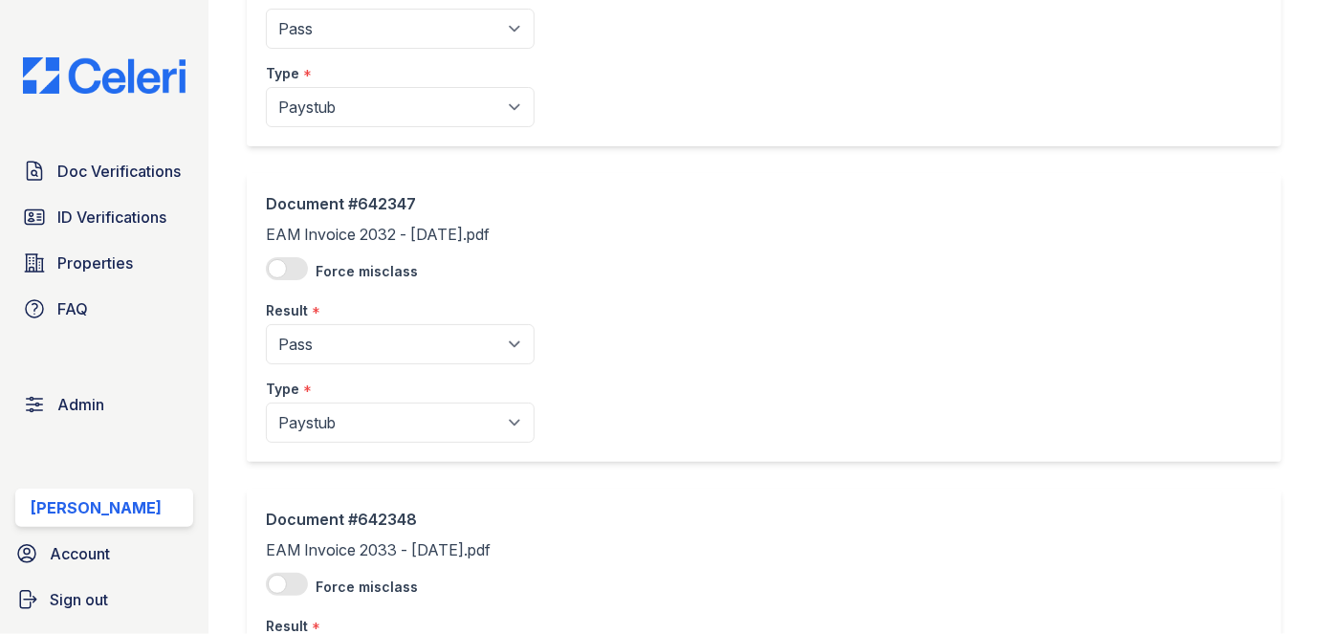
scroll to position [608, 0]
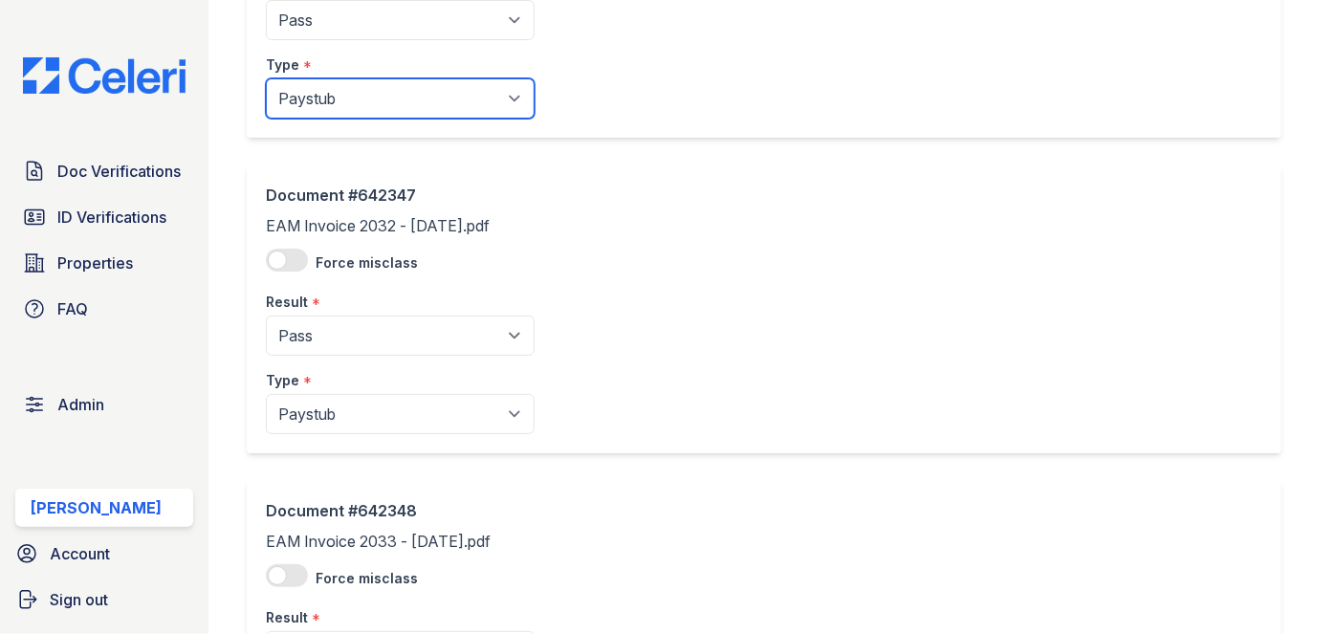
click at [318, 106] on select "Paystub Bank Statement Offer Letter Tax Documents Benefit Award Letter Investme…" at bounding box center [400, 98] width 269 height 40
select select "other"
click at [266, 78] on select "Paystub Bank Statement Offer Letter Tax Documents Benefit Award Letter Investme…" at bounding box center [400, 98] width 269 height 40
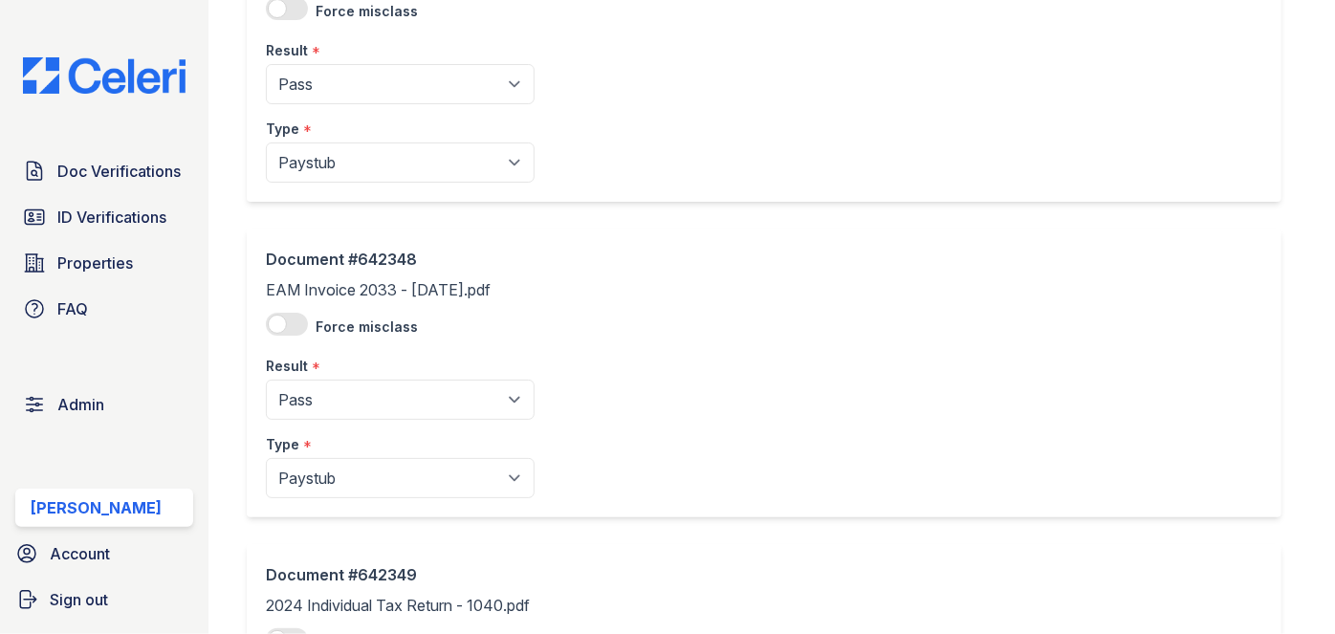
scroll to position [869, 0]
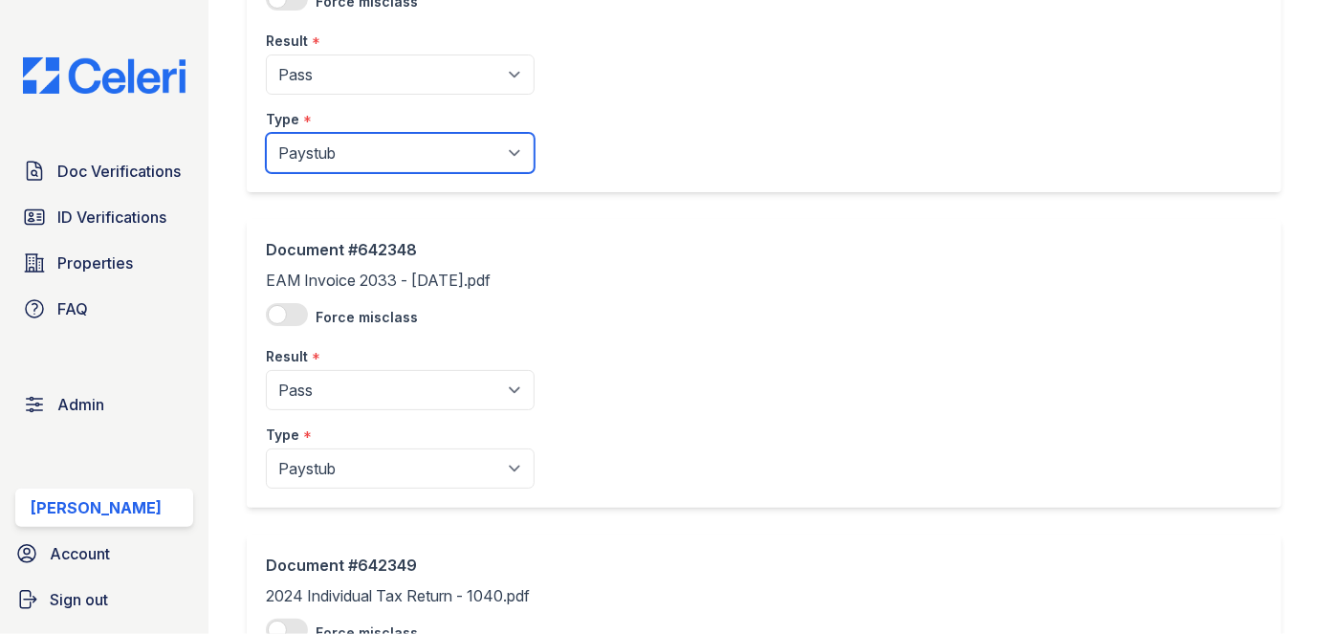
click at [340, 159] on select "Paystub Bank Statement Offer Letter Tax Documents Benefit Award Letter Investme…" at bounding box center [400, 153] width 269 height 40
select select "other"
click at [266, 133] on select "Paystub Bank Statement Offer Letter Tax Documents Benefit Award Letter Investme…" at bounding box center [400, 153] width 269 height 40
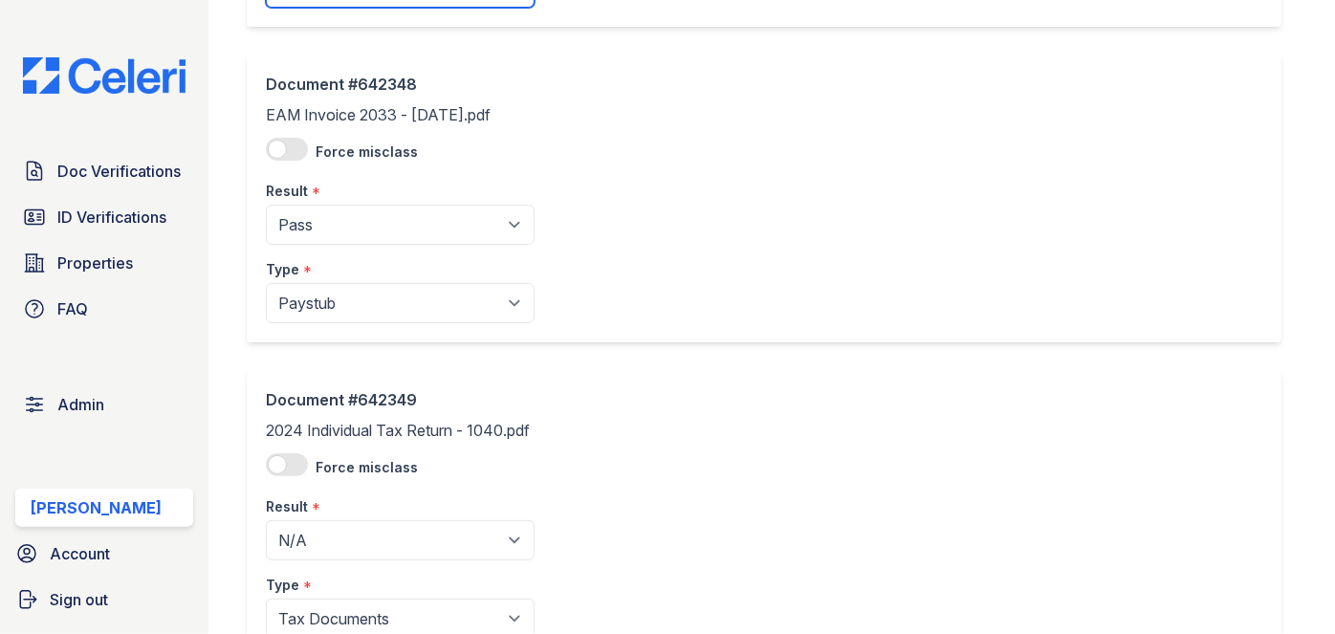
scroll to position [1216, 0]
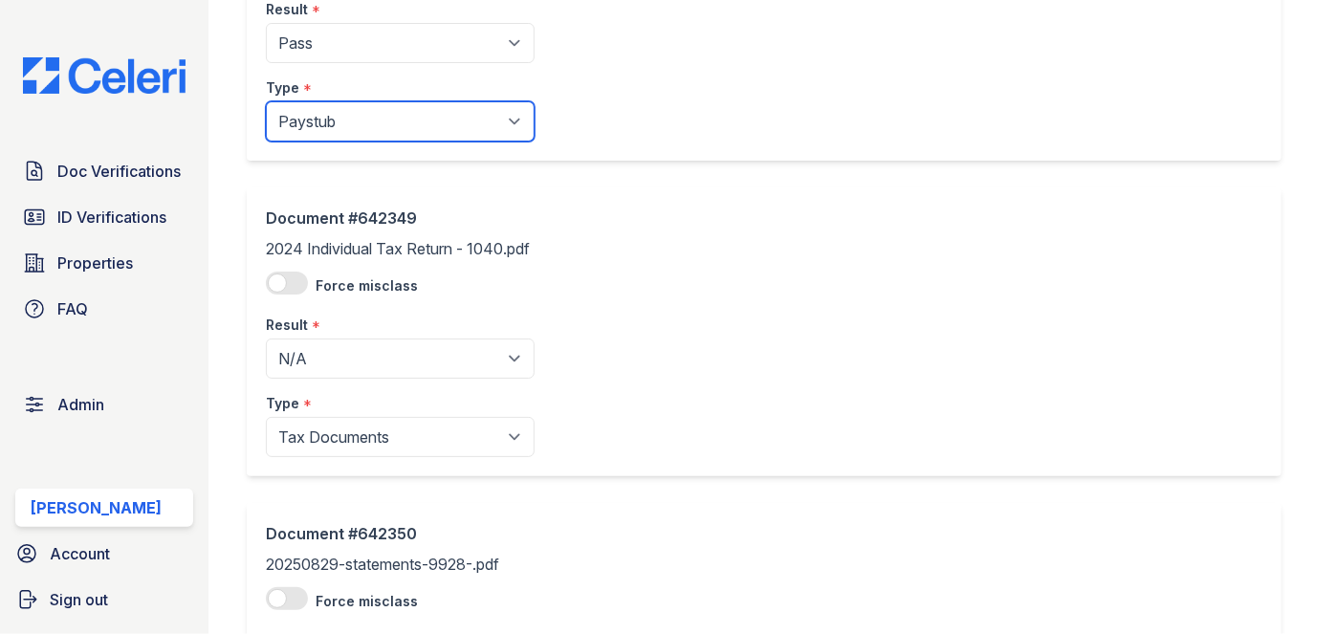
click at [333, 119] on select "Paystub Bank Statement Offer Letter Tax Documents Benefit Award Letter Investme…" at bounding box center [400, 121] width 269 height 40
select select "other"
click at [266, 101] on select "Paystub Bank Statement Offer Letter Tax Documents Benefit Award Letter Investme…" at bounding box center [400, 121] width 269 height 40
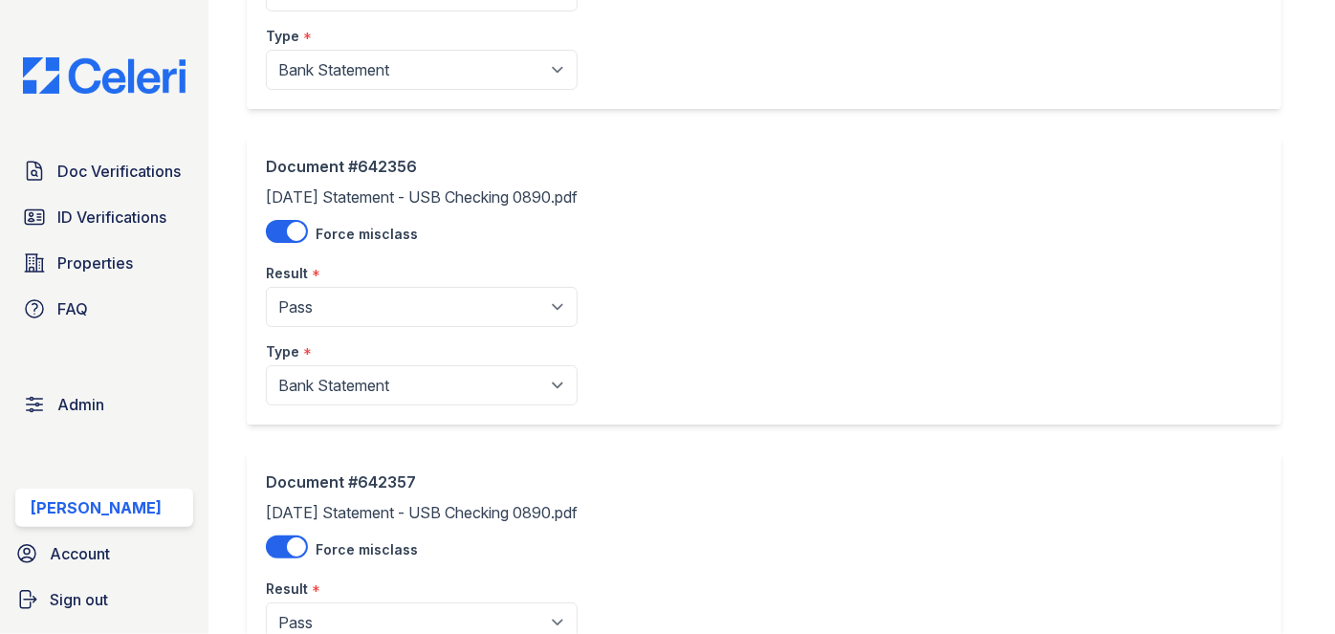
scroll to position [3698, 0]
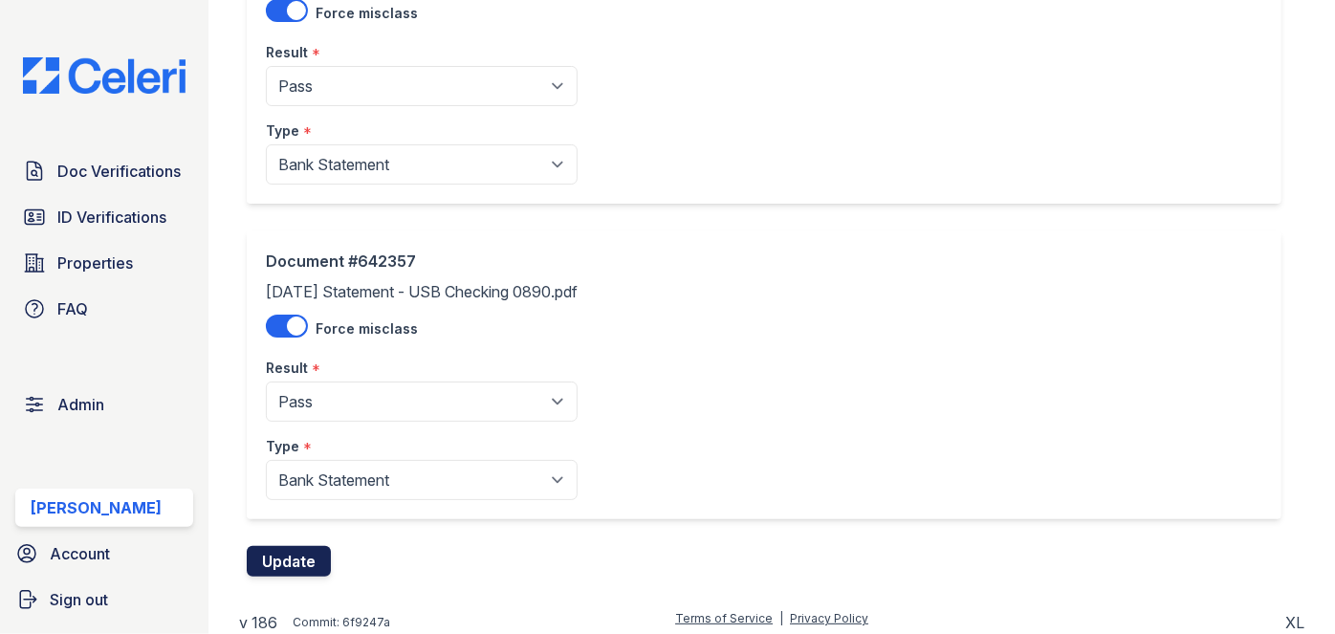
click at [323, 546] on button "Update" at bounding box center [289, 561] width 84 height 31
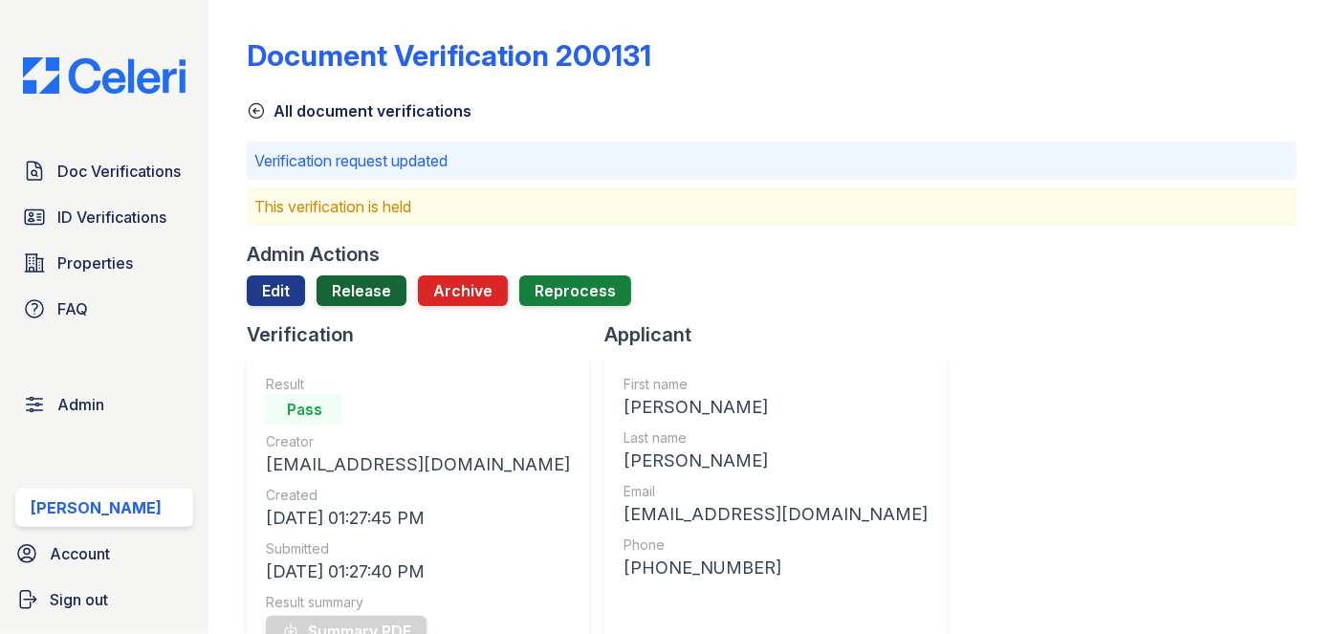
click at [383, 294] on link "Release" at bounding box center [362, 290] width 90 height 31
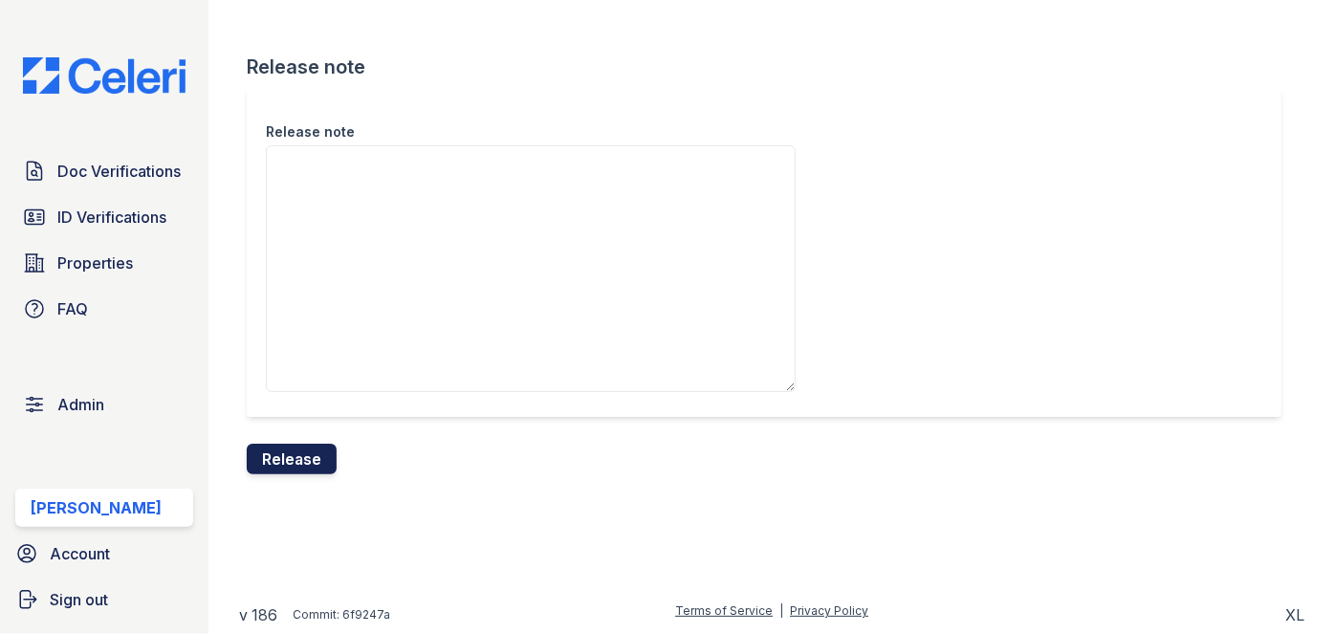
click at [299, 458] on button "Release" at bounding box center [292, 459] width 90 height 31
click at [751, 97] on div "Release note" at bounding box center [764, 252] width 1035 height 329
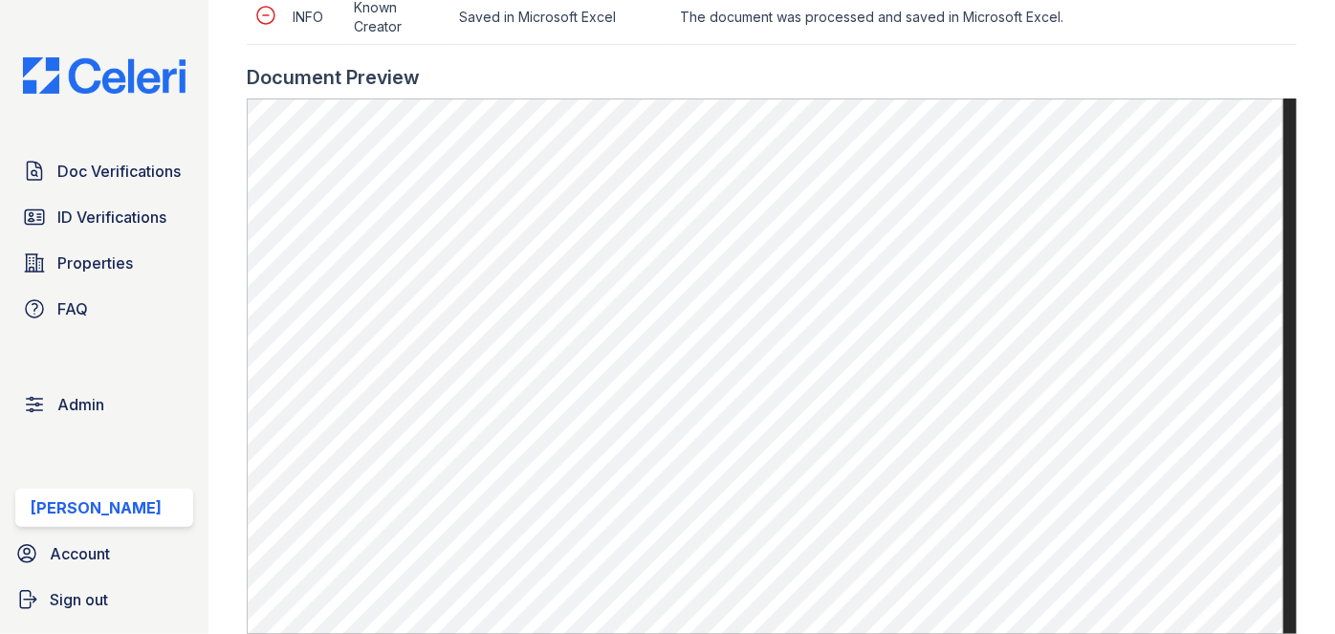
scroll to position [1129, 0]
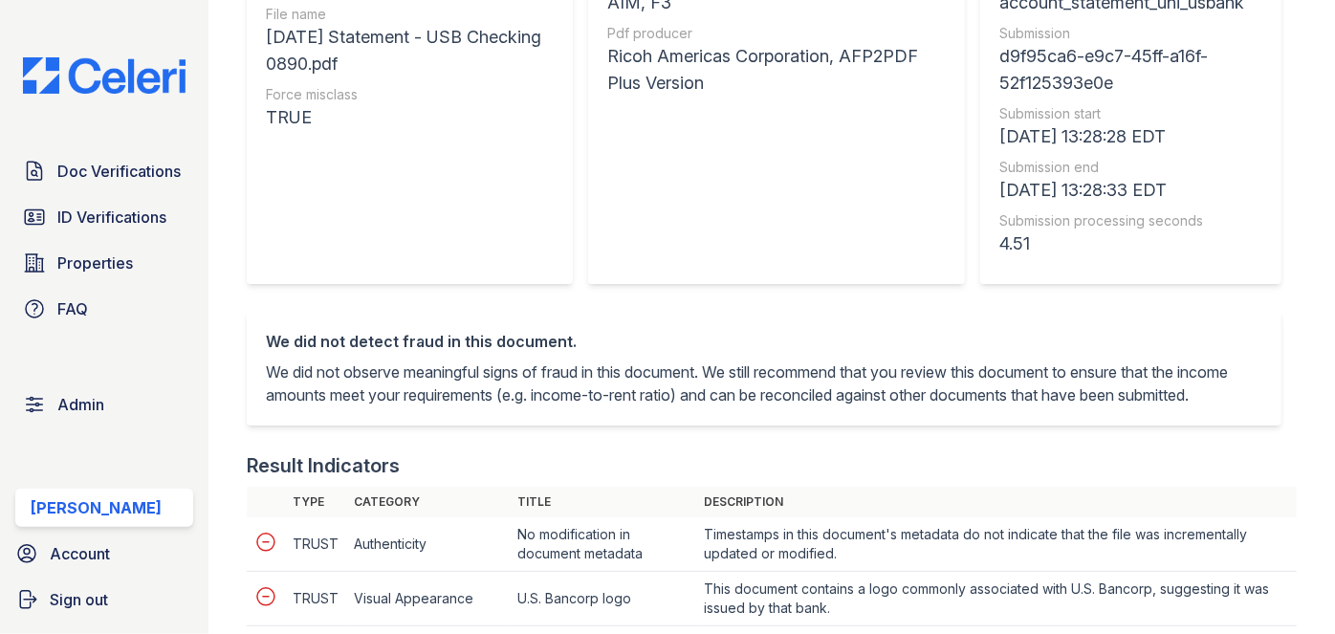
scroll to position [782, 0]
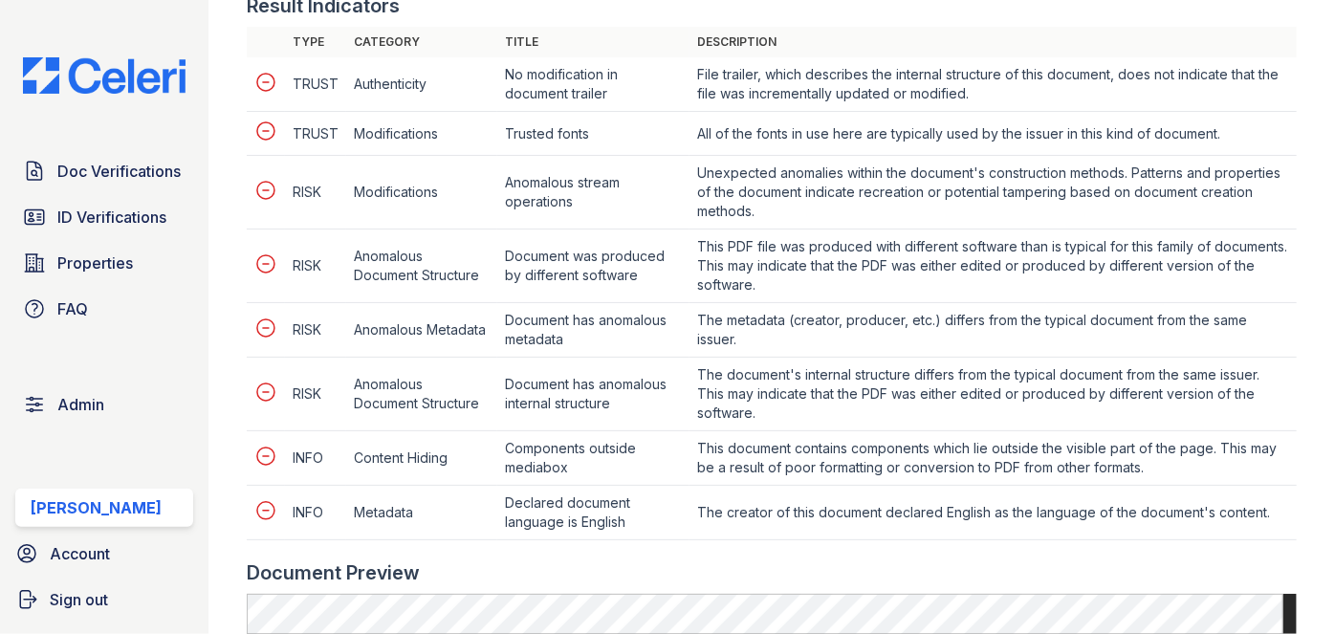
scroll to position [869, 0]
